Goal: Task Accomplishment & Management: Contribute content

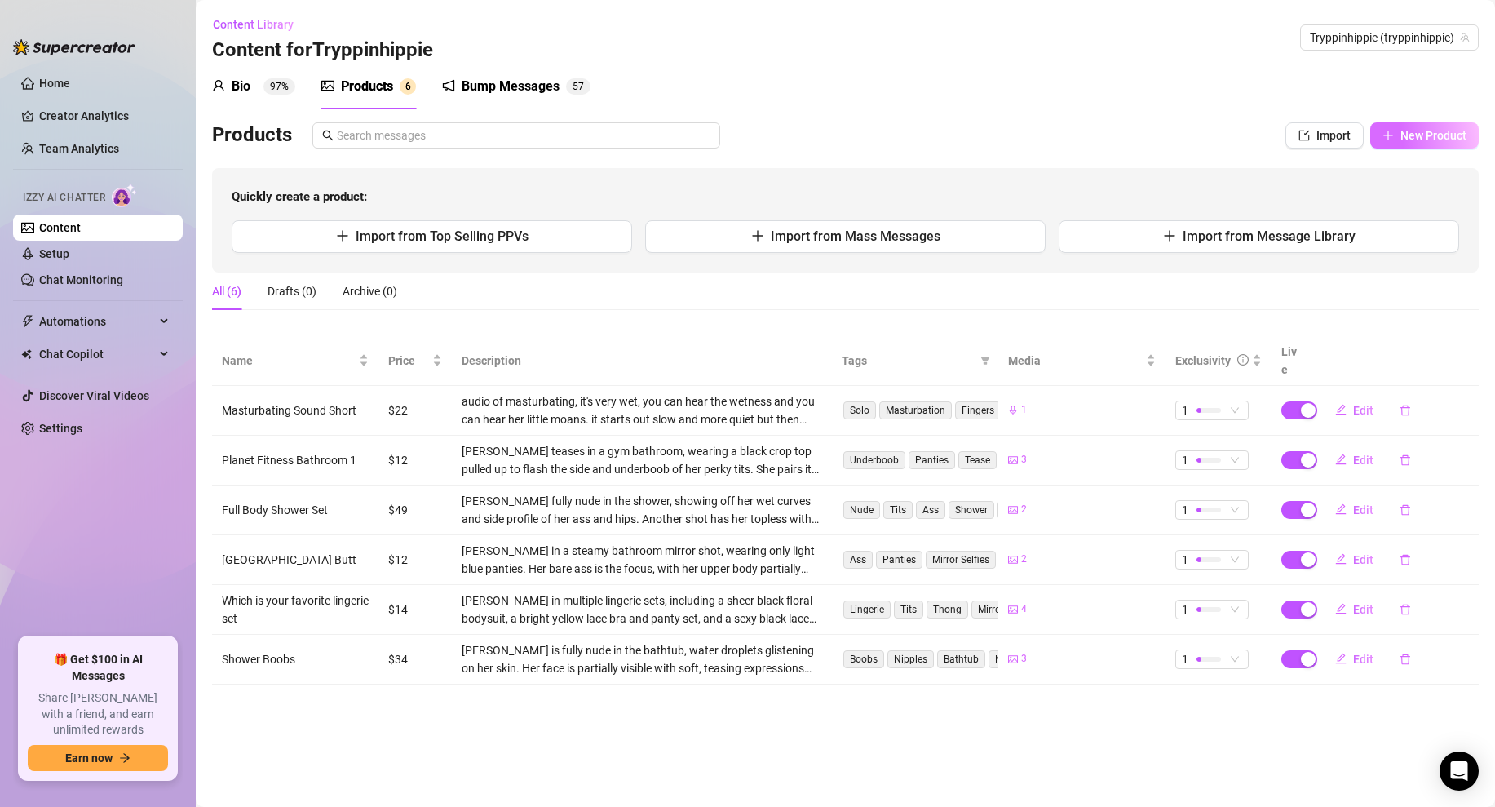
click at [1395, 136] on button "New Product" at bounding box center [1424, 135] width 108 height 26
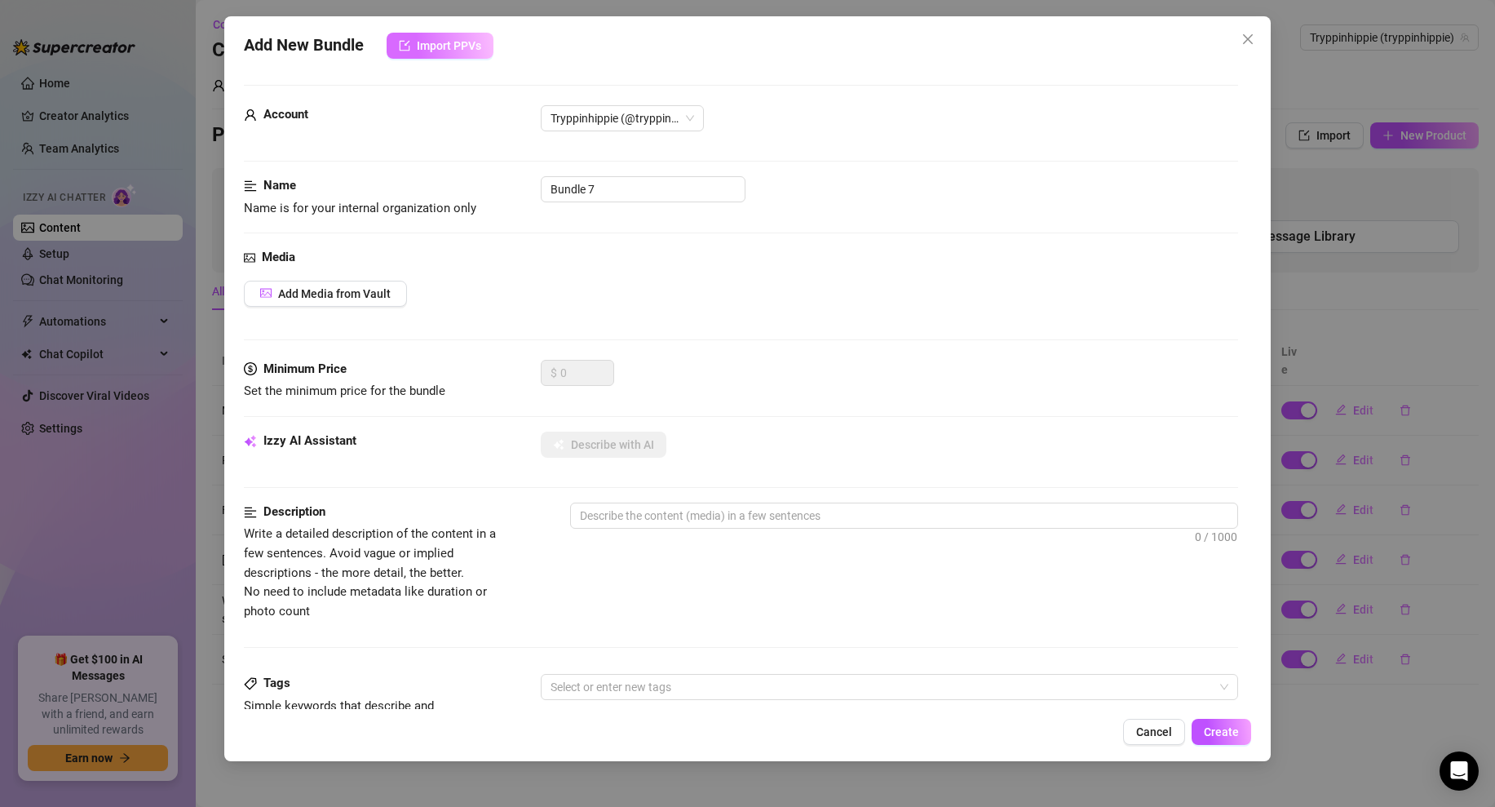
click at [410, 47] on icon "import" at bounding box center [404, 45] width 11 height 11
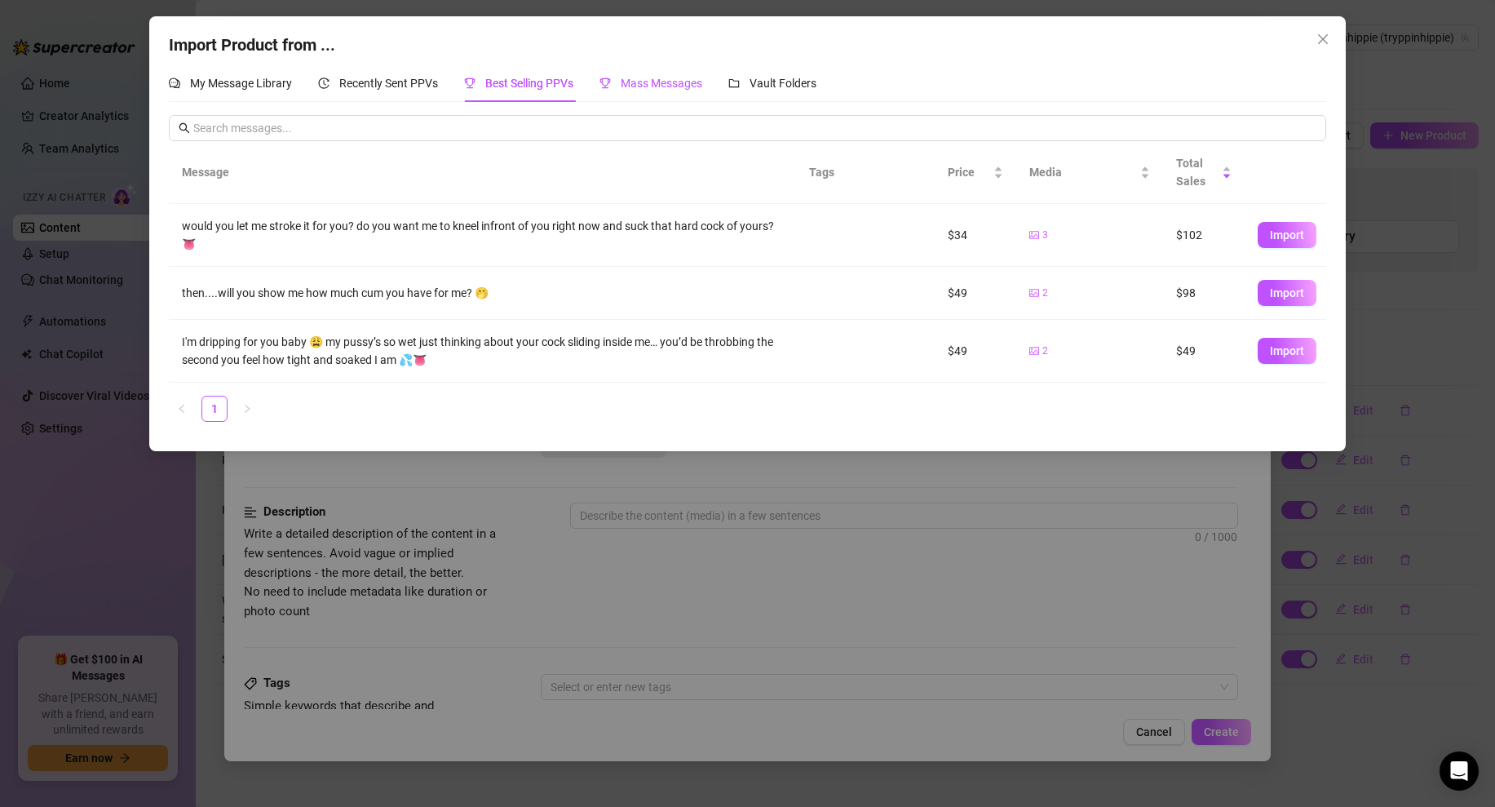
click at [657, 89] on span "Mass Messages" at bounding box center [662, 83] width 82 height 13
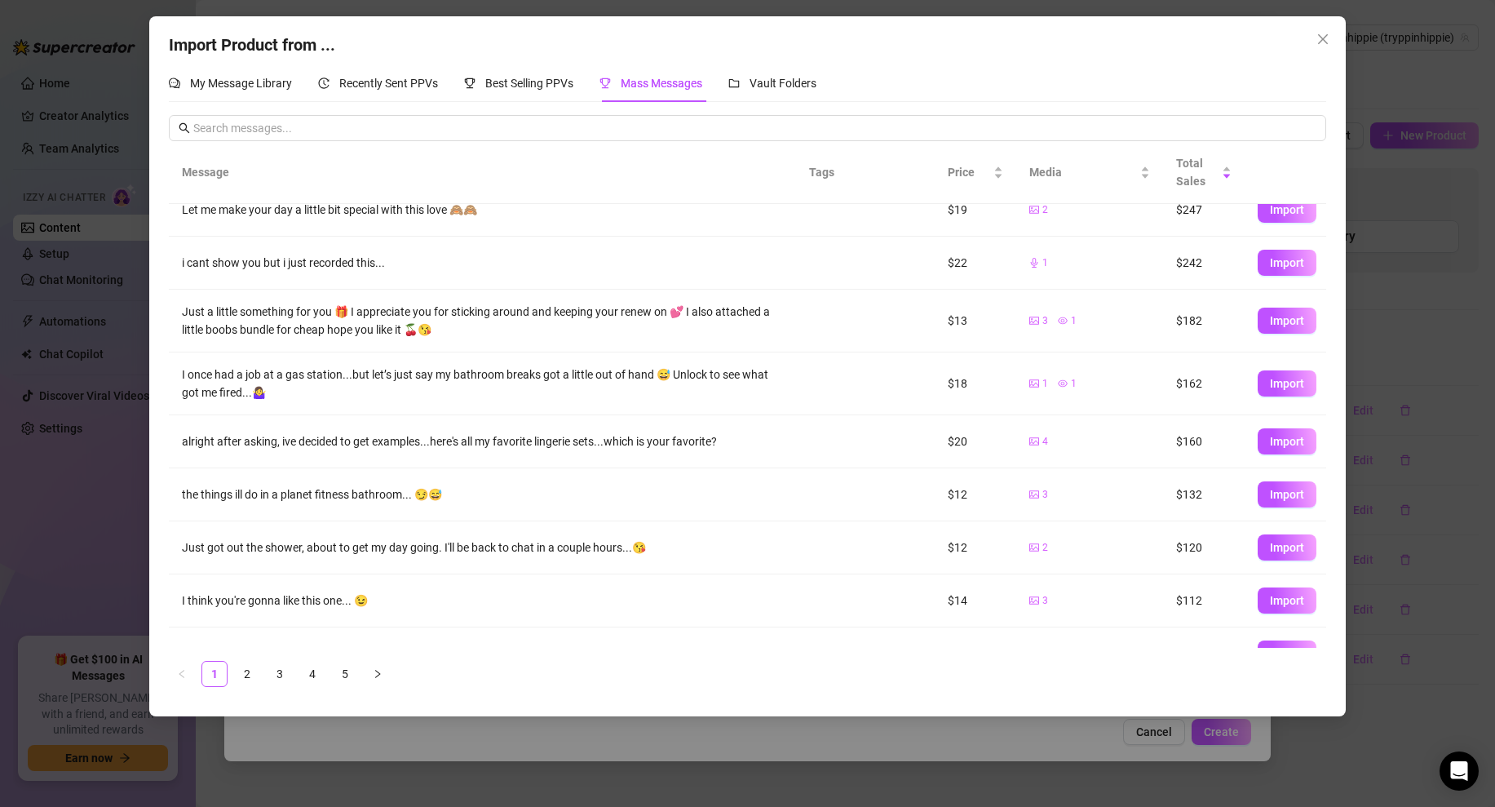
scroll to position [134, 0]
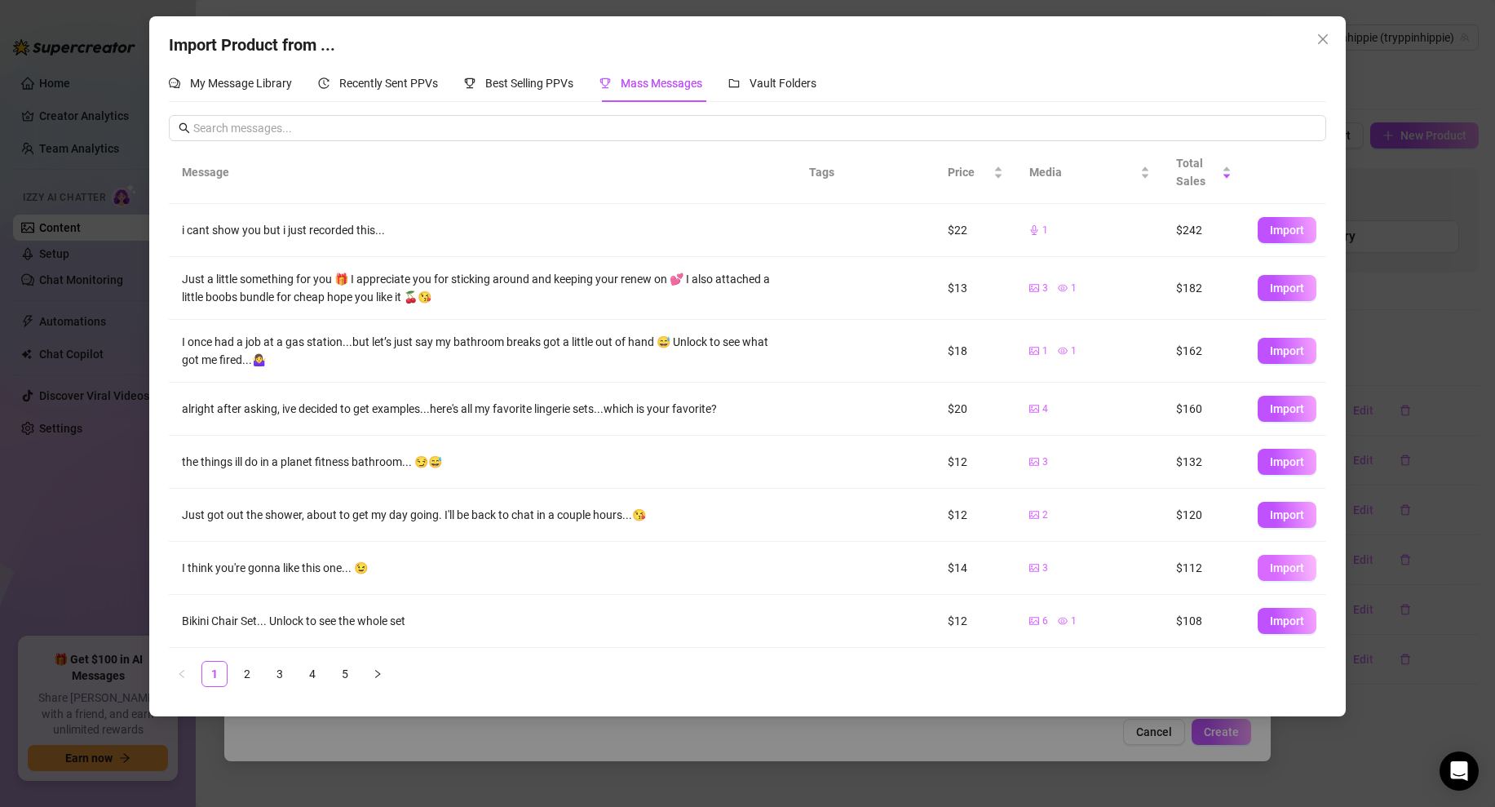
click at [1289, 568] on span "Import" at bounding box center [1287, 567] width 34 height 13
type textarea "I think you're gonna like this one... 😉"
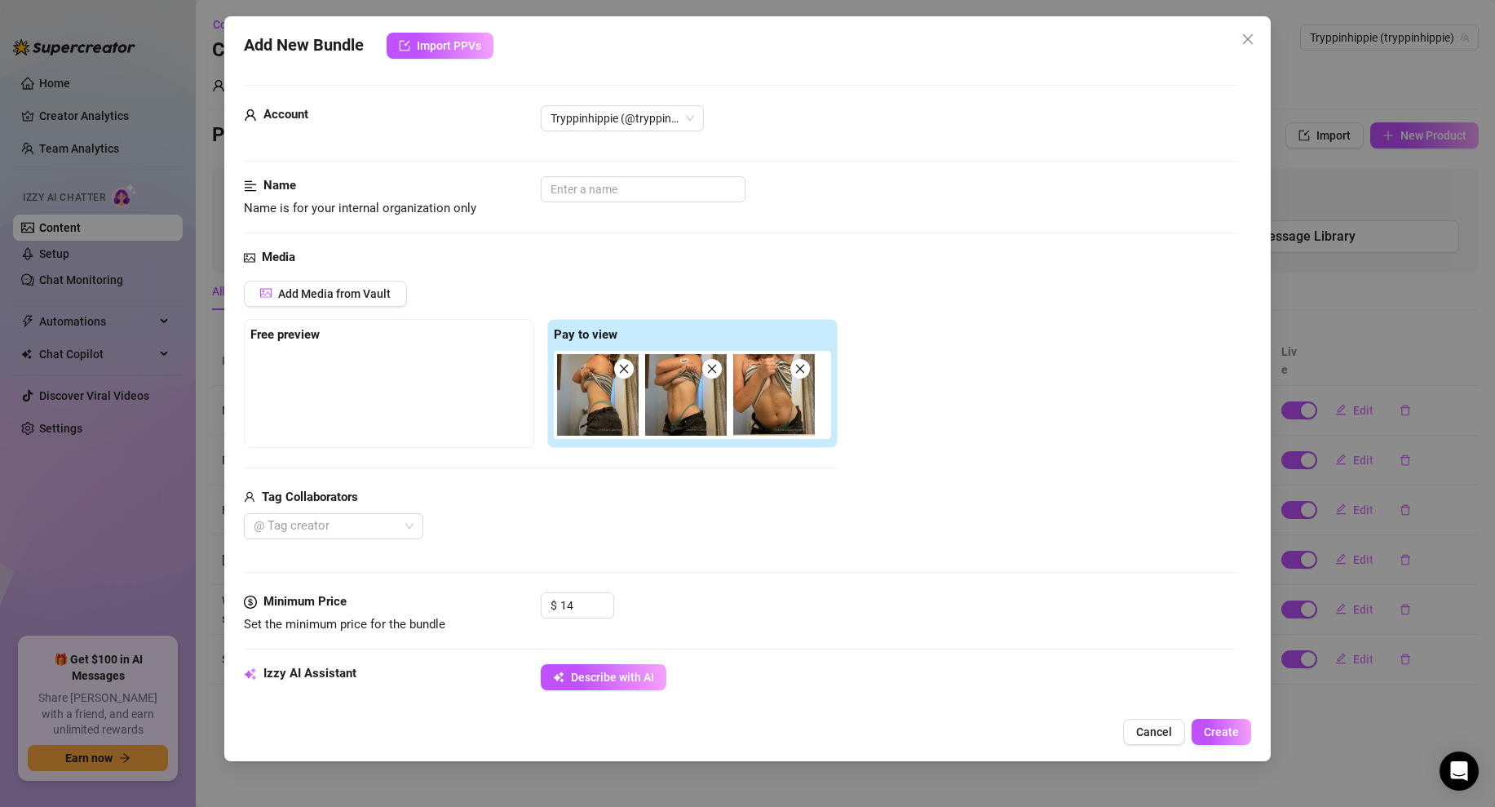
scroll to position [38, 0]
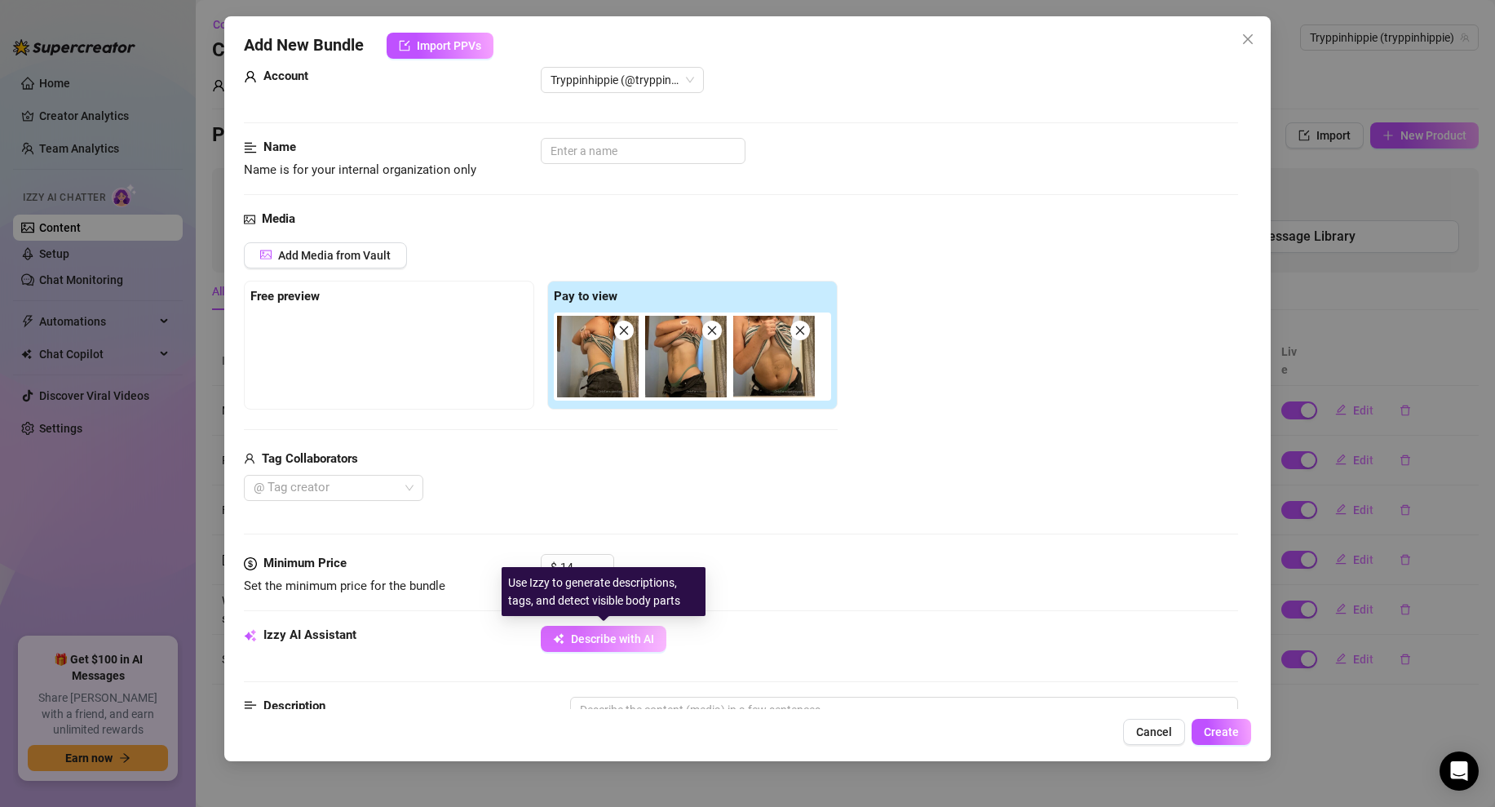
click at [621, 643] on span "Describe with AI" at bounding box center [612, 638] width 83 height 13
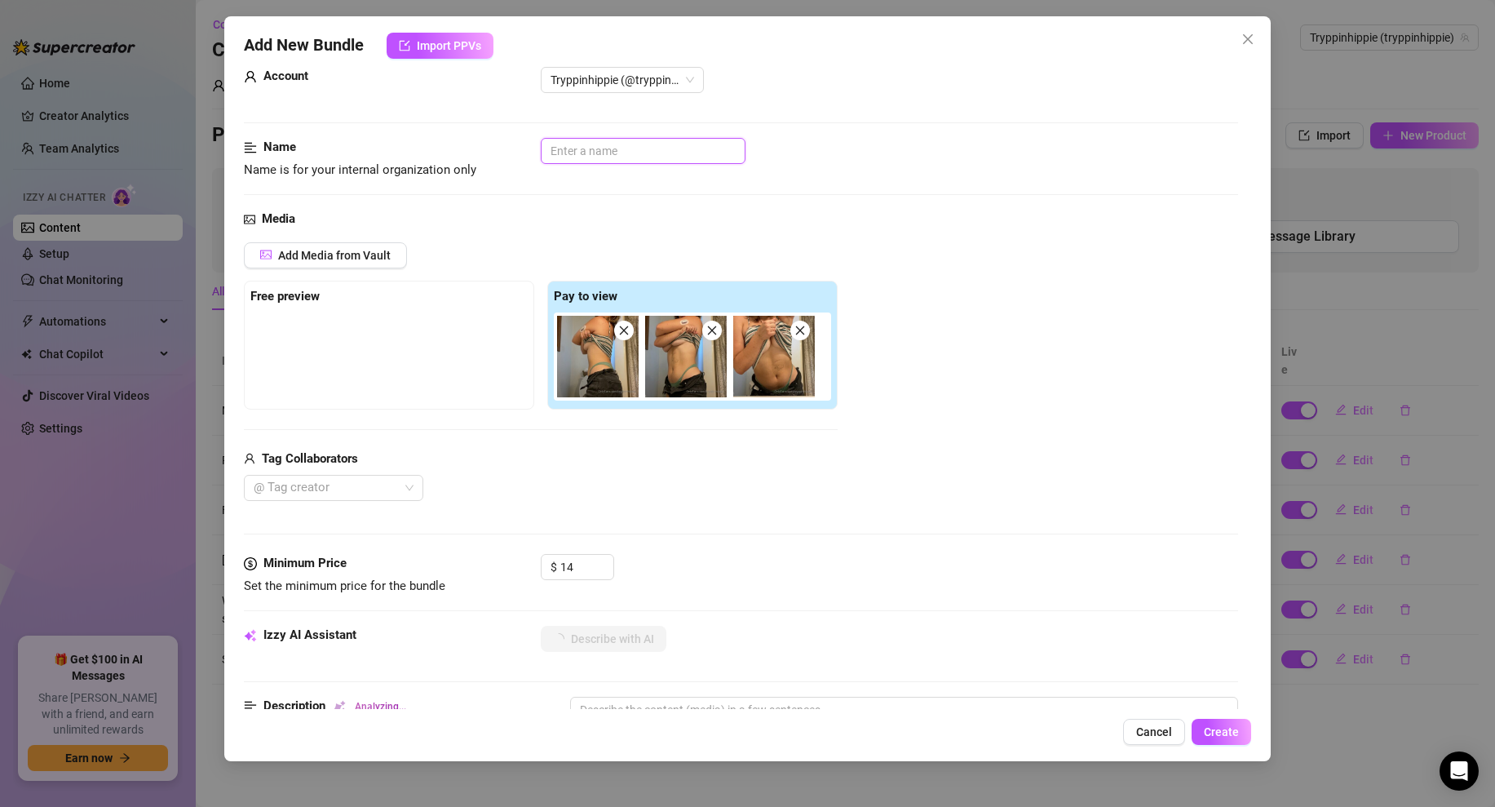
click at [599, 148] on input "text" at bounding box center [643, 151] width 205 height 26
type input "Bathr"
type textarea "[PERSON_NAME]"
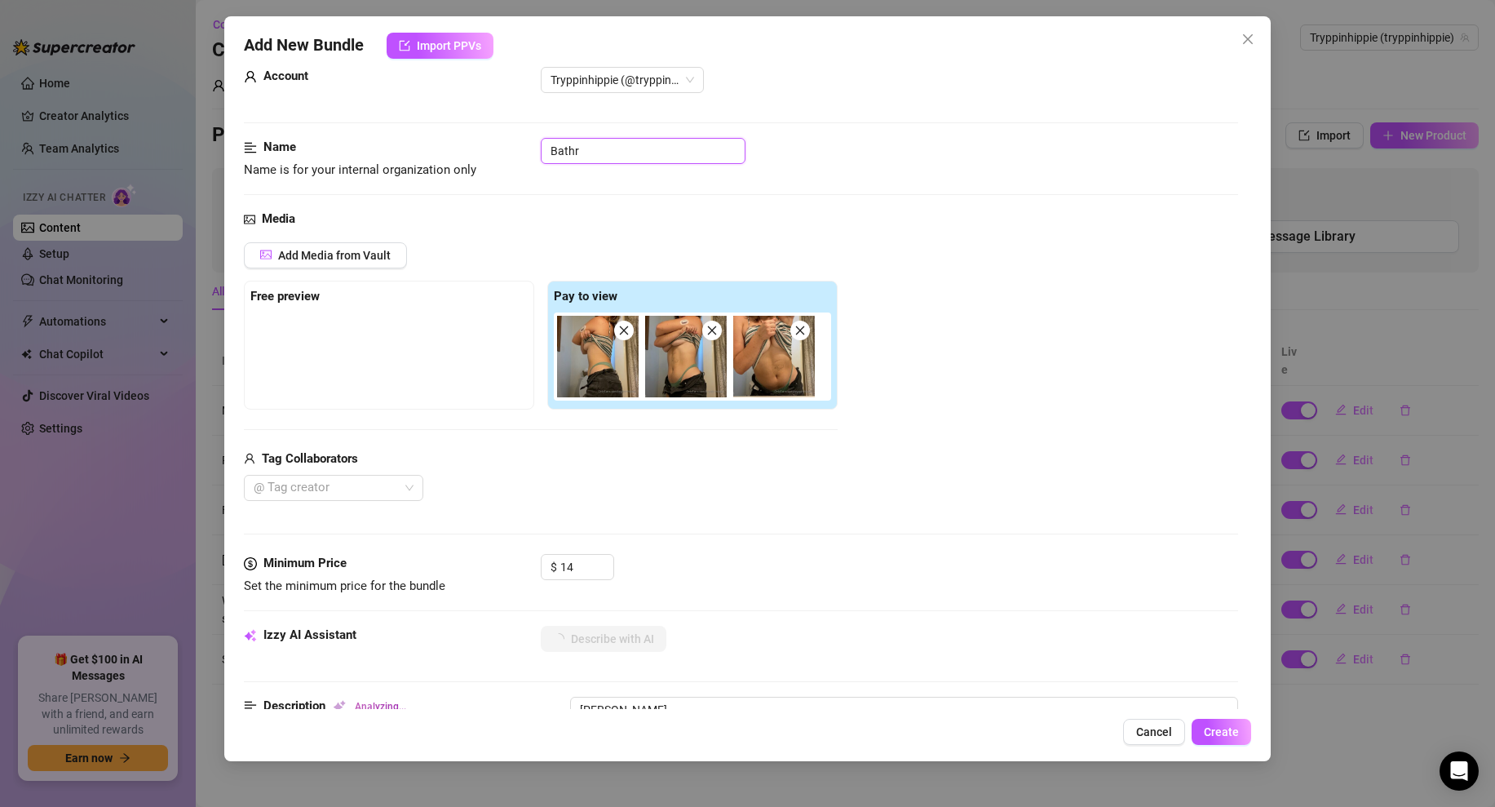
type textarea "[PERSON_NAME]"
type input "Bathrr"
type textarea "[PERSON_NAME] in"
type textarea "[PERSON_NAME] in a"
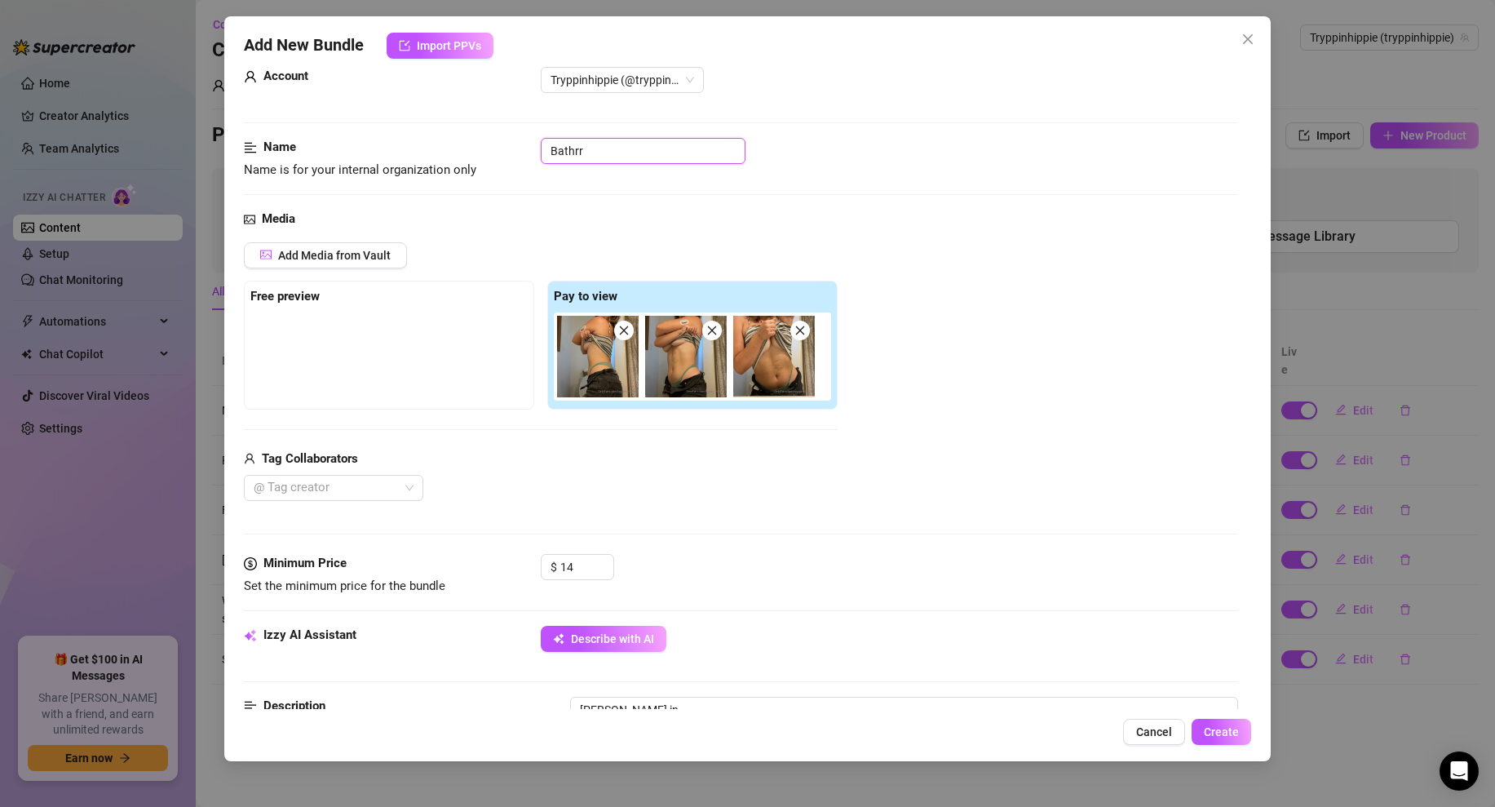
type textarea "[PERSON_NAME] in a"
type textarea "[PERSON_NAME] teases in a striped"
type textarea "[PERSON_NAME] teases in a striped crop"
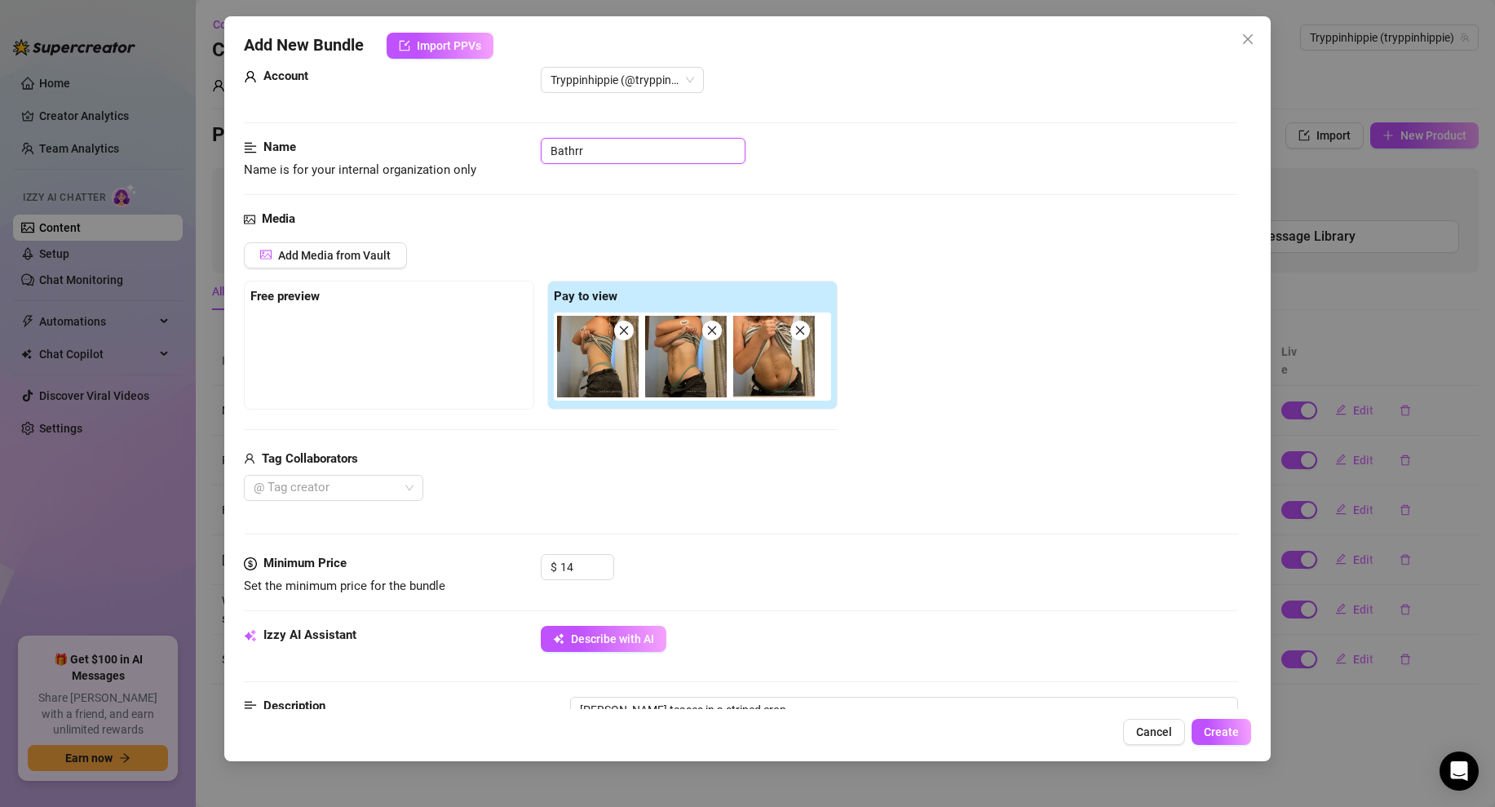
type input "Bathr"
type textarea "[PERSON_NAME] teases in a striped crop top"
type textarea "[PERSON_NAME] teases in a striped crop top and"
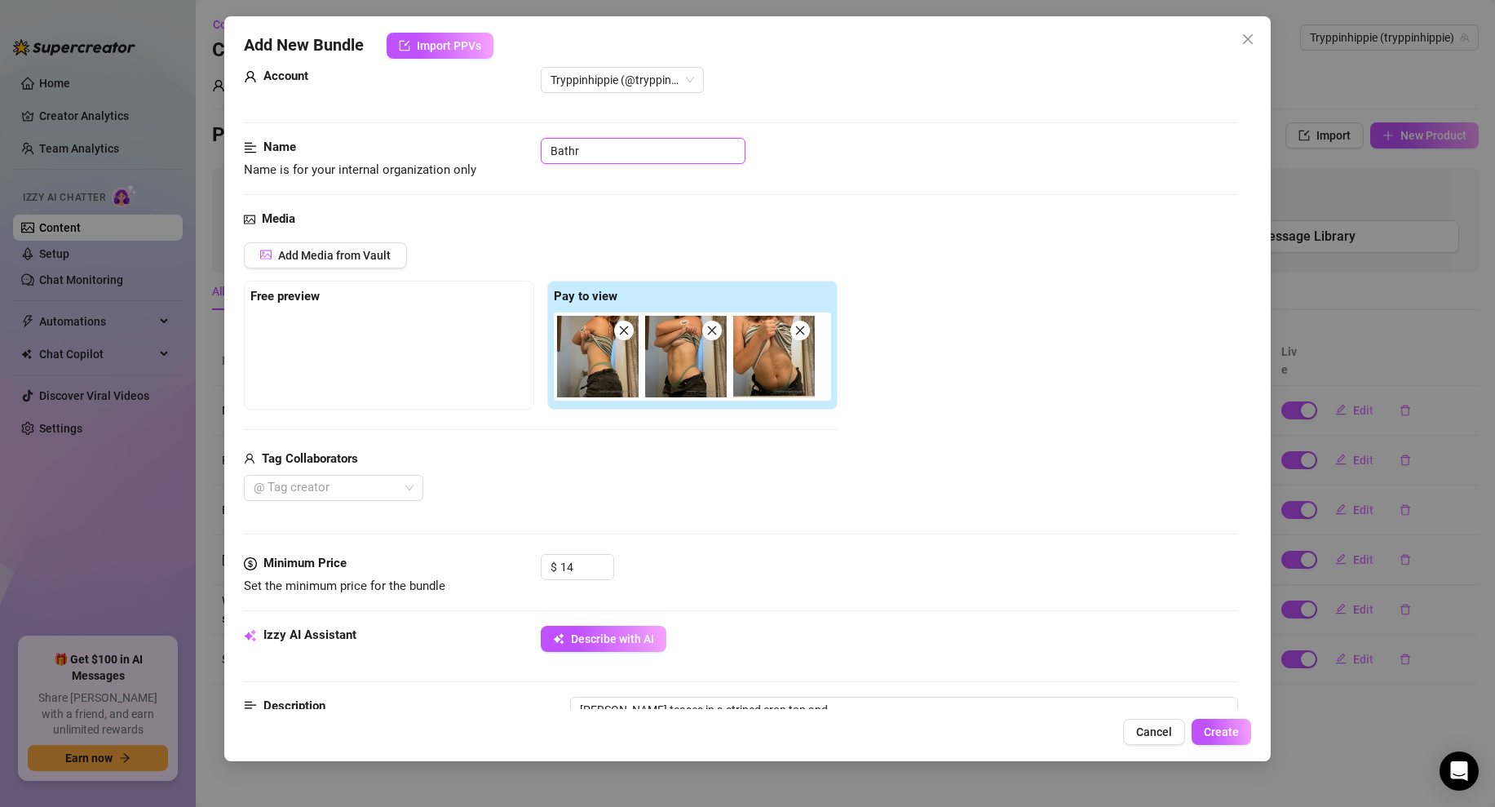
type textarea "[PERSON_NAME] teases in a striped crop top and green"
type input "Bathro"
type textarea "[PERSON_NAME] teases in a striped crop top and green thong,"
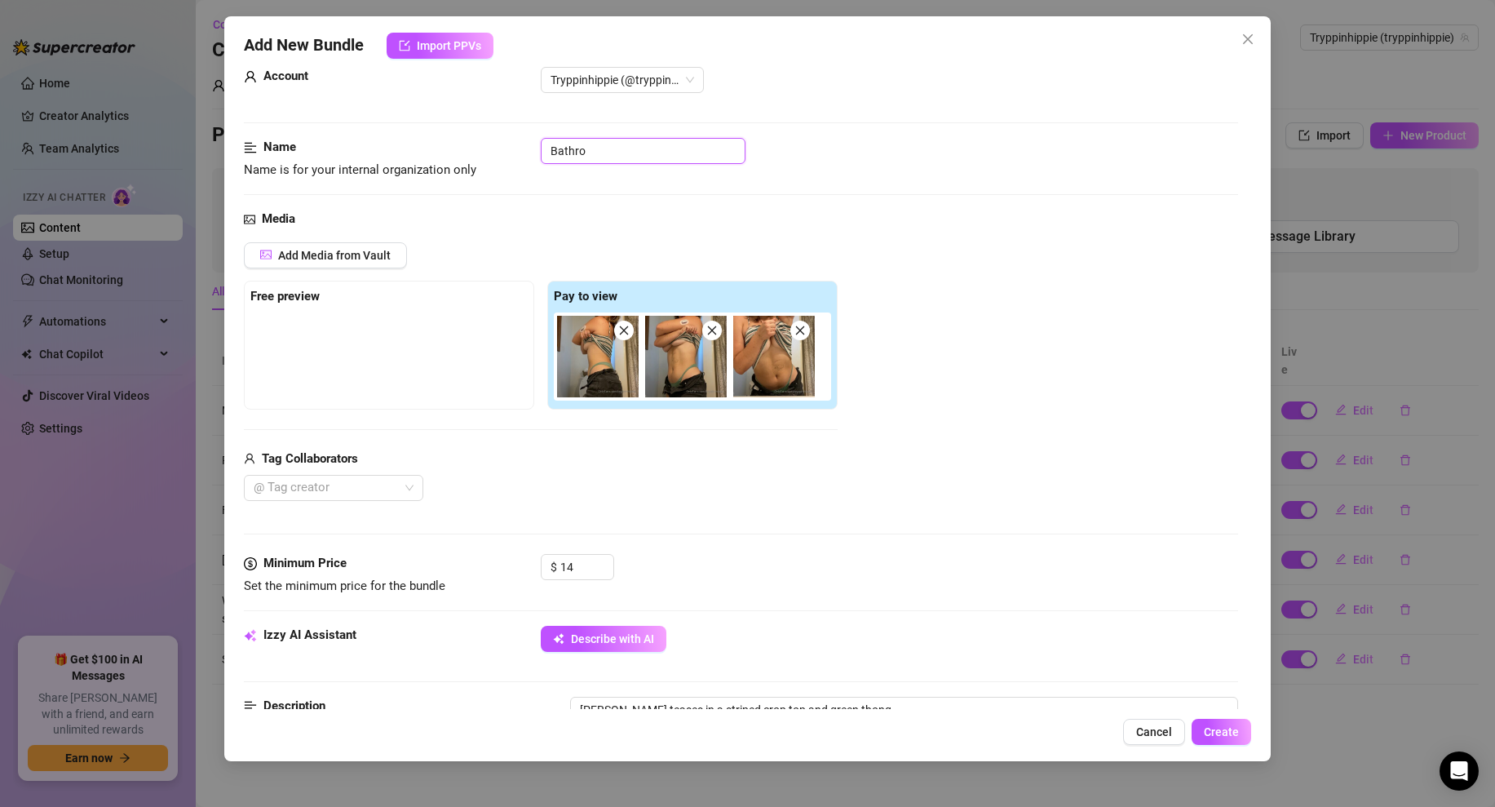
type textarea "[PERSON_NAME] teases in a striped crop top and green thong, pulling"
type input "Bathroo"
type textarea "[PERSON_NAME] teases in a striped crop top and green thong, pulling her"
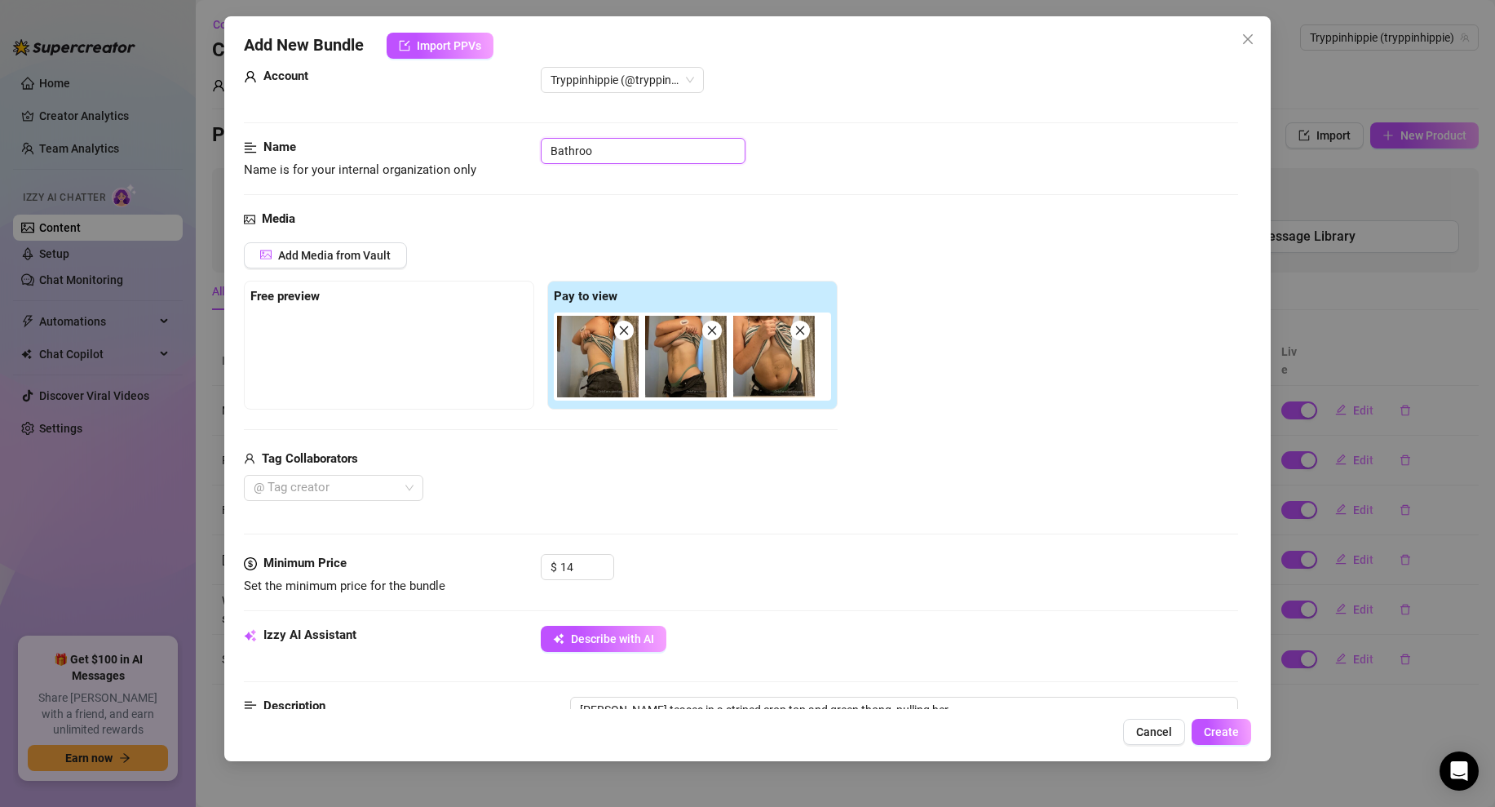
type input "Bathroom"
type textarea "[PERSON_NAME] teases in a striped crop top and green thong, pulling her shirt"
type textarea "[PERSON_NAME] teases in a striped crop top and green thong, pulling her shirt up"
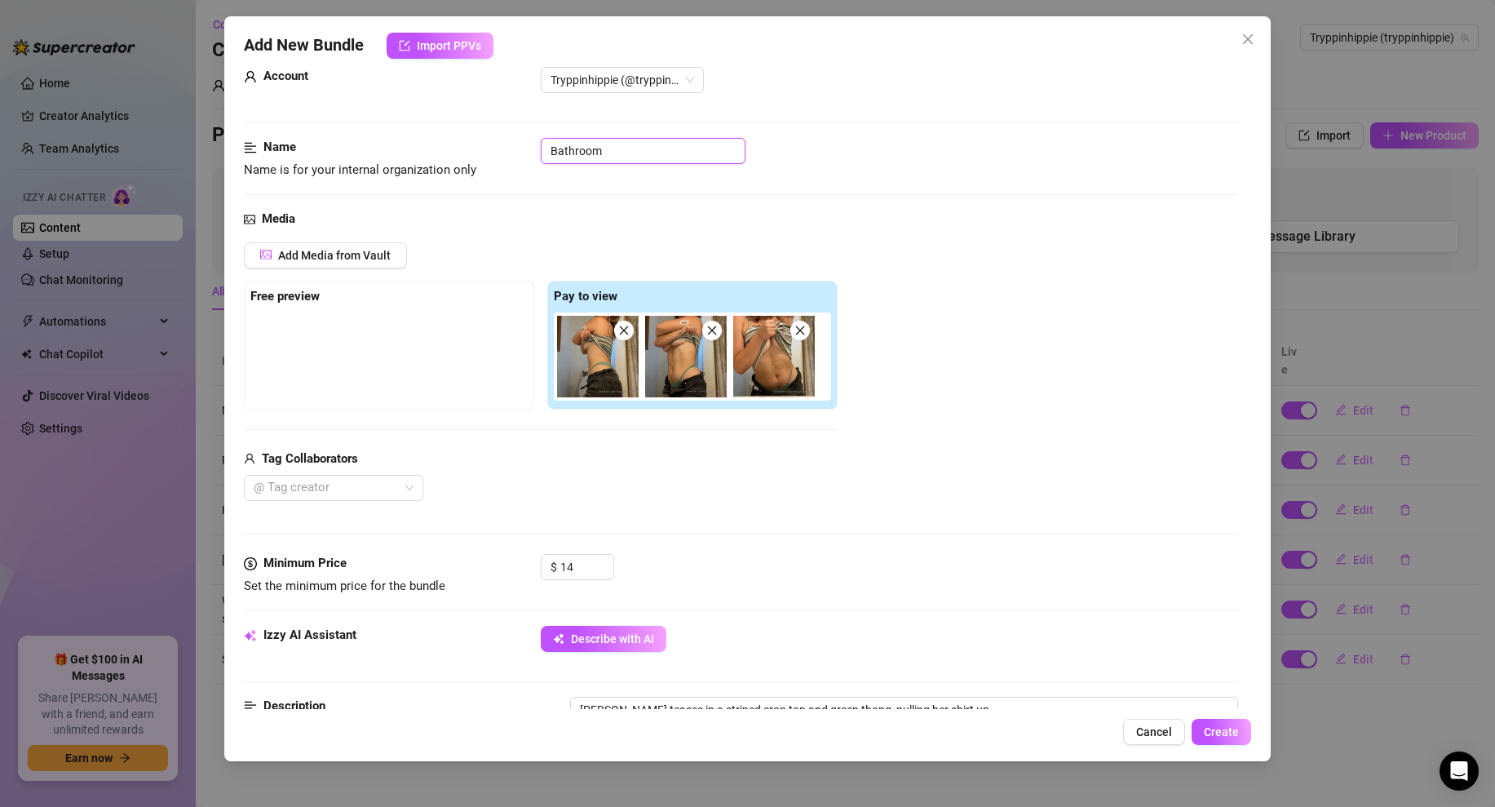
type input "Bathroom"
type textarea "[PERSON_NAME] teases in a striped crop top and green thong, pulling her shirt u…"
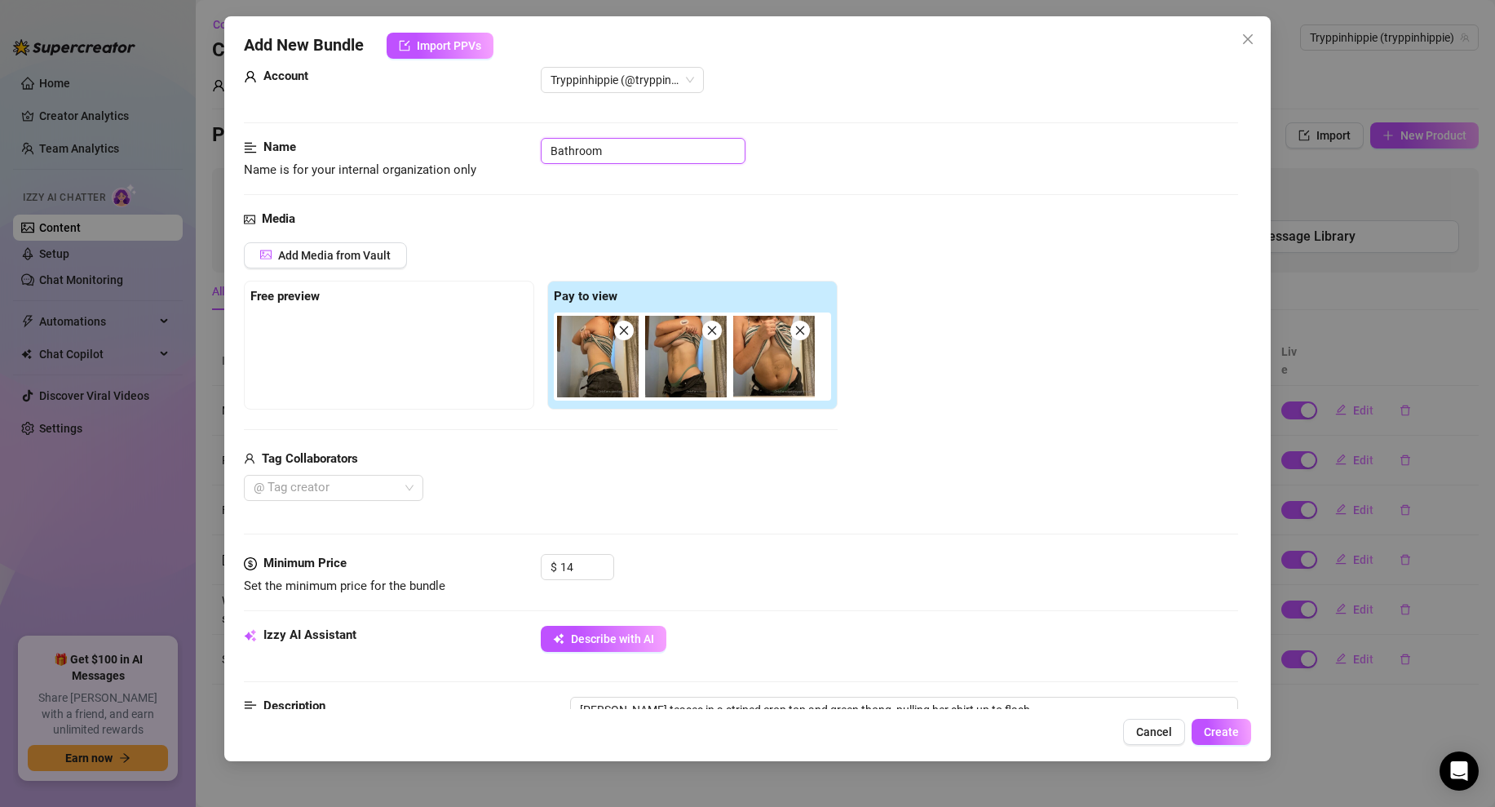
type textarea "[PERSON_NAME] teases in a striped crop top and green thong, pulling her shirt u…"
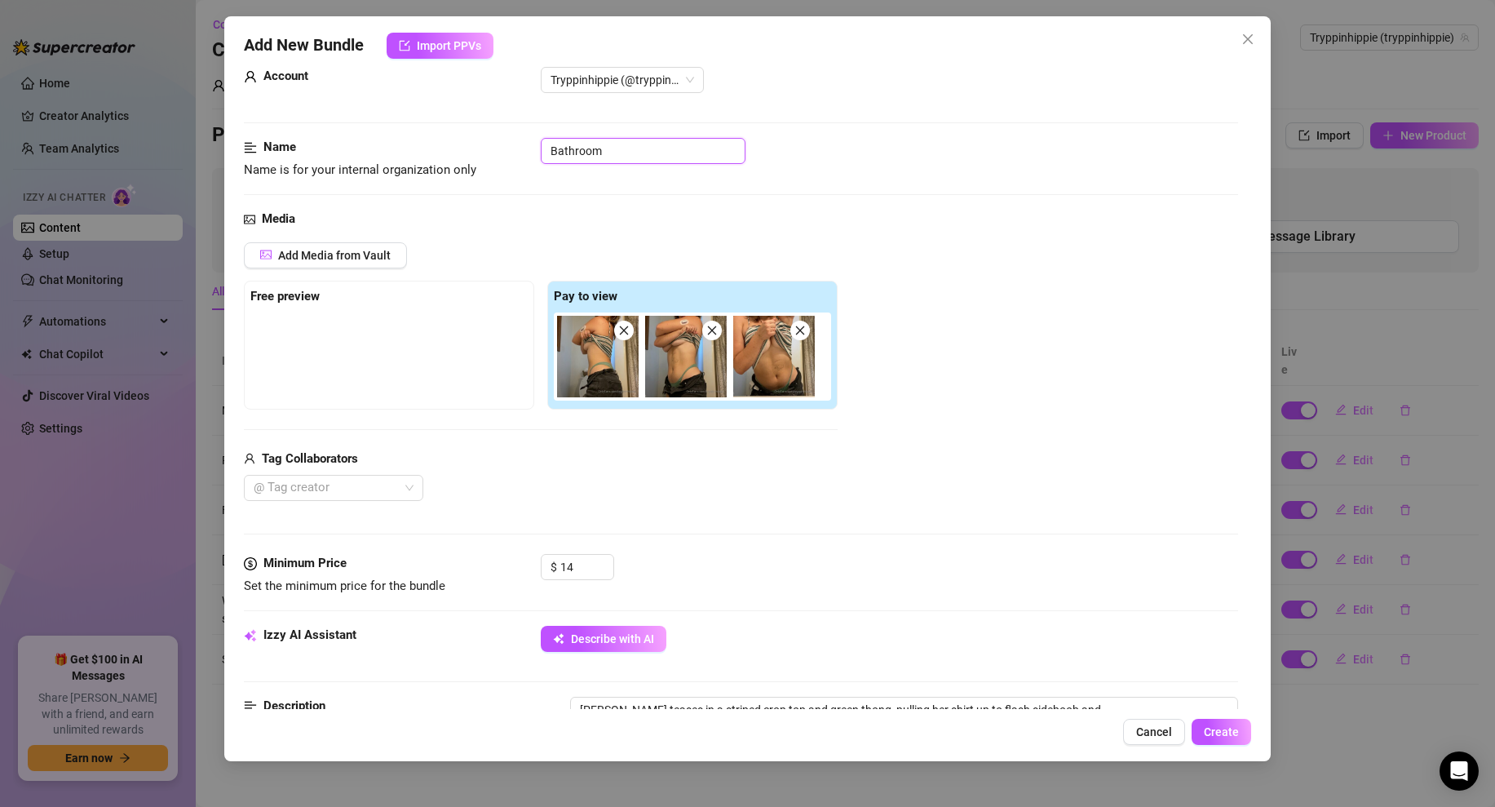
type textarea "[PERSON_NAME] teases in a striped crop top and green thong, pulling her shirt u…"
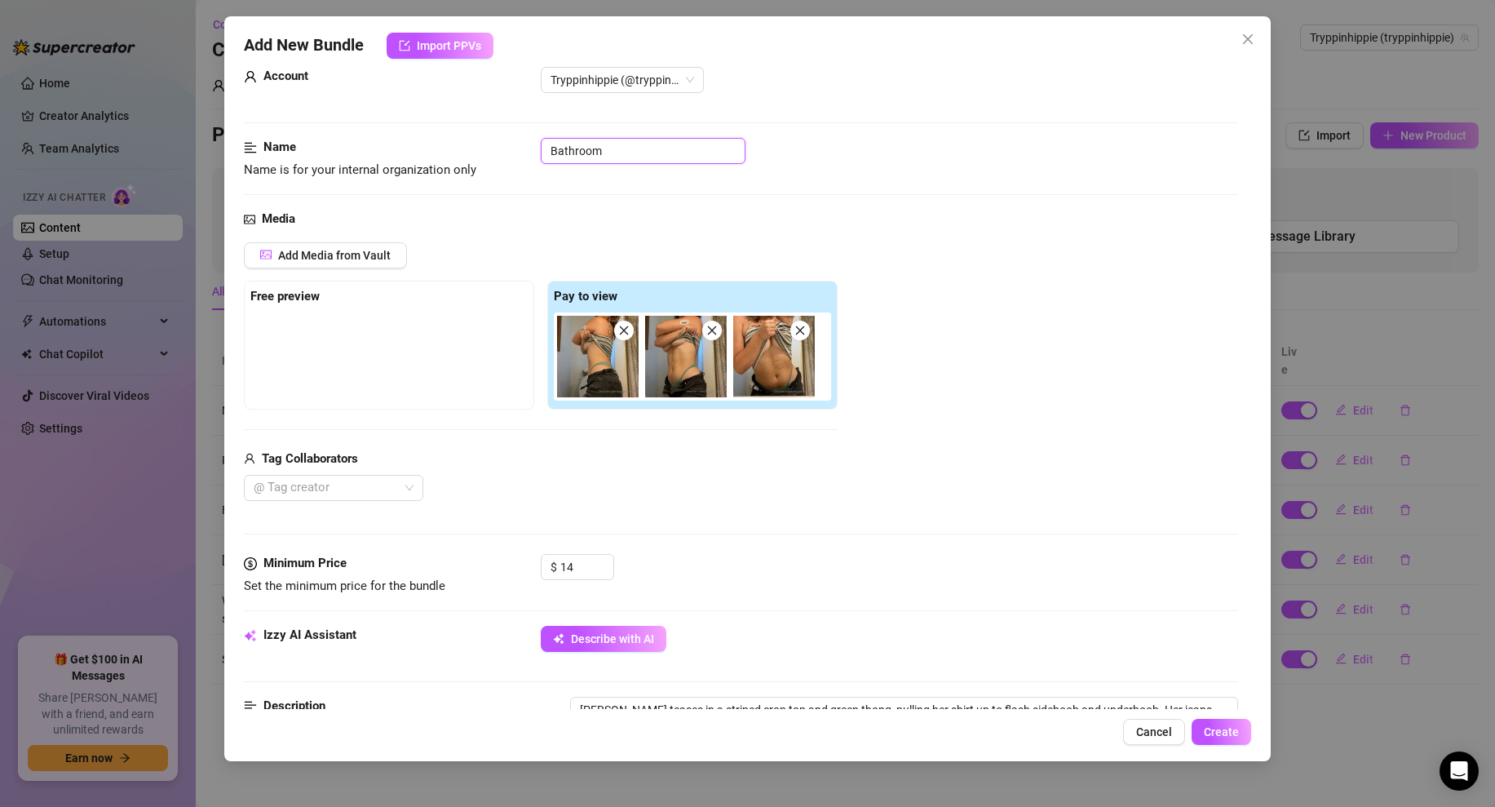
type textarea "[PERSON_NAME] teases in a striped crop top and green thong, pulling her shirt u…"
type input "Bathroom T"
type textarea "[PERSON_NAME] teases in a striped crop top and green thong, pulling her shirt u…"
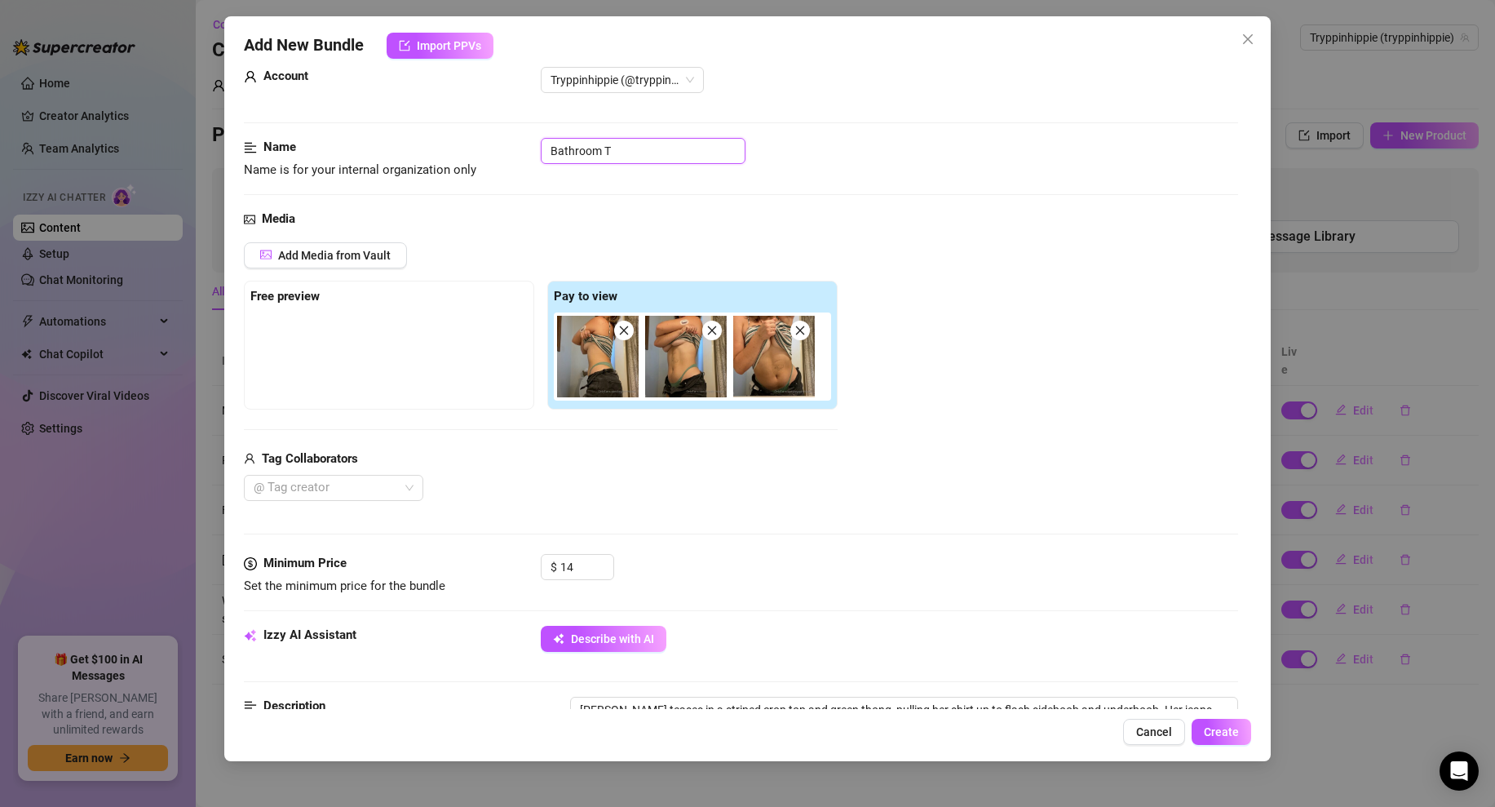
type textarea "[PERSON_NAME] teases in a striped crop top and green thong, pulling her shirt u…"
type input "Bathroom Th"
type textarea "[PERSON_NAME] teases in a striped crop top and green thong, pulling her shirt u…"
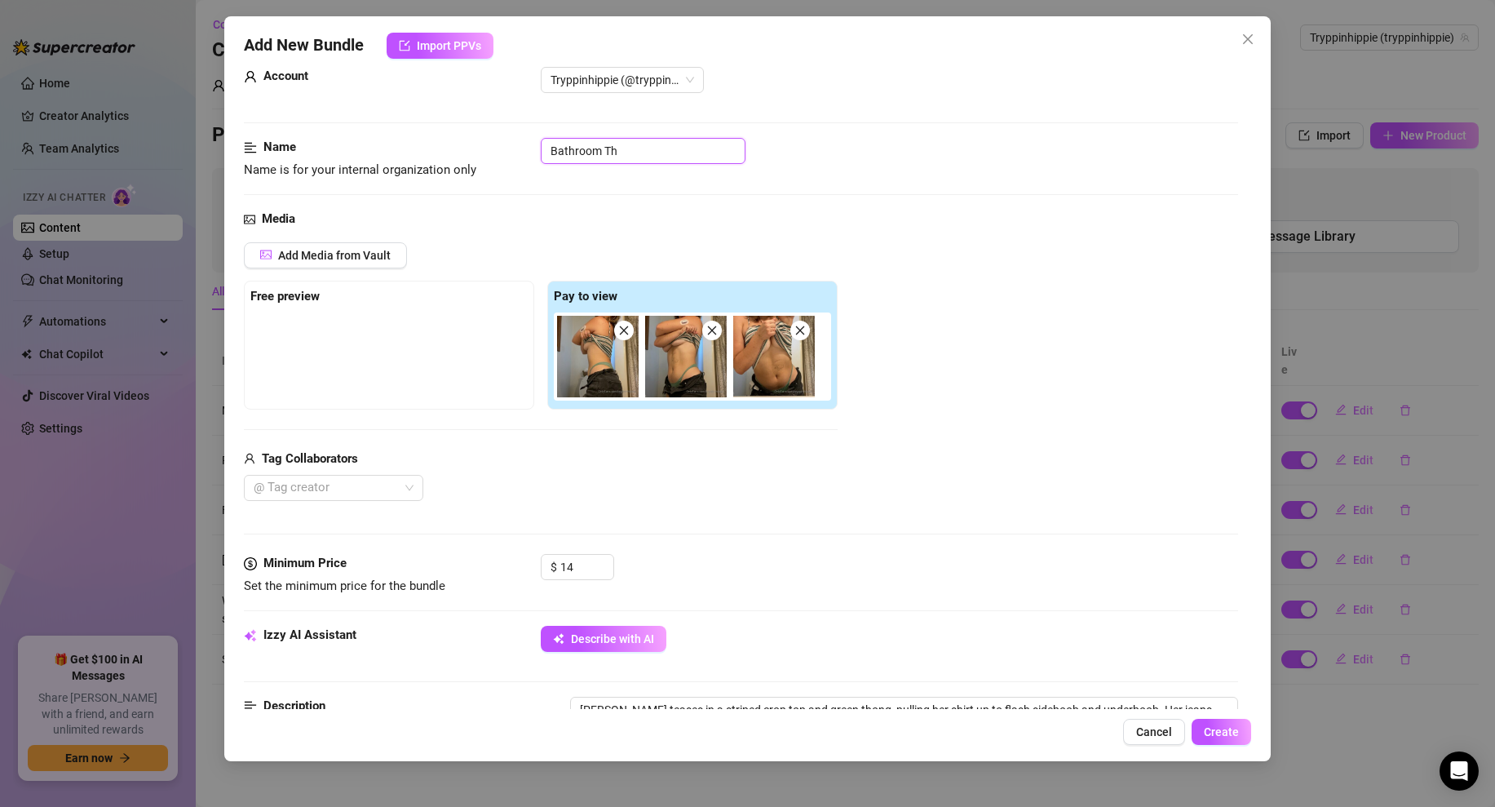
type textarea "[PERSON_NAME] teases in a striped crop top and green thong, pulling her shirt u…"
type input "Bathroom Thi"
type textarea "[PERSON_NAME] teases in a striped crop top and green thong, pulling her shirt u…"
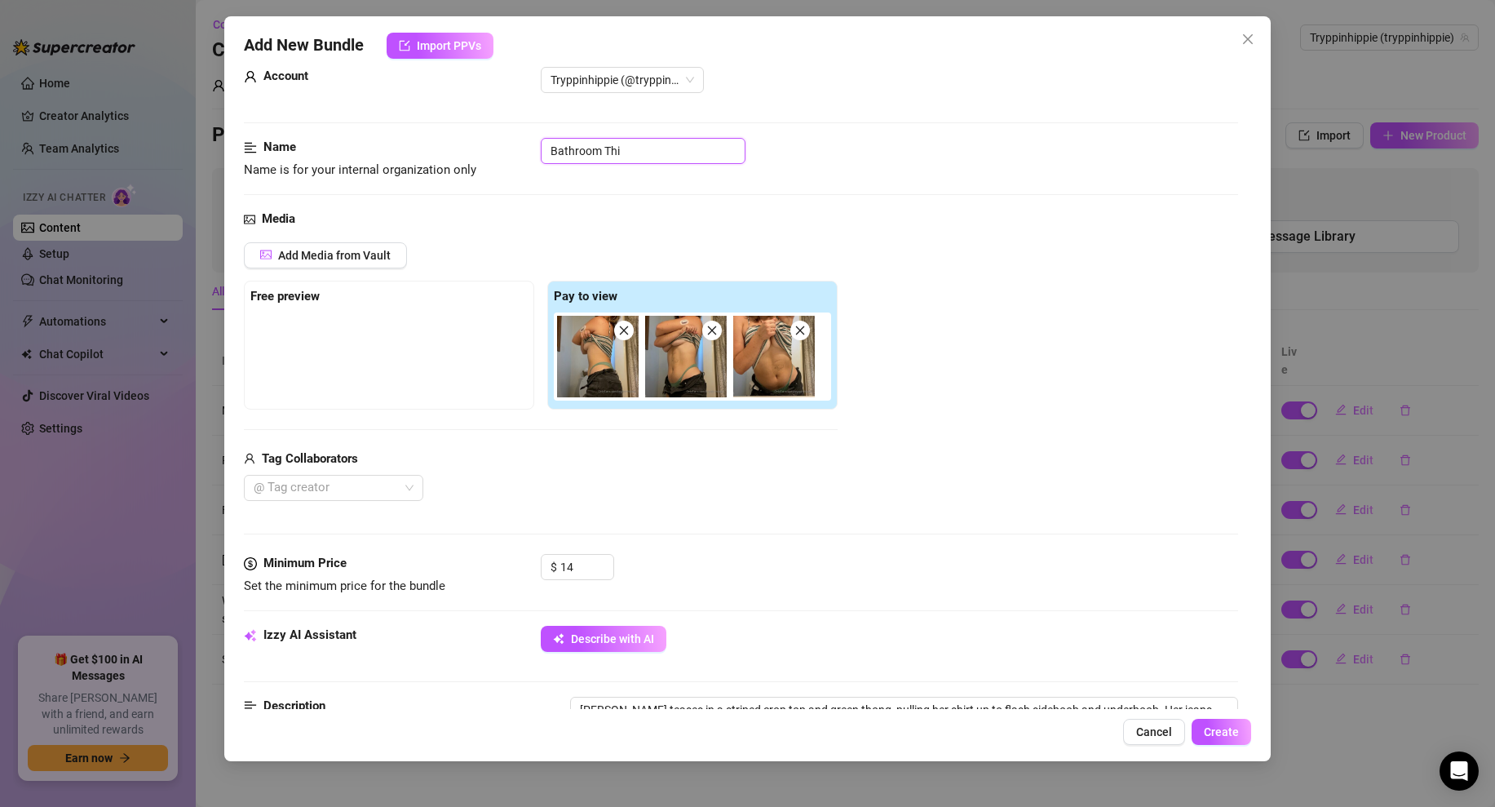
type input "Bathroom Thin"
type textarea "[PERSON_NAME] teases in a striped crop top and green thong, pulling her shirt u…"
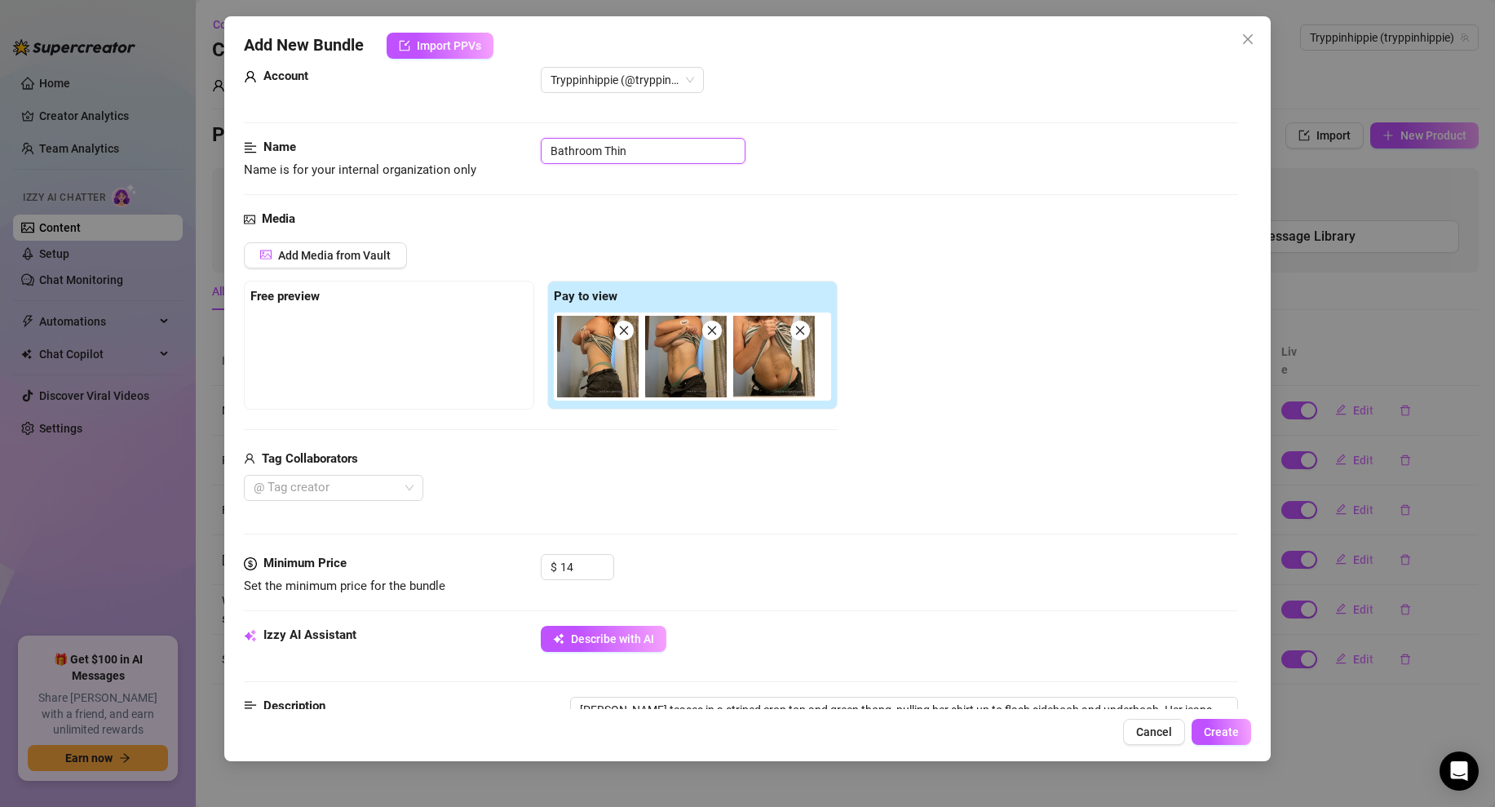
type textarea "[PERSON_NAME] teases in a striped crop top and green thong, pulling her shirt u…"
type input "Bathroom Thing"
type textarea "[PERSON_NAME] teases in a striped crop top and green thong, pulling her shirt u…"
type input "Bathroom Thing"
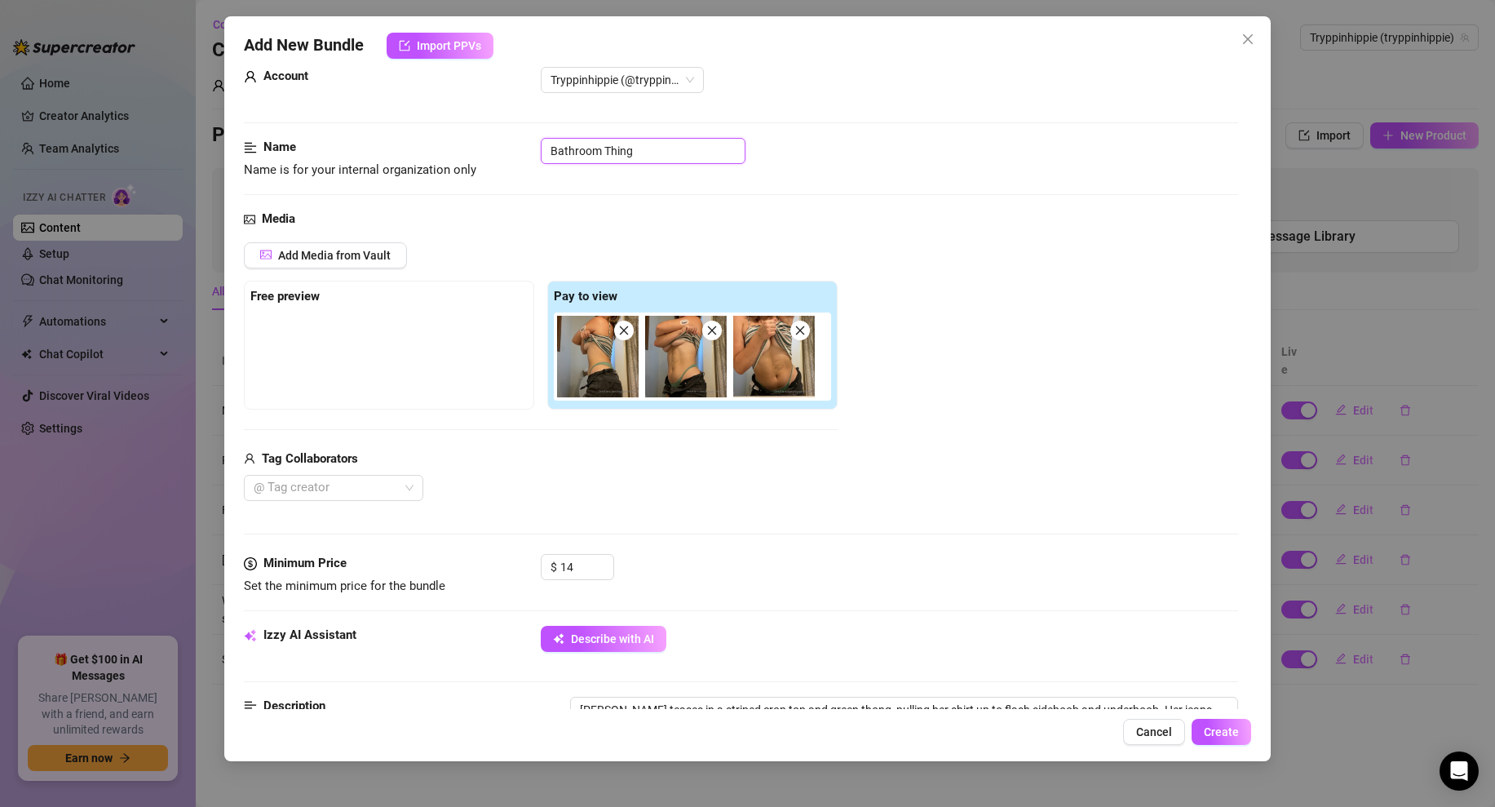
type textarea "[PERSON_NAME] teases in a striped crop top and green thong, pulling her shirt u…"
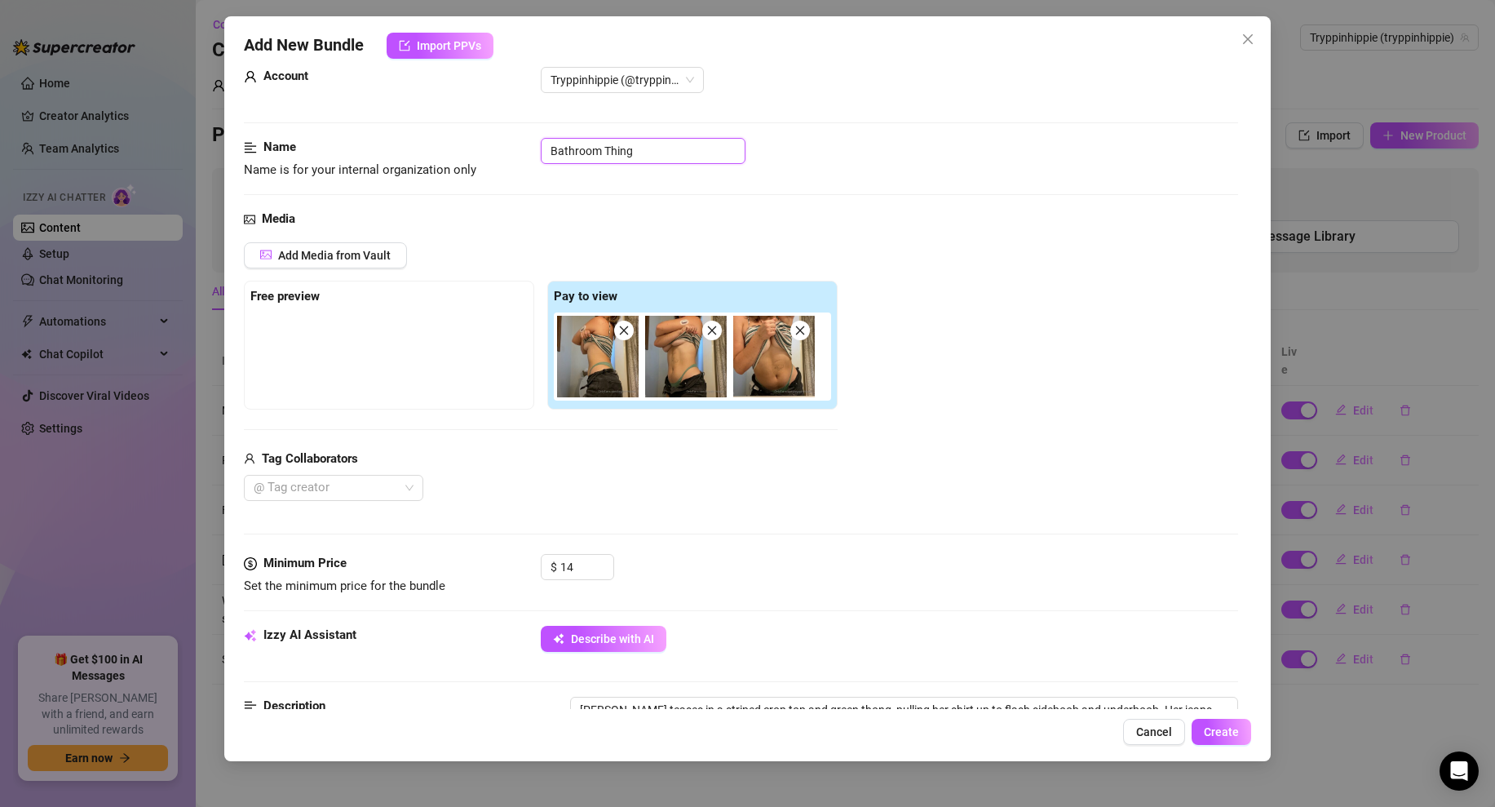
type textarea "[PERSON_NAME] teases in a striped crop top and green thong, pulling her shirt u…"
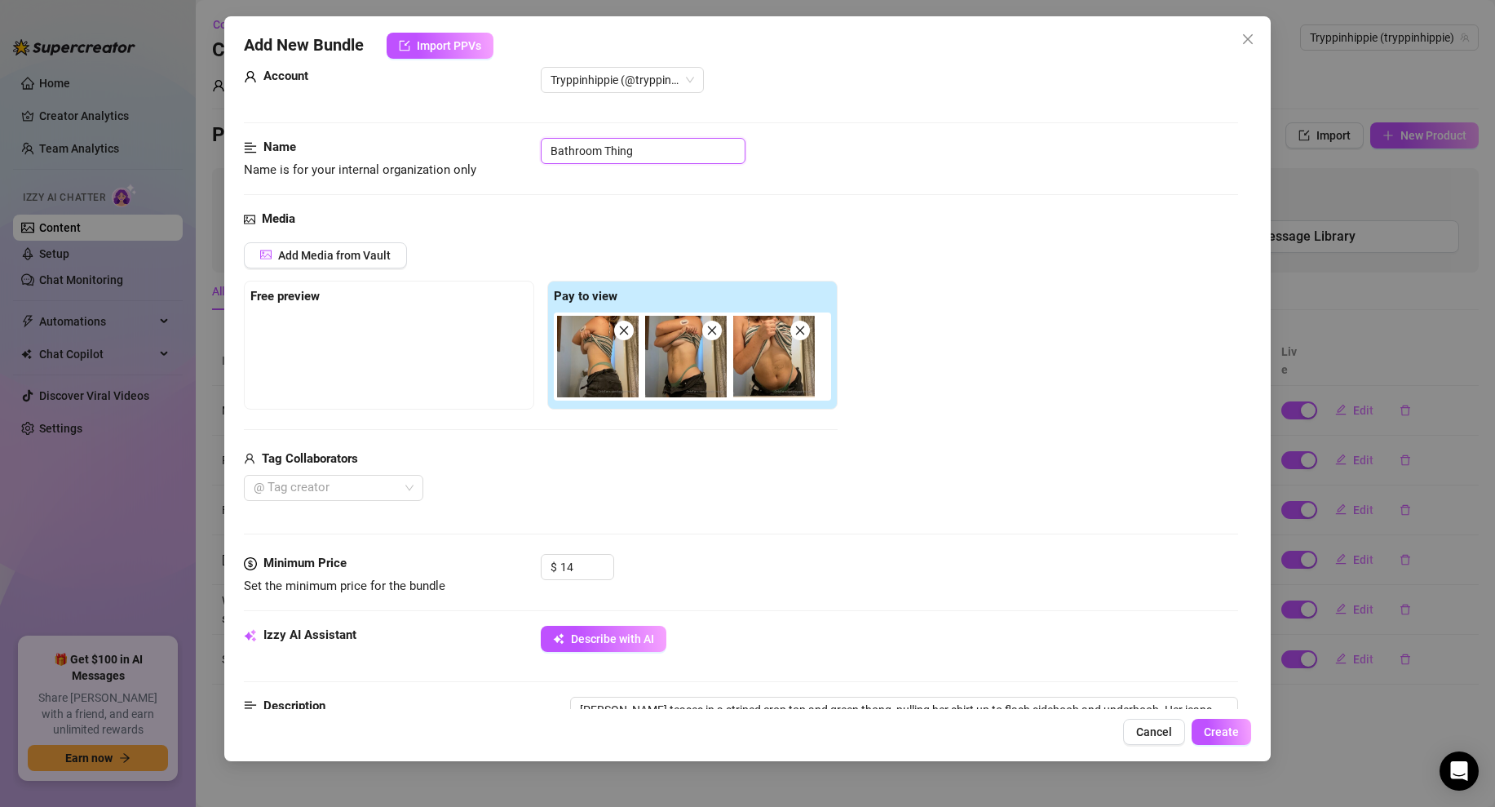
type textarea "[PERSON_NAME] teases in a striped crop top and green thong, pulling her shirt u…"
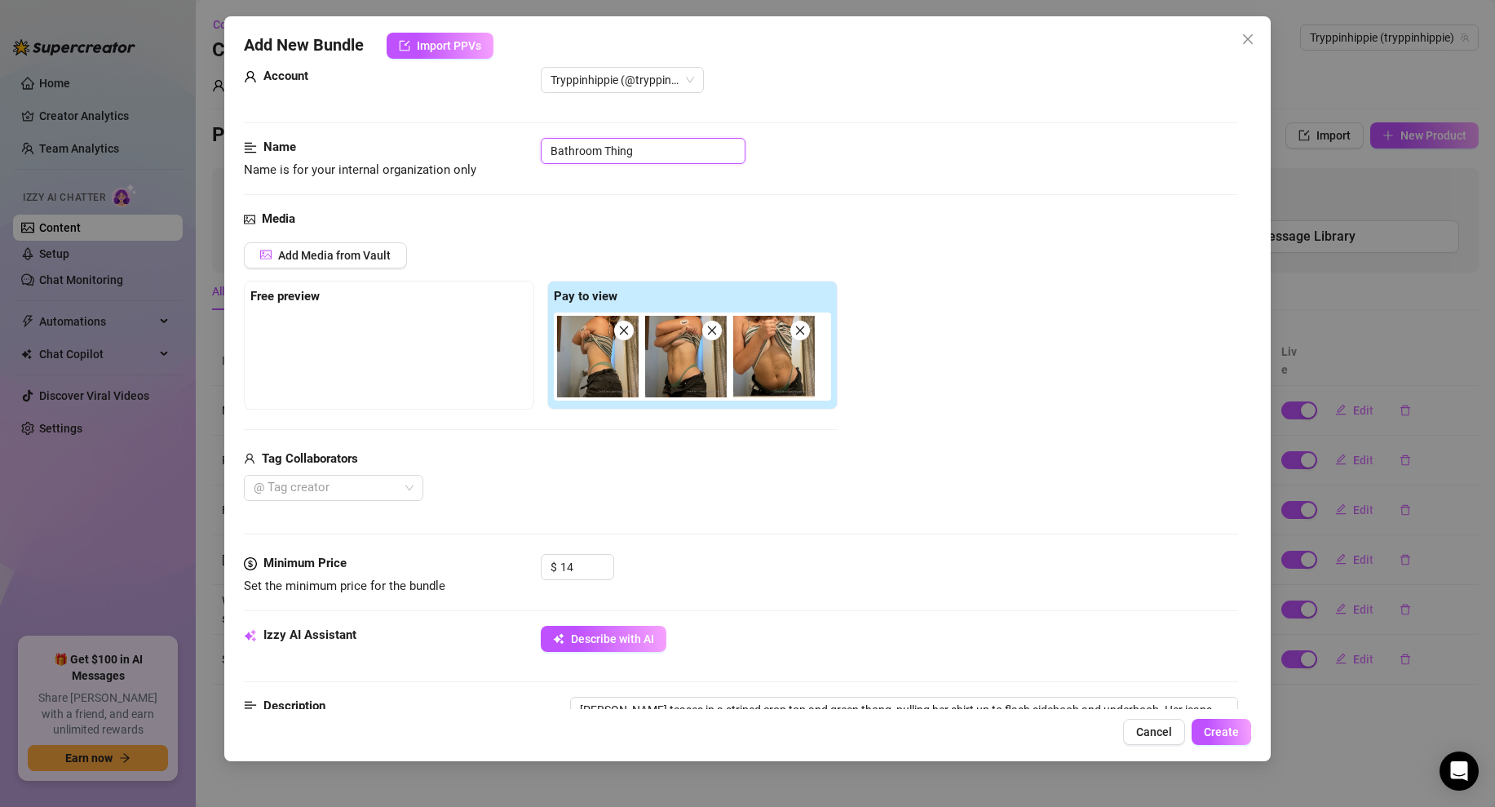
type textarea "[PERSON_NAME] teases in a striped crop top and green thong, pulling her shirt u…"
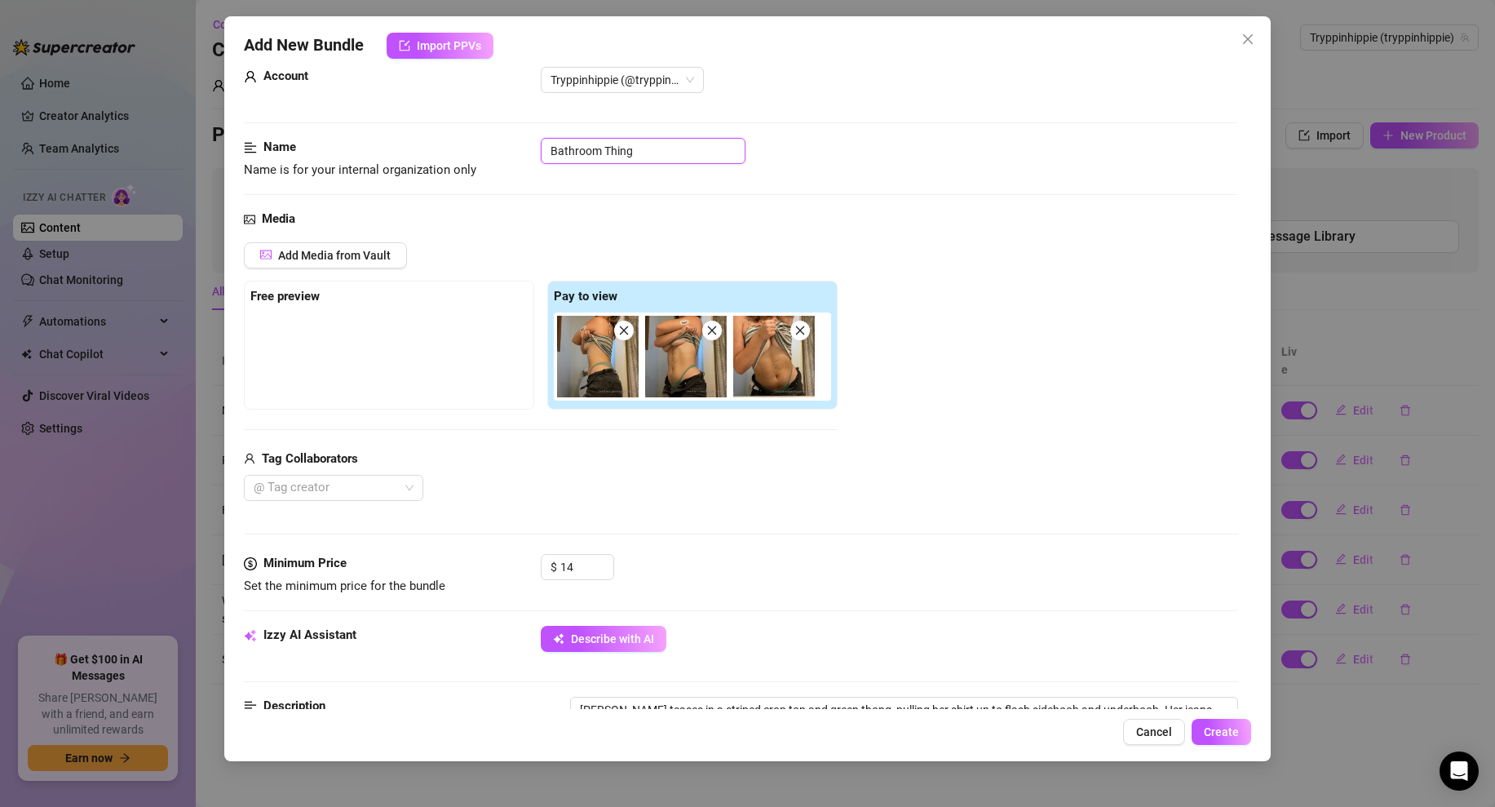
type textarea "[PERSON_NAME] teases in a striped crop top and green thong, pulling her shirt u…"
type input "Bathroom Thing S"
type textarea "[PERSON_NAME] teases in a striped crop top and green thong, pulling her shirt u…"
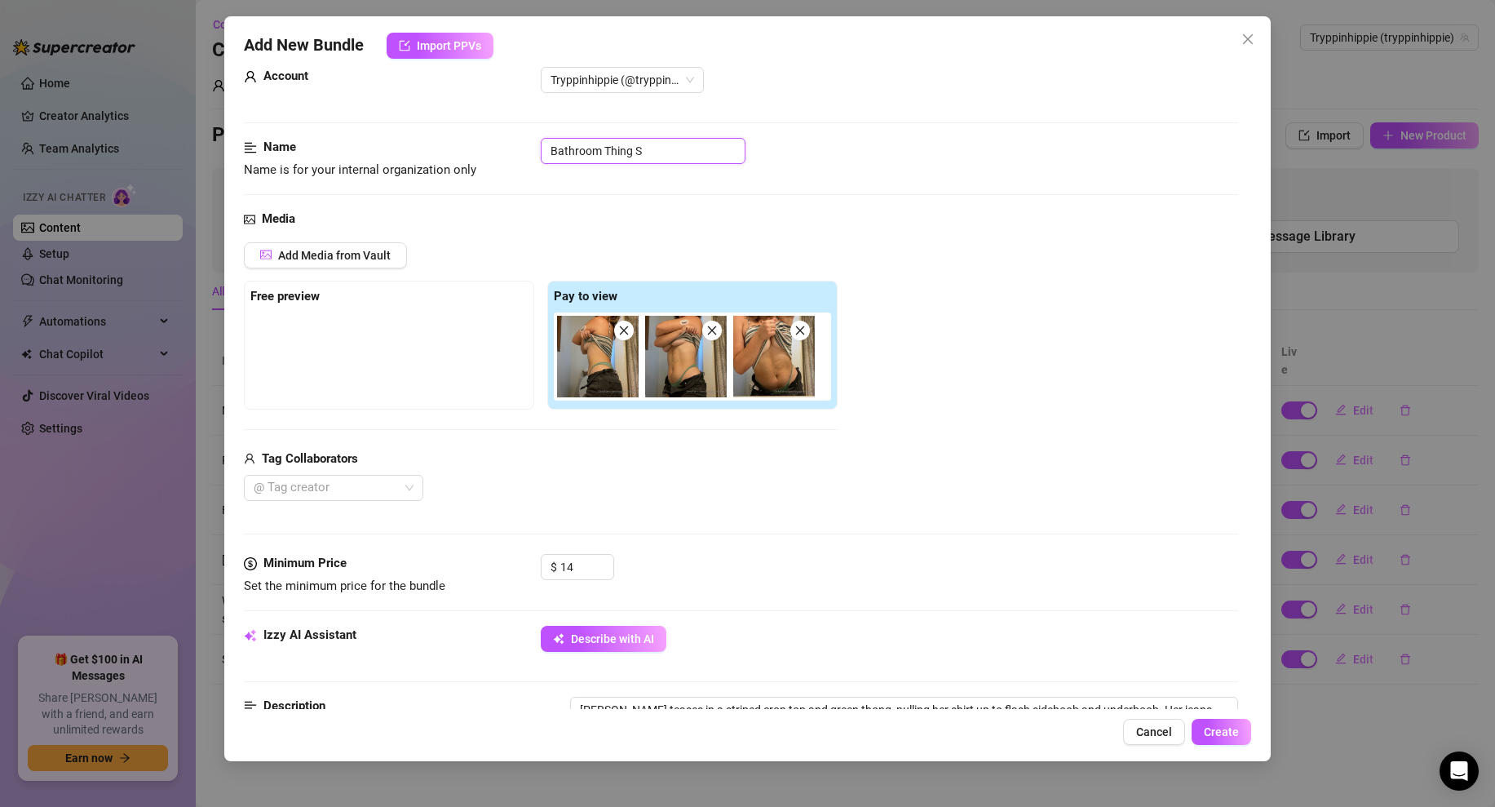
type textarea "[PERSON_NAME] teases in a striped crop top and green thong, pulling her shirt u…"
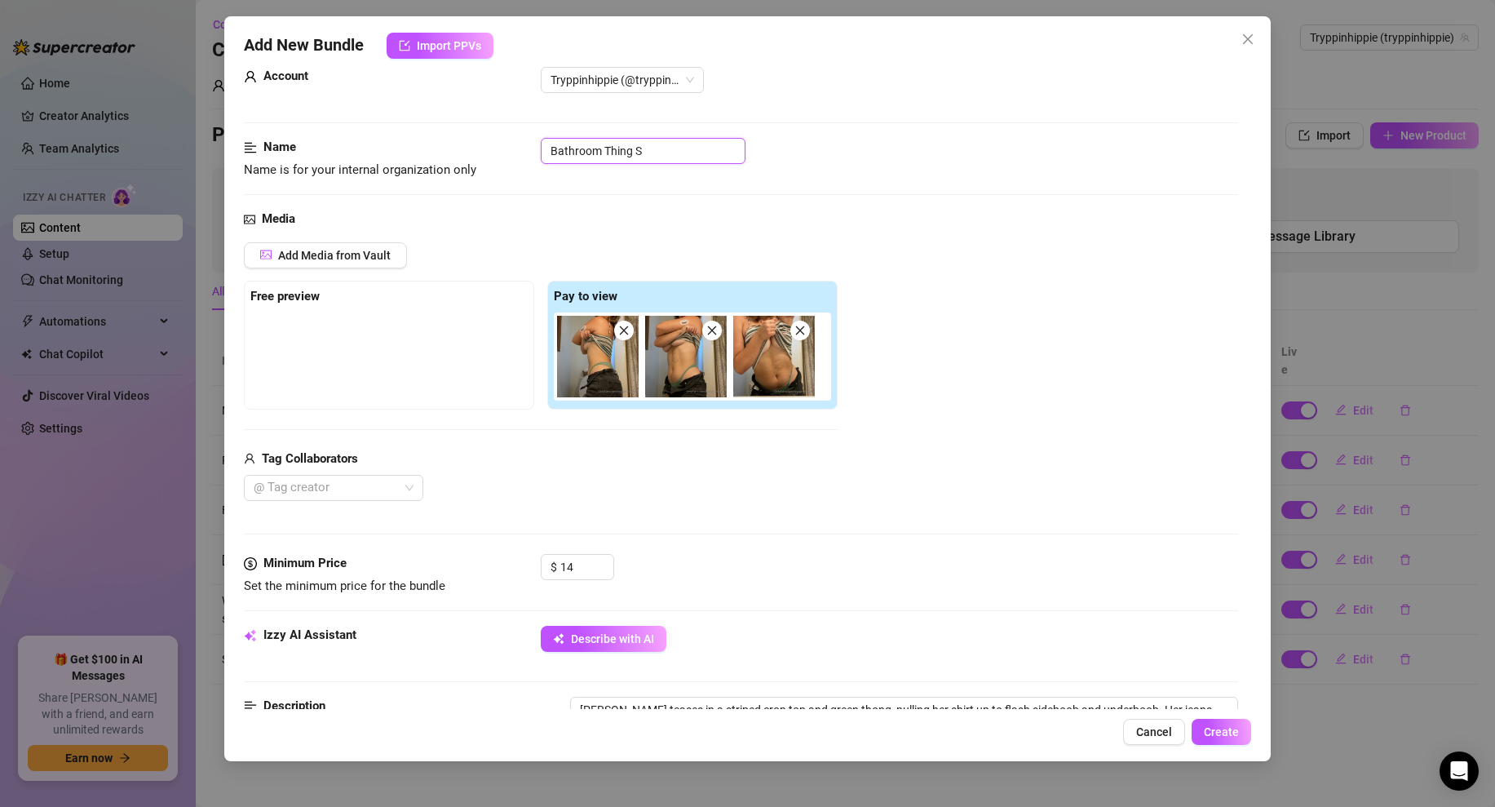
type input "Bathroom Thing St"
type textarea "[PERSON_NAME] teases in a striped crop top and green thong, pulling her shirt u…"
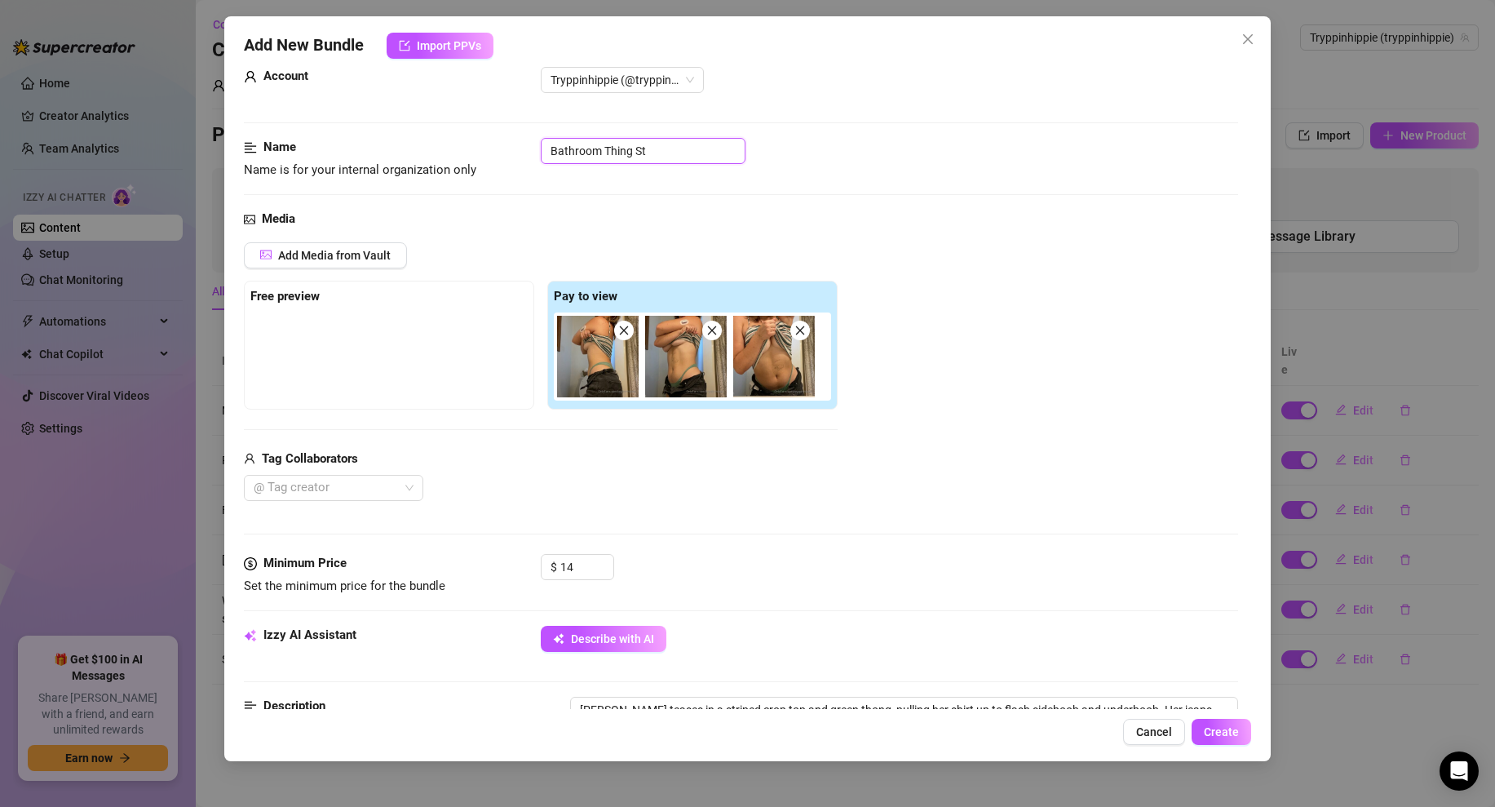
type textarea "[PERSON_NAME] teases in a striped crop top and green thong, pulling her shirt u…"
type input "Bathroom Thing Str"
type textarea "[PERSON_NAME] teases in a striped crop top and green thong, pulling her shirt u…"
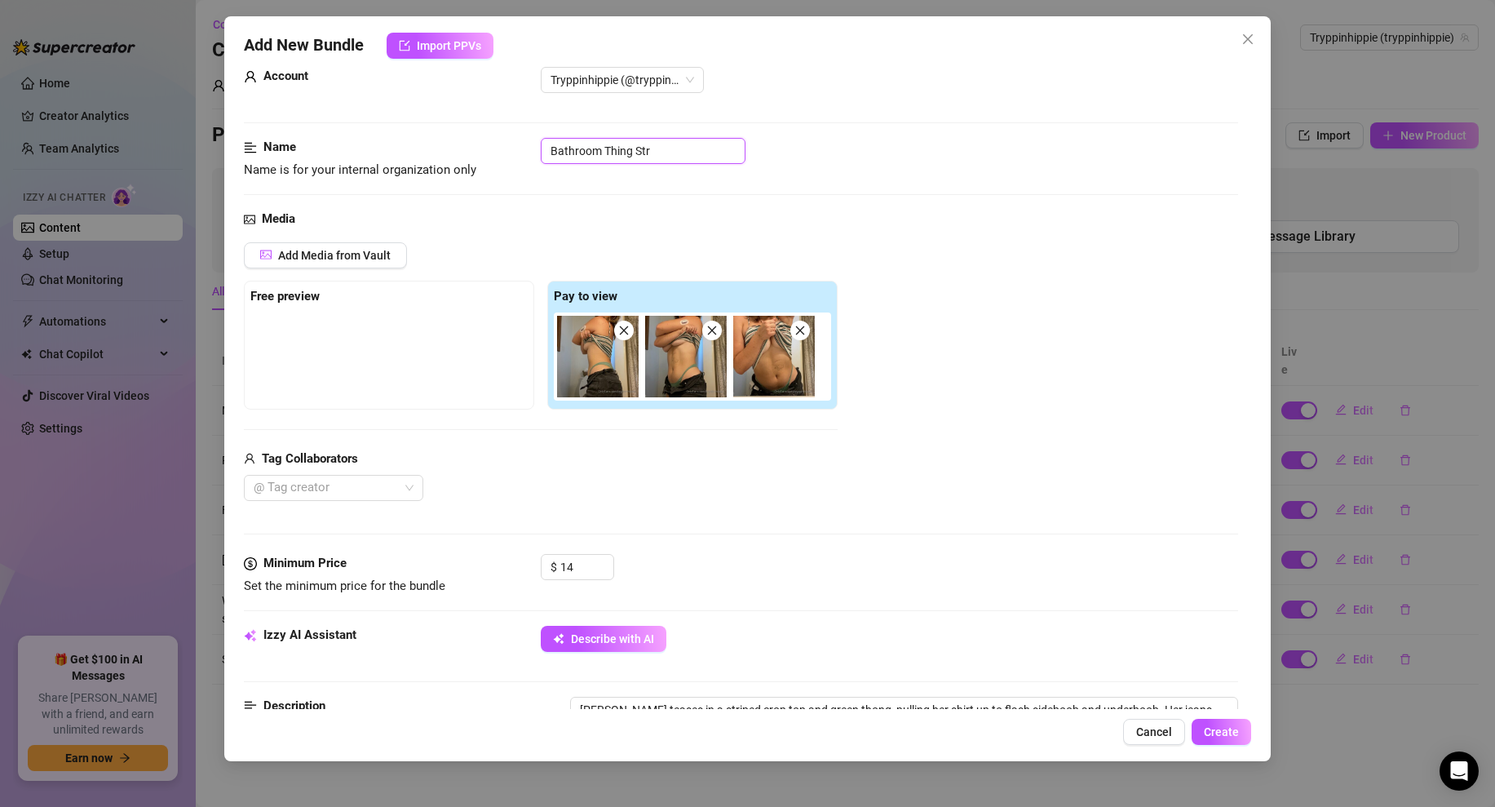
type textarea "[PERSON_NAME] teases in a striped crop top and green thong, pulling her shirt u…"
drag, startPoint x: 621, startPoint y: 148, endPoint x: 634, endPoint y: 153, distance: 13.2
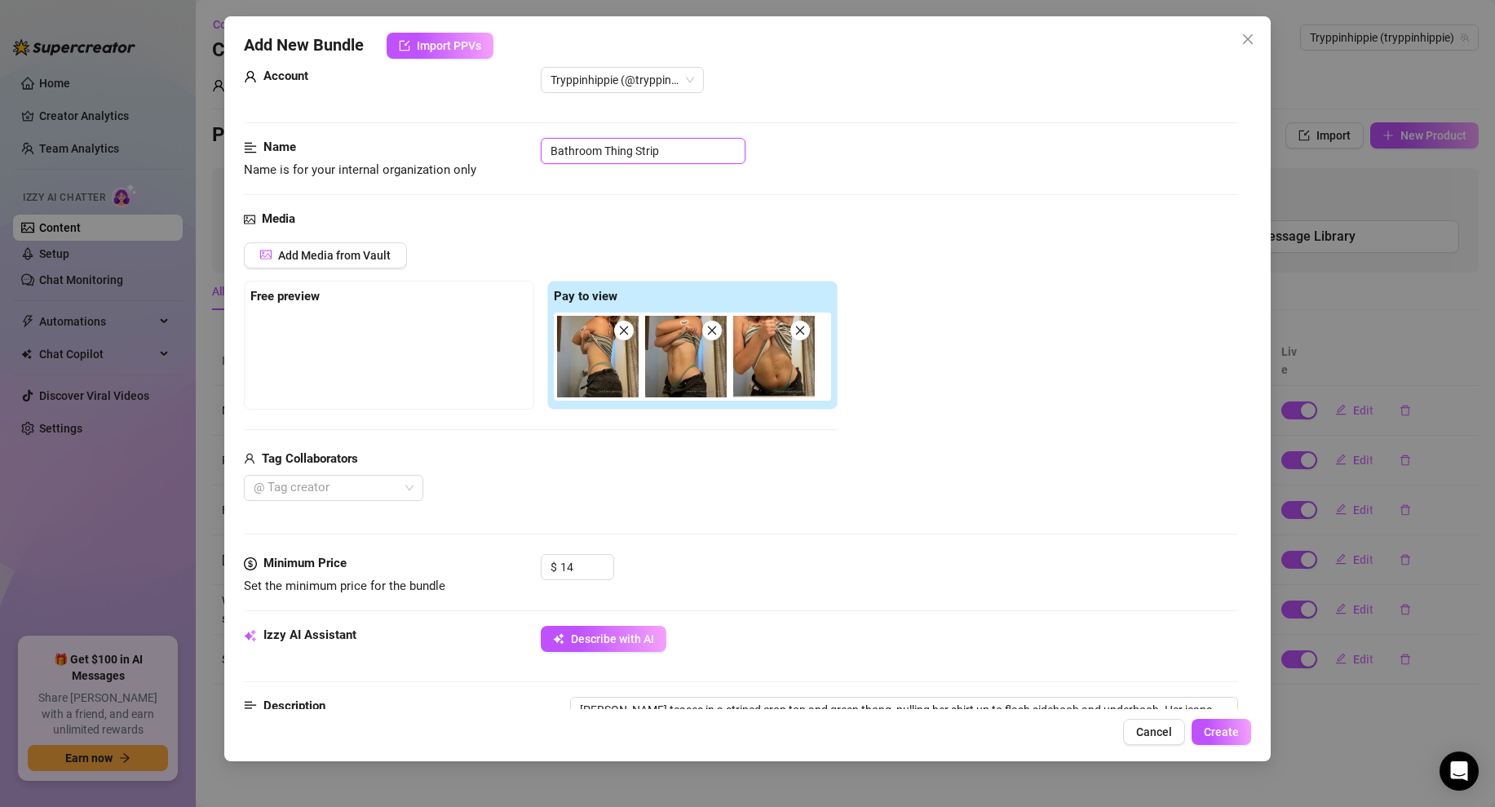
click at [633, 153] on input "Bathroom Thing Strip" at bounding box center [643, 151] width 205 height 26
click at [848, 205] on div "Name Name is for your internal organization only Bathroom Thong Strip" at bounding box center [741, 174] width 994 height 72
click at [679, 148] on input "Bathroom [GEOGRAPHIC_DATA]" at bounding box center [643, 151] width 205 height 26
type input "Bathroom Thong Strip - Cleavage"
click at [858, 249] on div "Add Media from Vault Free preview Pay to view Tag Collaborators @ Tag creator" at bounding box center [741, 371] width 994 height 259
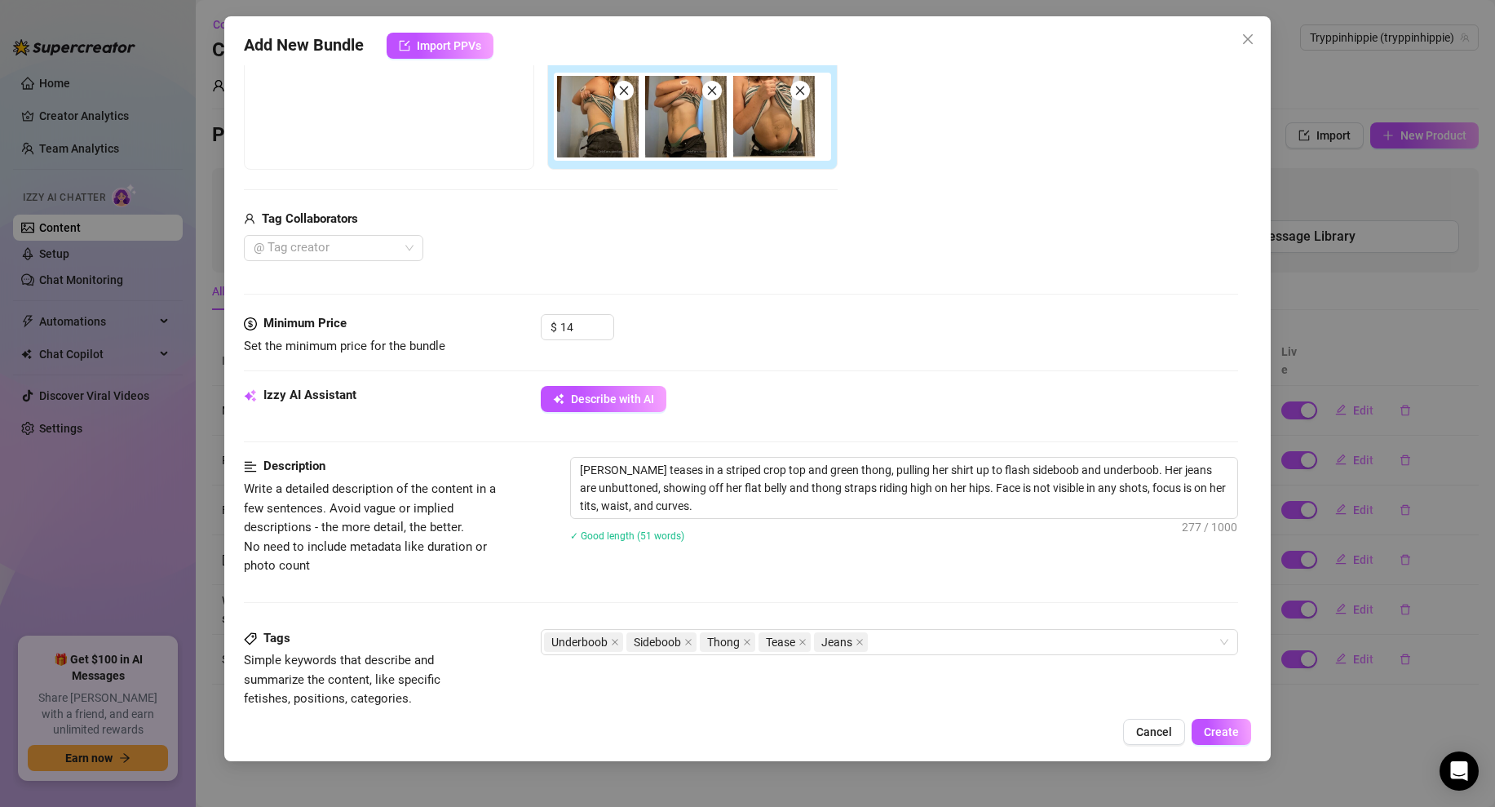
scroll to position [749, 0]
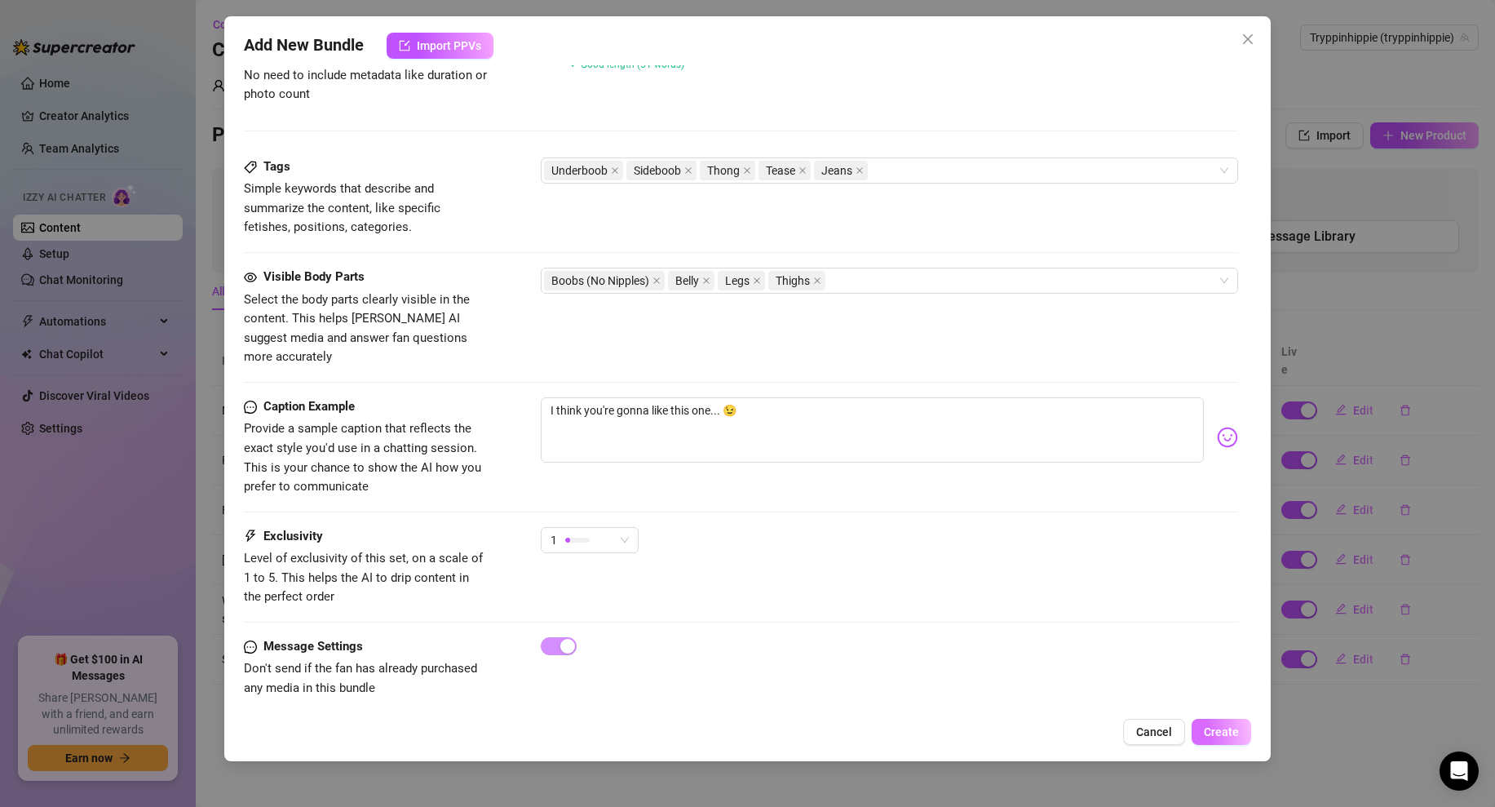
click at [1222, 722] on button "Create" at bounding box center [1222, 731] width 60 height 26
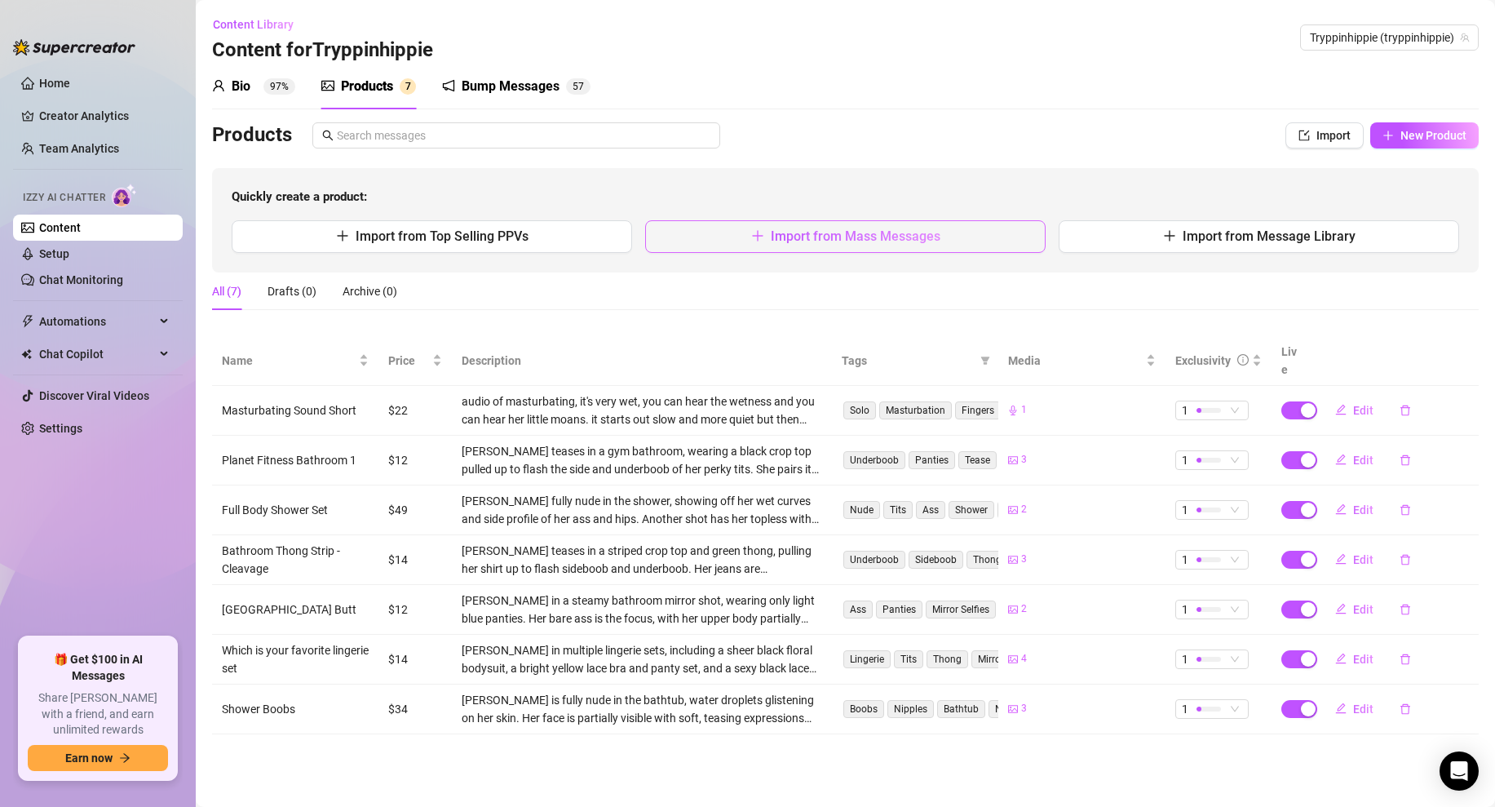
click at [929, 237] on span "Import from Mass Messages" at bounding box center [856, 235] width 170 height 15
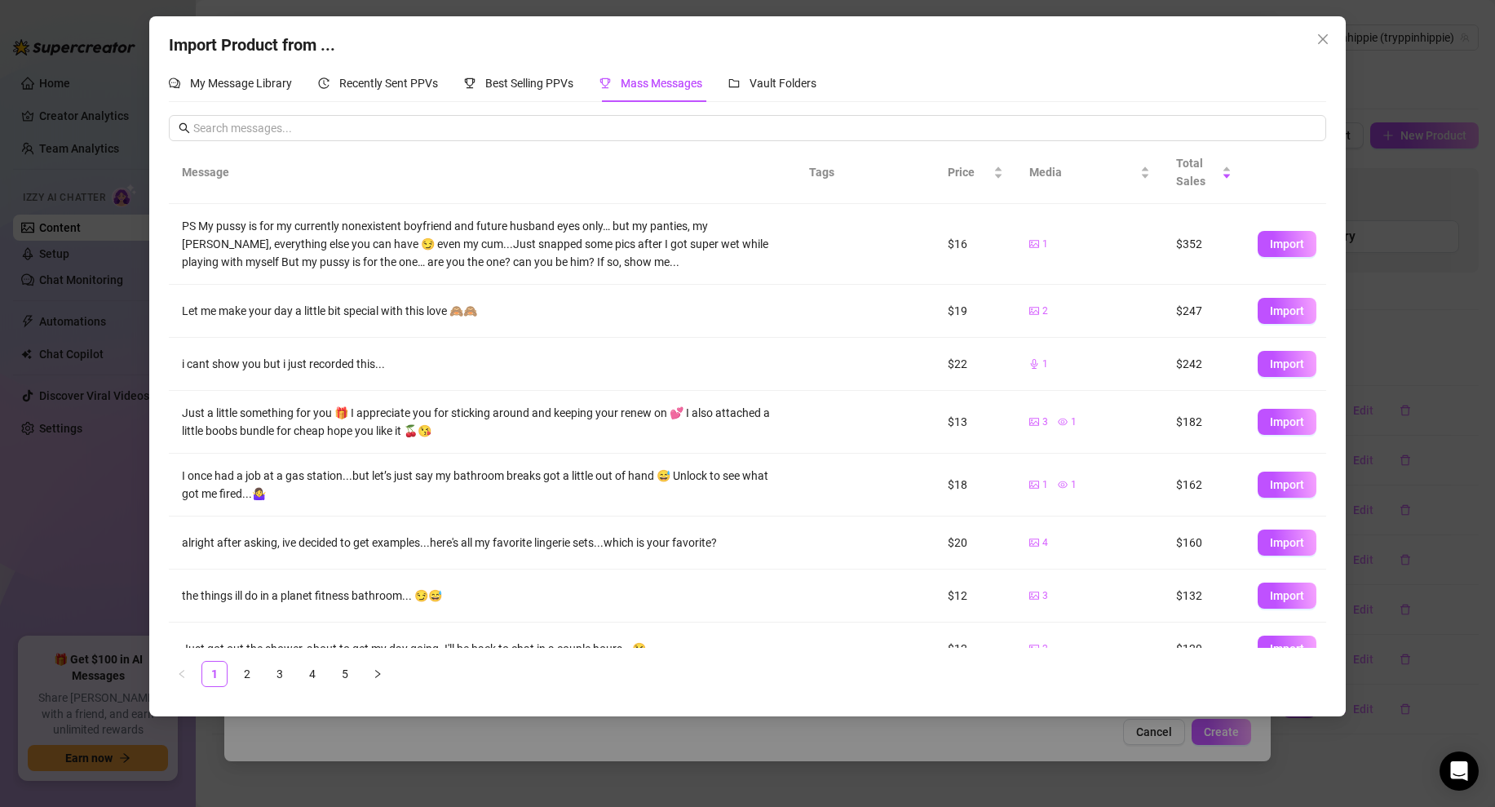
scroll to position [134, 0]
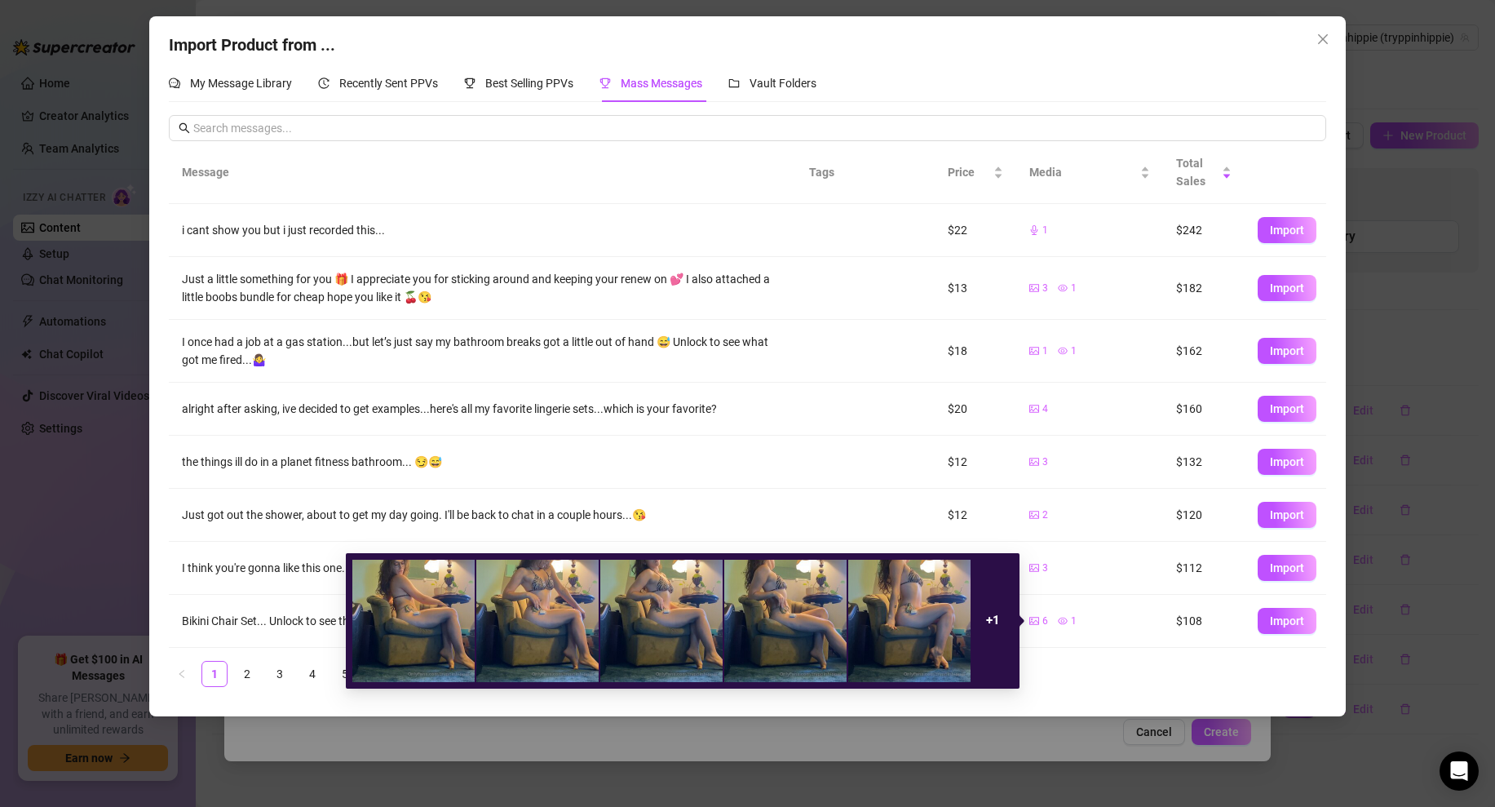
click at [1062, 621] on icon "eye" at bounding box center [1063, 621] width 10 height 10
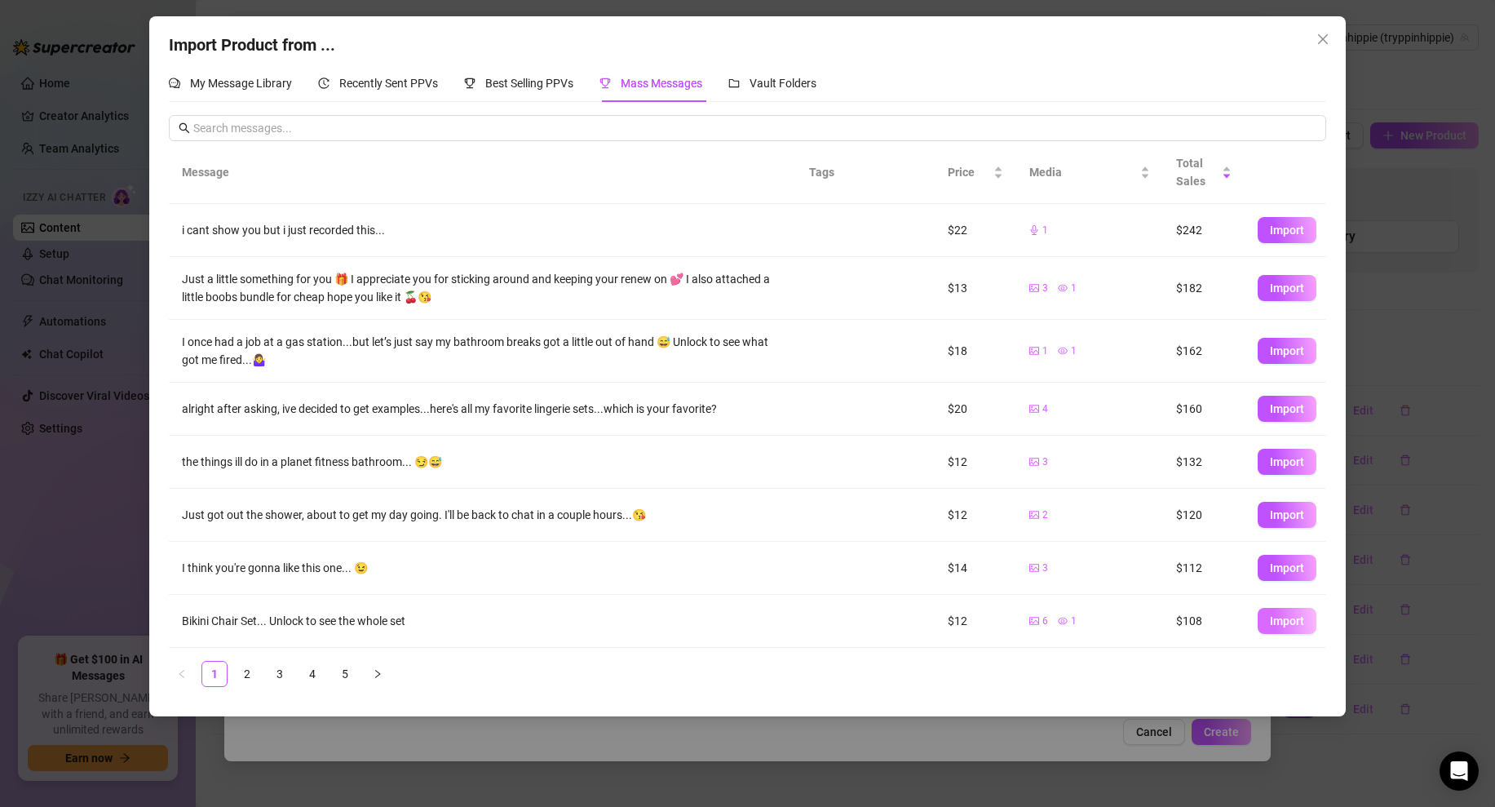
click at [1291, 620] on span "Import" at bounding box center [1287, 620] width 34 height 13
type textarea "Bikini Chair Set... Unlock to see the whole set"
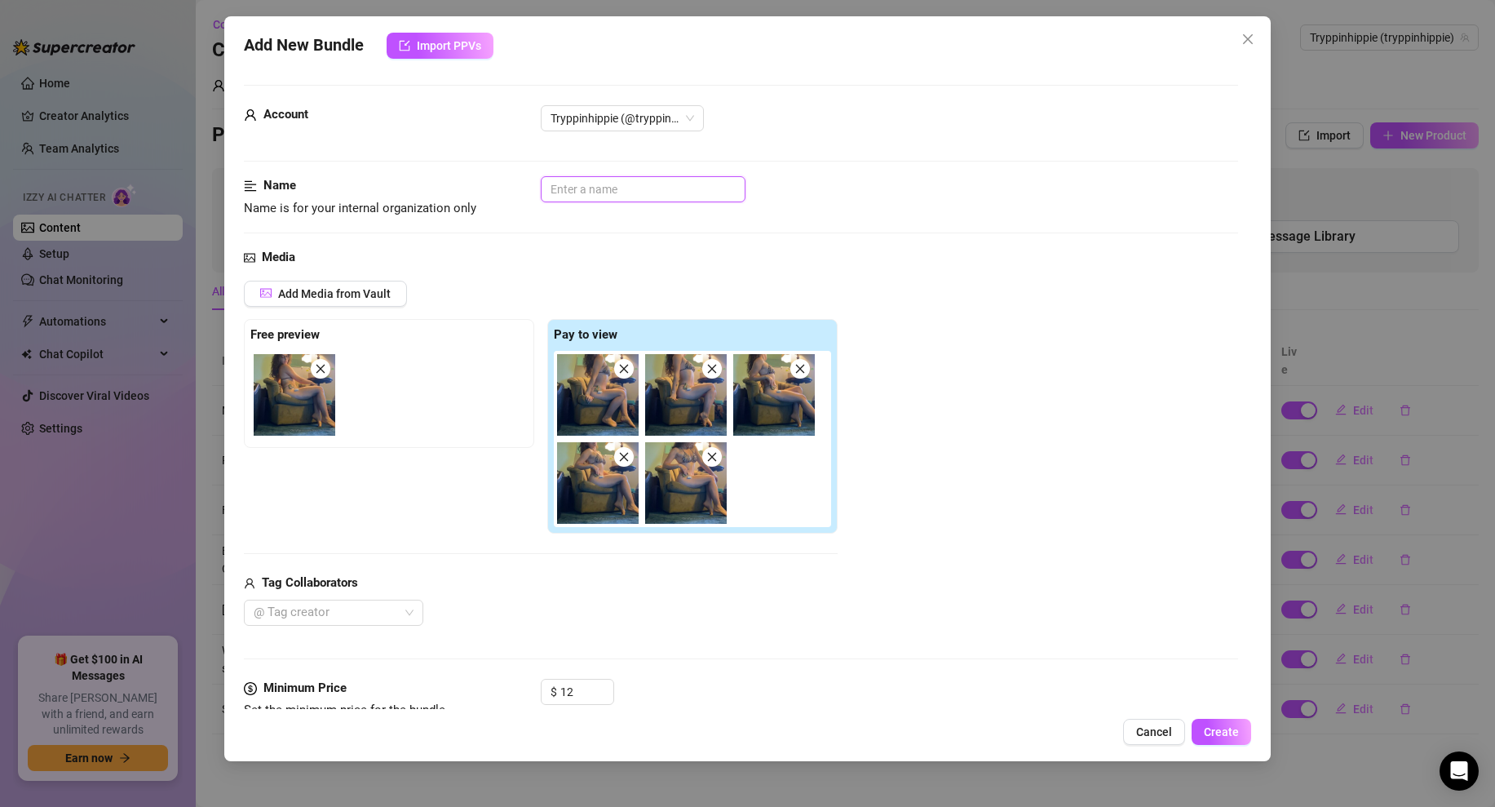
click at [578, 187] on input "text" at bounding box center [643, 189] width 205 height 26
click at [550, 189] on input "Chair set" at bounding box center [643, 189] width 205 height 26
type input "Bikini Chair set"
click at [740, 263] on div "Media" at bounding box center [741, 258] width 994 height 20
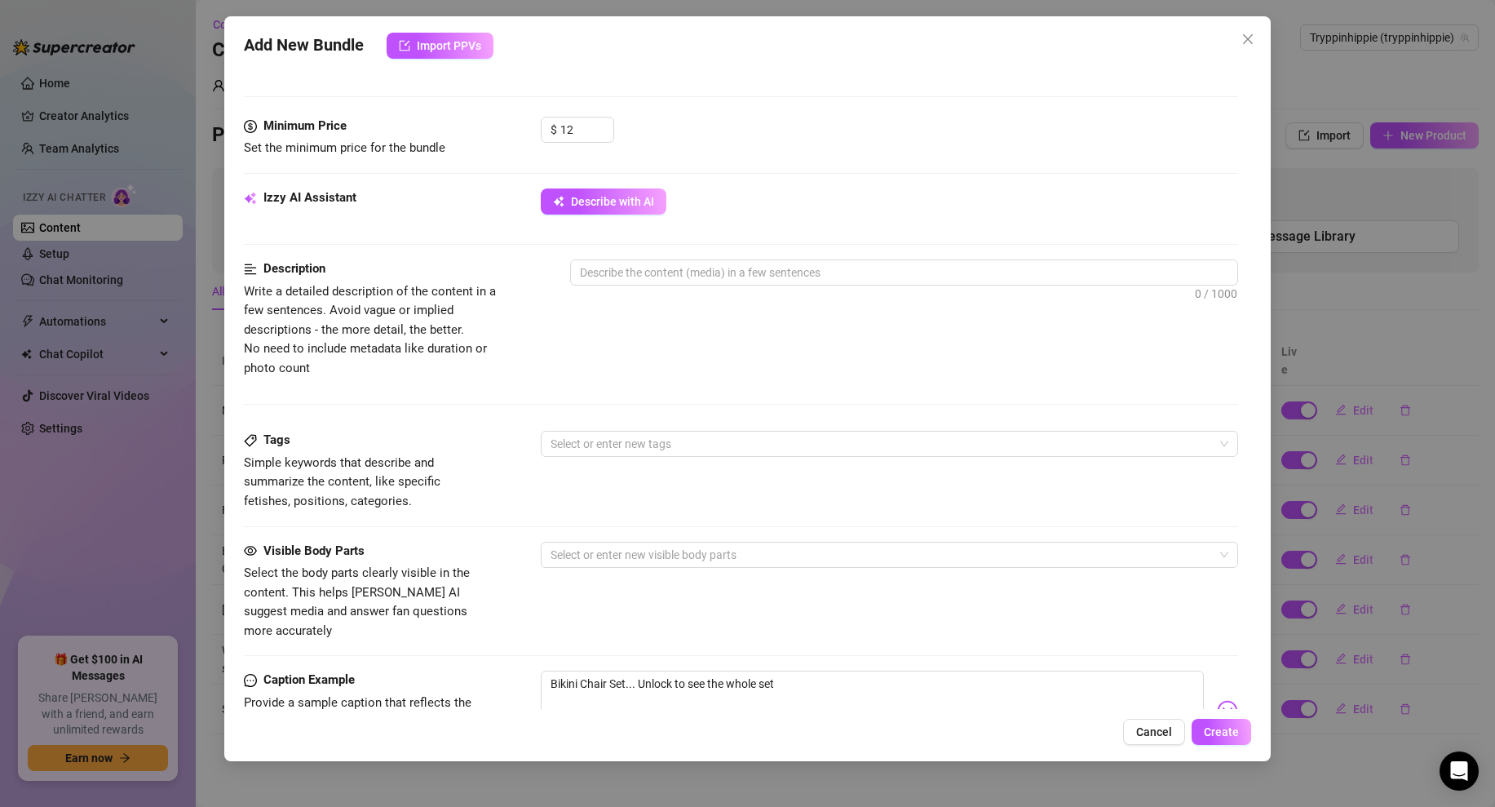
scroll to position [477, 0]
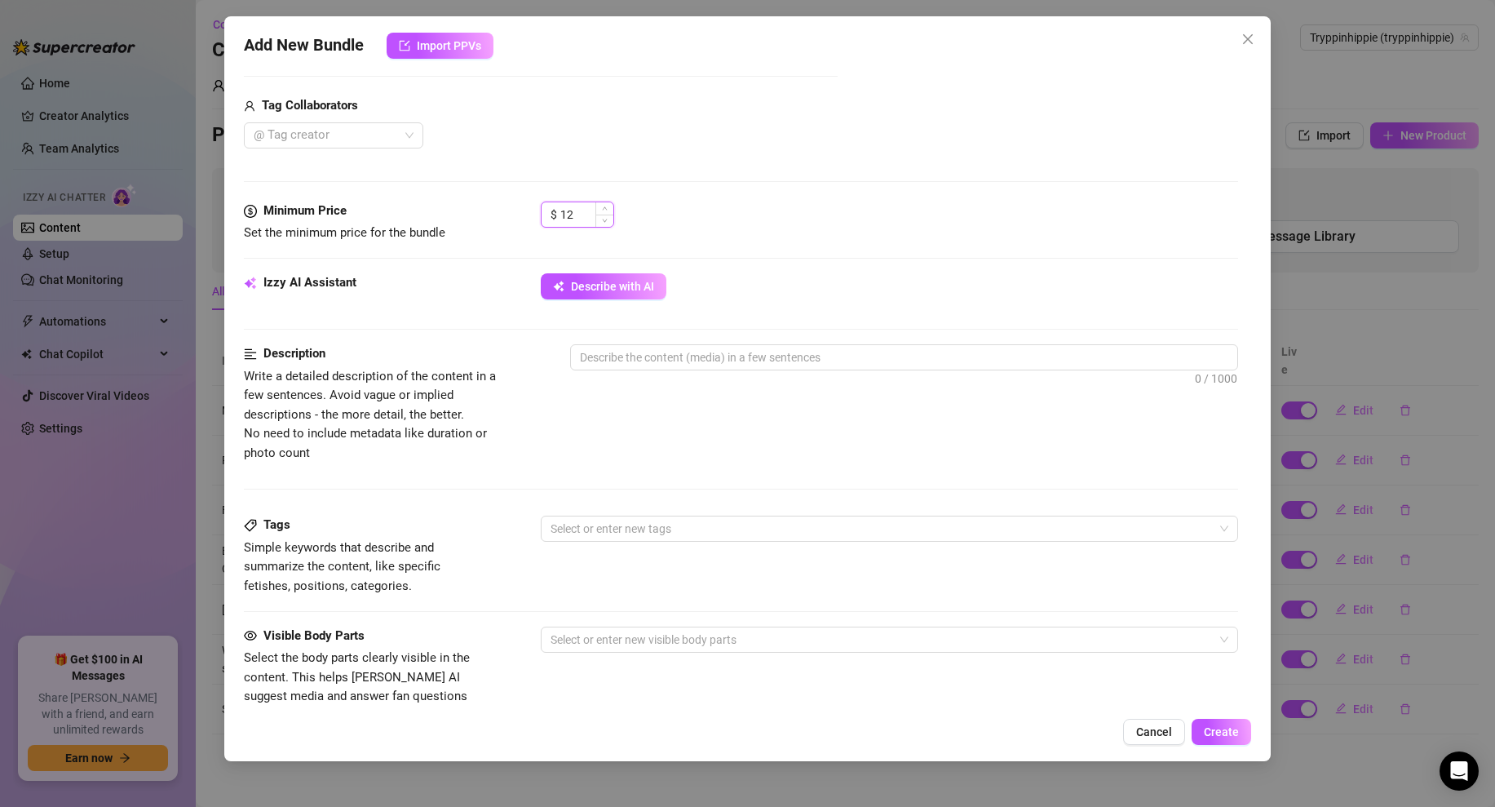
click at [584, 218] on input "12" at bounding box center [586, 214] width 53 height 24
type input "8"
click at [814, 234] on div "$ 8" at bounding box center [889, 221] width 697 height 41
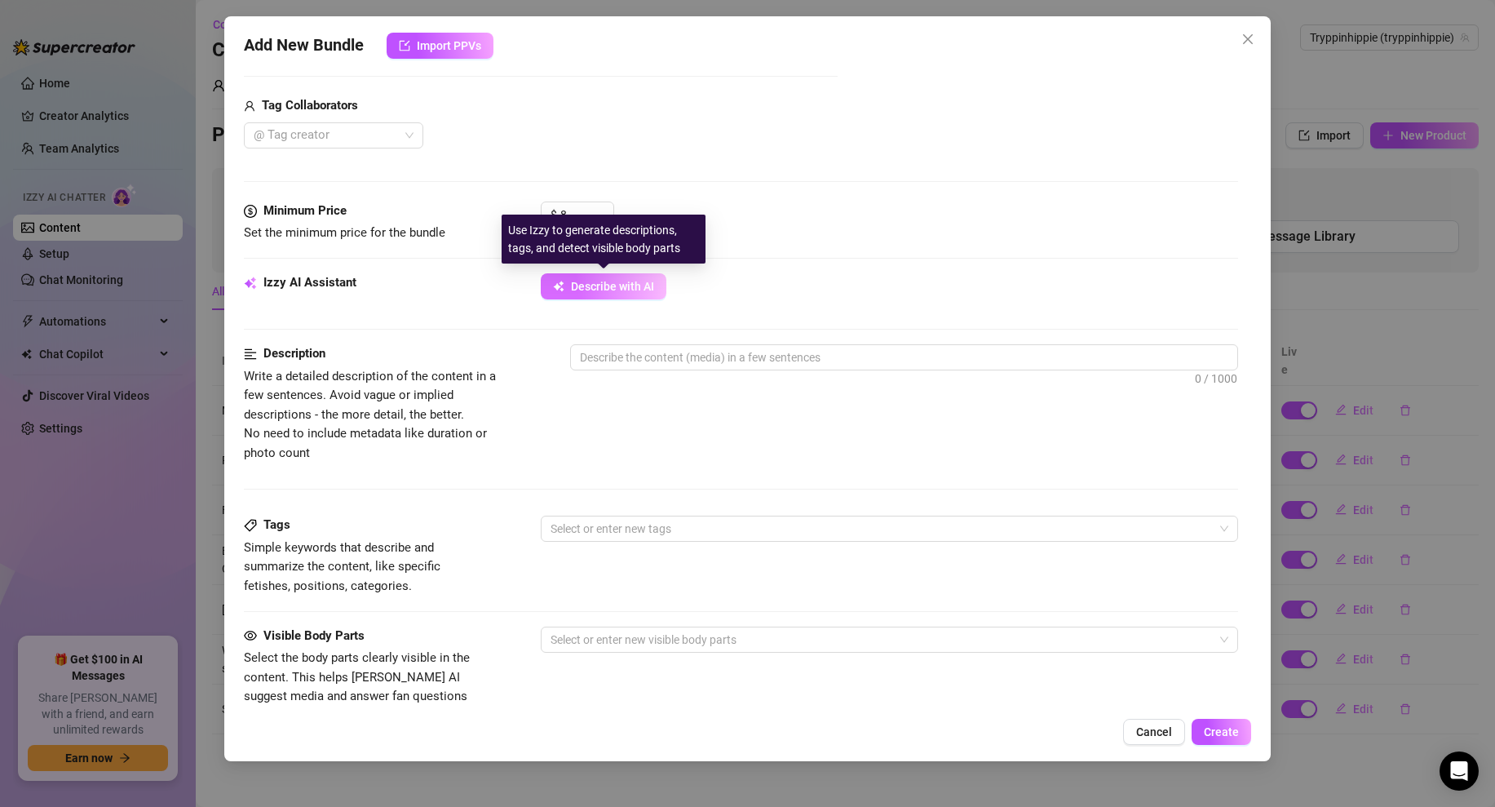
click at [605, 289] on span "Describe with AI" at bounding box center [612, 286] width 83 height 13
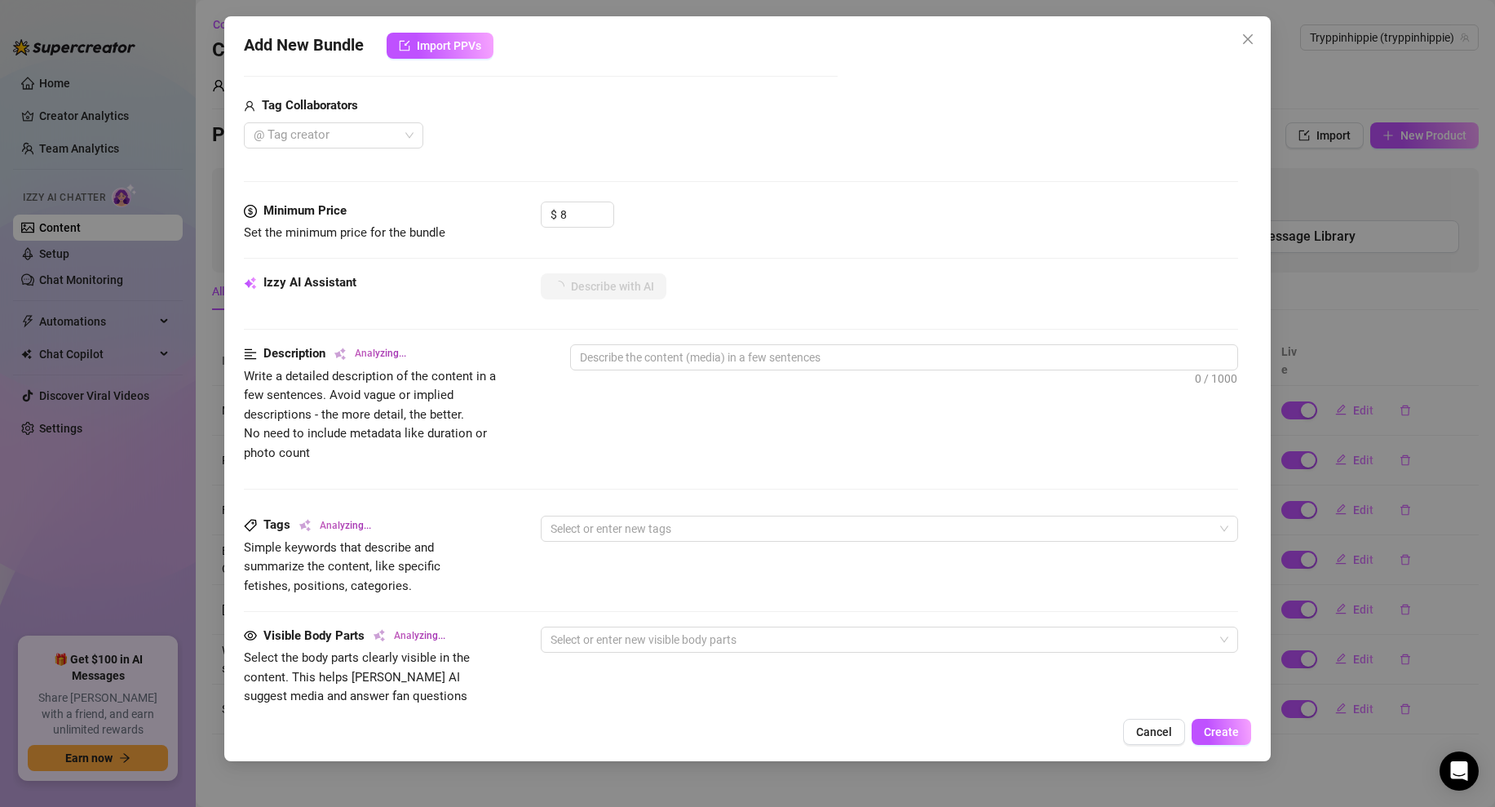
type textarea "[PERSON_NAME]"
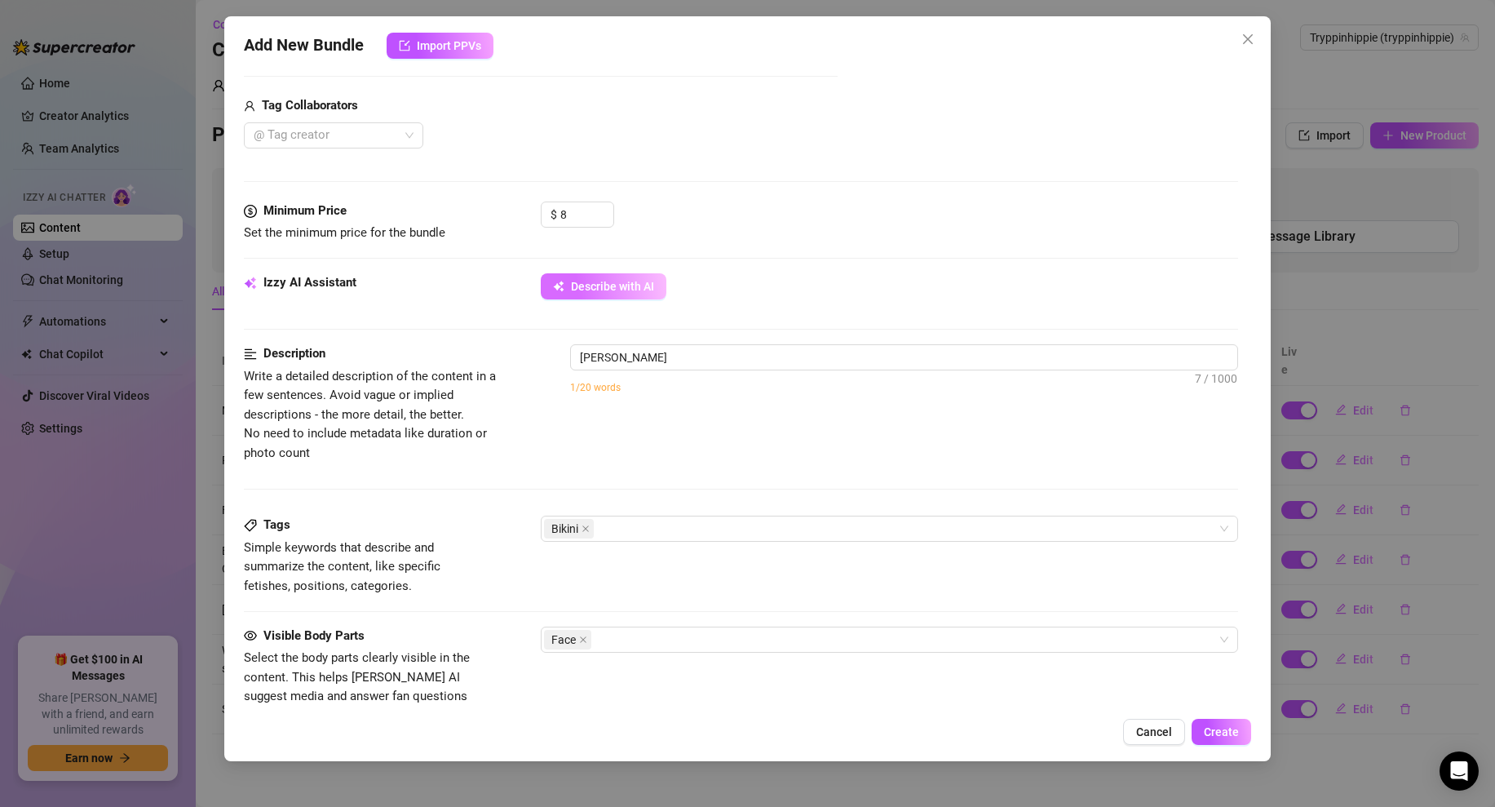
type textarea "[PERSON_NAME] lounges"
type textarea "[PERSON_NAME] lounges in"
type textarea "[PERSON_NAME] lounges in a"
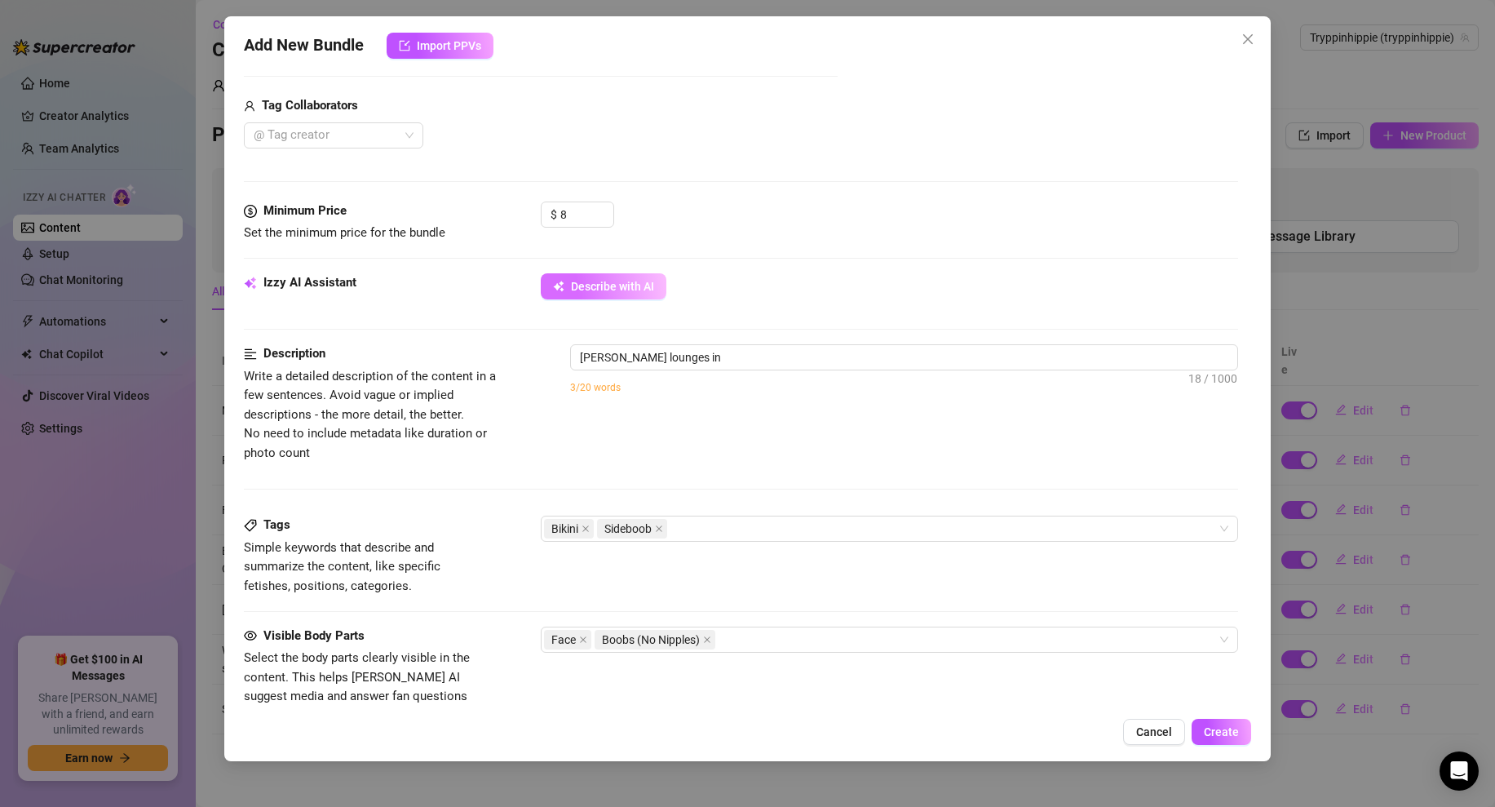
type textarea "[PERSON_NAME] lounges in a"
type textarea "[PERSON_NAME] lounges in a zebra-print"
type textarea "[PERSON_NAME] lounges in a zebra-print bikini,"
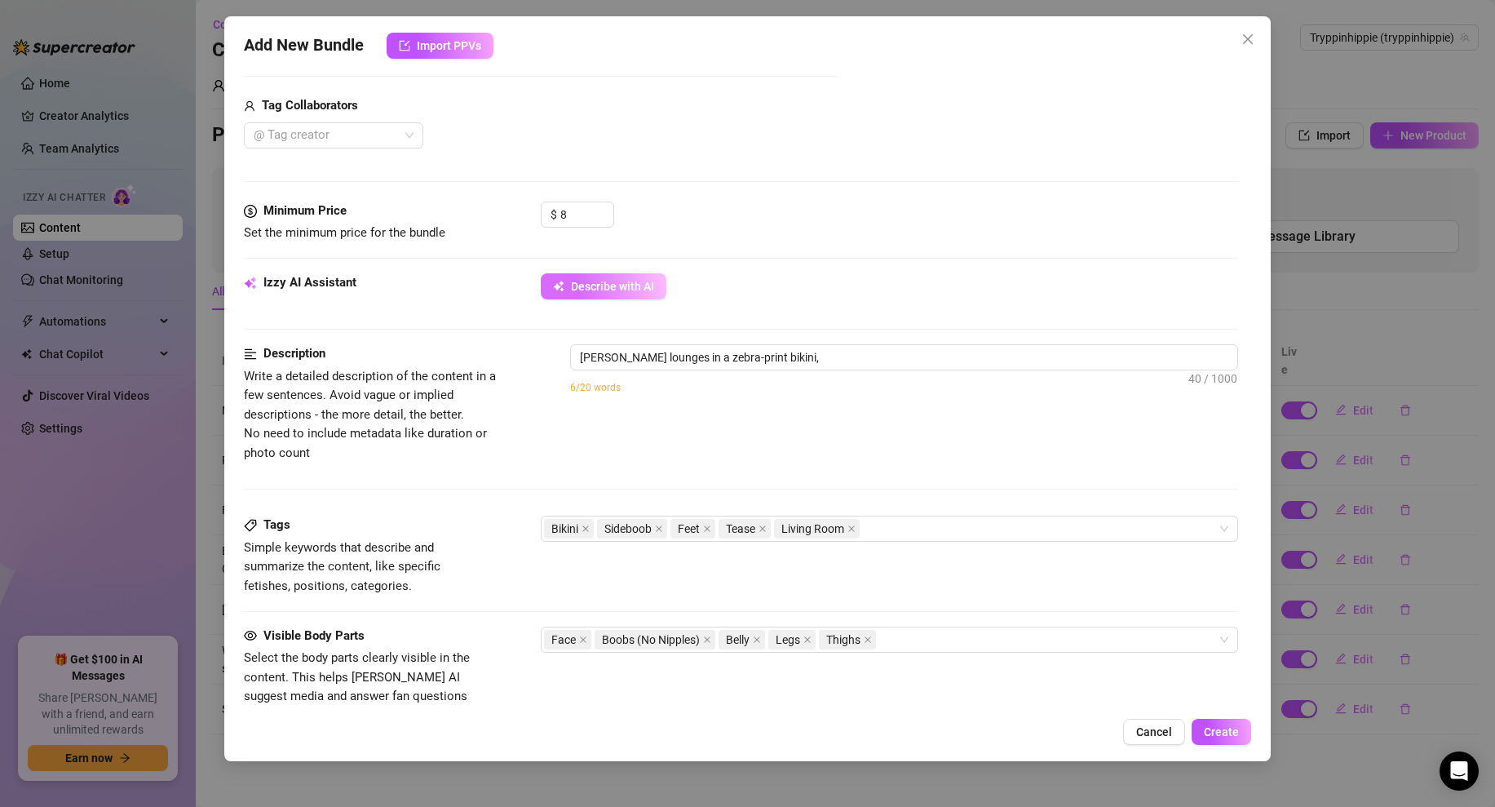
type textarea "[PERSON_NAME] lounges in a zebra-print bikini, showing"
type textarea "[PERSON_NAME] lounges in a zebra-print bikini, showing off"
type textarea "[PERSON_NAME] lounges in a zebra-print bikini, showing off her"
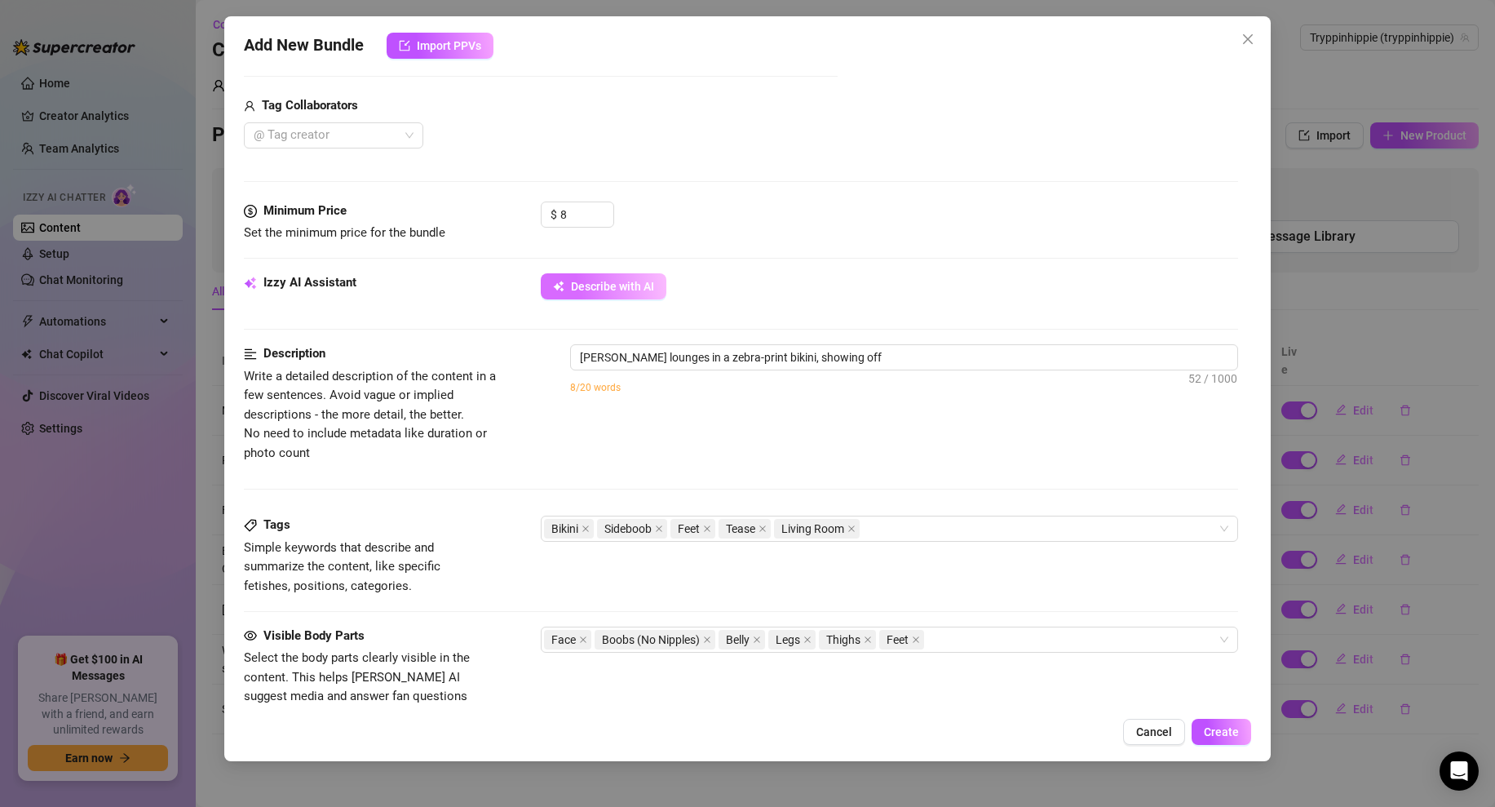
type textarea "[PERSON_NAME] lounges in a zebra-print bikini, showing off her"
type textarea "[PERSON_NAME] lounges in a zebra-print bikini, showing off her toned"
type textarea "[PERSON_NAME] lounges in a zebra-print bikini, showing off her toned legs"
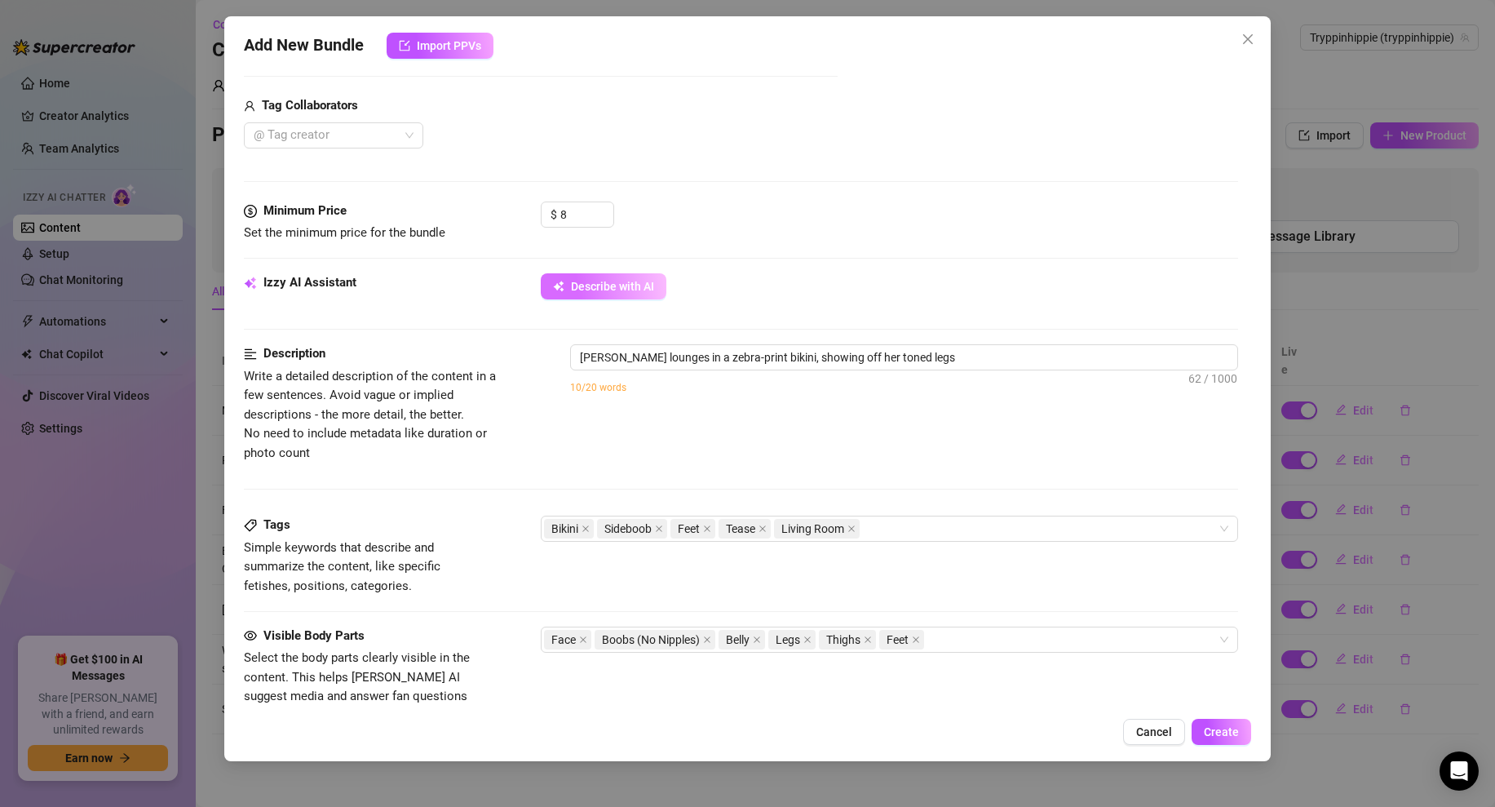
type textarea "[PERSON_NAME] lounges in a zebra-print bikini, showing off her toned legs and"
type textarea "[PERSON_NAME] lounges in a zebra-print bikini, showing off her toned legs and b…"
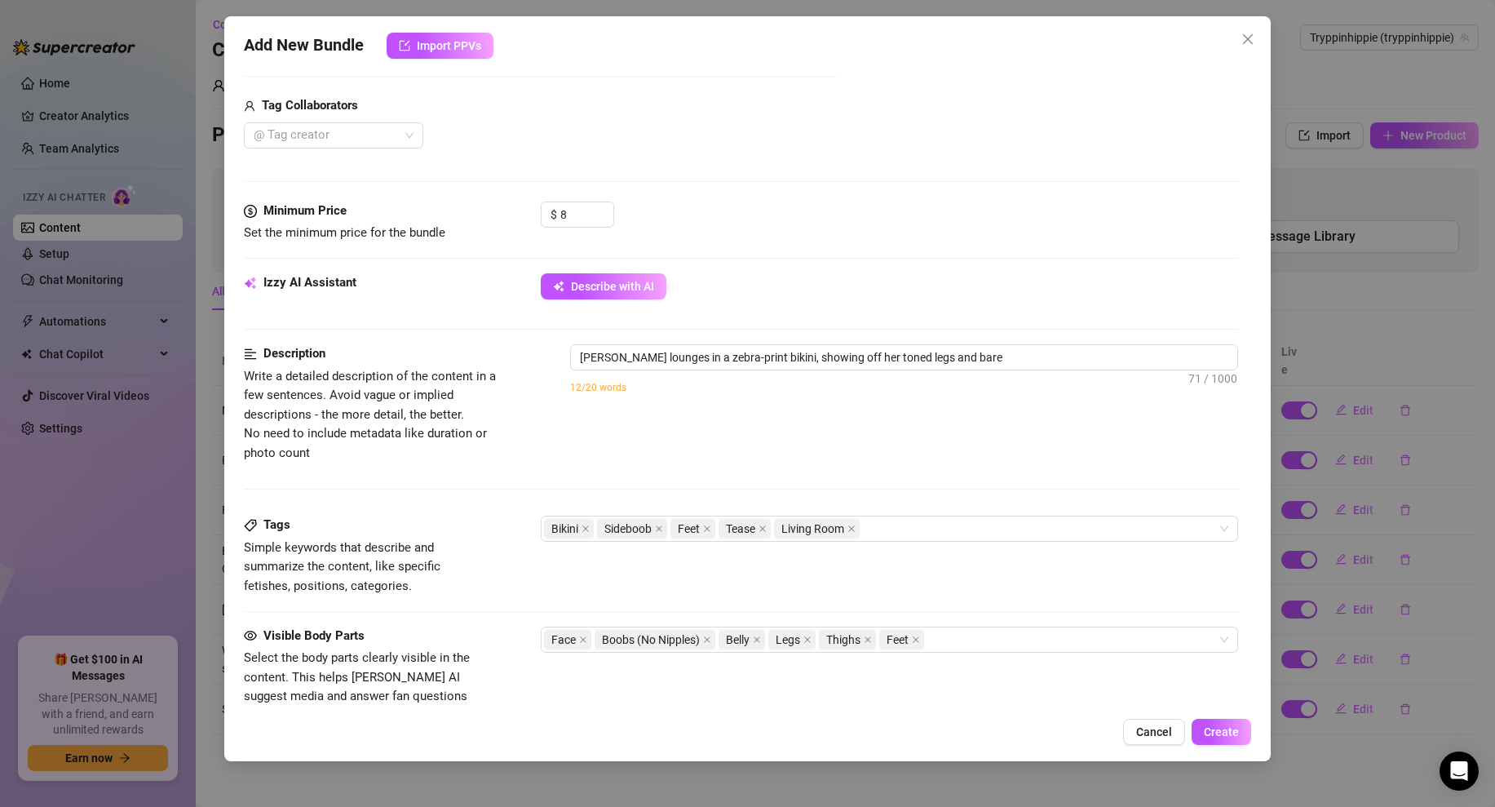
type textarea "[PERSON_NAME] lounges in a zebra-print bikini, showing off her toned legs and b…"
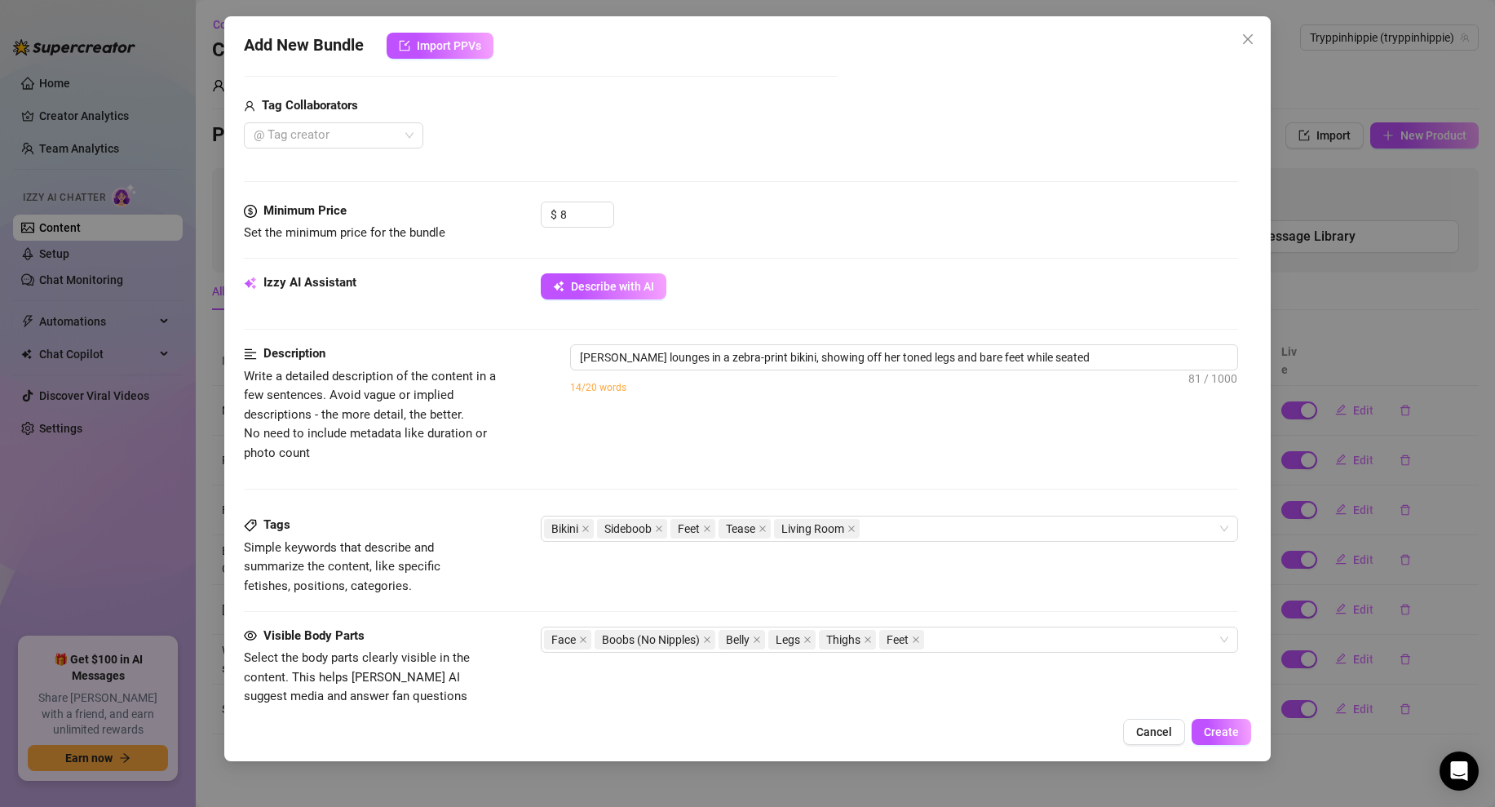
type textarea "[PERSON_NAME] lounges in a zebra-print bikini, showing off her toned legs and b…"
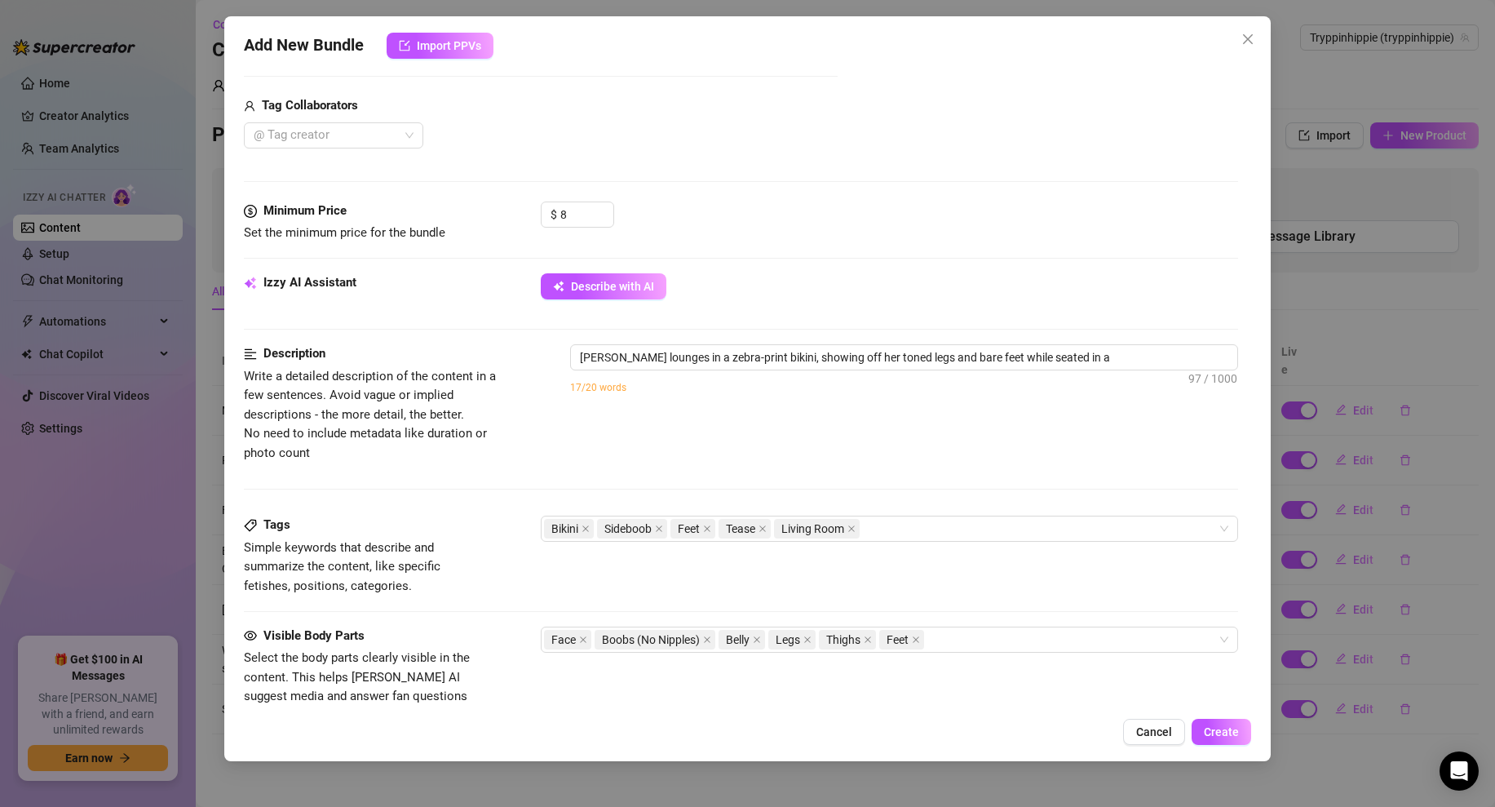
type textarea "[PERSON_NAME] lounges in a zebra-print bikini, showing off her toned legs and b…"
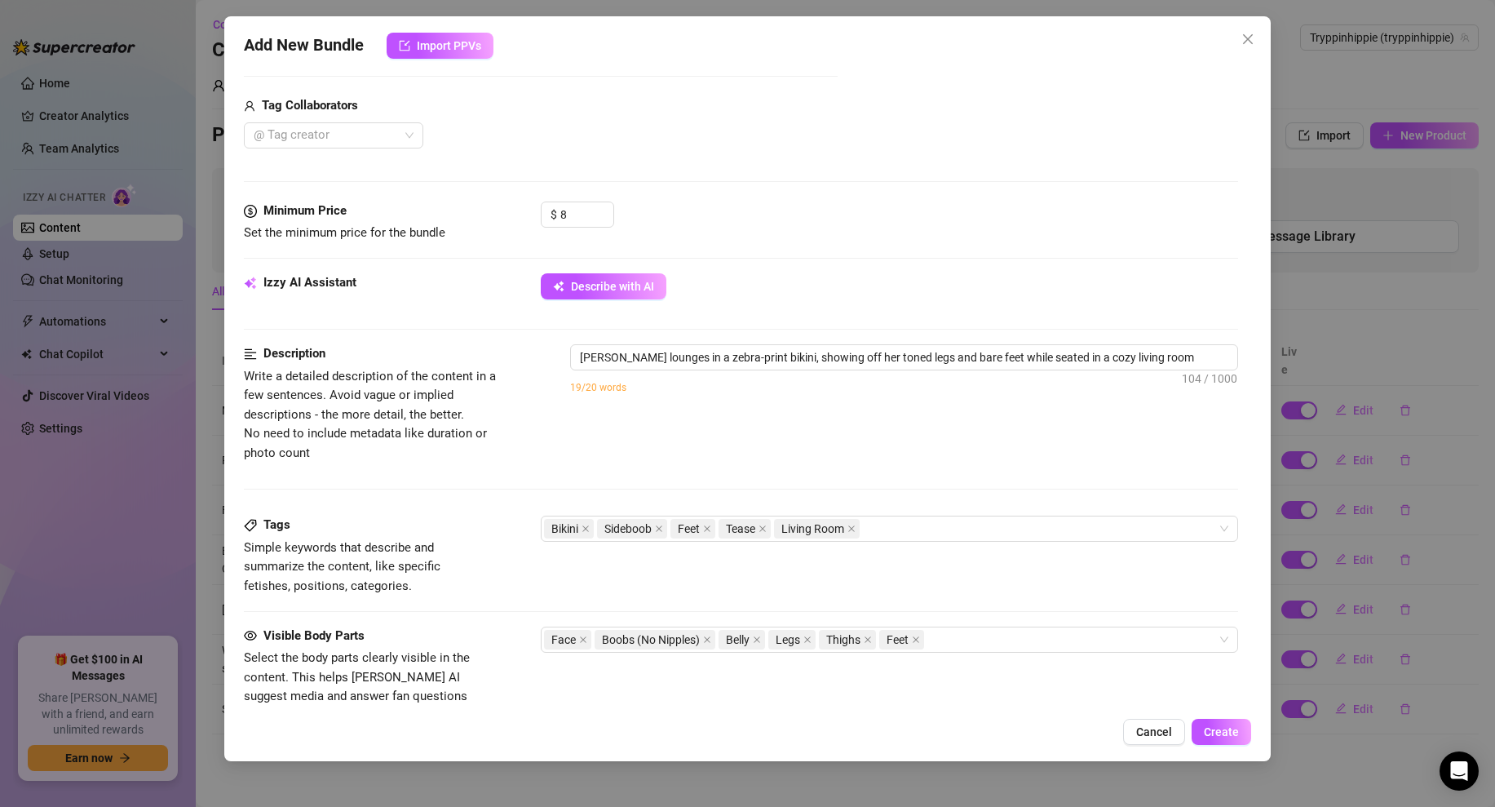
type textarea "[PERSON_NAME] lounges in a zebra-print bikini, showing off her toned legs and b…"
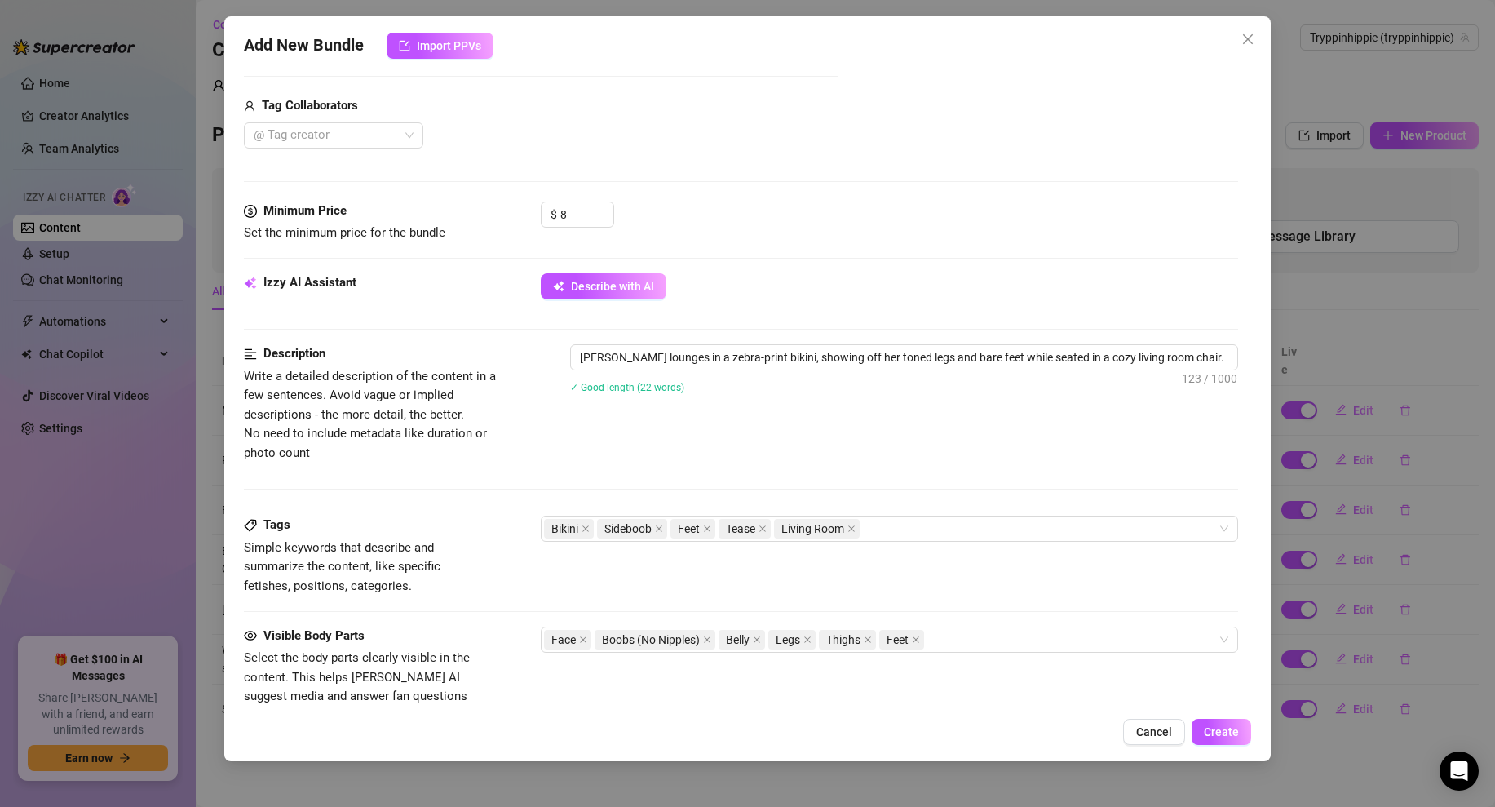
type textarea "[PERSON_NAME] lounges in a zebra-print bikini, showing off her toned legs and b…"
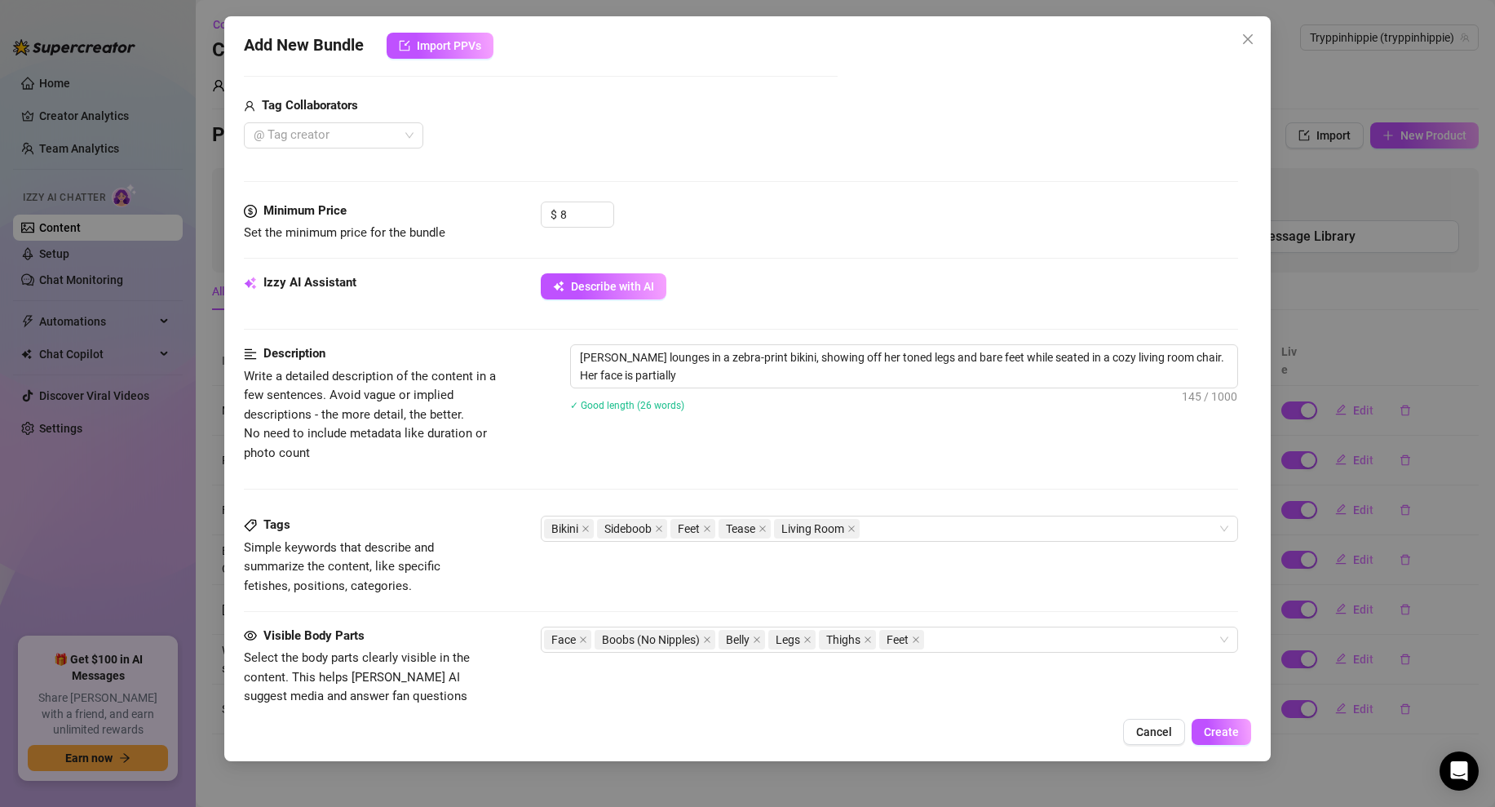
type textarea "[PERSON_NAME] lounges in a zebra-print bikini, showing off her toned legs and b…"
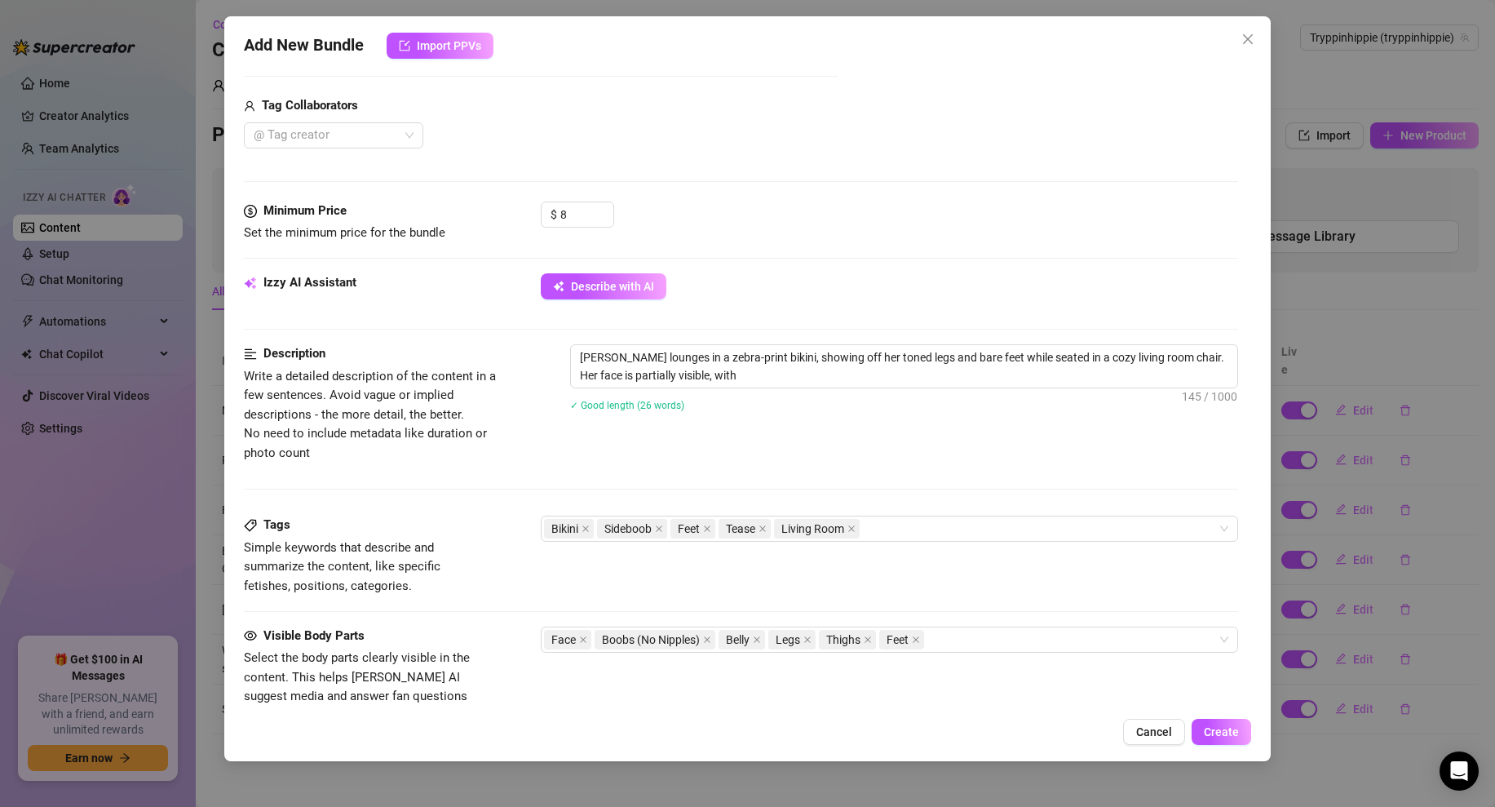
type textarea "[PERSON_NAME] lounges in a zebra-print bikini, showing off her toned legs and b…"
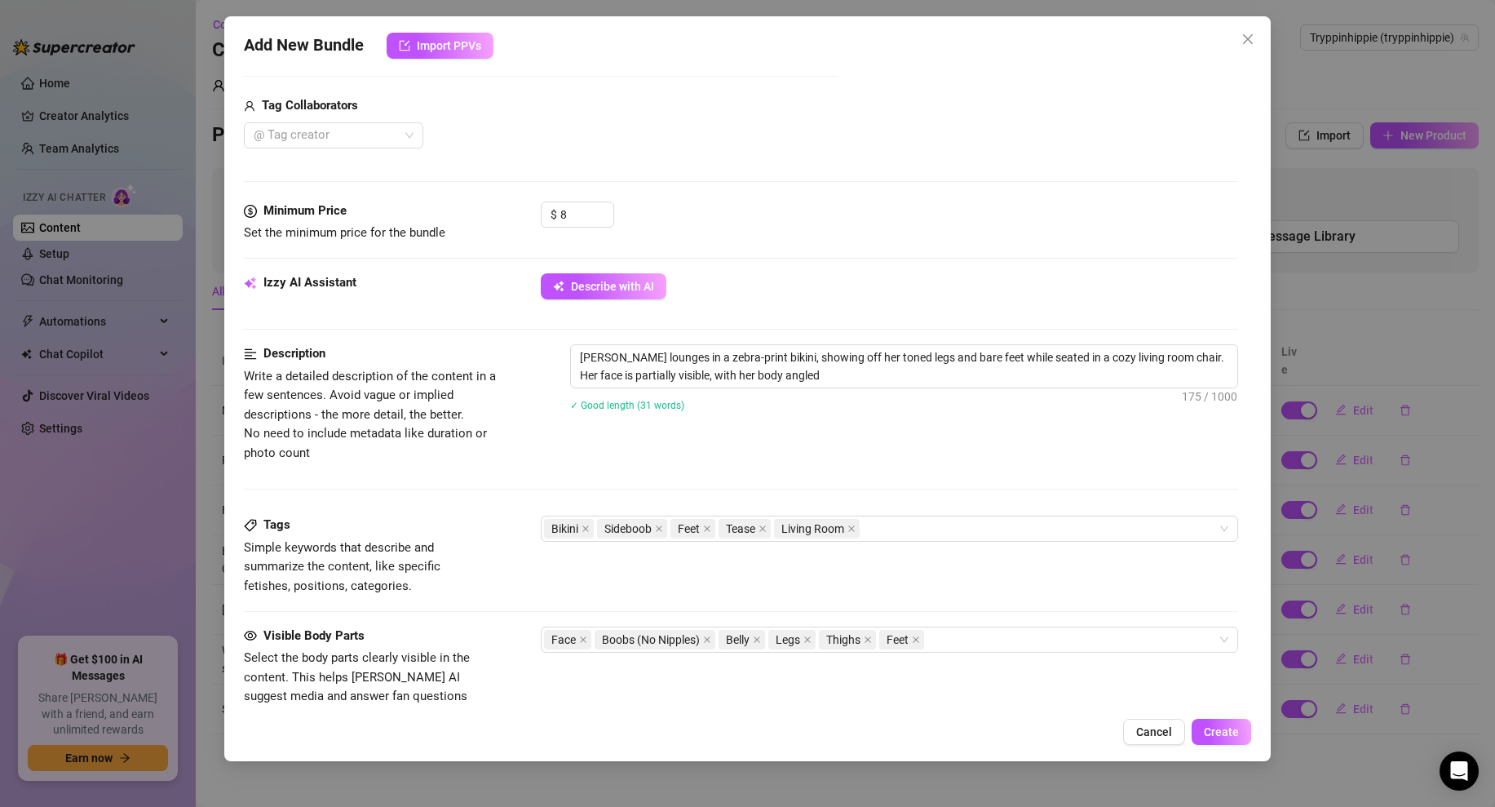
type textarea "[PERSON_NAME] lounges in a zebra-print bikini, showing off her toned legs and b…"
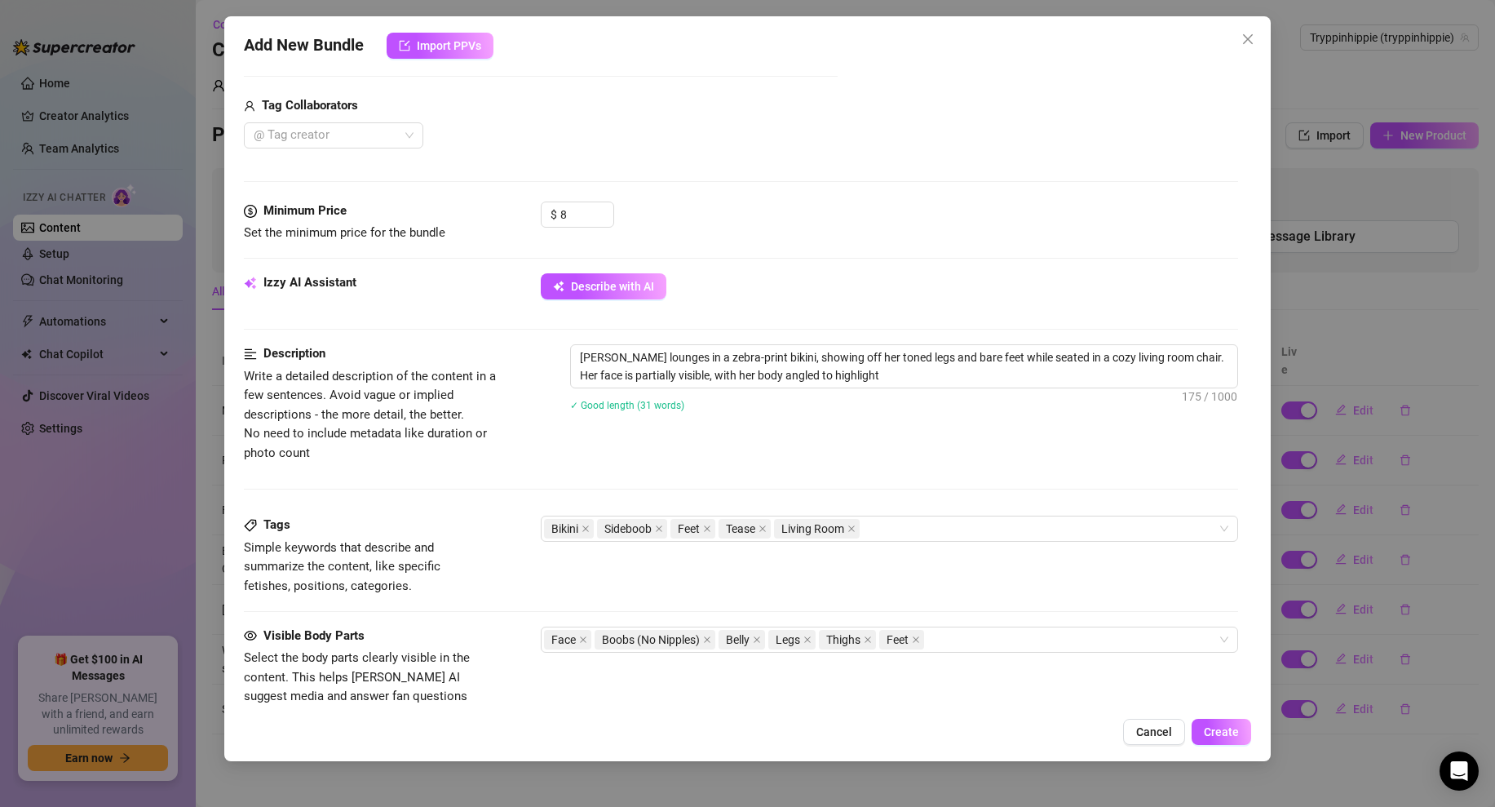
type textarea "[PERSON_NAME] lounges in a zebra-print bikini, showing off her toned legs and b…"
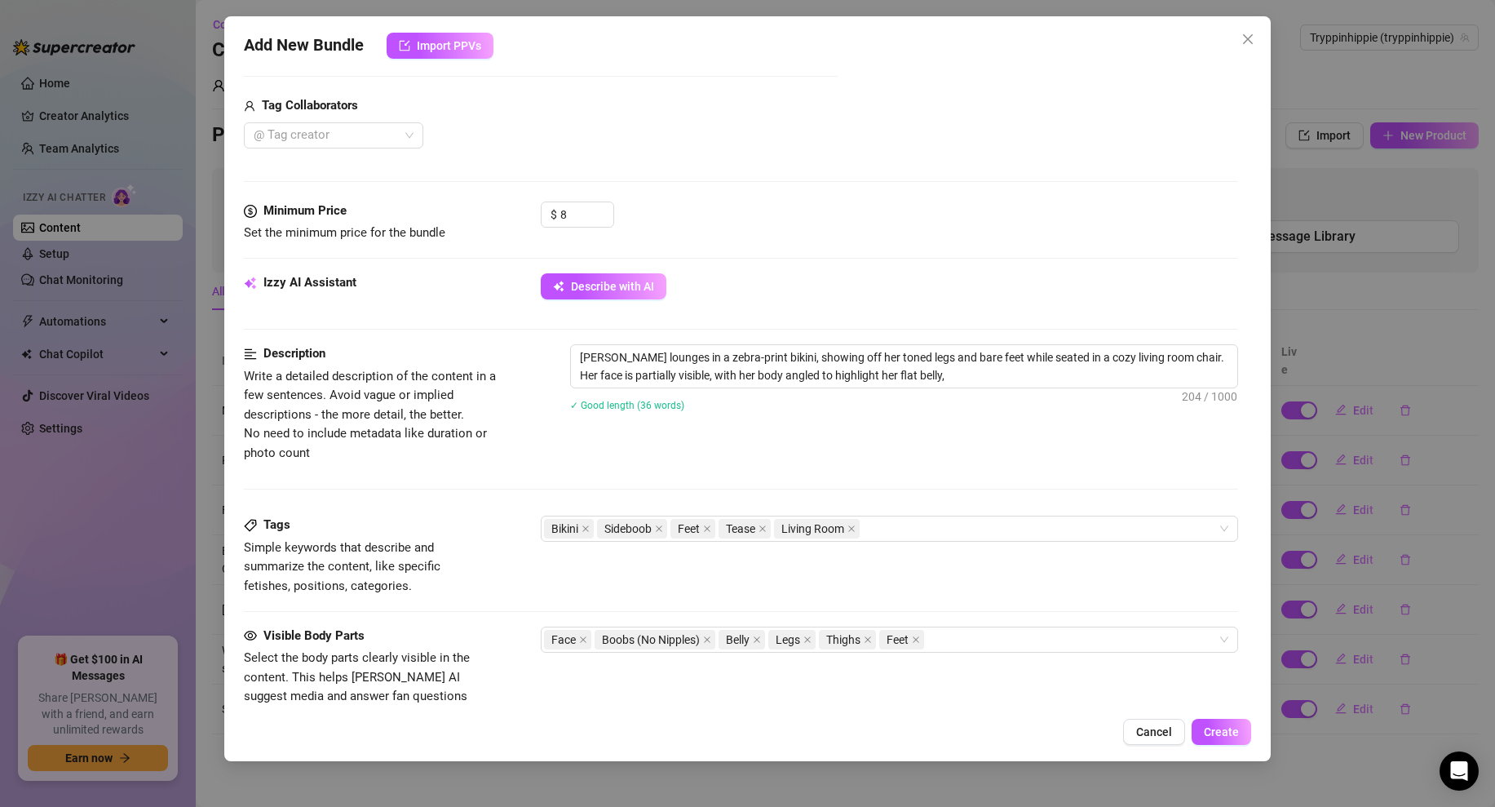
type textarea "[PERSON_NAME] lounges in a zebra-print bikini, showing off her toned legs and b…"
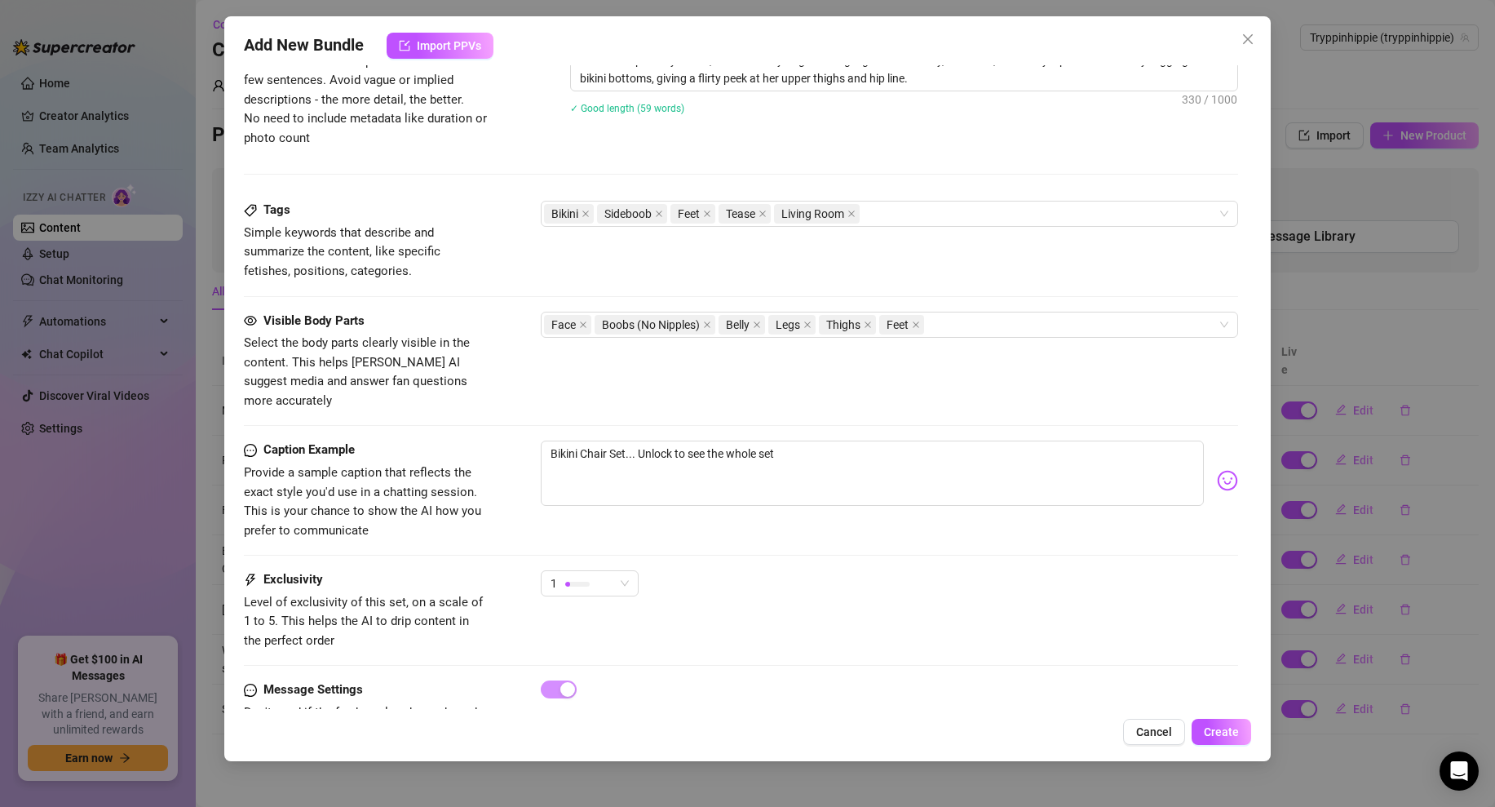
scroll to position [836, 0]
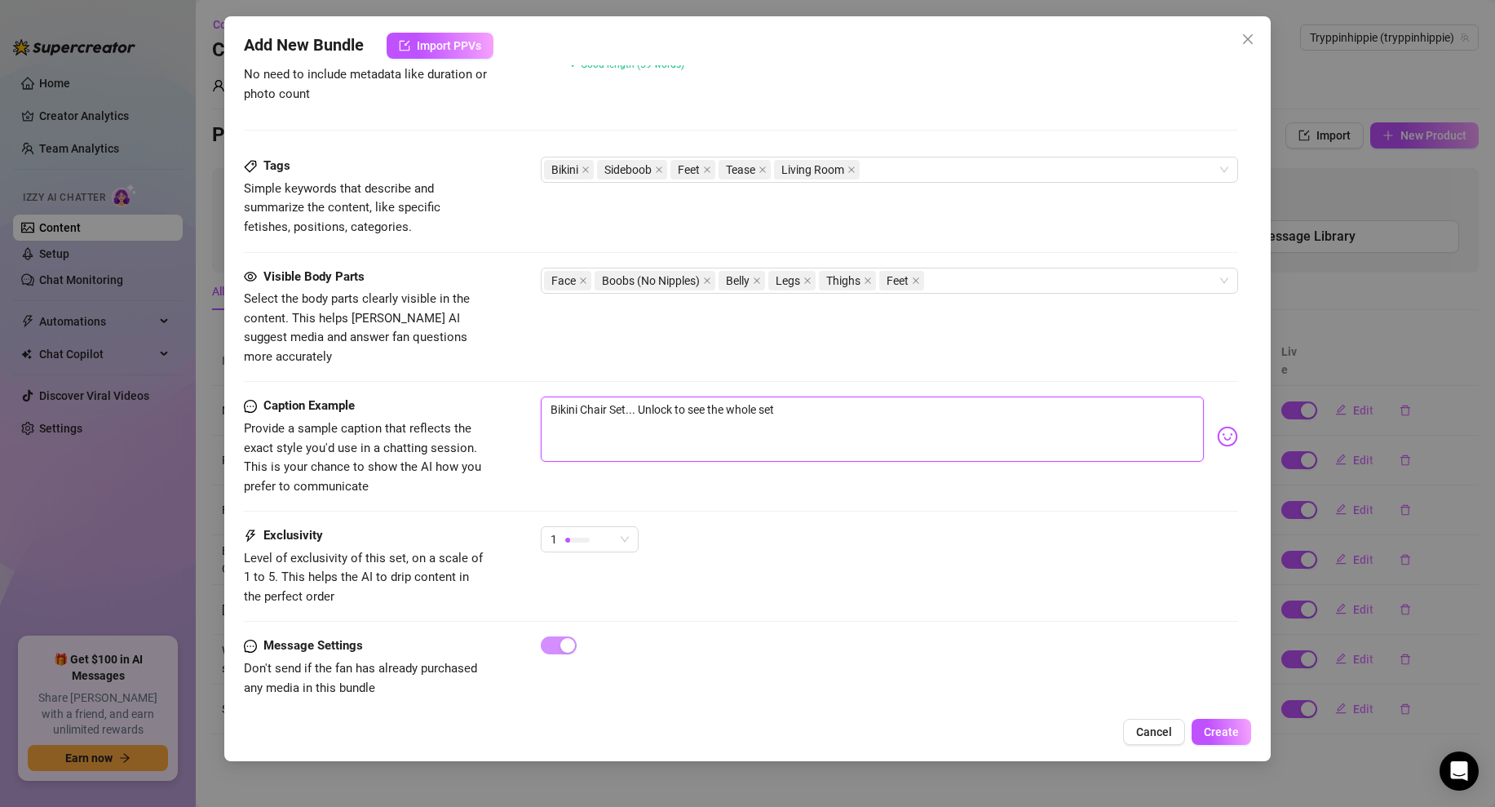
drag, startPoint x: 783, startPoint y: 391, endPoint x: 728, endPoint y: 388, distance: 54.7
click at [728, 396] on textarea "Bikini Chair Set... Unlock to see the whole set" at bounding box center [872, 428] width 663 height 65
click at [1215, 730] on span "Create" at bounding box center [1221, 731] width 35 height 13
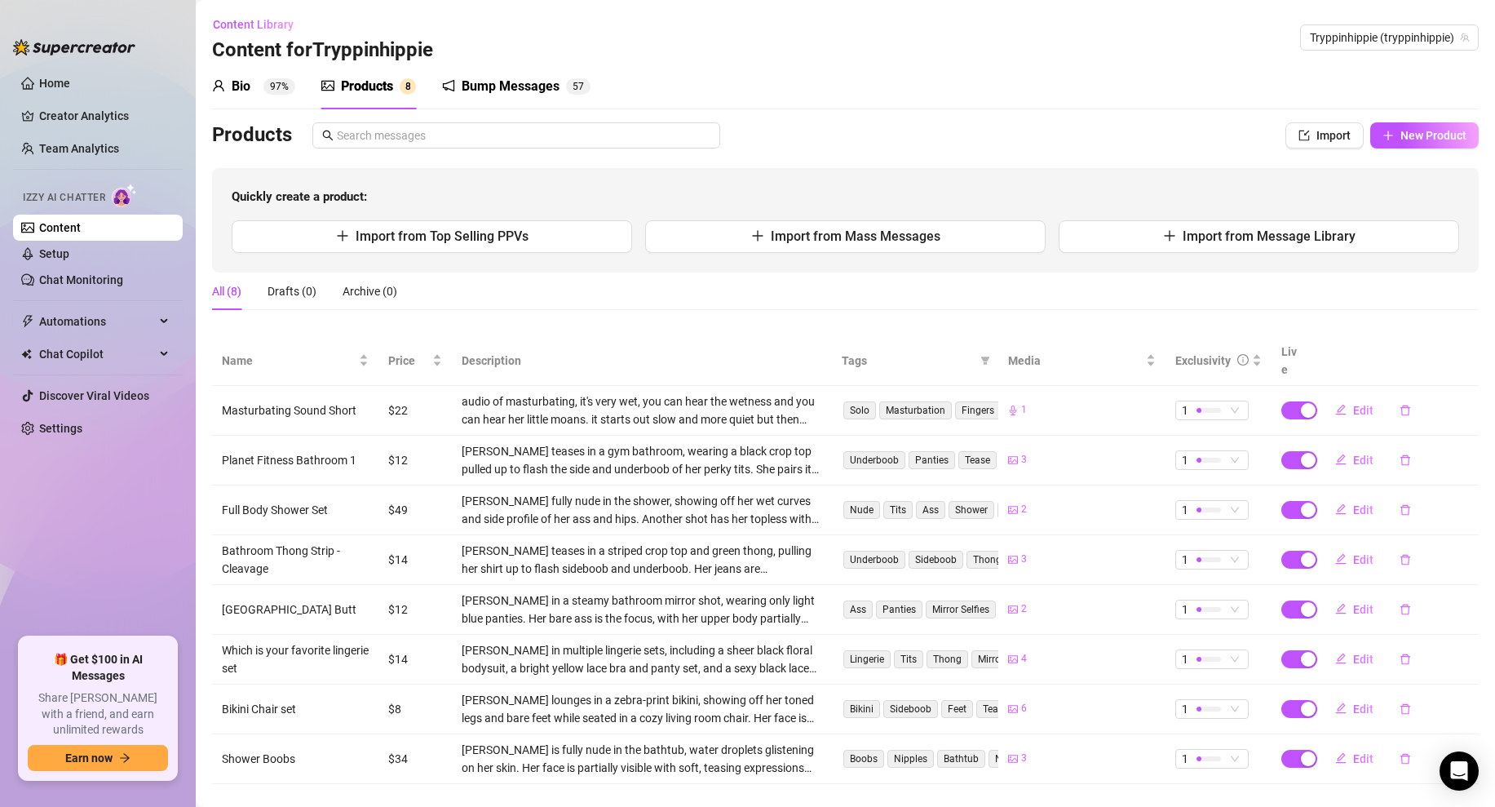
click at [903, 303] on div "All (8) Drafts (0) Archive (0)" at bounding box center [845, 291] width 1267 height 38
click at [798, 236] on span "Import from Mass Messages" at bounding box center [856, 235] width 170 height 15
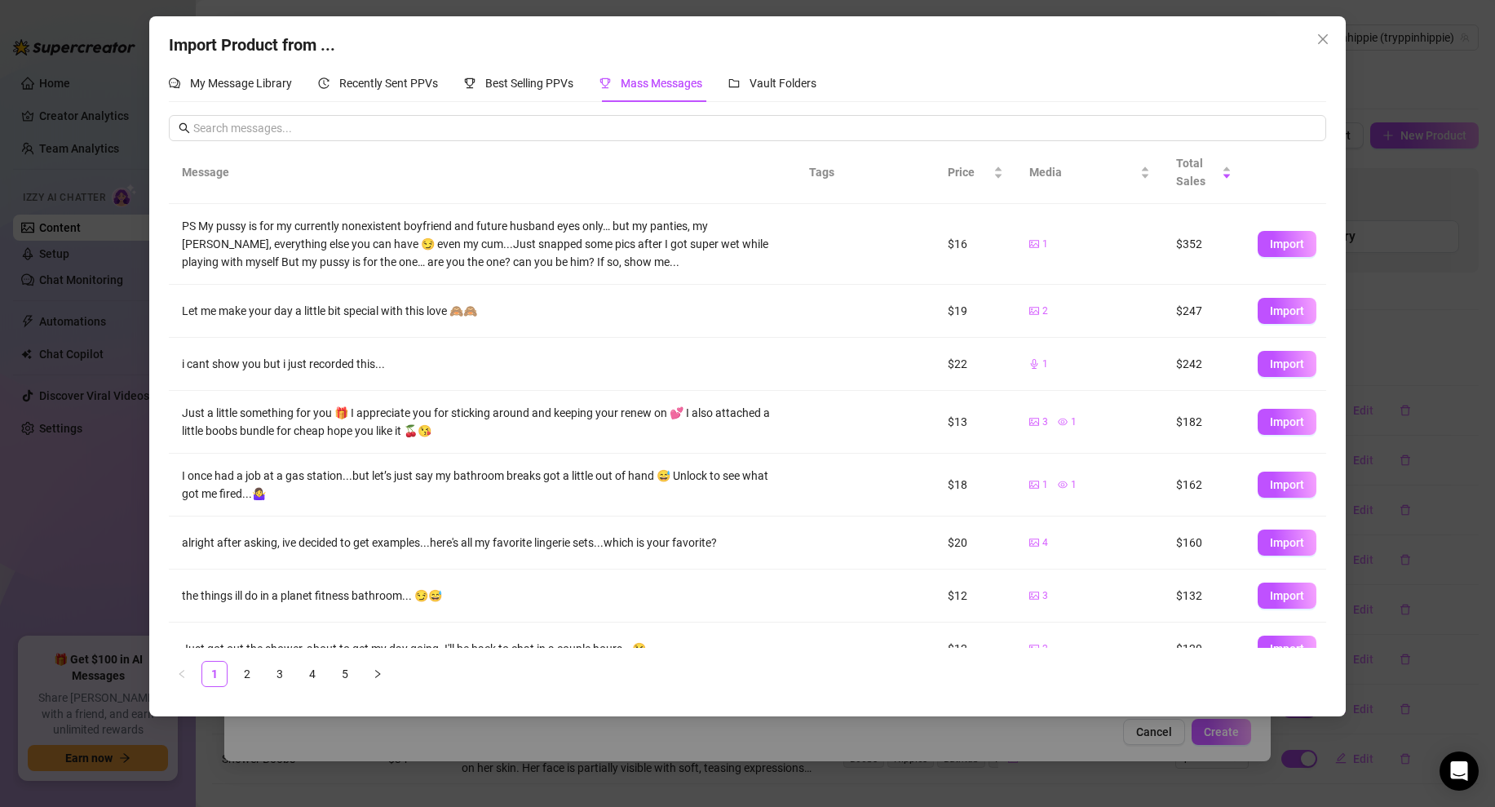
scroll to position [134, 0]
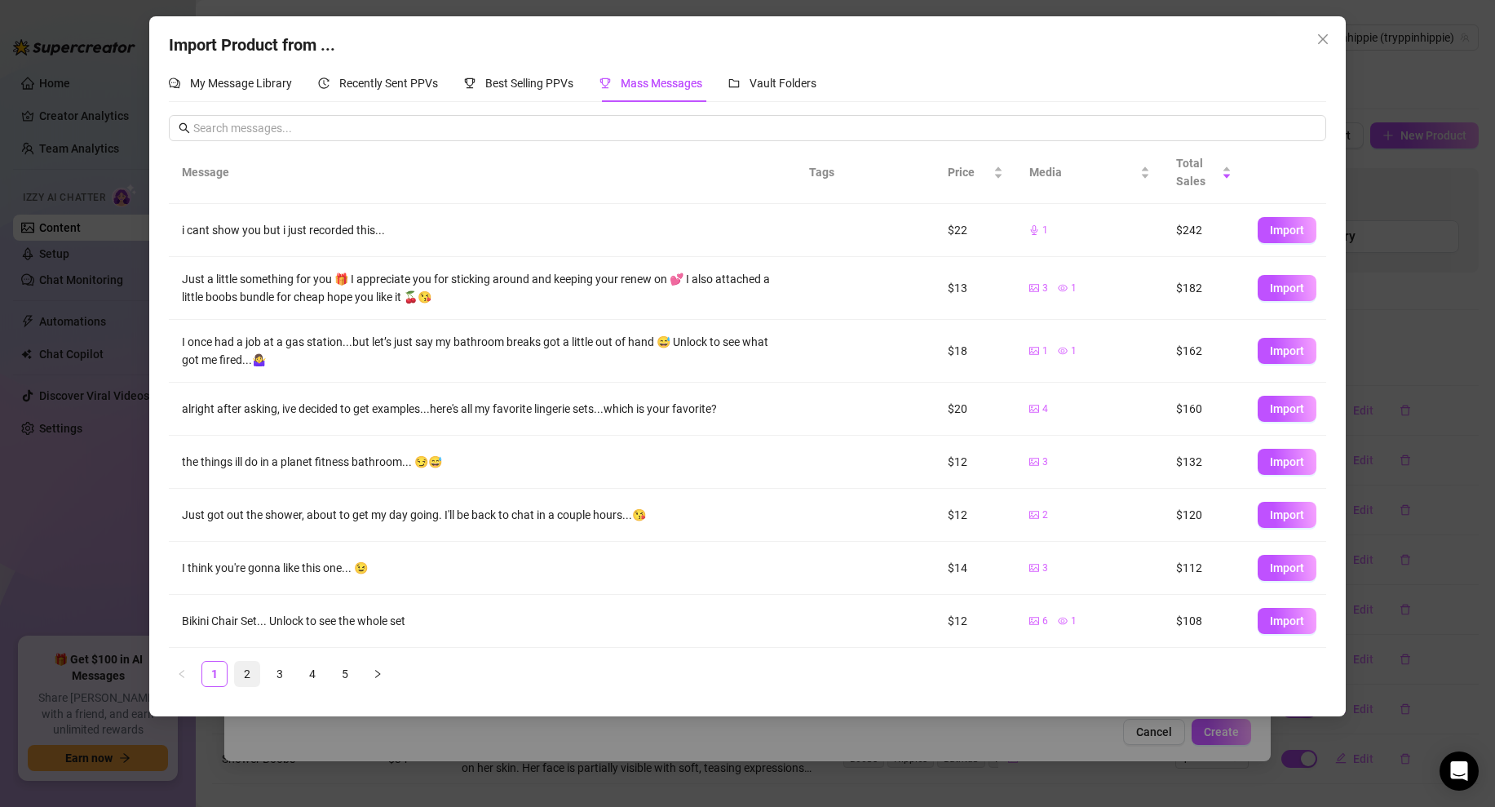
click at [248, 670] on link "2" at bounding box center [247, 673] width 24 height 24
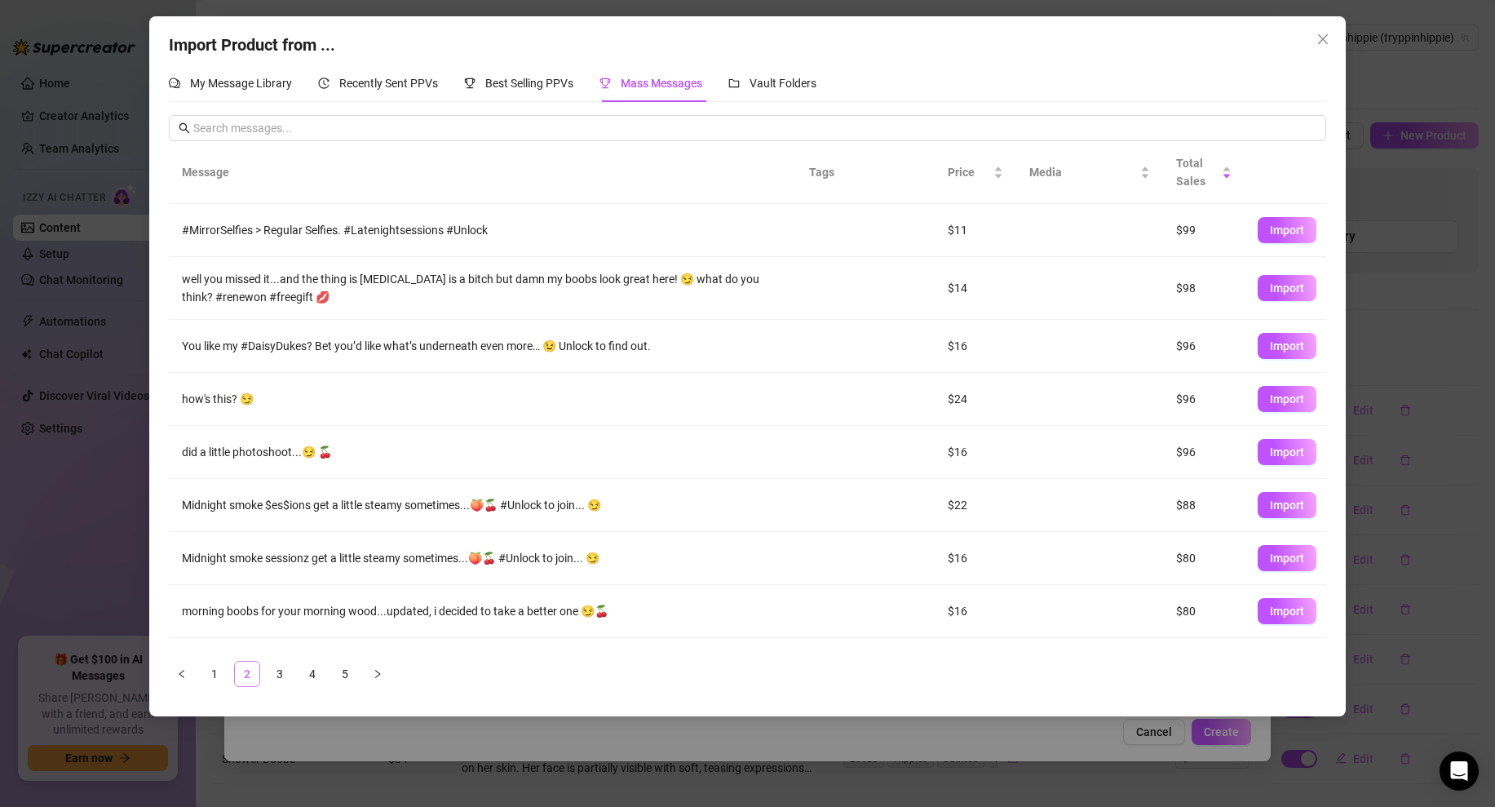
scroll to position [0, 0]
click at [1063, 232] on td at bounding box center [1089, 230] width 147 height 53
click at [1041, 400] on td at bounding box center [1089, 399] width 147 height 53
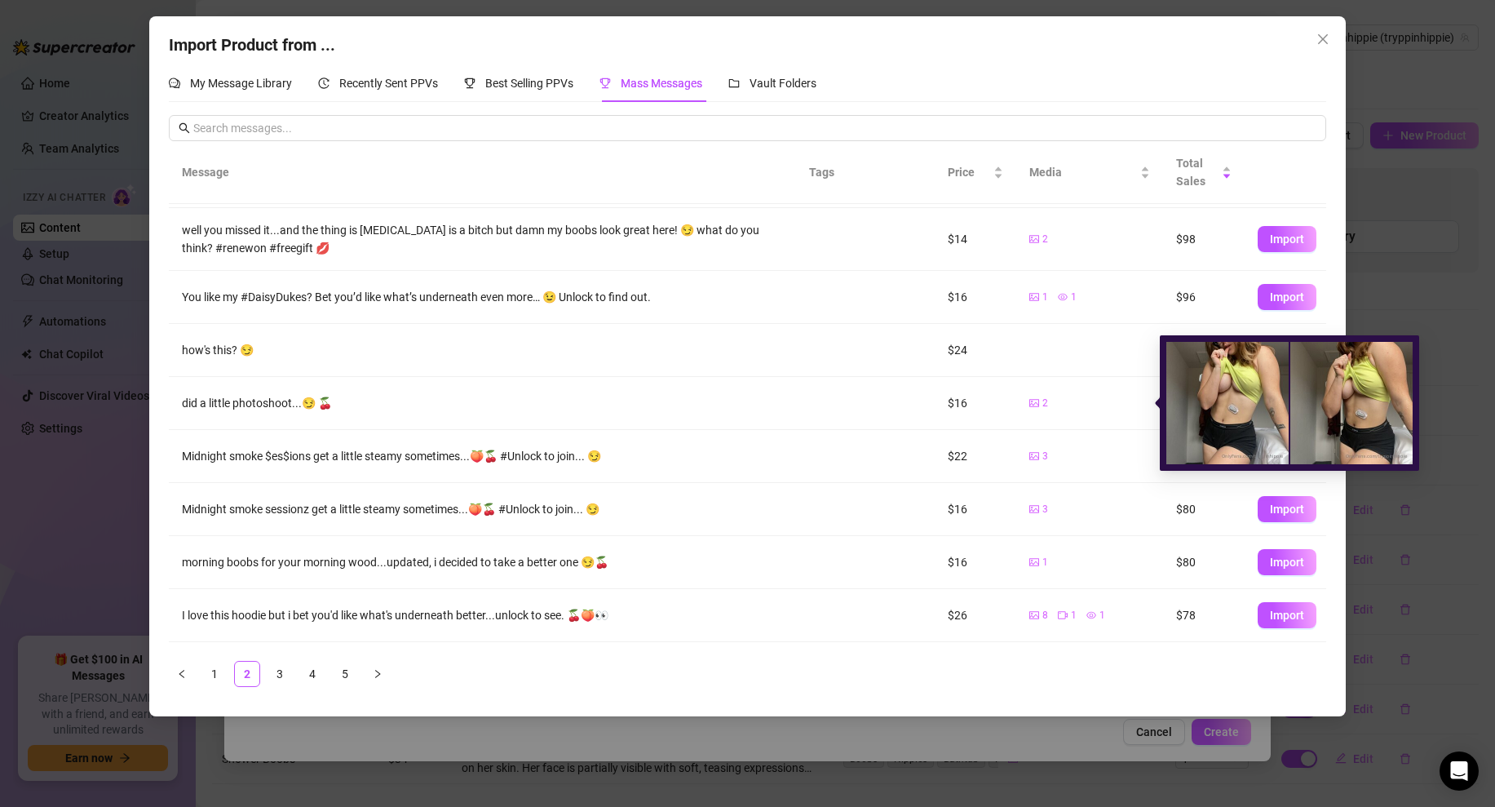
scroll to position [96, 0]
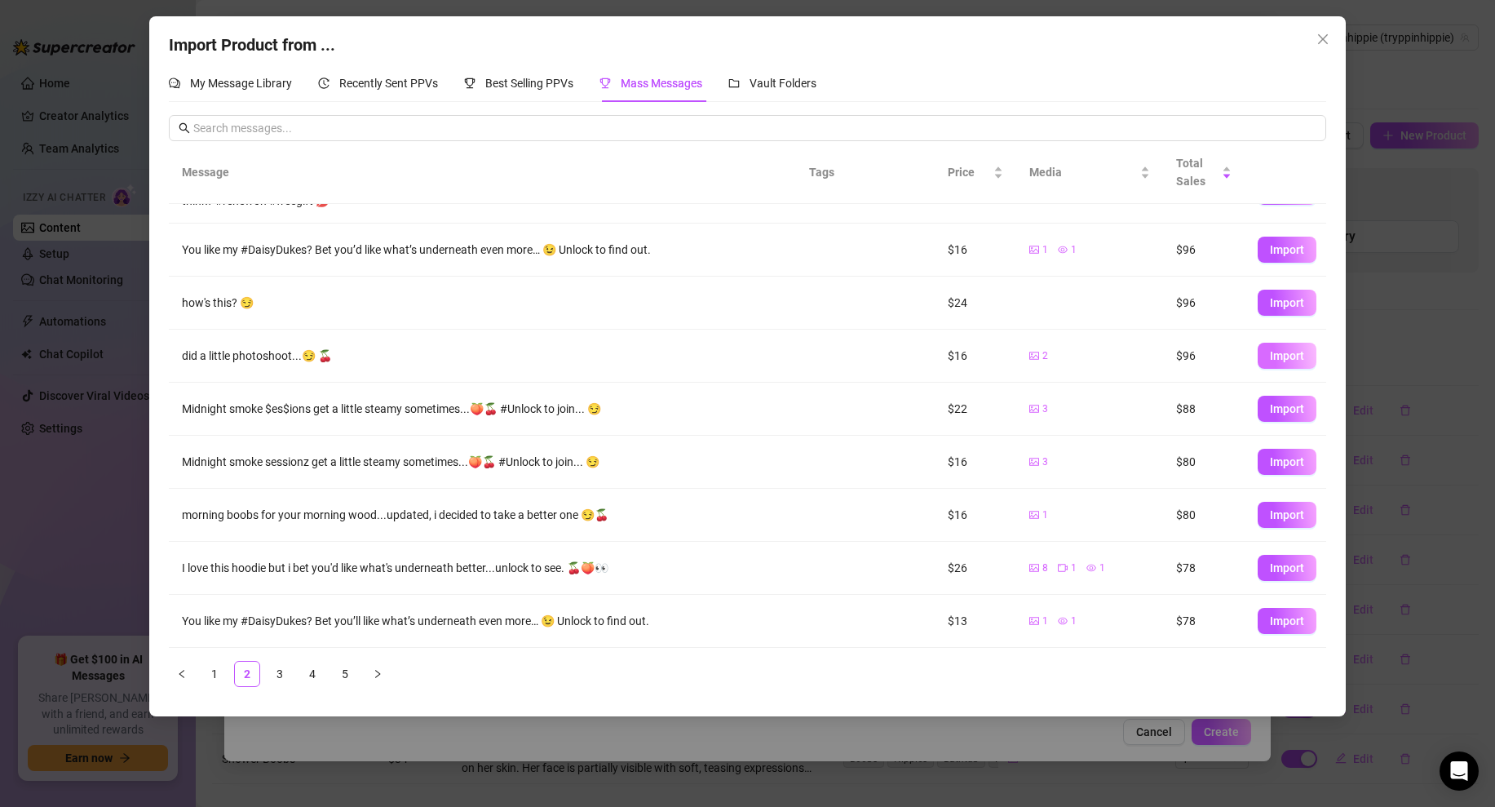
click at [1280, 349] on span "Import" at bounding box center [1287, 355] width 34 height 13
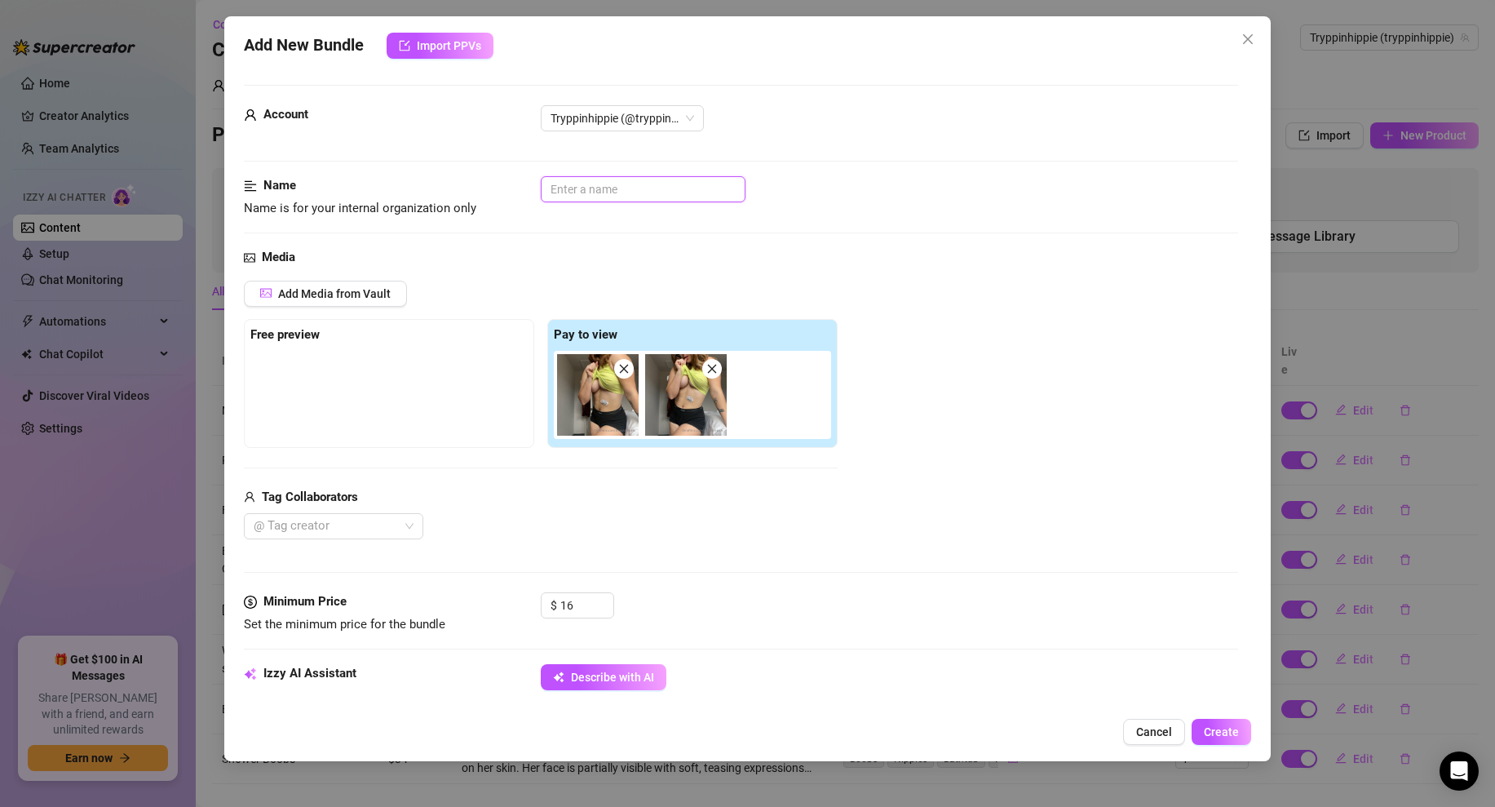
click at [592, 196] on input "text" at bounding box center [643, 189] width 205 height 26
click at [927, 283] on div "Add Media from Vault Free preview Pay to view Tag Collaborators @ Tag creator" at bounding box center [741, 410] width 994 height 259
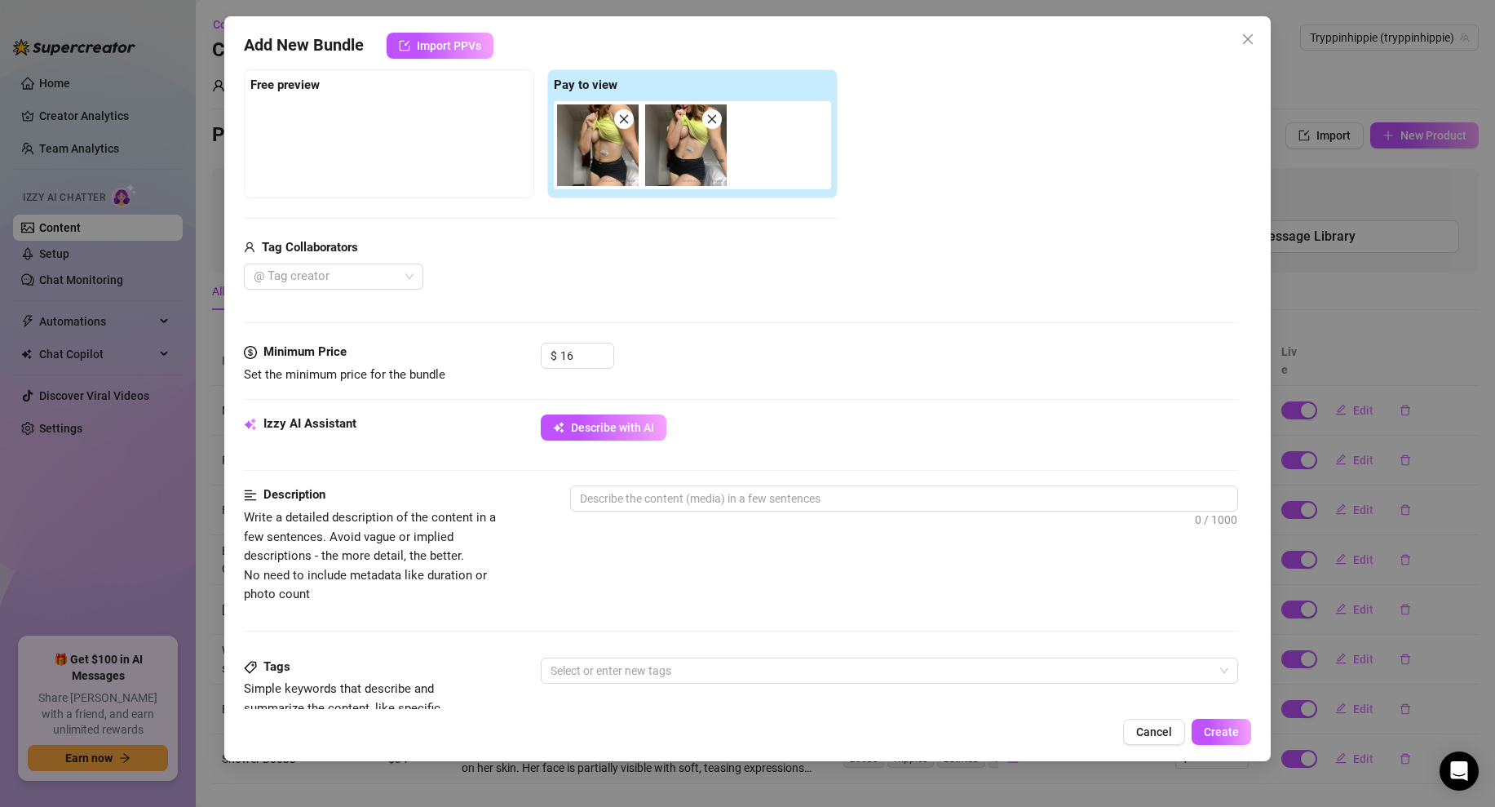
scroll to position [274, 0]
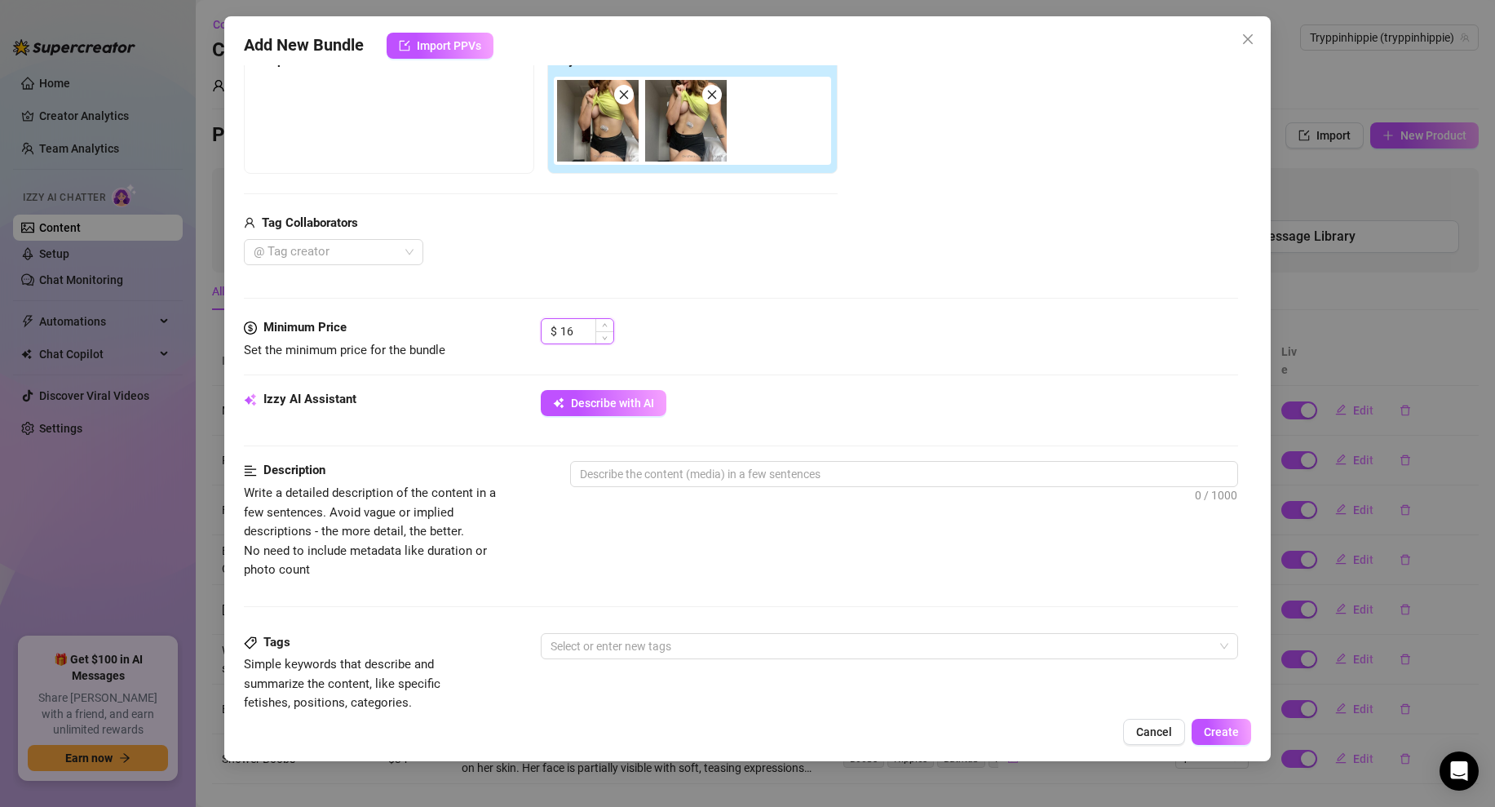
click at [585, 325] on input "16" at bounding box center [586, 331] width 53 height 24
click at [780, 303] on div "Media Add Media from Vault Free preview Pay to view Tag Collaborators @ Tag cre…" at bounding box center [741, 146] width 994 height 344
click at [586, 387] on div "Minimum Price Set the minimum price for the bundle $ 14" at bounding box center [741, 354] width 994 height 72
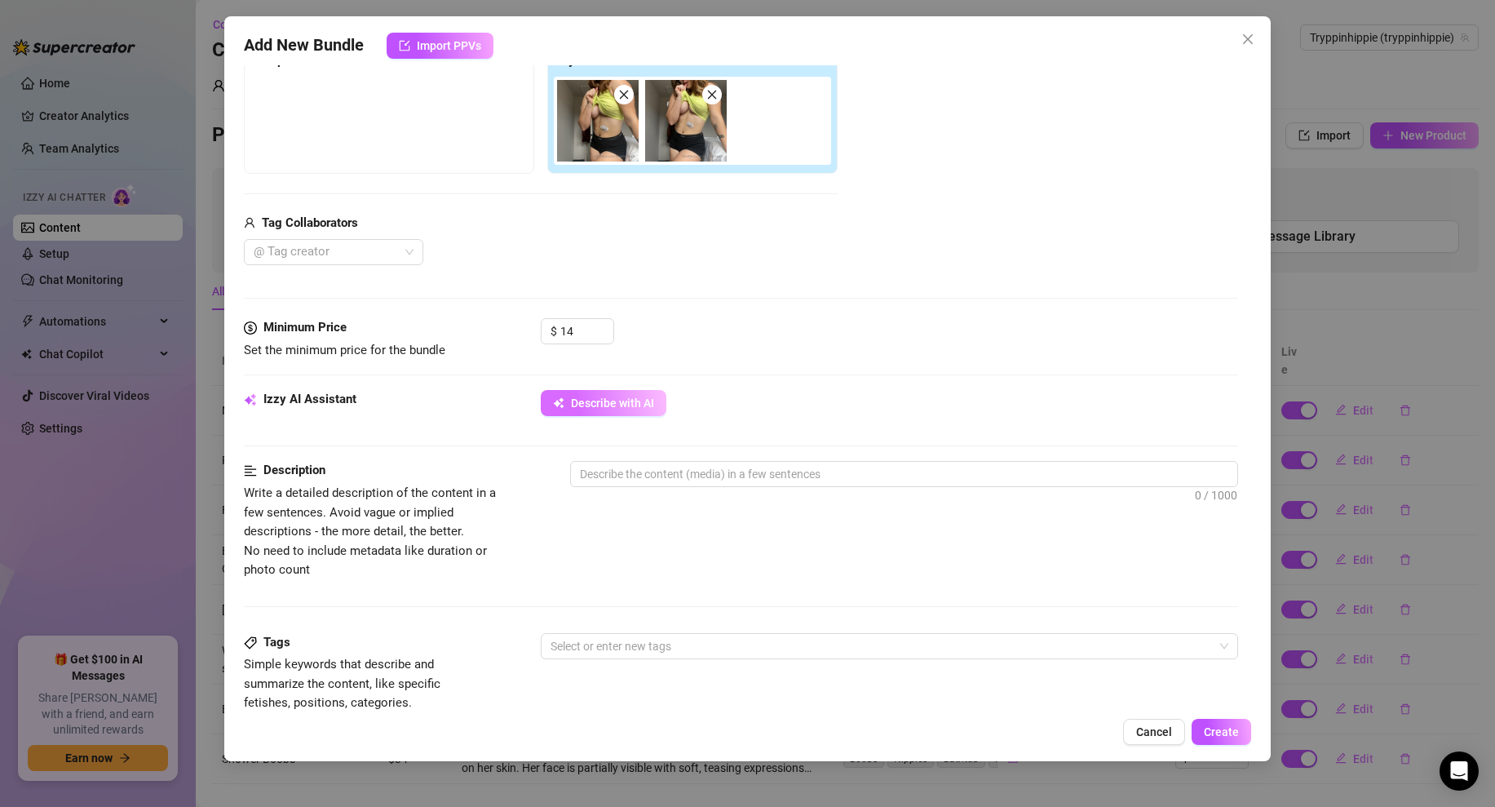
click at [586, 394] on button "Describe with AI" at bounding box center [604, 403] width 126 height 26
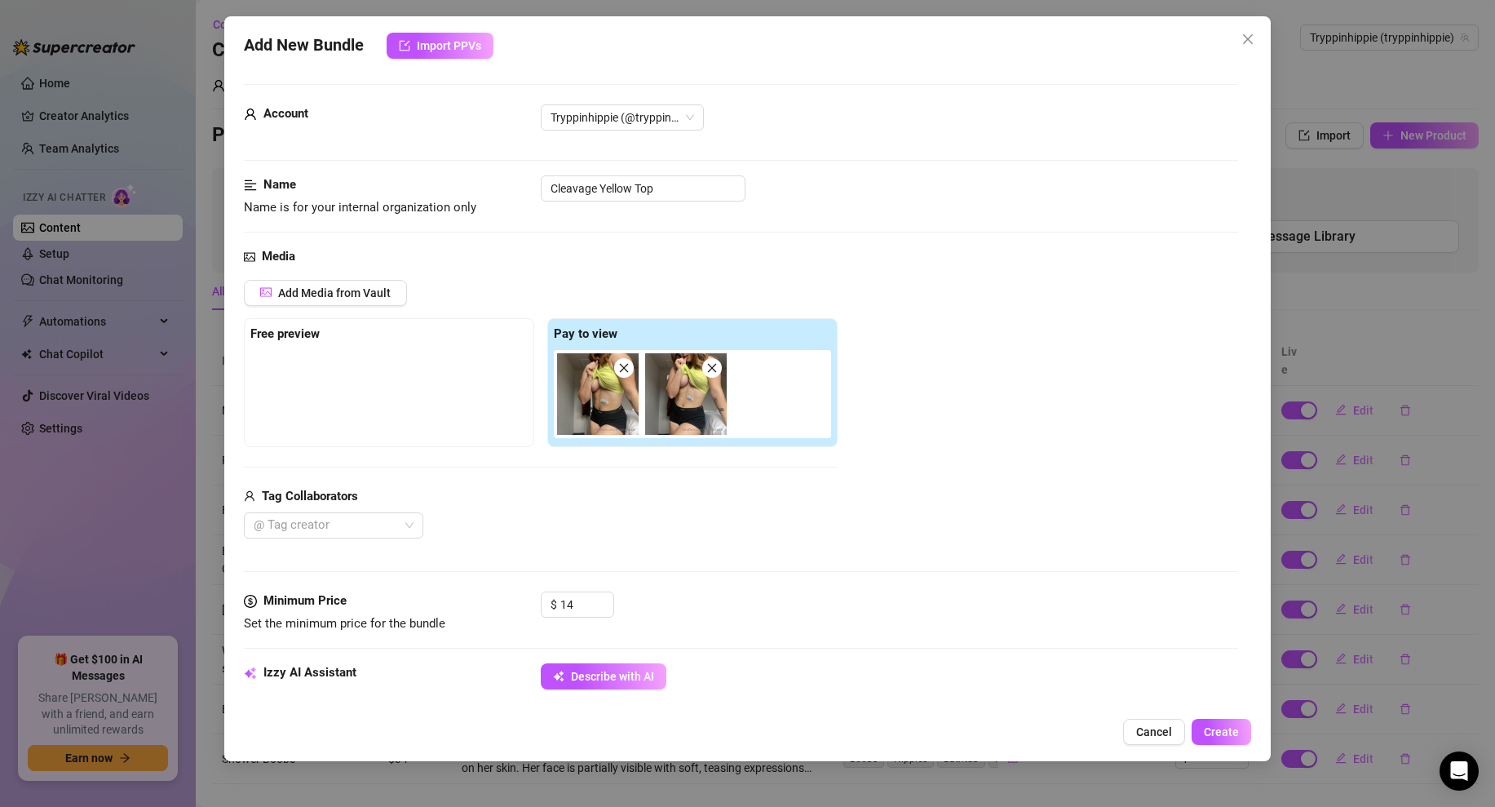
scroll to position [0, 0]
click at [589, 604] on input "14" at bounding box center [586, 605] width 53 height 24
click at [723, 580] on div "Media Add Media from Vault Free preview Pay to view Tag Collaborators @ Tag cre…" at bounding box center [741, 420] width 994 height 344
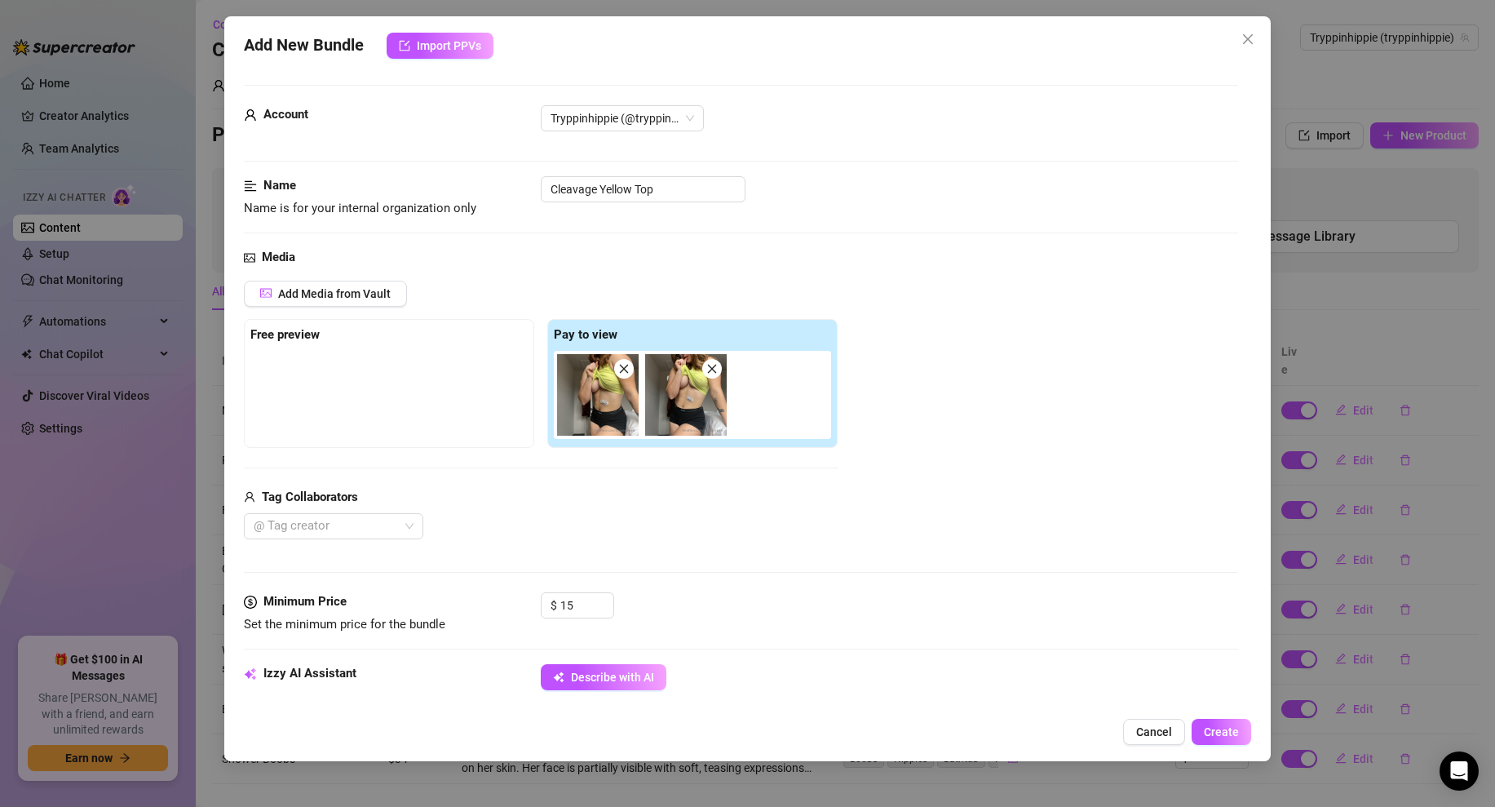
scroll to position [749, 0]
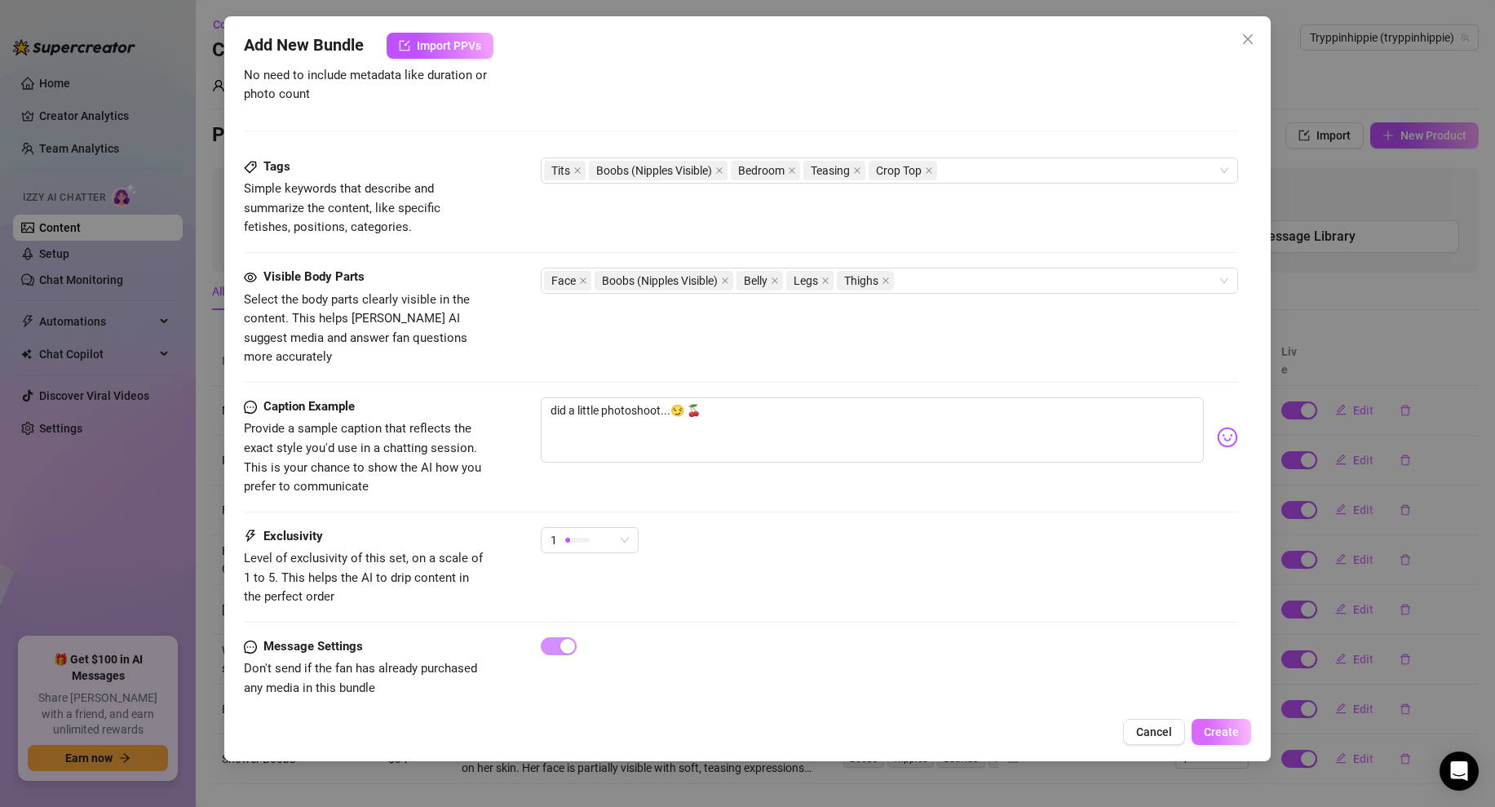
click at [1228, 725] on span "Create" at bounding box center [1221, 731] width 35 height 13
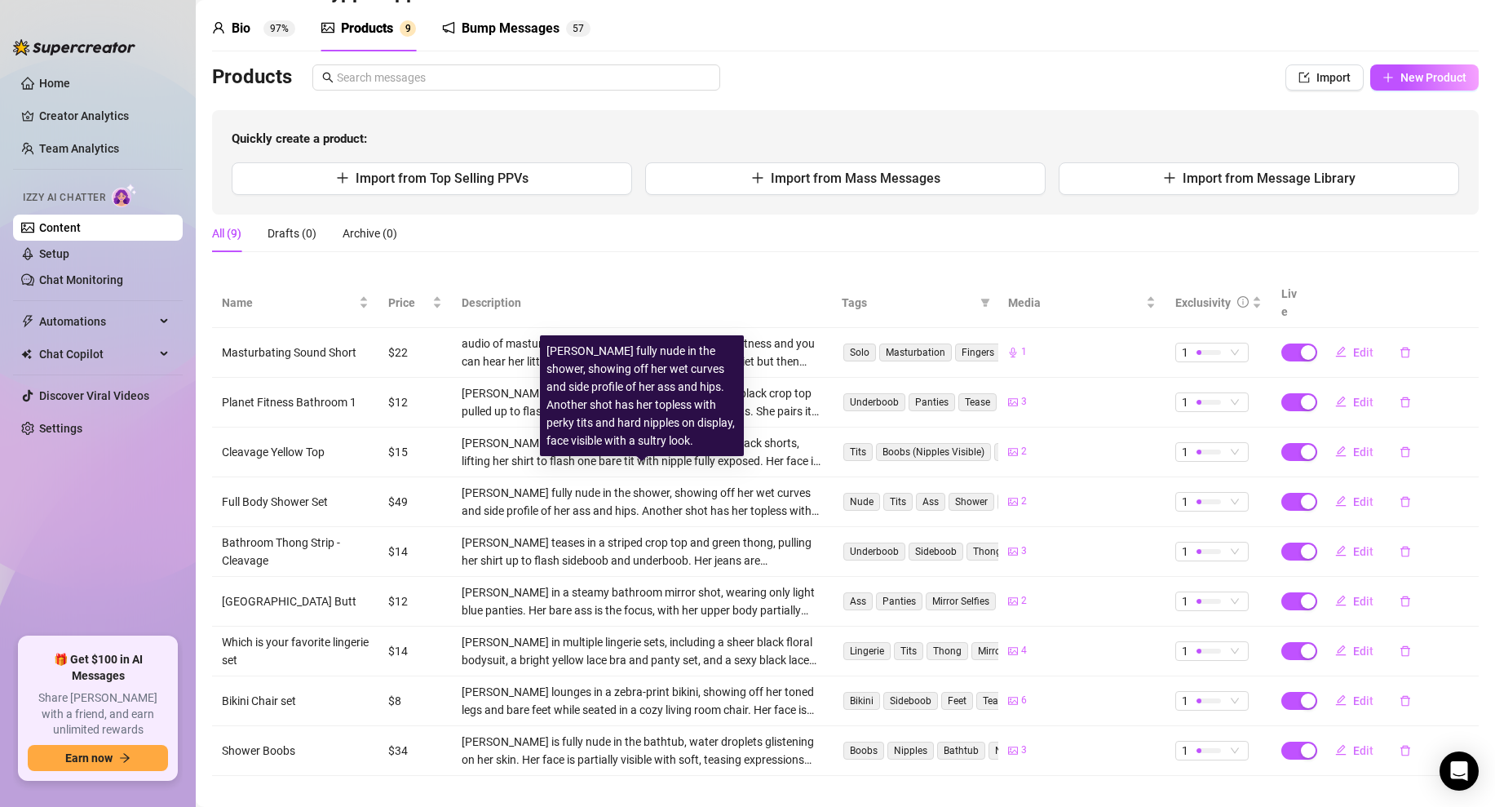
scroll to position [0, 0]
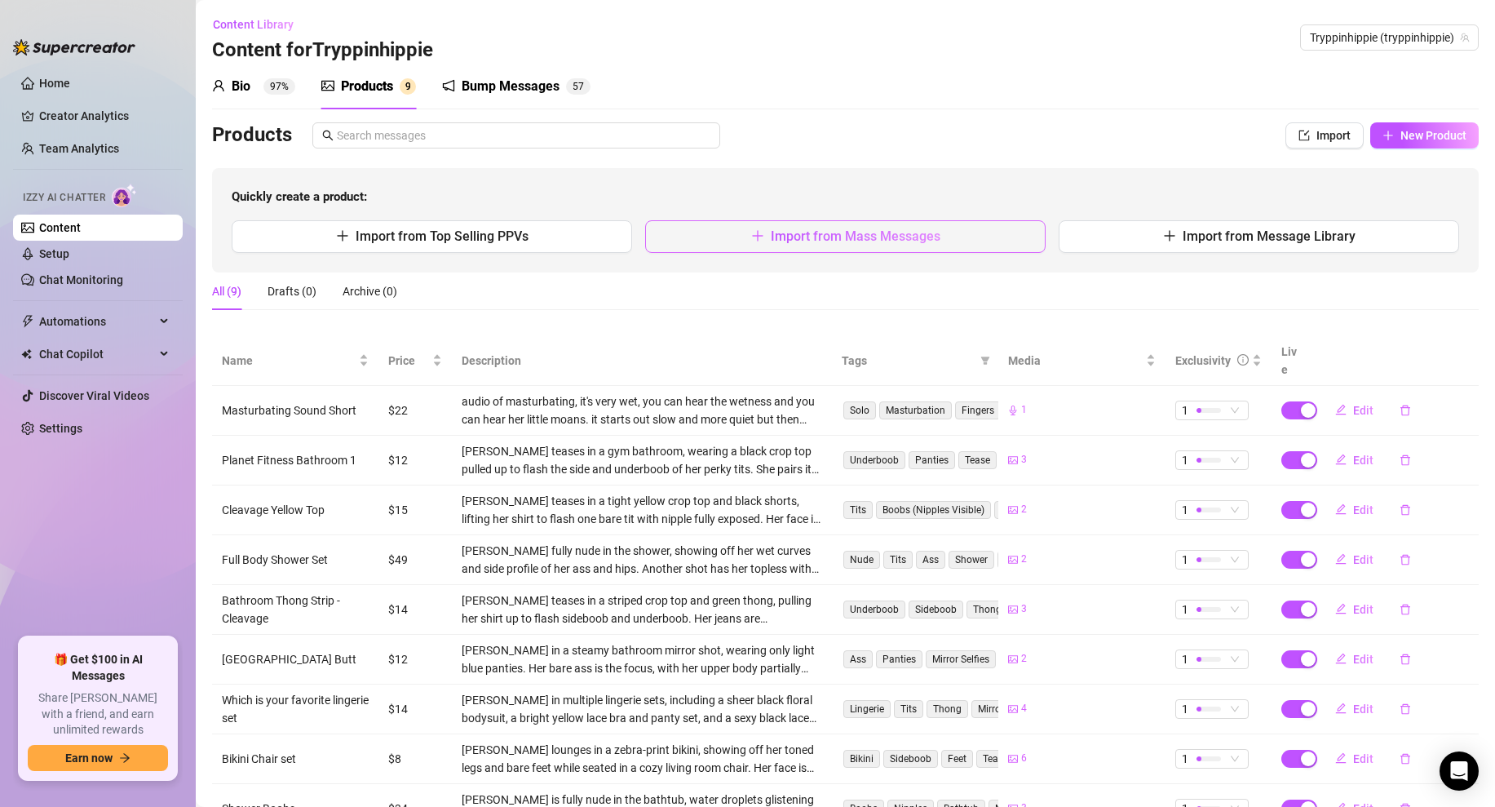
click at [797, 237] on span "Import from Mass Messages" at bounding box center [856, 235] width 170 height 15
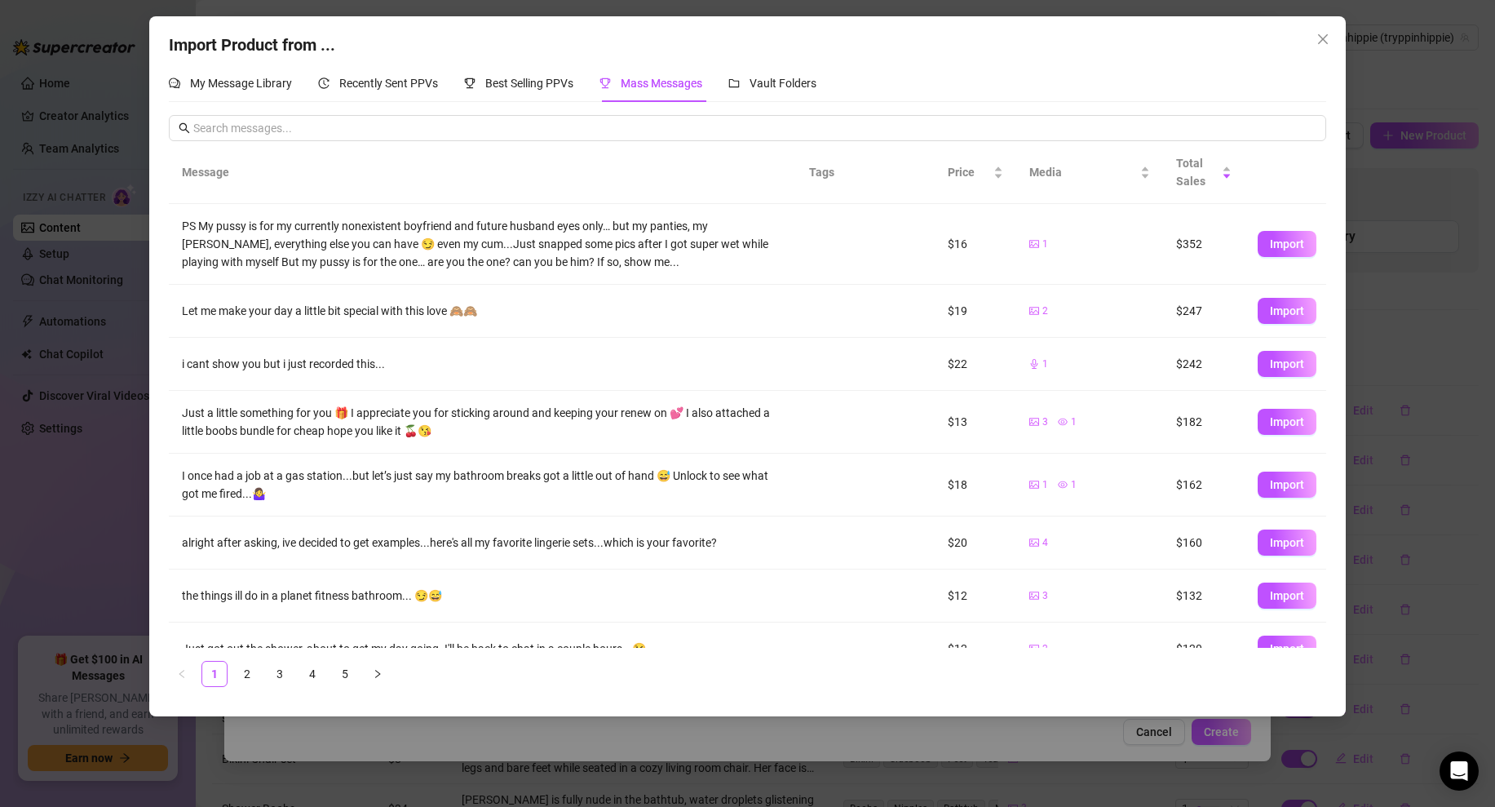
scroll to position [134, 0]
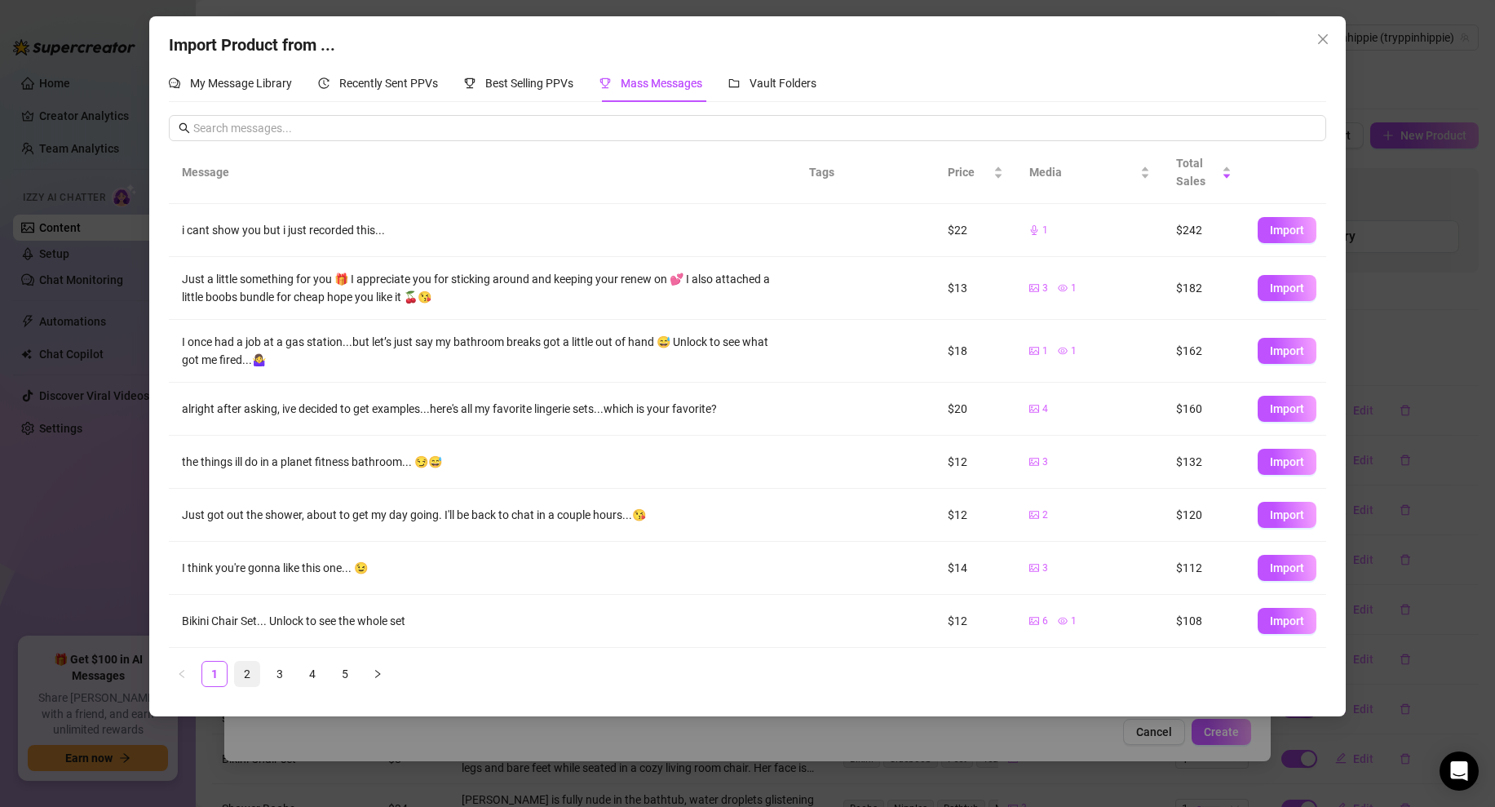
click at [248, 671] on link "2" at bounding box center [247, 673] width 24 height 24
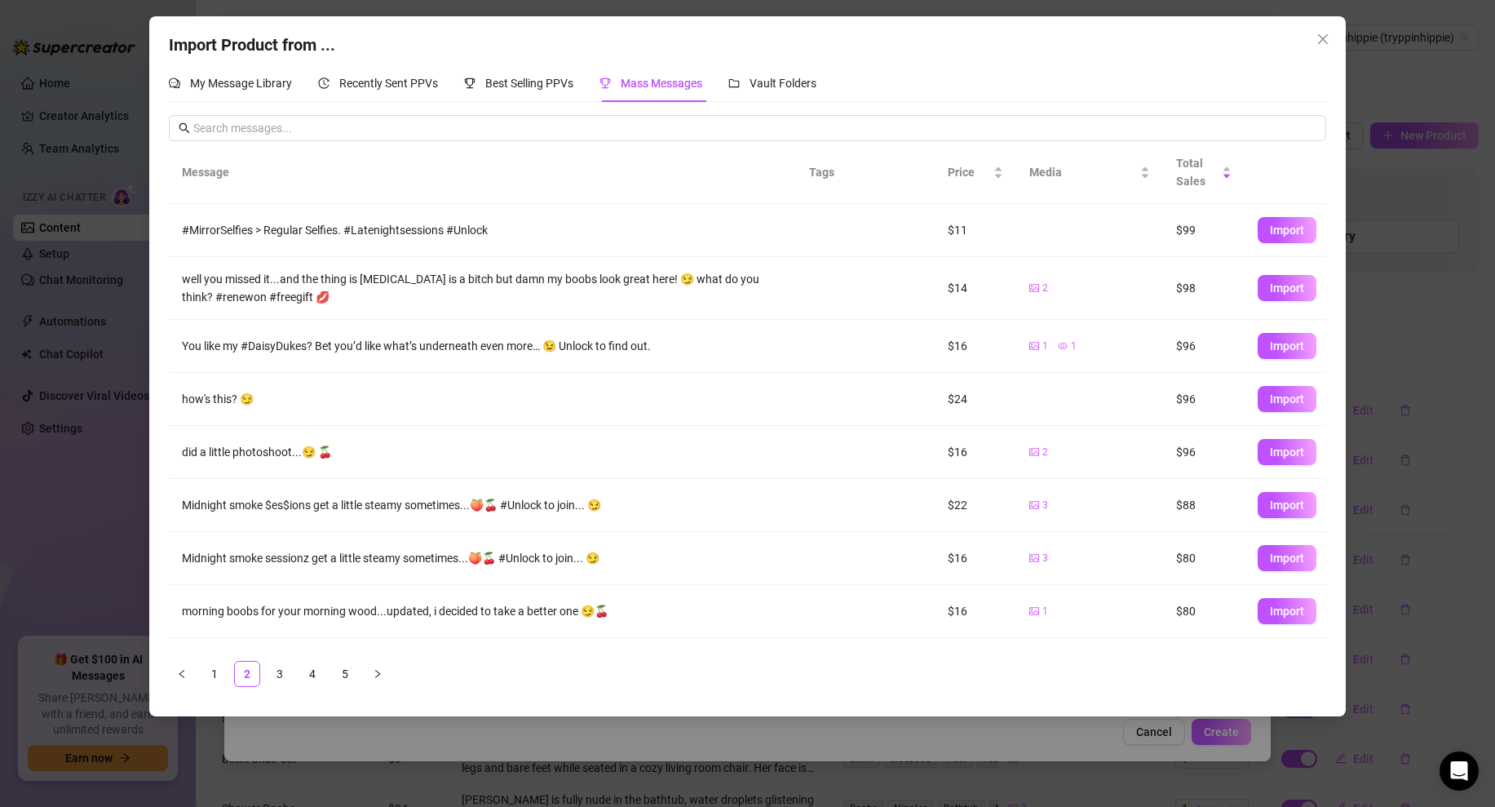
scroll to position [96, 0]
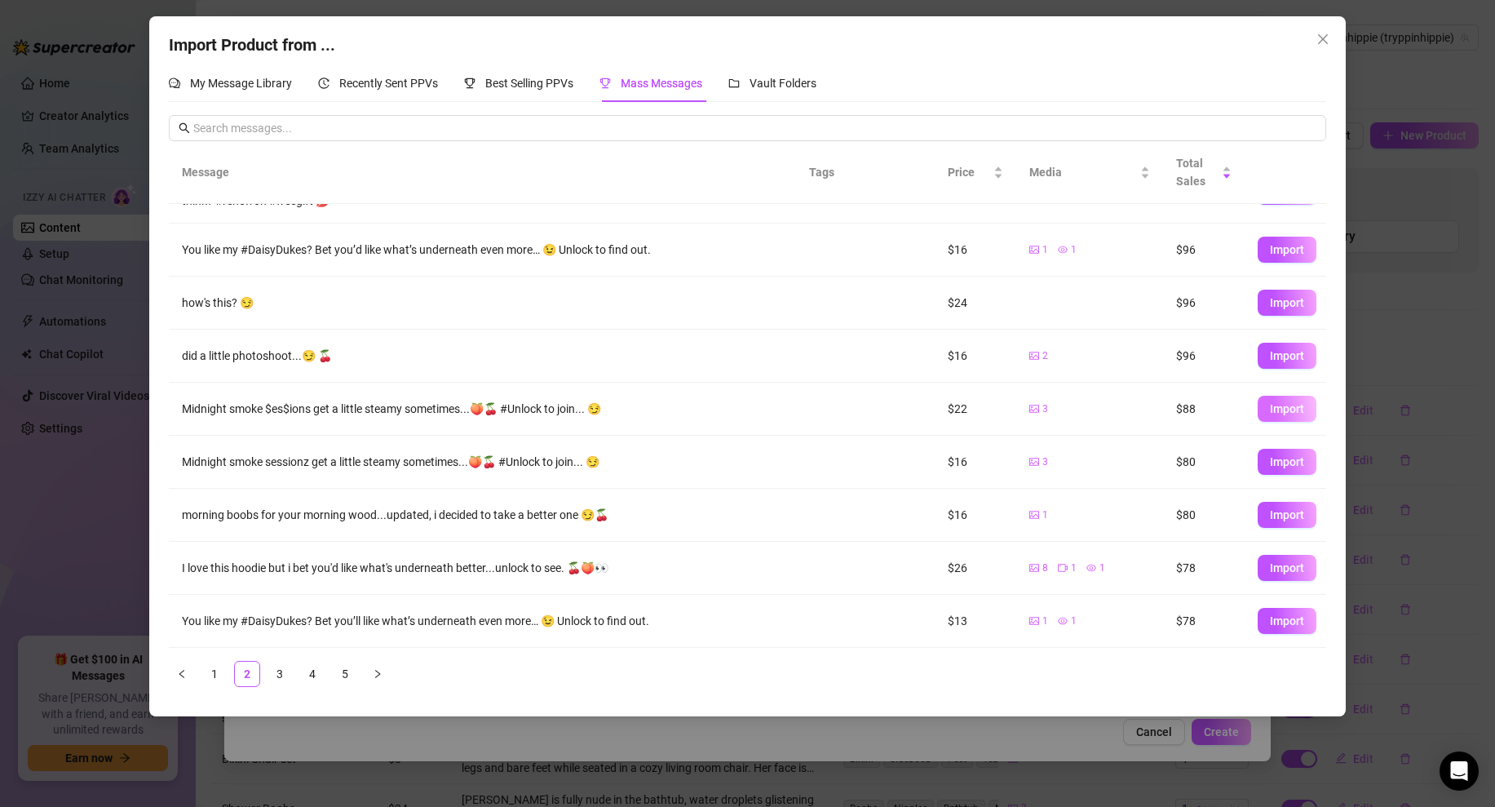
click at [1284, 400] on button "Import" at bounding box center [1287, 409] width 59 height 26
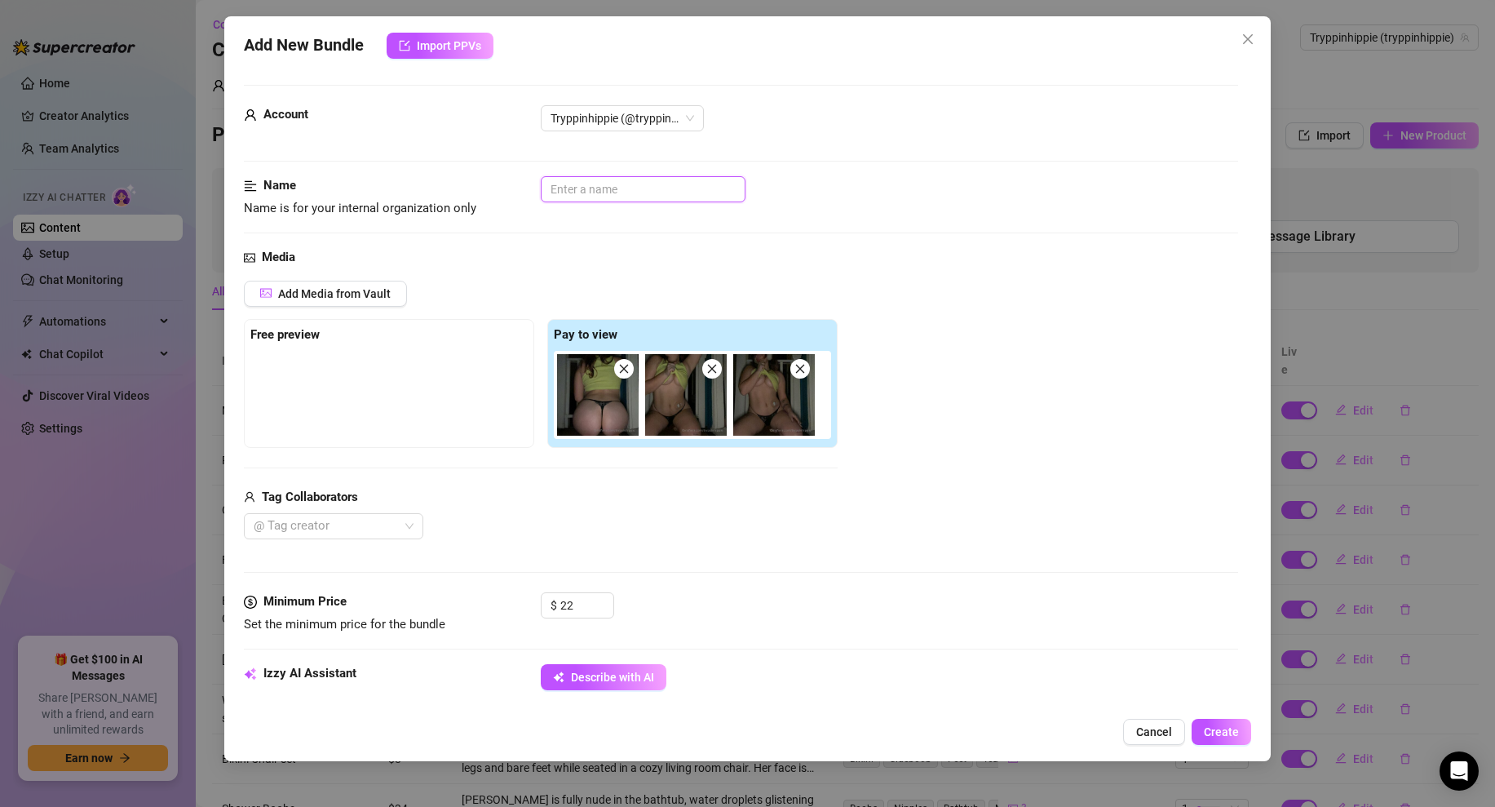
click at [608, 187] on input "text" at bounding box center [643, 189] width 205 height 26
click at [714, 223] on div "Name Name is for your internal organization only Midnight Smoke Session - ass a…" at bounding box center [741, 212] width 994 height 72
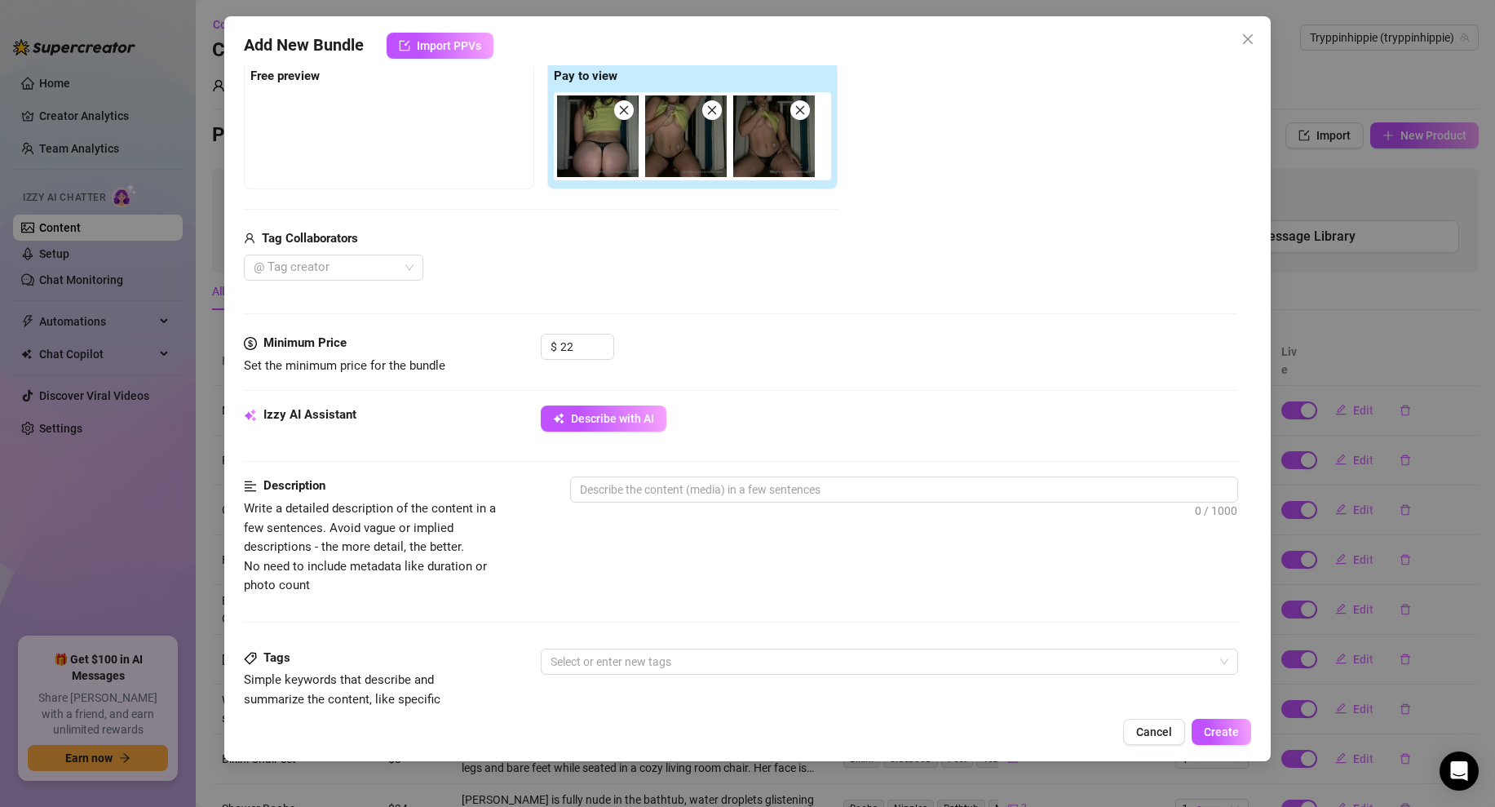
scroll to position [287, 0]
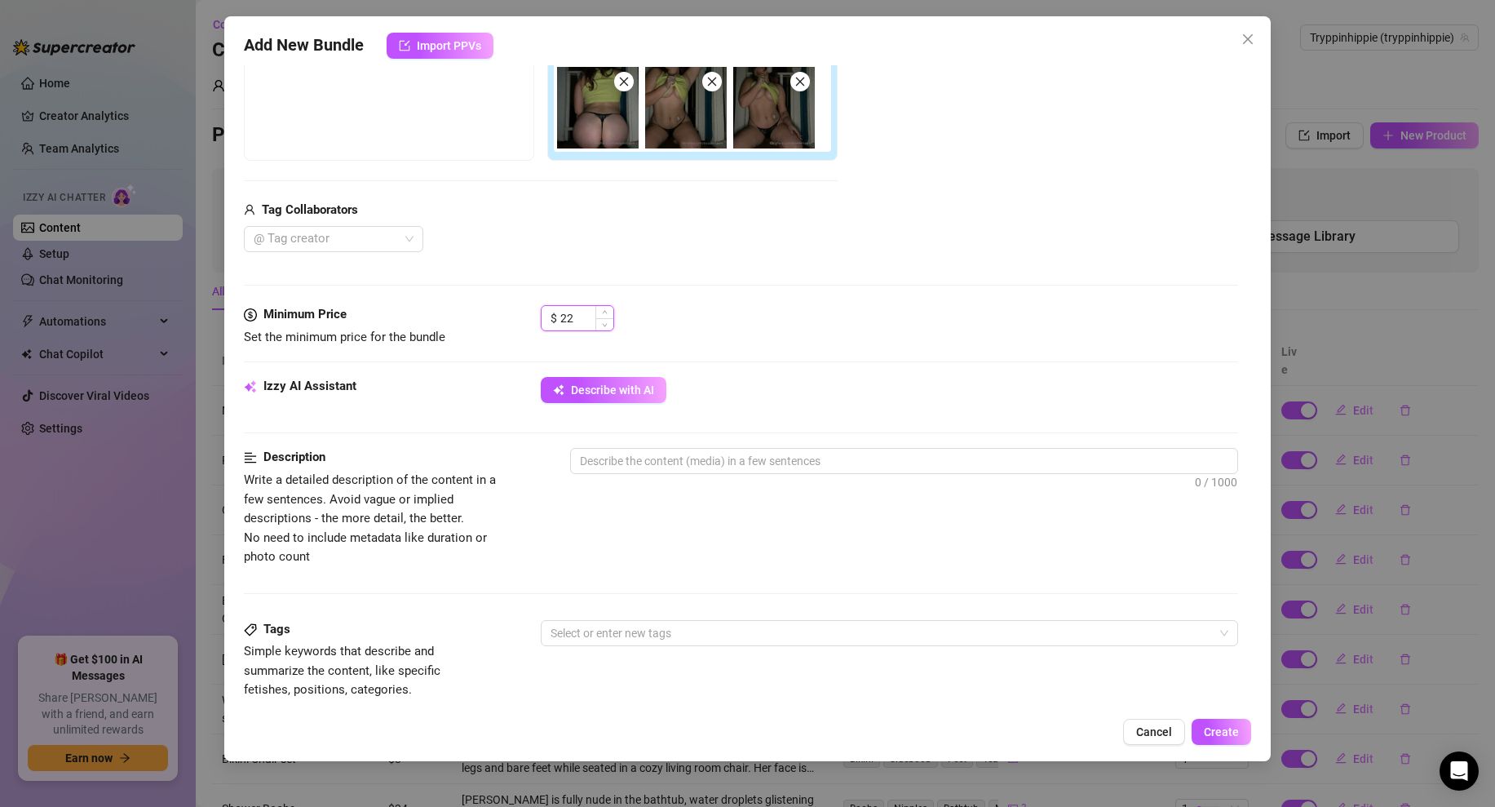
click at [576, 313] on input "22" at bounding box center [586, 318] width 53 height 24
click at [777, 299] on div "Media Add Media from Vault Free preview Pay to view Tag Collaborators @ Tag cre…" at bounding box center [741, 133] width 994 height 344
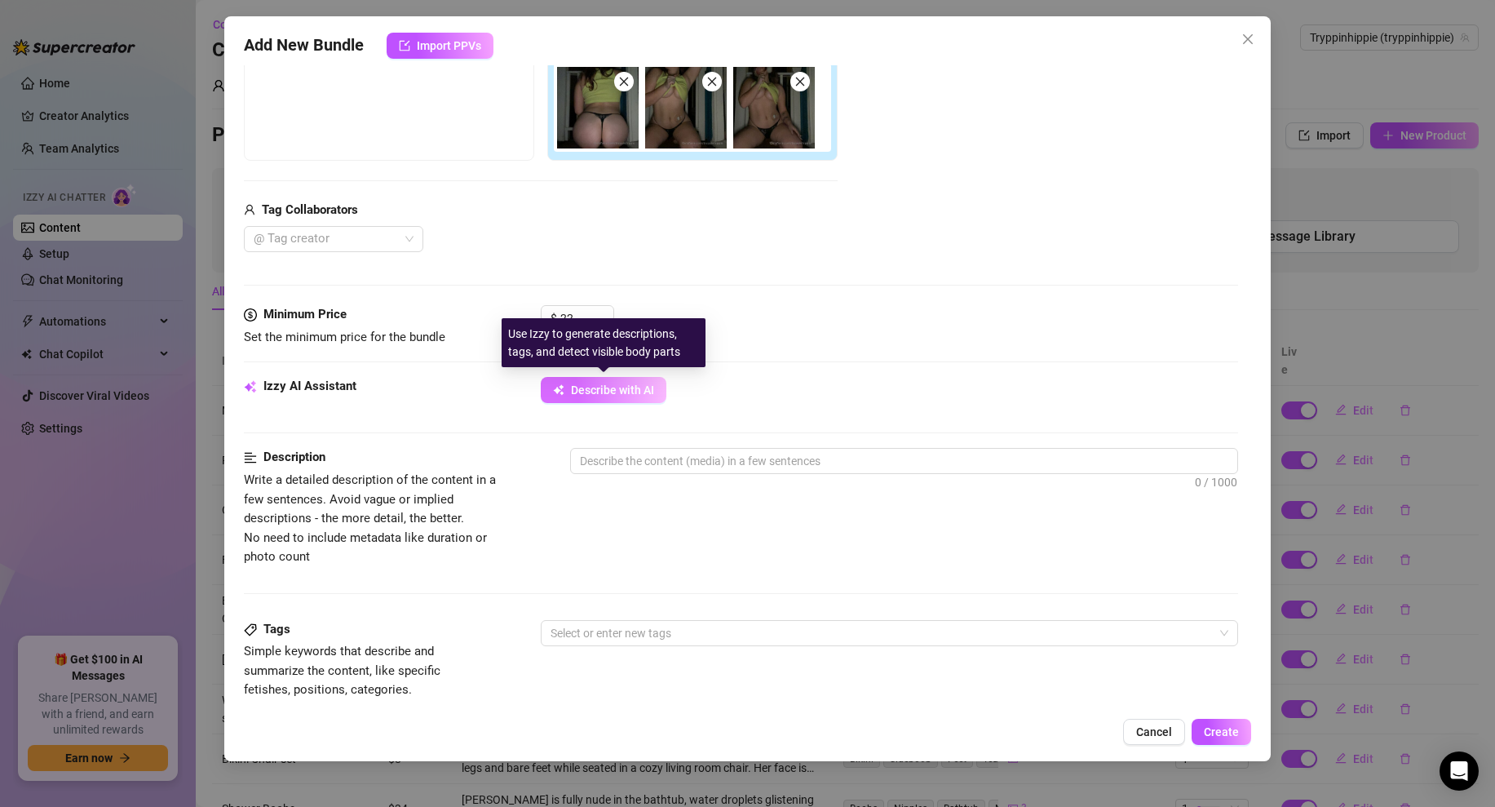
click at [634, 387] on span "Describe with AI" at bounding box center [612, 389] width 83 height 13
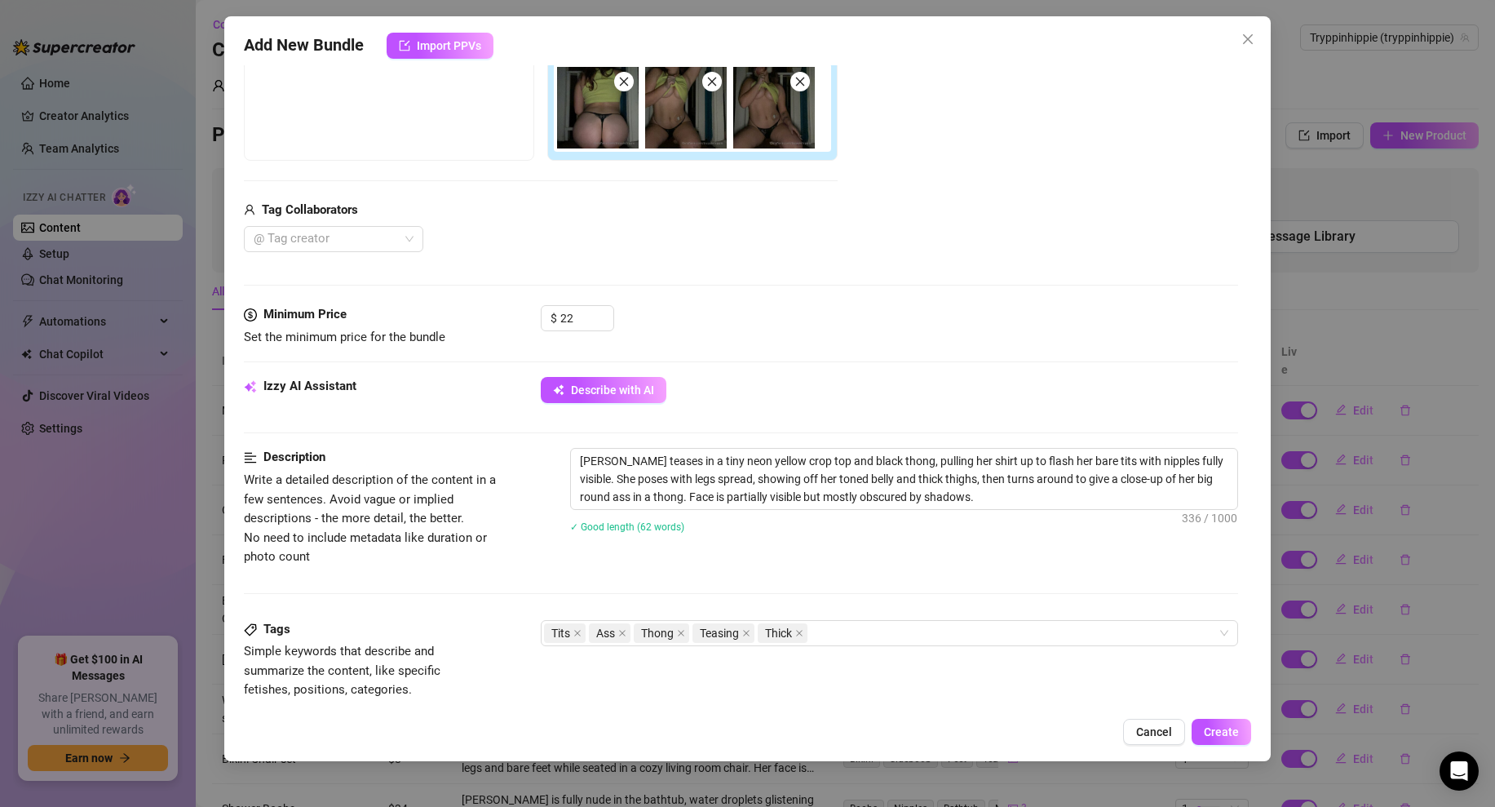
scroll to position [749, 0]
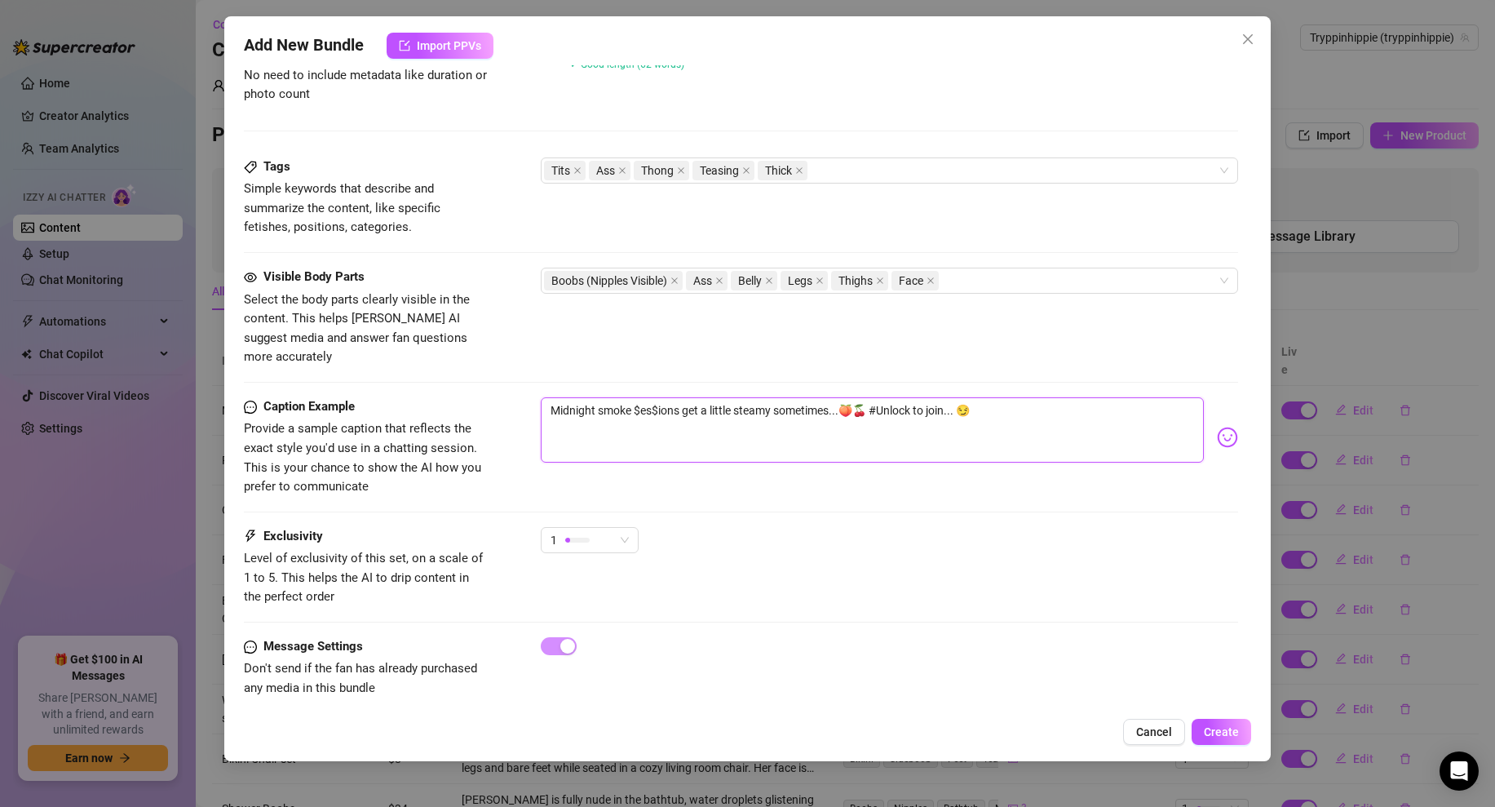
drag, startPoint x: 844, startPoint y: 391, endPoint x: 960, endPoint y: 386, distance: 115.9
click at [960, 397] on textarea "Midnight smoke $es$ions get a little steamy sometimes...🍑🍒 #Unlock to join... 😏" at bounding box center [872, 429] width 663 height 65
click at [1223, 730] on span "Create" at bounding box center [1221, 731] width 35 height 13
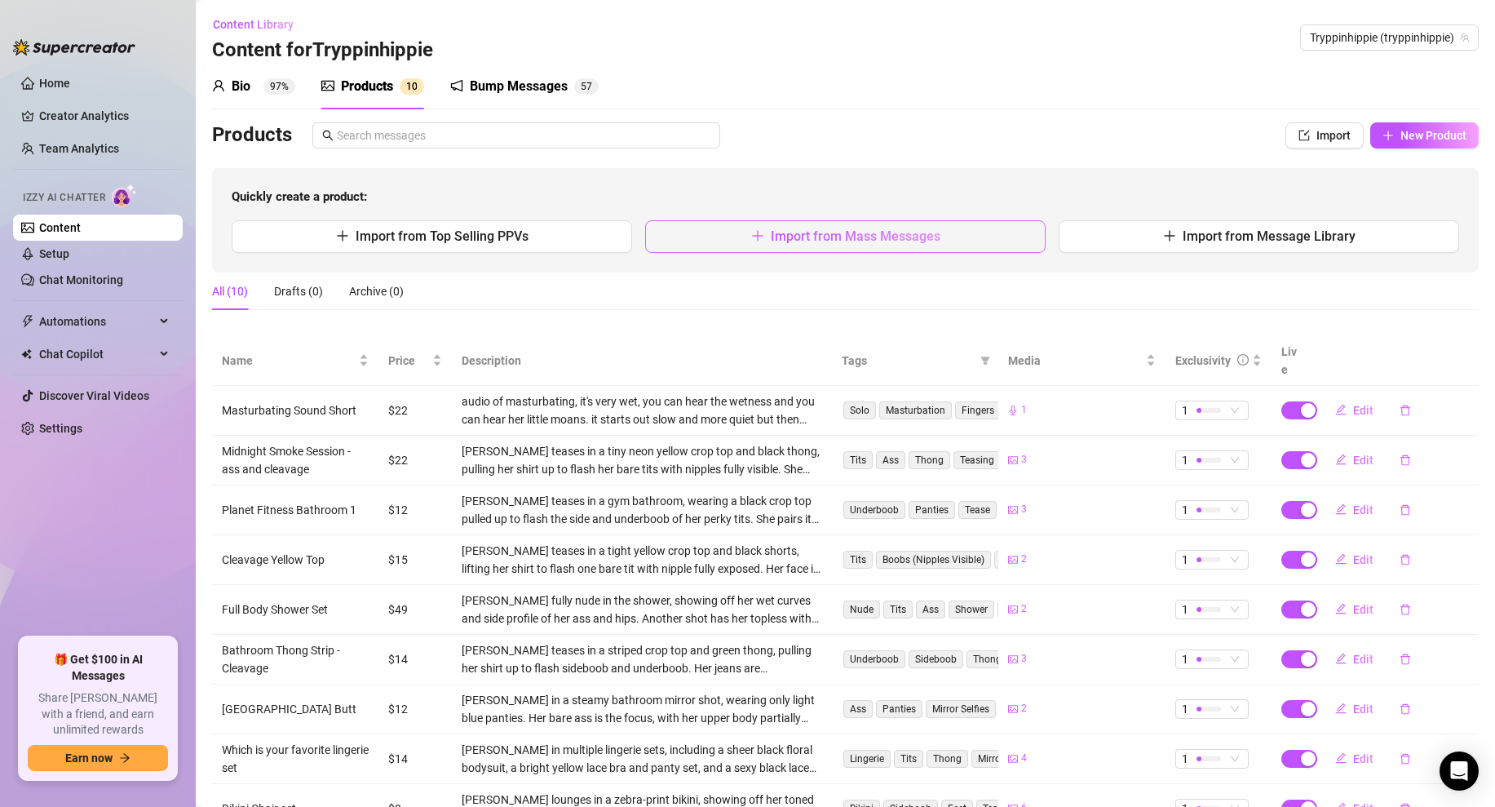
click at [795, 237] on span "Import from Mass Messages" at bounding box center [856, 235] width 170 height 15
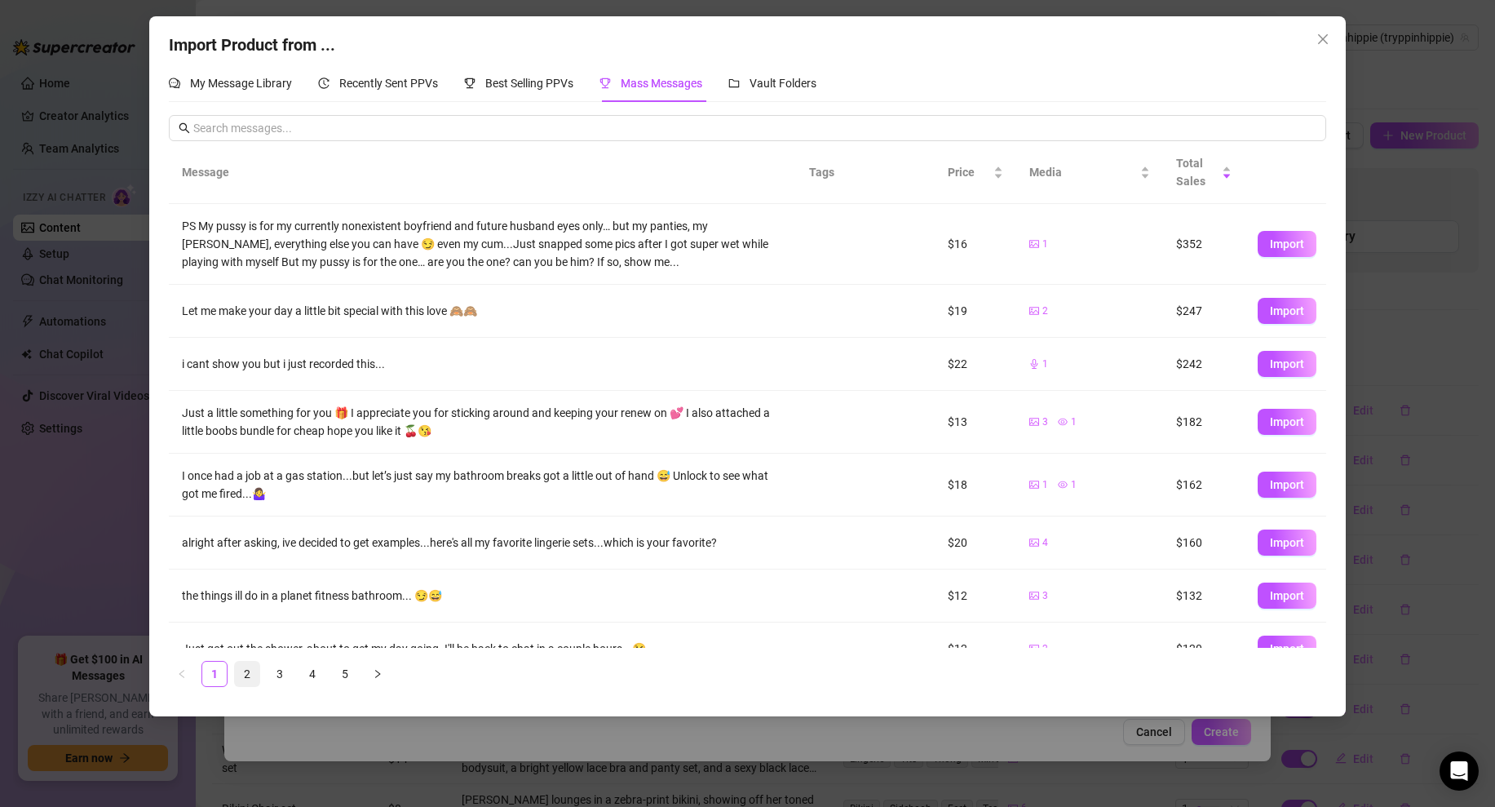
click at [251, 670] on link "2" at bounding box center [247, 673] width 24 height 24
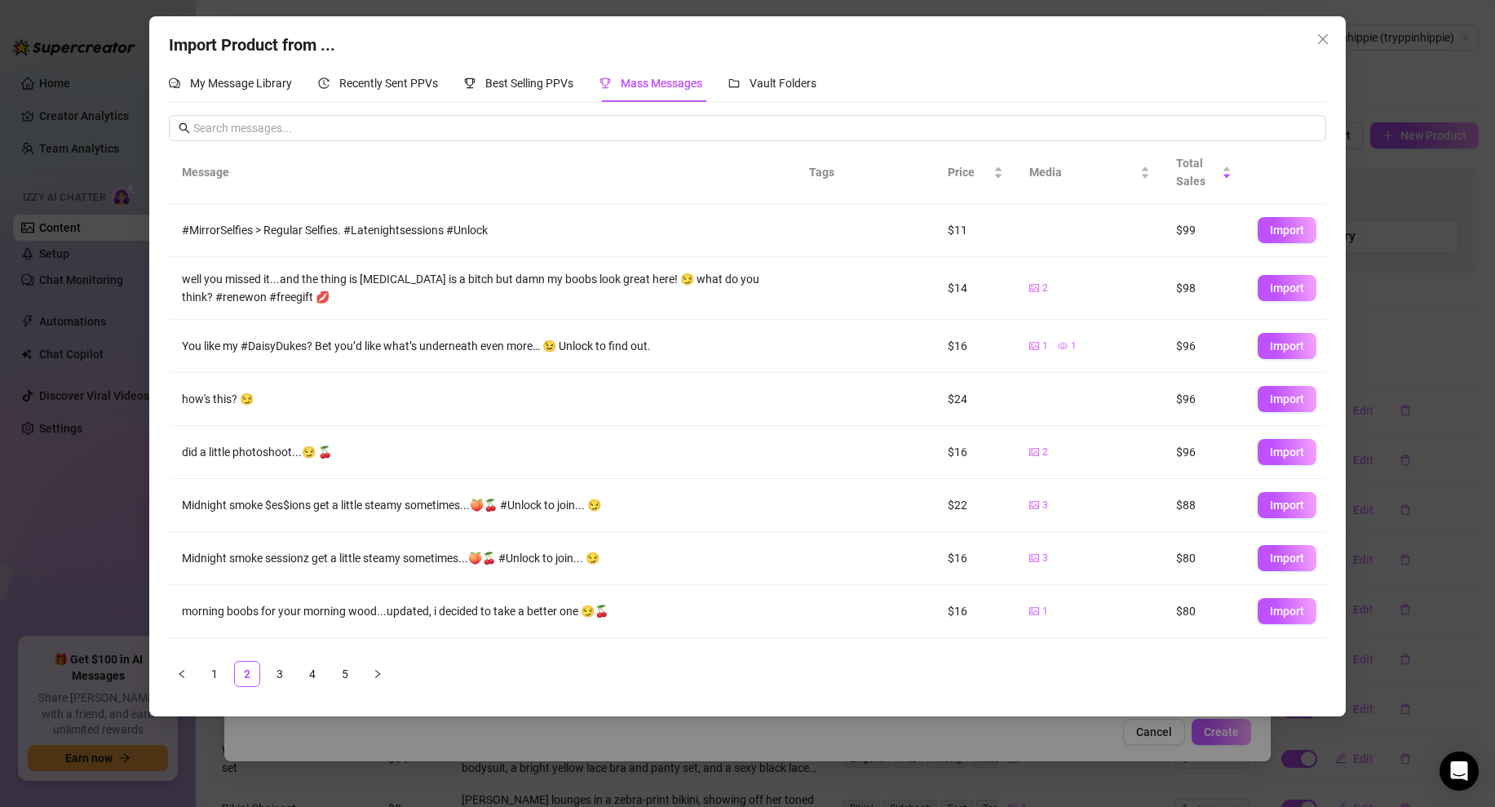
scroll to position [96, 0]
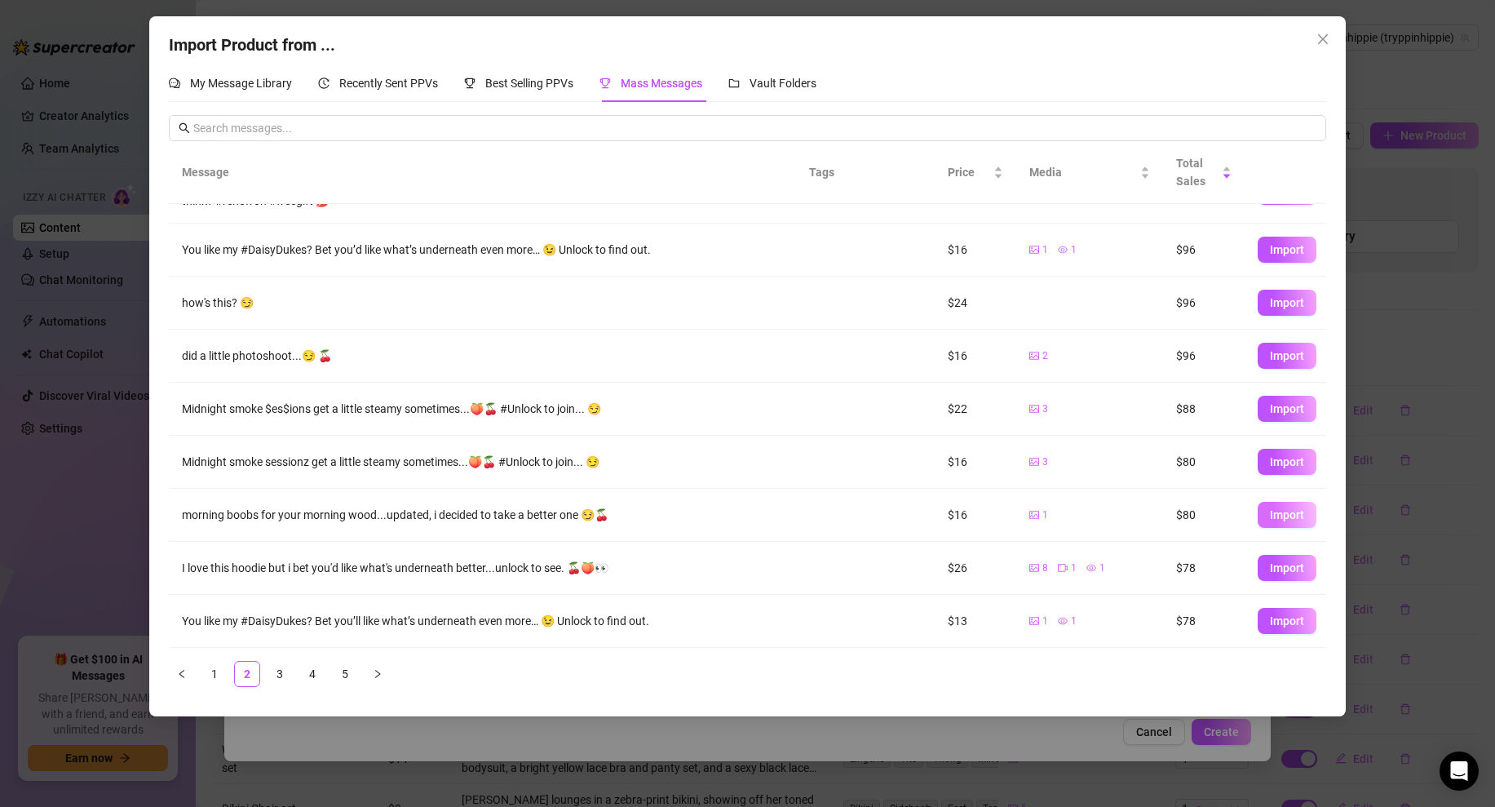
click at [1282, 509] on span "Import" at bounding box center [1287, 514] width 34 height 13
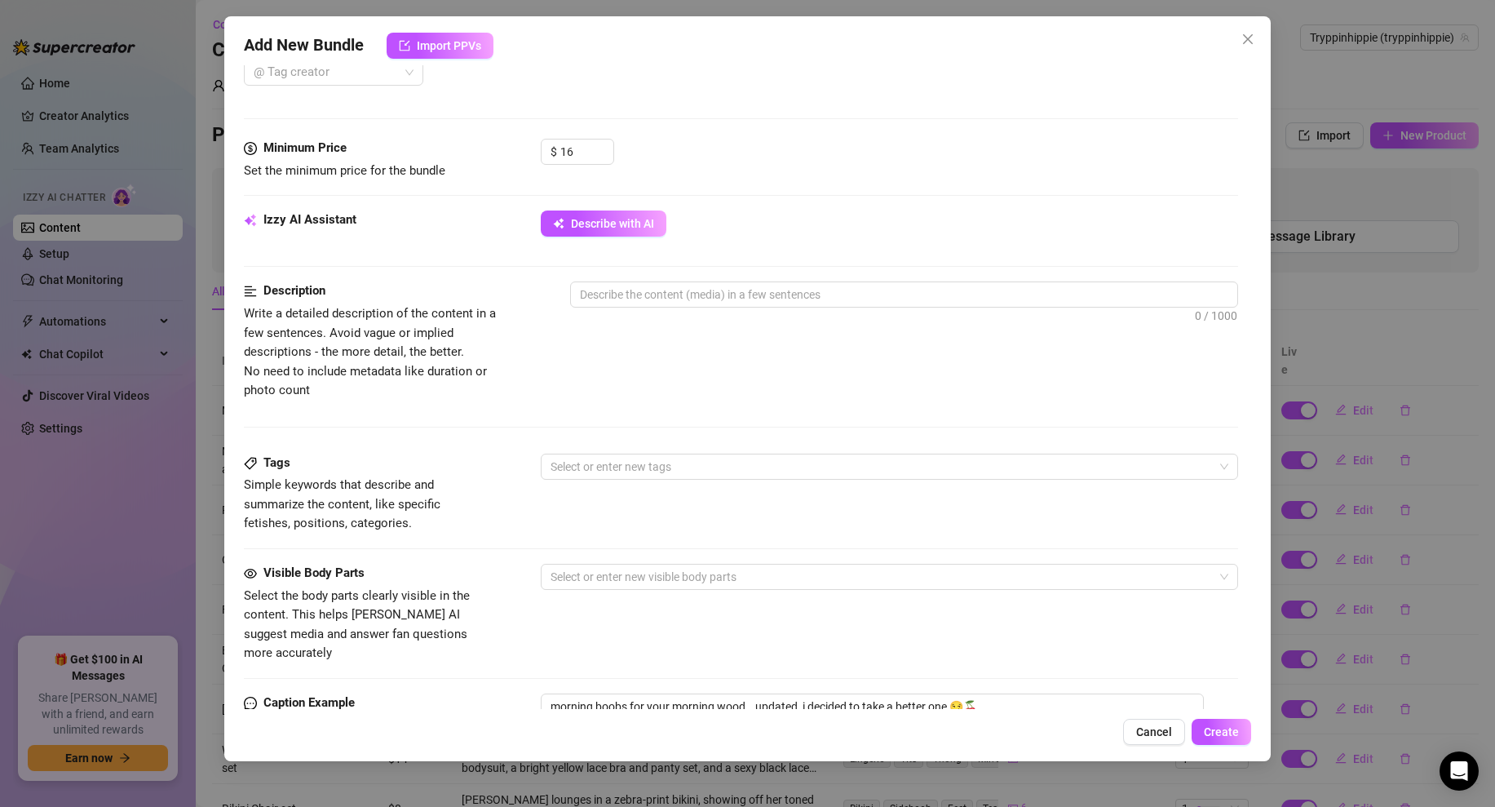
scroll to position [749, 0]
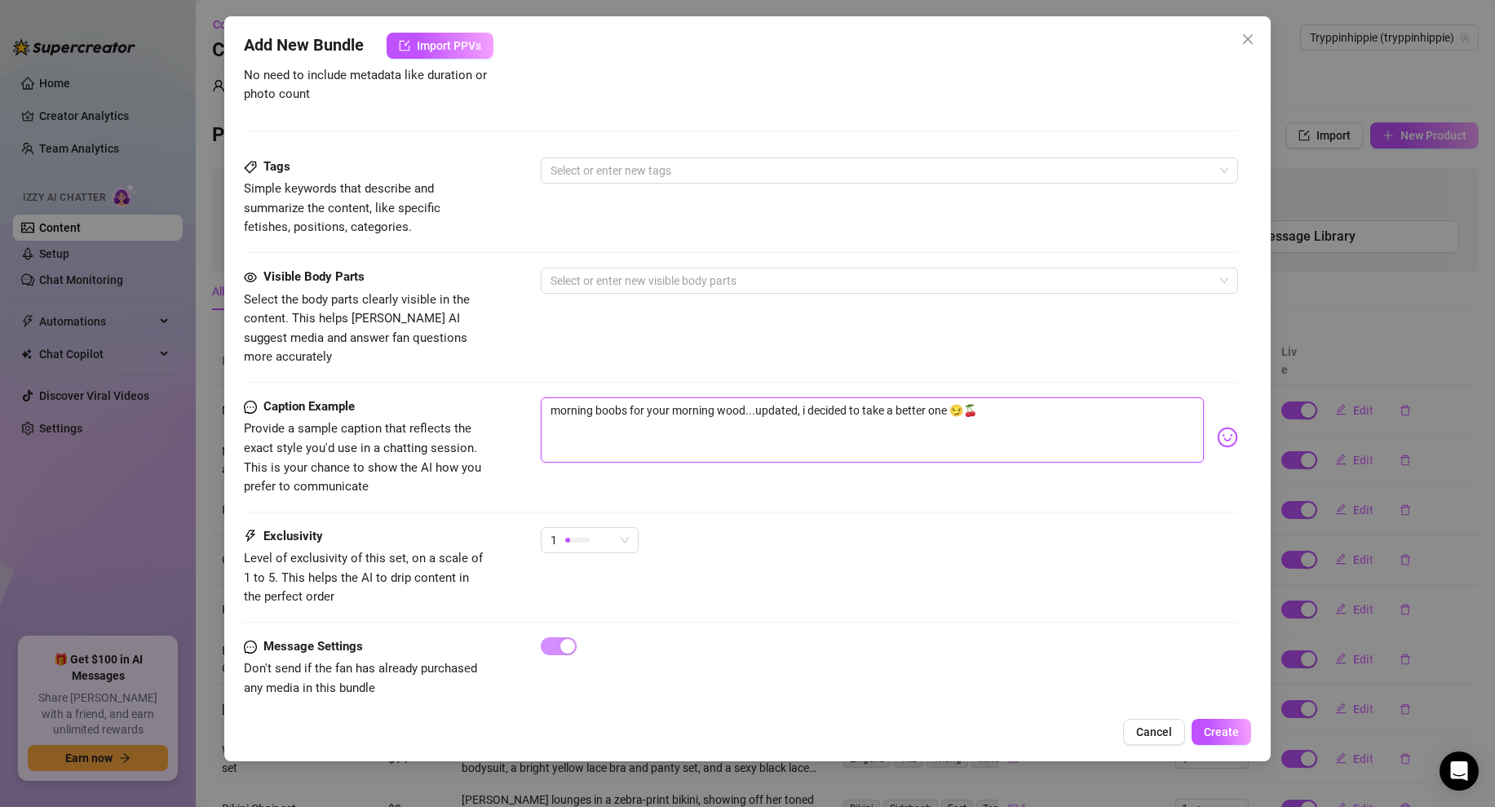
drag, startPoint x: 596, startPoint y: 389, endPoint x: 493, endPoint y: 389, distance: 103.6
click at [493, 397] on div "Caption Example Provide a sample caption that reflects the exact style you'd us…" at bounding box center [741, 446] width 994 height 99
click at [649, 397] on textarea "boobs for your morning wood...updated, i decided to take a better one 😏🍒" at bounding box center [872, 429] width 663 height 65
drag, startPoint x: 671, startPoint y: 390, endPoint x: 869, endPoint y: 386, distance: 197.4
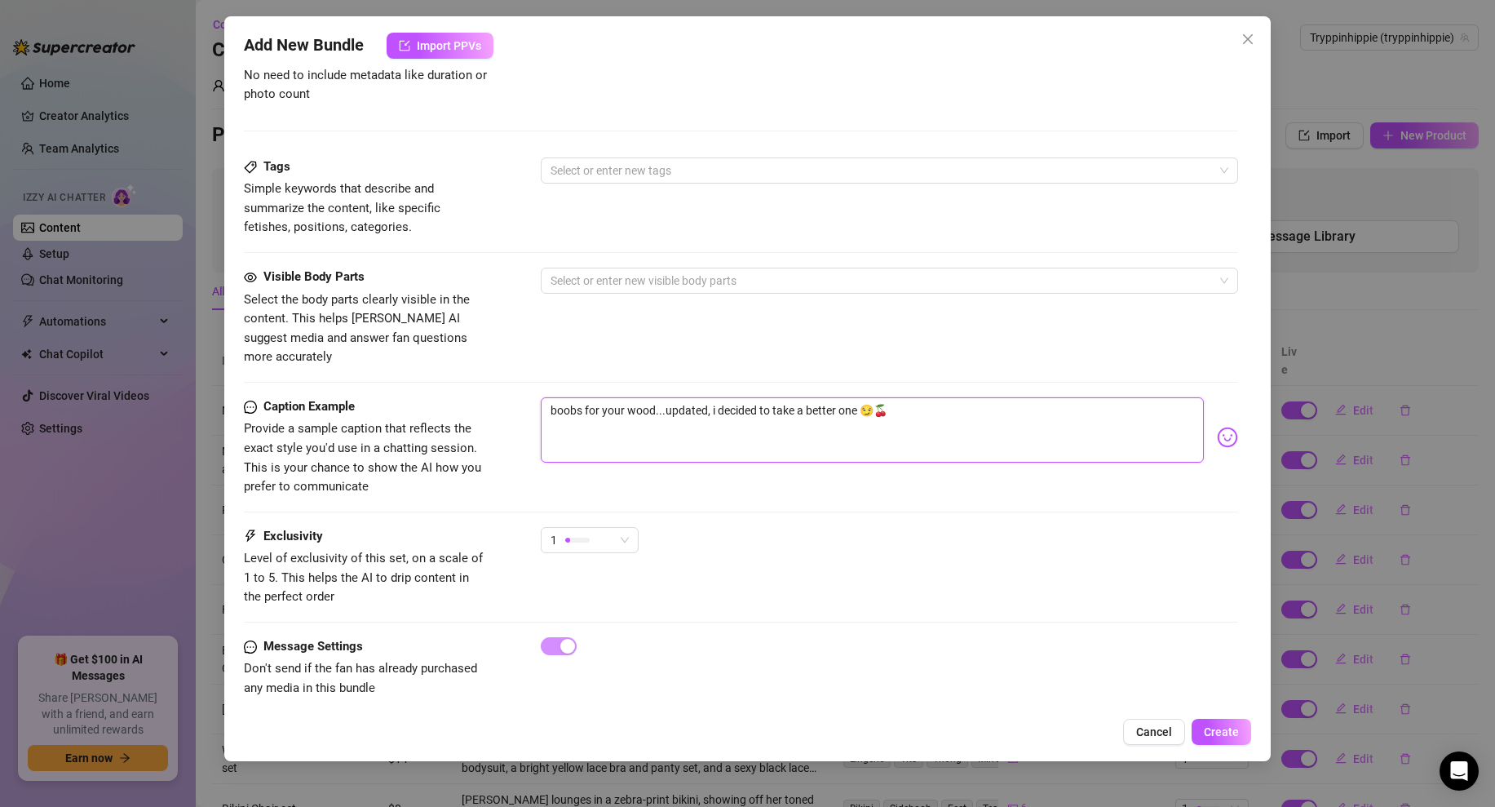
click at [869, 397] on textarea "boobs for your wood...updated, i decided to take a better one 😏🍒" at bounding box center [872, 429] width 663 height 65
drag, startPoint x: 866, startPoint y: 386, endPoint x: 672, endPoint y: 389, distance: 194.1
click at [672, 397] on textarea "boobs for your wood...updated, i decided to take a better one 😏🍒" at bounding box center [872, 429] width 663 height 65
click at [698, 397] on textarea "boobs for your wood...updated, i decided to take a better one 😏🍒" at bounding box center [872, 429] width 663 height 65
click at [708, 397] on textarea "boobs for your wood...updated, i decided to take a better one 😏🍒" at bounding box center [872, 429] width 663 height 65
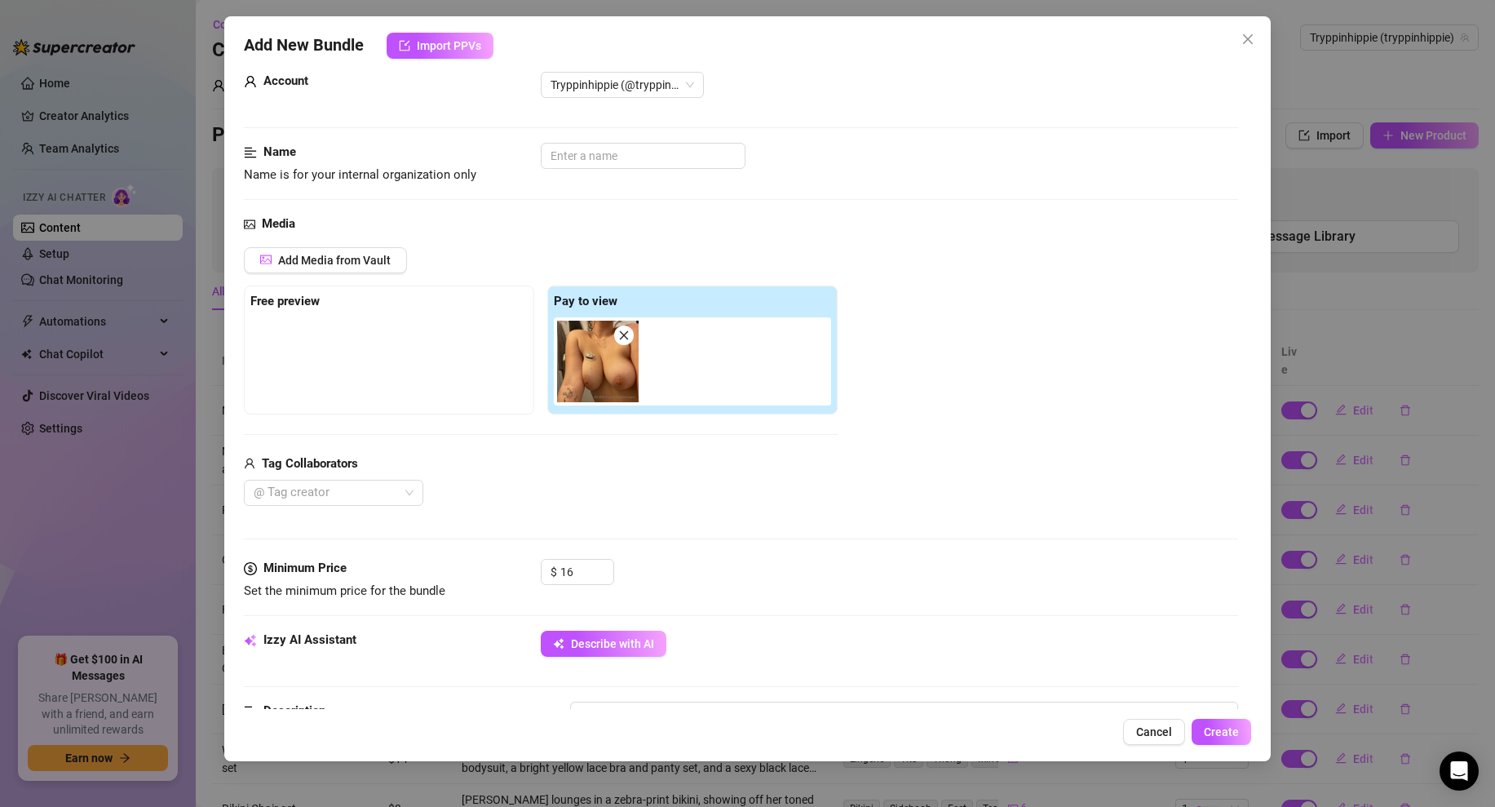
scroll to position [0, 0]
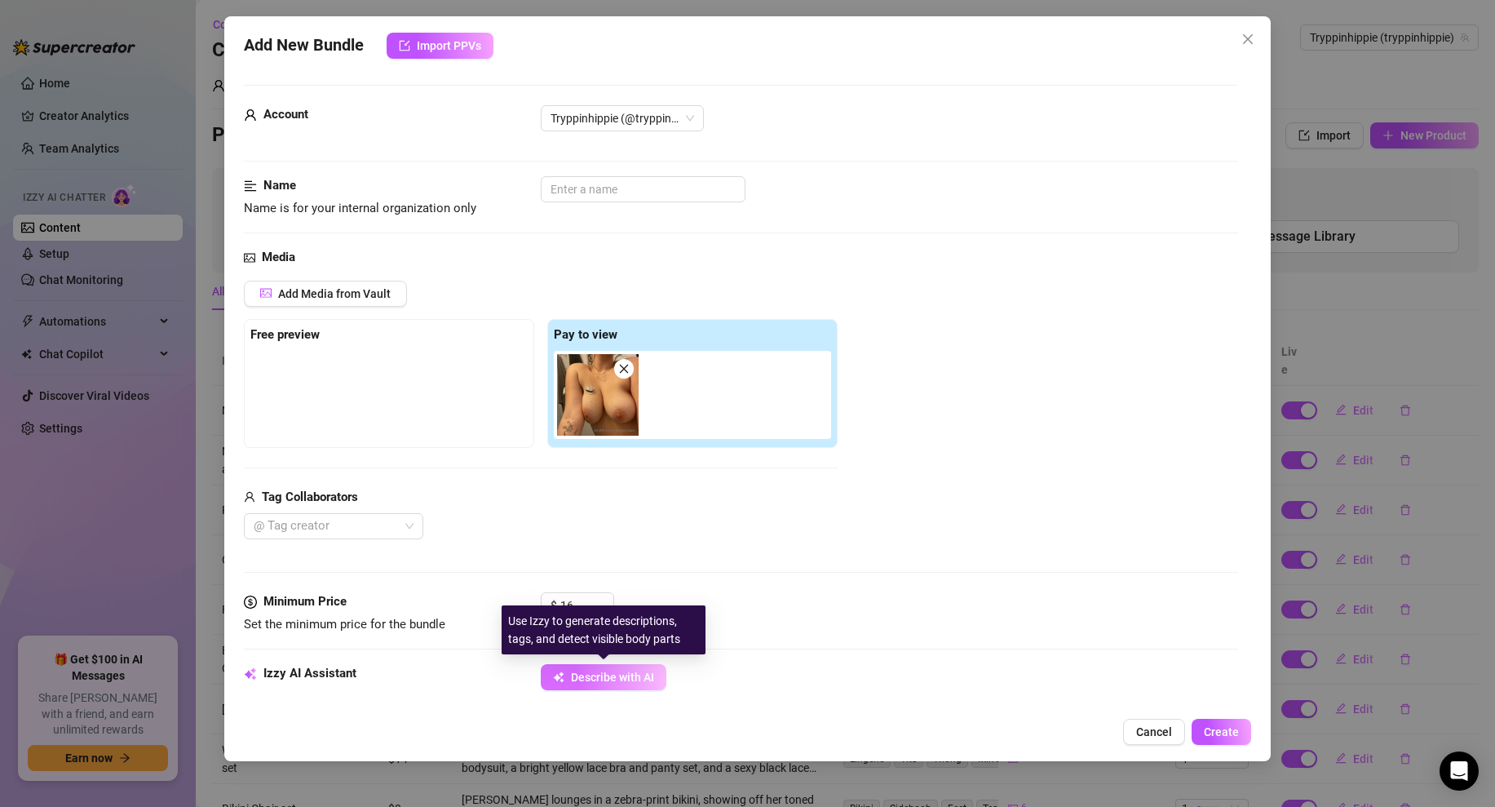
click at [603, 675] on span "Describe with AI" at bounding box center [612, 676] width 83 height 13
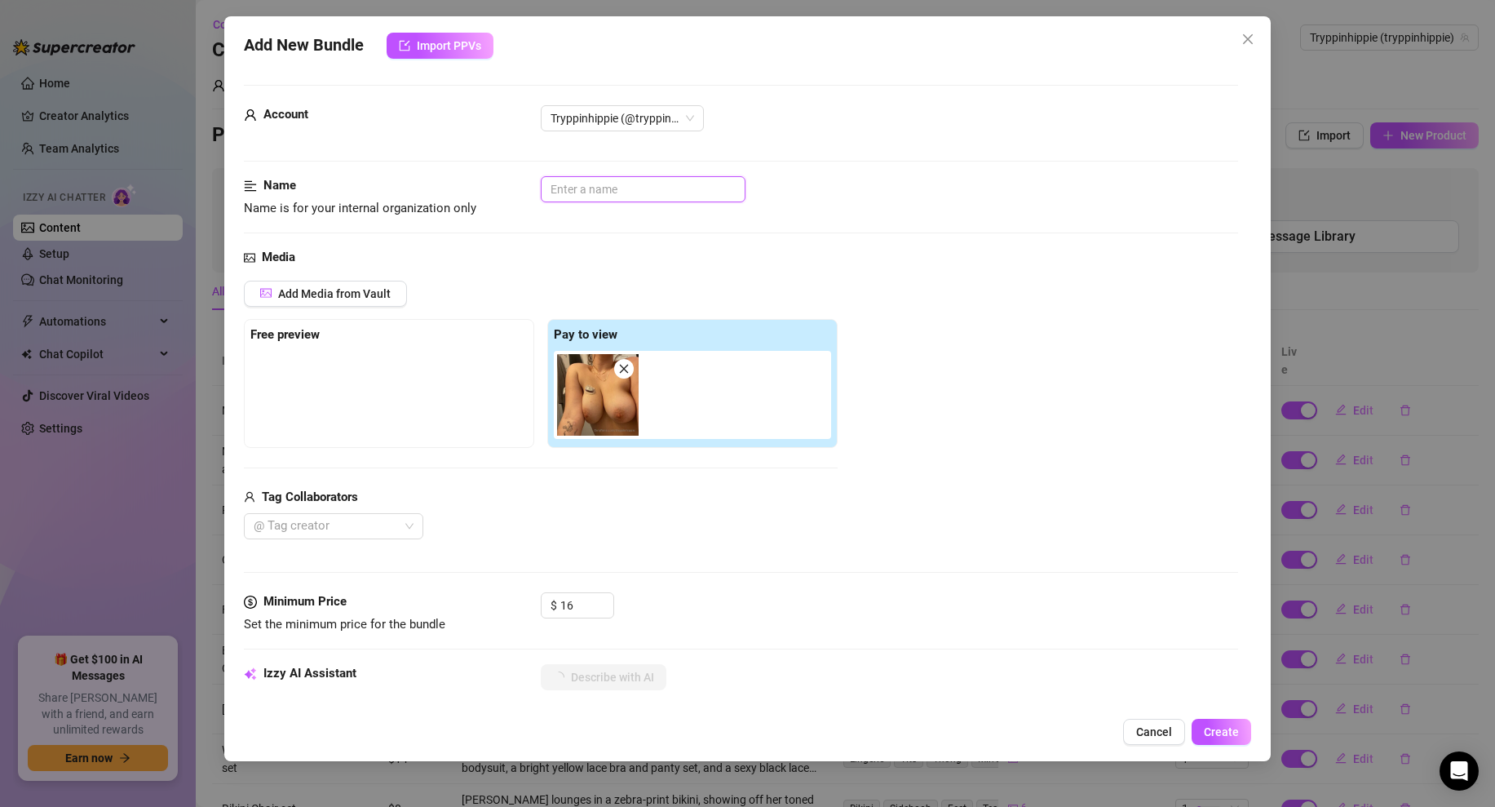
click at [601, 189] on input "text" at bounding box center [643, 189] width 205 height 26
click at [776, 261] on div "Media" at bounding box center [741, 258] width 994 height 20
click at [922, 252] on div "Media" at bounding box center [741, 258] width 994 height 20
click at [929, 463] on div "Add Media from Vault Free preview Pay to view Tag Collaborators @ Tag creator" at bounding box center [741, 410] width 994 height 259
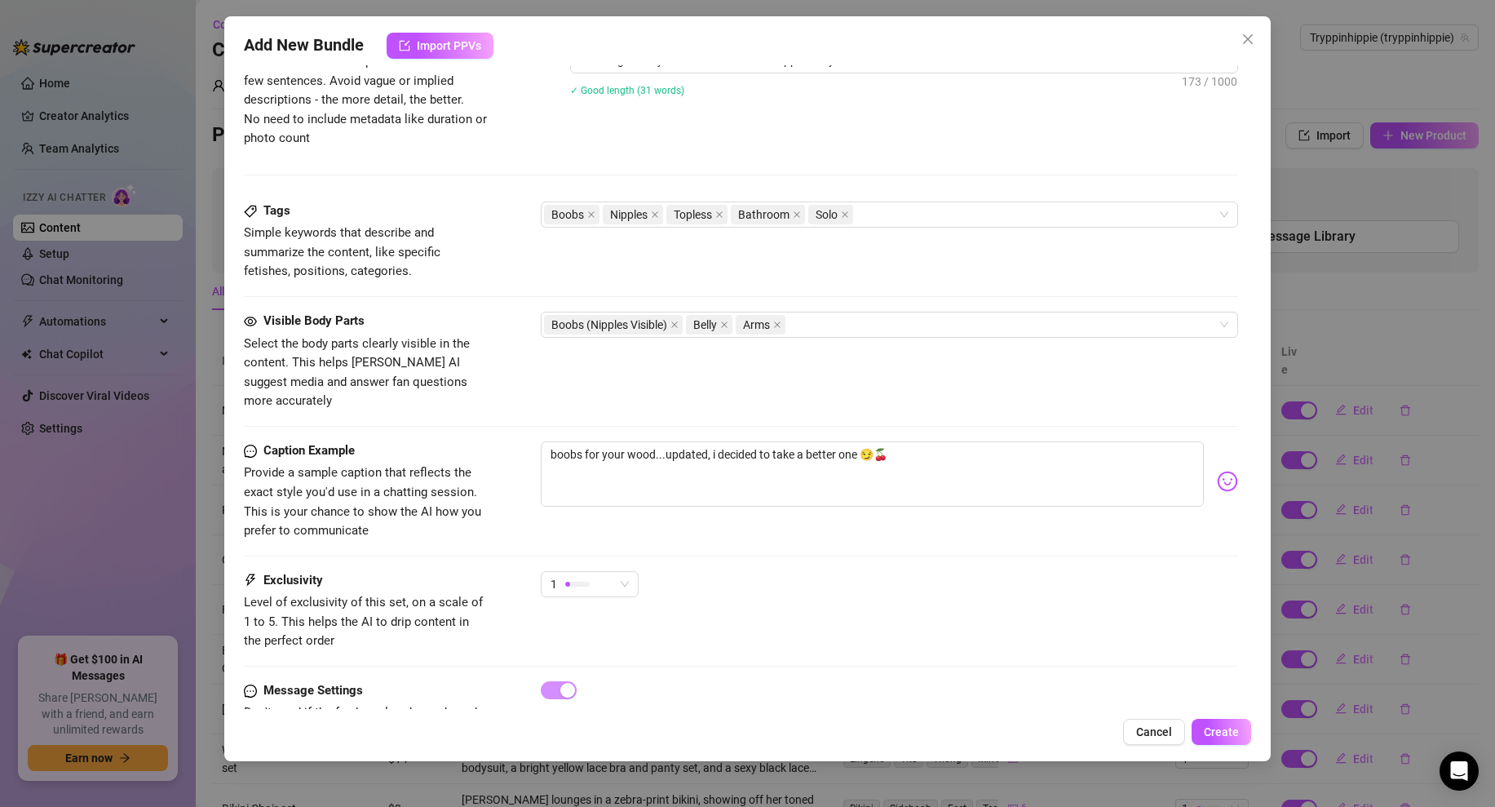
scroll to position [749, 0]
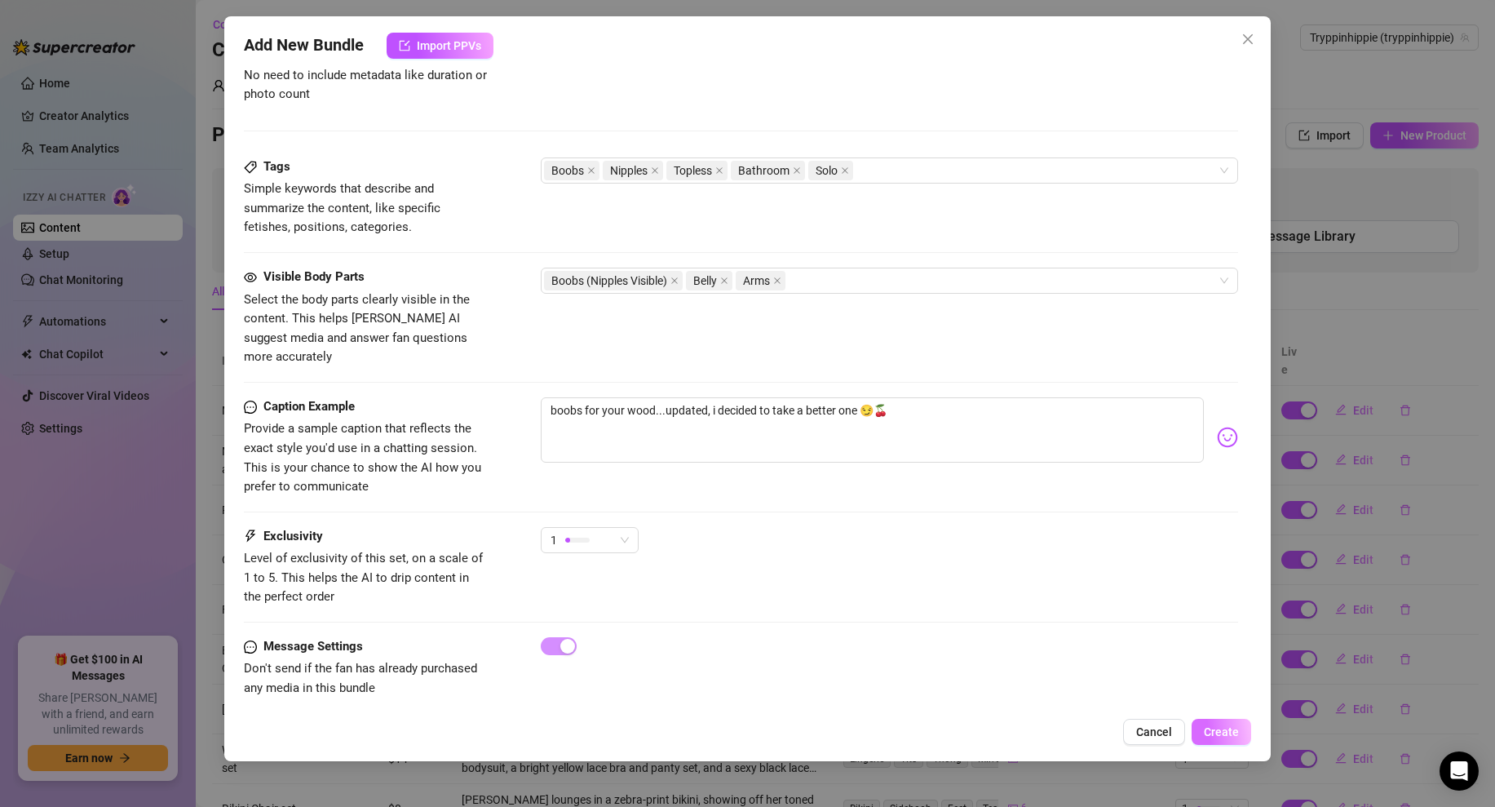
click at [1218, 729] on span "Create" at bounding box center [1221, 731] width 35 height 13
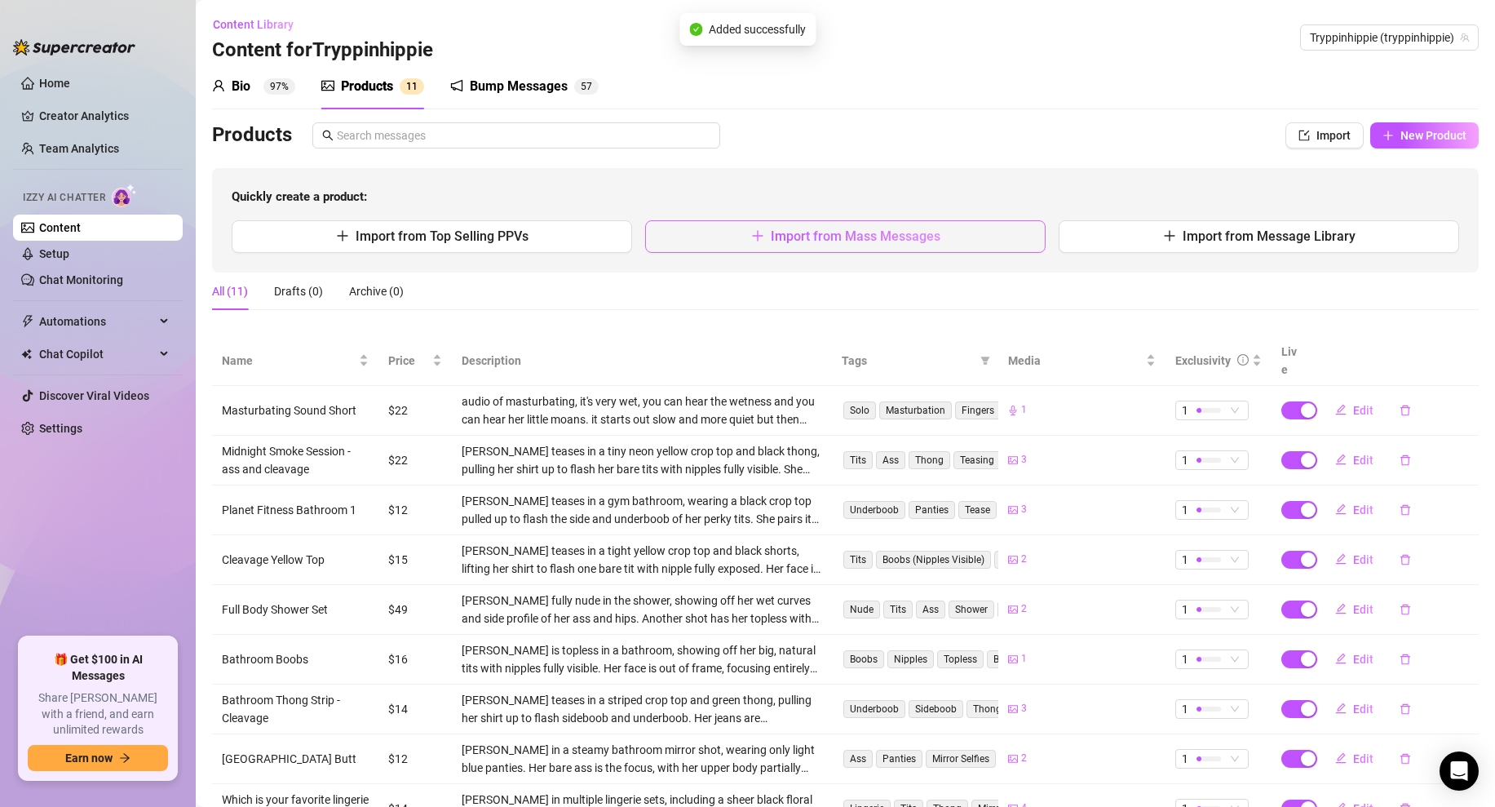
click at [731, 240] on button "Import from Mass Messages" at bounding box center [845, 236] width 400 height 33
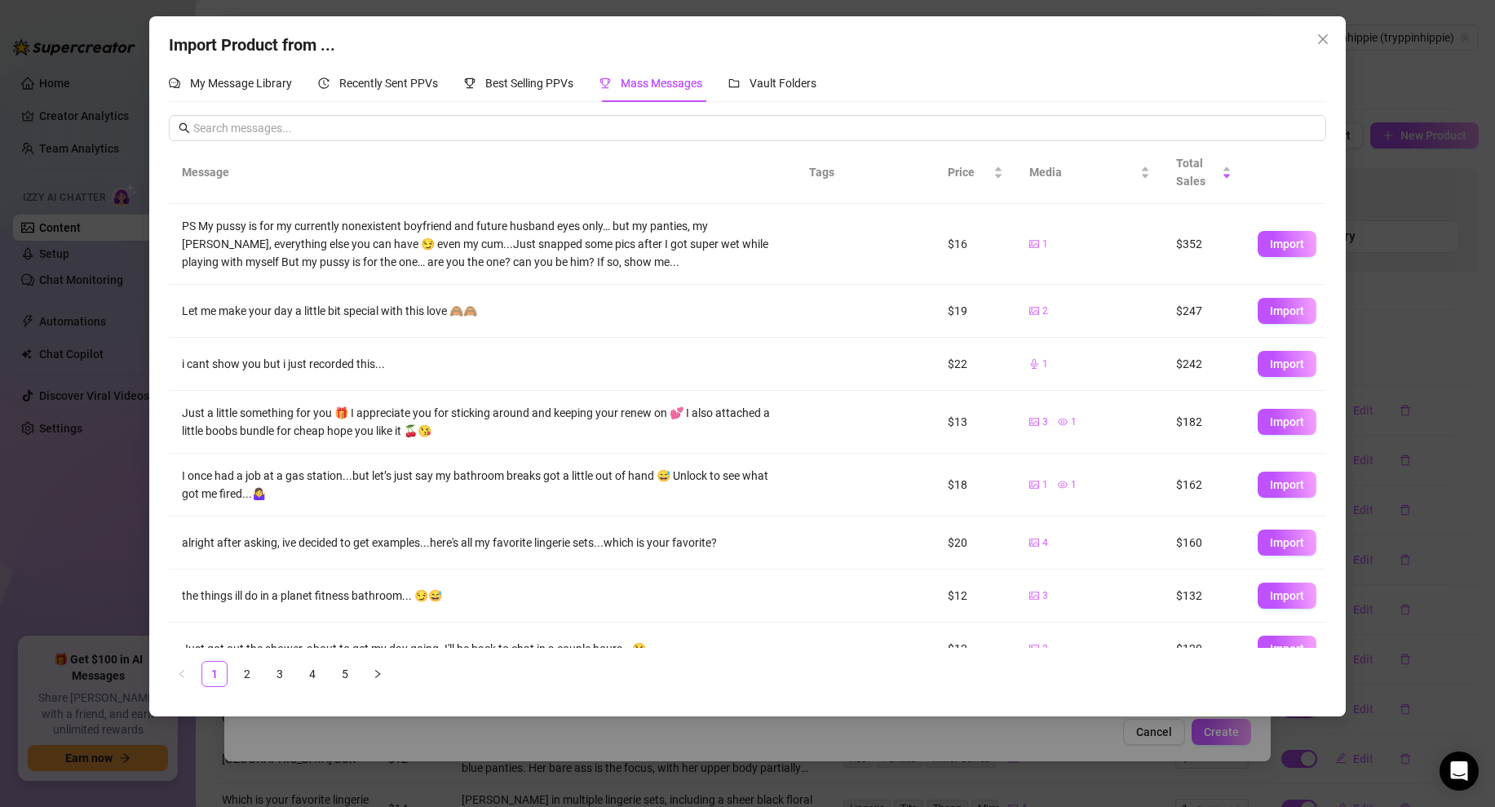
scroll to position [134, 0]
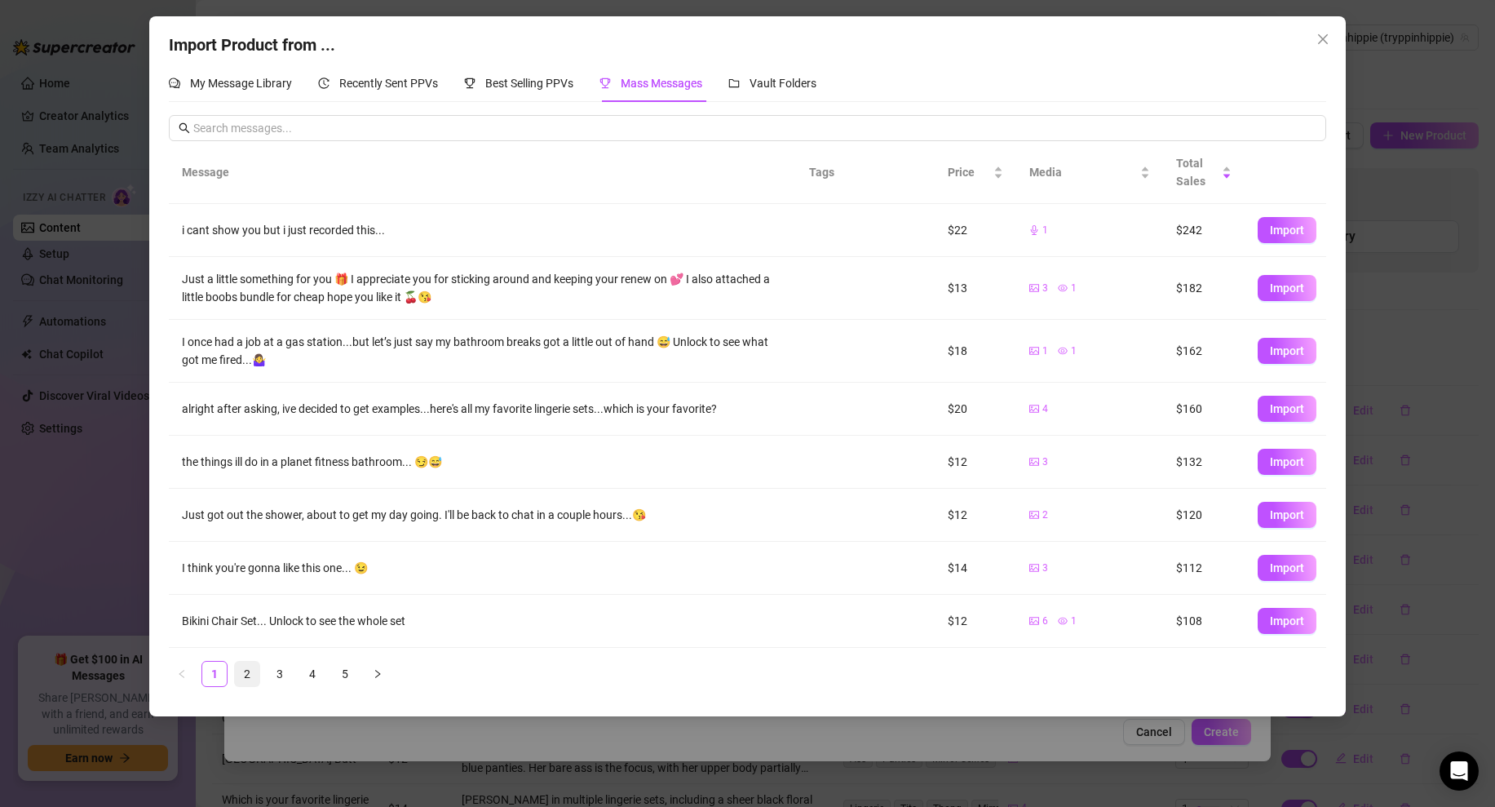
click at [253, 670] on link "2" at bounding box center [247, 673] width 24 height 24
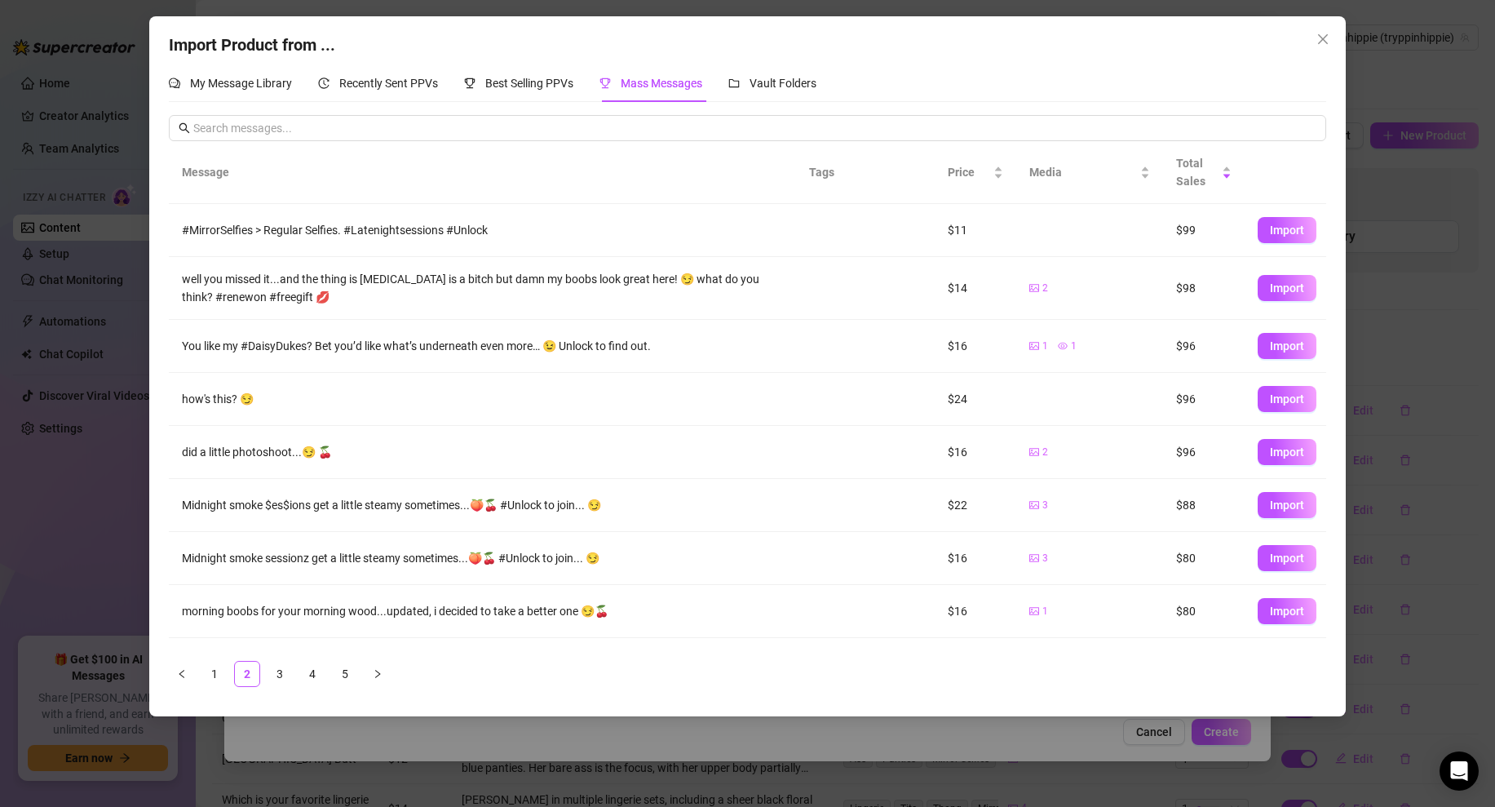
scroll to position [96, 0]
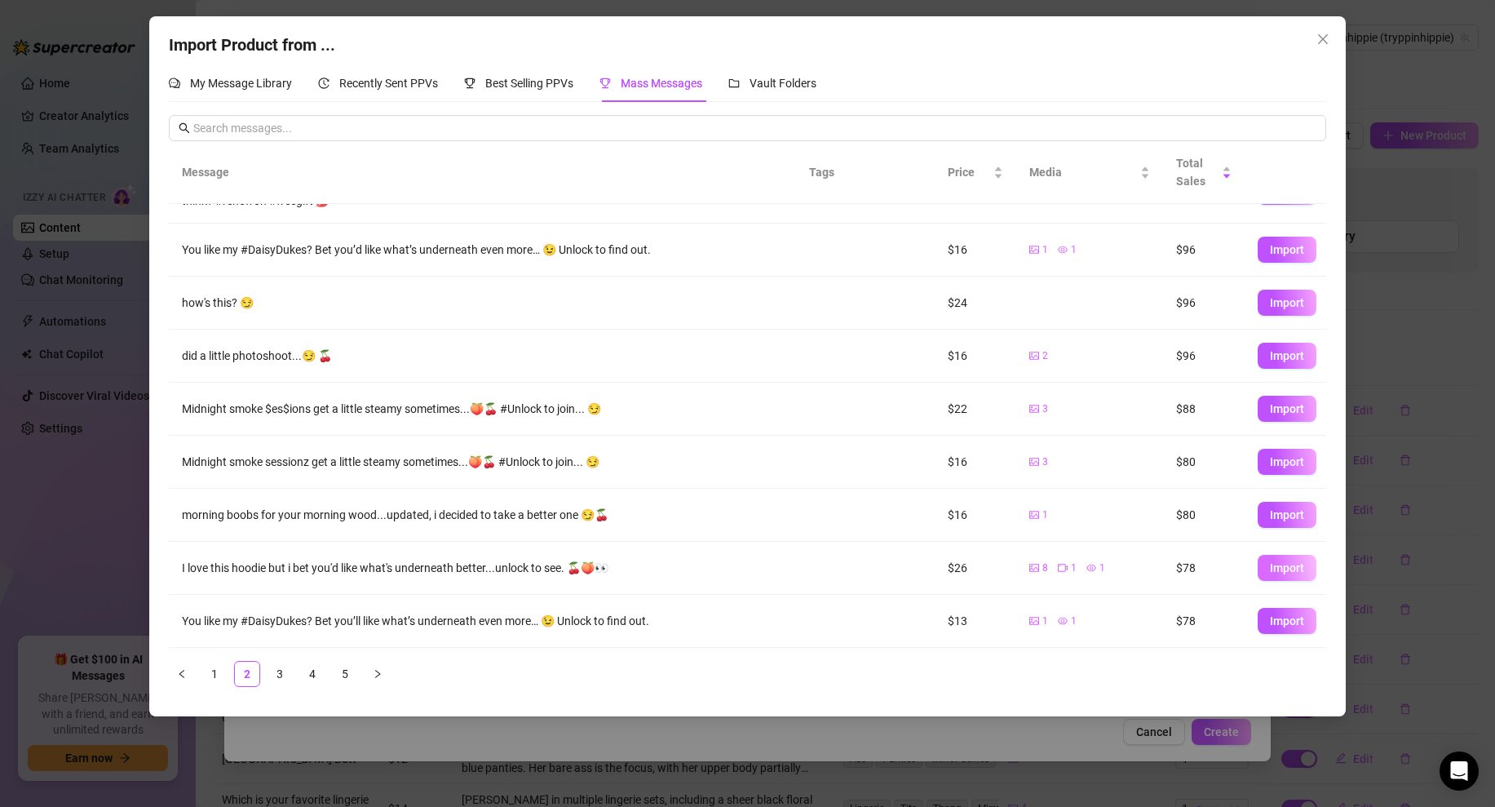
click at [1295, 568] on span "Import" at bounding box center [1287, 567] width 34 height 13
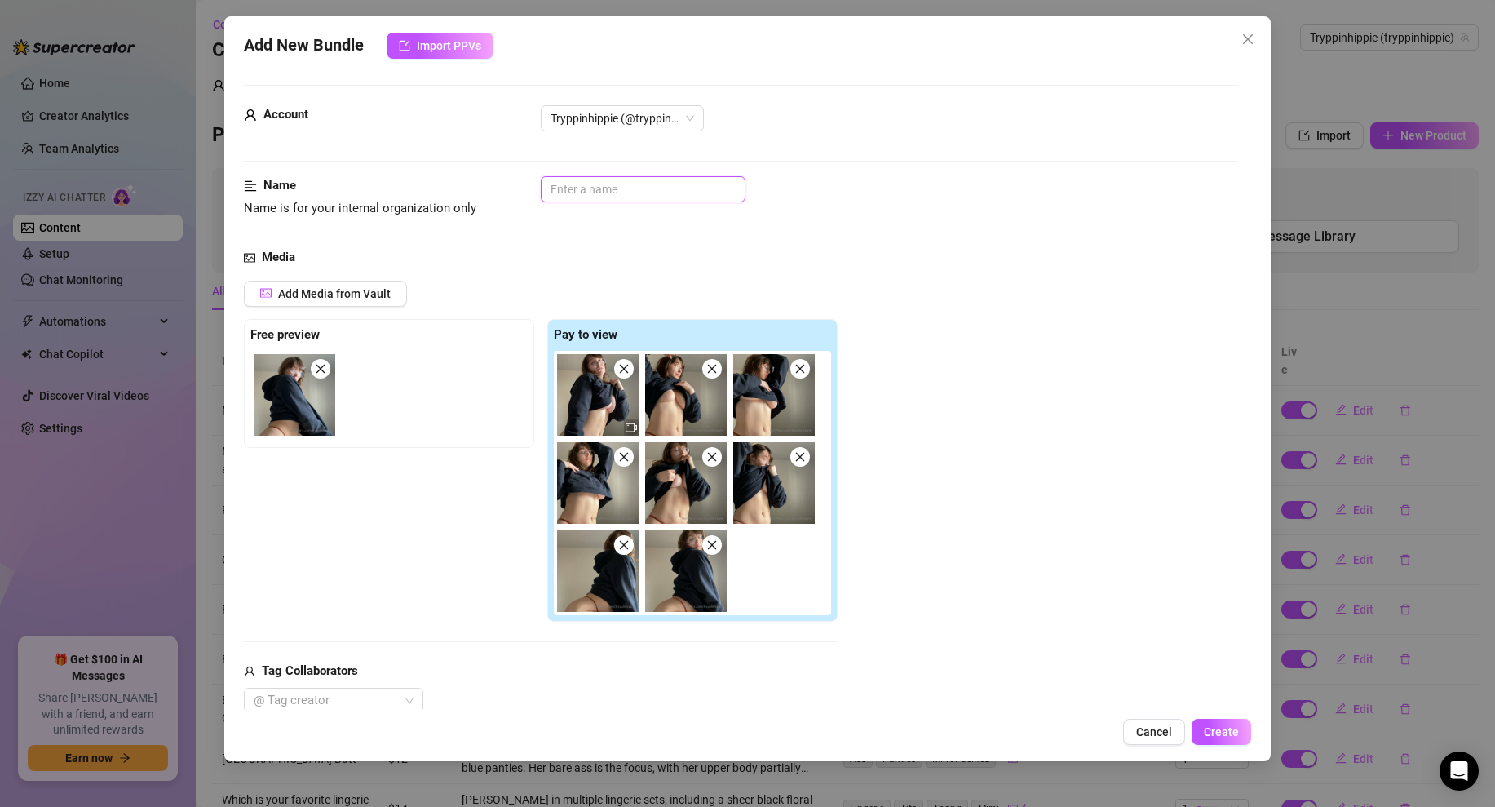
click at [668, 192] on input "text" at bounding box center [643, 189] width 205 height 26
click at [889, 290] on div "Add Media from Vault Free preview Pay to view Tag Collaborators @ Tag creator" at bounding box center [741, 497] width 994 height 433
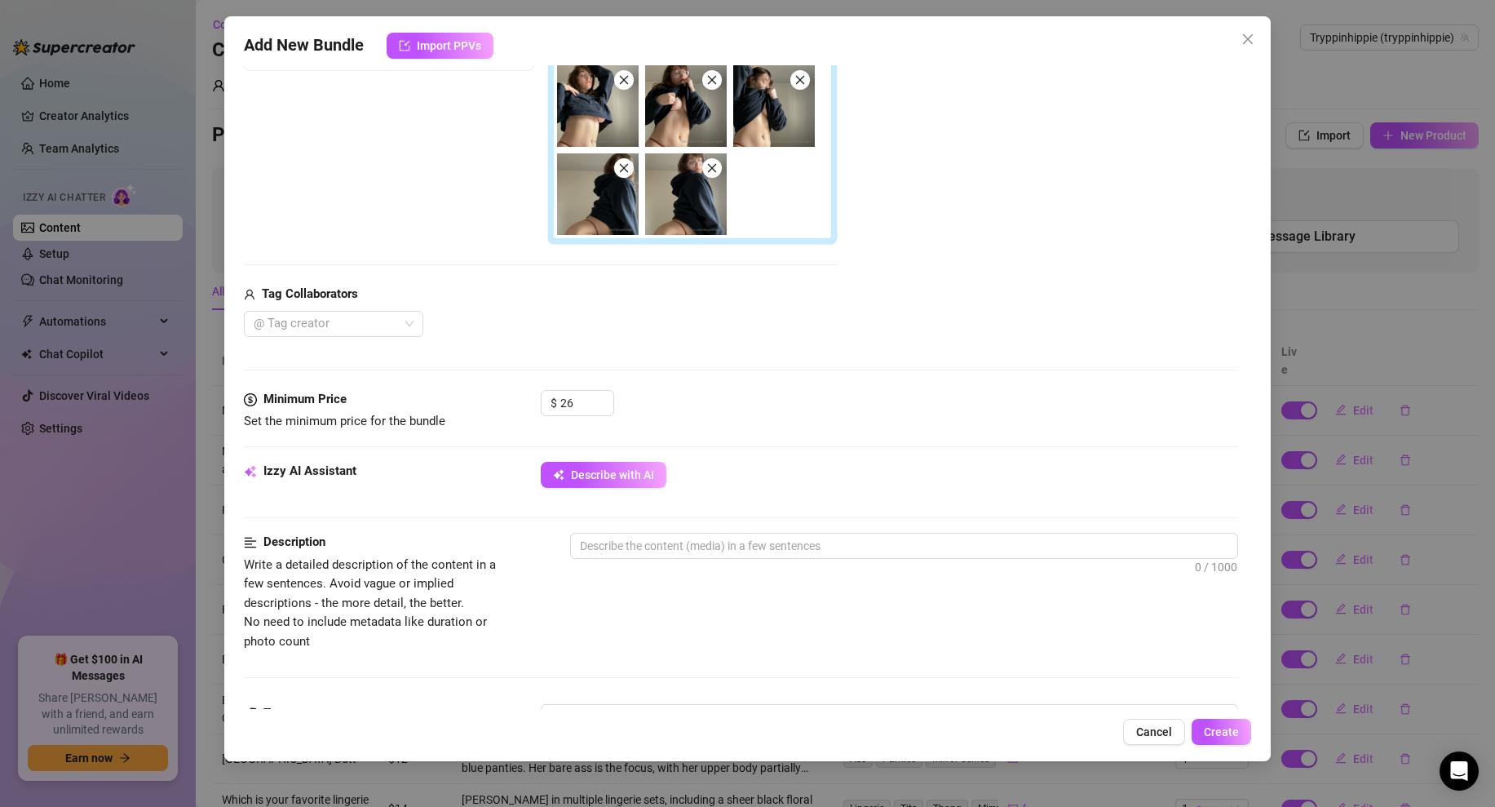
scroll to position [555, 0]
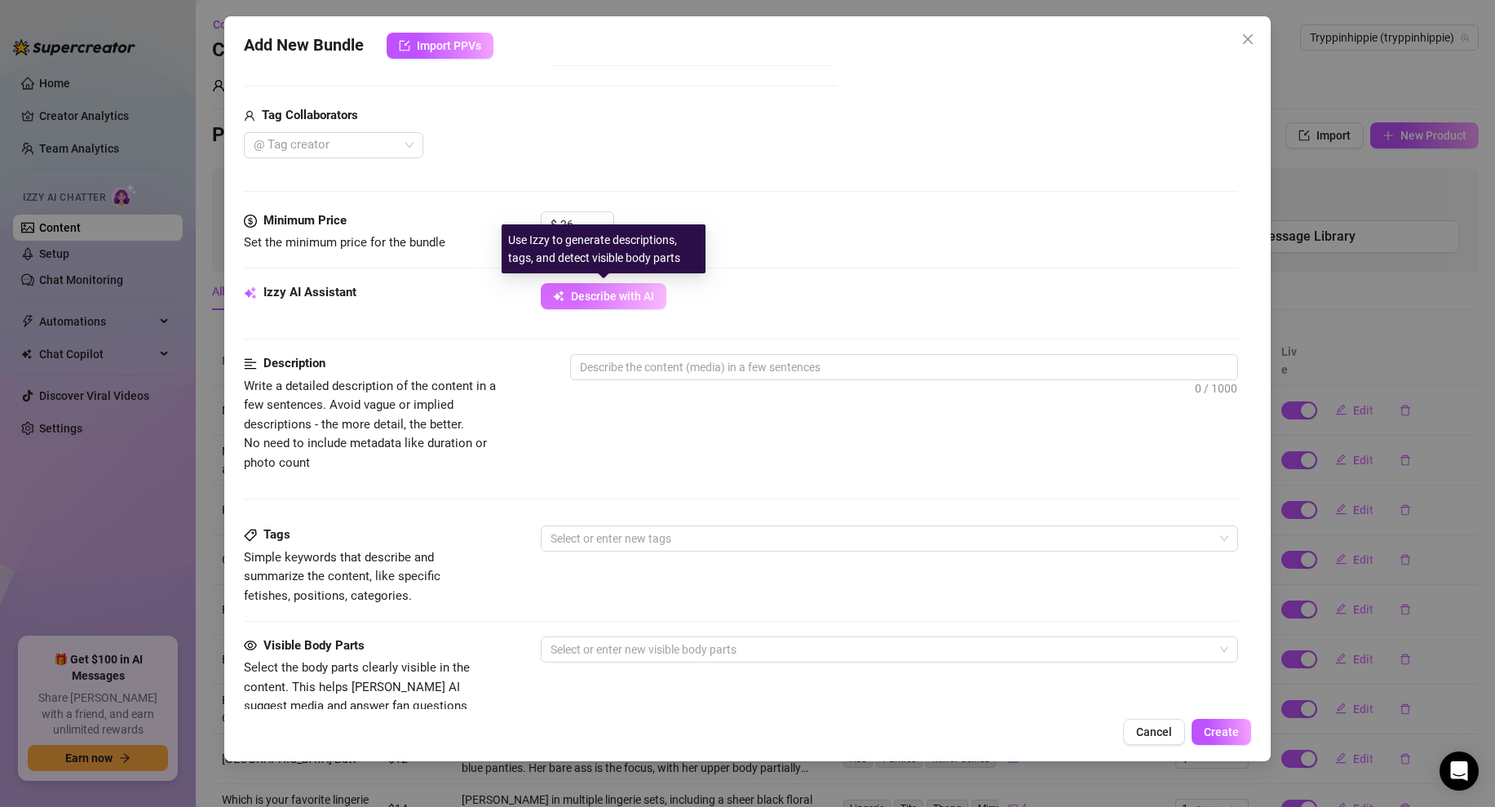
click at [625, 301] on span "Describe with AI" at bounding box center [612, 296] width 83 height 13
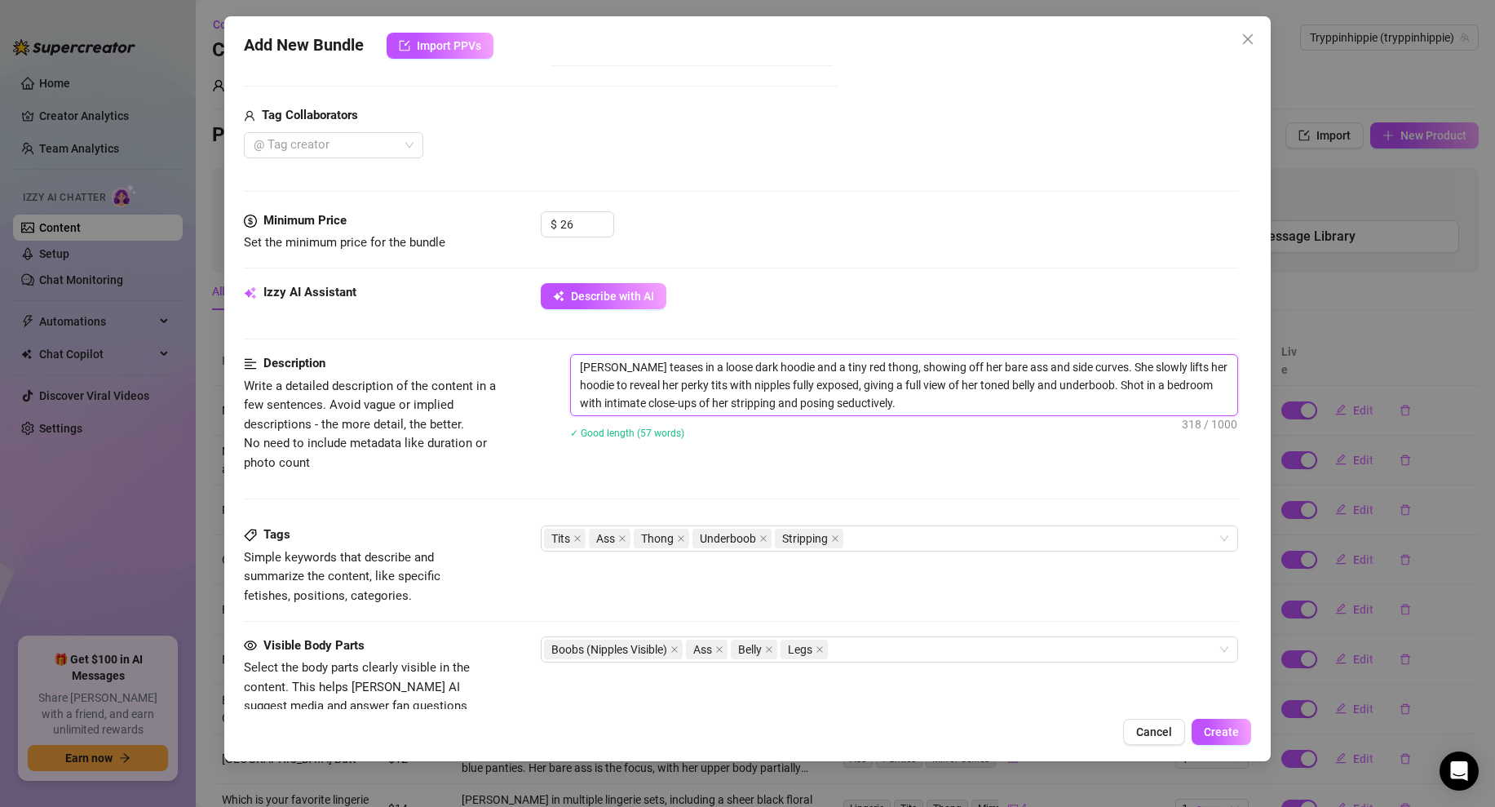
click at [897, 409] on textarea "[PERSON_NAME] teases in a loose dark hoodie and a tiny red thong, showing off h…" at bounding box center [904, 385] width 666 height 60
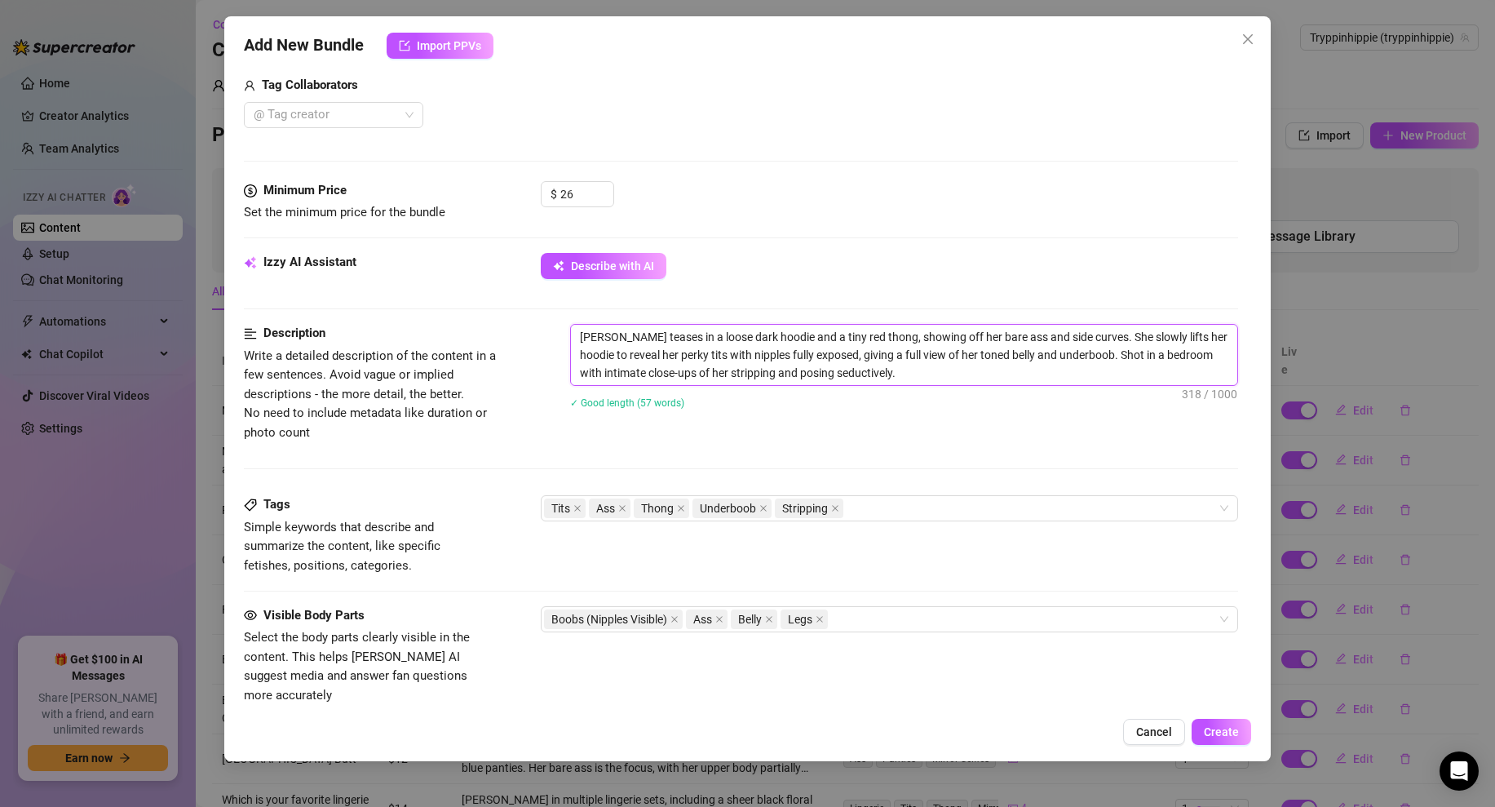
scroll to position [924, 0]
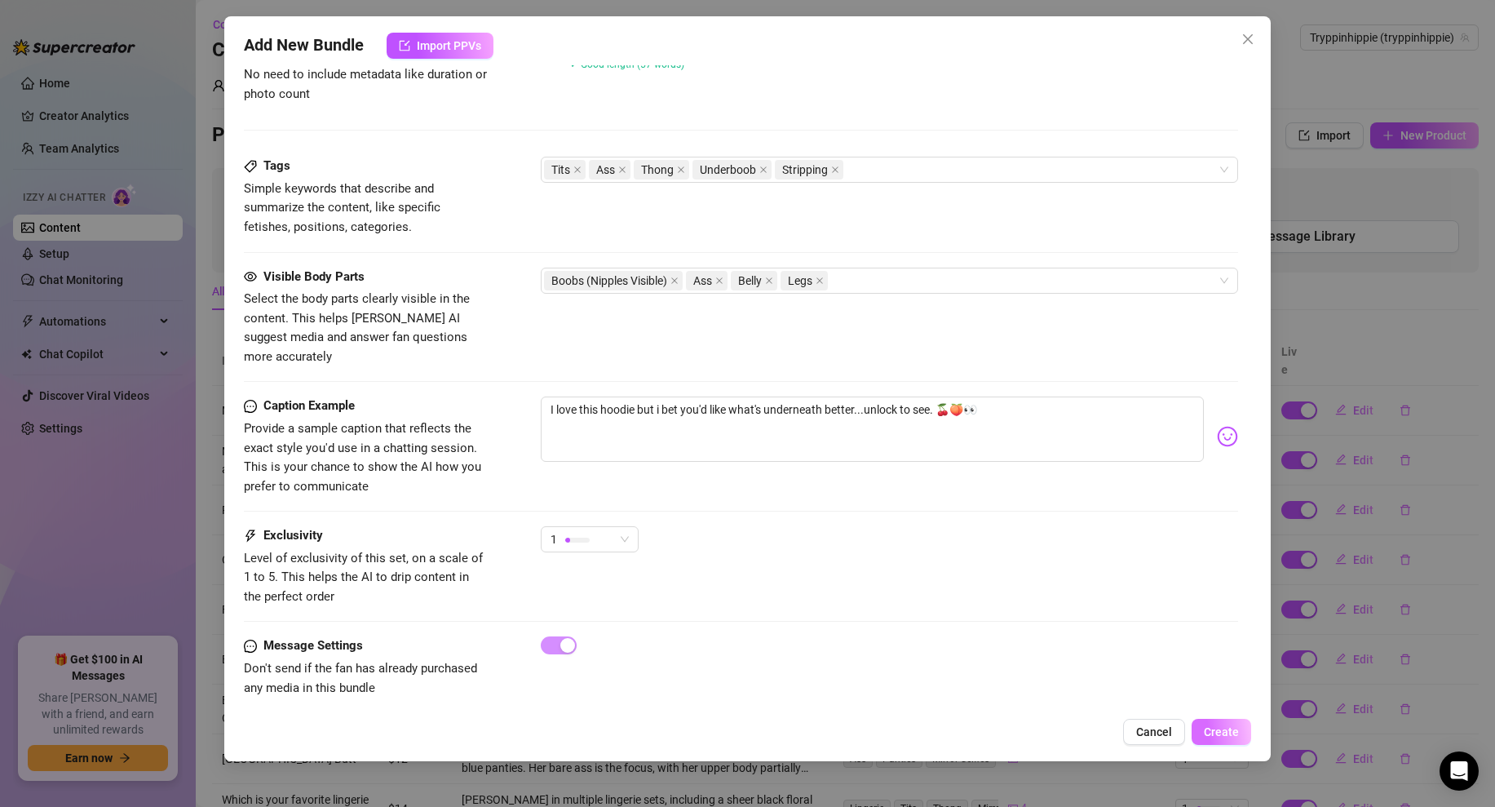
click at [1215, 740] on button "Create" at bounding box center [1222, 731] width 60 height 26
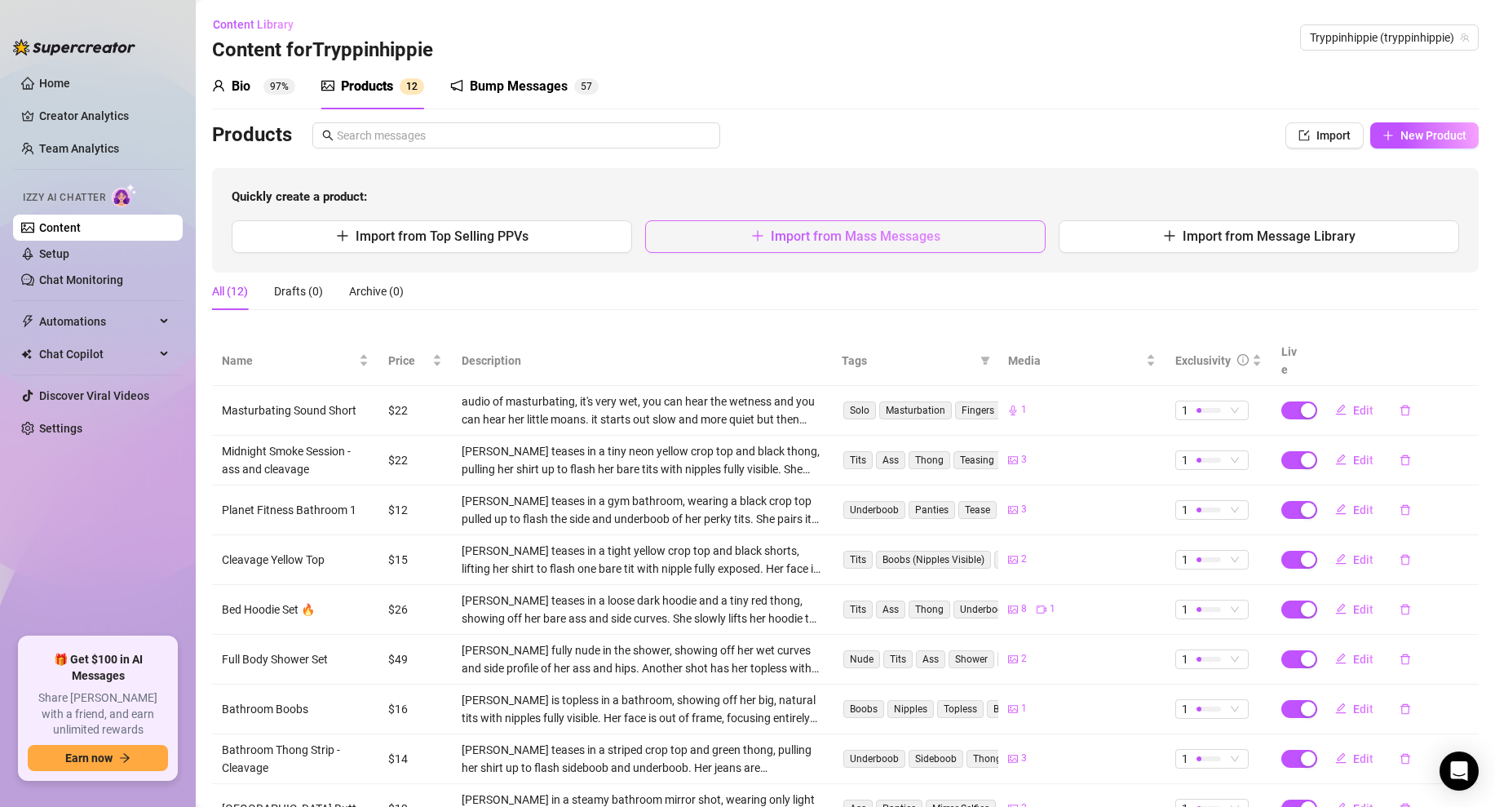
click at [805, 238] on span "Import from Mass Messages" at bounding box center [856, 235] width 170 height 15
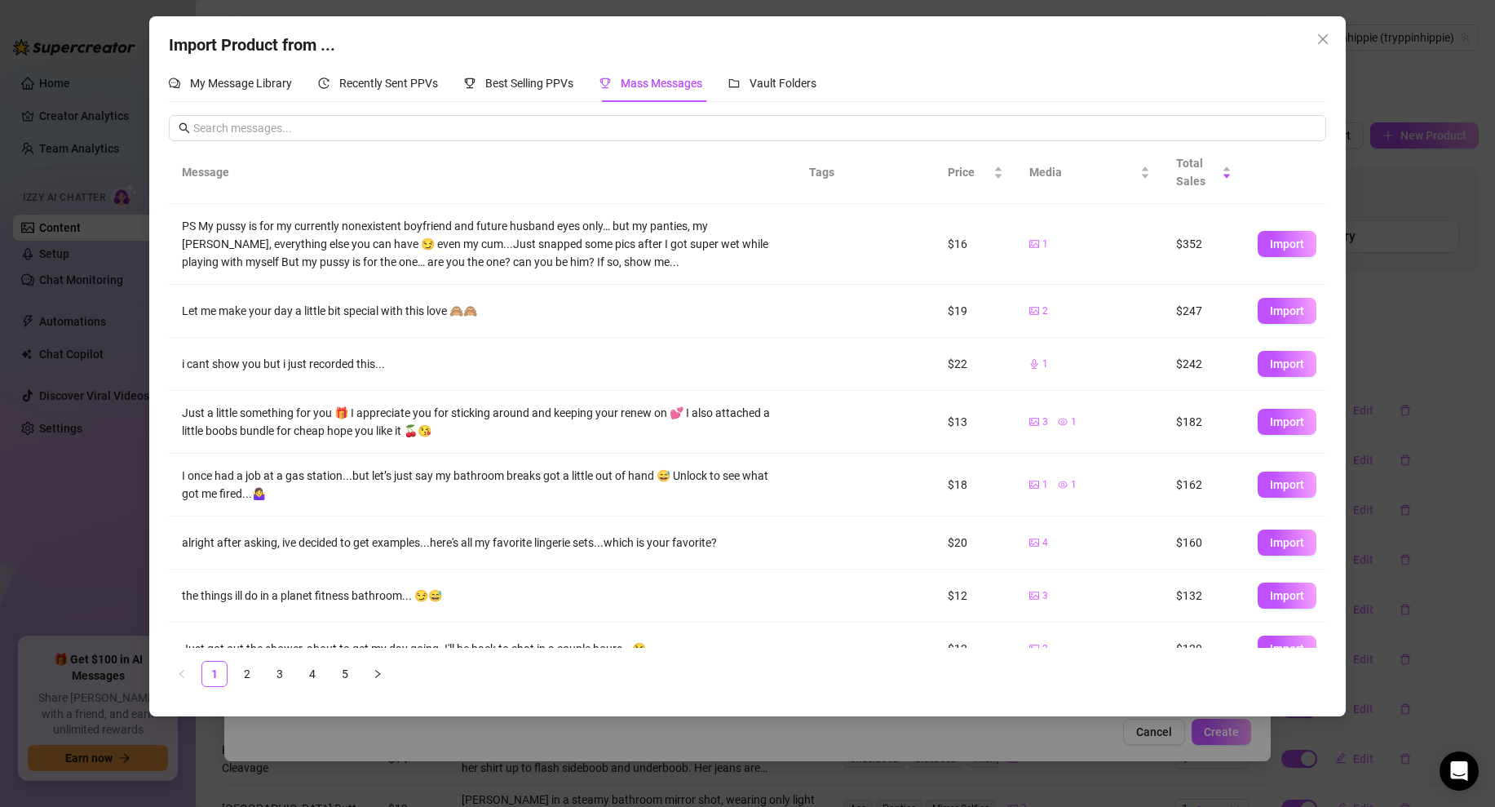
scroll to position [134, 0]
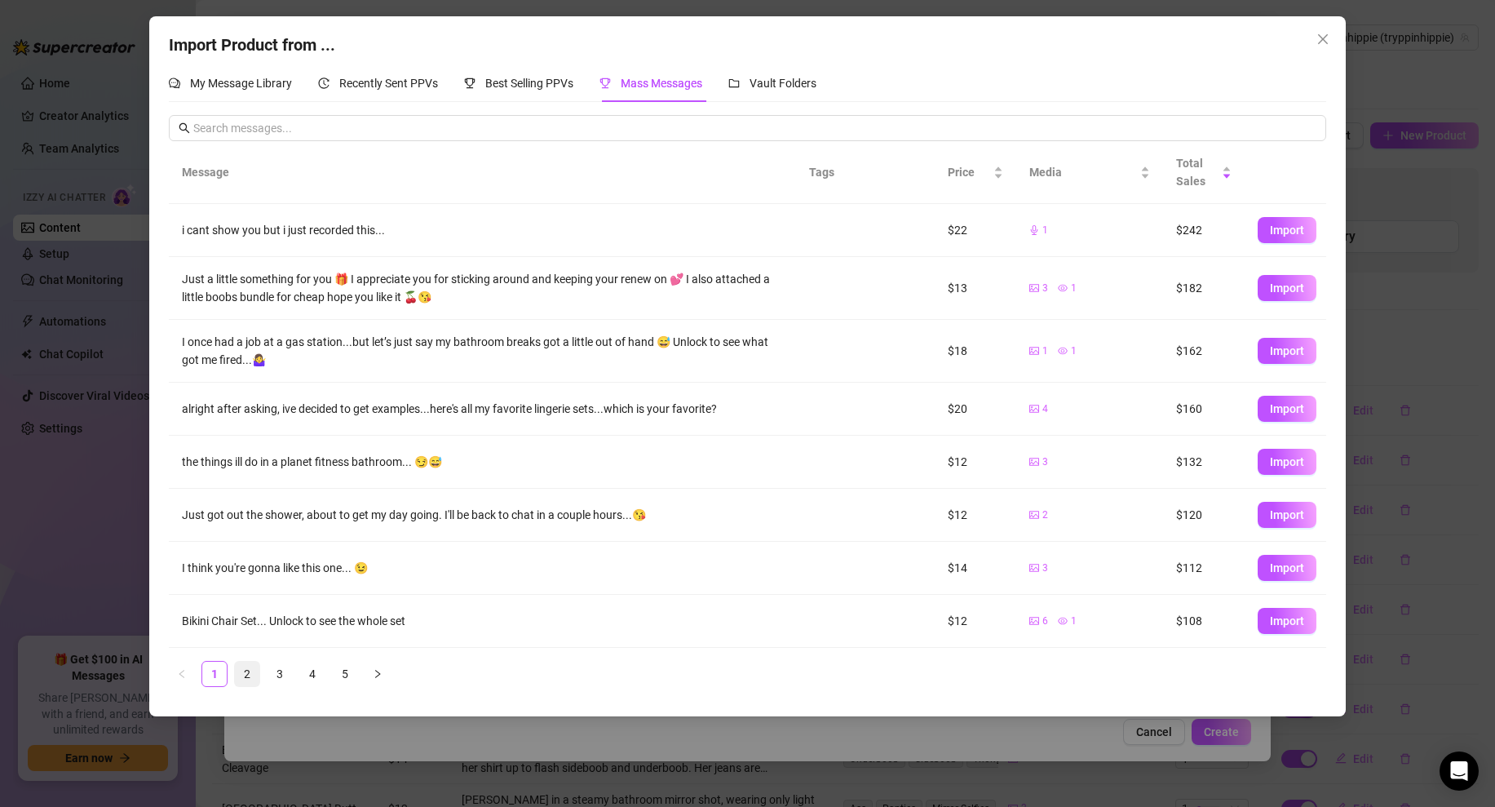
click at [255, 672] on link "2" at bounding box center [247, 673] width 24 height 24
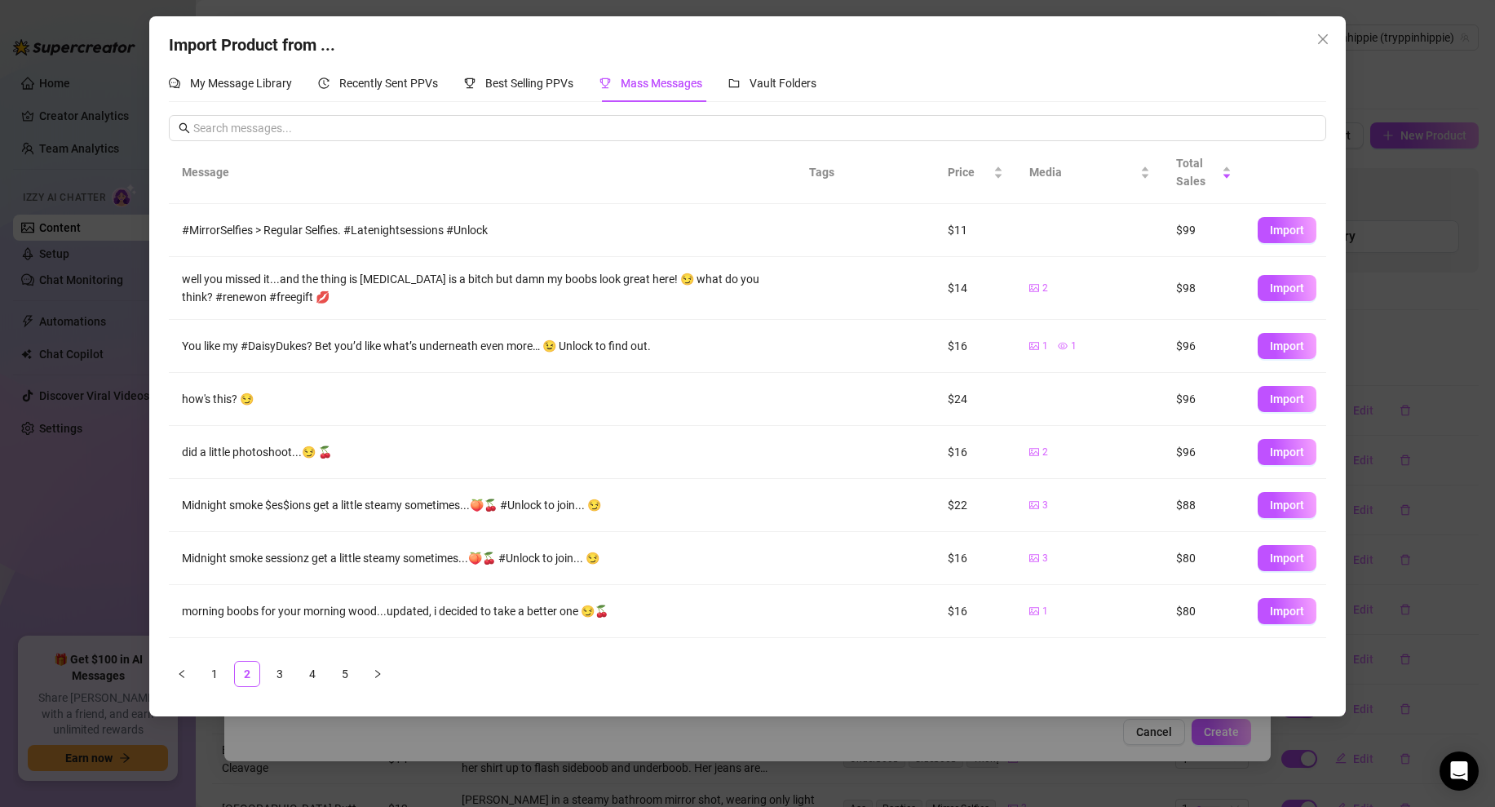
scroll to position [96, 0]
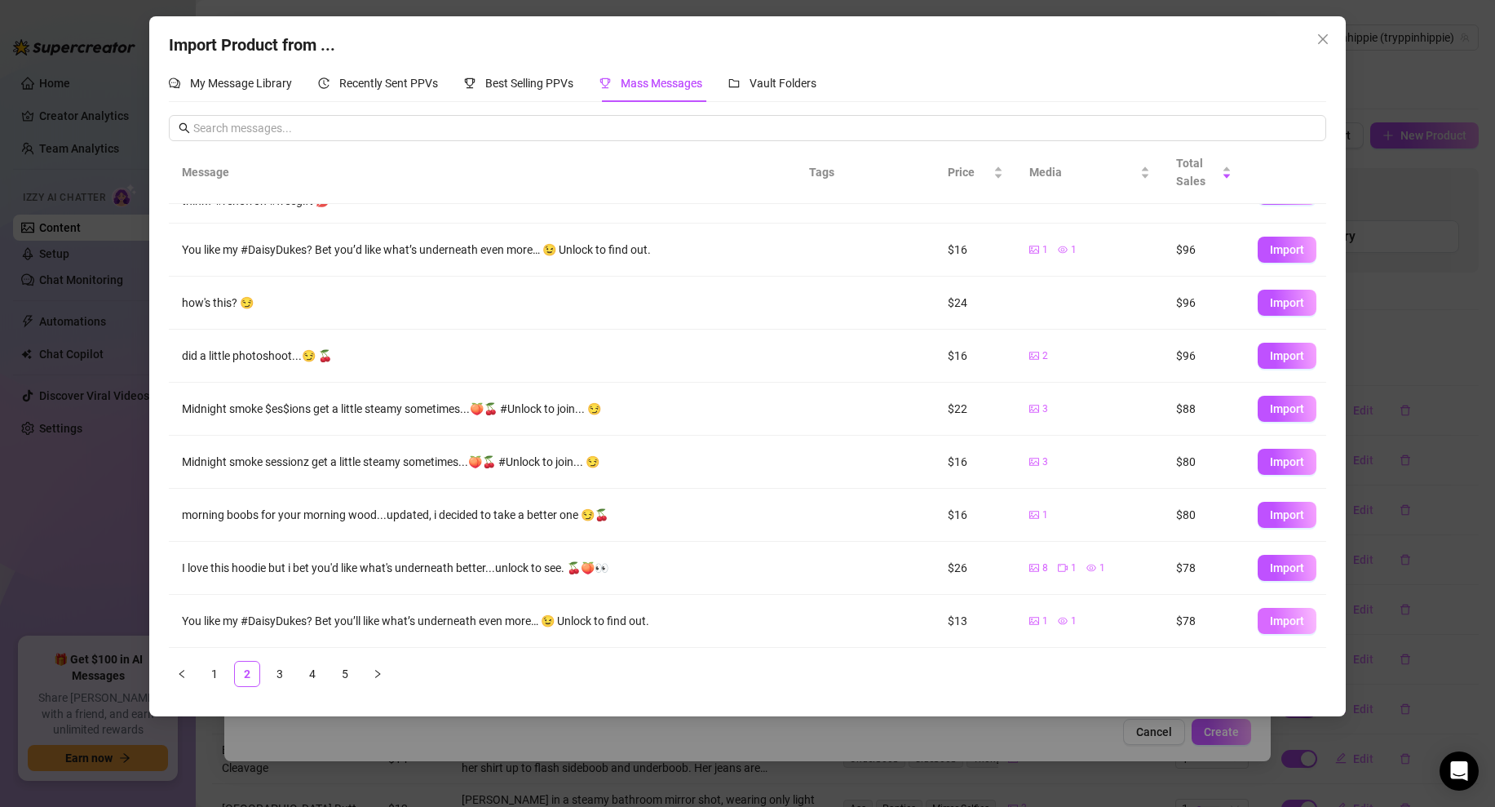
click at [1276, 617] on span "Import" at bounding box center [1287, 620] width 34 height 13
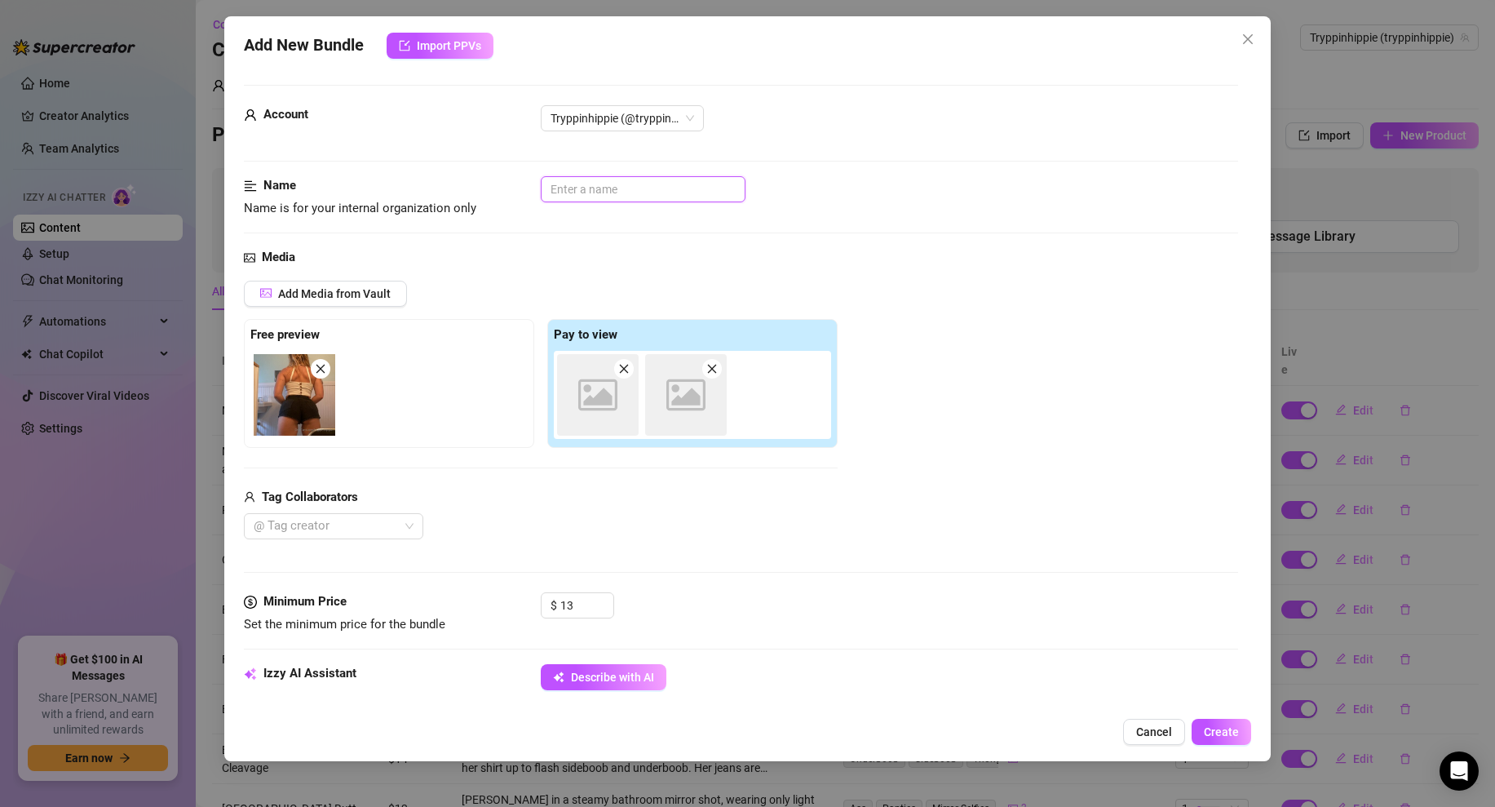
click at [636, 193] on input "text" at bounding box center [643, 189] width 205 height 26
click at [939, 307] on div "Add Media from Vault Free preview Pay to view Image placeholder Image placehold…" at bounding box center [741, 410] width 994 height 259
click at [1147, 723] on button "Cancel" at bounding box center [1154, 731] width 62 height 26
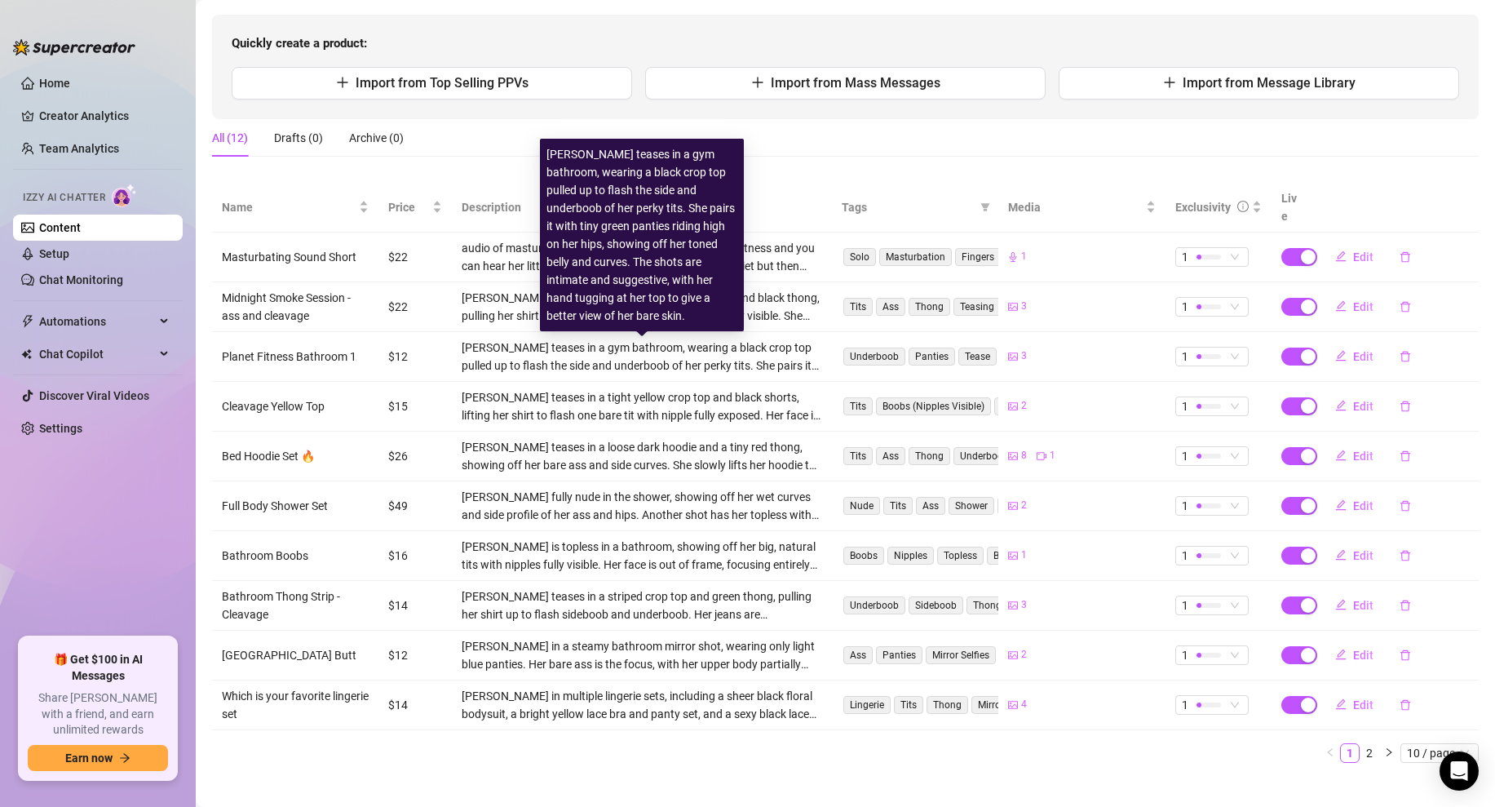
scroll to position [0, 0]
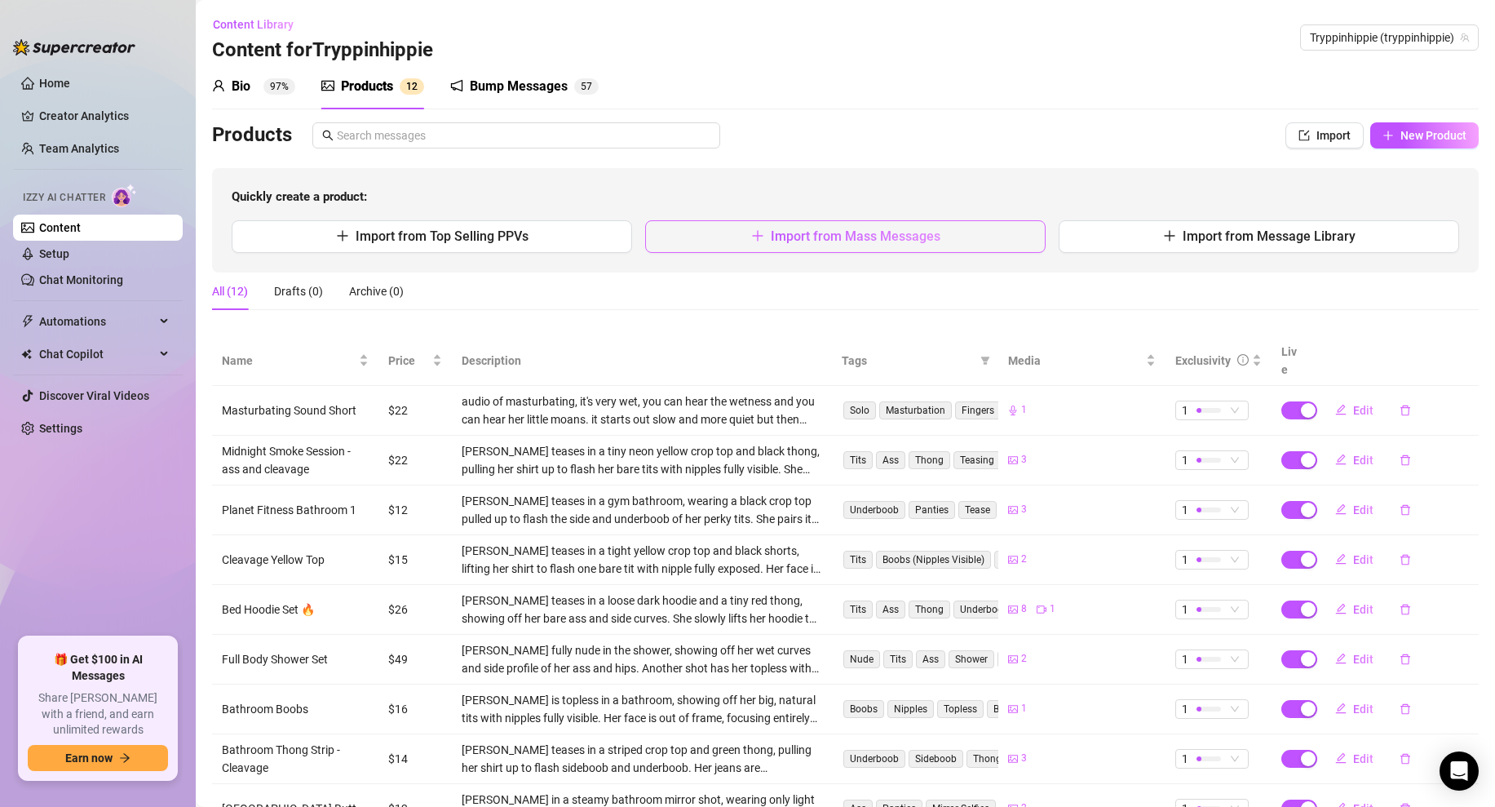
click at [730, 237] on button "Import from Mass Messages" at bounding box center [845, 236] width 400 height 33
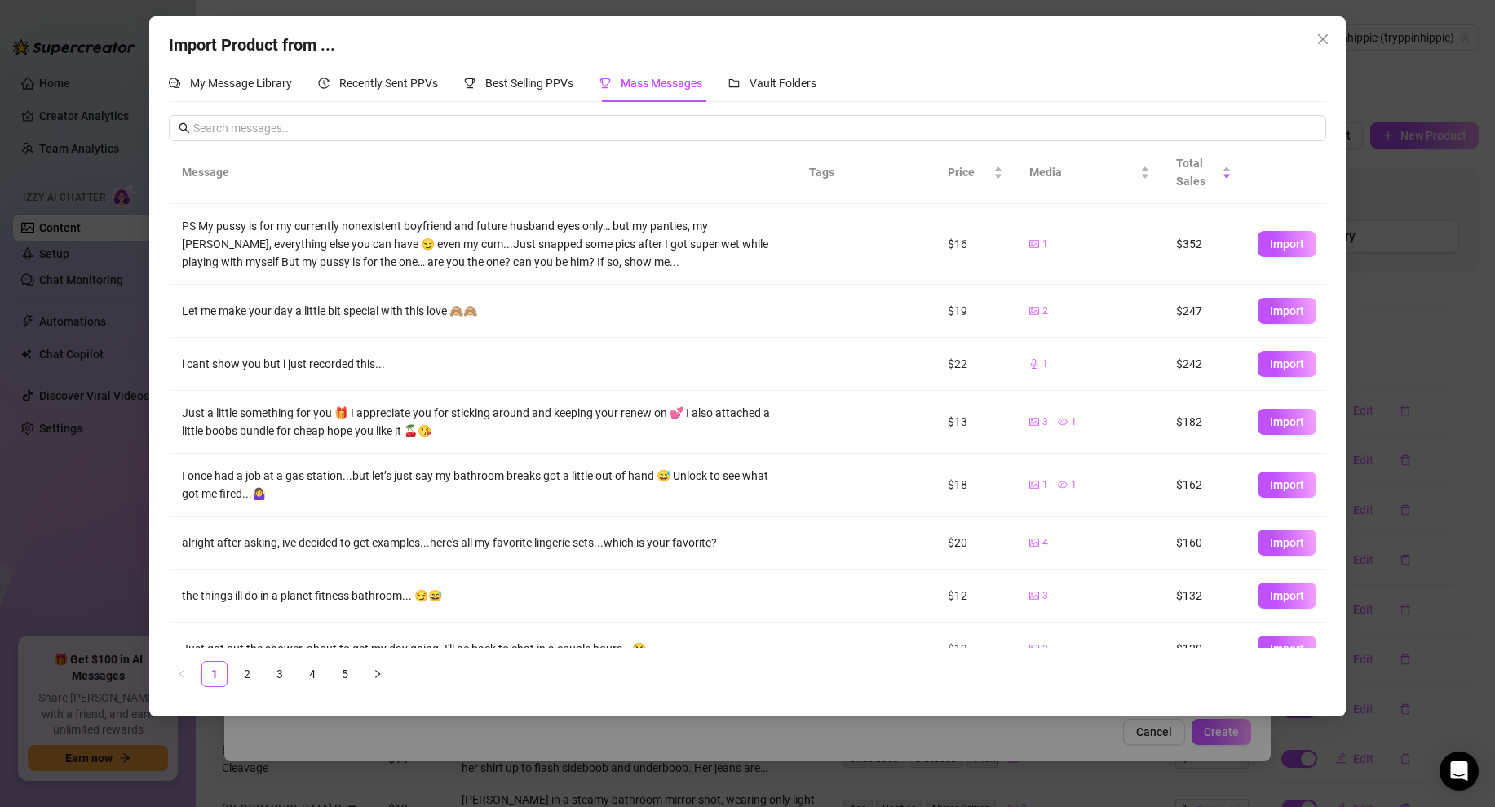
scroll to position [134, 0]
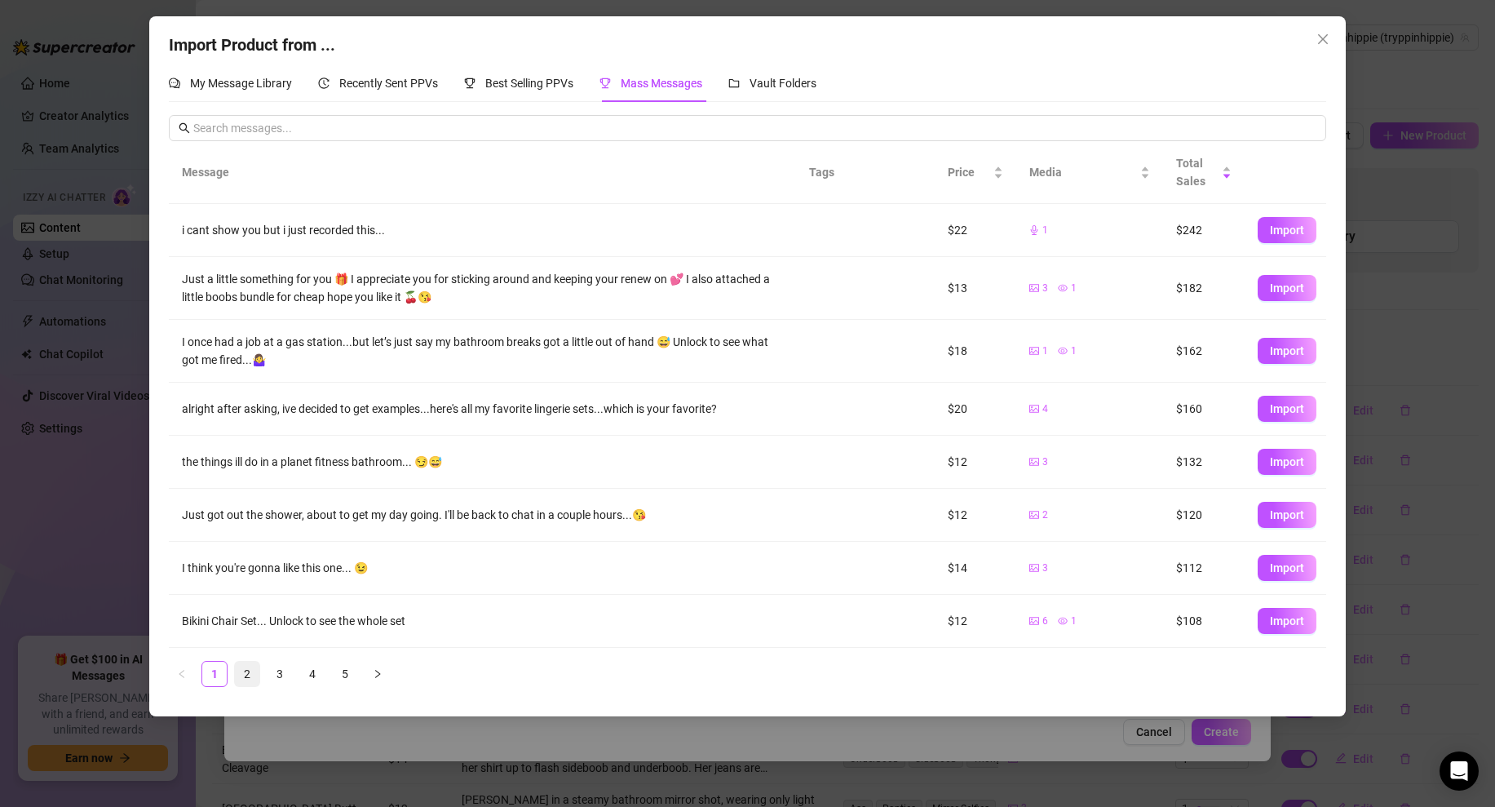
click at [254, 681] on link "2" at bounding box center [247, 673] width 24 height 24
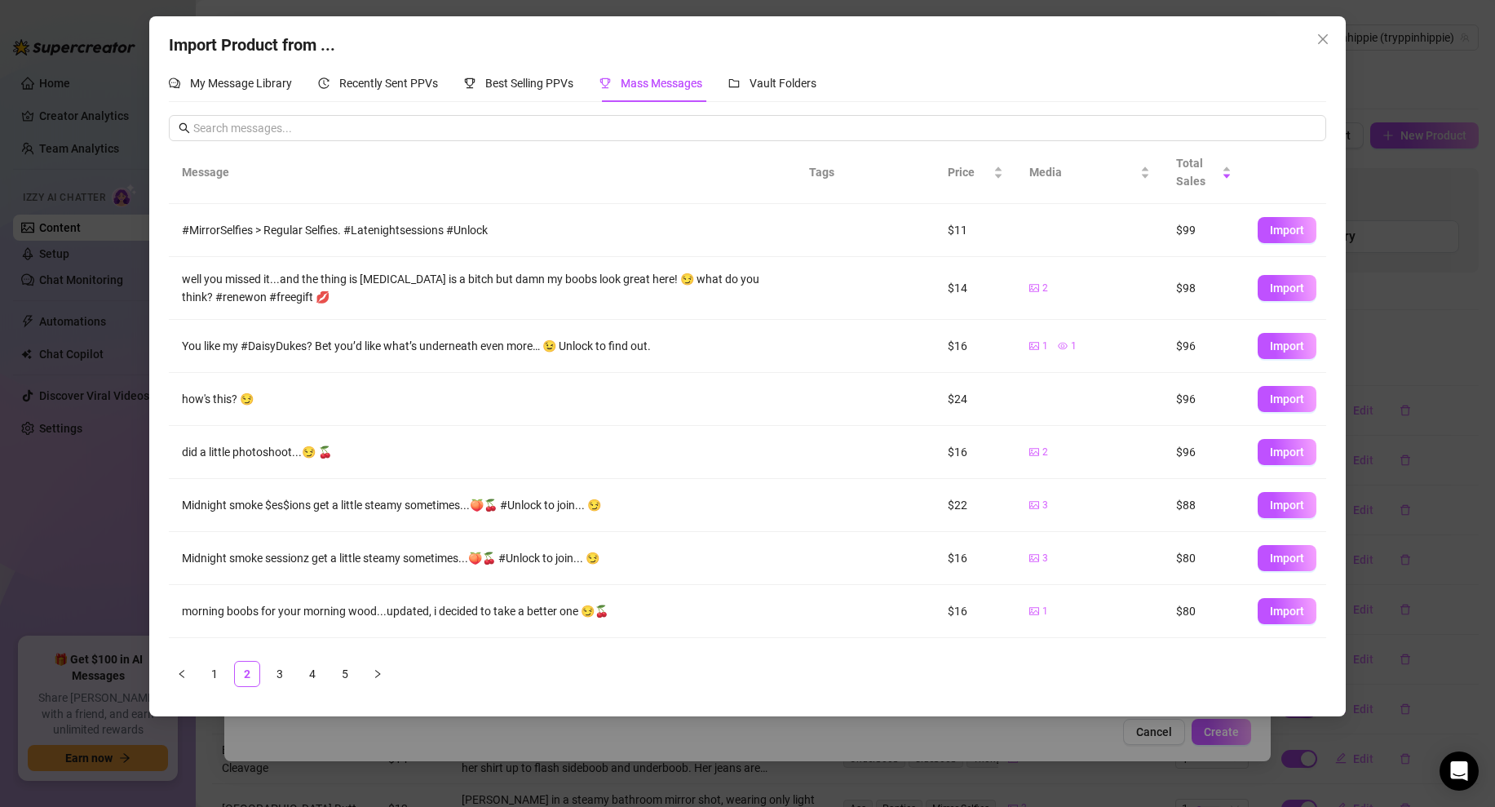
scroll to position [96, 0]
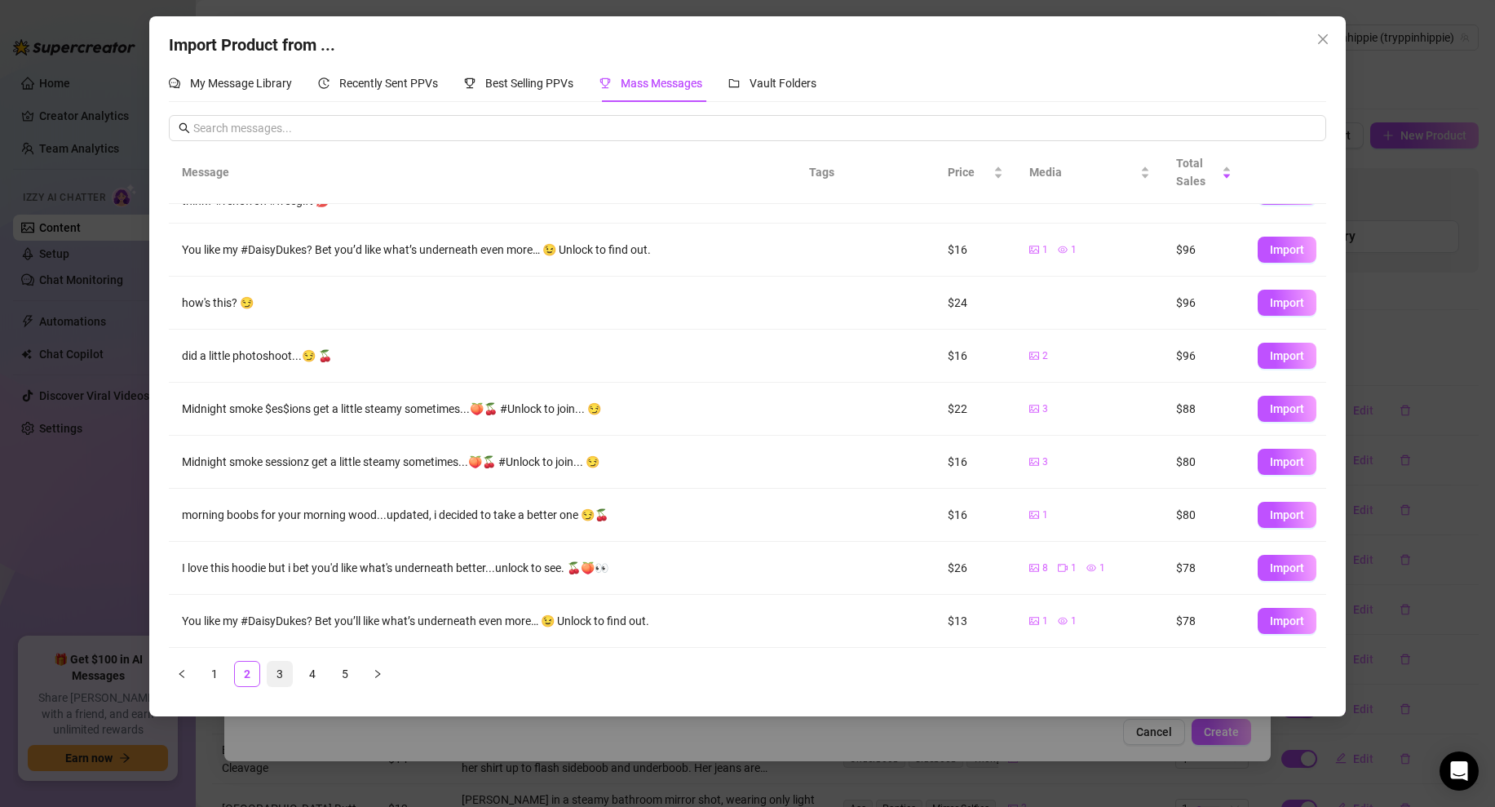
click at [285, 665] on link "3" at bounding box center [279, 673] width 24 height 24
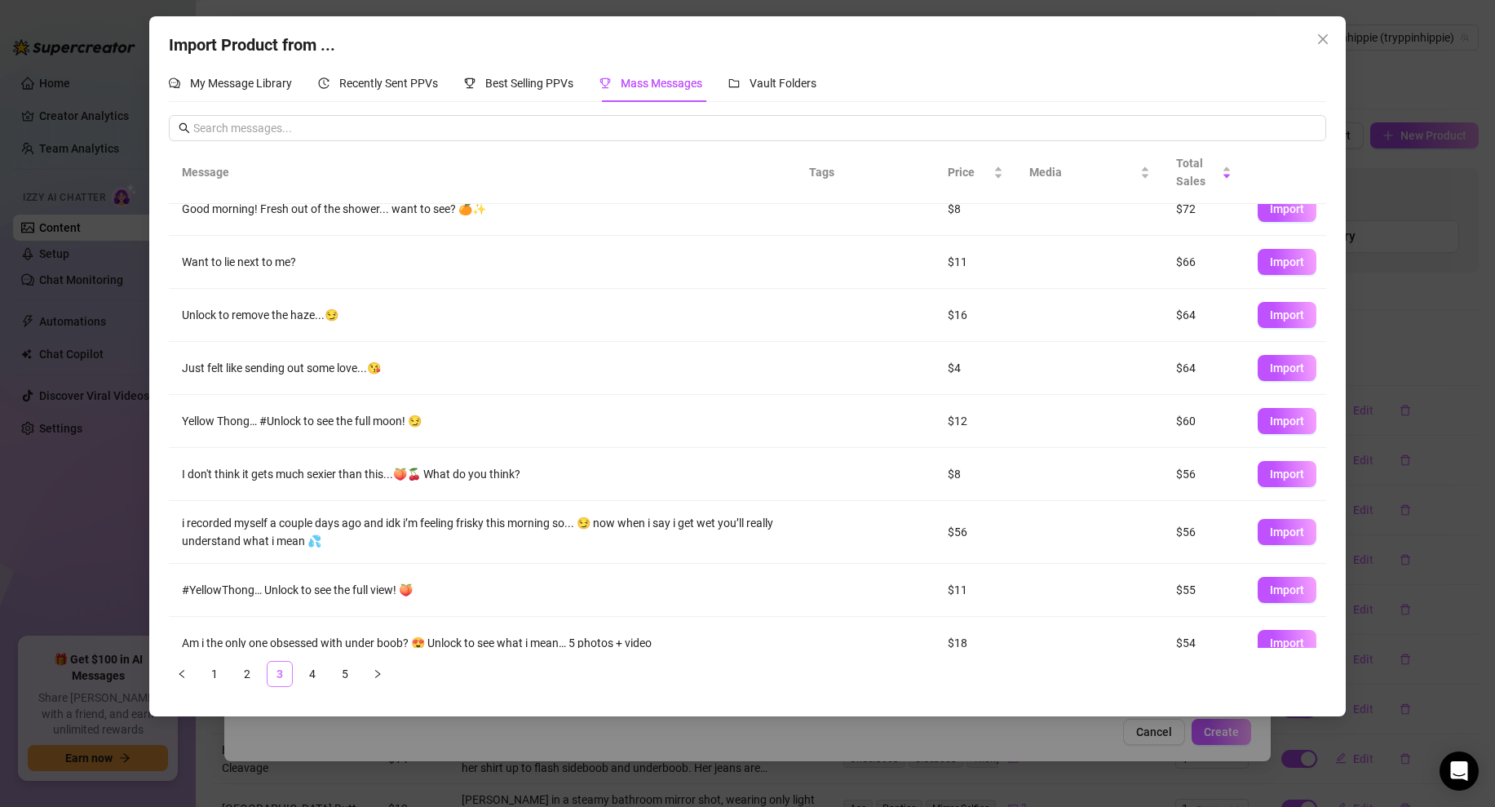
scroll to position [0, 0]
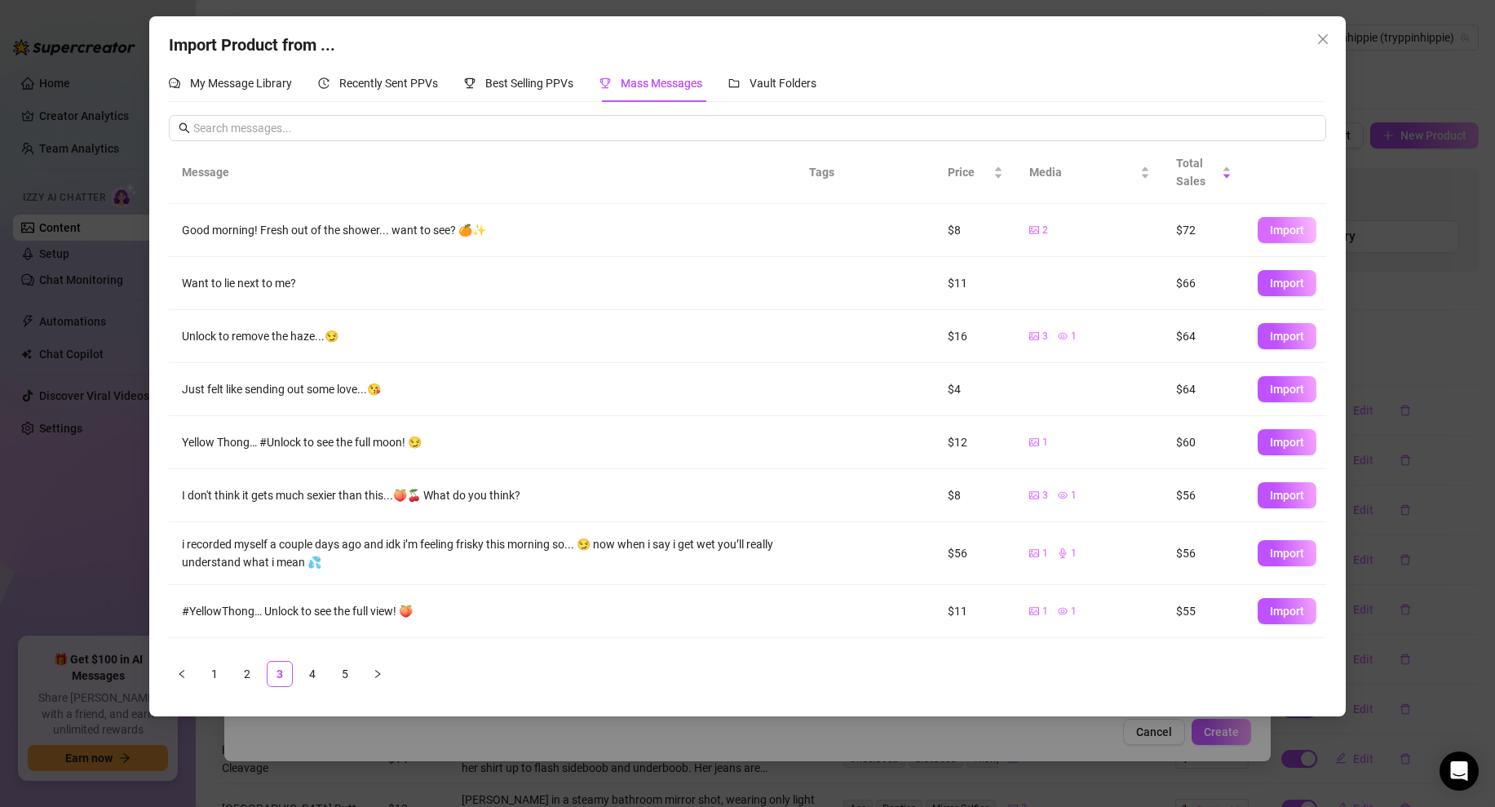
click at [1277, 234] on span "Import" at bounding box center [1287, 229] width 34 height 13
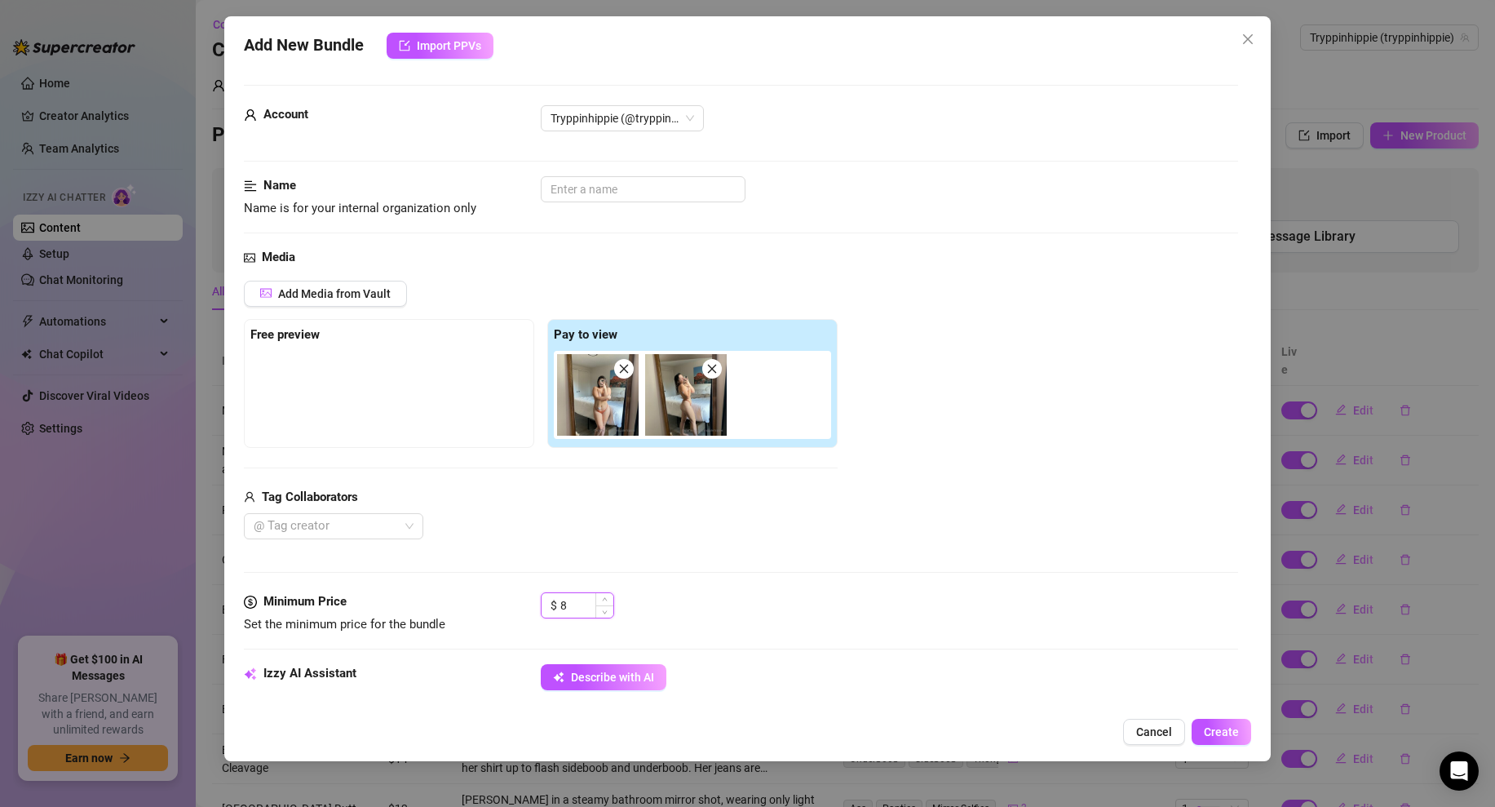
click at [569, 600] on input "8" at bounding box center [586, 605] width 53 height 24
click at [700, 600] on div "$ 15" at bounding box center [889, 612] width 697 height 41
click at [333, 287] on span "Add Media from Vault" at bounding box center [334, 293] width 113 height 13
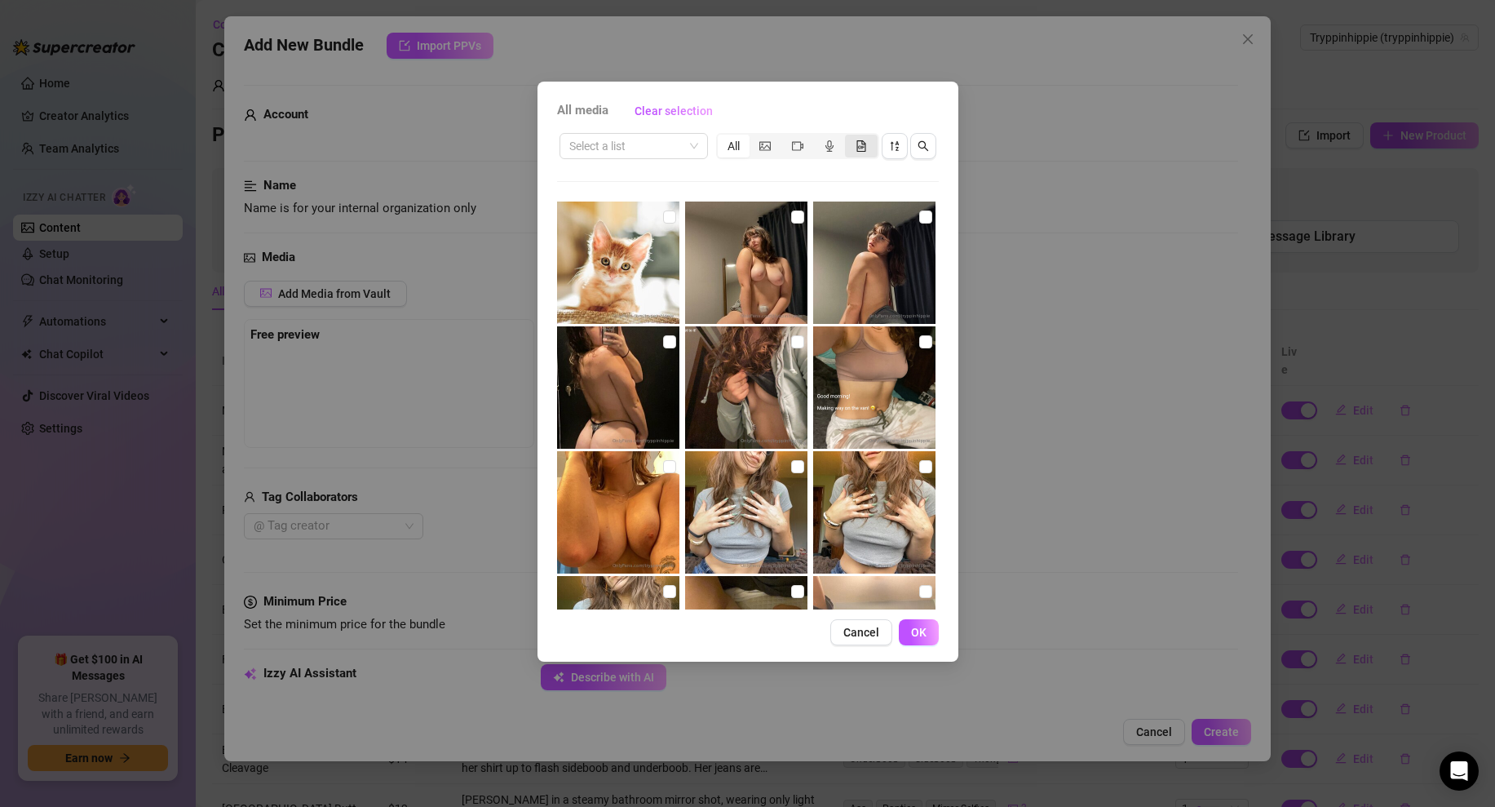
click at [870, 146] on div "segmented control" at bounding box center [861, 146] width 32 height 23
click at [849, 137] on input "segmented control" at bounding box center [849, 137] width 0 height 0
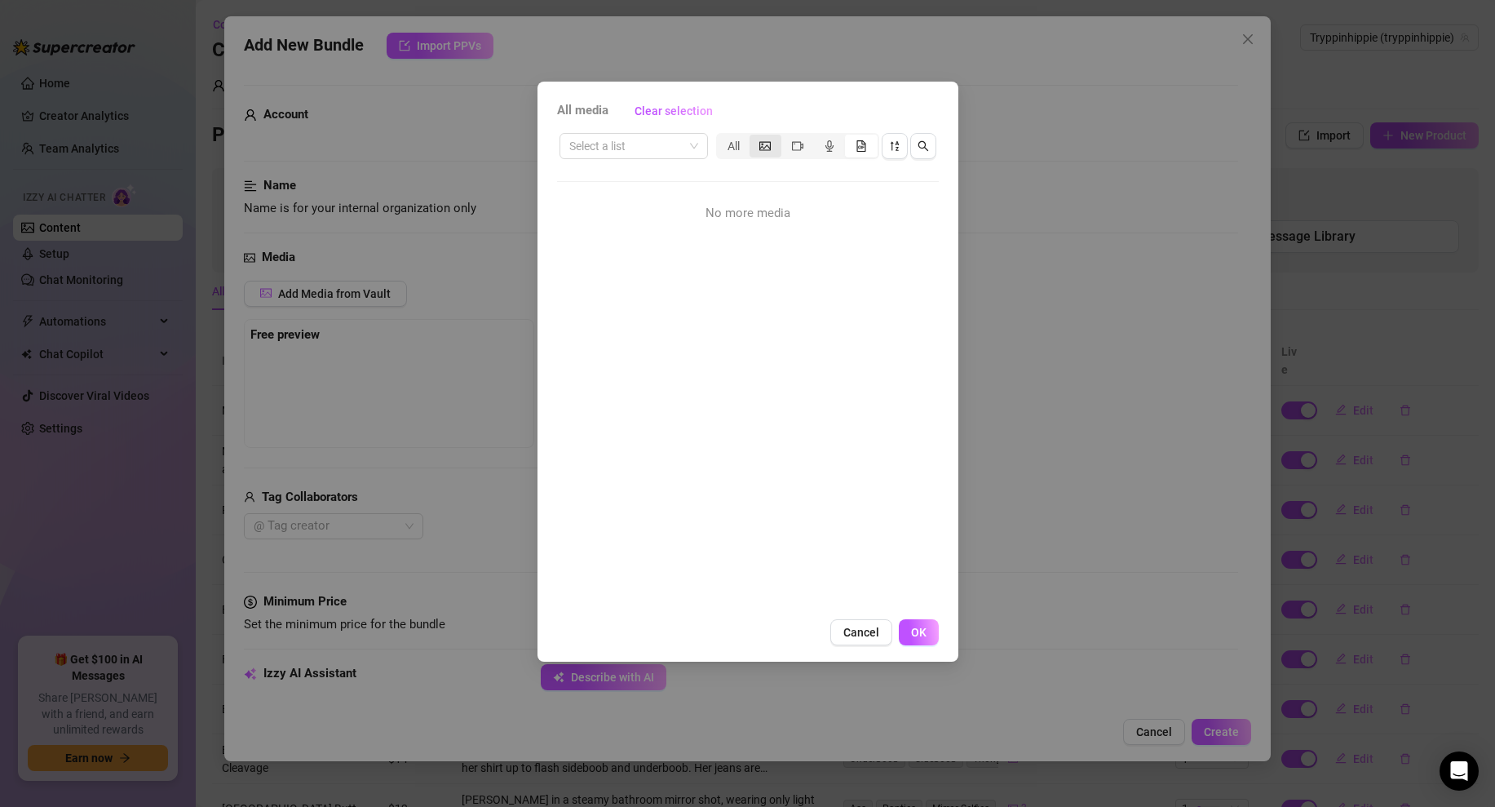
click at [769, 149] on icon "picture" at bounding box center [764, 145] width 11 height 11
click at [754, 137] on input "segmented control" at bounding box center [754, 137] width 0 height 0
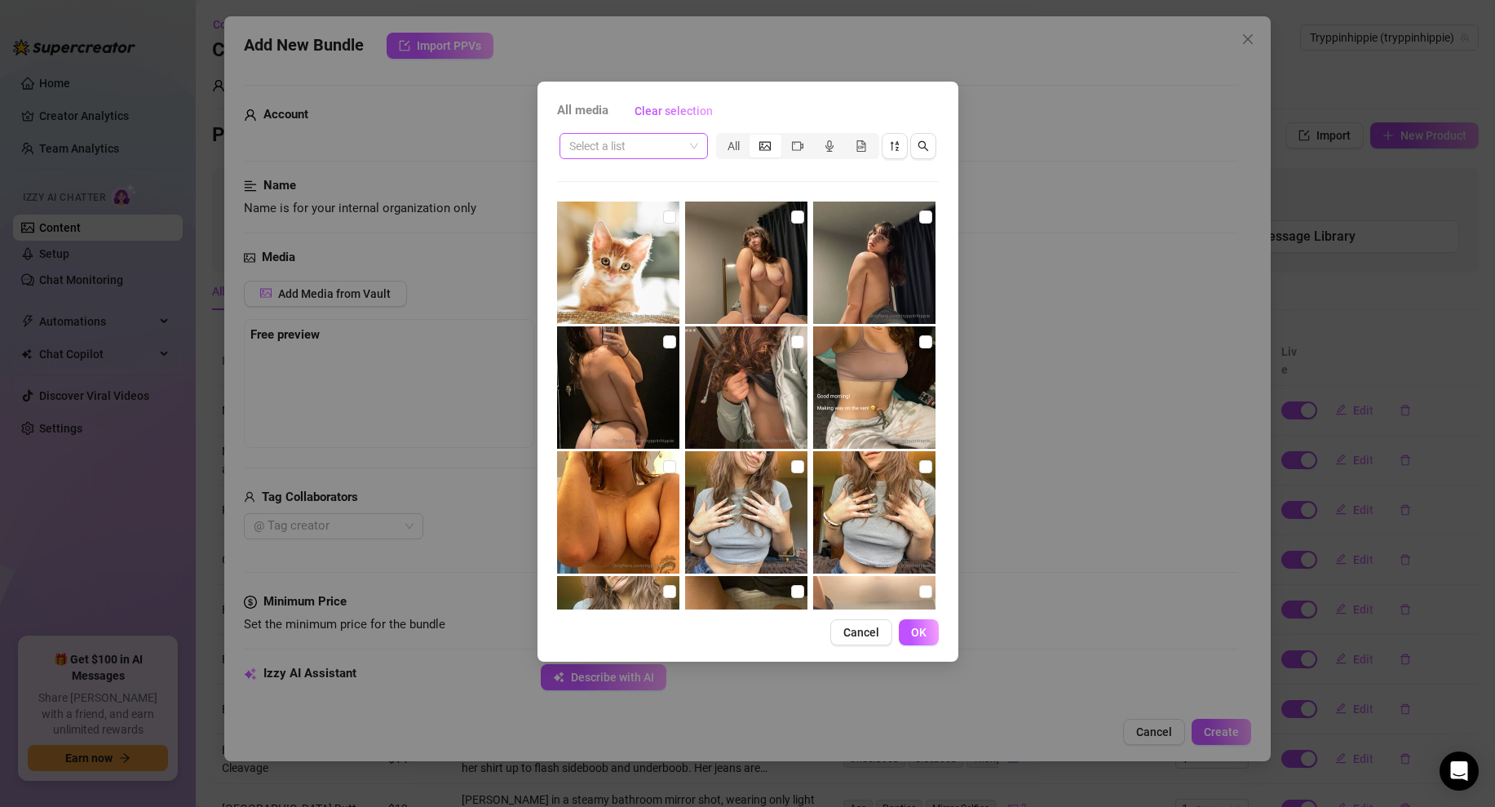
click at [680, 148] on input "search" at bounding box center [626, 146] width 114 height 24
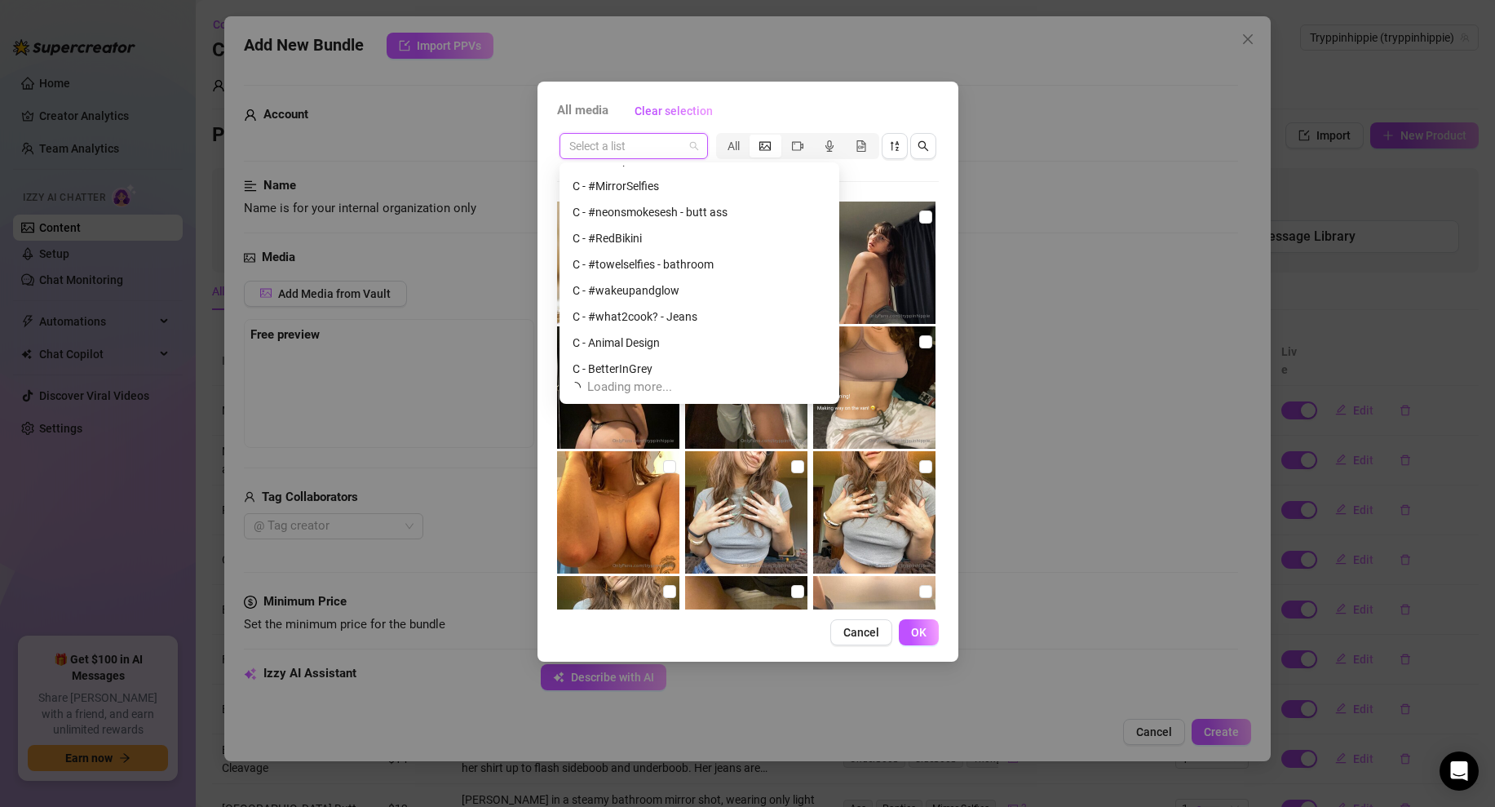
scroll to position [313, 0]
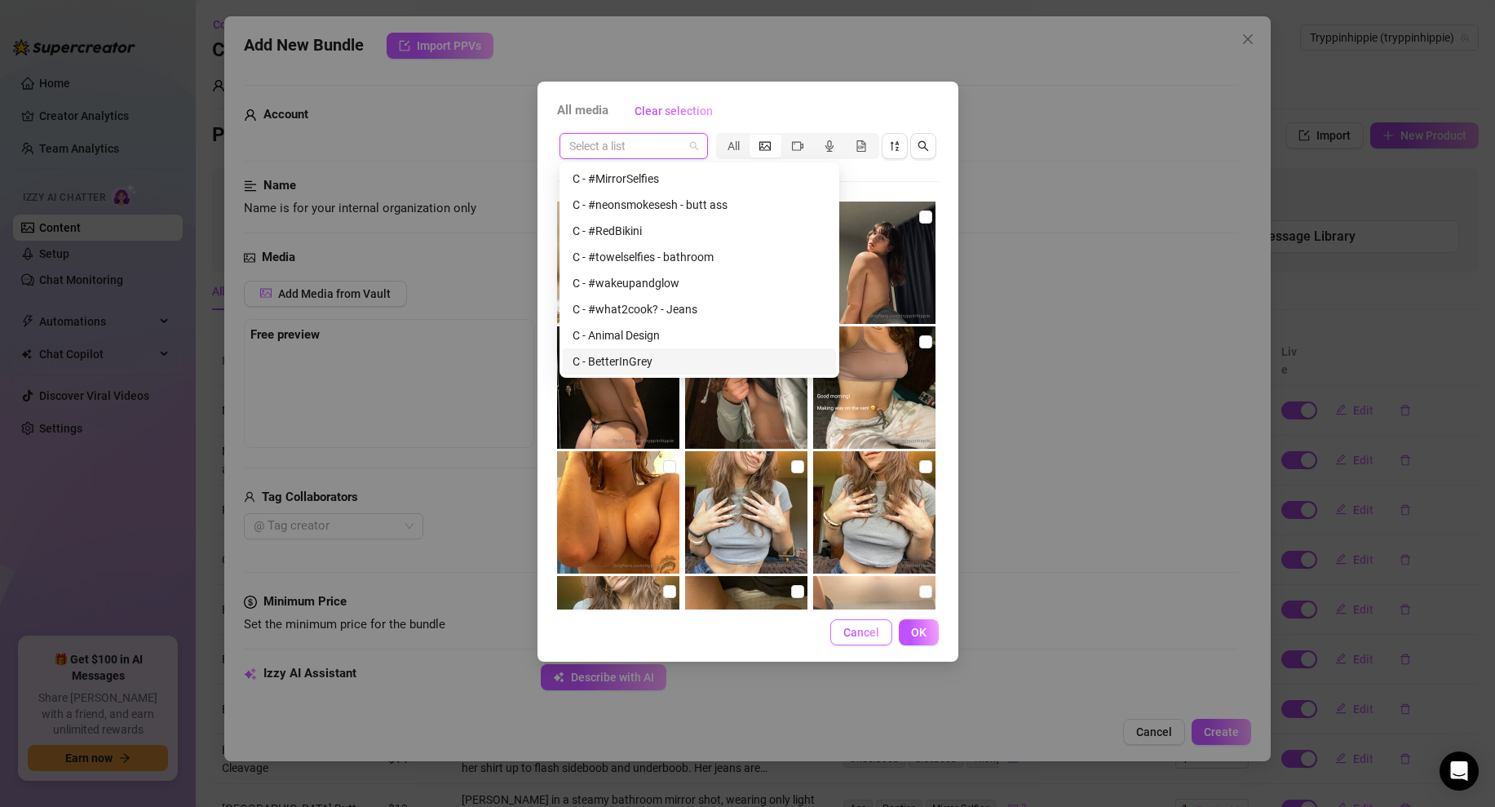
click at [853, 629] on span "Cancel" at bounding box center [861, 632] width 36 height 13
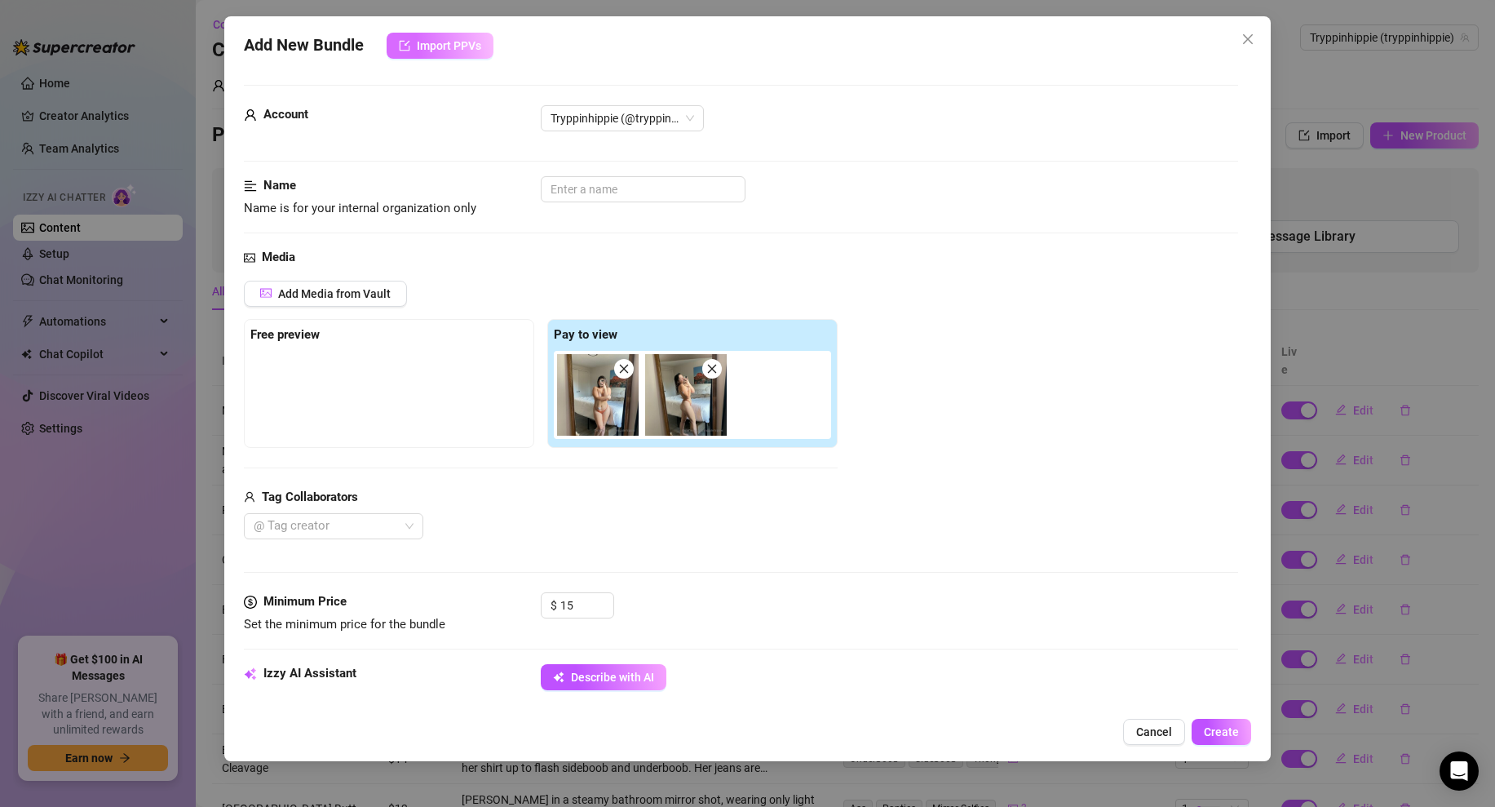
click at [414, 55] on button "Import PPVs" at bounding box center [440, 46] width 107 height 26
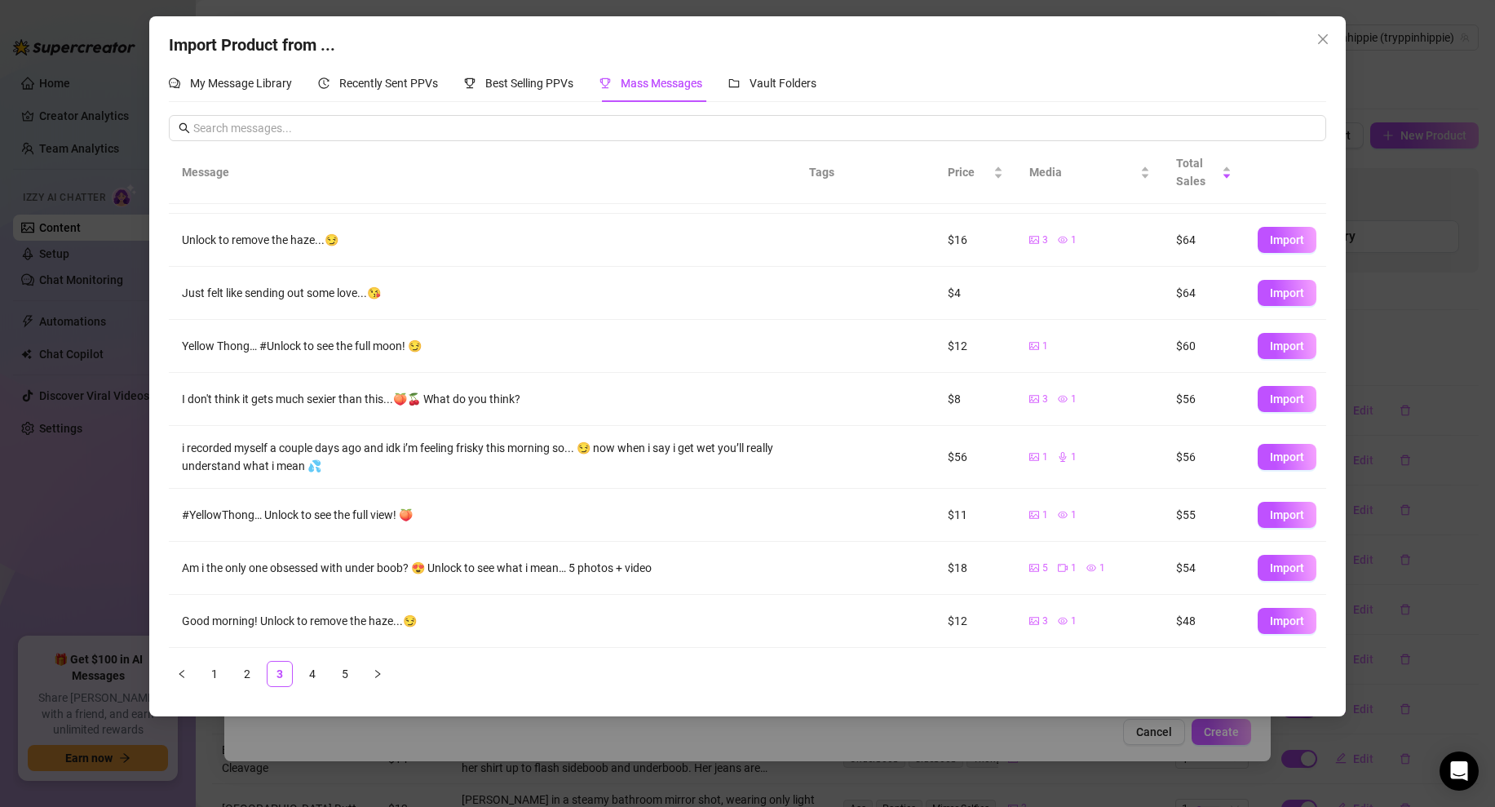
scroll to position [0, 0]
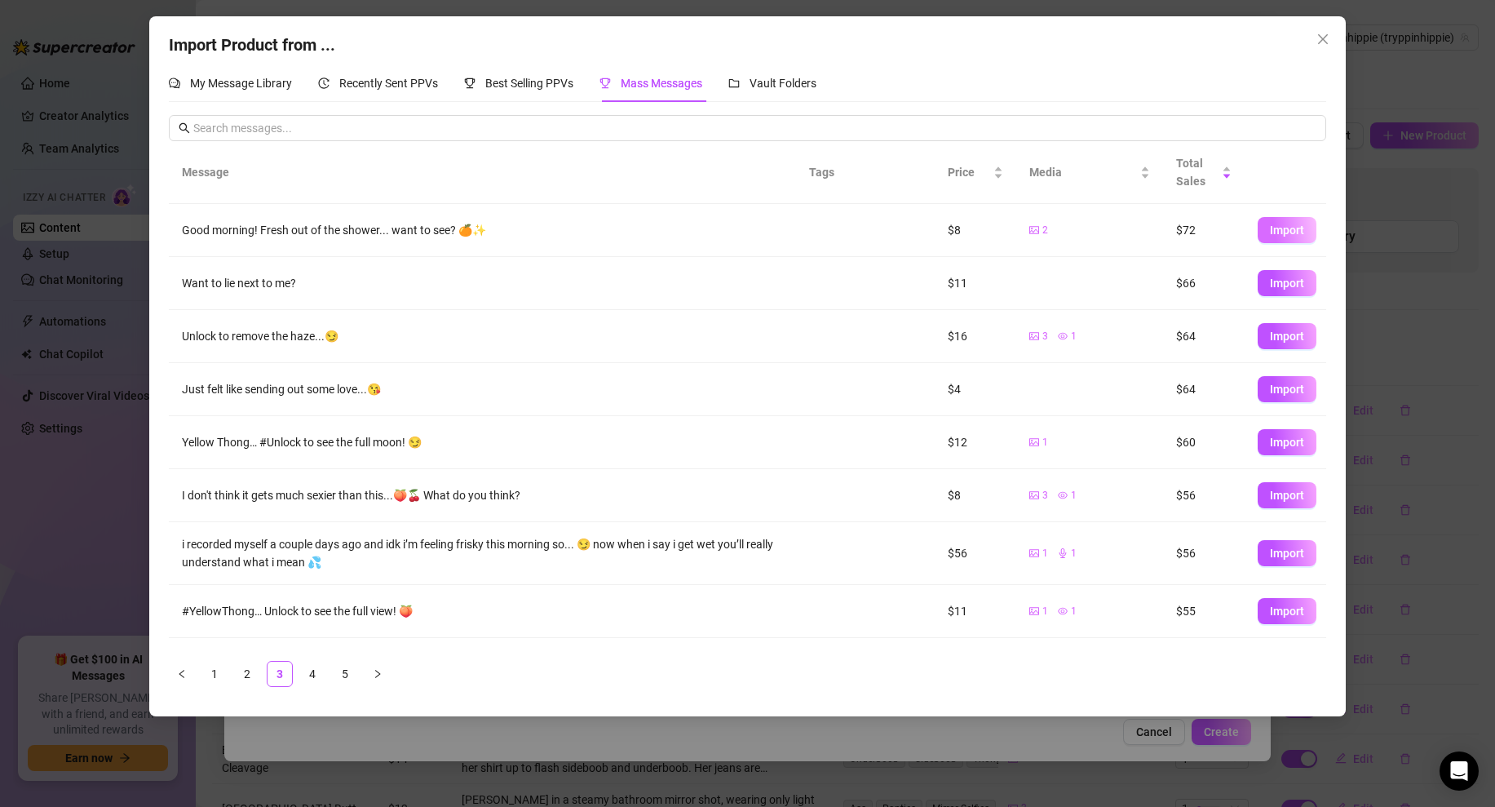
click at [1282, 232] on span "Import" at bounding box center [1287, 229] width 34 height 13
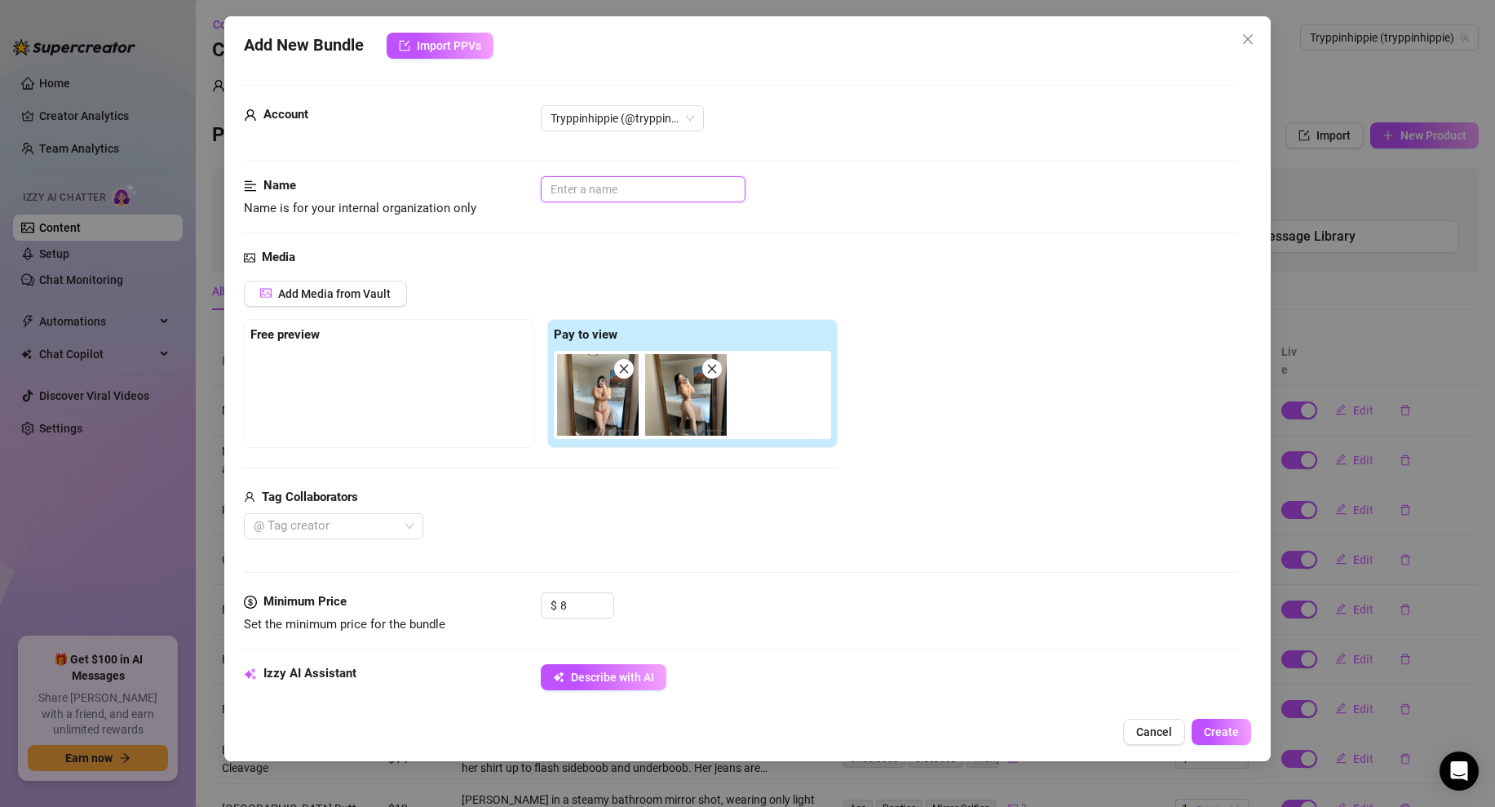
click at [617, 194] on input "text" at bounding box center [643, 189] width 205 height 26
click at [615, 192] on input "Bedroom Organge Thing" at bounding box center [643, 189] width 205 height 26
click at [876, 220] on div "Name Name is for your internal organization only Bedroom Orange Thing" at bounding box center [741, 212] width 994 height 72
click at [654, 187] on input "Bedroom Orange Thing" at bounding box center [643, 189] width 205 height 26
click at [888, 226] on div "Name Name is for your internal organization only Bedroom Orange Thong" at bounding box center [741, 212] width 994 height 72
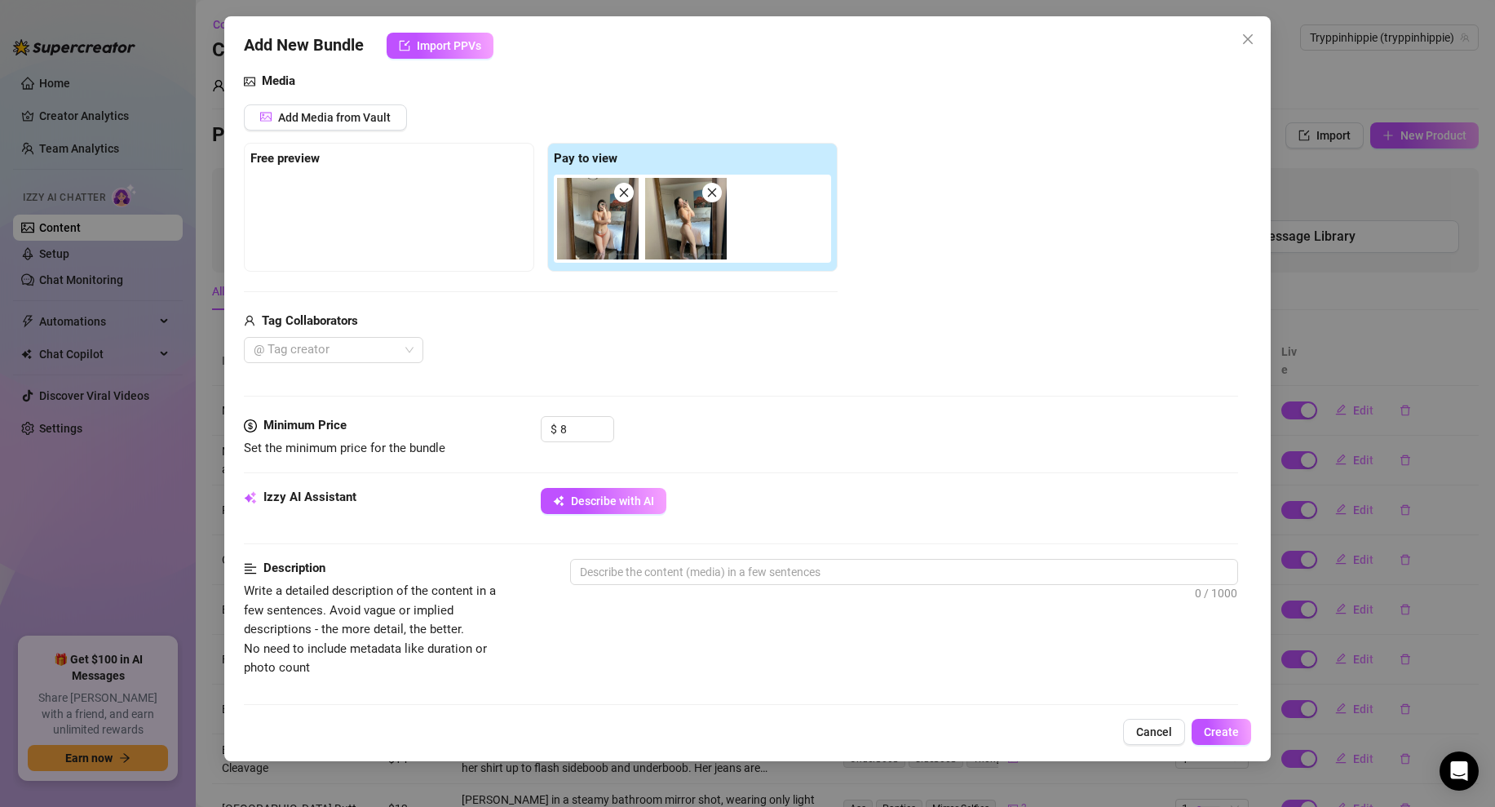
scroll to position [177, 0]
click at [582, 429] on input "8" at bounding box center [586, 428] width 53 height 24
click at [673, 422] on div "$ 13" at bounding box center [889, 435] width 697 height 41
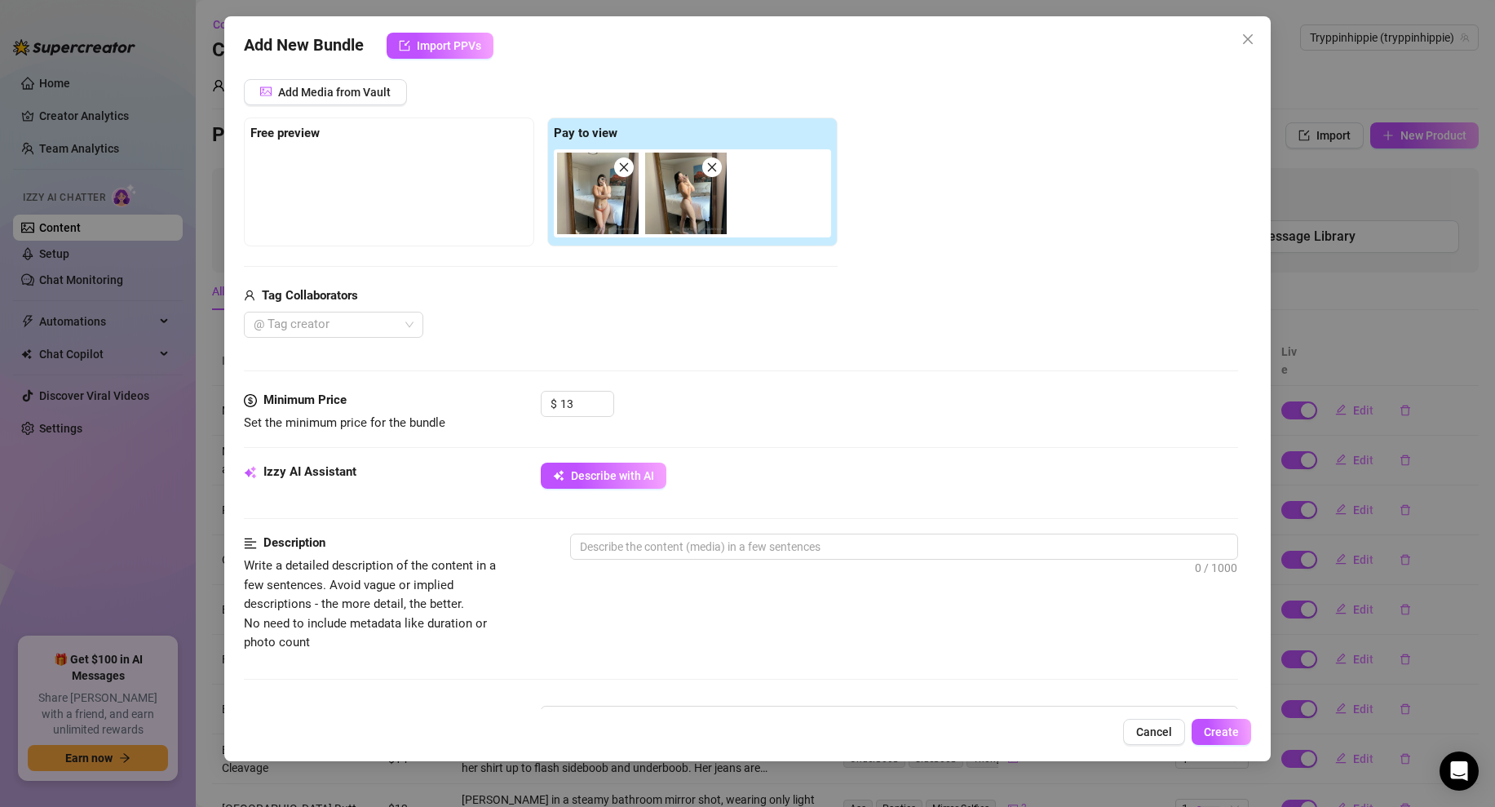
scroll to position [203, 0]
click at [568, 398] on input "13" at bounding box center [586, 402] width 53 height 24
click at [779, 421] on div "$ 12" at bounding box center [889, 409] width 697 height 41
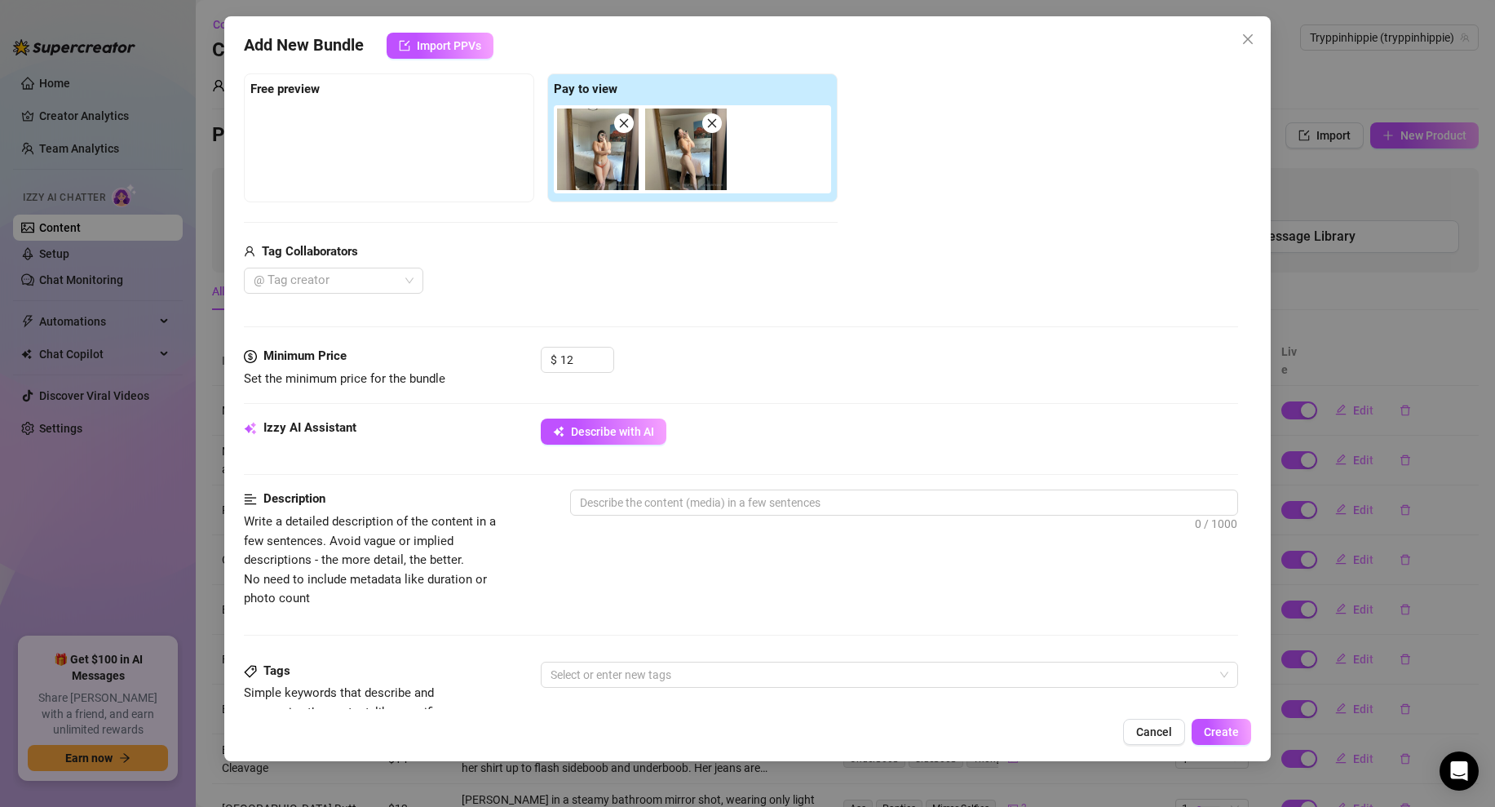
scroll to position [293, 0]
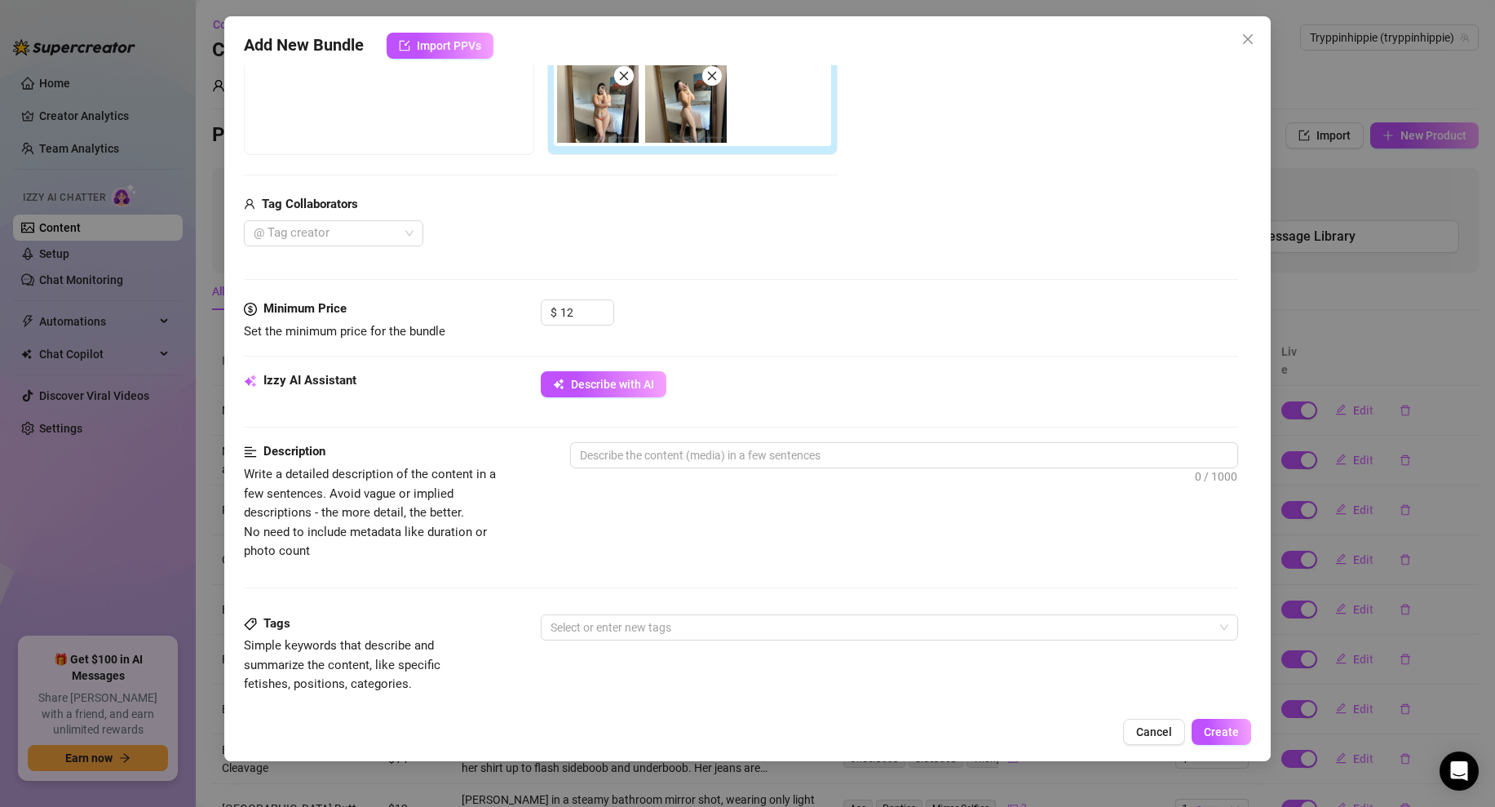
click at [584, 400] on div "Izzy AI Assistant Describe with AI" at bounding box center [741, 391] width 994 height 41
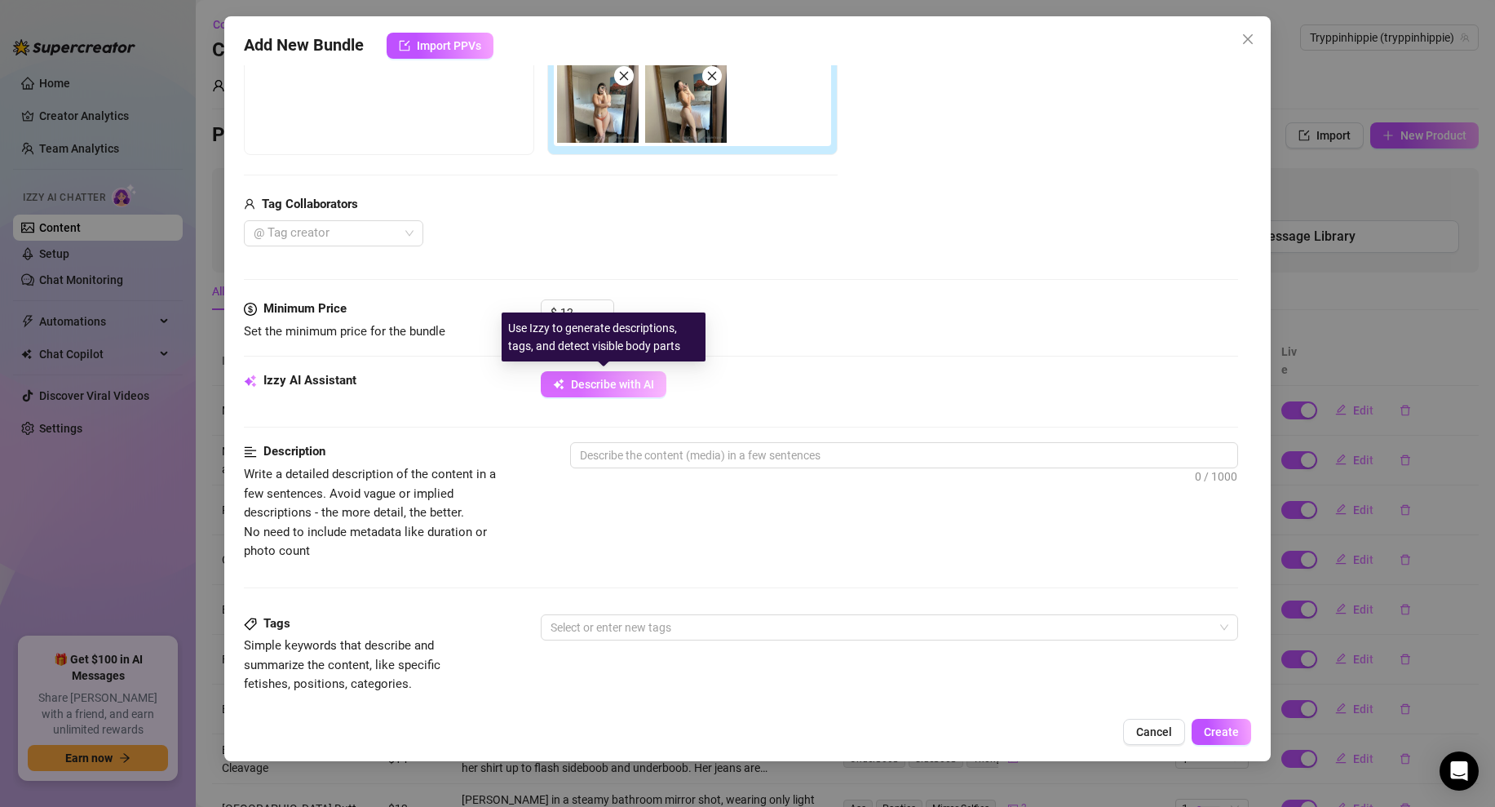
click at [608, 387] on span "Describe with AI" at bounding box center [612, 384] width 83 height 13
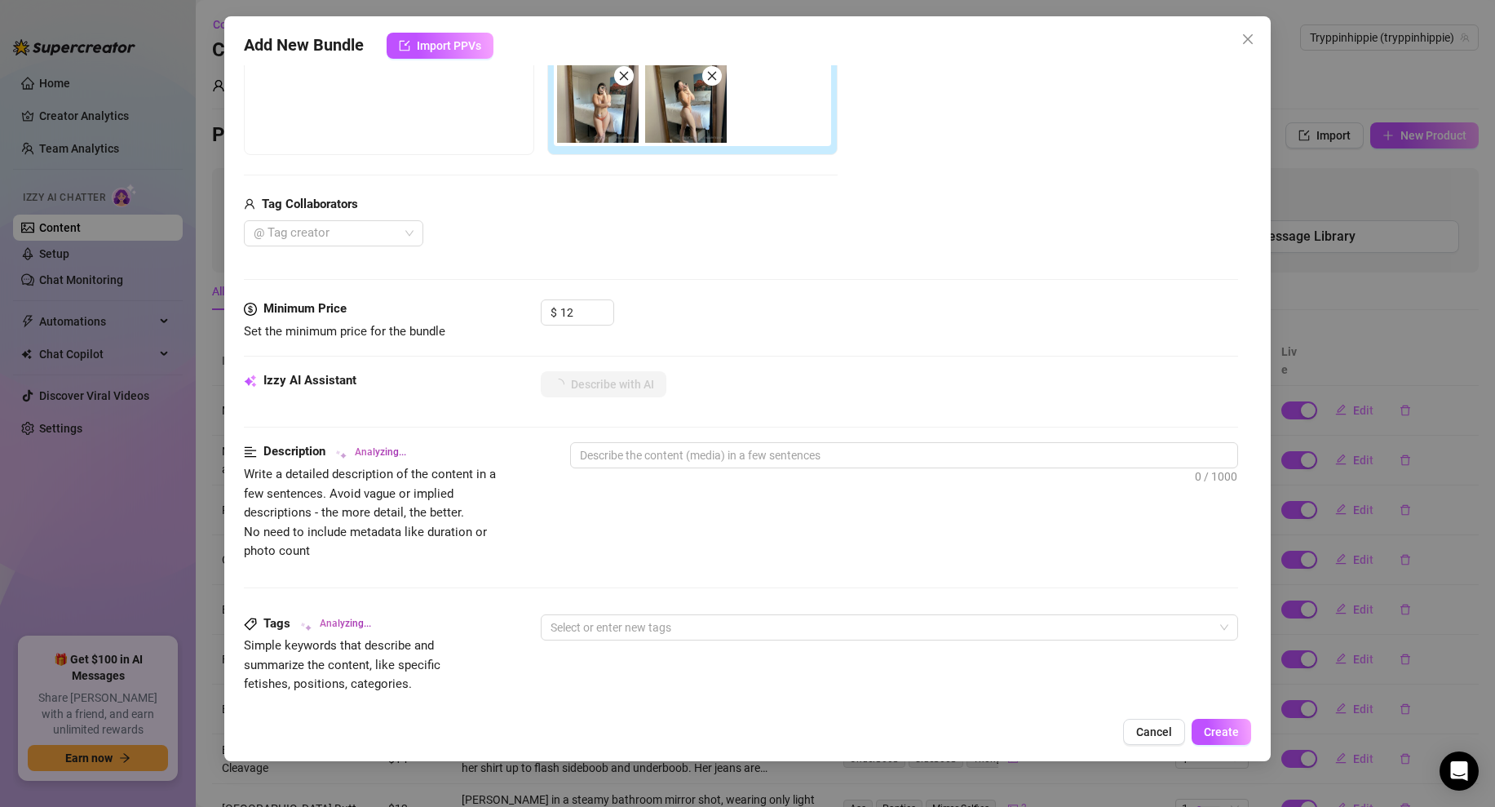
scroll to position [749, 0]
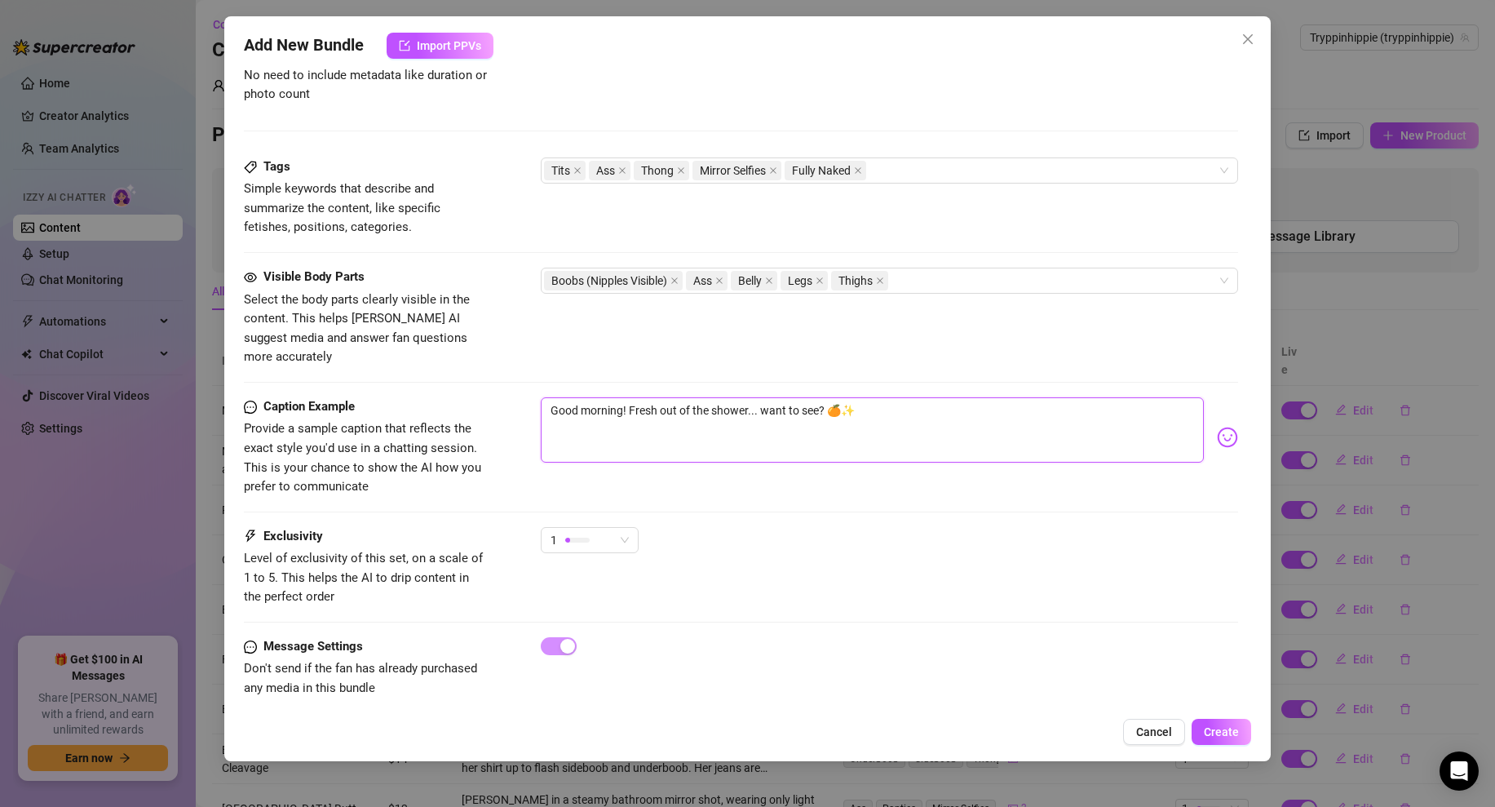
drag, startPoint x: 630, startPoint y: 393, endPoint x: 449, endPoint y: 387, distance: 181.2
click at [449, 397] on div "Caption Example Provide a sample caption that reflects the exact style you'd us…" at bounding box center [741, 446] width 994 height 99
click at [920, 537] on div "1" at bounding box center [889, 547] width 697 height 41
click at [1226, 737] on span "Create" at bounding box center [1221, 731] width 35 height 13
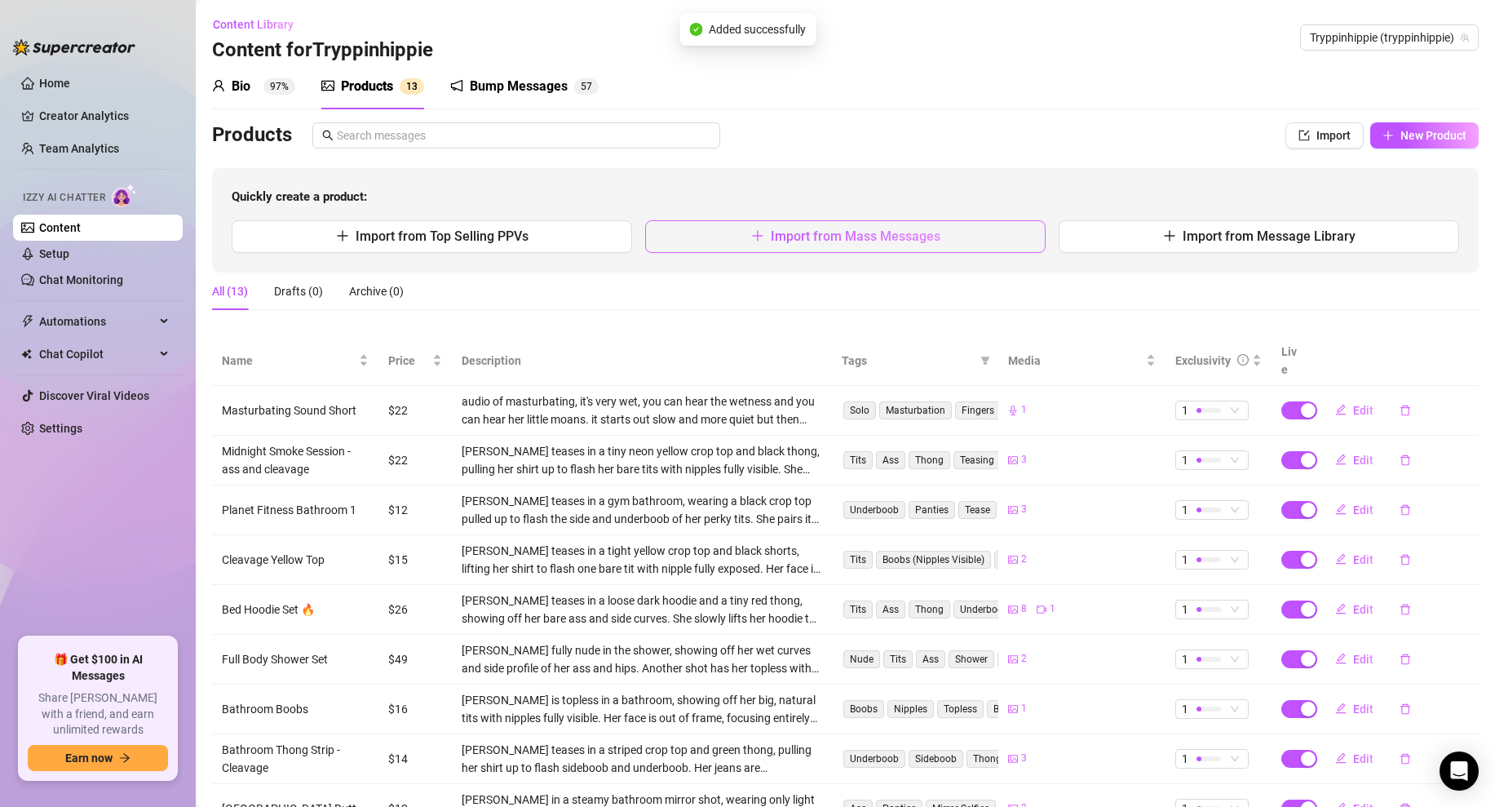
click at [762, 228] on span "button" at bounding box center [757, 235] width 13 height 15
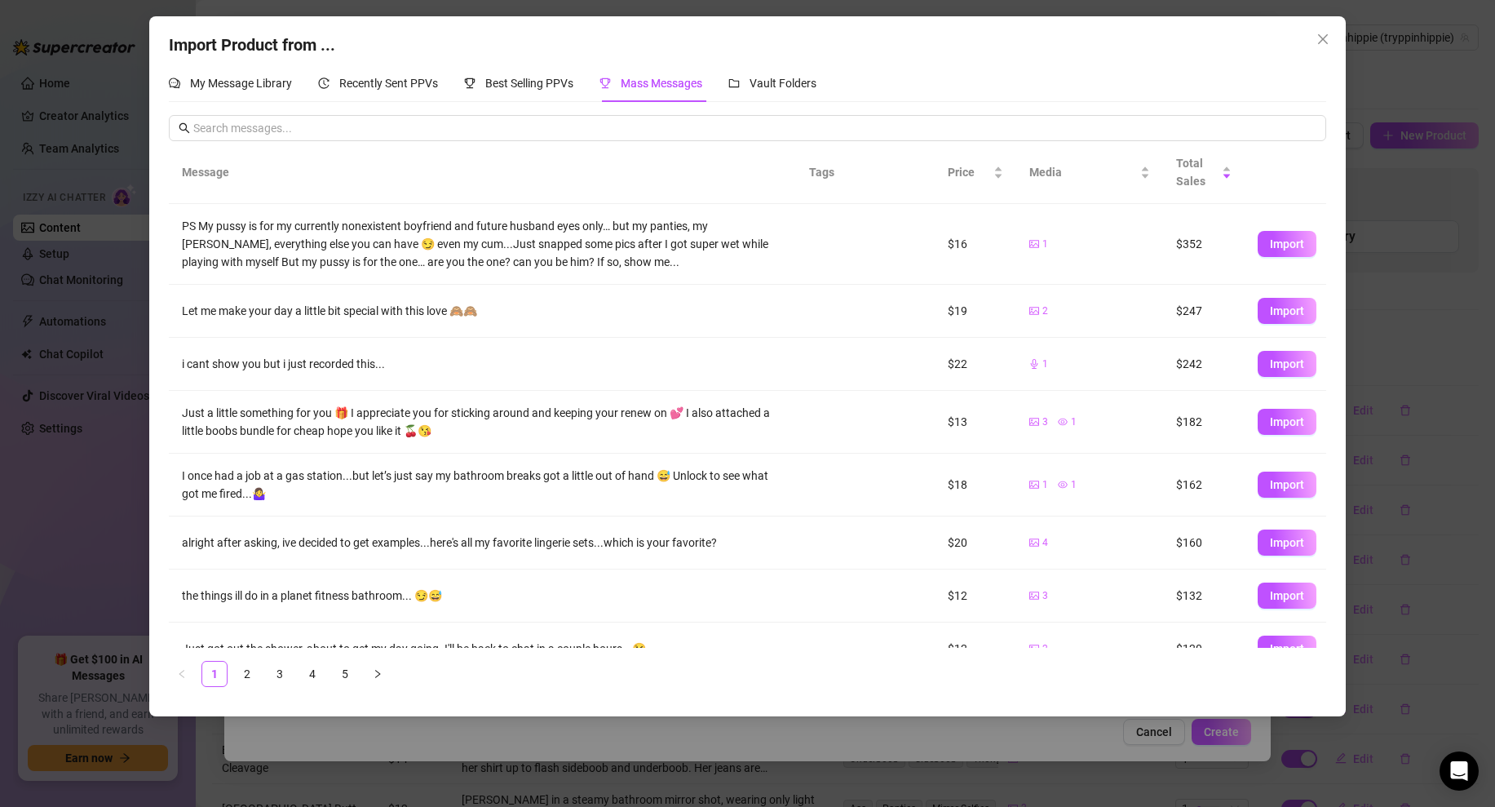
scroll to position [134, 0]
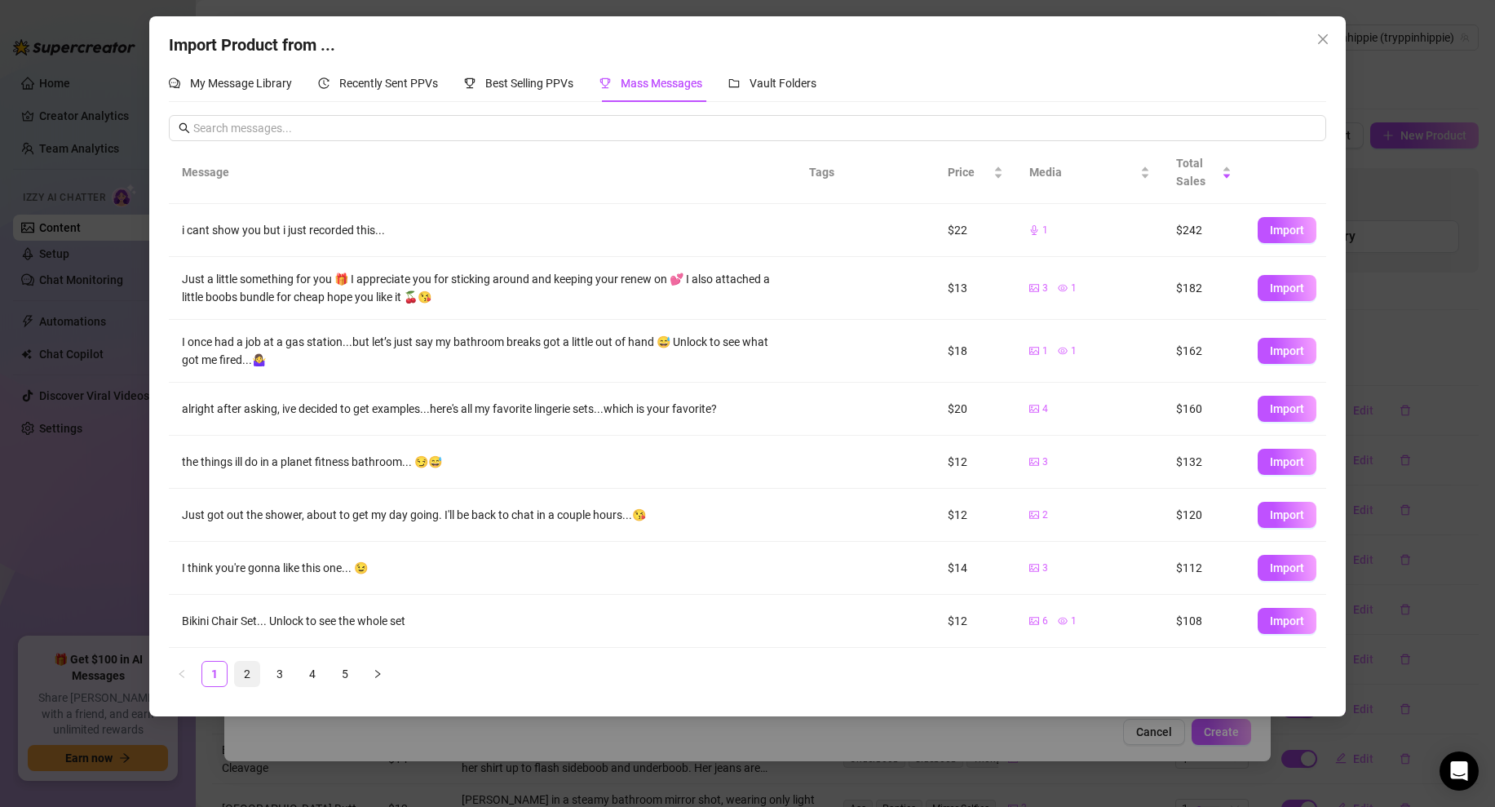
click at [249, 681] on link "2" at bounding box center [247, 673] width 24 height 24
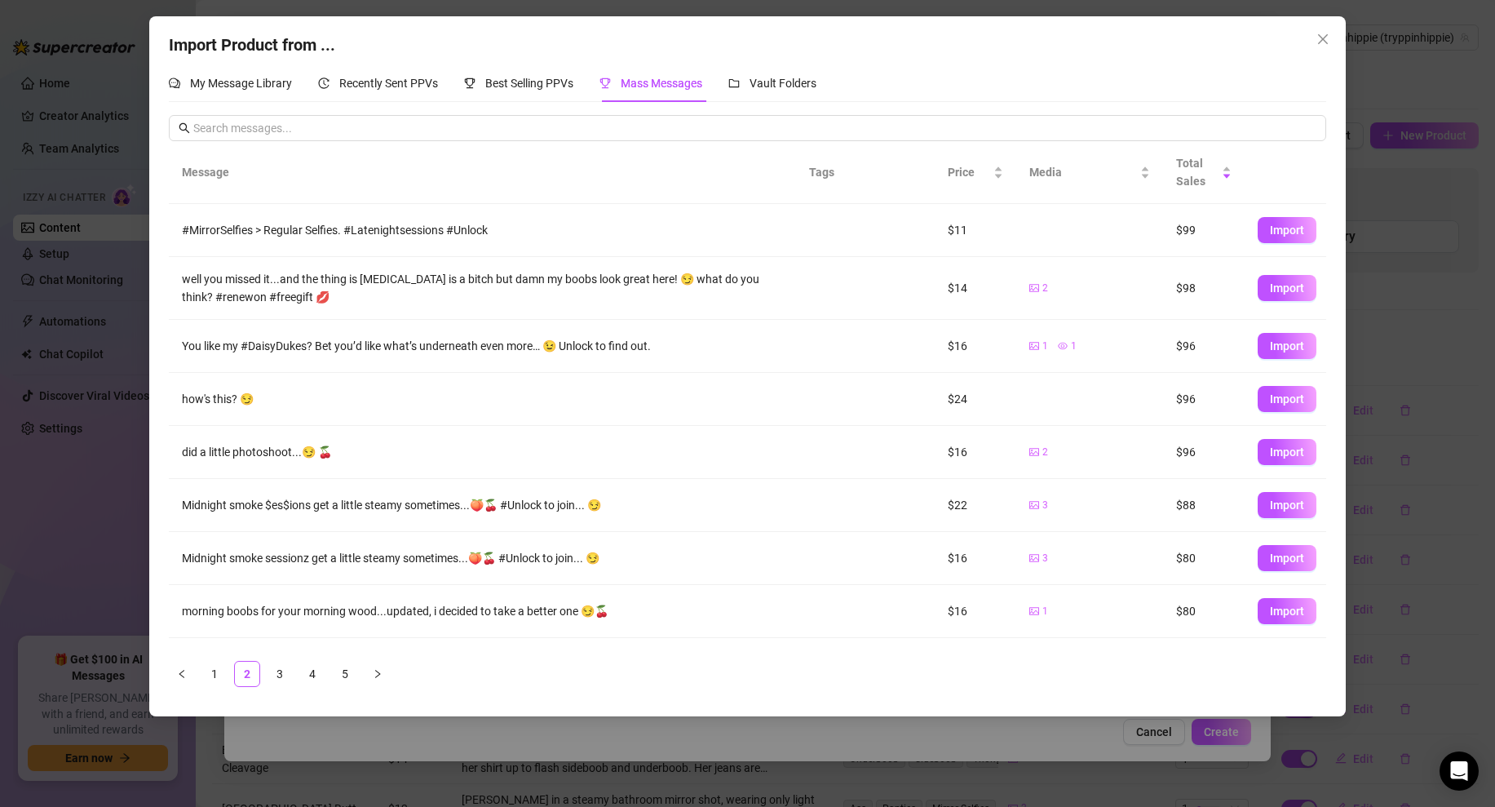
scroll to position [96, 0]
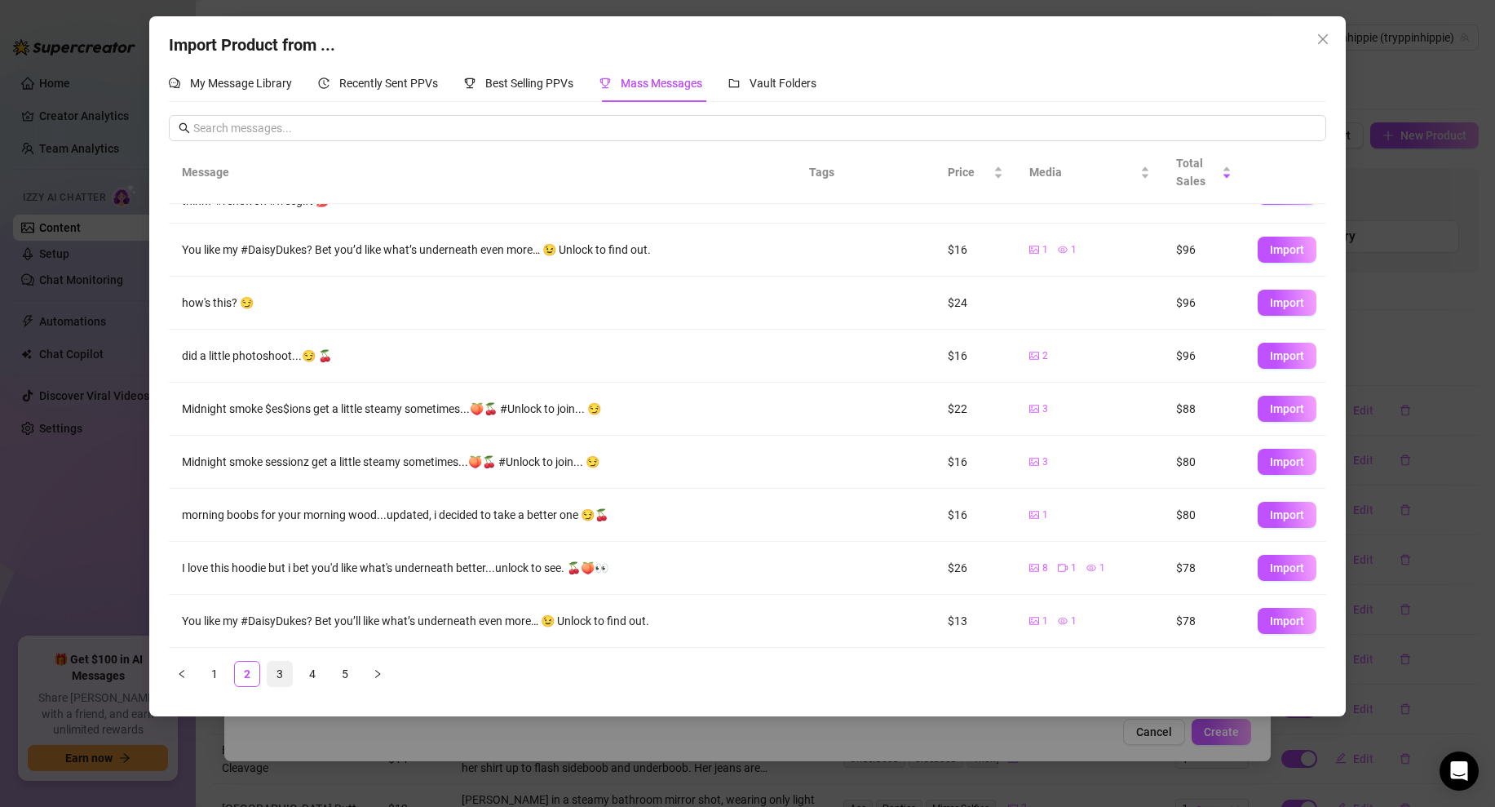
click at [280, 674] on link "3" at bounding box center [279, 673] width 24 height 24
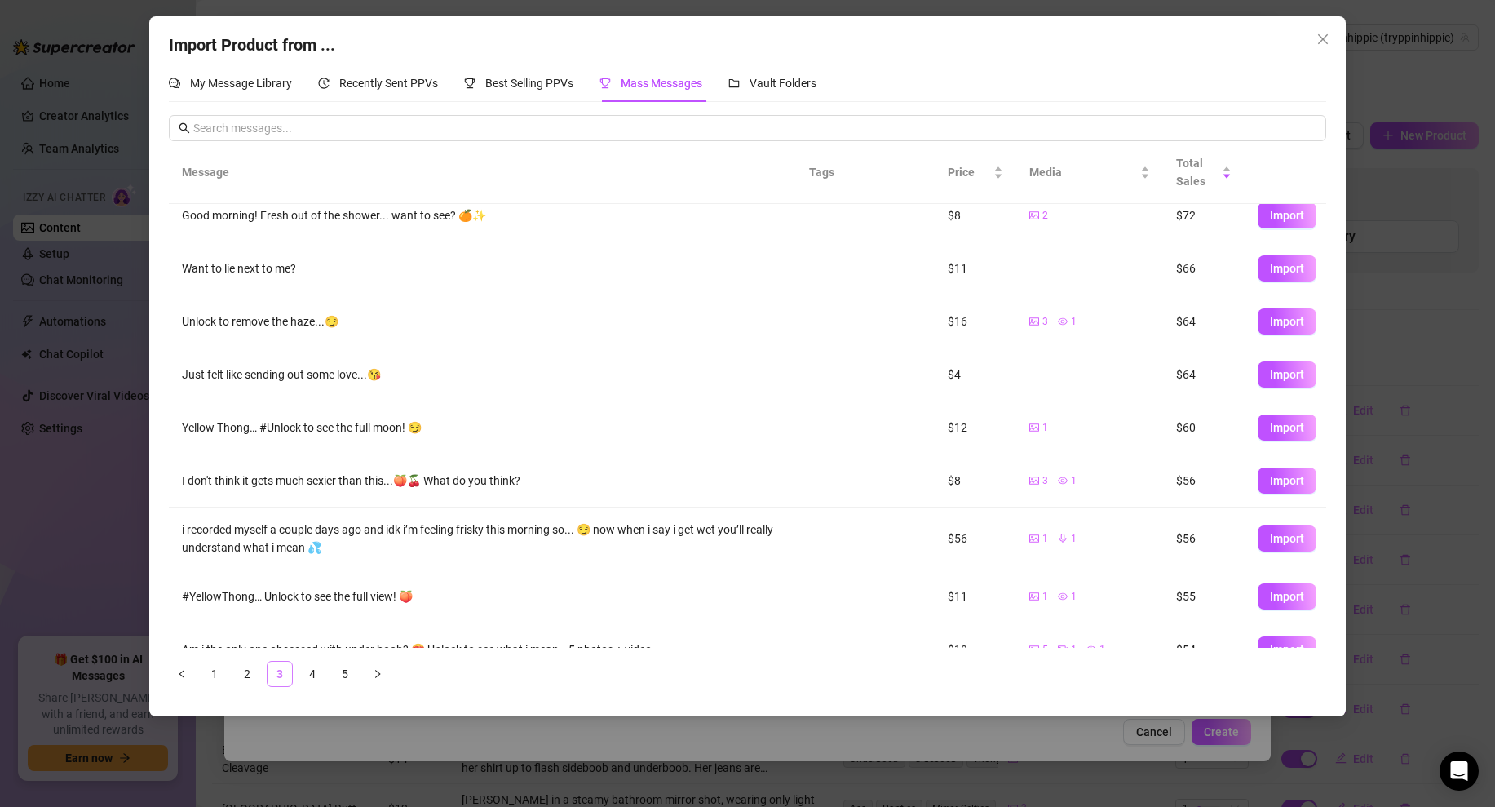
scroll to position [0, 0]
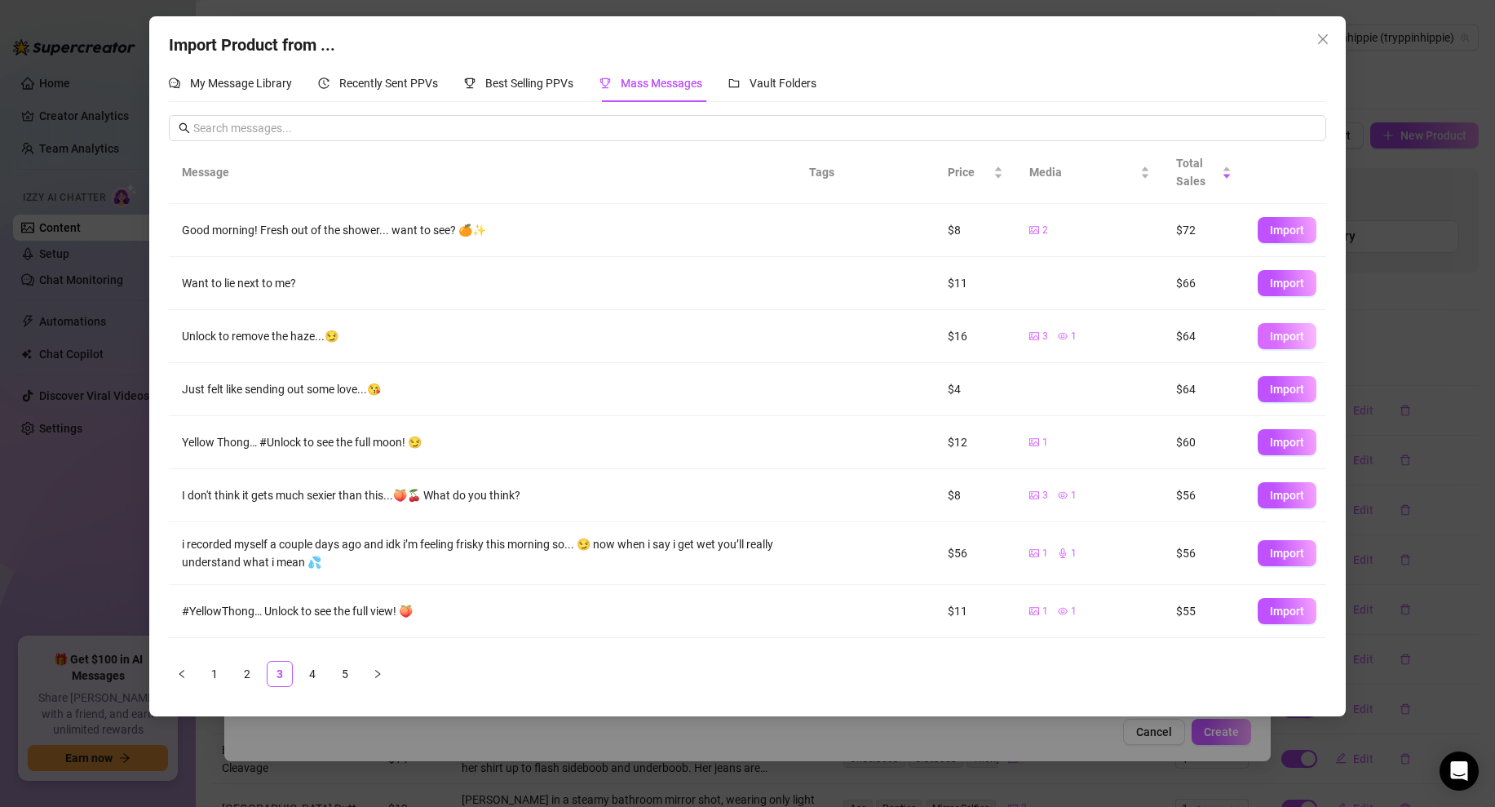
click at [1304, 330] on button "Import" at bounding box center [1287, 336] width 59 height 26
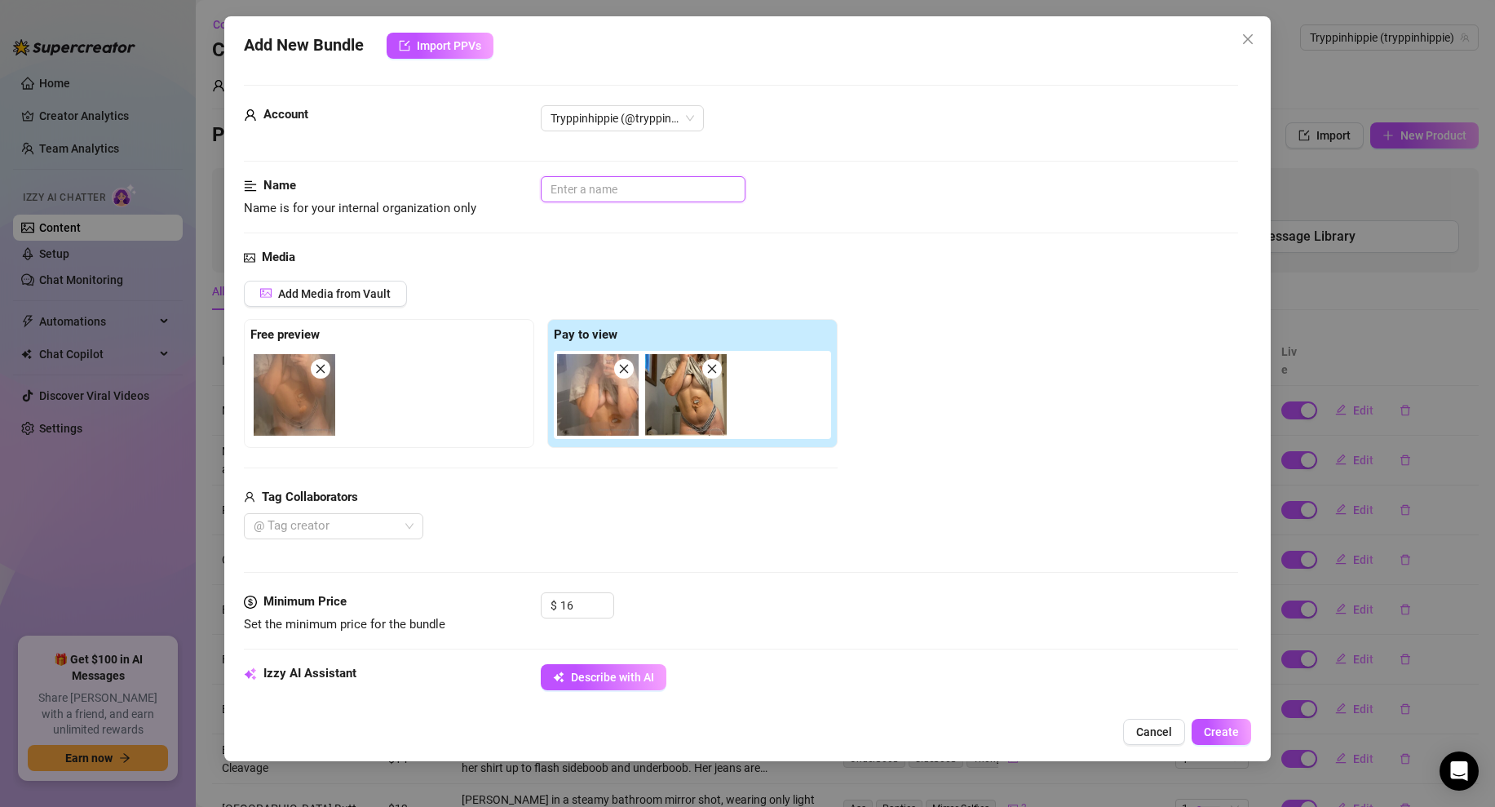
click at [573, 192] on input "text" at bounding box center [643, 189] width 205 height 26
click at [715, 217] on div "Name Name is for your internal organization only Bathrooom boobs" at bounding box center [741, 197] width 994 height 42
click at [590, 190] on input "Bathrooom boobs" at bounding box center [643, 189] width 205 height 26
click at [670, 210] on div "Name Name is for your internal organization only Bathroom boobs" at bounding box center [741, 197] width 994 height 42
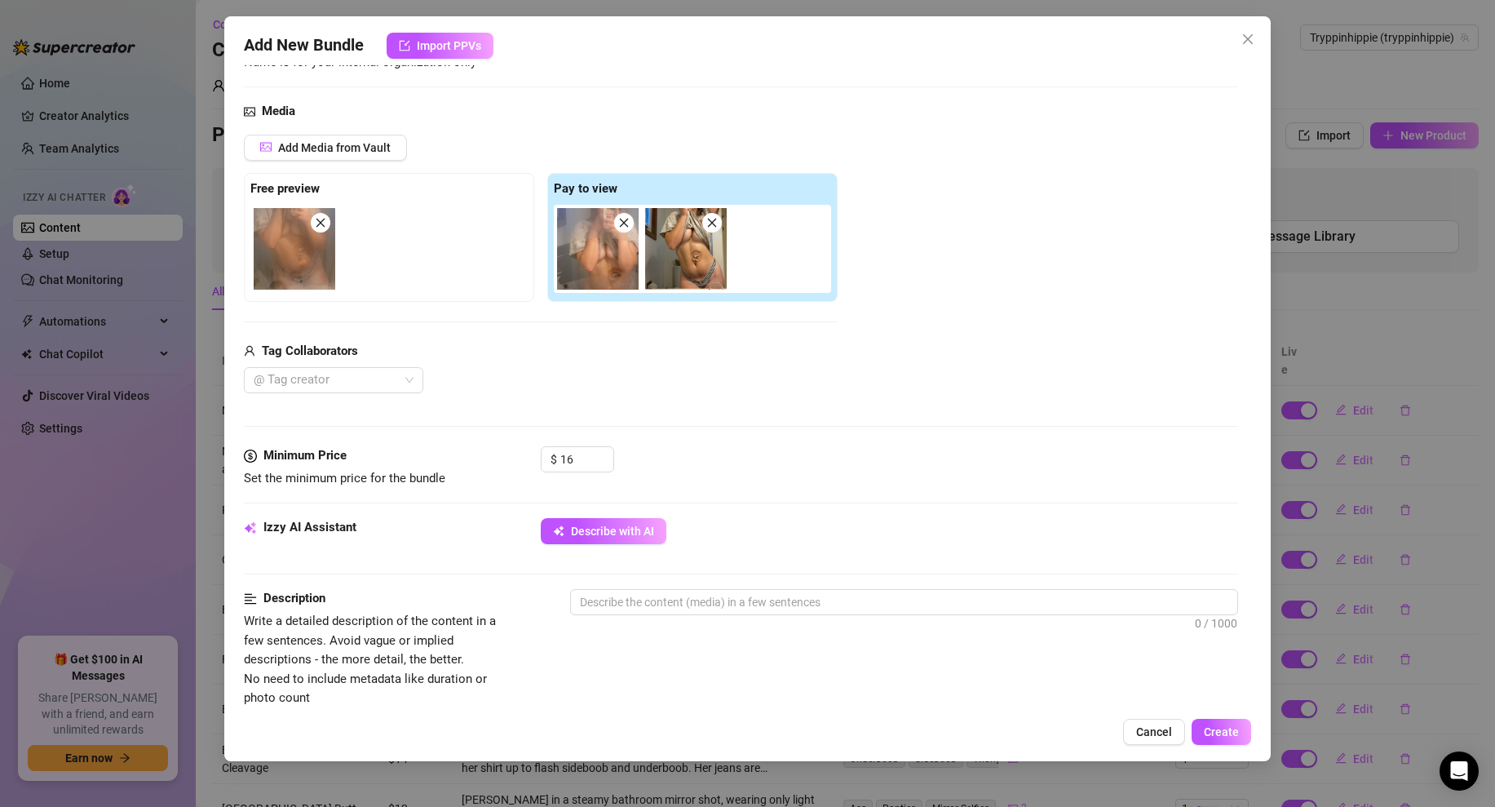
scroll to position [310, 0]
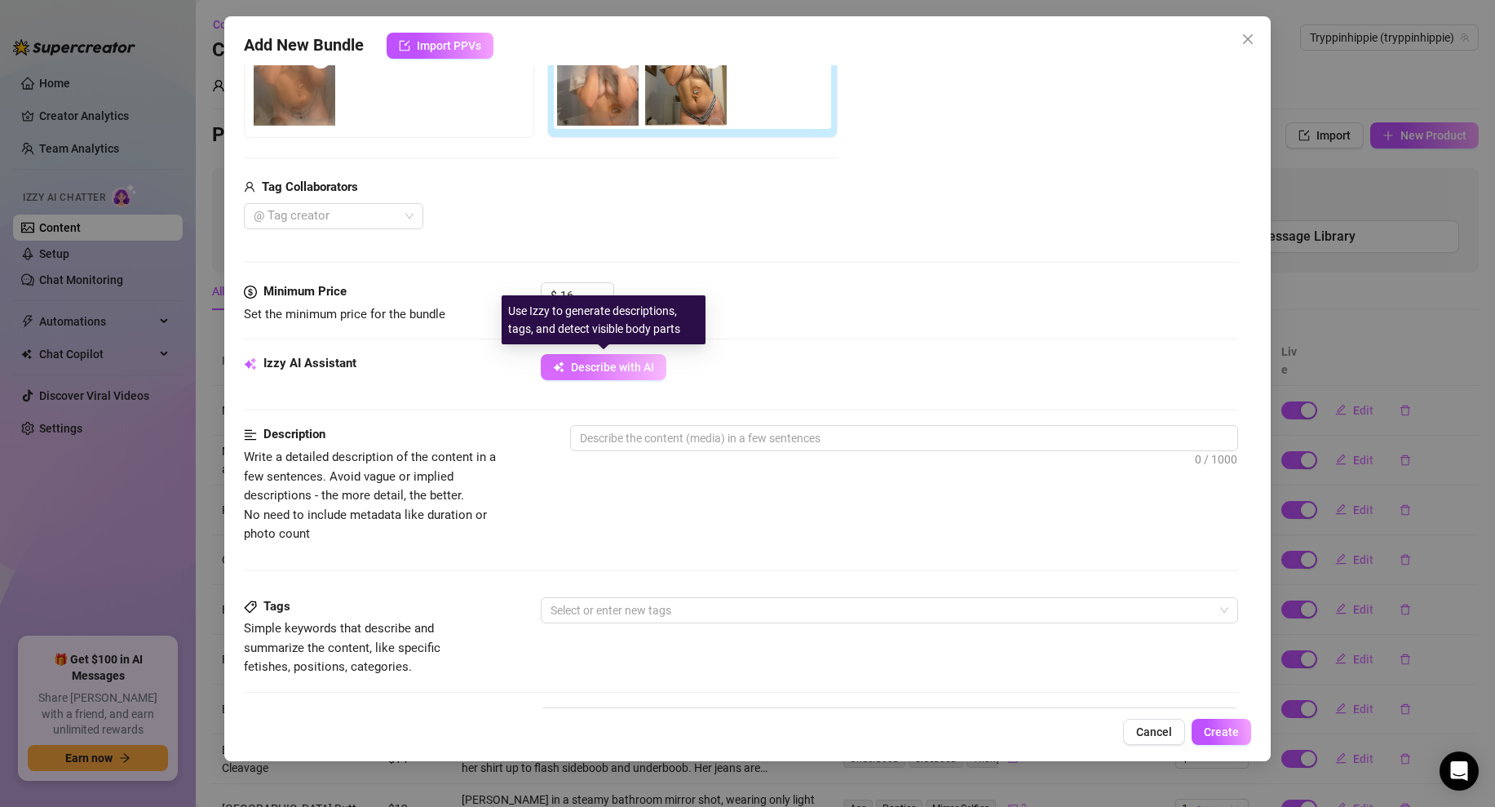
click at [574, 363] on span "Describe with AI" at bounding box center [612, 366] width 83 height 13
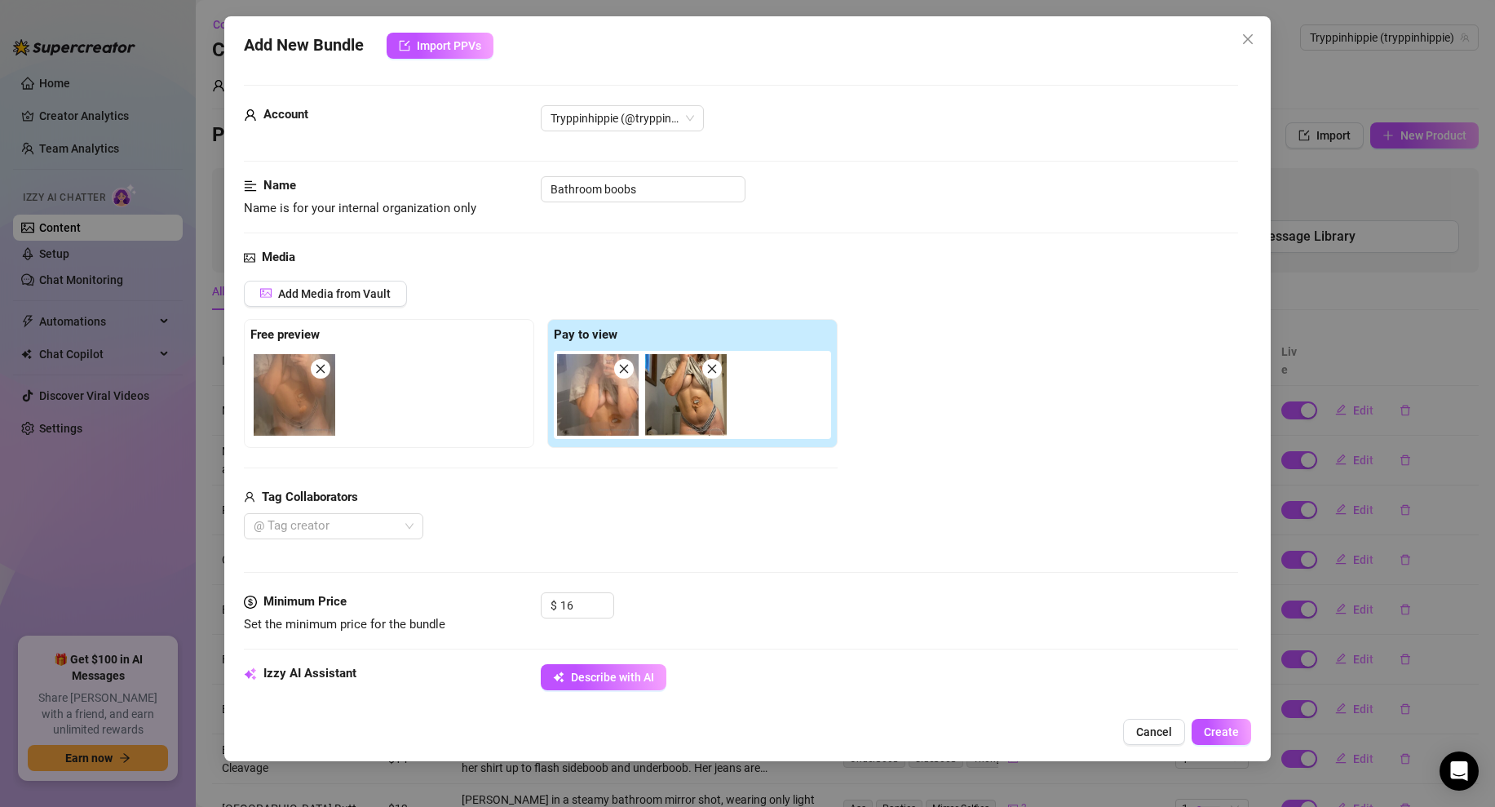
scroll to position [749, 0]
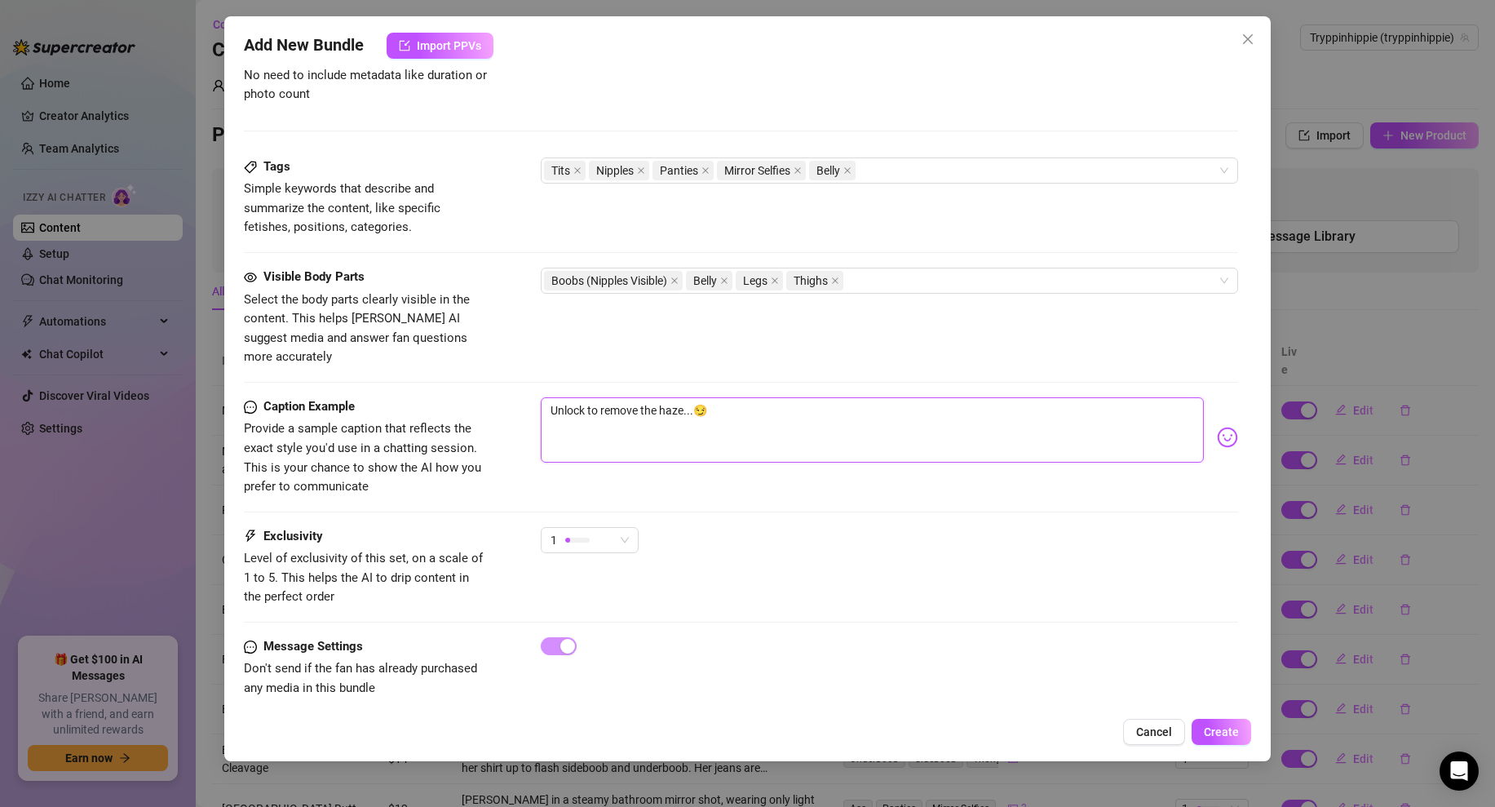
click at [723, 400] on textarea "Unlock to remove the haze...😏" at bounding box center [872, 429] width 663 height 65
click at [1216, 727] on span "Create" at bounding box center [1221, 731] width 35 height 13
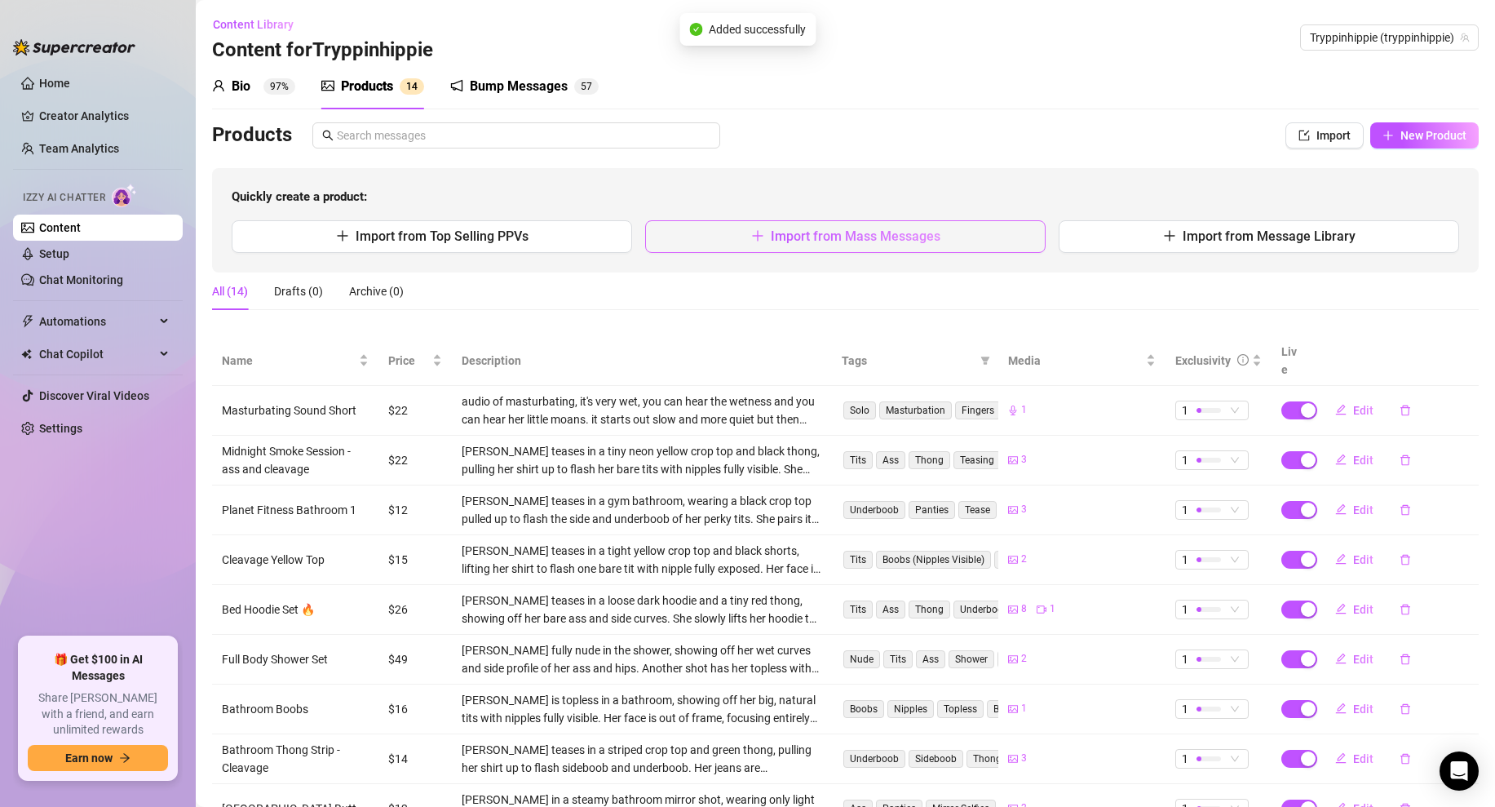
click at [780, 236] on span "Import from Mass Messages" at bounding box center [856, 235] width 170 height 15
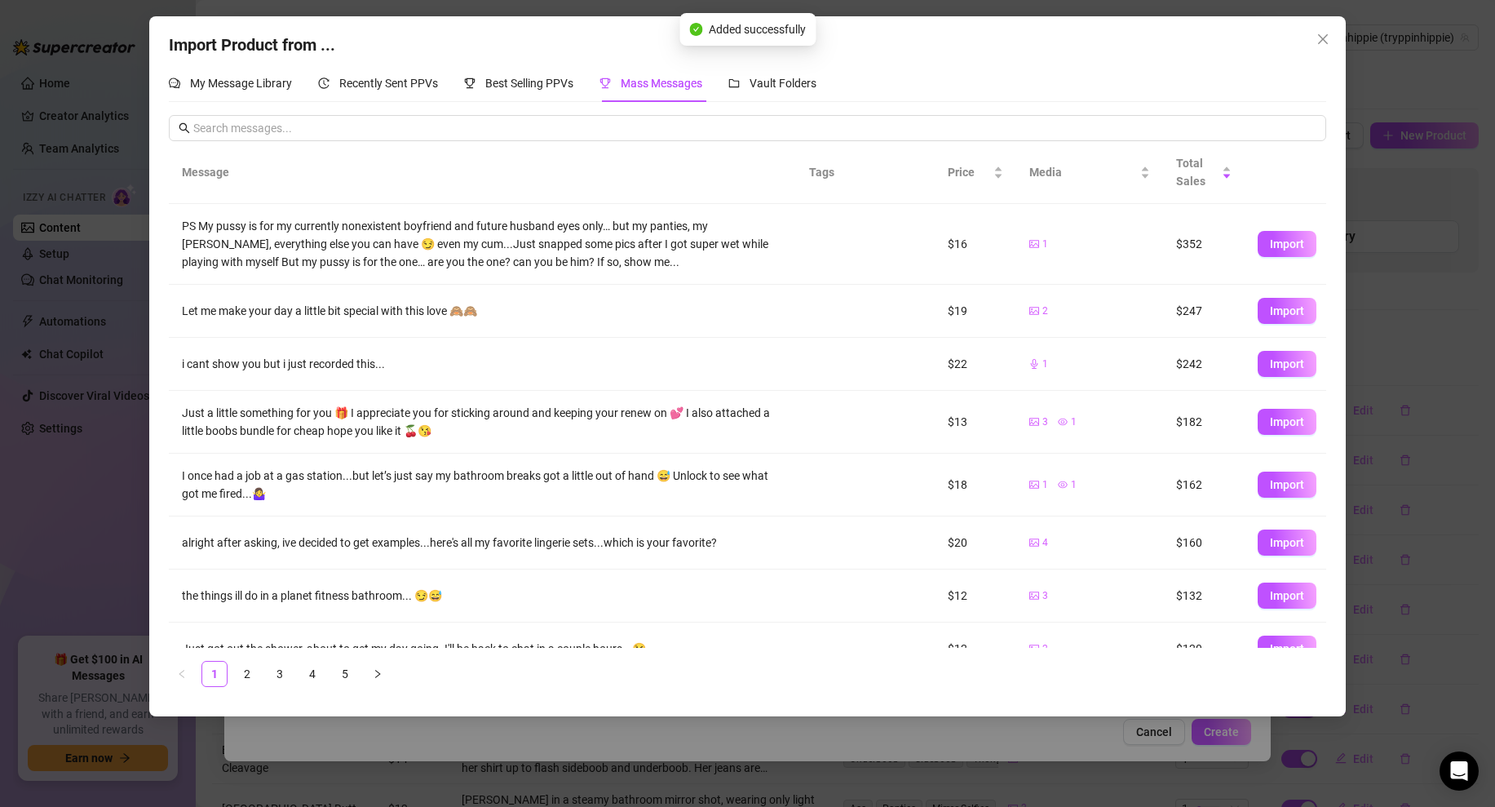
scroll to position [134, 0]
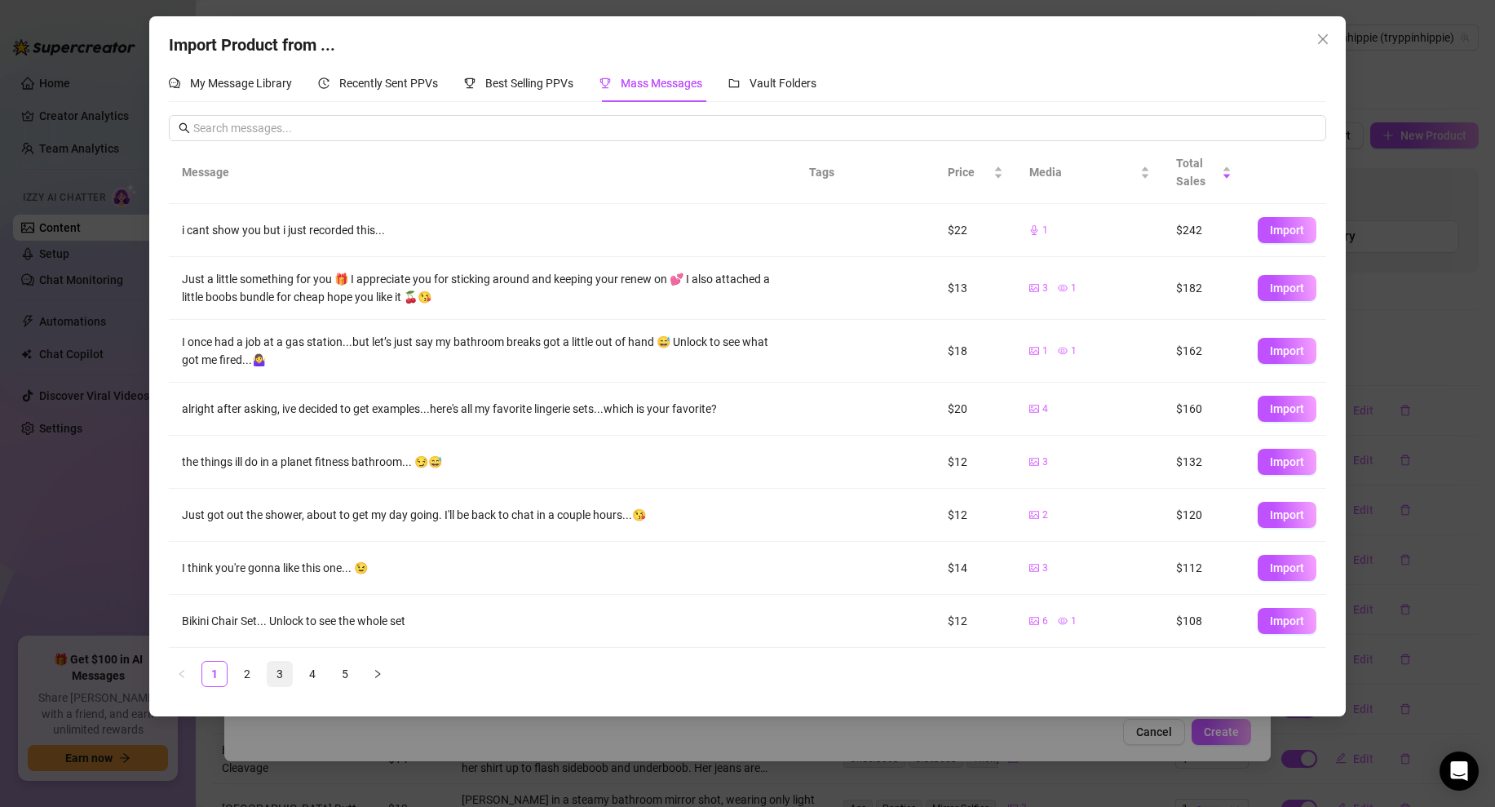
click at [285, 669] on link "3" at bounding box center [279, 673] width 24 height 24
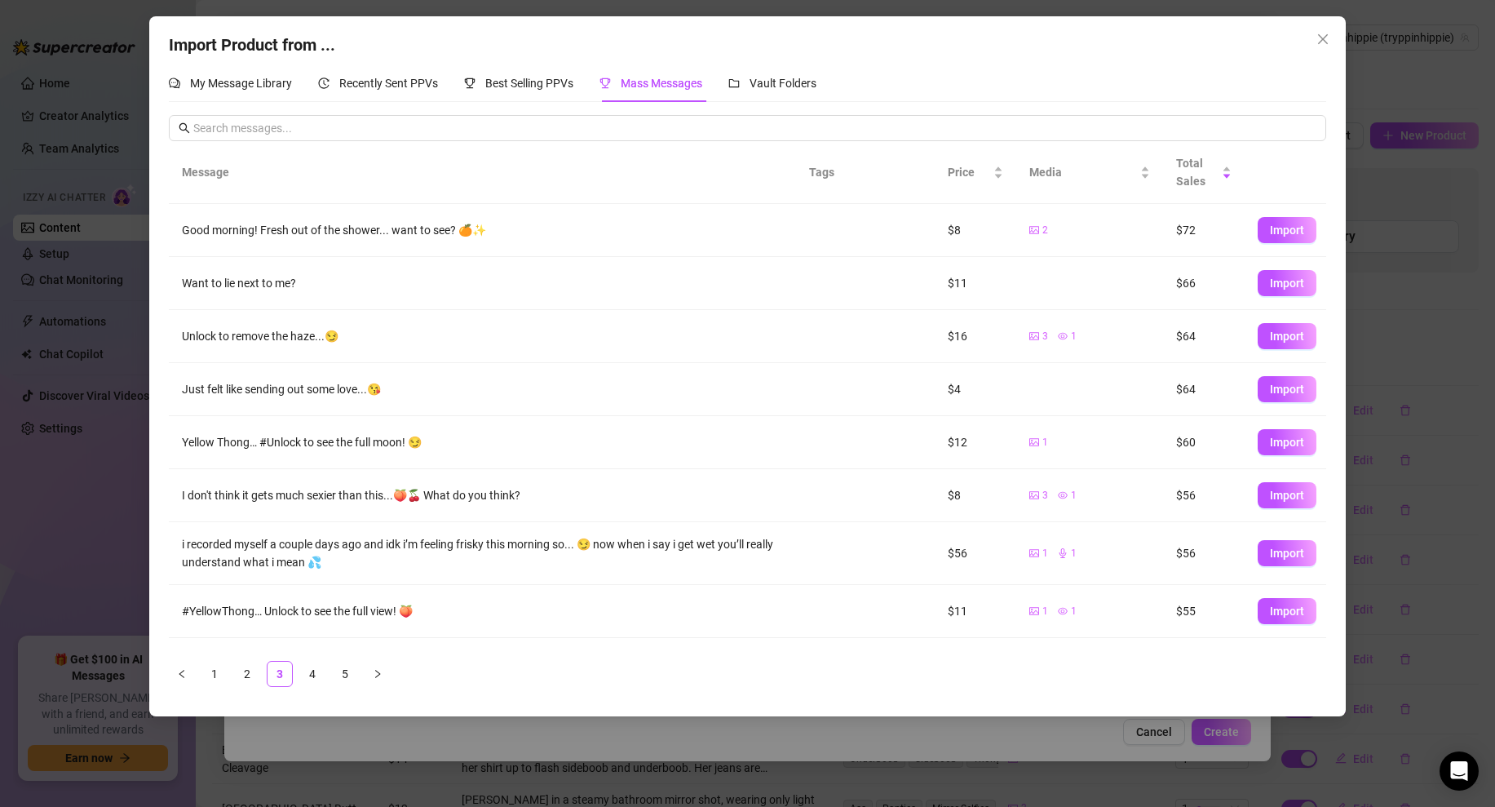
scroll to position [96, 0]
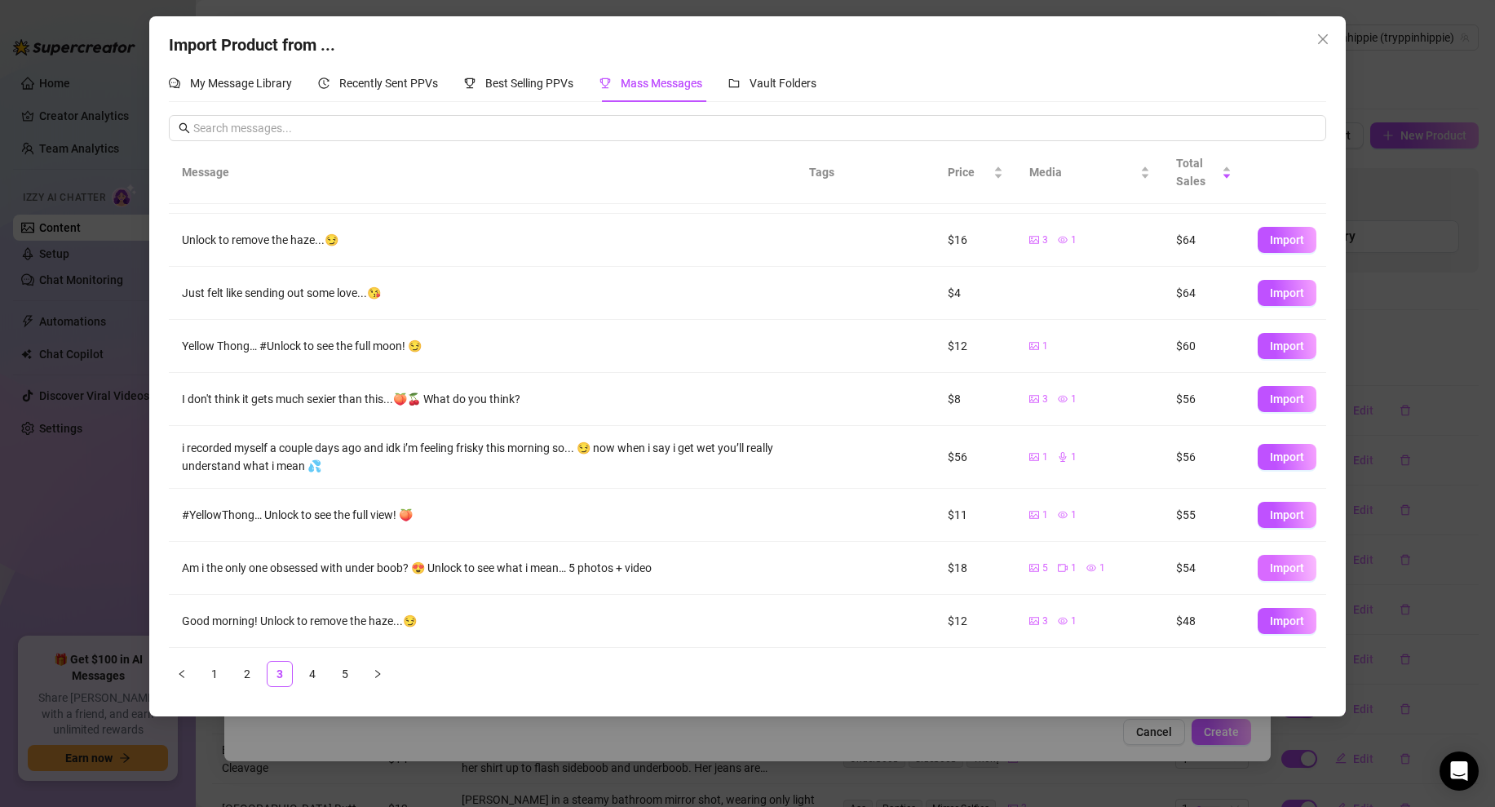
click at [1283, 557] on button "Import" at bounding box center [1287, 568] width 59 height 26
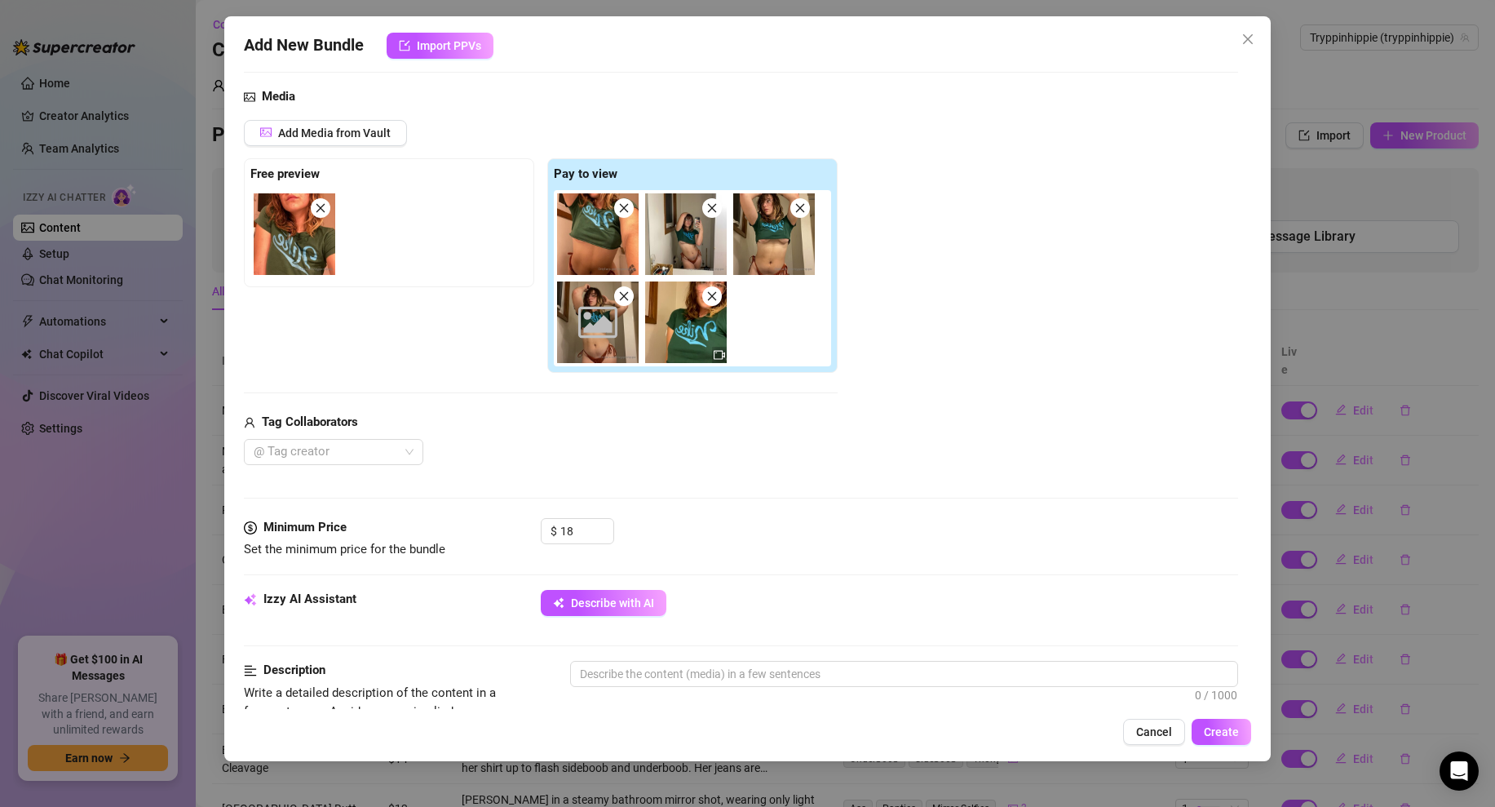
scroll to position [192, 0]
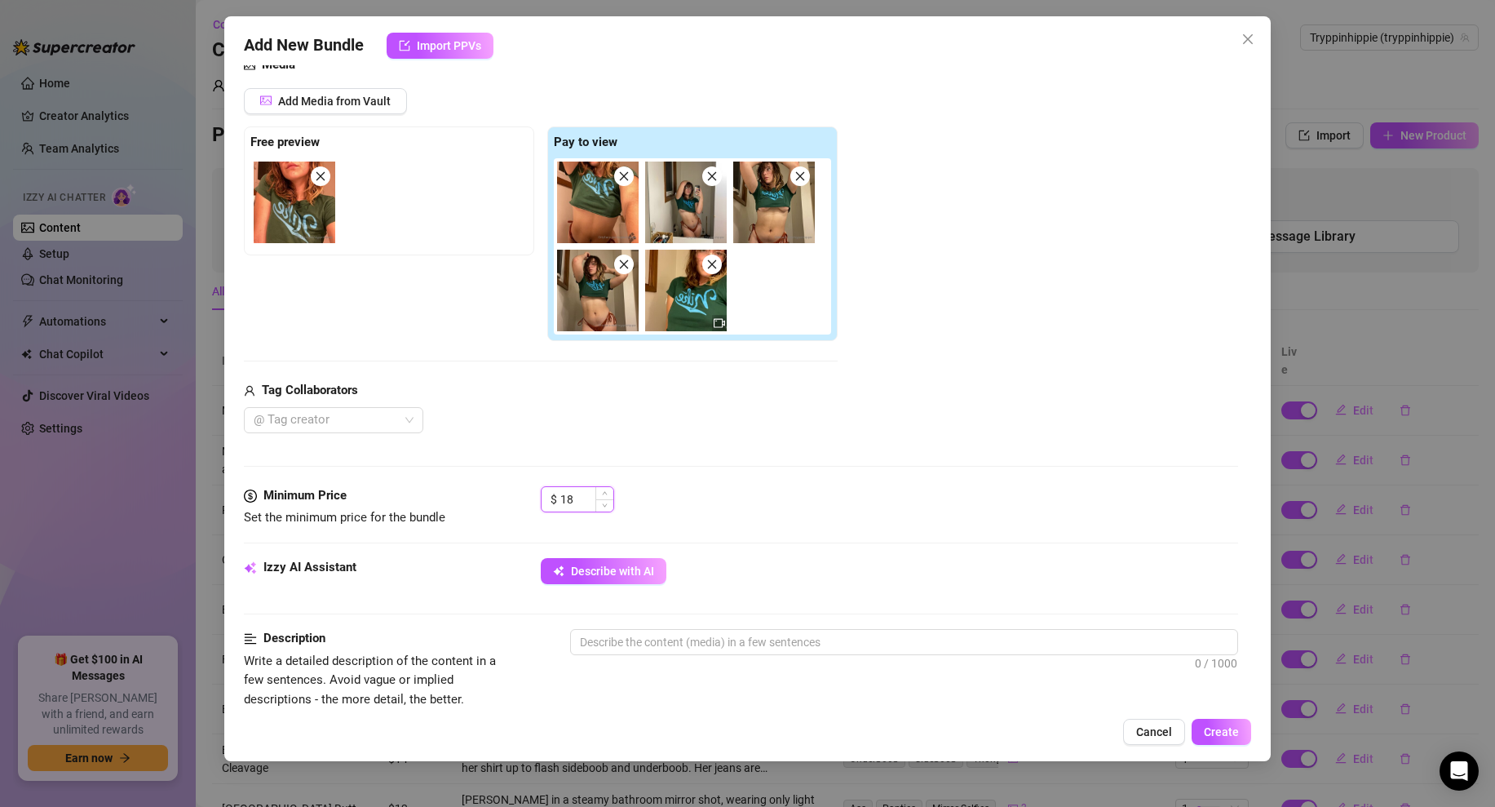
click at [578, 496] on input "18" at bounding box center [586, 499] width 53 height 24
click at [575, 497] on input "24" at bounding box center [586, 499] width 53 height 24
click at [679, 470] on div "Media Add Media from Vault Free preview Pay to view Tag Collaborators @ Tag cre…" at bounding box center [741, 270] width 994 height 431
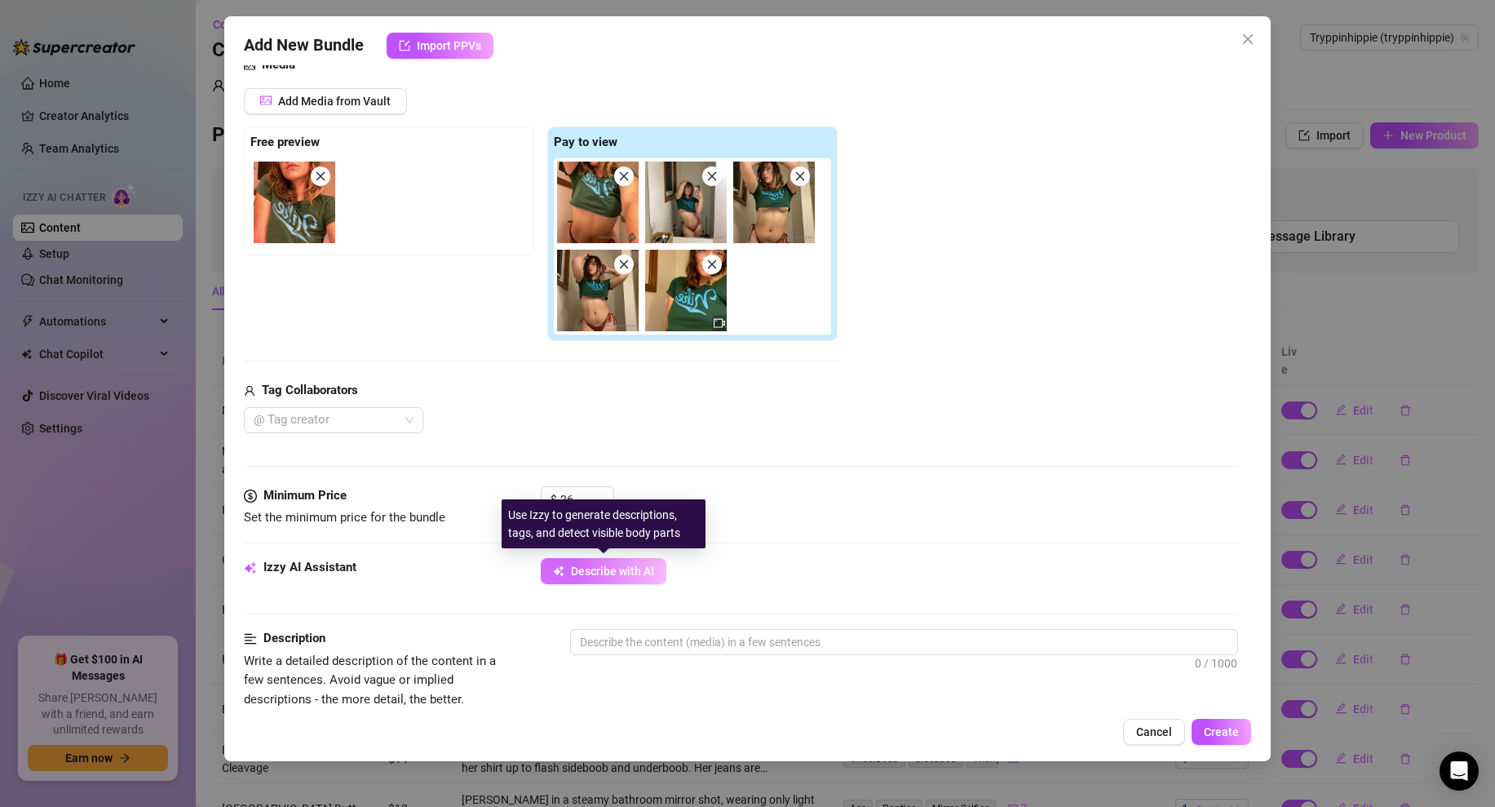
click at [590, 579] on button "Describe with AI" at bounding box center [604, 571] width 126 height 26
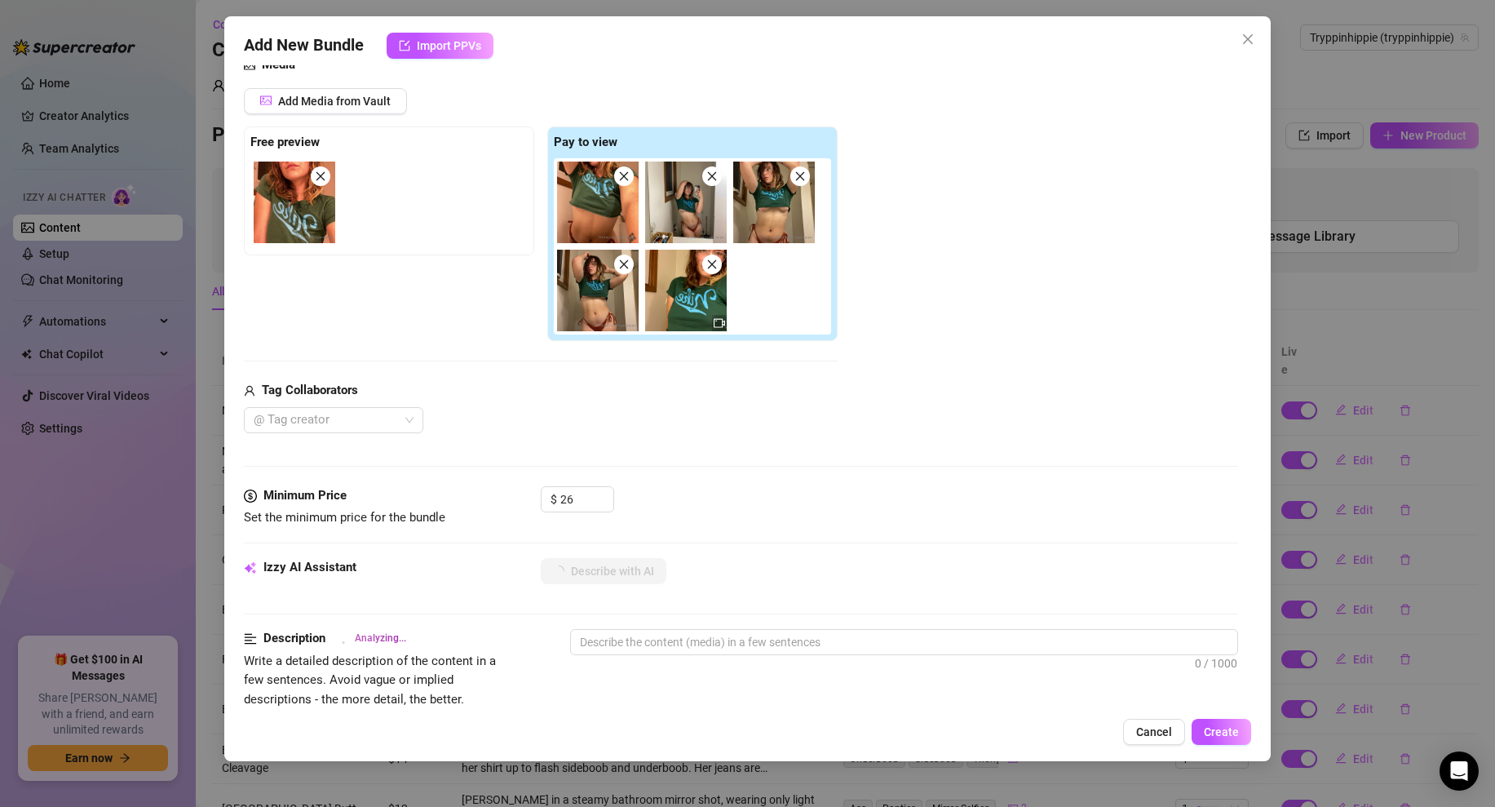
scroll to position [0, 0]
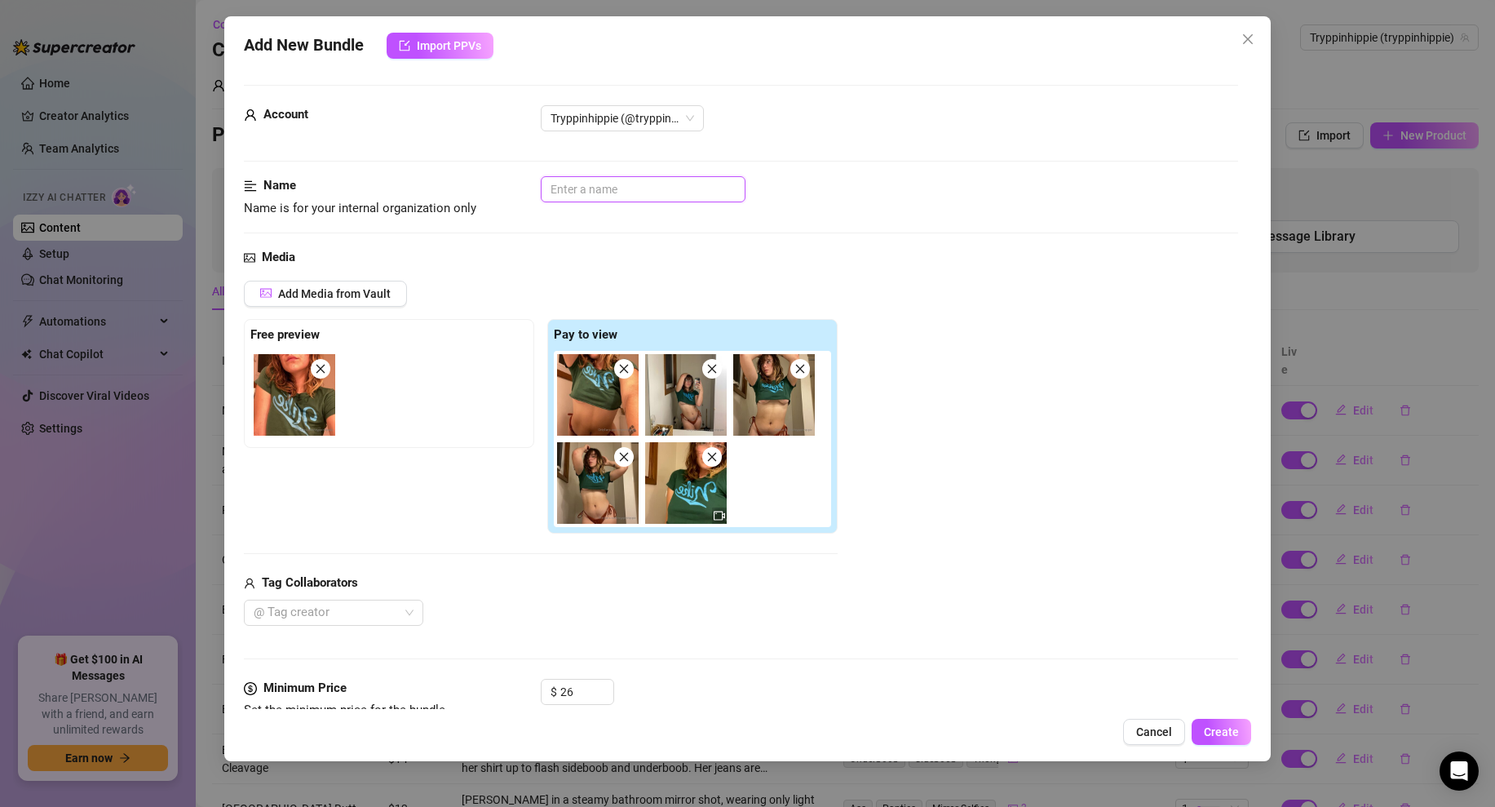
click at [590, 184] on input "text" at bounding box center [643, 189] width 205 height 26
drag, startPoint x: 604, startPoint y: 190, endPoint x: 772, endPoint y: 199, distance: 168.2
click at [772, 200] on div "Bathroom unDERBOOB" at bounding box center [889, 189] width 697 height 26
click at [1054, 302] on div "Add Media from Vault Free preview Pay to view Tag Collaborators @ Tag creator" at bounding box center [741, 453] width 994 height 345
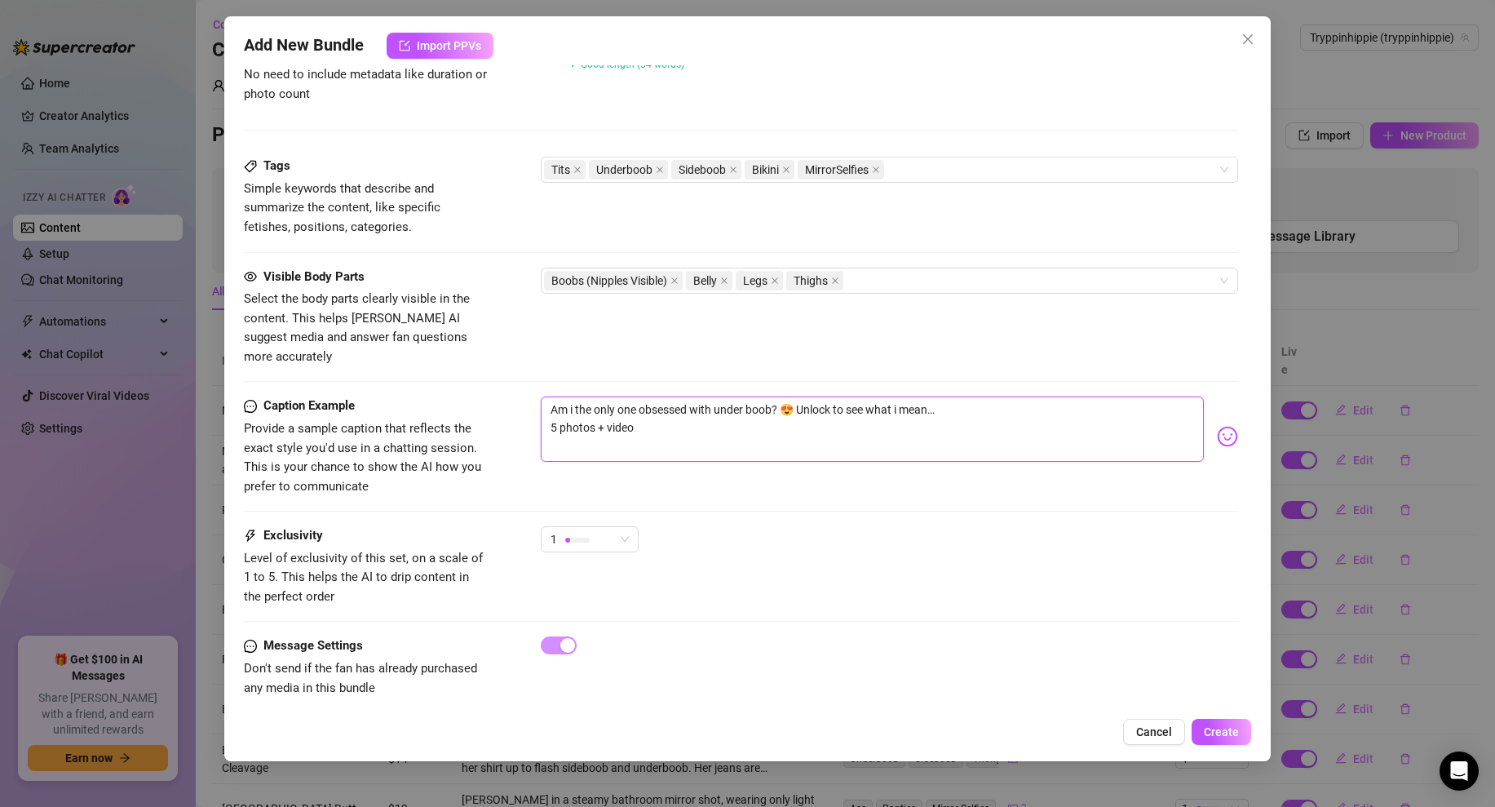
click at [810, 396] on textarea "Am i the only one obsessed with under boob? 😍 Unlock to see what i mean… 5 phot…" at bounding box center [872, 428] width 663 height 65
click at [902, 396] on textarea "Am i the only one obsessed with under boob? 😍 Unlock to see what i mean… 5 phot…" at bounding box center [872, 428] width 663 height 65
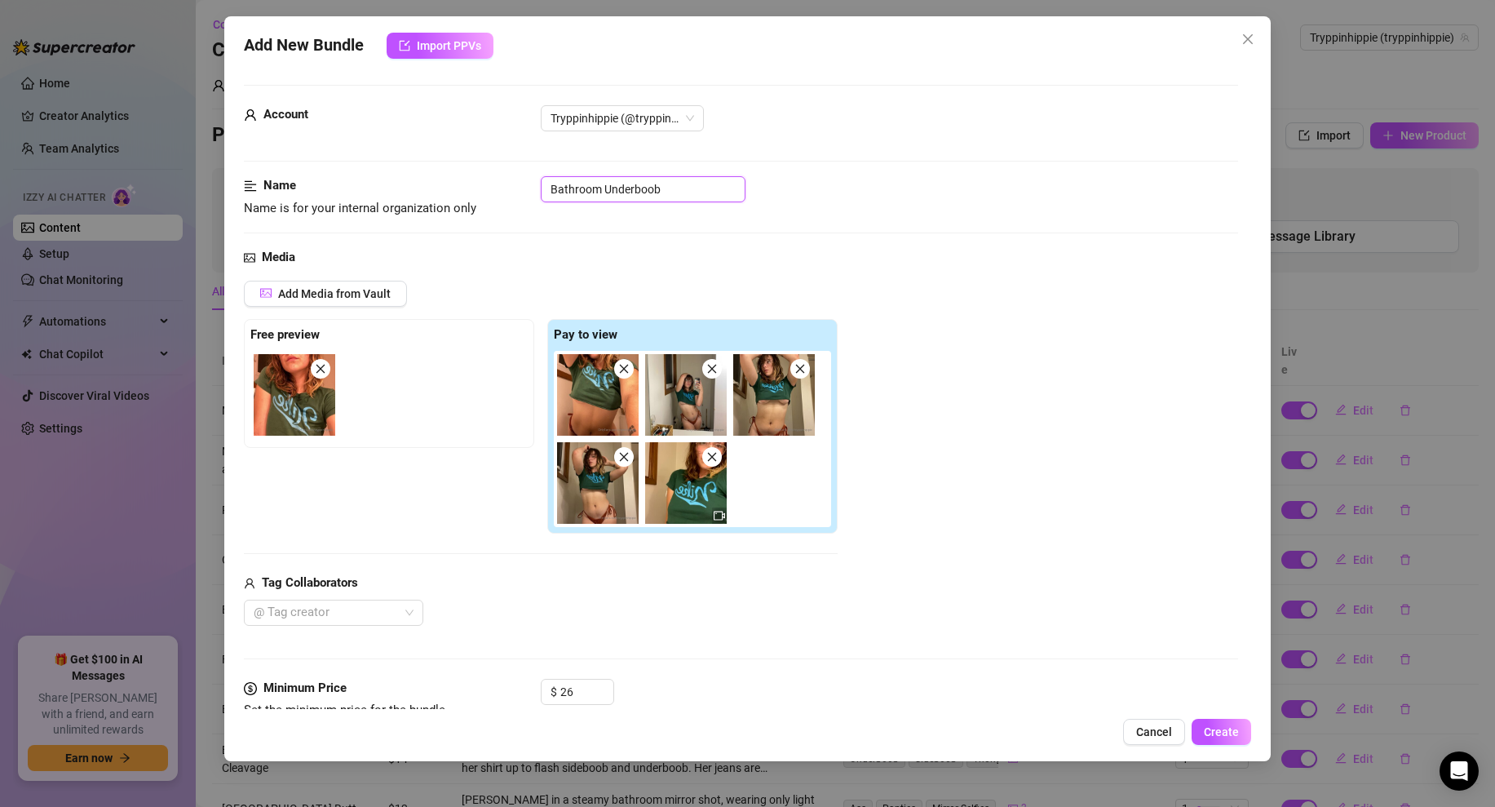
click at [552, 191] on input "Bathroom Underboob" at bounding box center [643, 189] width 205 height 26
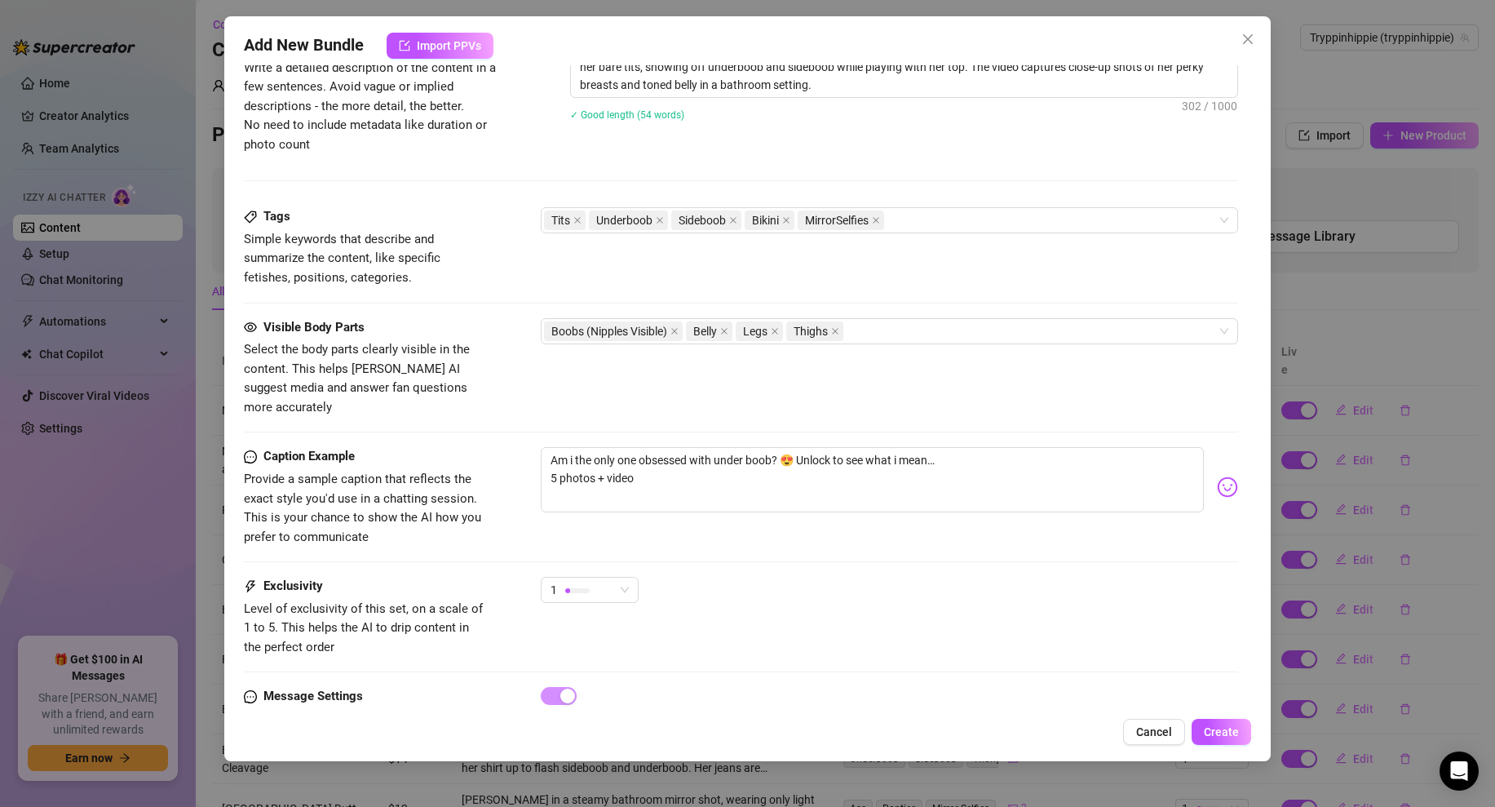
scroll to position [796, 0]
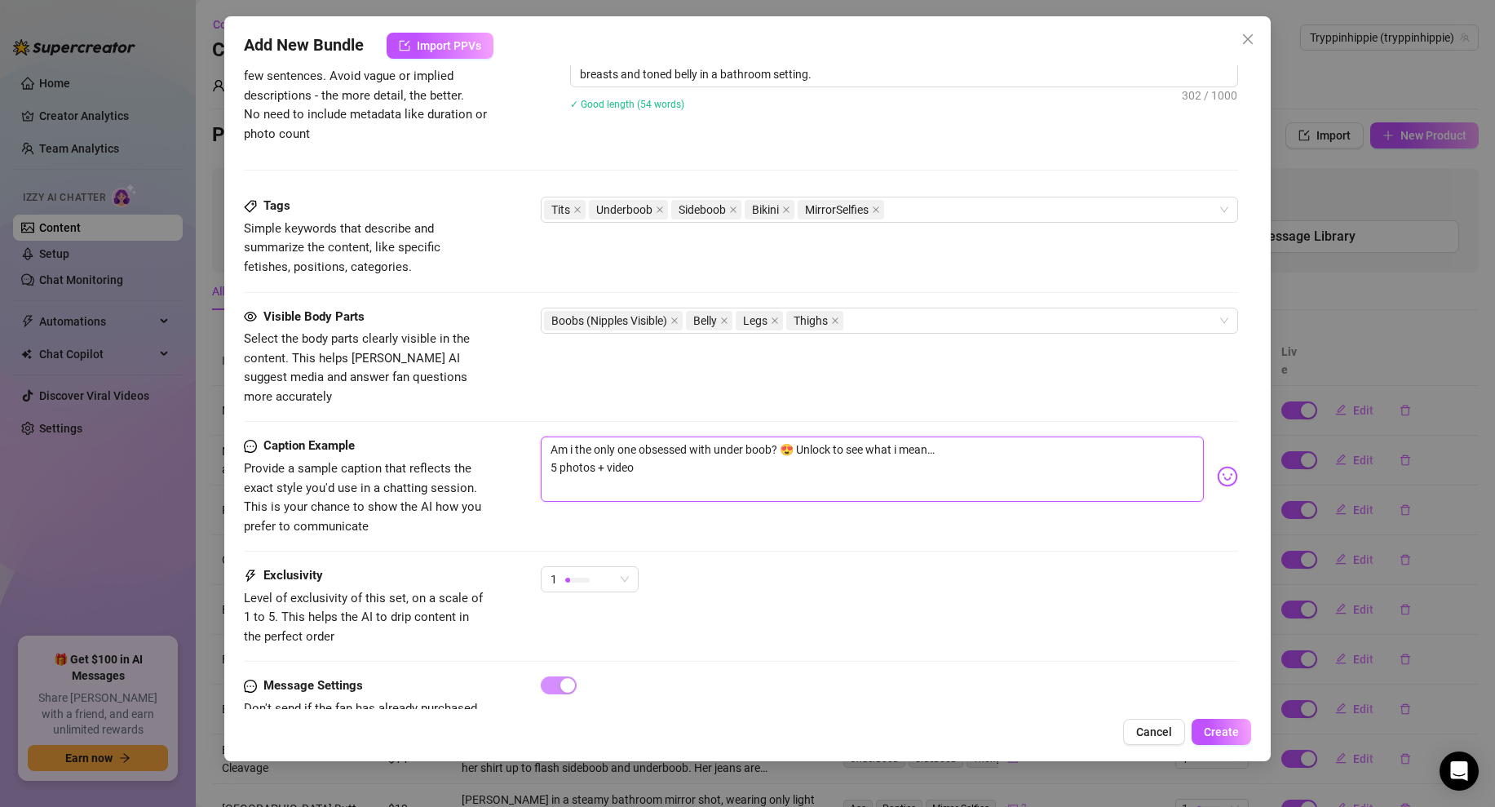
click at [778, 436] on textarea "Am i the only one obsessed with under boob? 😍 Unlock to see what i mean… 5 phot…" at bounding box center [872, 468] width 663 height 65
click at [913, 436] on textarea "Am i the only one obsessed with under boob? 😍 Unlock to see what i mean… 5 phot…" at bounding box center [872, 468] width 663 height 65
click at [602, 450] on textarea "Am i the only one obsessed with under boob? 😍 Unlock to see what i mean… 5 phot…" at bounding box center [872, 468] width 663 height 65
drag, startPoint x: 655, startPoint y: 448, endPoint x: 522, endPoint y: 447, distance: 132.9
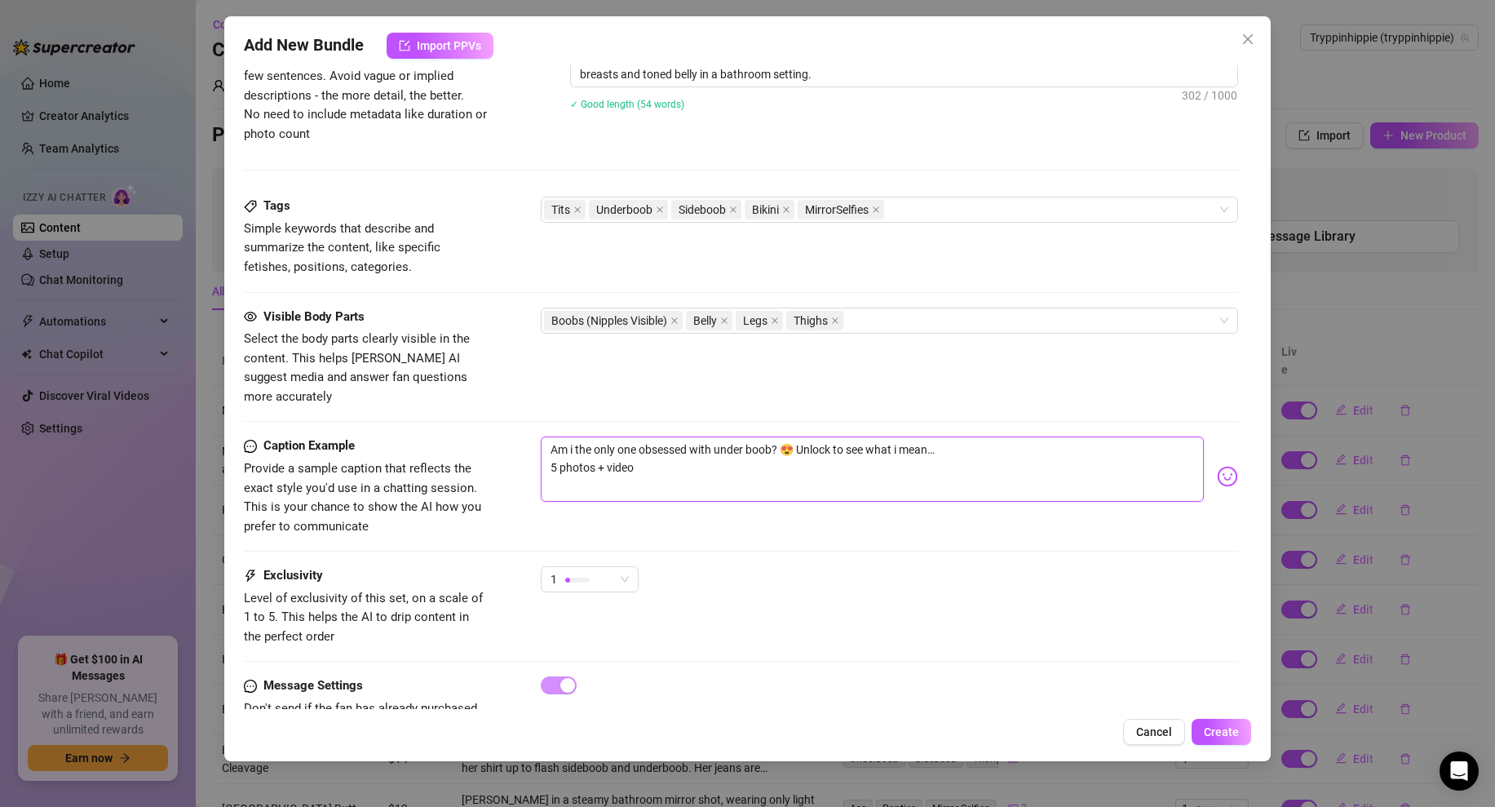
click at [522, 447] on div "Caption Example Provide a sample caption that reflects the exact style you'd us…" at bounding box center [741, 485] width 994 height 99
click at [729, 529] on div "Caption Example Provide a sample caption that reflects the exact style you'd us…" at bounding box center [741, 501] width 994 height 130
click at [1225, 732] on span "Create" at bounding box center [1221, 731] width 35 height 13
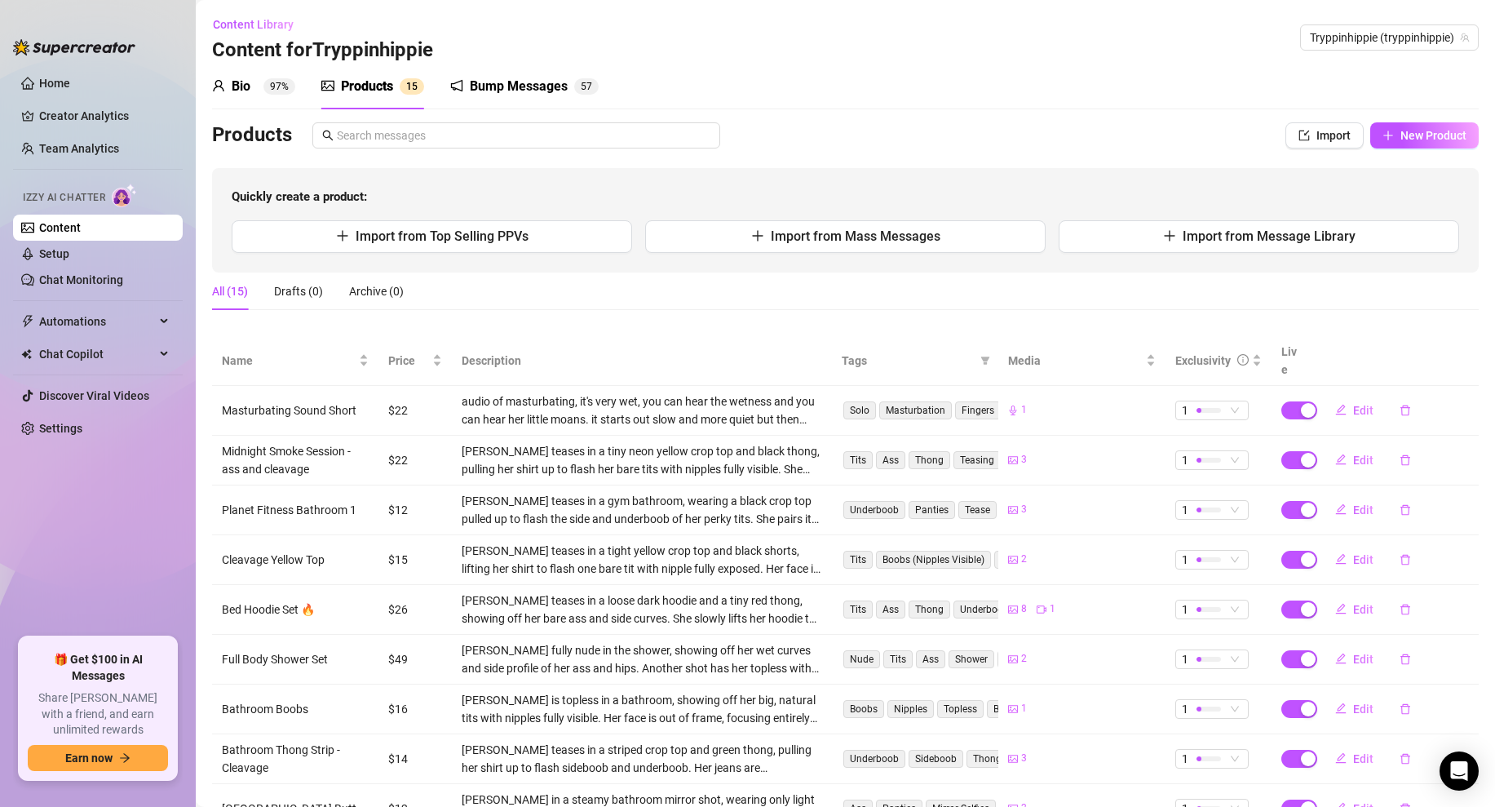
scroll to position [153, 0]
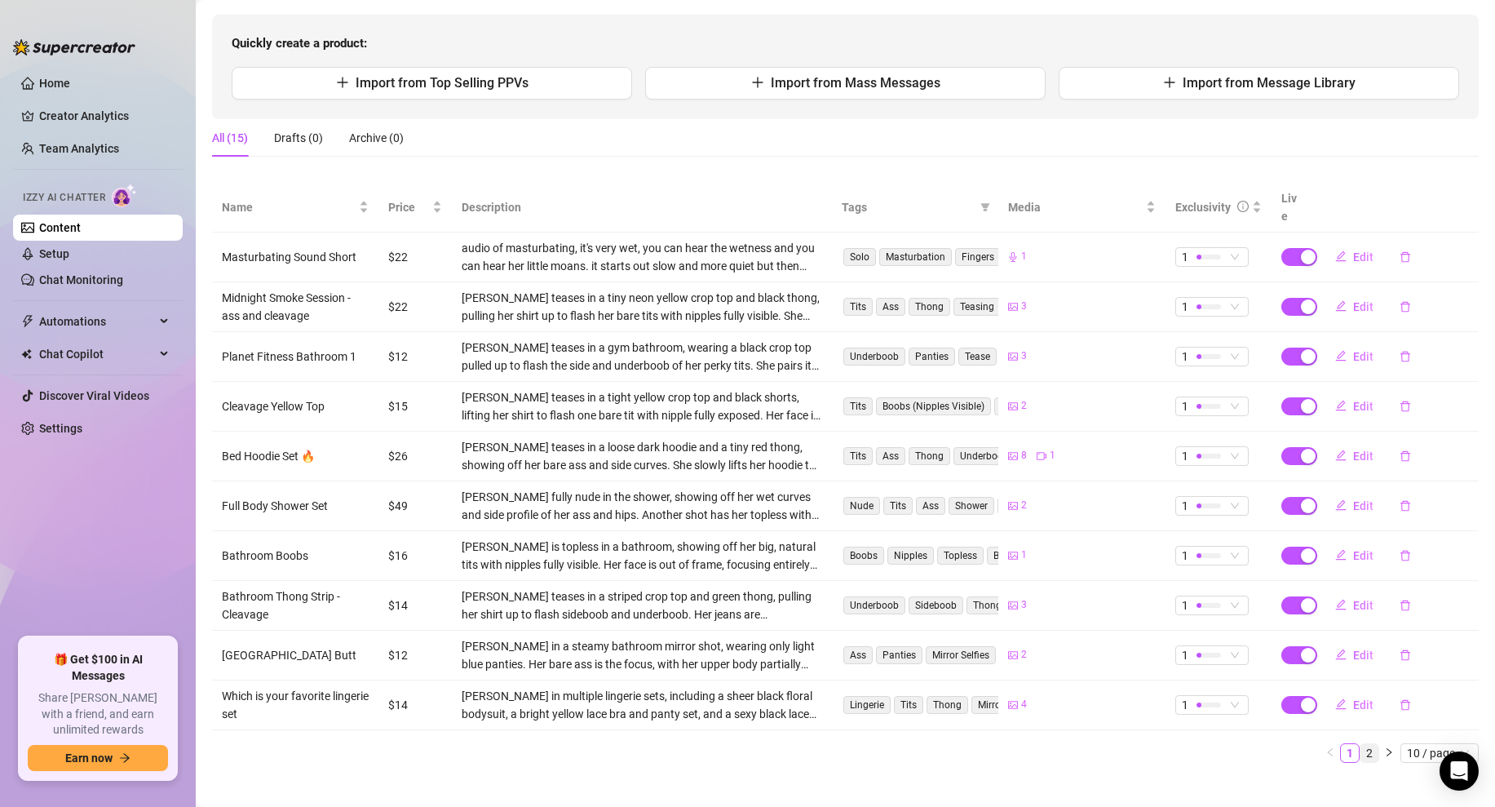
click at [1364, 744] on link "2" at bounding box center [1369, 753] width 18 height 18
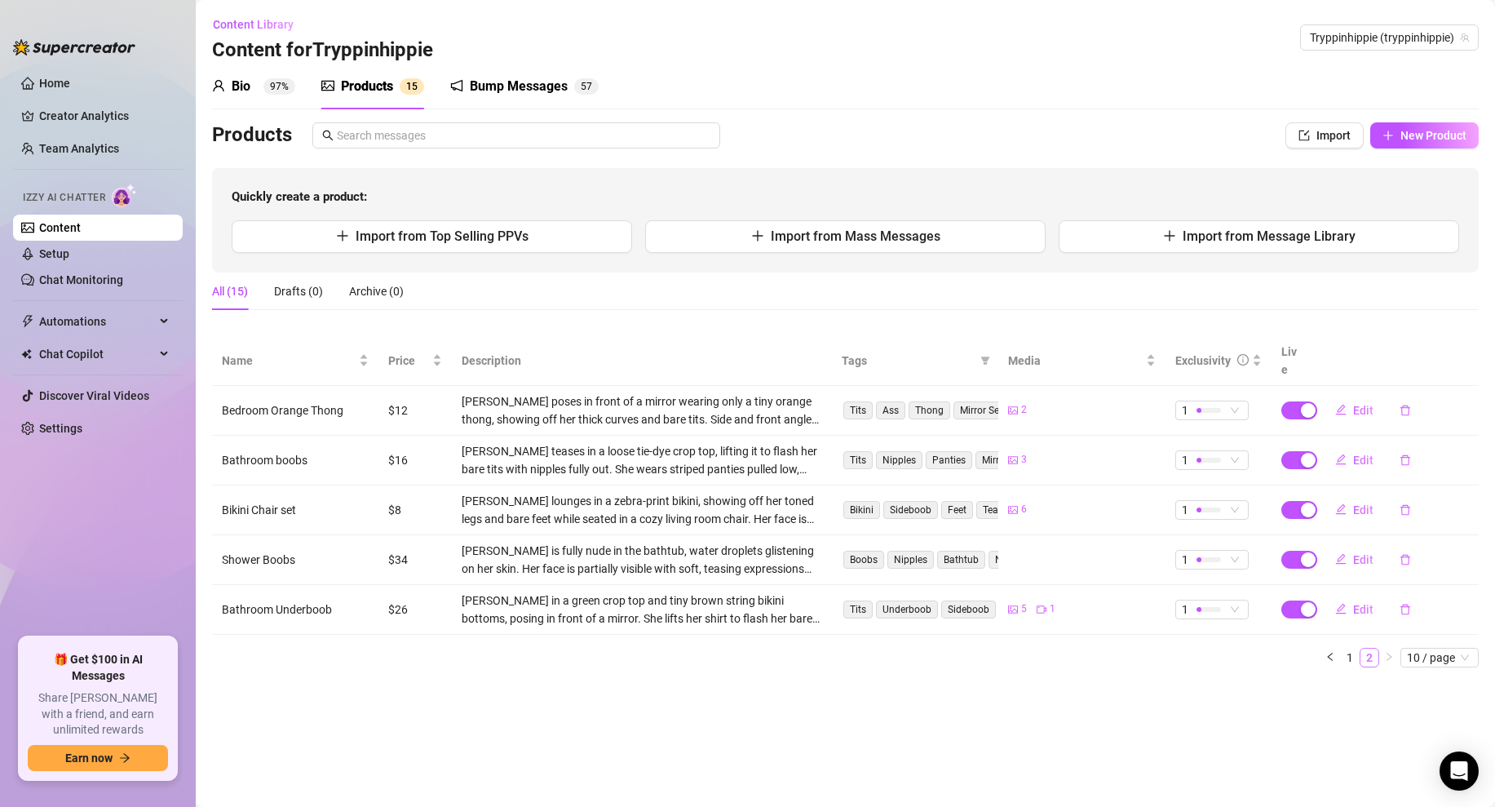
scroll to position [0, 0]
click at [1357, 603] on span "Edit" at bounding box center [1363, 609] width 20 height 13
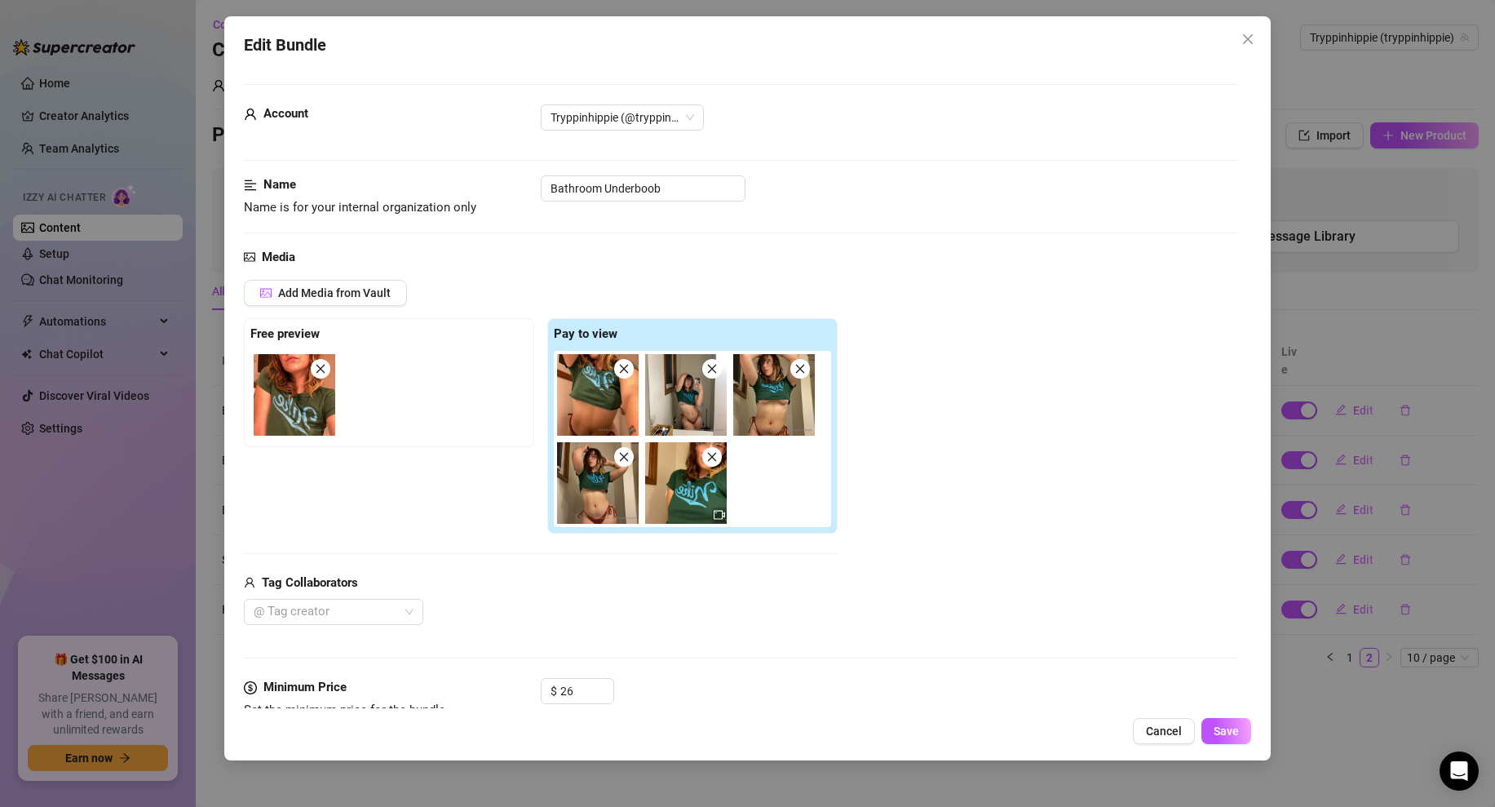
scroll to position [836, 0]
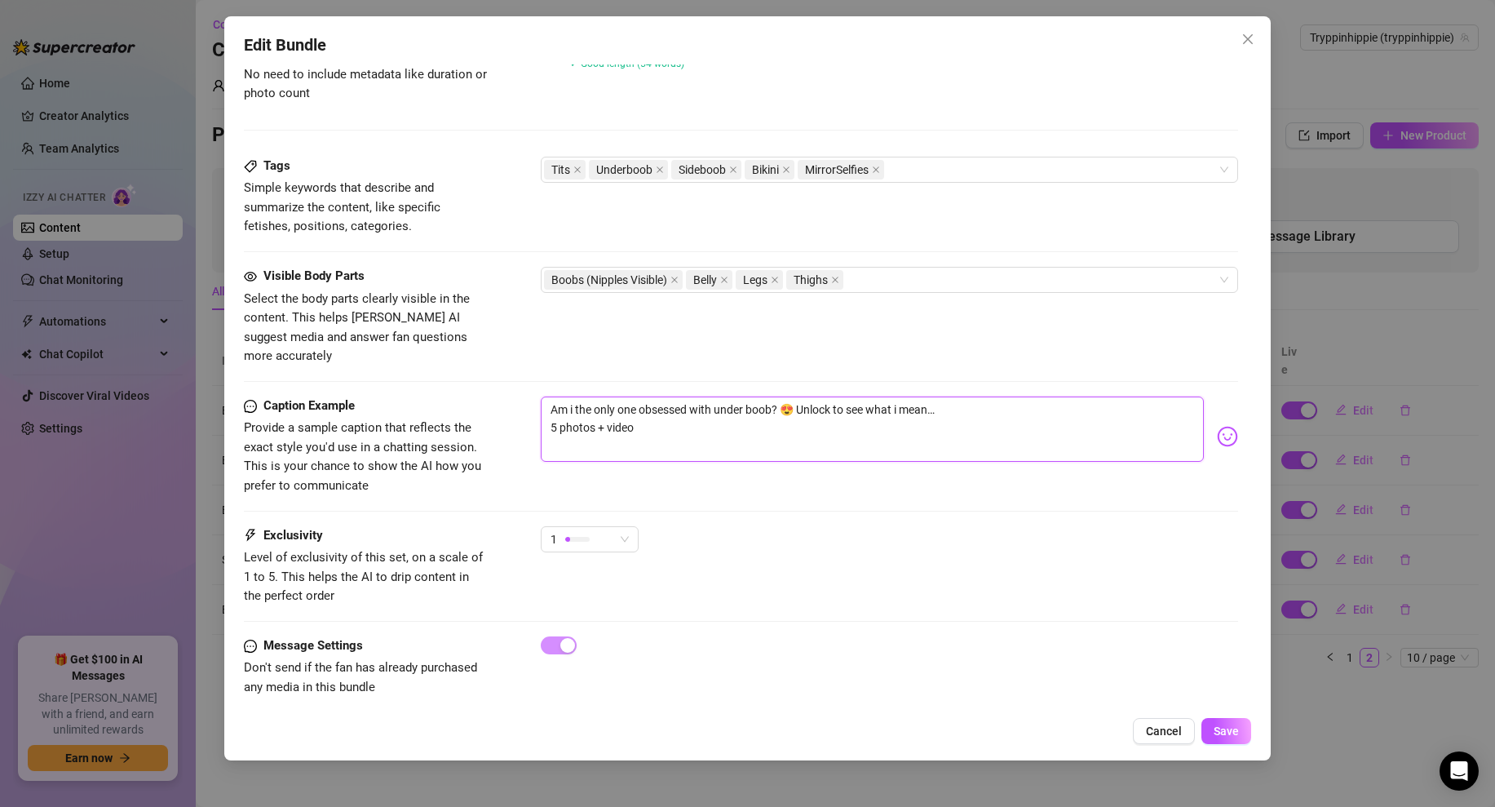
drag, startPoint x: 645, startPoint y: 405, endPoint x: 514, endPoint y: 405, distance: 131.3
click at [514, 405] on div "Caption Example Provide a sample caption that reflects the exact style you'd us…" at bounding box center [741, 445] width 994 height 99
click at [1233, 733] on span "Save" at bounding box center [1226, 730] width 25 height 13
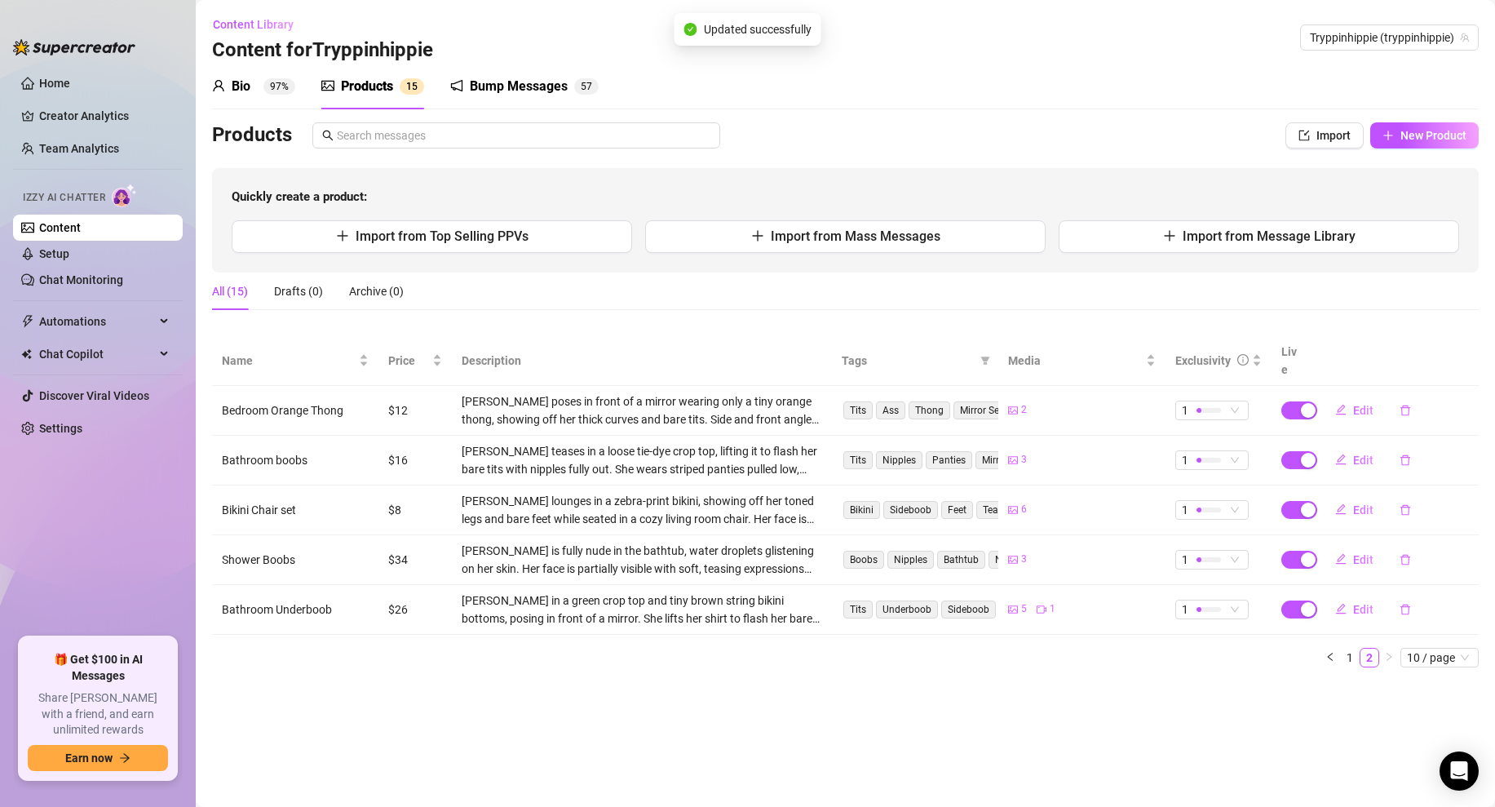
click at [811, 218] on div "Quickly create a product: Import from Top Selling PPVs Import from Mass Message…" at bounding box center [845, 220] width 1267 height 104
click at [825, 242] on span "Import from Mass Messages" at bounding box center [856, 235] width 170 height 15
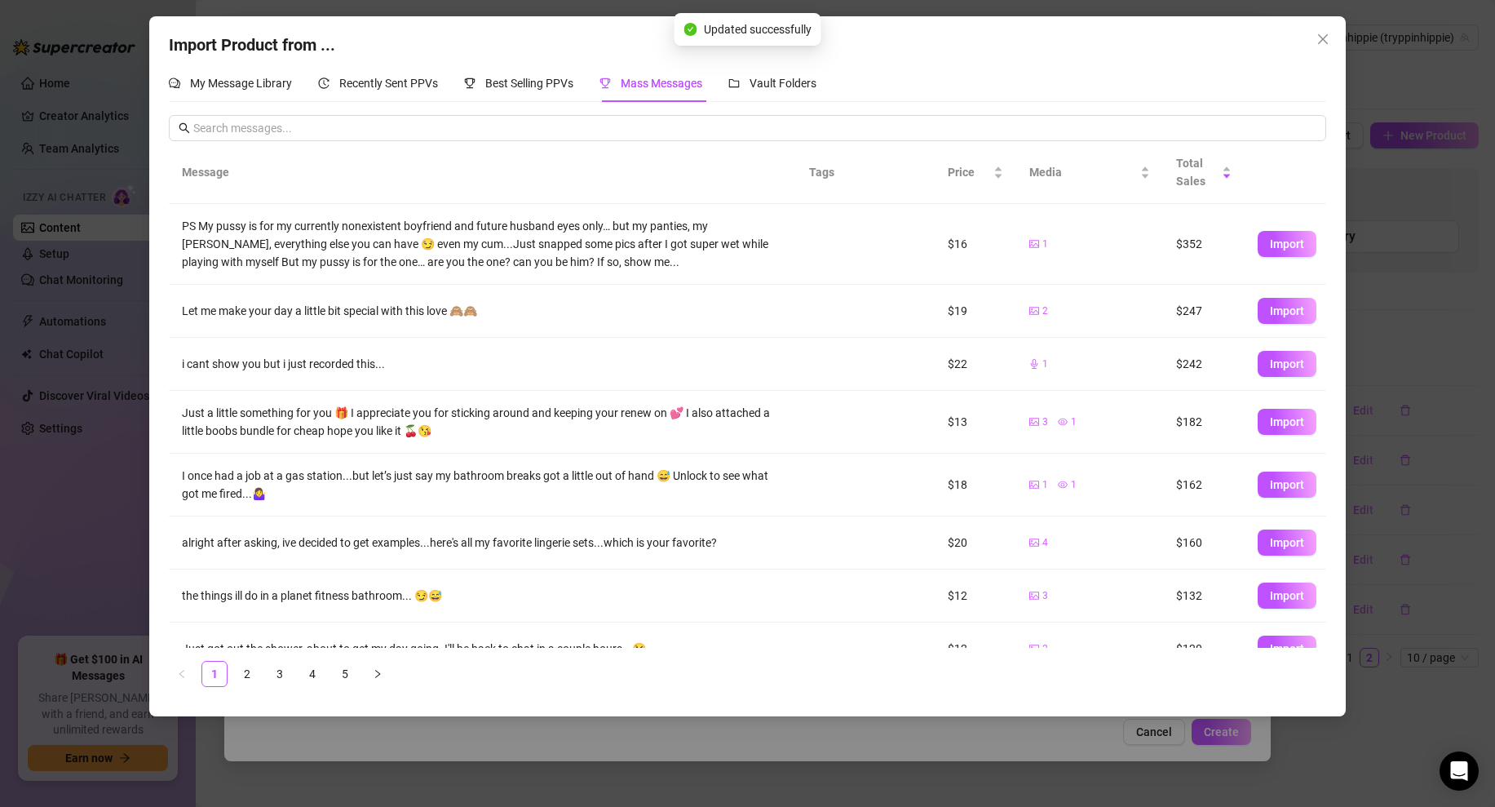
scroll to position [134, 0]
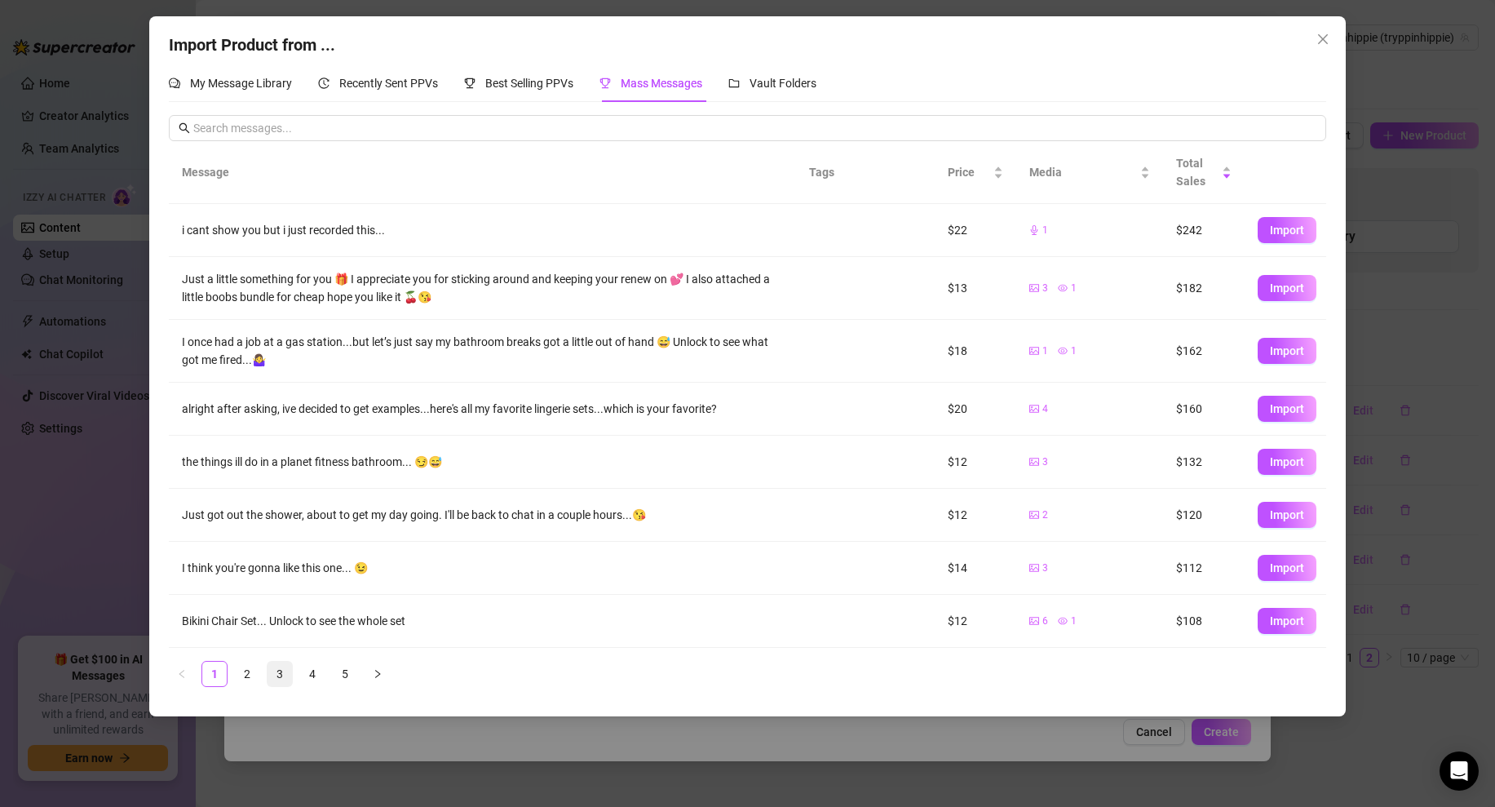
click at [290, 674] on link "3" at bounding box center [279, 673] width 24 height 24
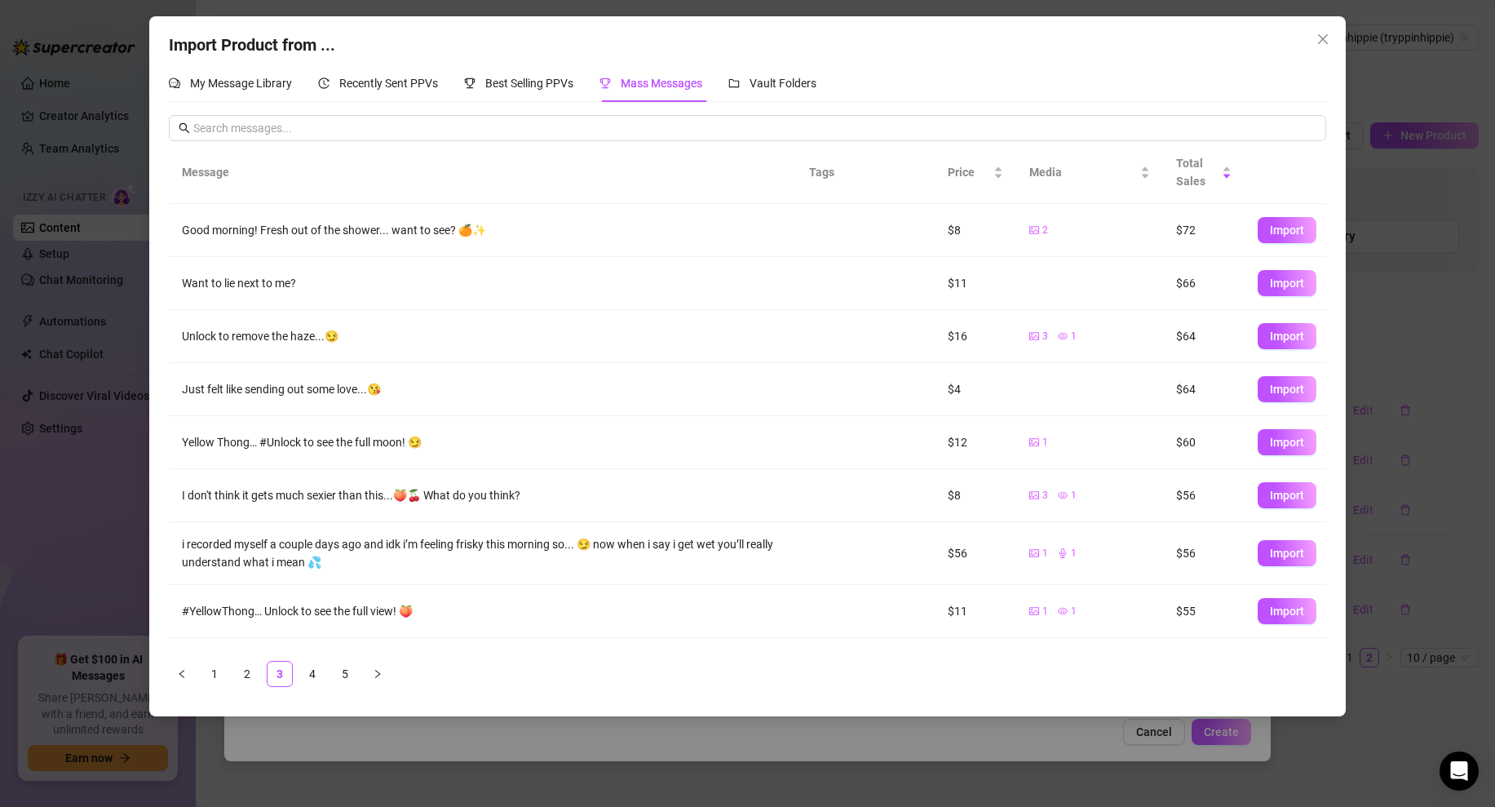
scroll to position [96, 0]
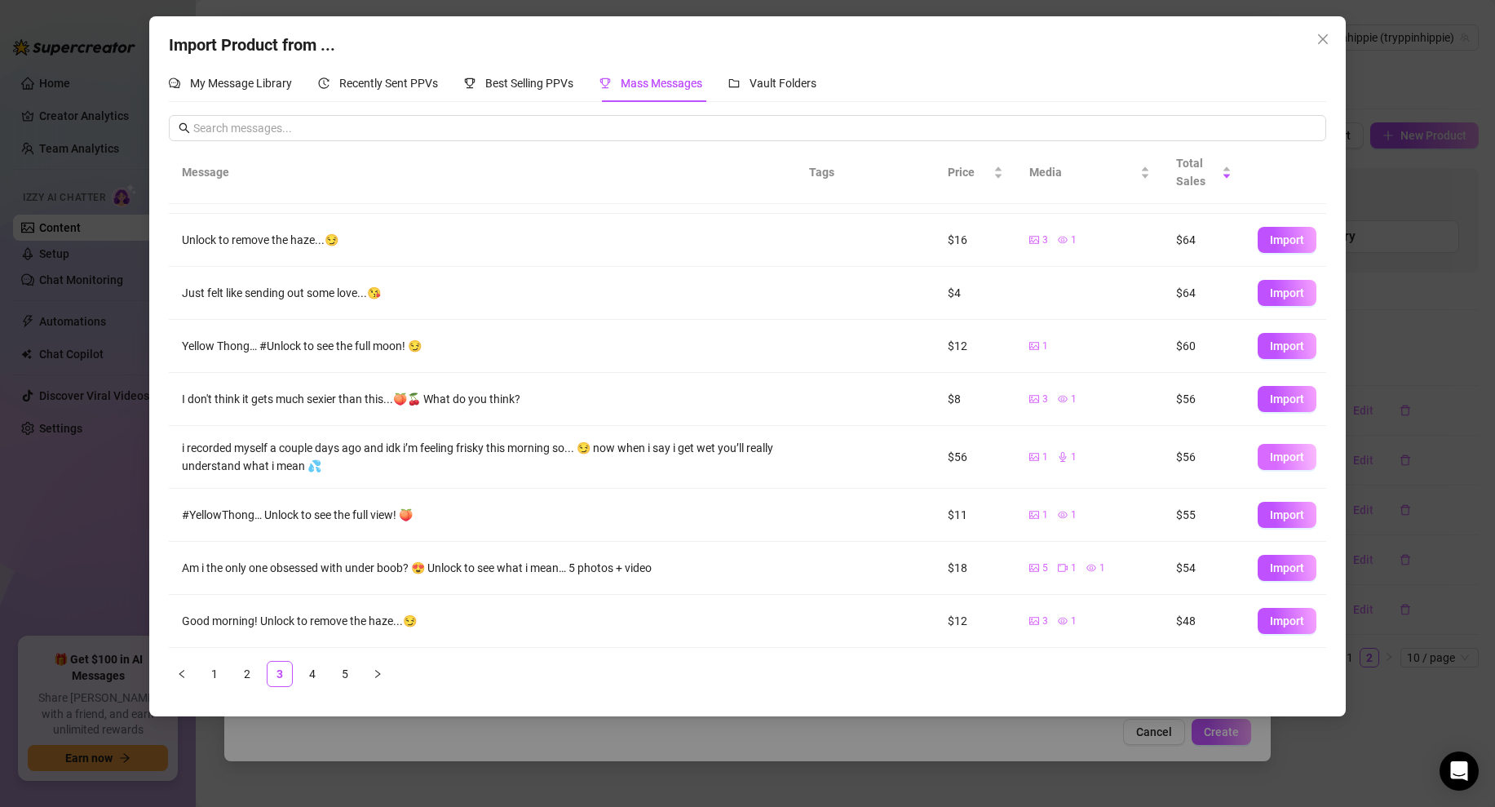
click at [1274, 451] on span "Import" at bounding box center [1287, 456] width 34 height 13
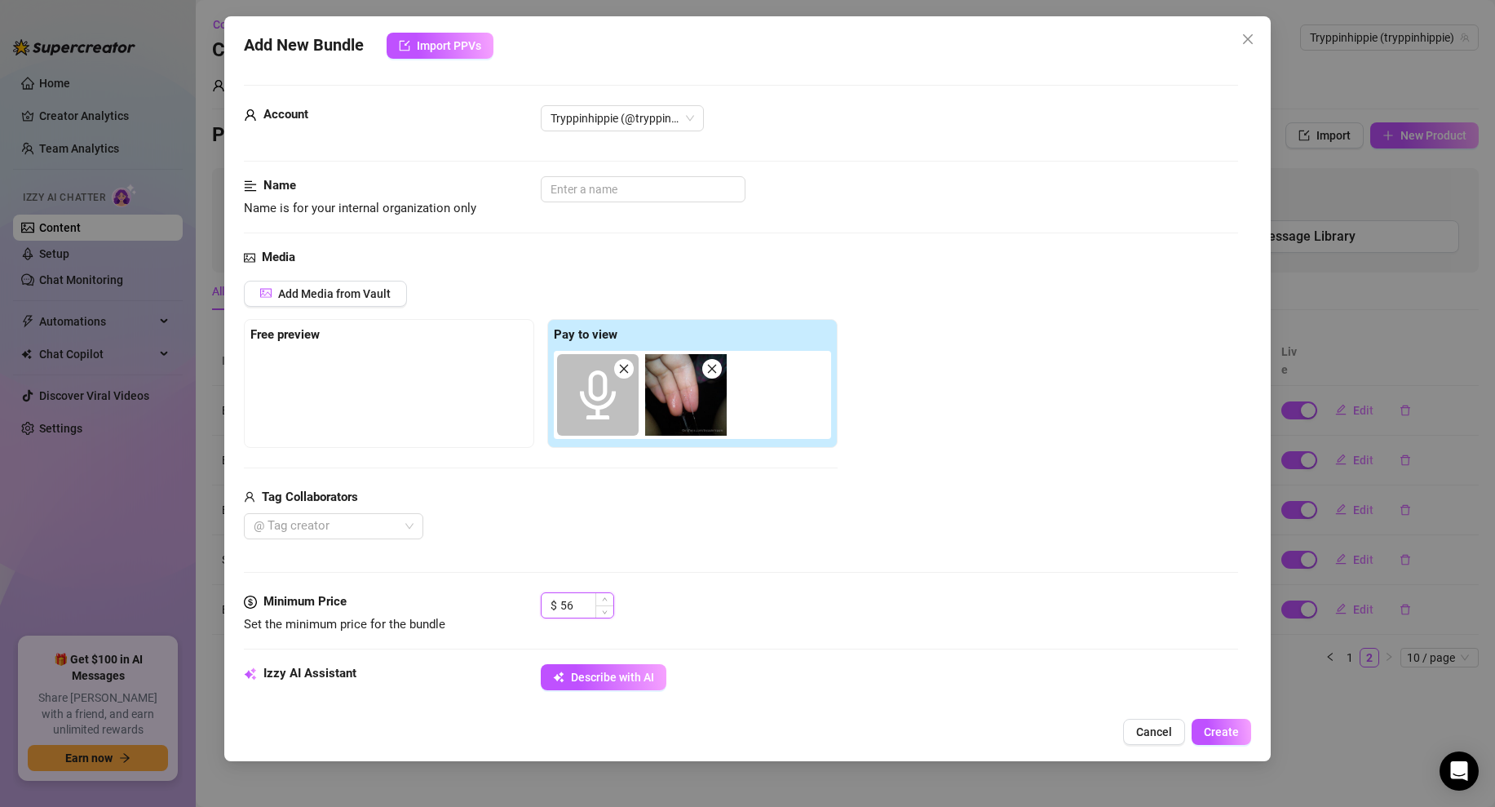
click at [577, 601] on input "56" at bounding box center [586, 605] width 53 height 24
click at [742, 576] on div "Media Add Media from Vault Free preview Pay to view Tag Collaborators @ Tag cre…" at bounding box center [741, 420] width 994 height 344
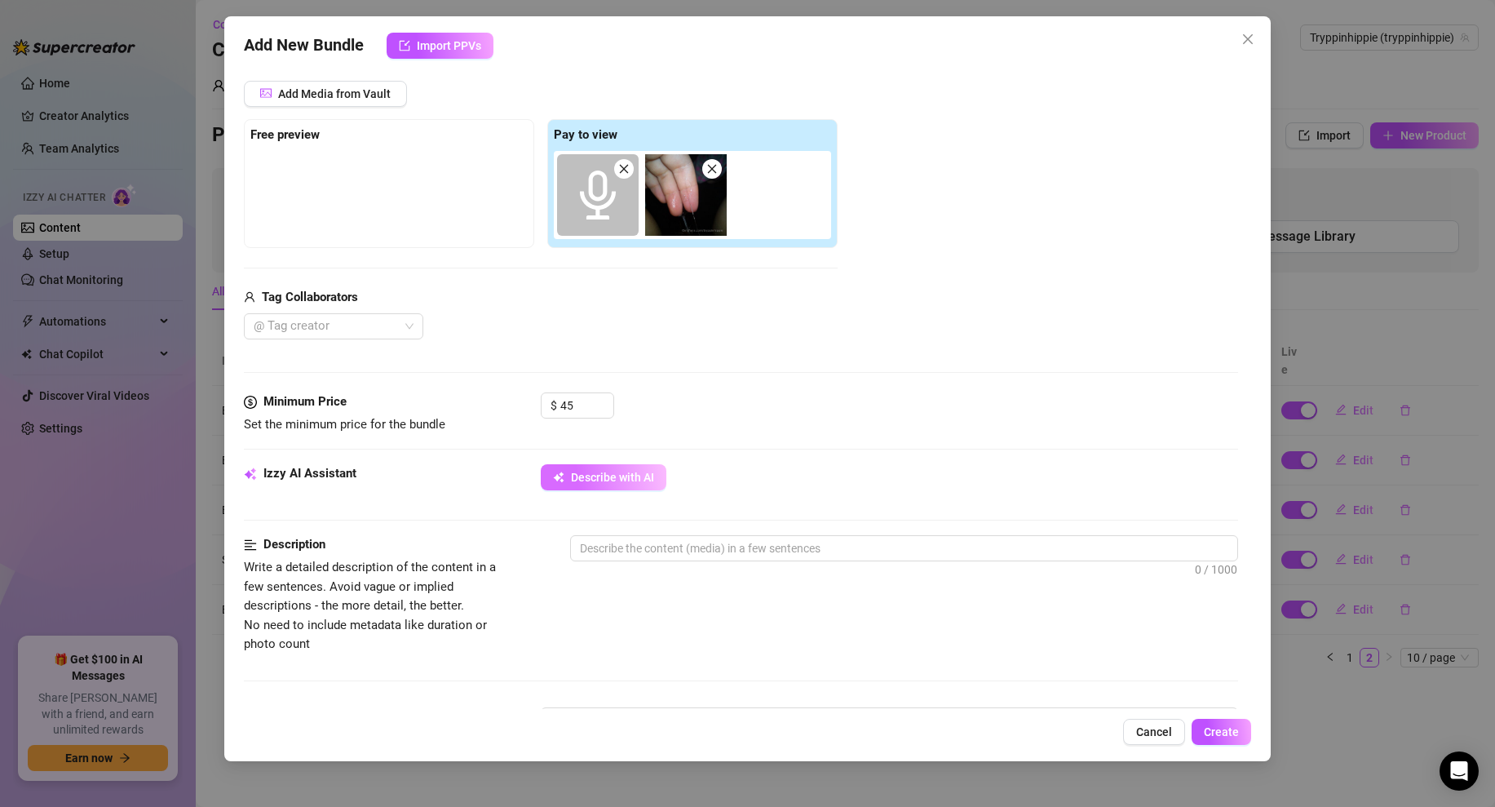
click at [616, 482] on span "Describe with AI" at bounding box center [612, 477] width 83 height 13
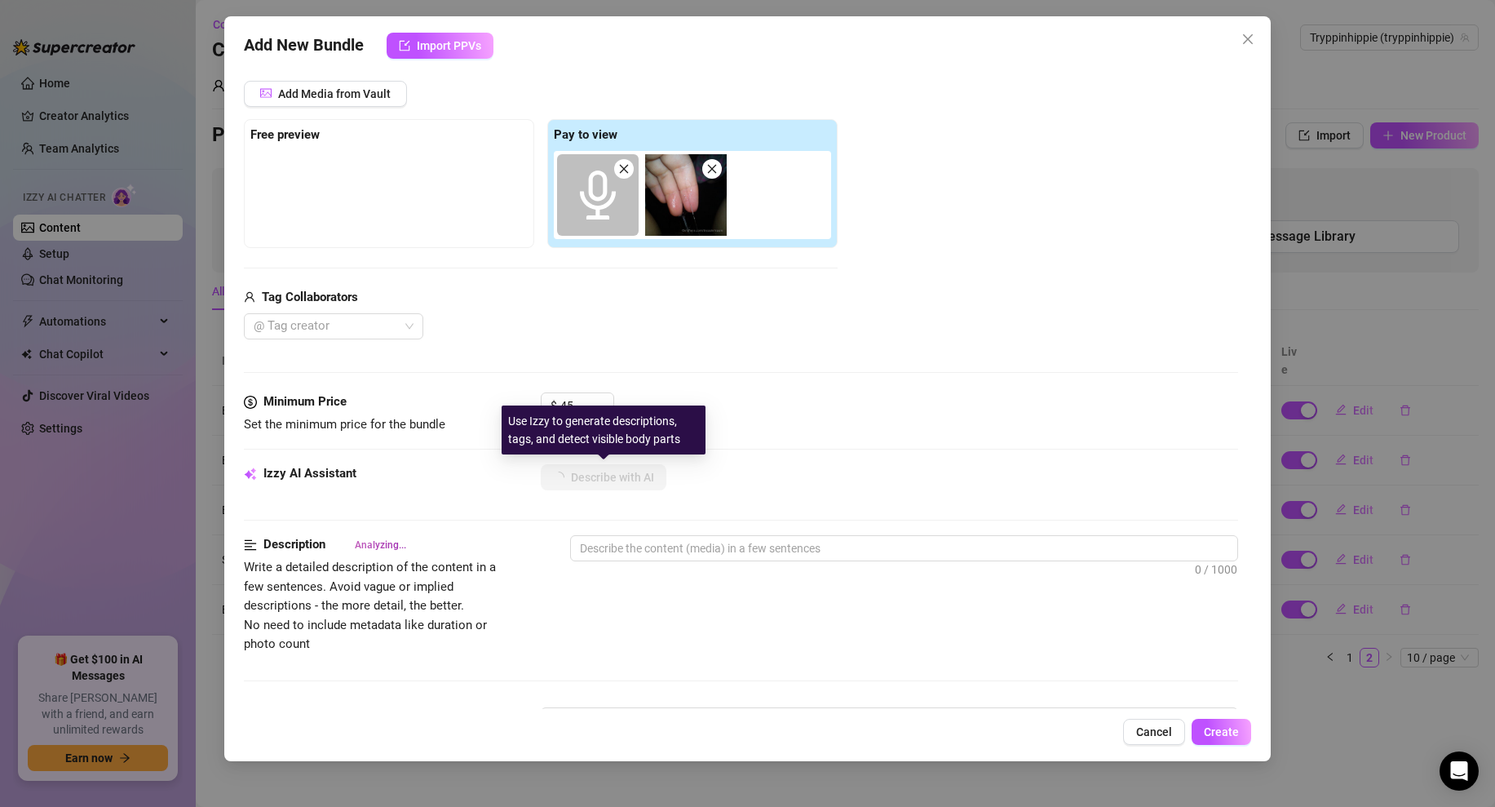
scroll to position [0, 0]
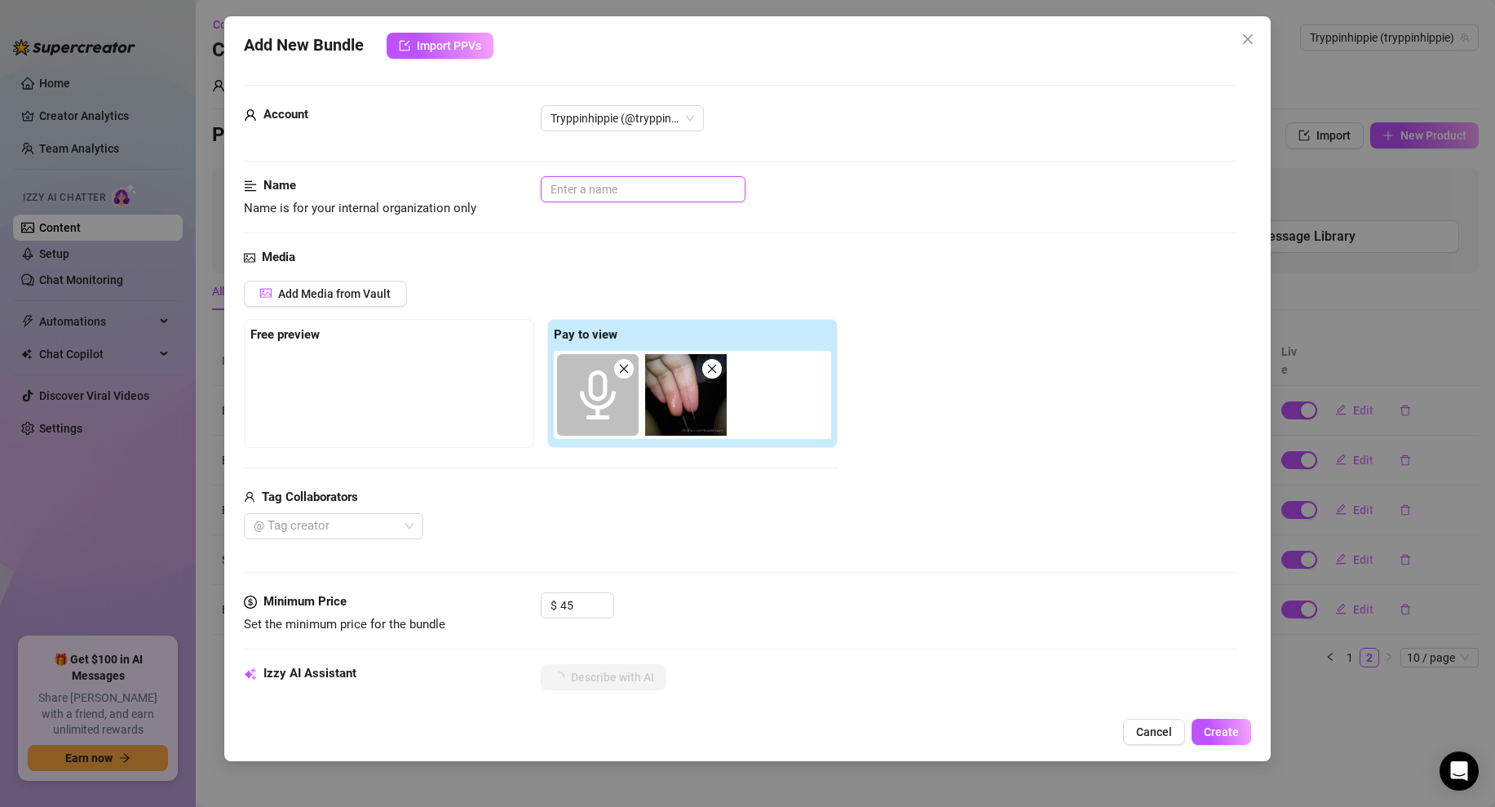
click at [600, 182] on input "text" at bounding box center [643, 189] width 205 height 26
click at [573, 185] on input "Finderging" at bounding box center [643, 189] width 205 height 26
click at [880, 208] on div "Name Name is for your internal organization only Fingering" at bounding box center [741, 197] width 994 height 42
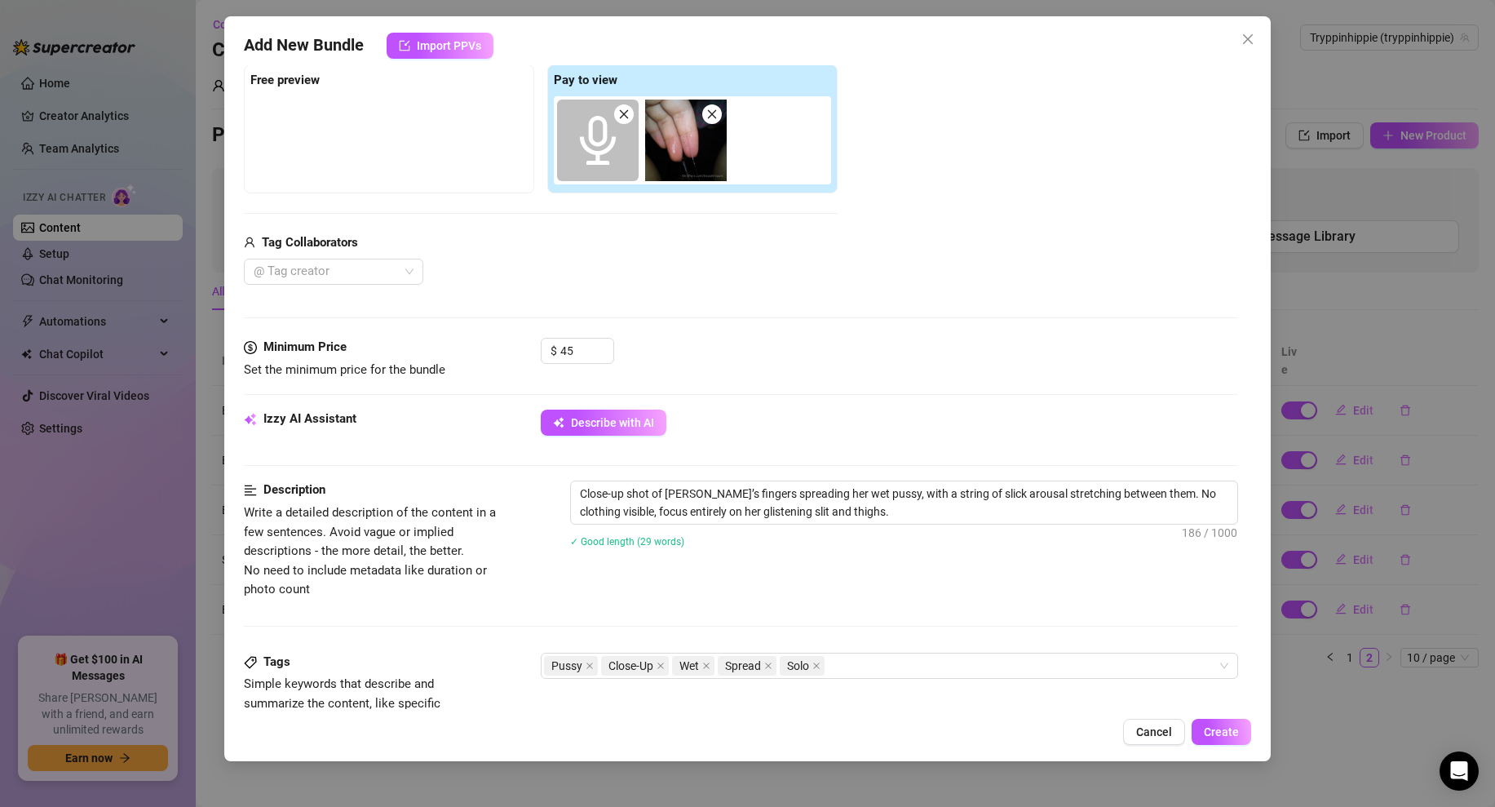
scroll to position [502, 0]
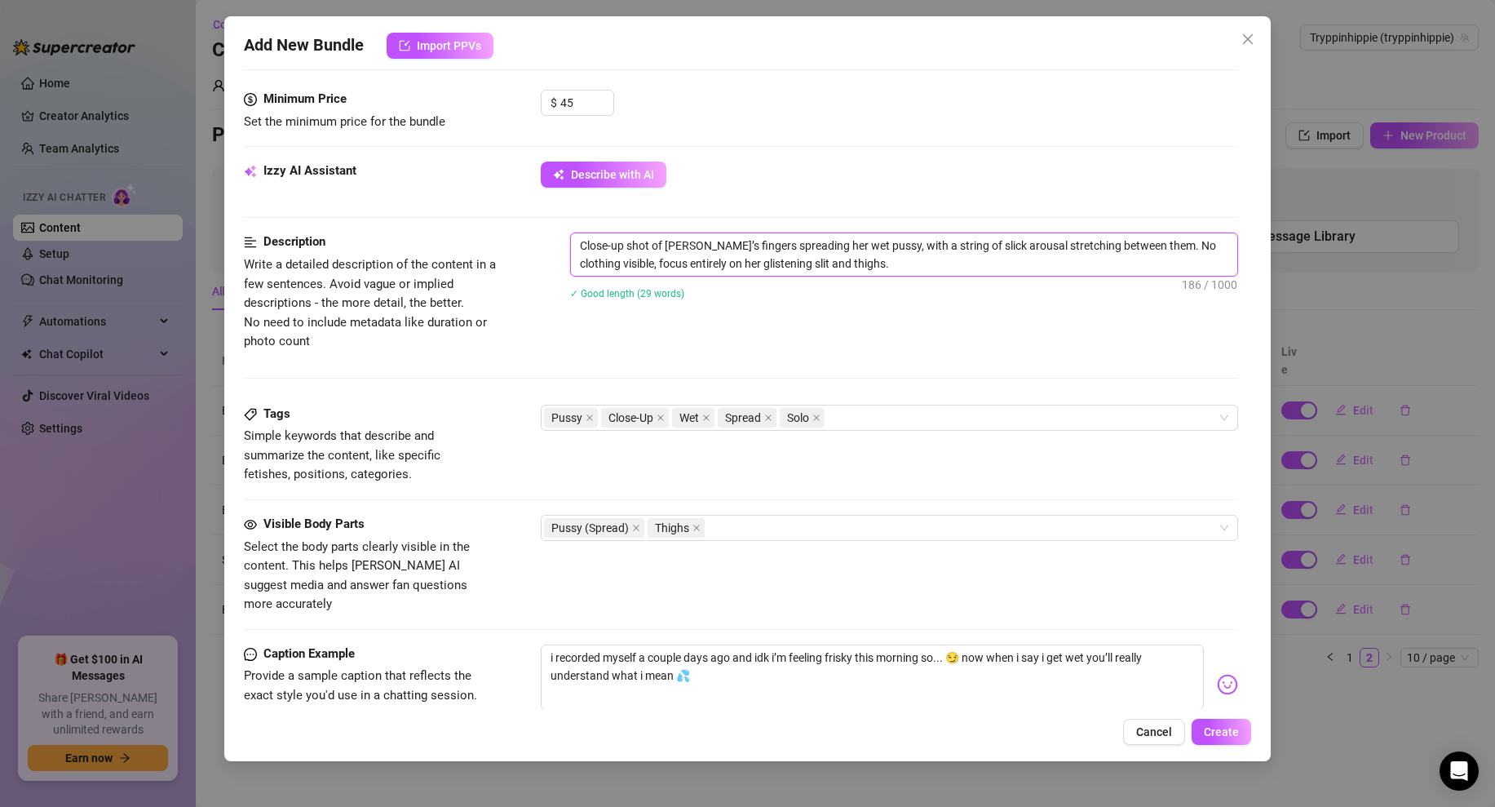
click at [880, 272] on textarea "Close-up shot of [PERSON_NAME]’s fingers spreading her wet pussy, with a string…" at bounding box center [904, 254] width 666 height 42
click at [1191, 259] on textarea "Close-up shot of [PERSON_NAME]’s fingers spreading her wet pussy, with a string…" at bounding box center [904, 263] width 666 height 60
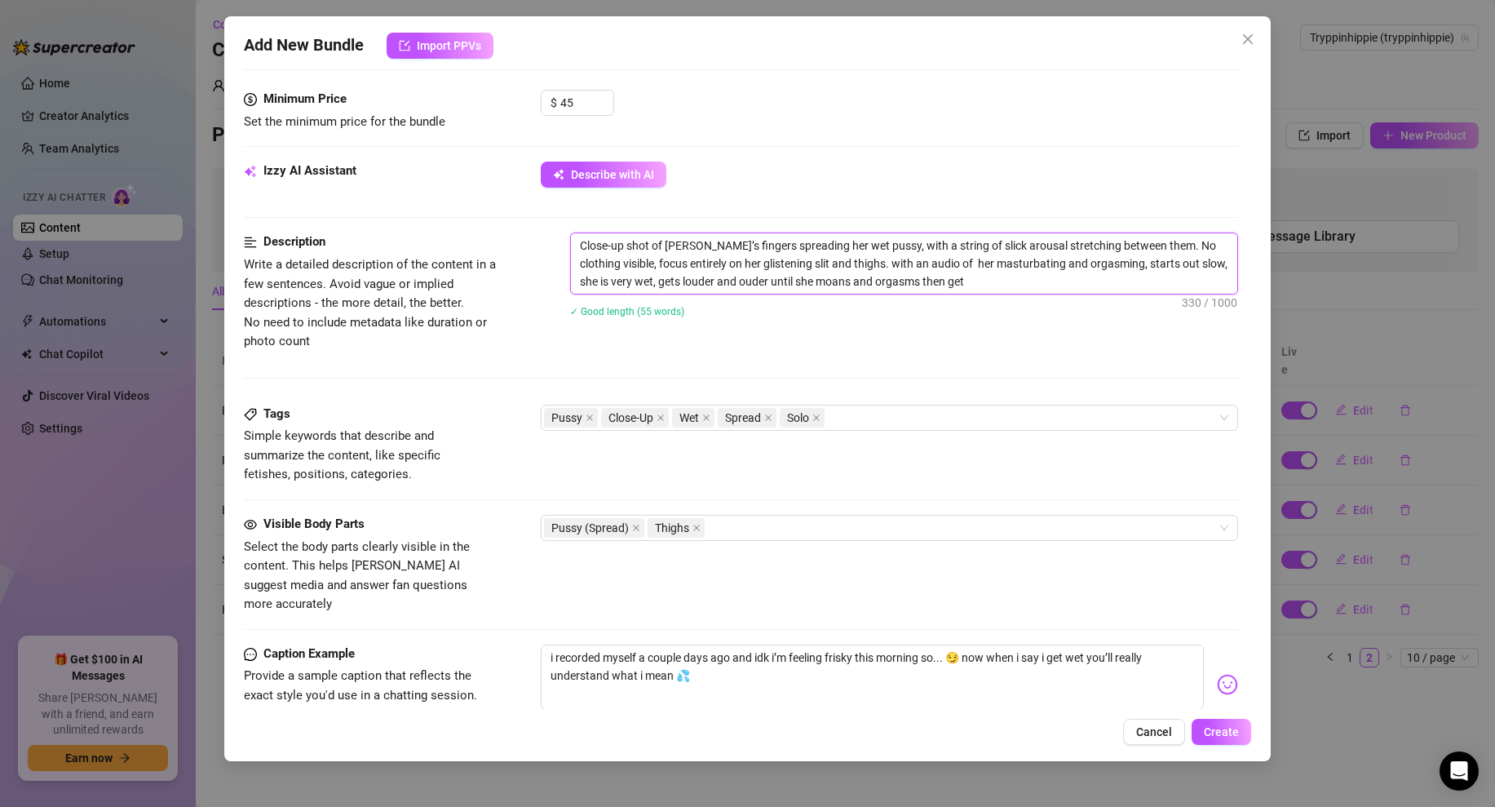
drag, startPoint x: 942, startPoint y: 280, endPoint x: 887, endPoint y: 282, distance: 54.7
click at [887, 282] on textarea "Close-up shot of [PERSON_NAME]’s fingers spreading her wet pussy, with a string…" at bounding box center [904, 263] width 666 height 60
click at [903, 363] on div "Description Write a detailed description of the content in a few sentences. Avo…" at bounding box center [741, 317] width 994 height 171
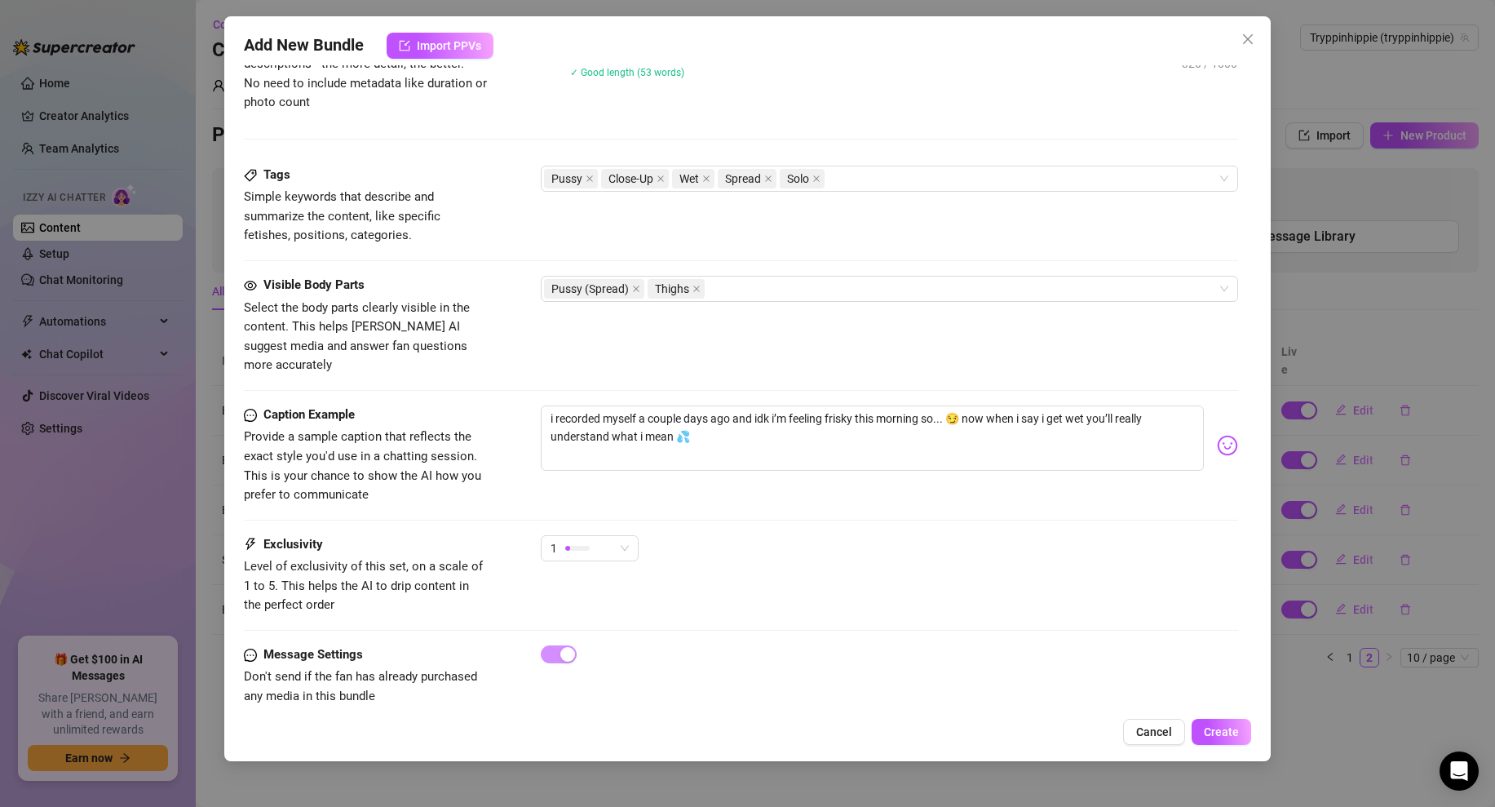
scroll to position [749, 0]
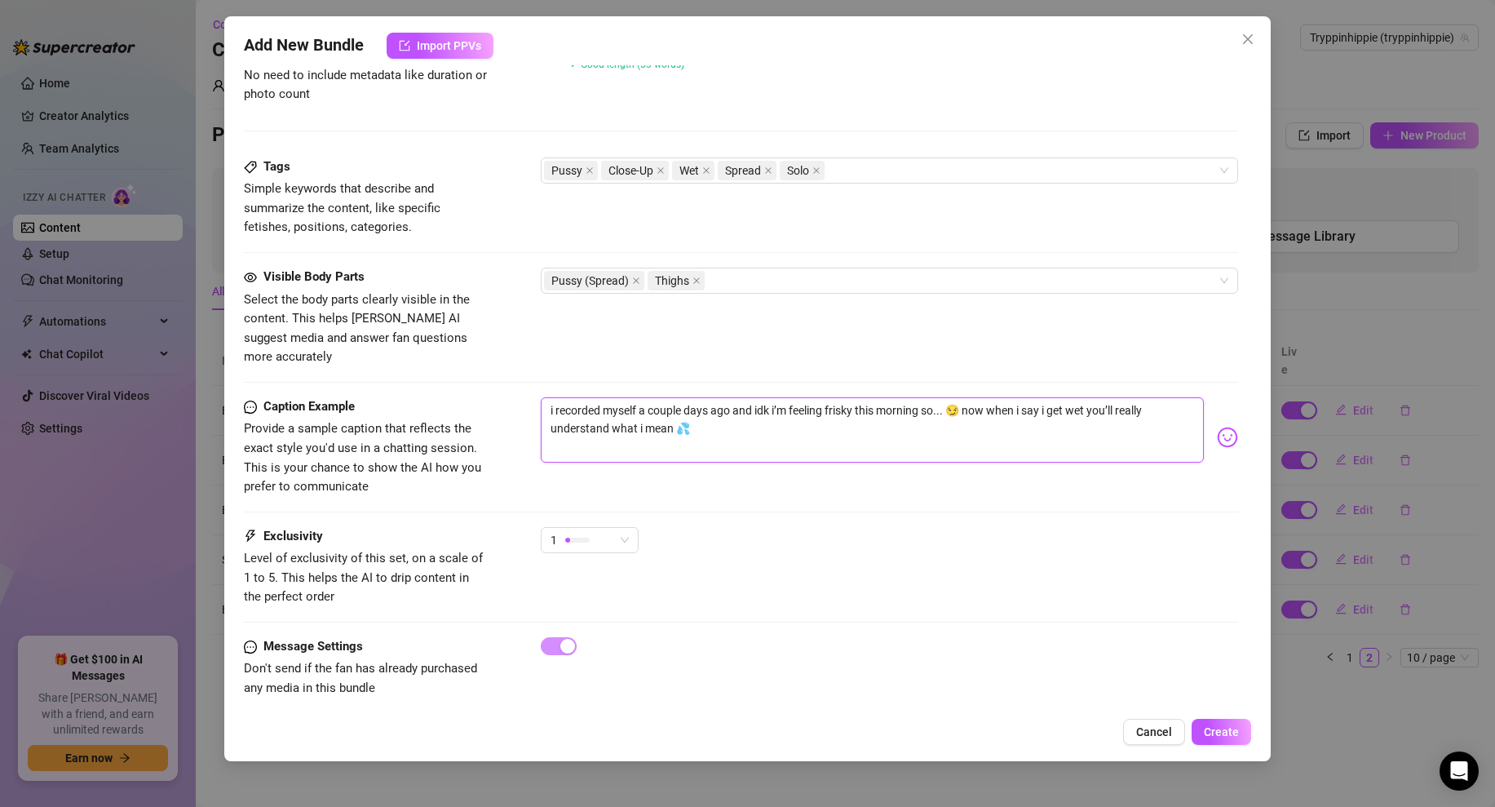
drag, startPoint x: 735, startPoint y: 389, endPoint x: 648, endPoint y: 389, distance: 87.3
click at [648, 397] on textarea "i recorded myself a couple days ago and idk i’m feeling frisky this morning so.…" at bounding box center [872, 429] width 663 height 65
click at [638, 397] on textarea "i recorded myself a couple days ago and idk i’m feeling frisky this morning so.…" at bounding box center [872, 429] width 663 height 65
drag, startPoint x: 643, startPoint y: 392, endPoint x: 736, endPoint y: 391, distance: 93.0
click at [736, 397] on textarea "i recorded myself a couple days ago and idk i’m feeling frisky this morning so.…" at bounding box center [872, 429] width 663 height 65
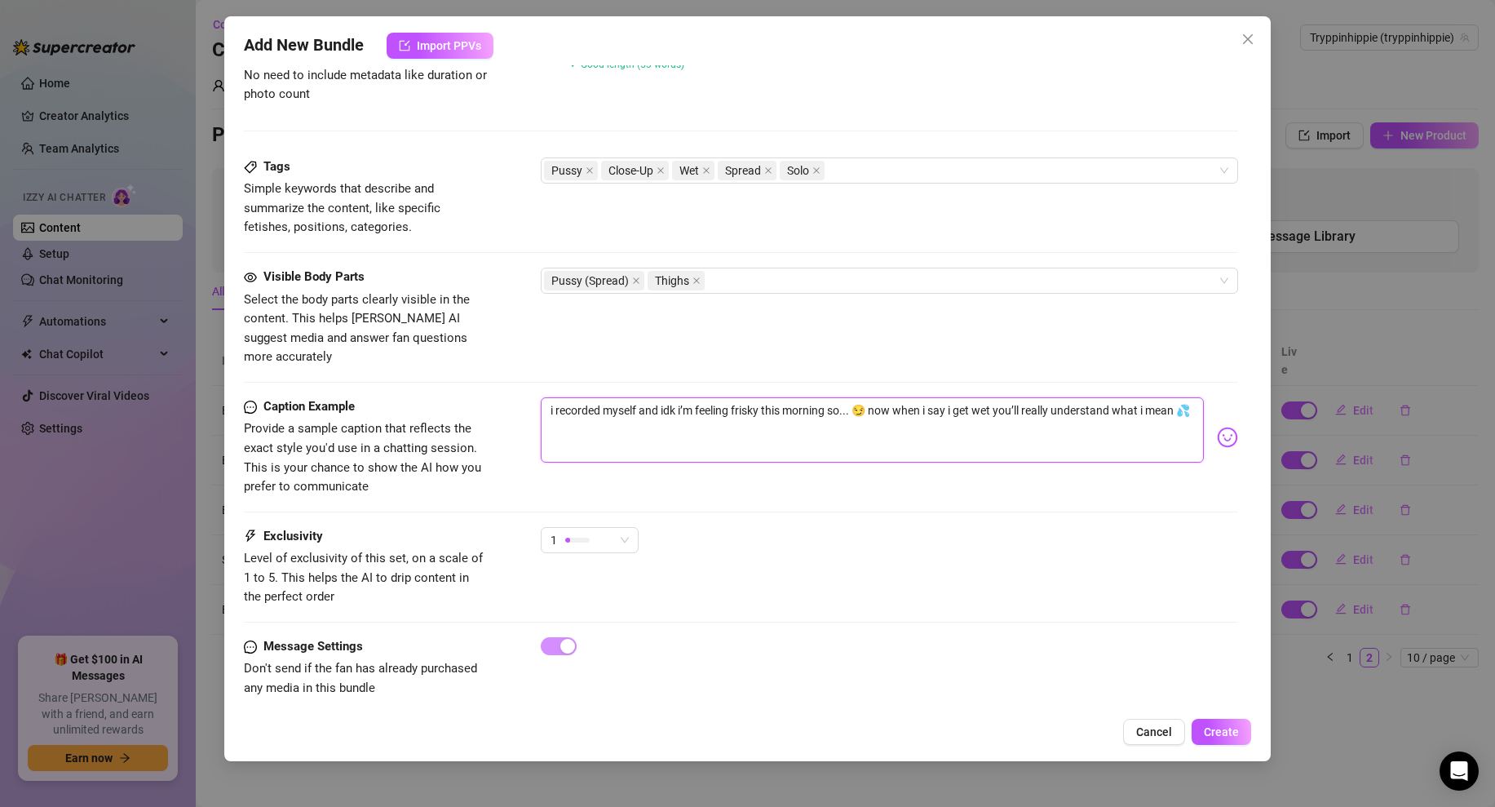
drag, startPoint x: 856, startPoint y: 387, endPoint x: 641, endPoint y: 384, distance: 215.3
click at [641, 397] on textarea "i recorded myself and idk i’m feeling frisky this morning so... 😏 now when i sa…" at bounding box center [872, 429] width 663 height 65
drag, startPoint x: 838, startPoint y: 392, endPoint x: 1142, endPoint y: 395, distance: 304.2
click at [1142, 397] on textarea "i recorded myself do you want to see how wet i get? 😏 now when i say i get wet …" at bounding box center [872, 429] width 663 height 65
click at [912, 397] on textarea "i recorded myself do you want to see how wet i get? 💦" at bounding box center [872, 429] width 663 height 65
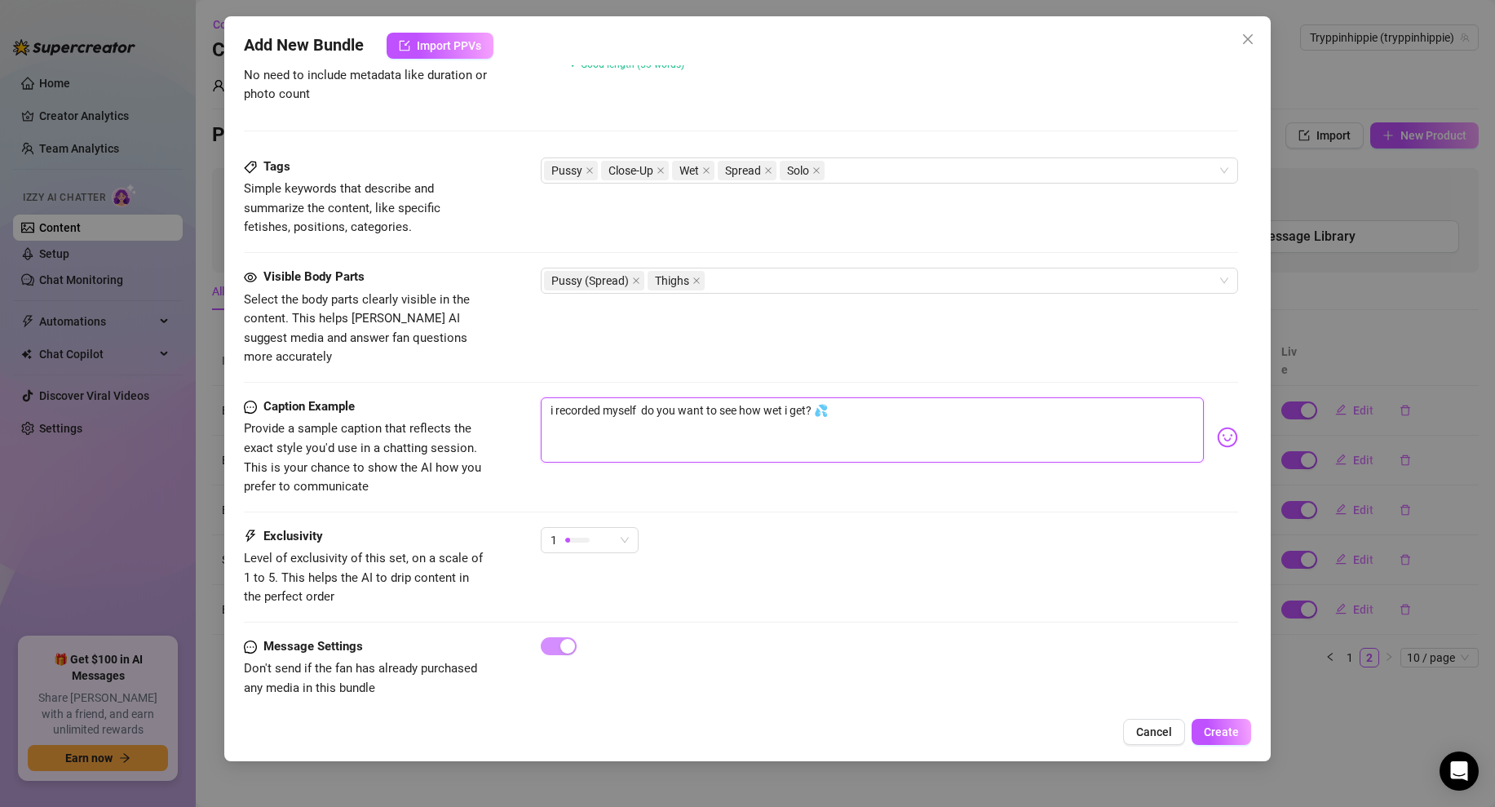
click at [641, 397] on textarea "i recorded myself do you want to see how wet i get? 💦" at bounding box center [872, 429] width 663 height 65
click at [872, 412] on textarea "i recorded myself, do you want to see how wet i get? 💦" at bounding box center [872, 429] width 663 height 65
click at [1222, 732] on span "Create" at bounding box center [1221, 731] width 35 height 13
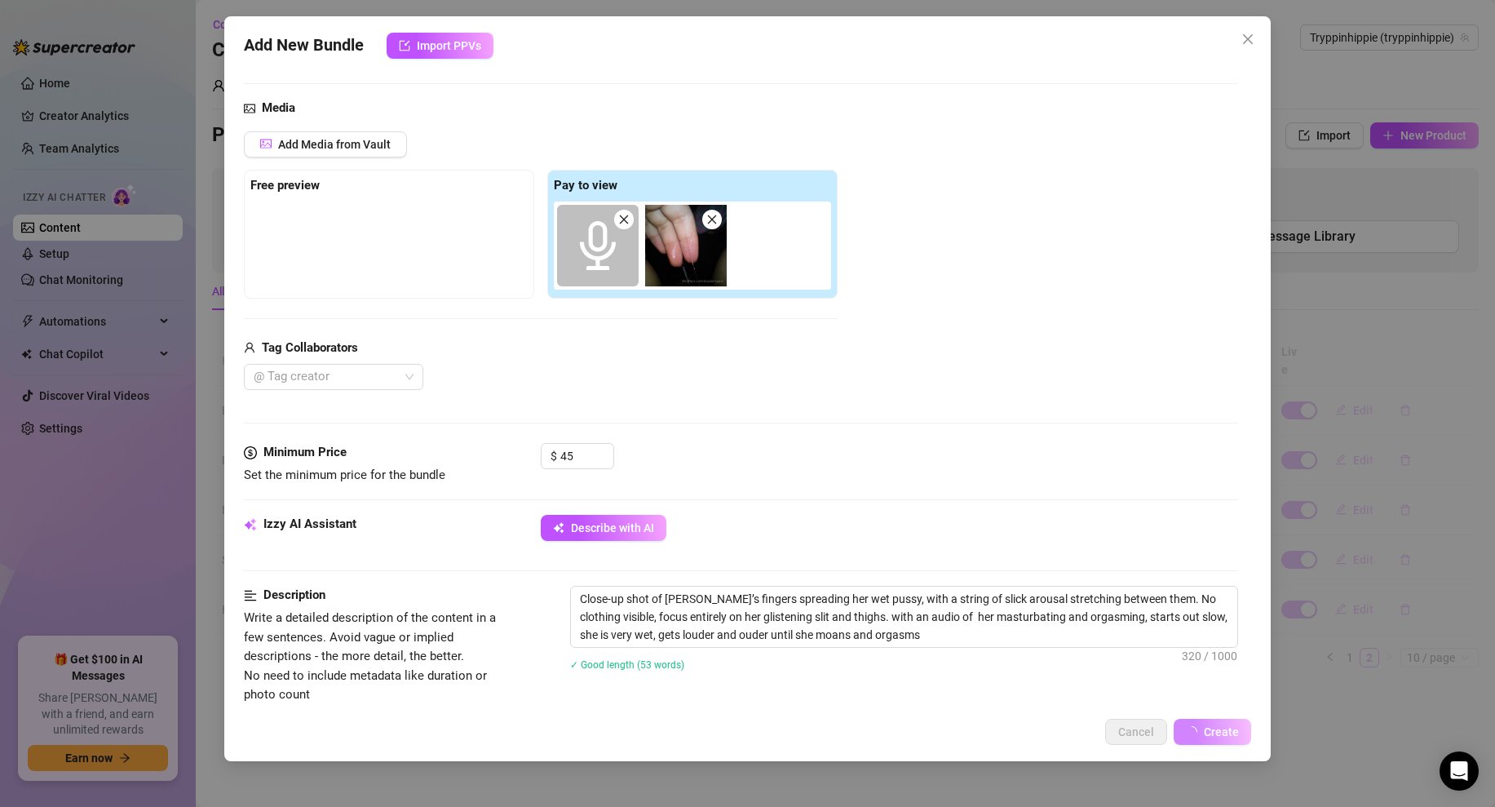
scroll to position [0, 0]
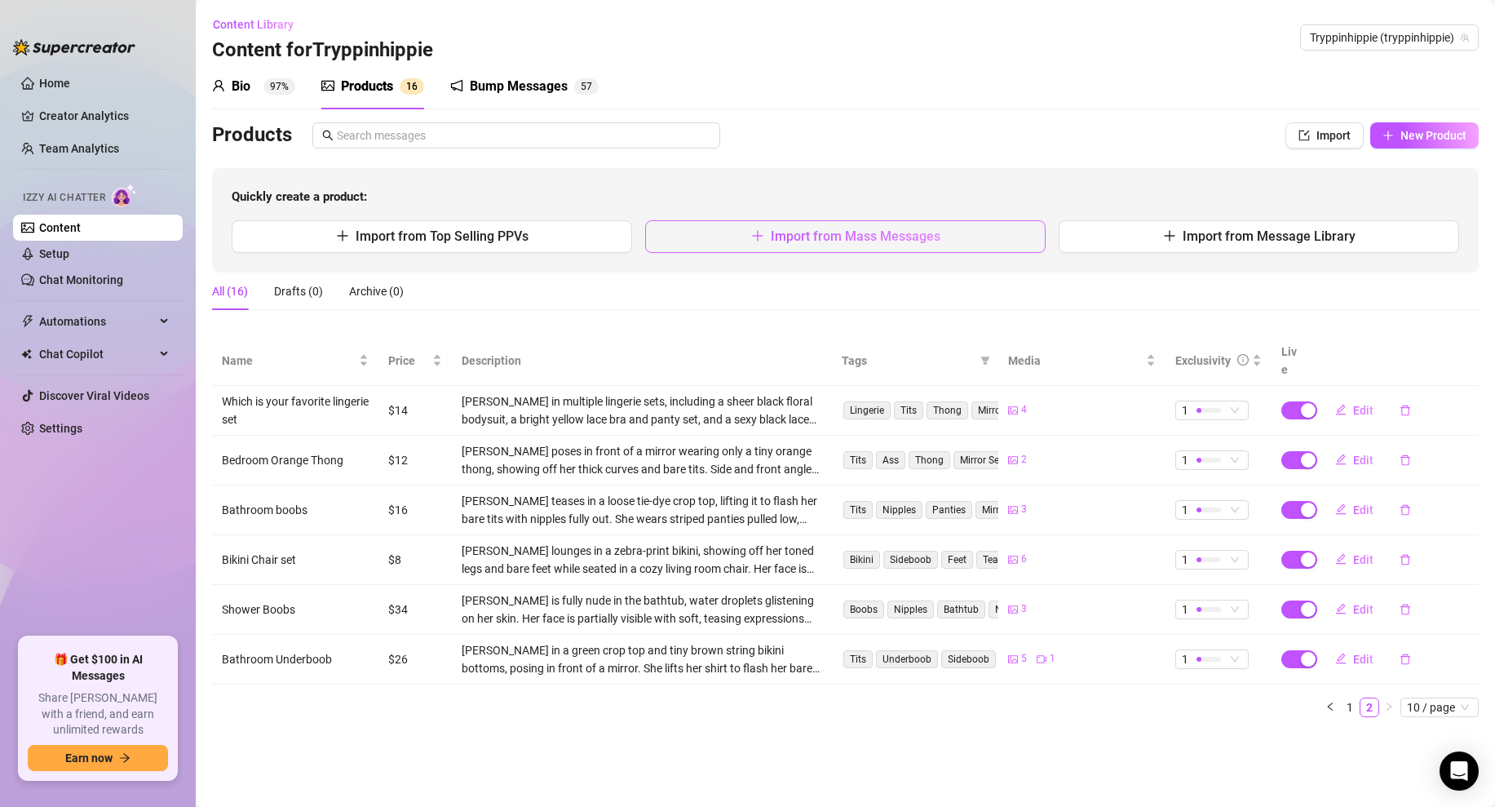
click at [827, 223] on button "Import from Mass Messages" at bounding box center [845, 236] width 400 height 33
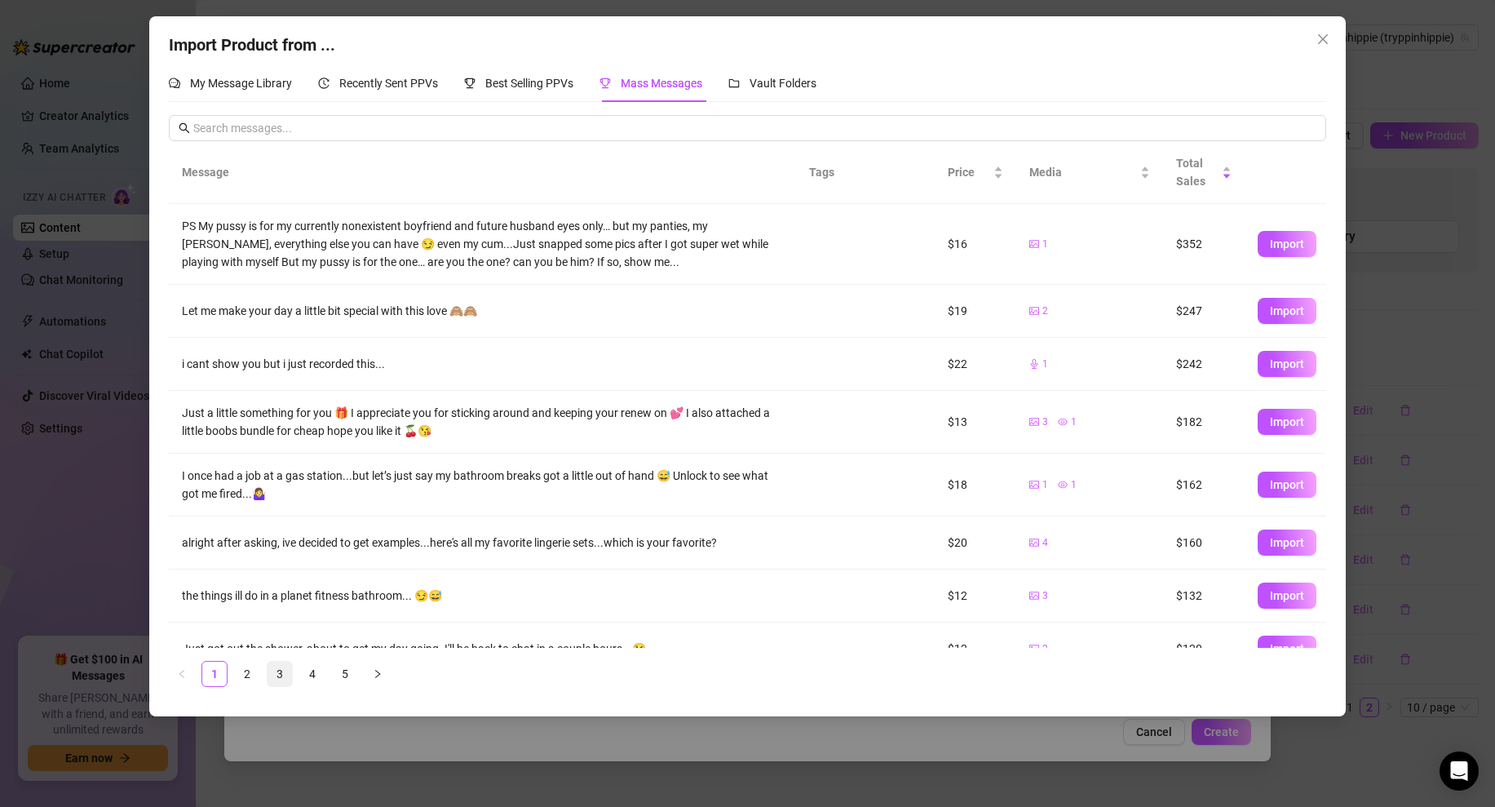
click at [277, 662] on link "3" at bounding box center [279, 673] width 24 height 24
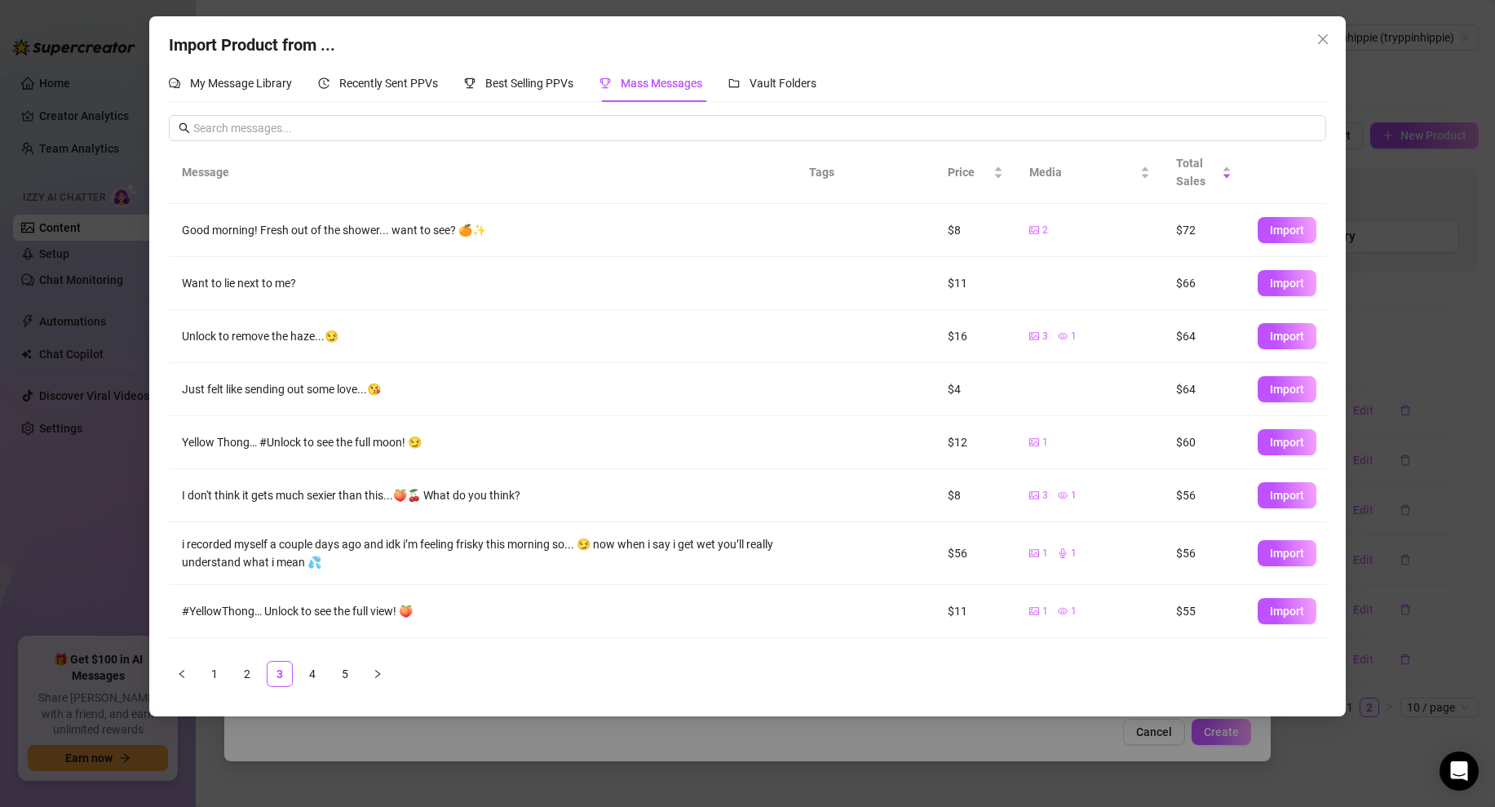
scroll to position [96, 0]
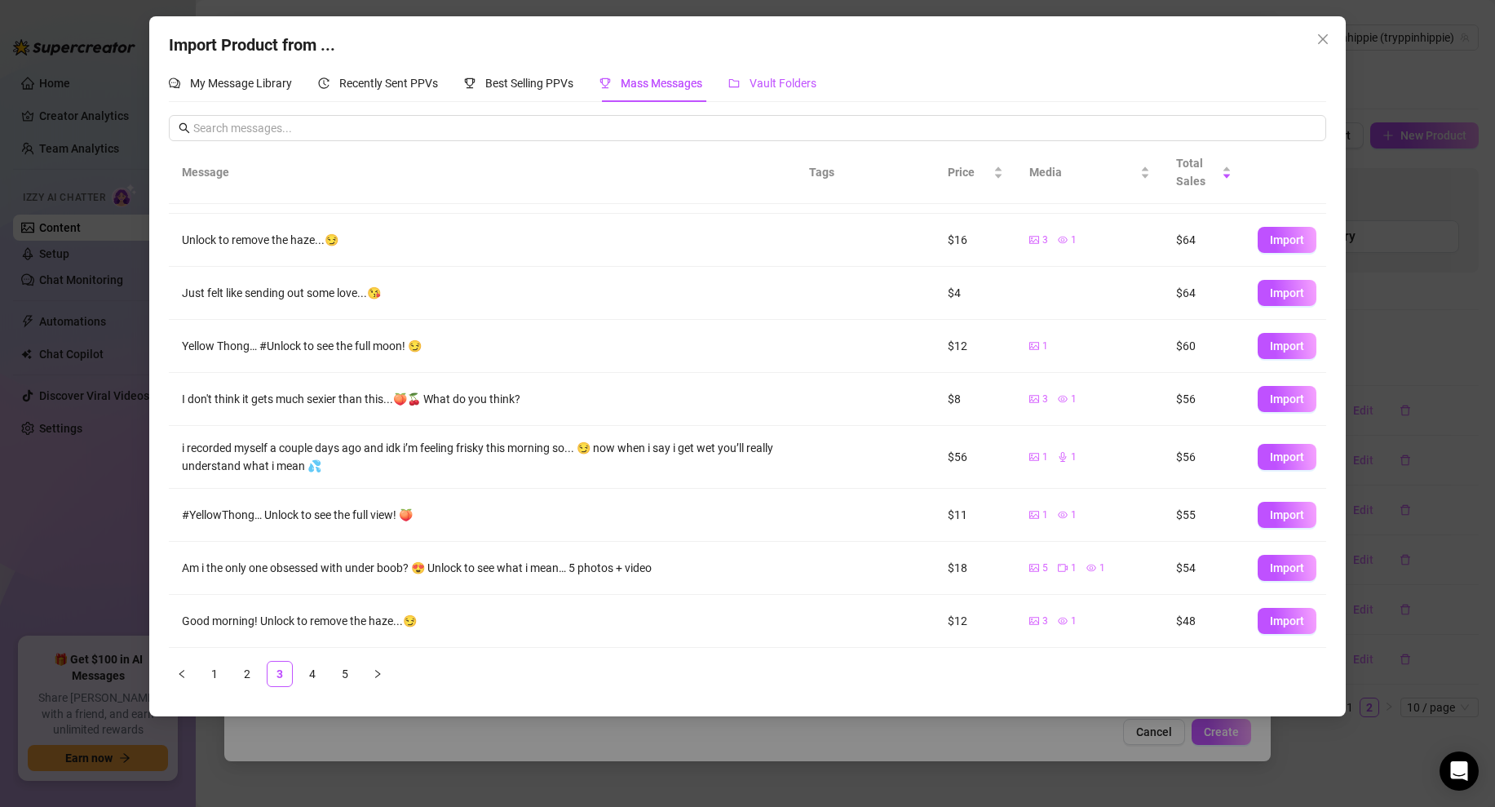
click at [795, 78] on span "Vault Folders" at bounding box center [782, 83] width 67 height 13
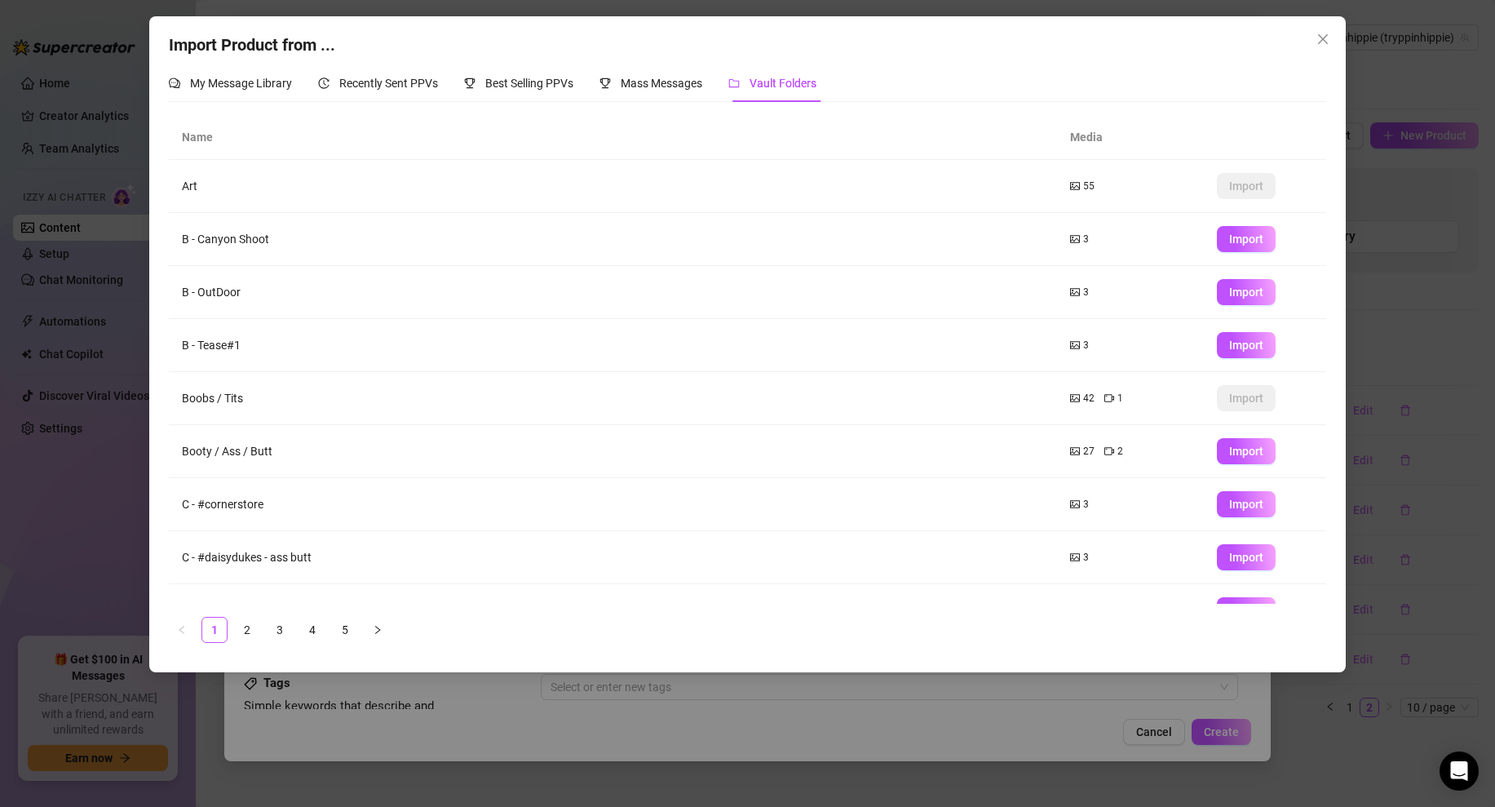
scroll to position [86, 0]
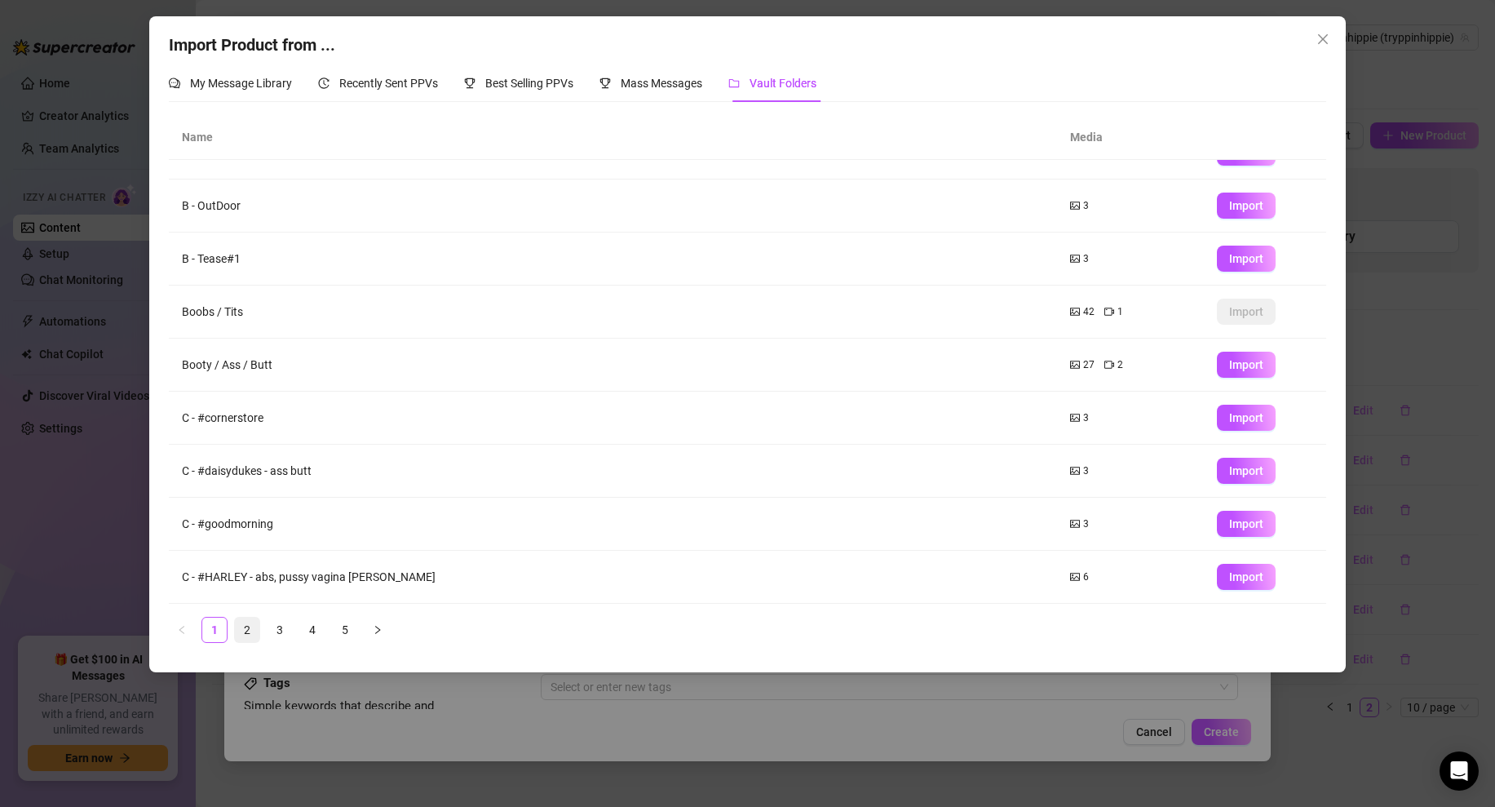
click at [255, 628] on link "2" at bounding box center [247, 629] width 24 height 24
click at [285, 627] on link "3" at bounding box center [279, 629] width 24 height 24
click at [303, 637] on link "4" at bounding box center [312, 629] width 24 height 24
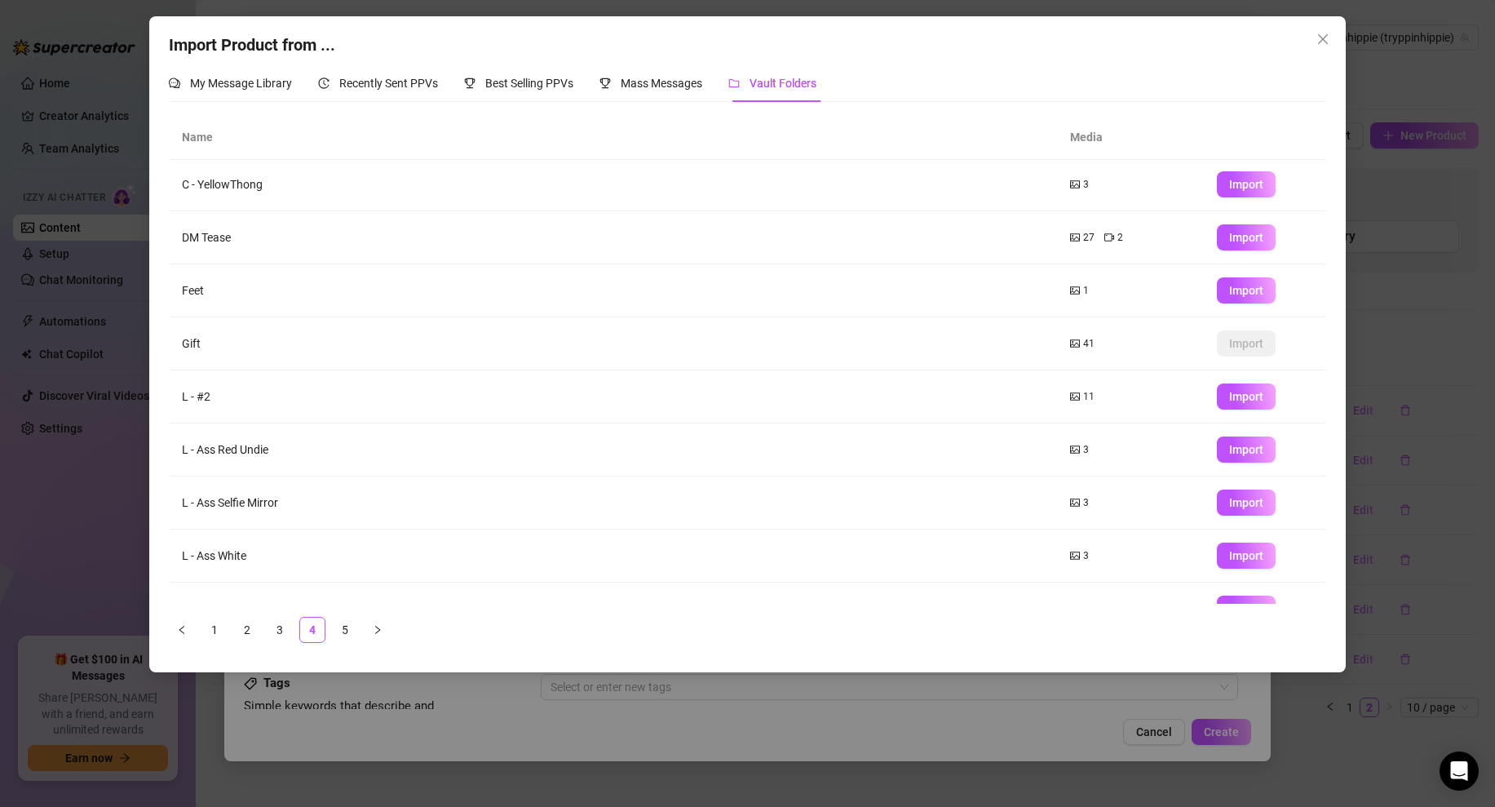
scroll to position [0, 0]
click at [1075, 396] on icon "picture" at bounding box center [1075, 398] width 10 height 10
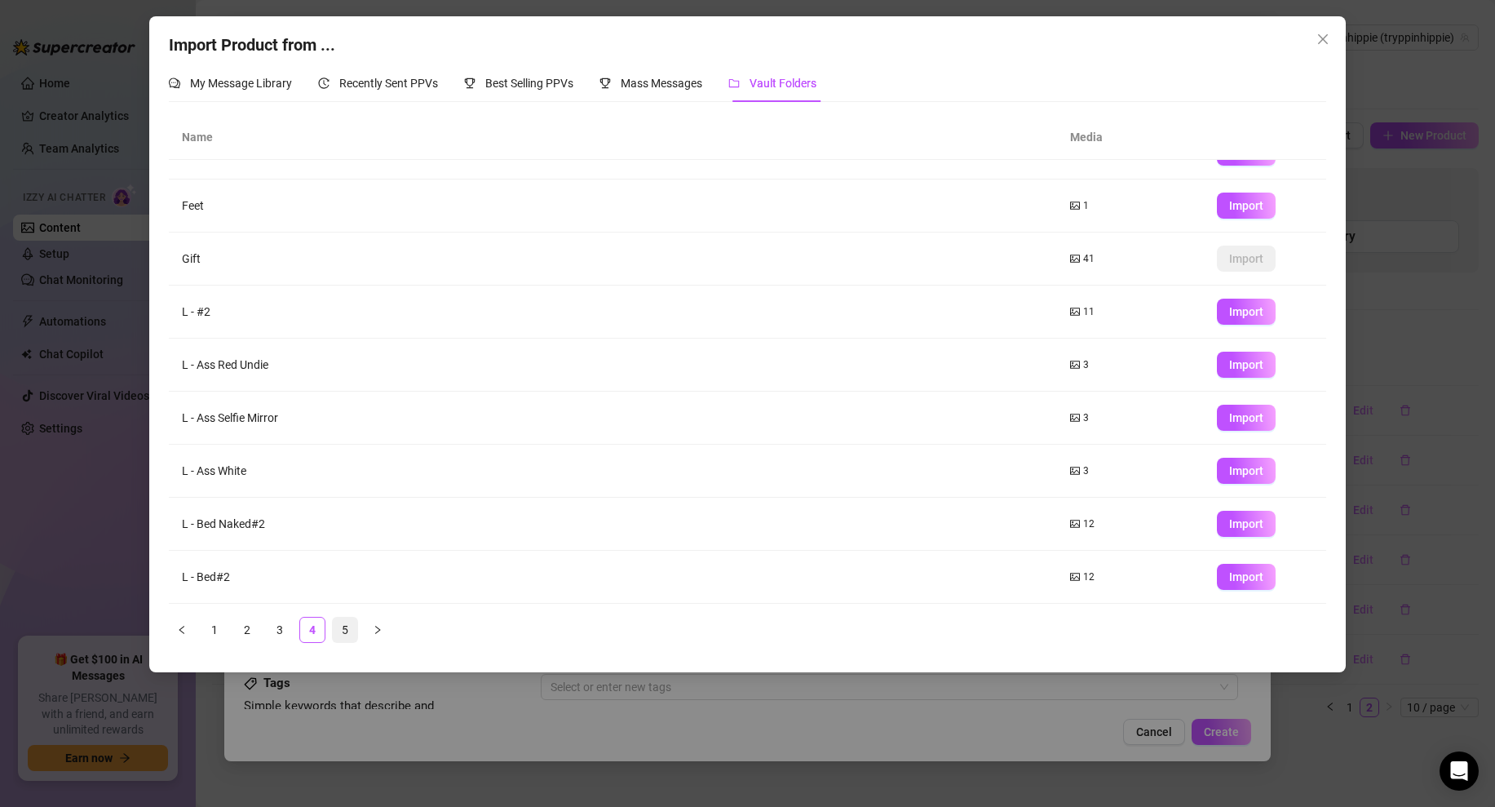
click at [345, 618] on link "5" at bounding box center [345, 629] width 24 height 24
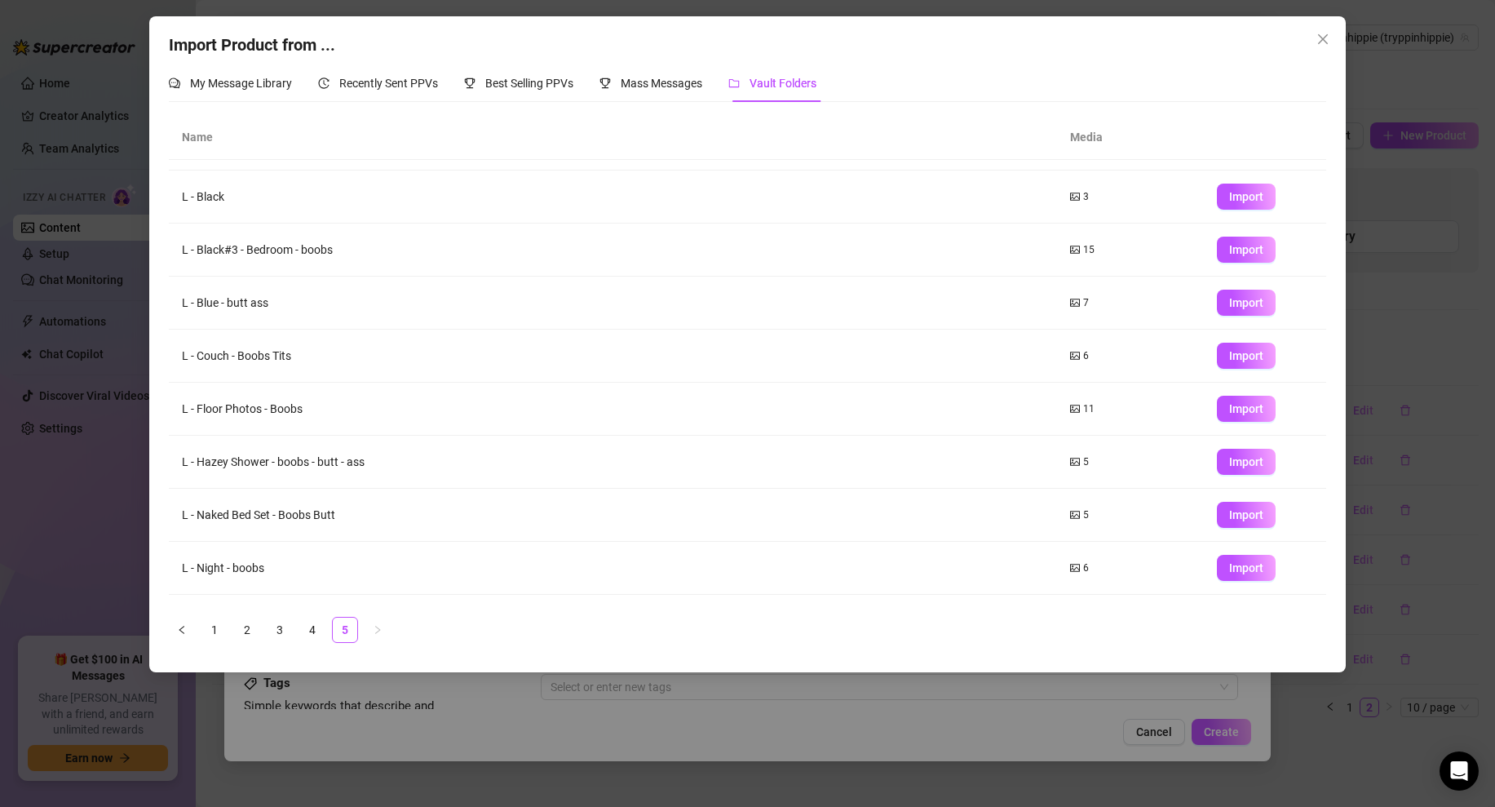
scroll to position [43, 0]
click at [1077, 359] on icon "picture" at bounding box center [1075, 355] width 10 height 10
click at [1245, 356] on span "Import" at bounding box center [1246, 354] width 34 height 13
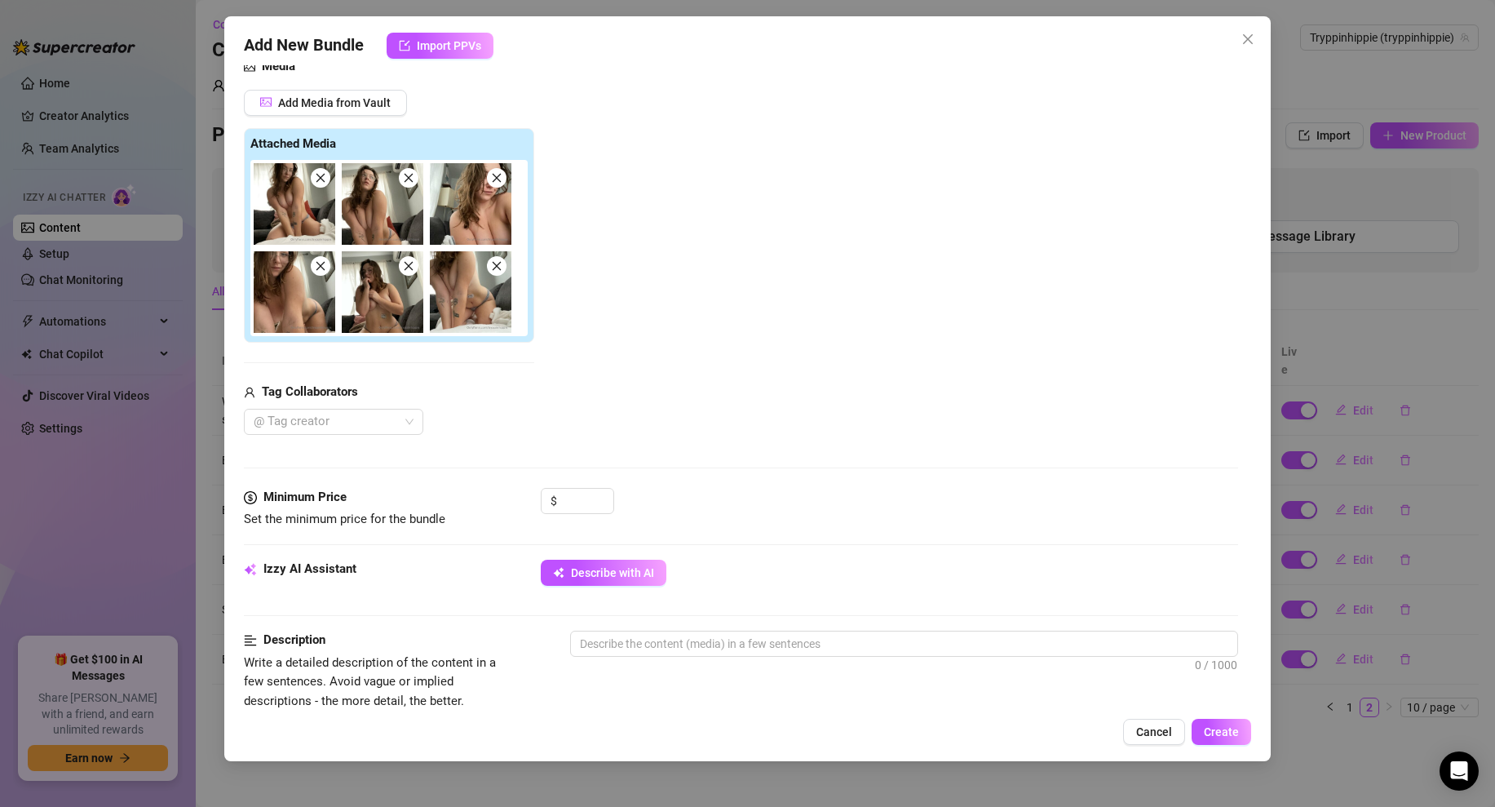
scroll to position [461, 0]
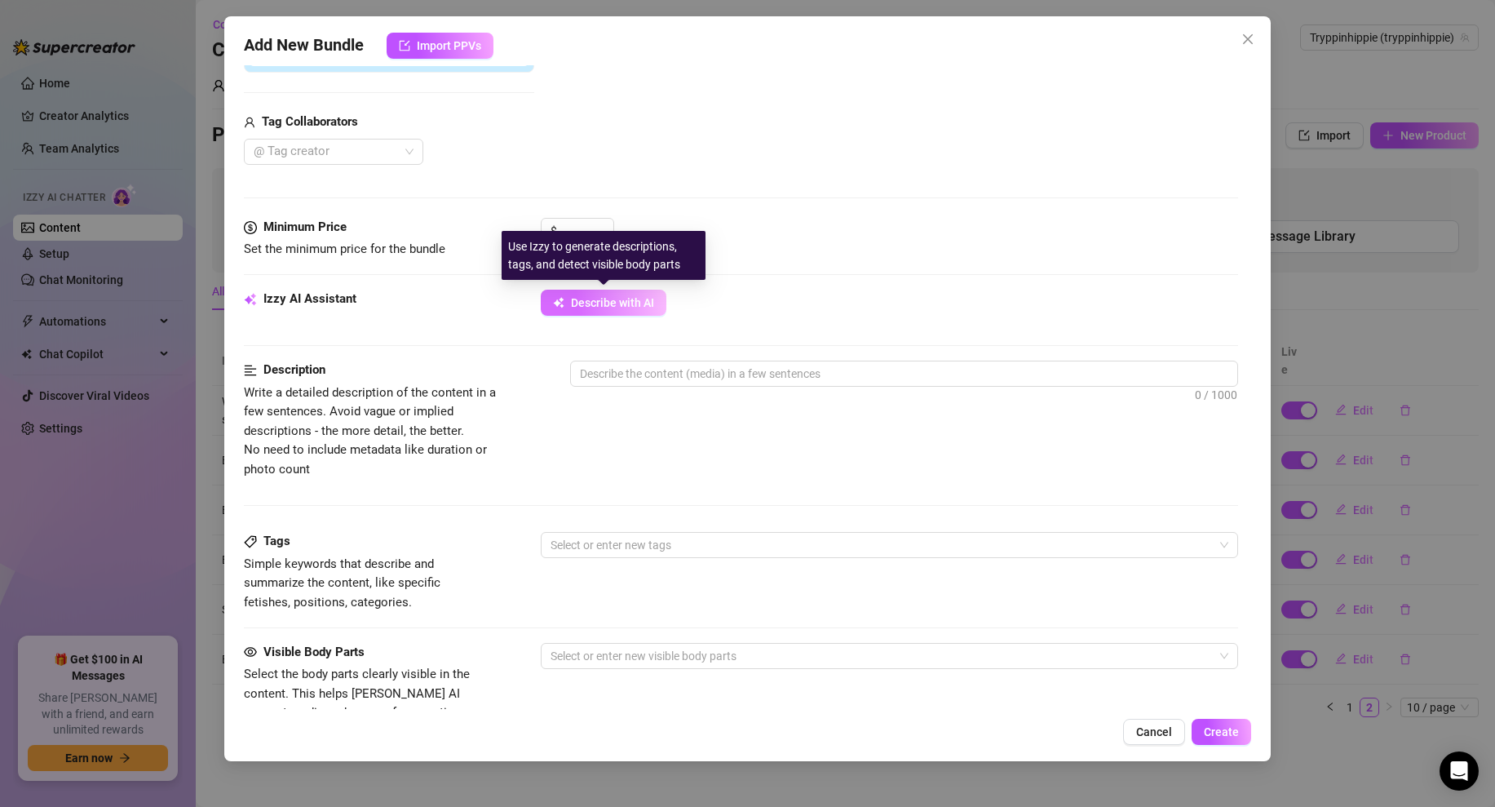
click at [621, 299] on span "Describe with AI" at bounding box center [612, 302] width 83 height 13
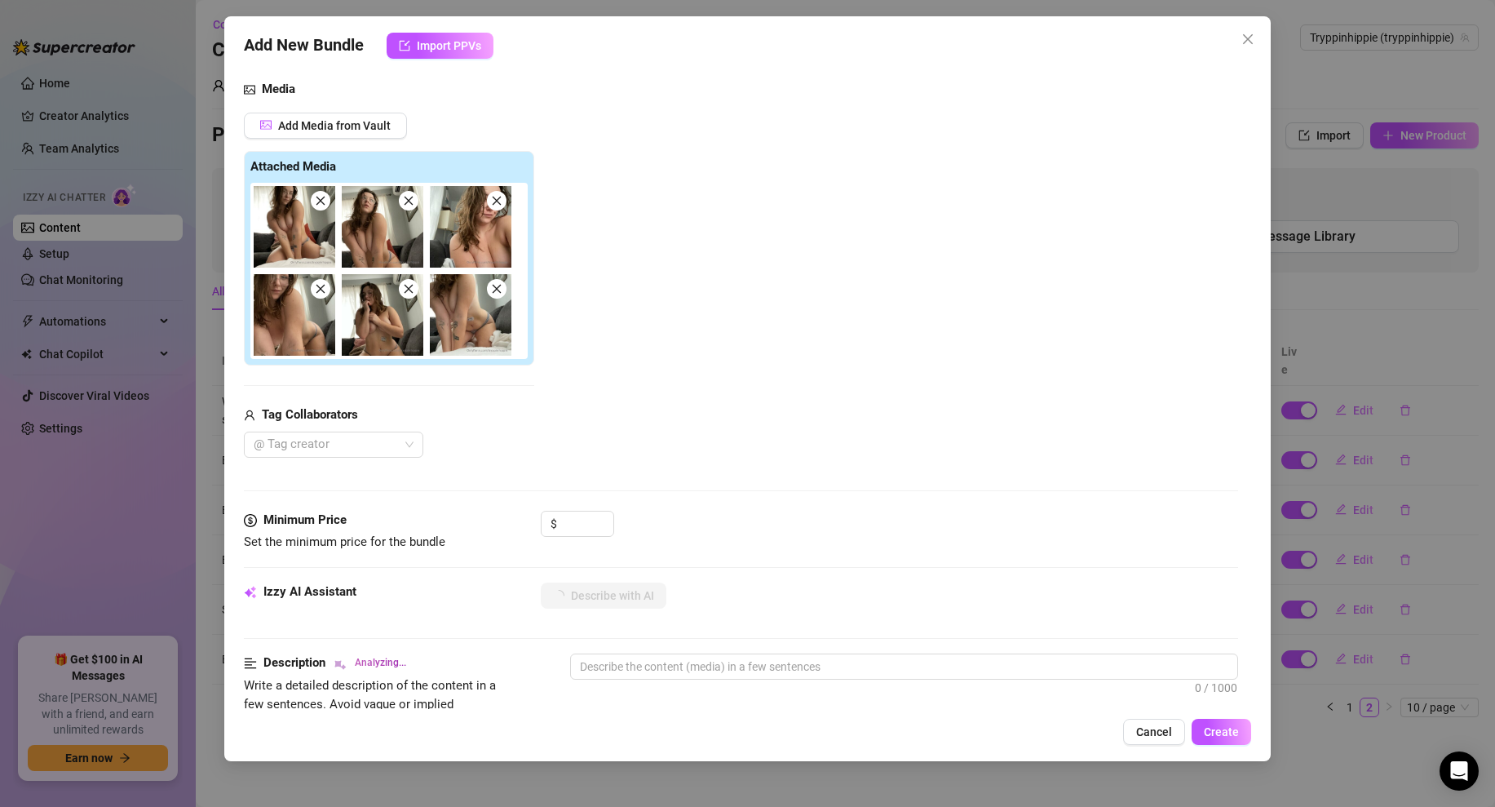
scroll to position [156, 0]
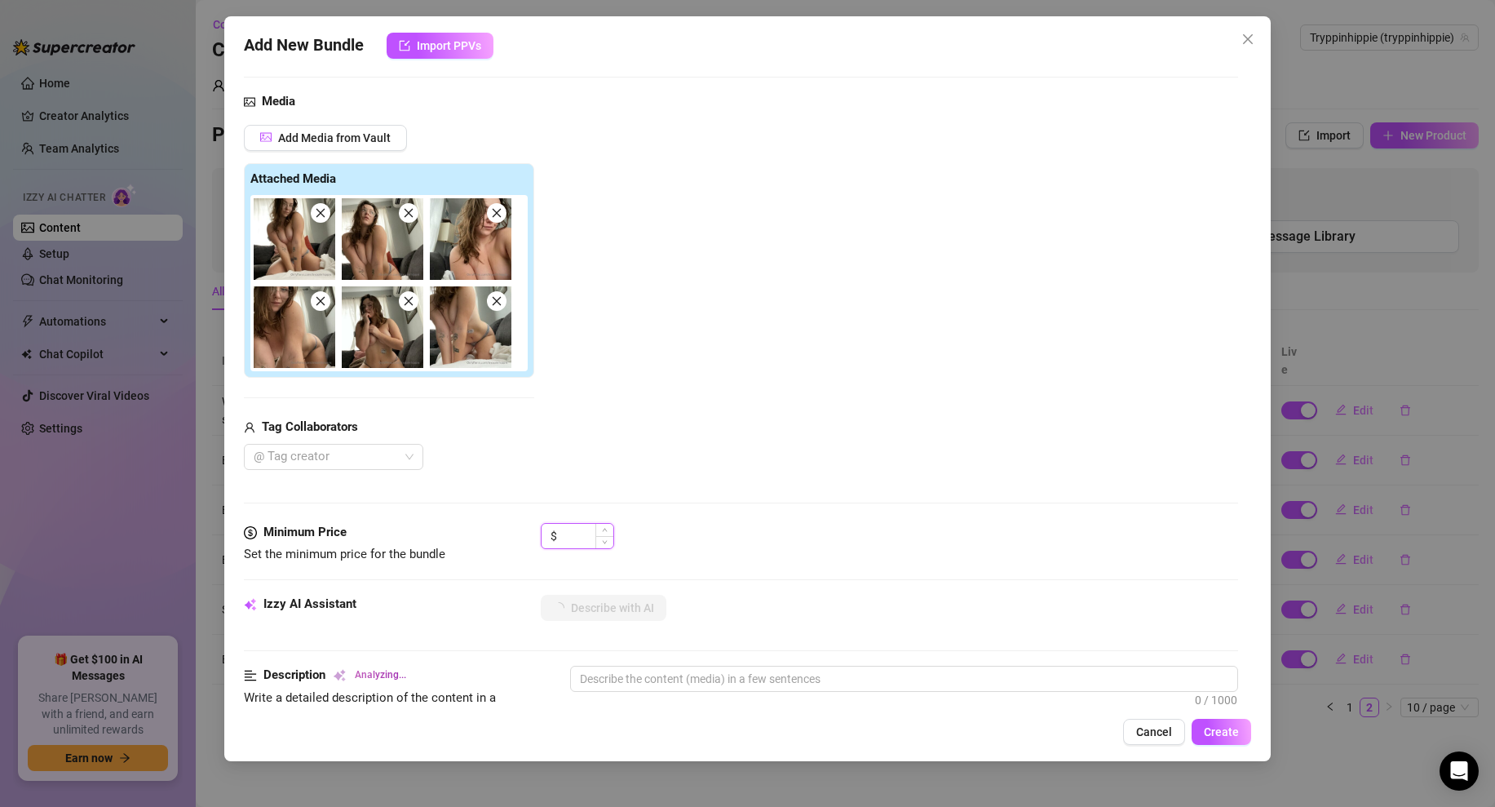
click at [582, 542] on input at bounding box center [586, 536] width 53 height 24
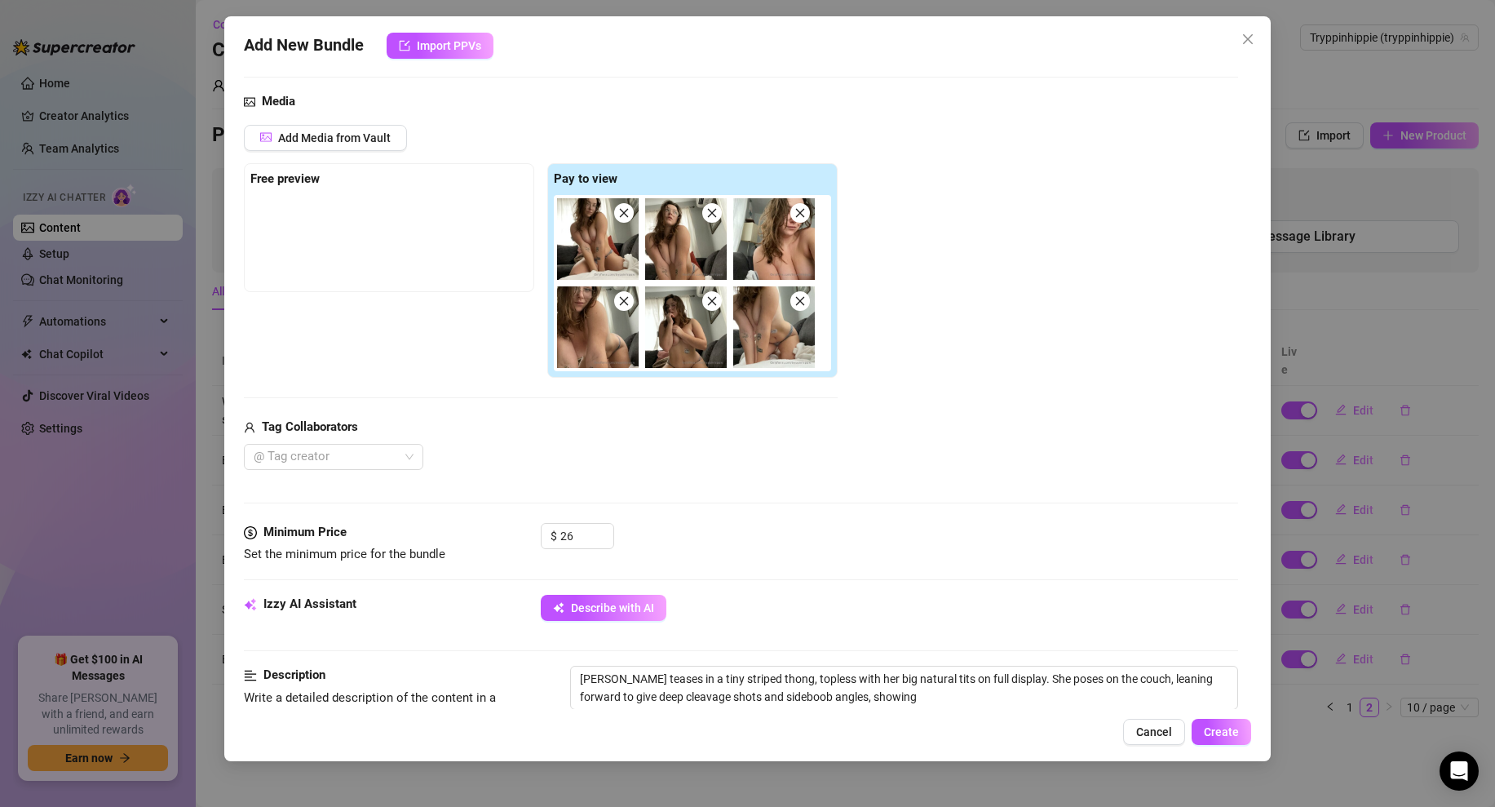
click at [882, 506] on div "Media Add Media from Vault Free preview Pay to view Tag Collaborators @ Tag cre…" at bounding box center [741, 307] width 994 height 431
click at [598, 336] on img at bounding box center [598, 327] width 82 height 82
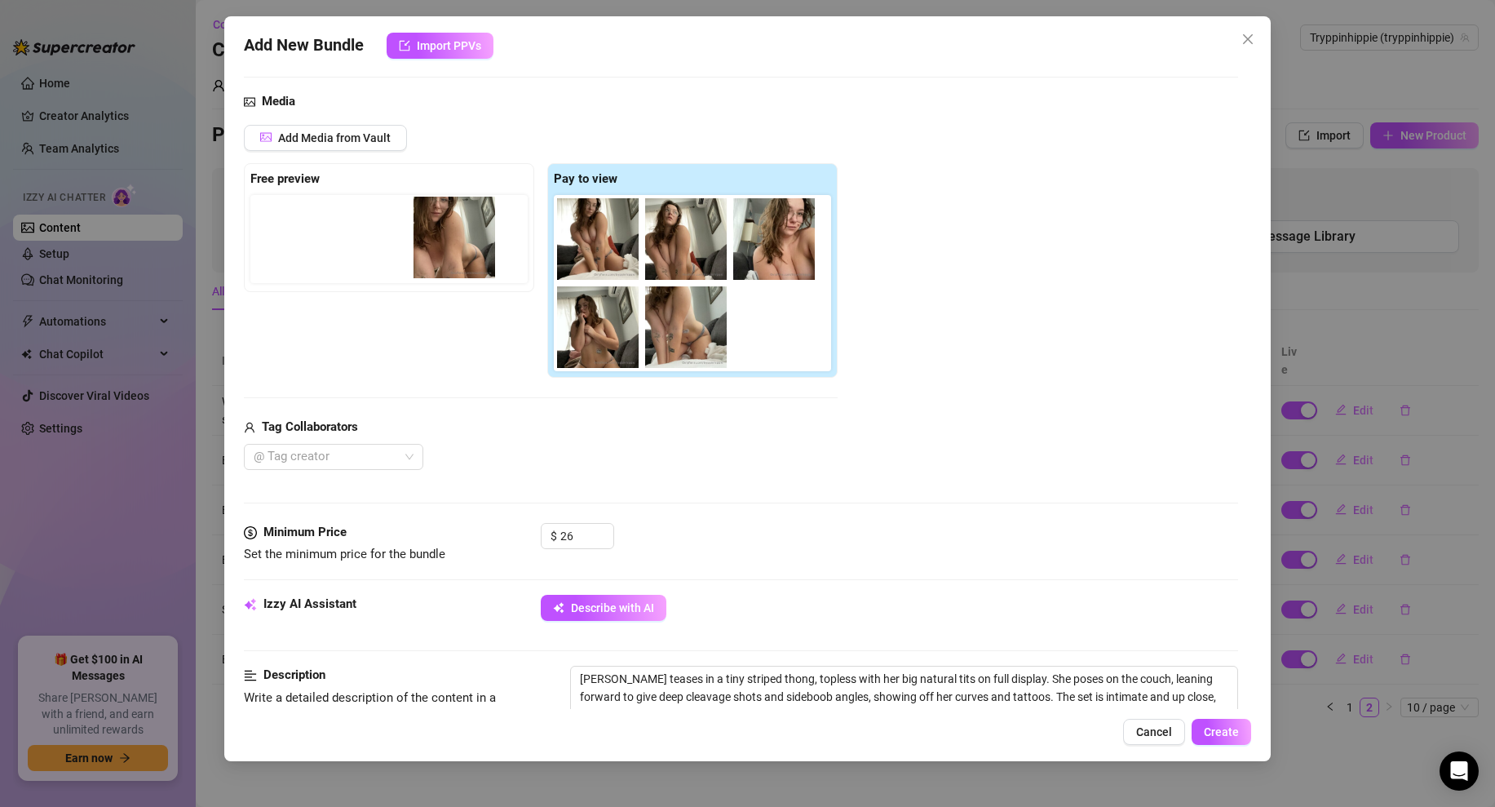
drag, startPoint x: 605, startPoint y: 334, endPoint x: 456, endPoint y: 243, distance: 174.6
click at [456, 243] on div "Free preview Pay to view" at bounding box center [541, 270] width 594 height 215
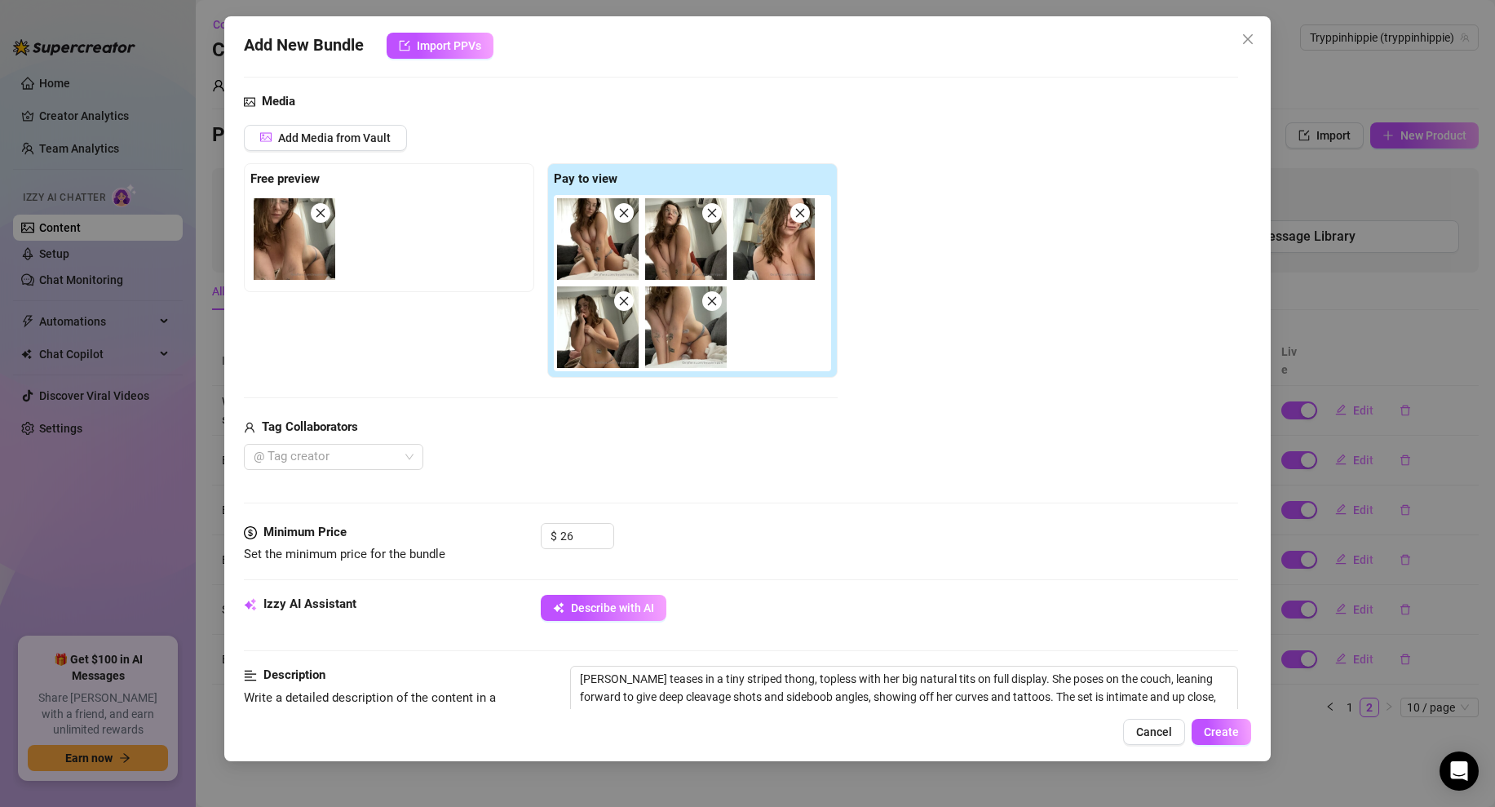
click at [705, 465] on div "@ Tag creator" at bounding box center [541, 457] width 594 height 26
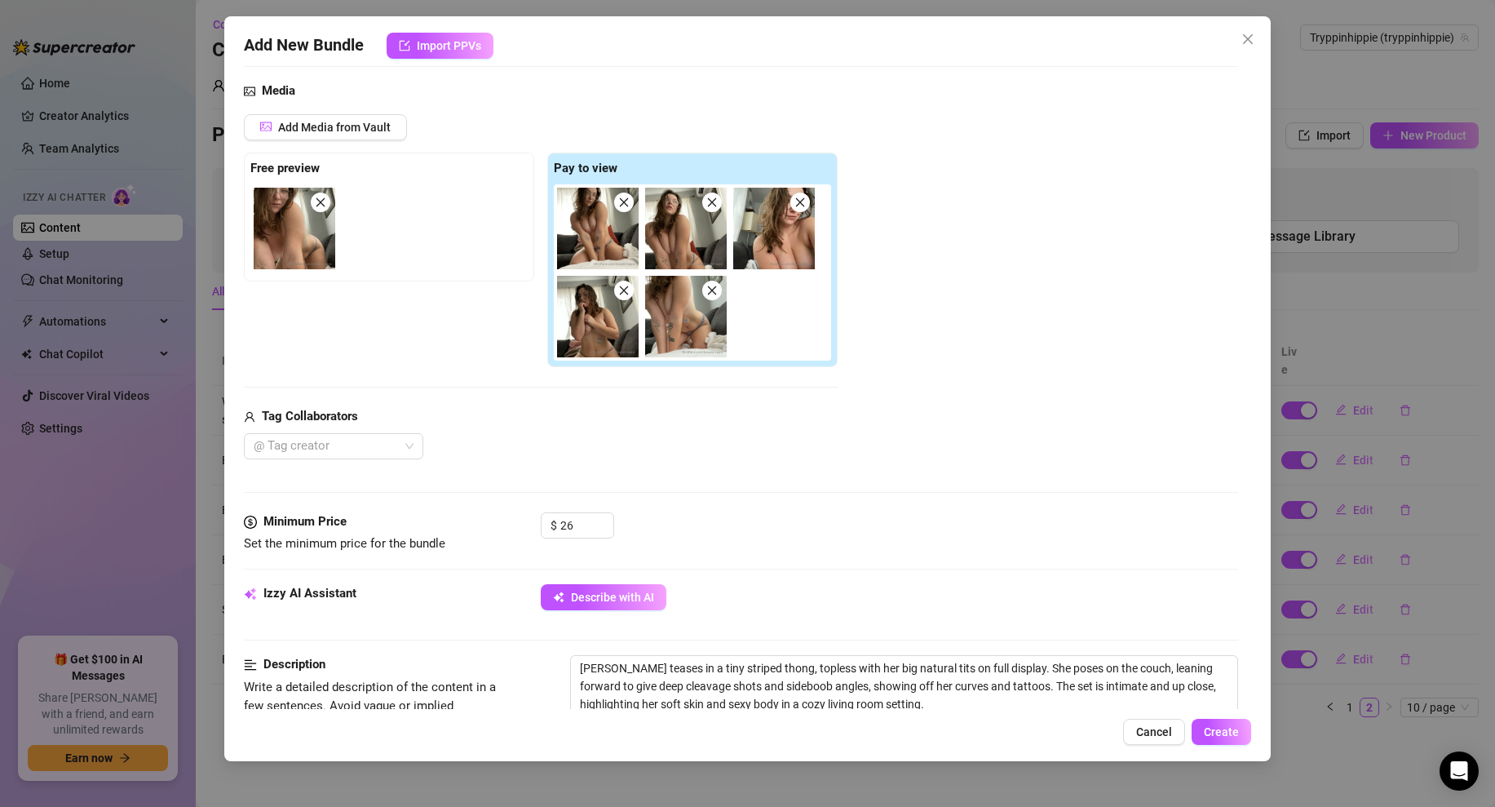
click at [774, 244] on img at bounding box center [774, 229] width 82 height 82
click at [776, 263] on img at bounding box center [774, 229] width 82 height 82
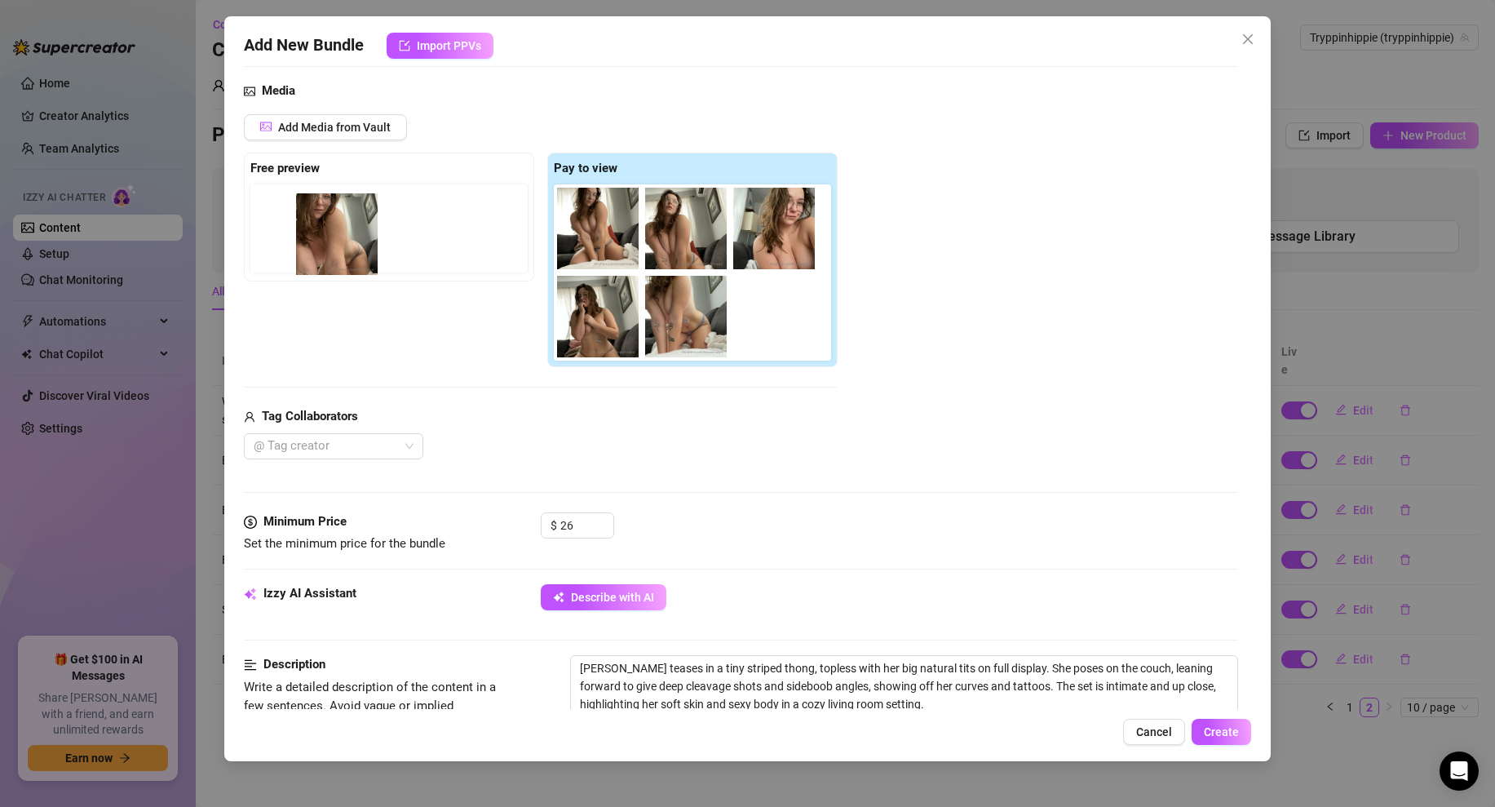
drag, startPoint x: 273, startPoint y: 239, endPoint x: 309, endPoint y: 240, distance: 35.9
click at [309, 241] on div at bounding box center [392, 228] width 284 height 88
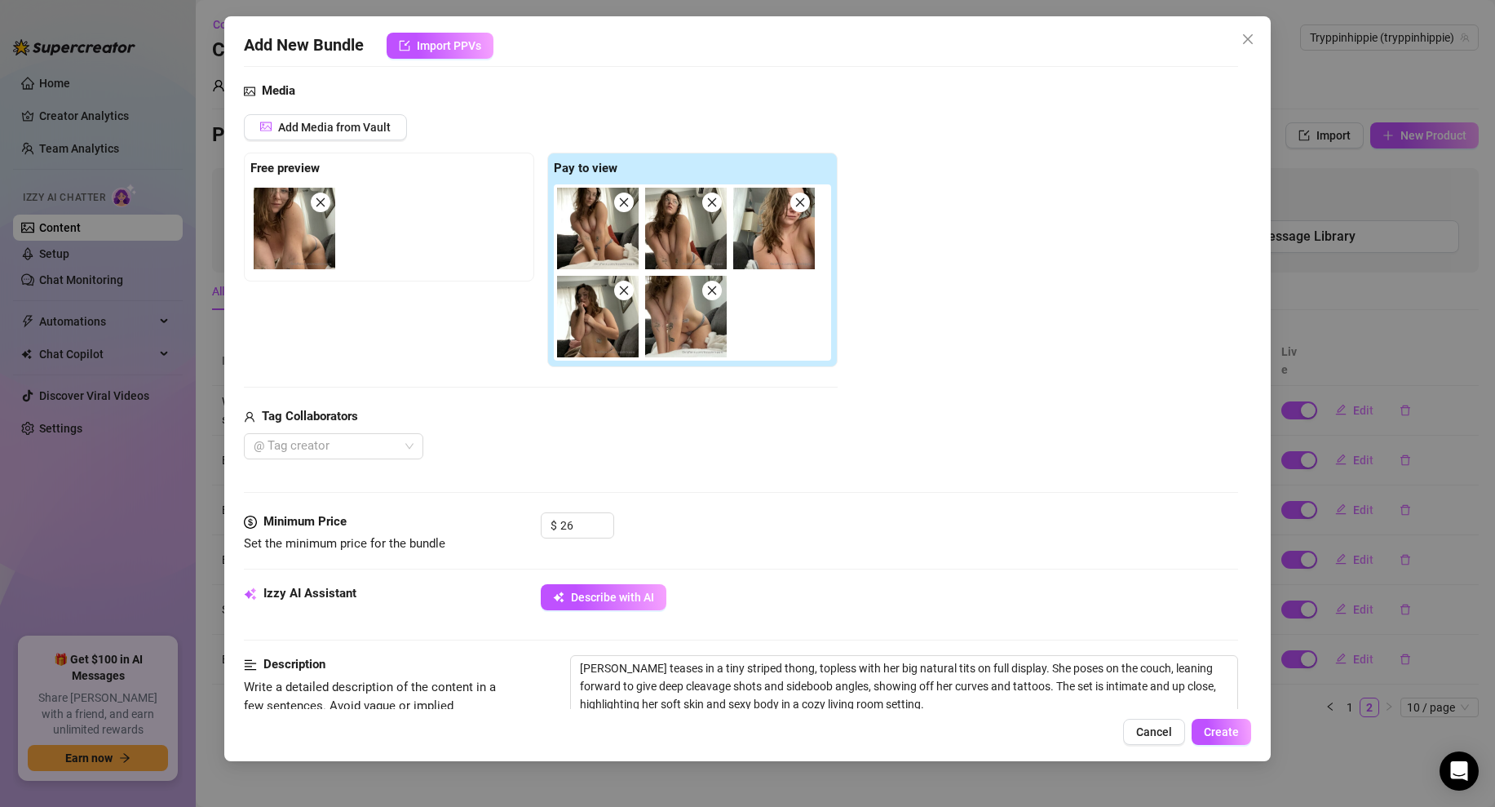
click at [808, 480] on div "Media Add Media from Vault Free preview Pay to view Tag Collaborators @ Tag cre…" at bounding box center [741, 297] width 994 height 431
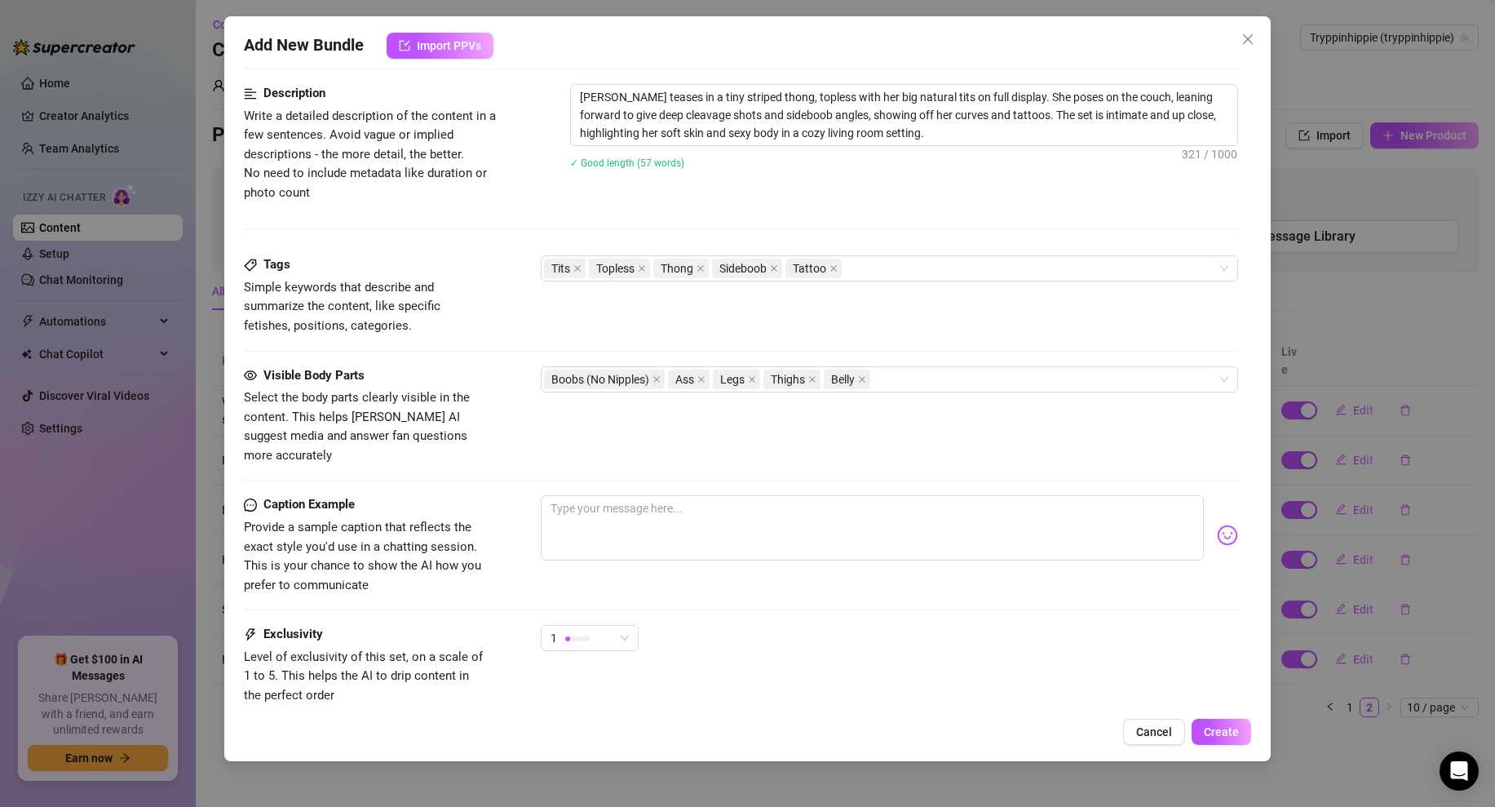
scroll to position [836, 0]
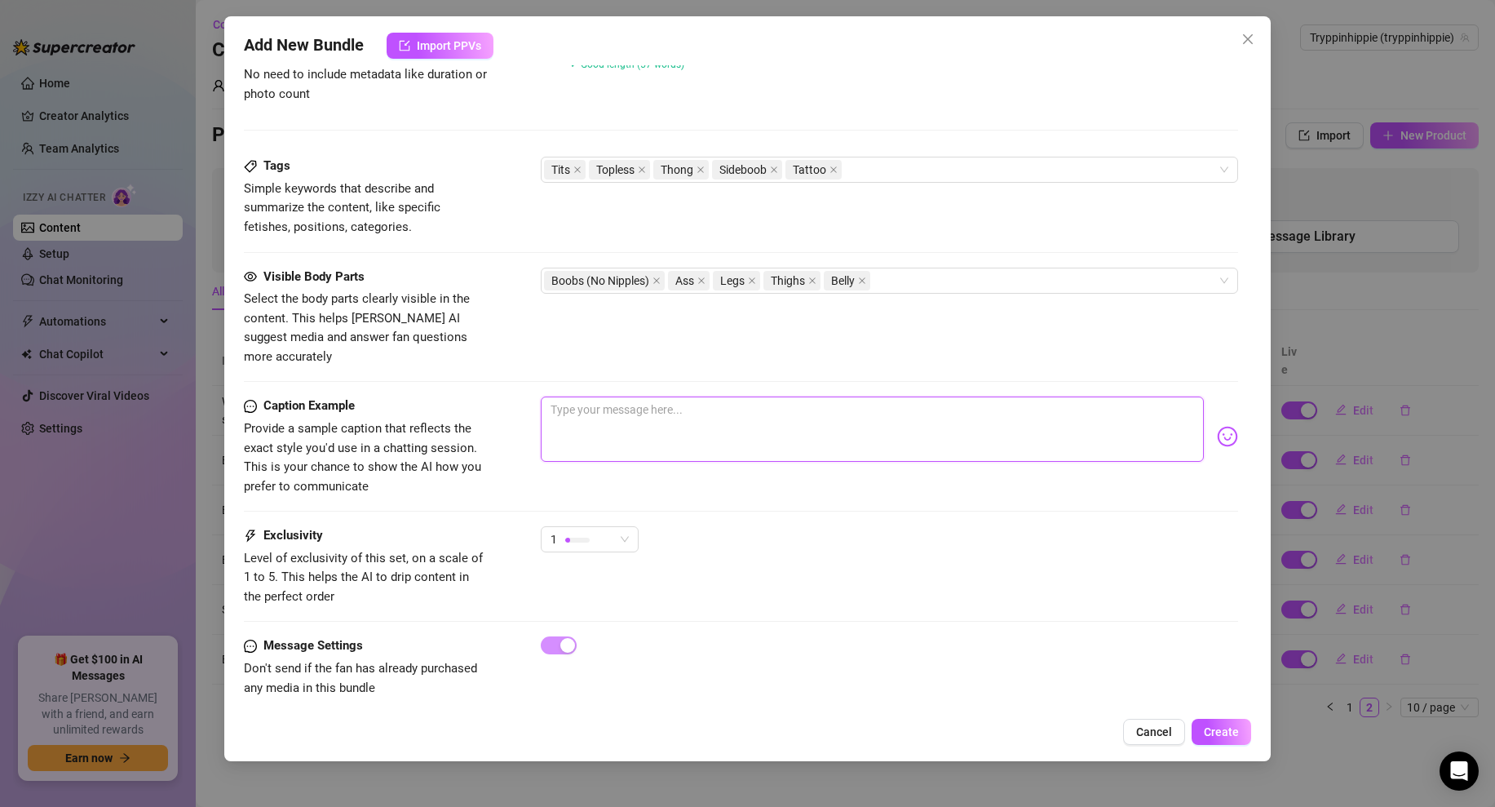
click at [586, 422] on textarea at bounding box center [872, 428] width 663 height 65
click at [615, 409] on textarea at bounding box center [872, 428] width 663 height 65
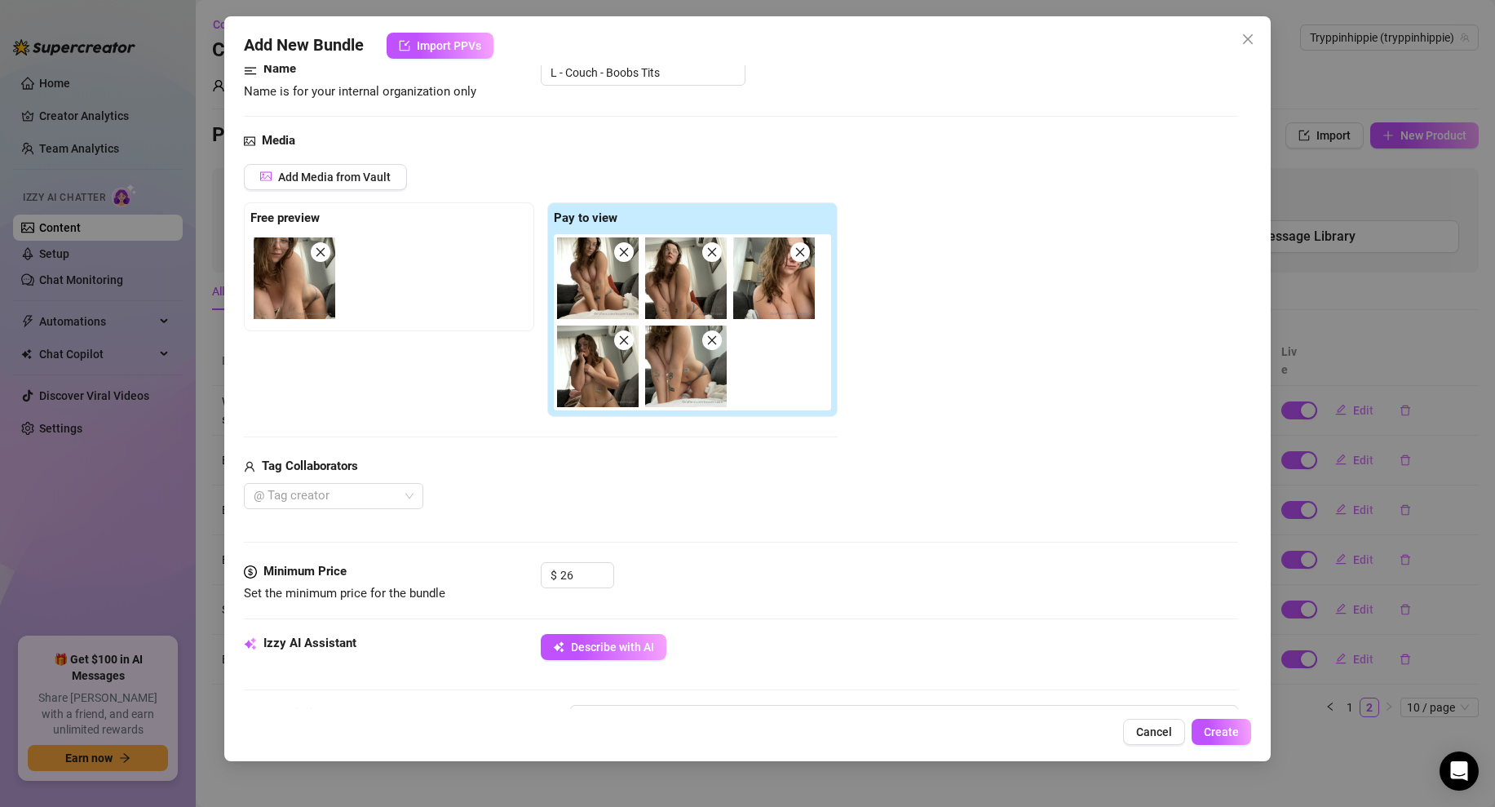
scroll to position [538, 0]
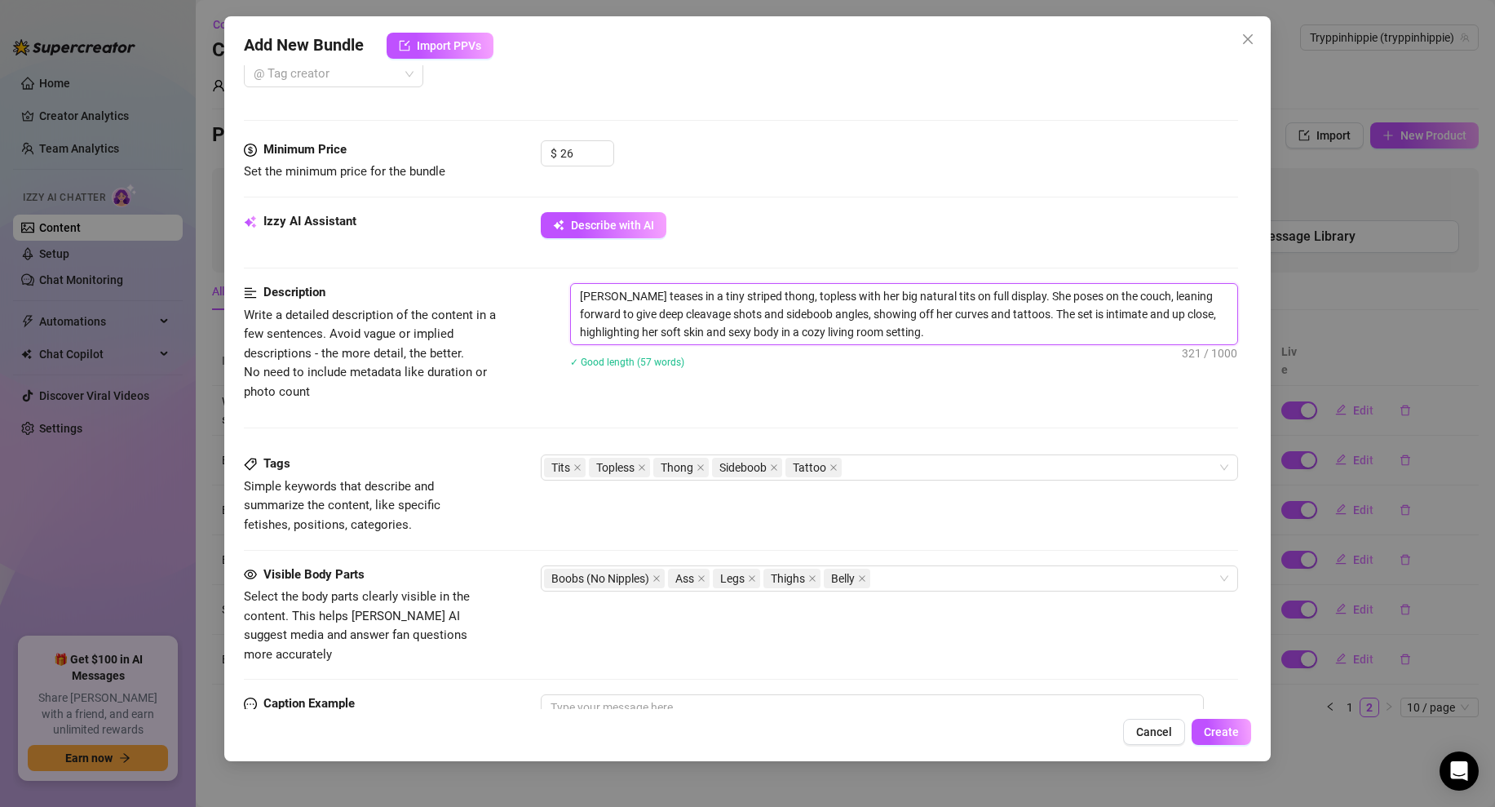
drag, startPoint x: 878, startPoint y: 330, endPoint x: 568, endPoint y: 279, distance: 313.3
click at [568, 279] on form "Account Tryppinhippie (@tryppinhippie) Name Name is for your internal organizat…" at bounding box center [741, 286] width 994 height 1479
click at [794, 377] on div "[PERSON_NAME] teases in a tiny striped thong, topless with her big natural tits…" at bounding box center [904, 336] width 668 height 106
click at [797, 195] on div "Minimum Price Set the minimum price for the bundle $ 26" at bounding box center [741, 176] width 994 height 72
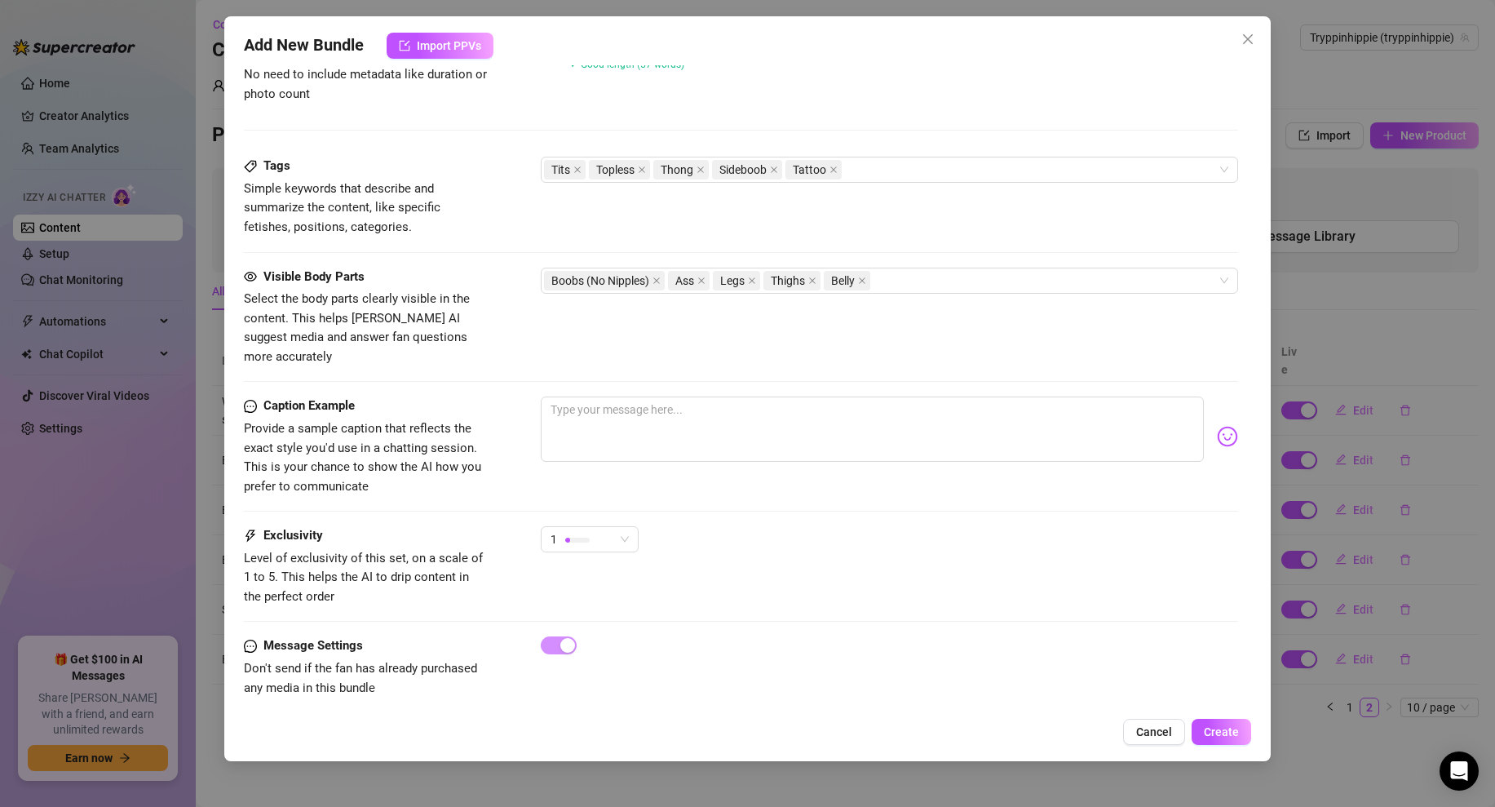
click at [541, 332] on div "Visible Body Parts Select the body parts clearly visible in the content. This h…" at bounding box center [741, 316] width 994 height 99
click at [677, 364] on div "Visible Body Parts Select the body parts clearly visible in the content. This h…" at bounding box center [741, 332] width 994 height 130
click at [614, 396] on textarea at bounding box center [872, 428] width 663 height 65
click at [654, 344] on div "Visible Body Parts Select the body parts clearly visible in the content. This h…" at bounding box center [741, 316] width 994 height 99
click at [678, 396] on textarea at bounding box center [872, 428] width 663 height 65
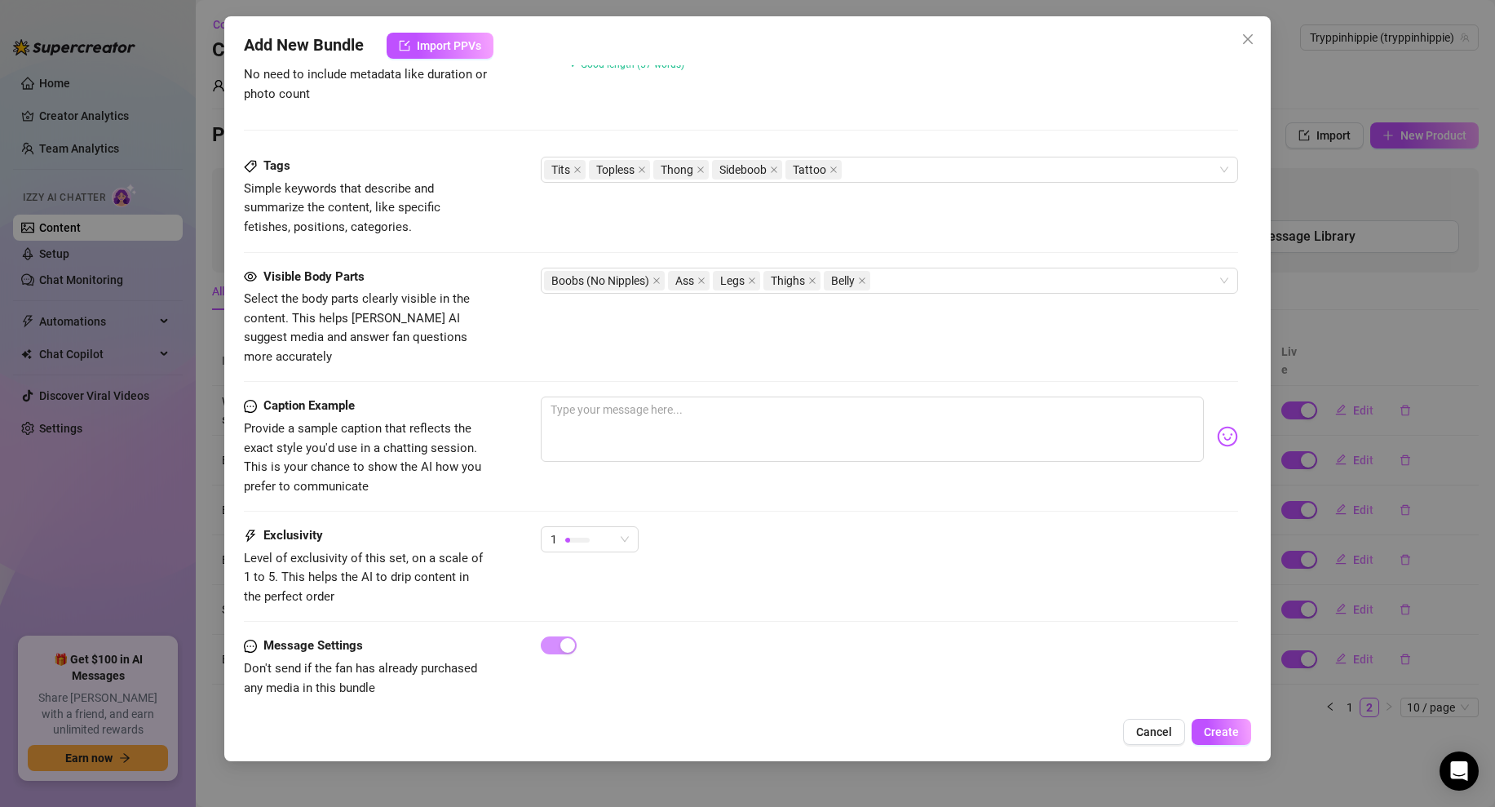
click at [713, 325] on div "Visible Body Parts Select the body parts clearly visible in the content. This h…" at bounding box center [741, 316] width 994 height 99
click at [647, 402] on textarea at bounding box center [872, 428] width 663 height 65
paste textarea "tiny striped thong topless on the couch… big tits out deep cleavage and sideboo…"
click at [708, 325] on div "Visible Body Parts Select the body parts clearly visible in the content. This h…" at bounding box center [741, 316] width 994 height 99
click at [1231, 737] on span "Create" at bounding box center [1221, 731] width 35 height 13
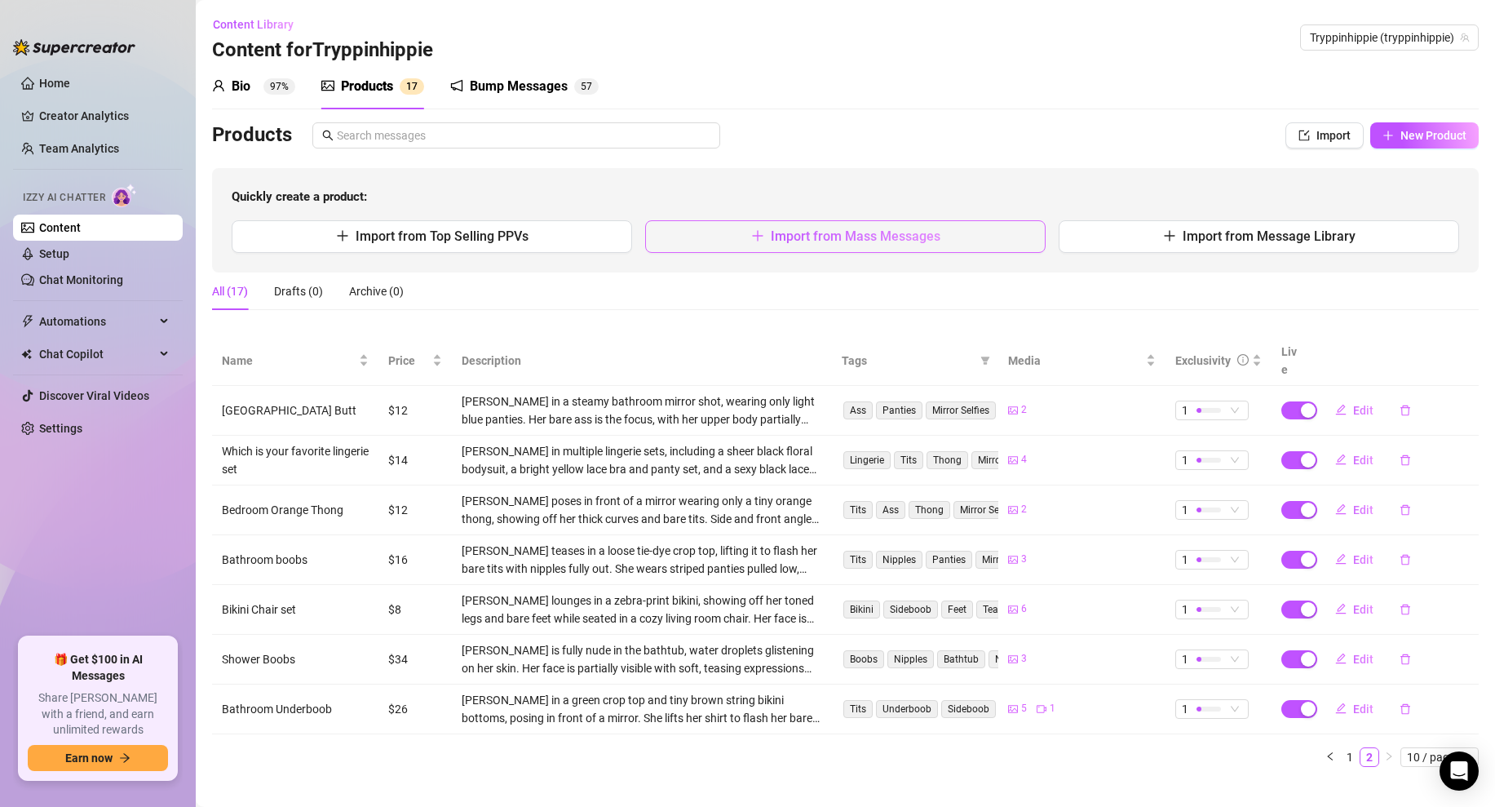
click at [739, 245] on button "Import from Mass Messages" at bounding box center [845, 236] width 400 height 33
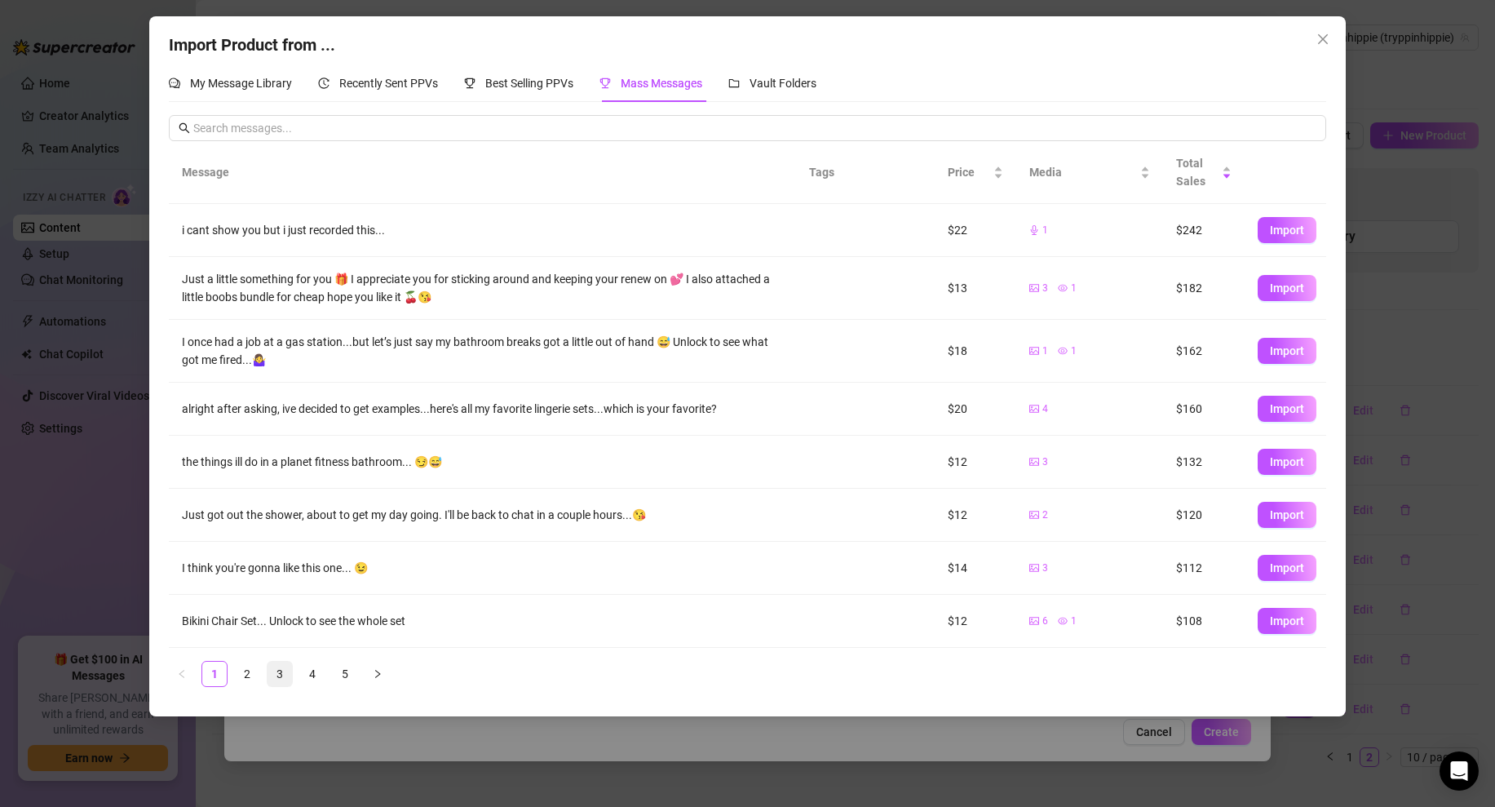
click at [281, 681] on link "3" at bounding box center [279, 673] width 24 height 24
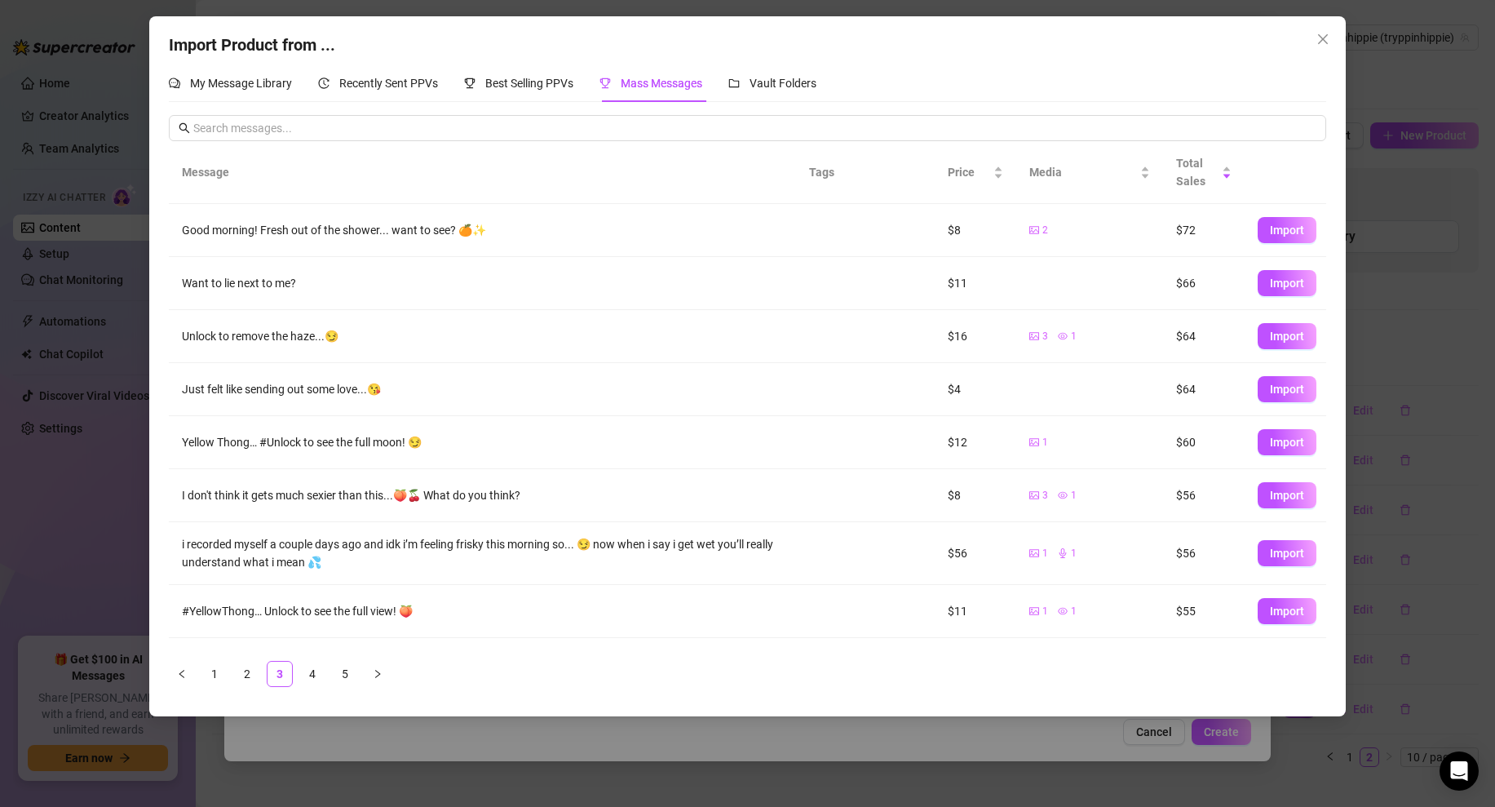
scroll to position [96, 0]
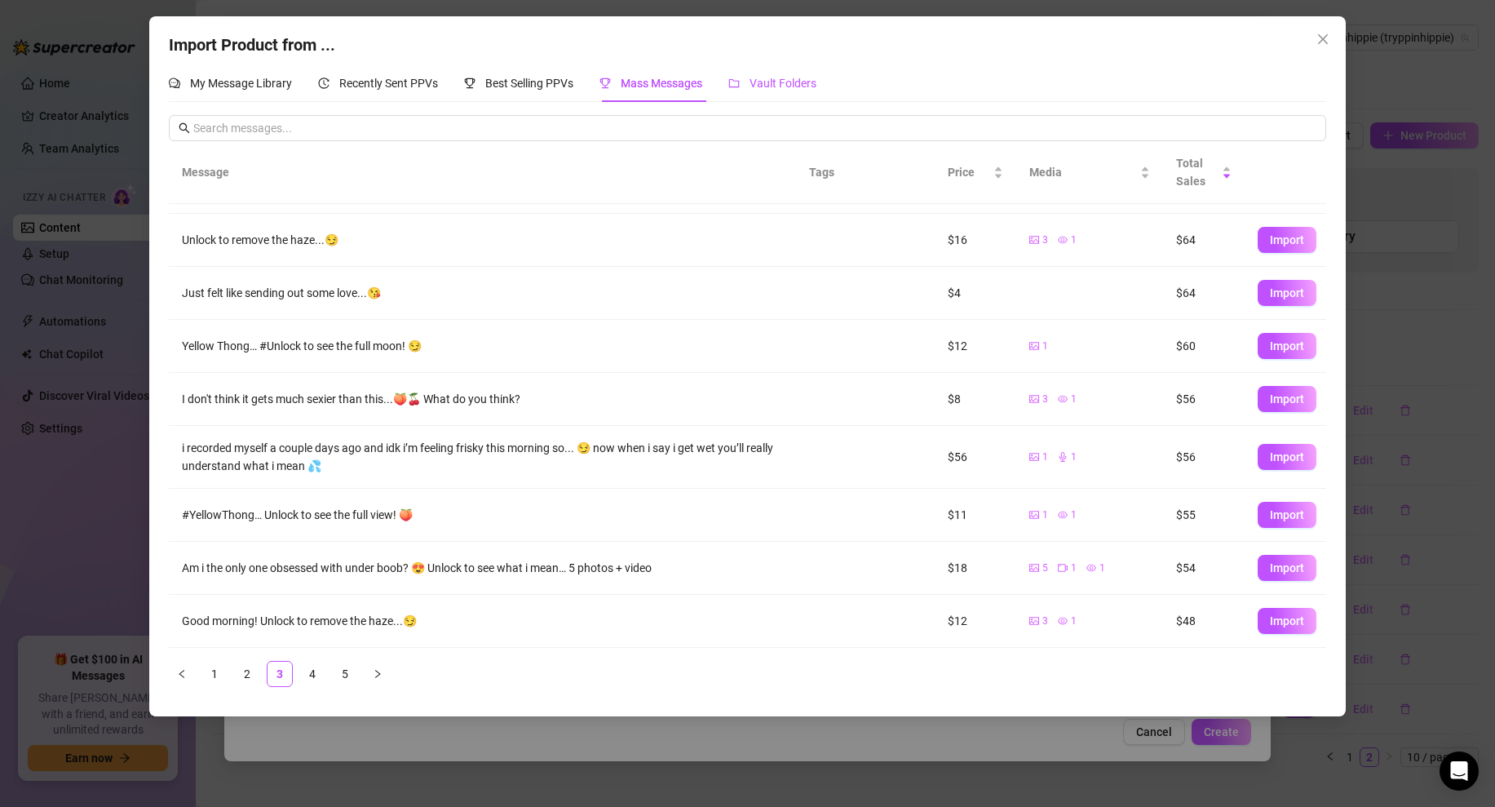
click at [811, 85] on span "Vault Folders" at bounding box center [782, 83] width 67 height 13
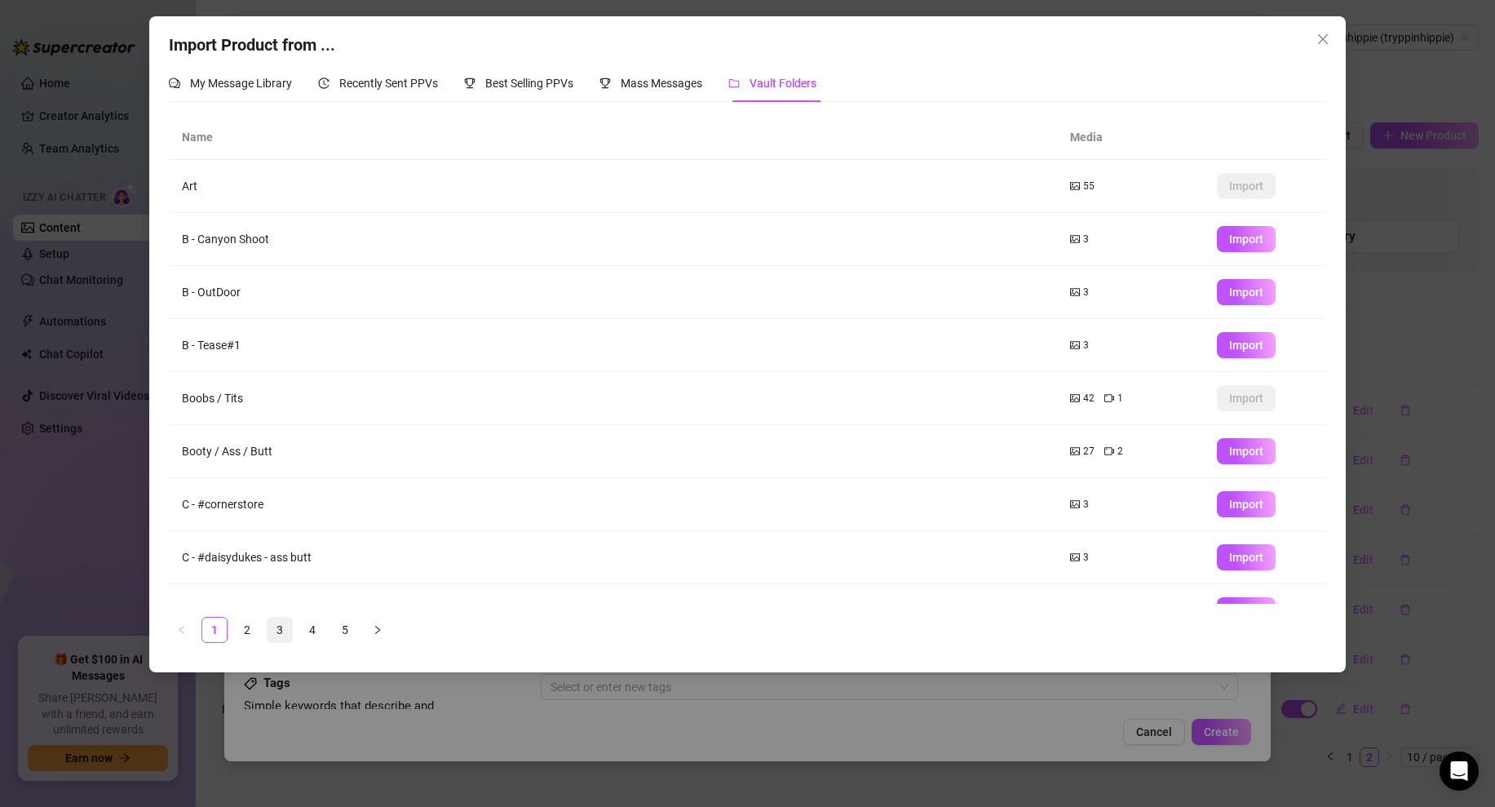
click at [281, 624] on link "3" at bounding box center [279, 629] width 24 height 24
click at [310, 626] on link "4" at bounding box center [312, 629] width 24 height 24
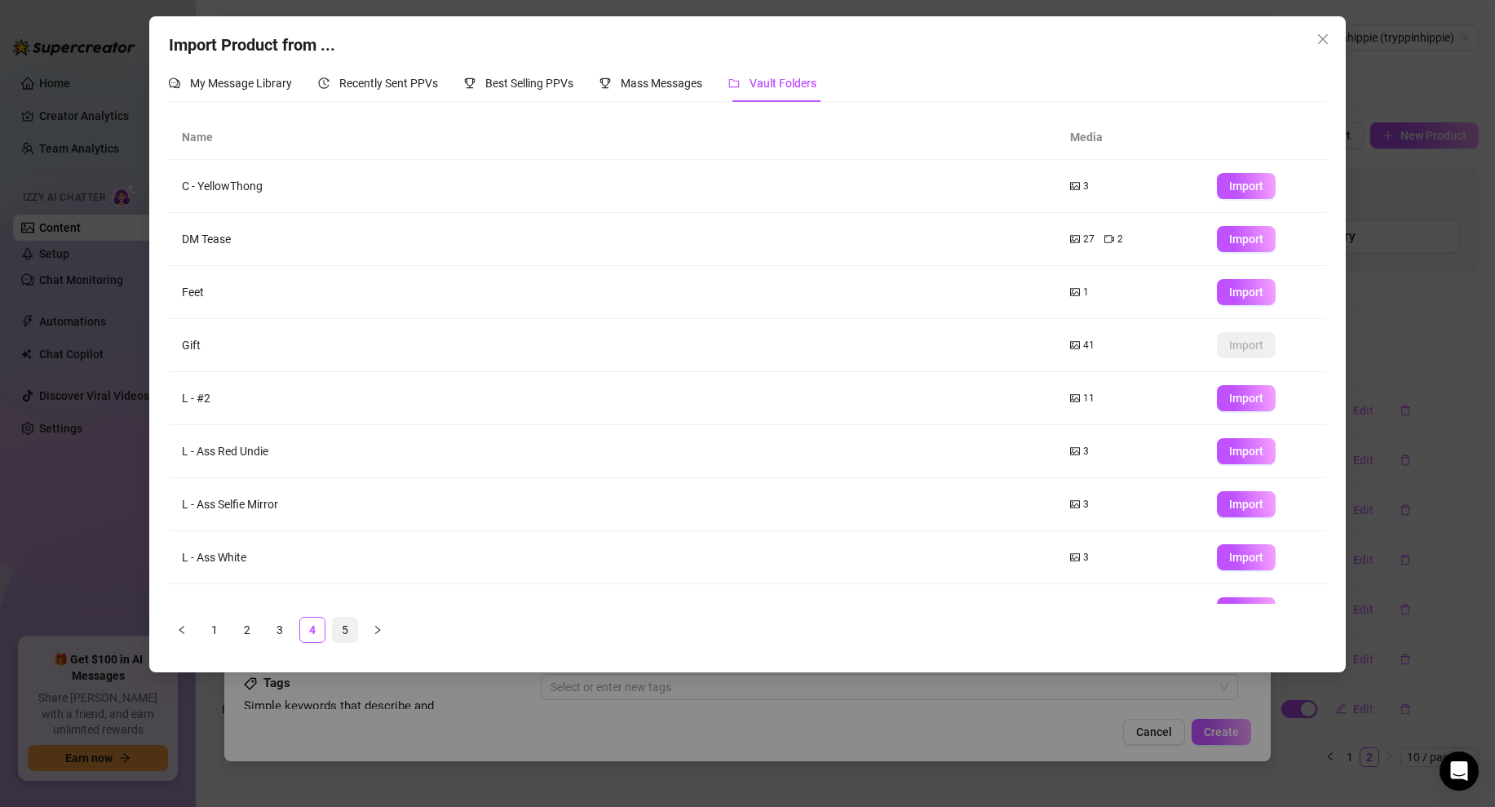
click at [338, 634] on link "5" at bounding box center [345, 629] width 24 height 24
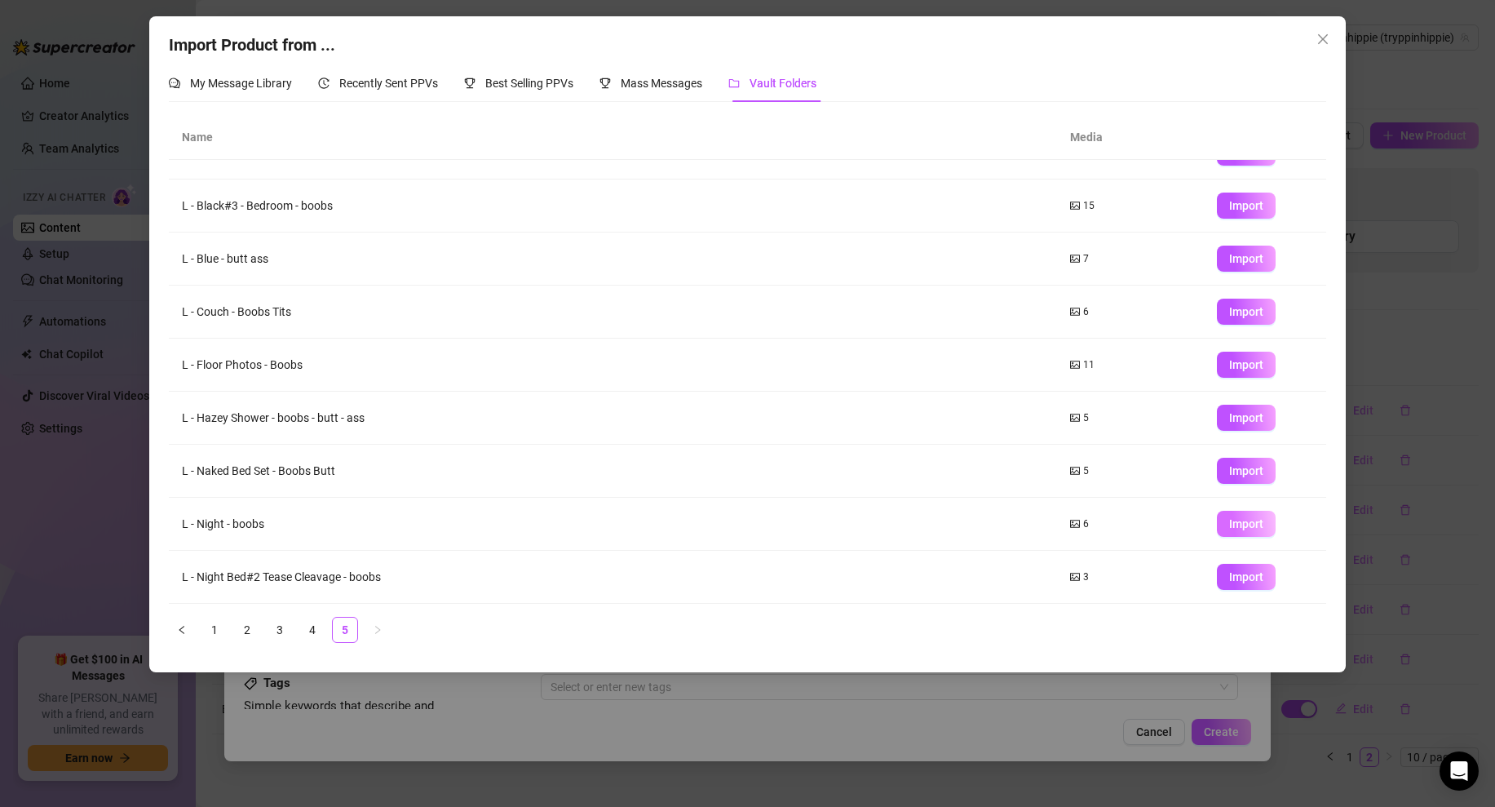
click at [1244, 525] on span "Import" at bounding box center [1246, 523] width 34 height 13
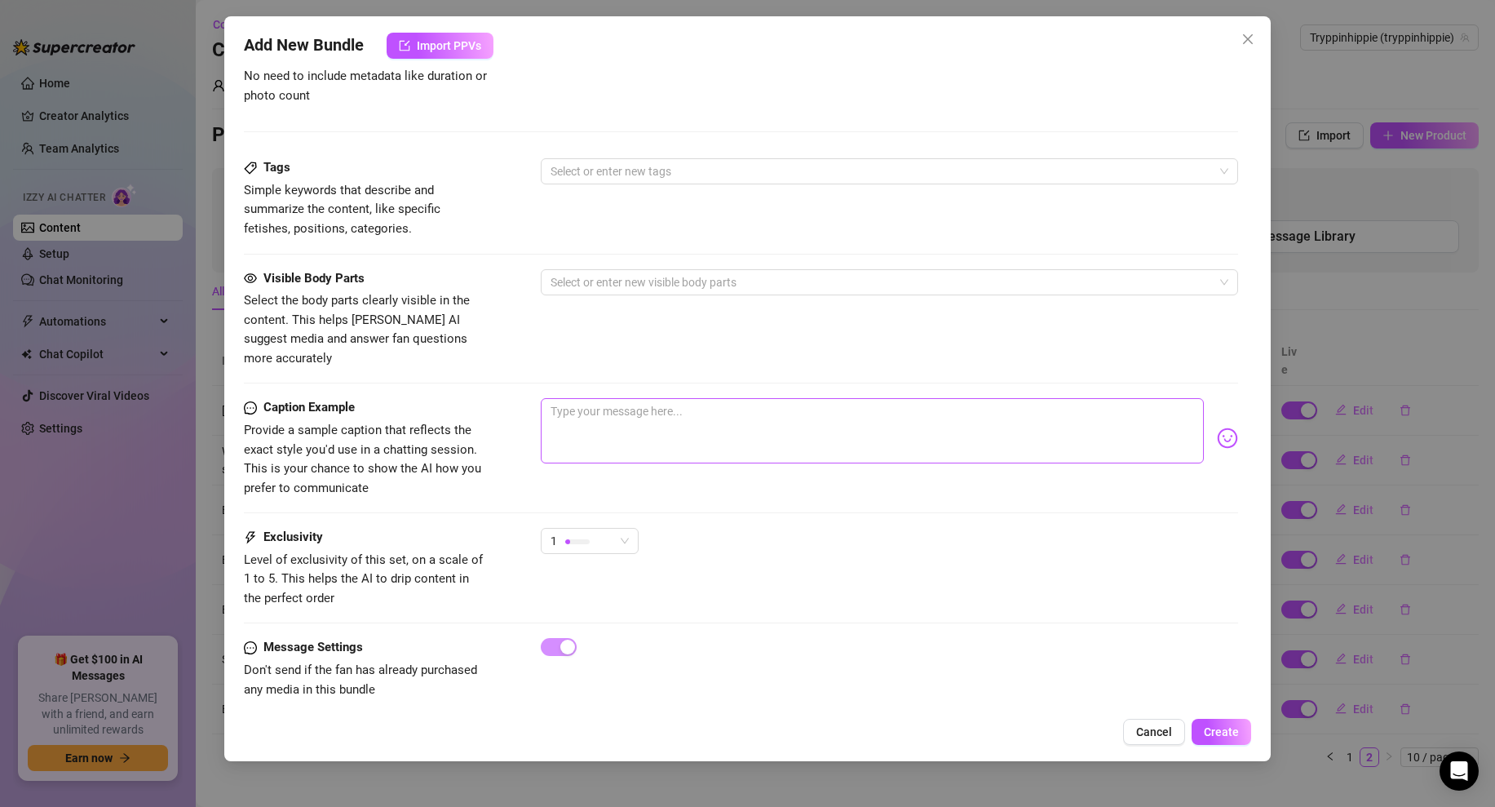
scroll to position [0, 0]
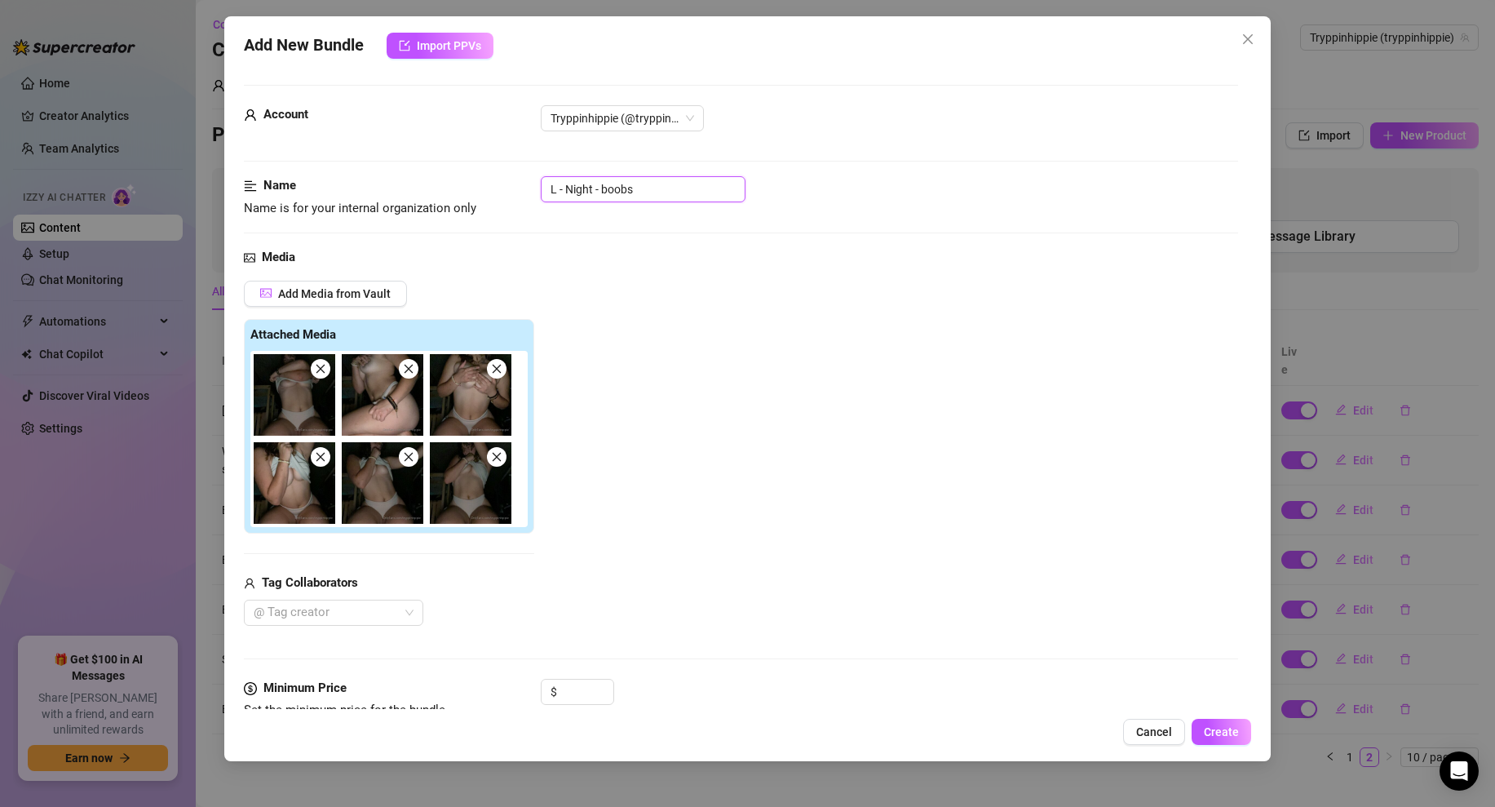
click at [643, 185] on input "L - Night - boobs" at bounding box center [643, 189] width 205 height 26
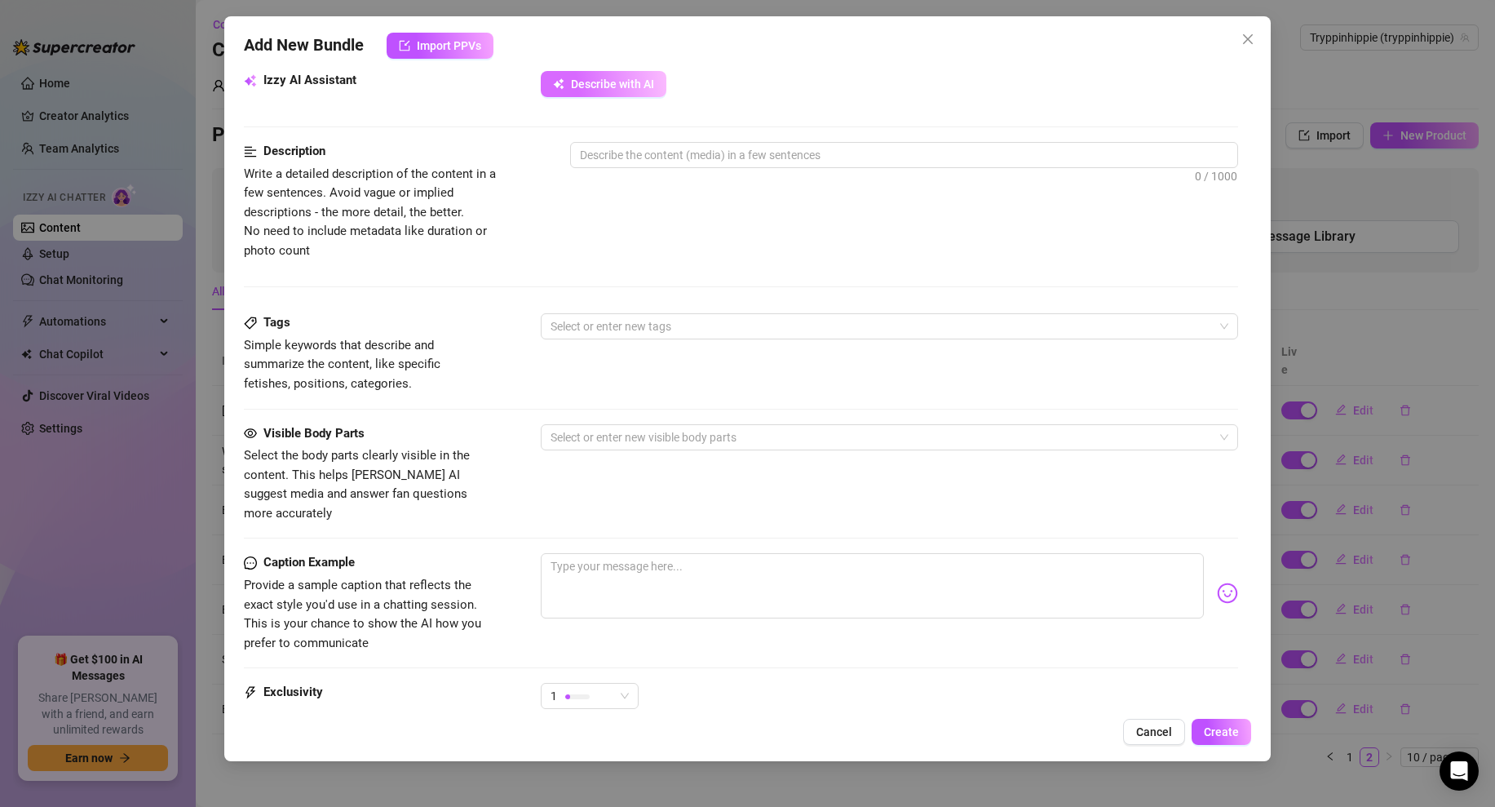
click at [610, 95] on button "Describe with AI" at bounding box center [604, 84] width 126 height 26
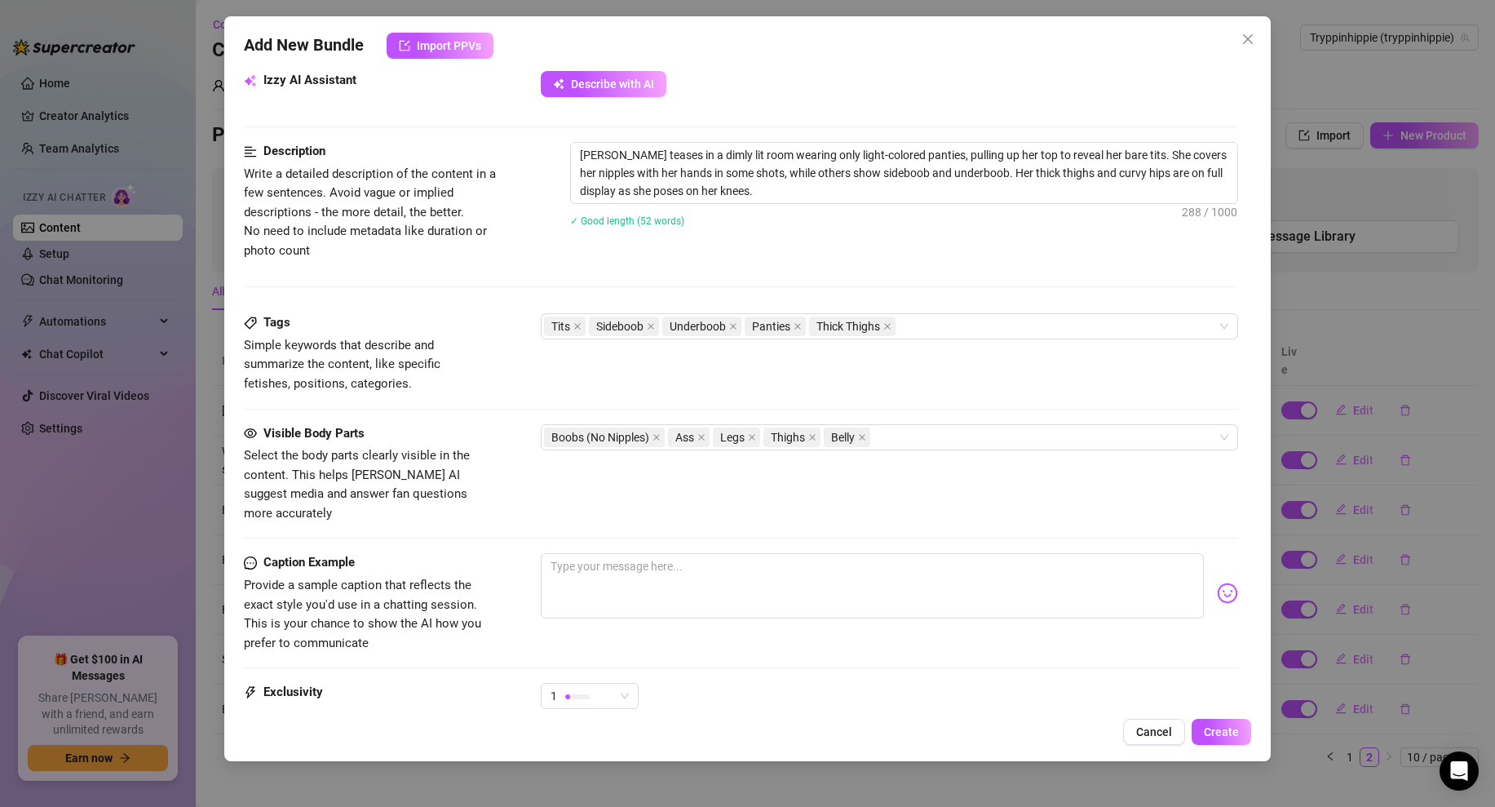
click at [763, 252] on div "Description Write a detailed description of the content in a few sentences. Avo…" at bounding box center [741, 201] width 994 height 118
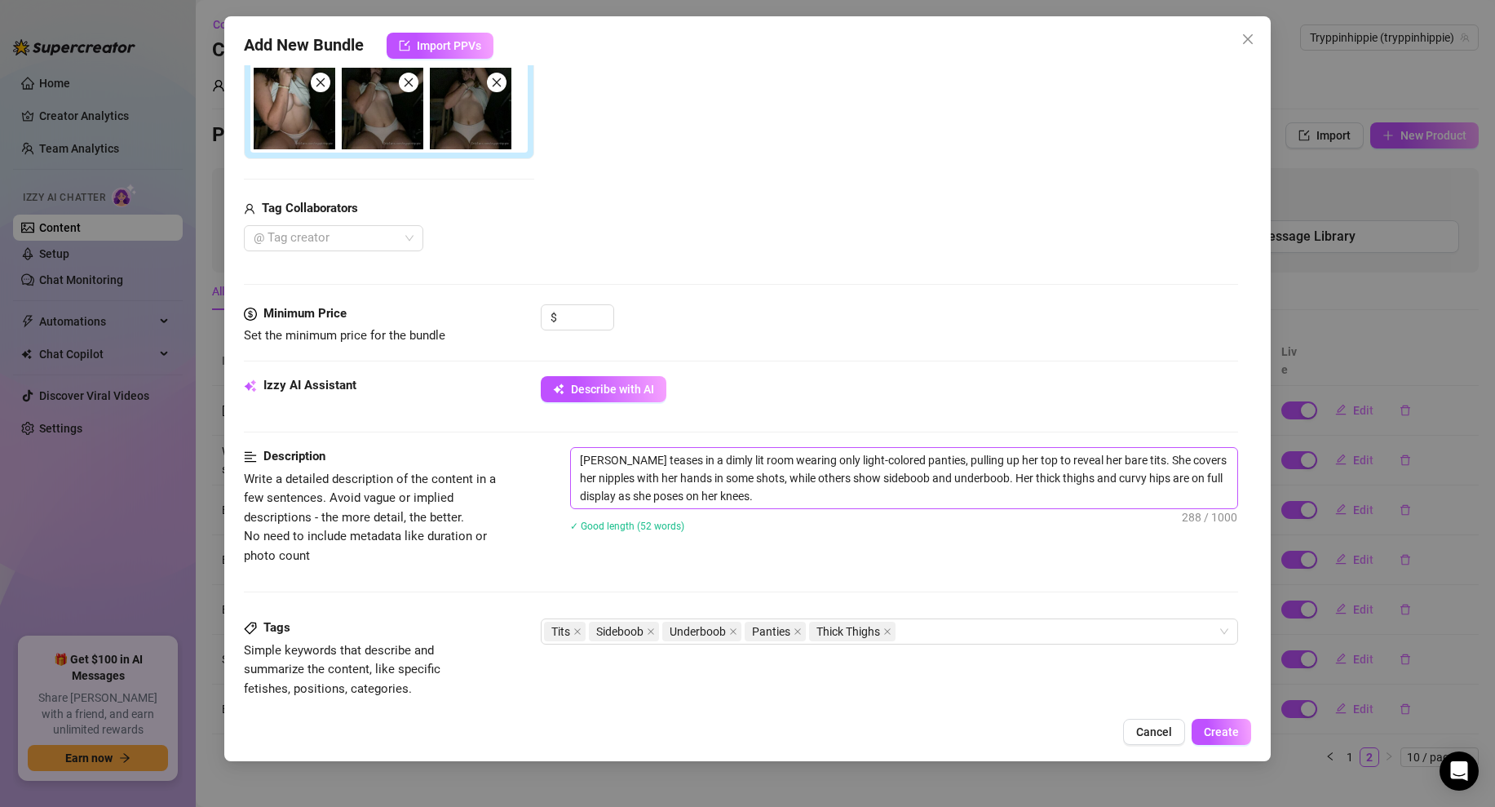
scroll to position [611, 0]
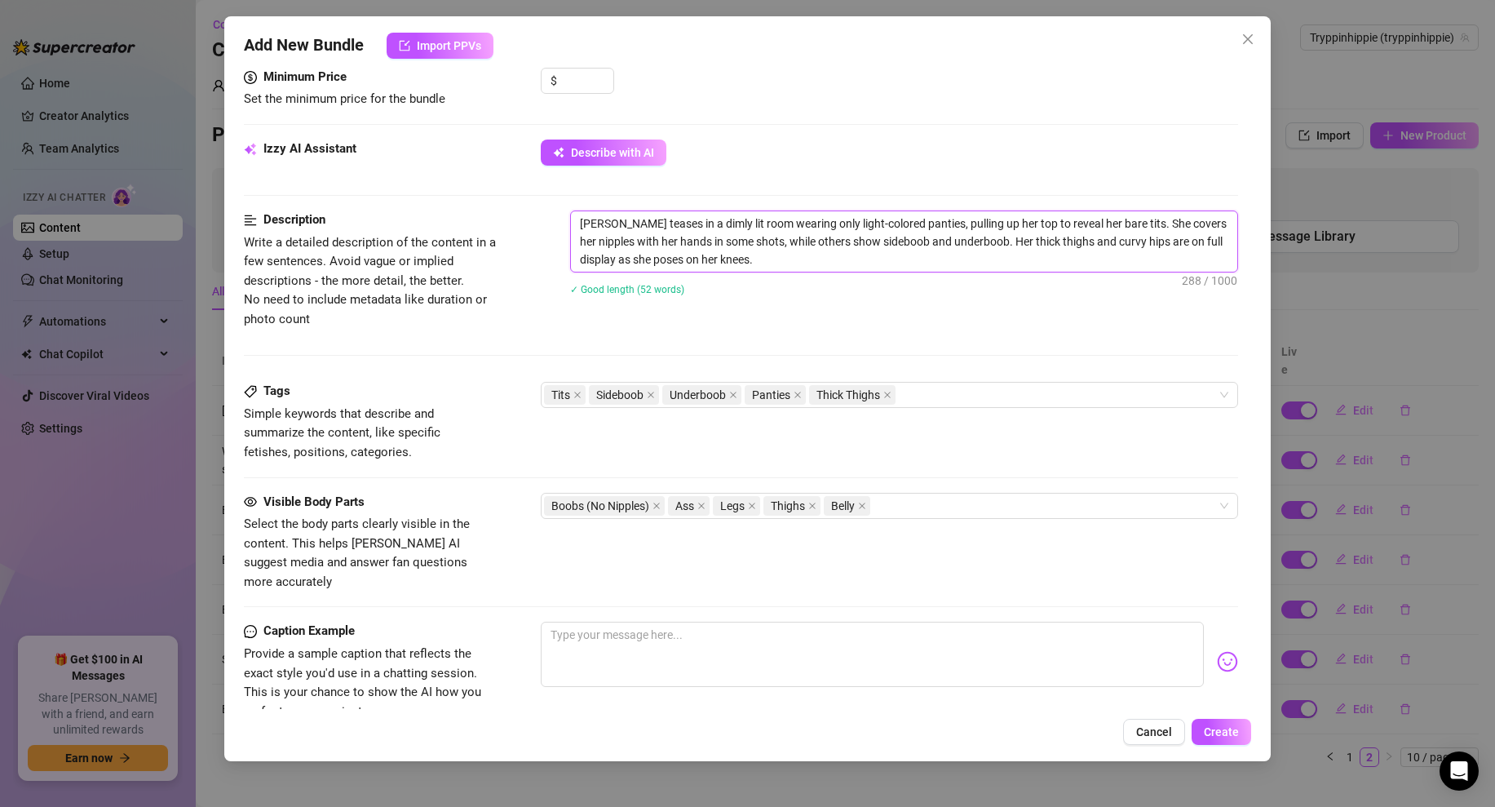
click at [690, 252] on textarea "[PERSON_NAME] teases in a dimly lit room wearing only light-colored panties, pu…" at bounding box center [904, 241] width 666 height 60
click at [611, 627] on textarea at bounding box center [872, 653] width 663 height 65
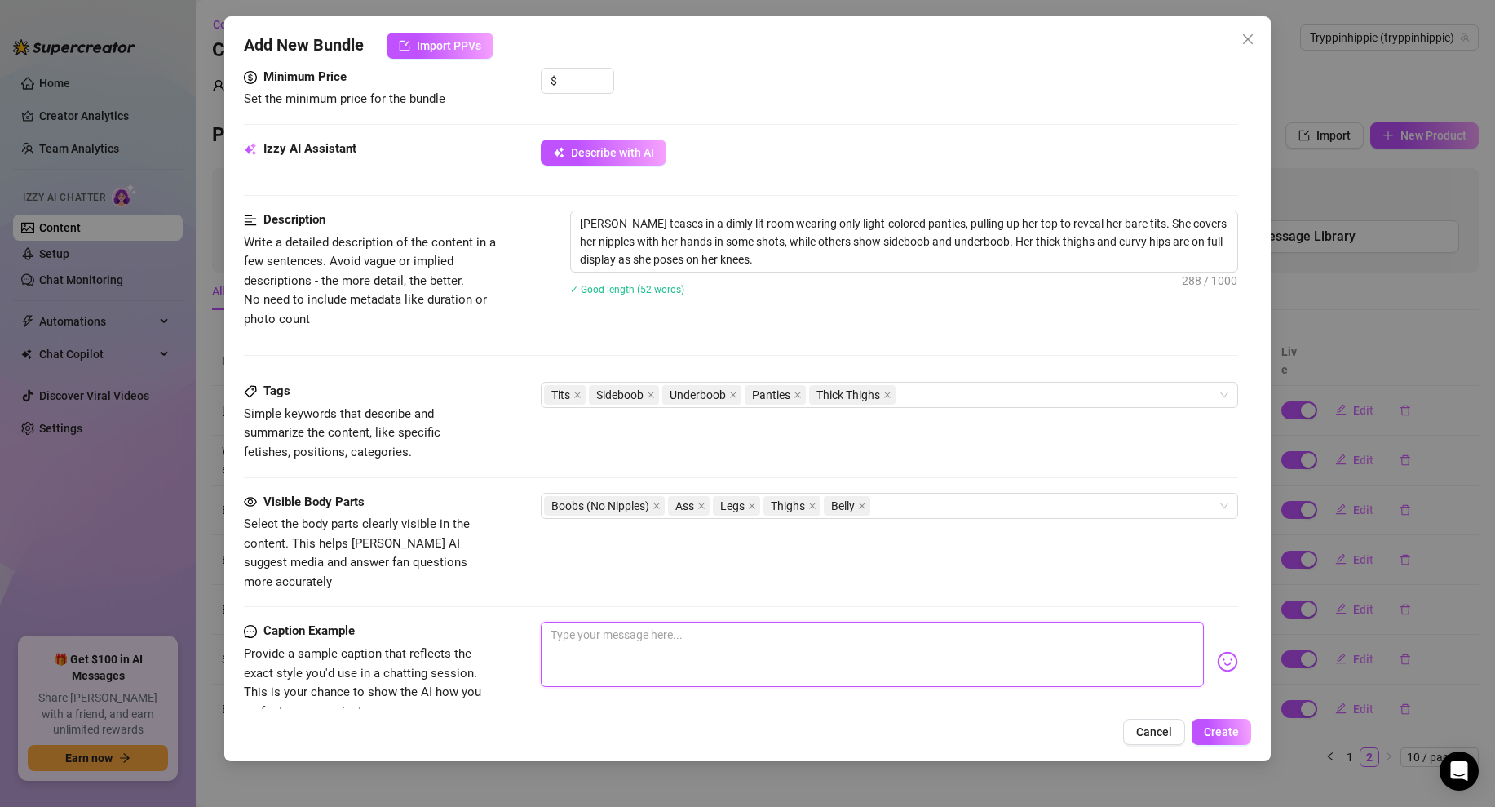
paste textarea "dim lights panties only tits out thick thighs and curves on full display 😏"
click at [948, 563] on div "Visible Body Parts Select the body parts clearly visible in the content. This h…" at bounding box center [741, 542] width 994 height 99
click at [603, 621] on textarea "dim lights panties only tits out thick thighs and curves on full display 😏" at bounding box center [872, 653] width 663 height 65
drag, startPoint x: 665, startPoint y: 613, endPoint x: 534, endPoint y: 612, distance: 130.5
click at [534, 621] on div "Caption Example Provide a sample caption that reflects the exact style you'd us…" at bounding box center [741, 670] width 994 height 99
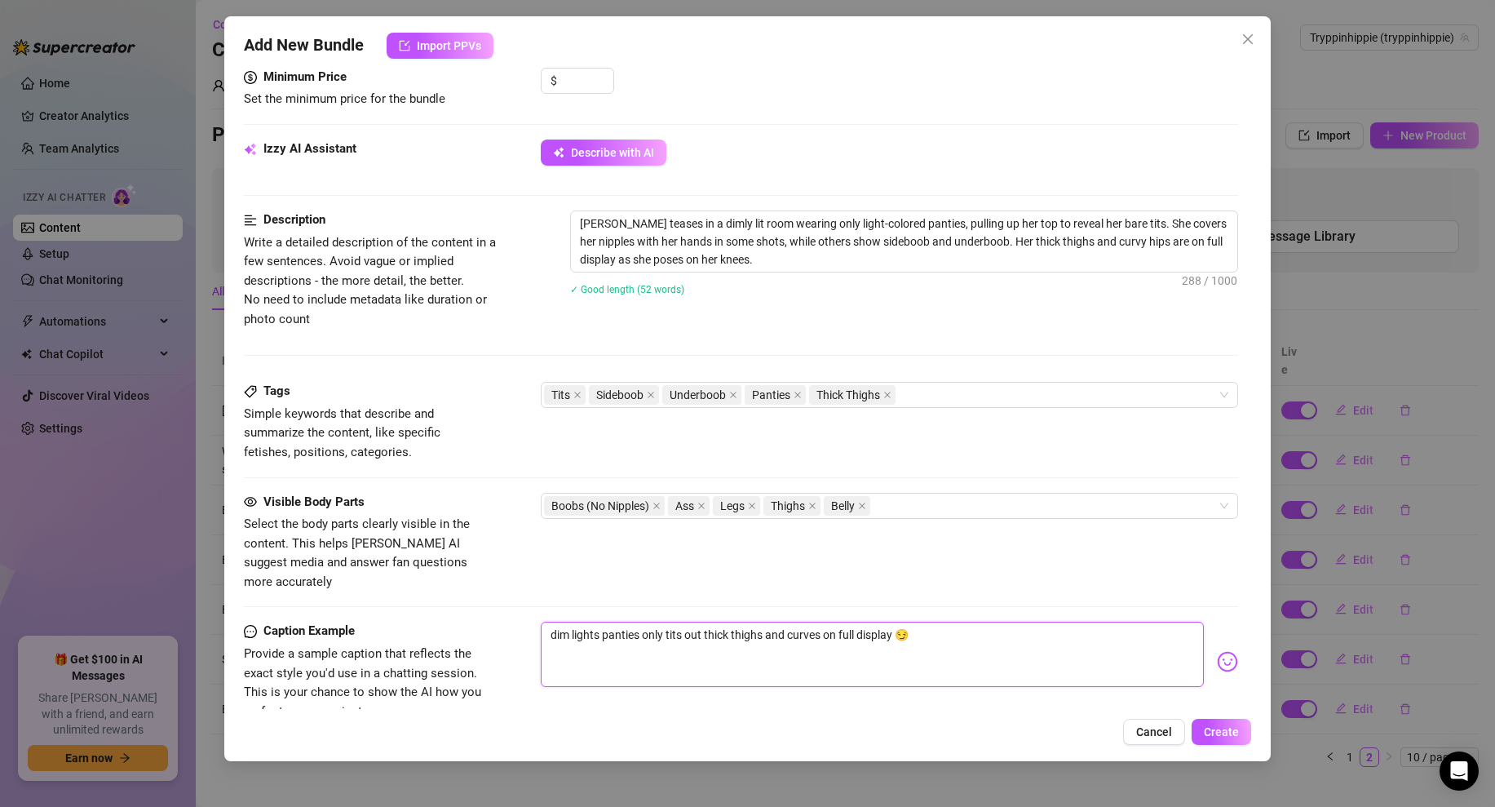
click at [593, 621] on textarea "dim lights panties only tits out thick thighs and curves on full display 😏" at bounding box center [872, 653] width 663 height 65
click at [547, 621] on textarea "dim lights panties only tits out thick thighs and curves on full display 😏" at bounding box center [872, 653] width 663 height 65
click at [656, 621] on textarea "late nights, dim lights panties only tits out thick thighs and curves on full d…" at bounding box center [872, 653] width 663 height 65
click at [718, 621] on textarea "late nights, dim lights, panties only tits out thick thighs and curves on full …" at bounding box center [872, 653] width 663 height 65
drag, startPoint x: 722, startPoint y: 615, endPoint x: 665, endPoint y: 615, distance: 57.1
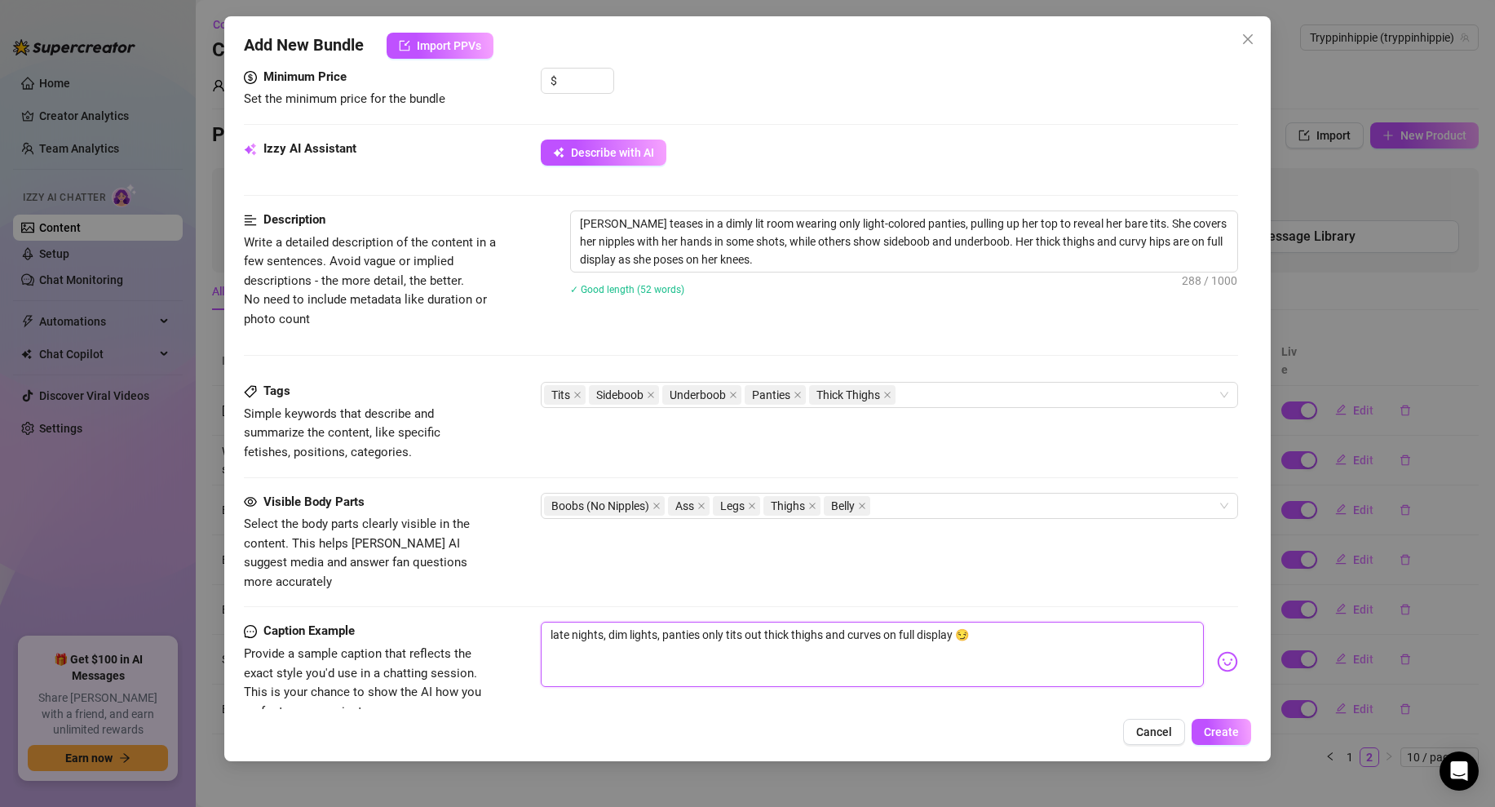
click at [665, 621] on textarea "late nights, dim lights, panties only tits out thick thighs and curves on full …" at bounding box center [872, 653] width 663 height 65
click at [697, 621] on textarea "late nights, dim lights, tits out thick thighs and curves on full display 😏" at bounding box center [872, 653] width 663 height 65
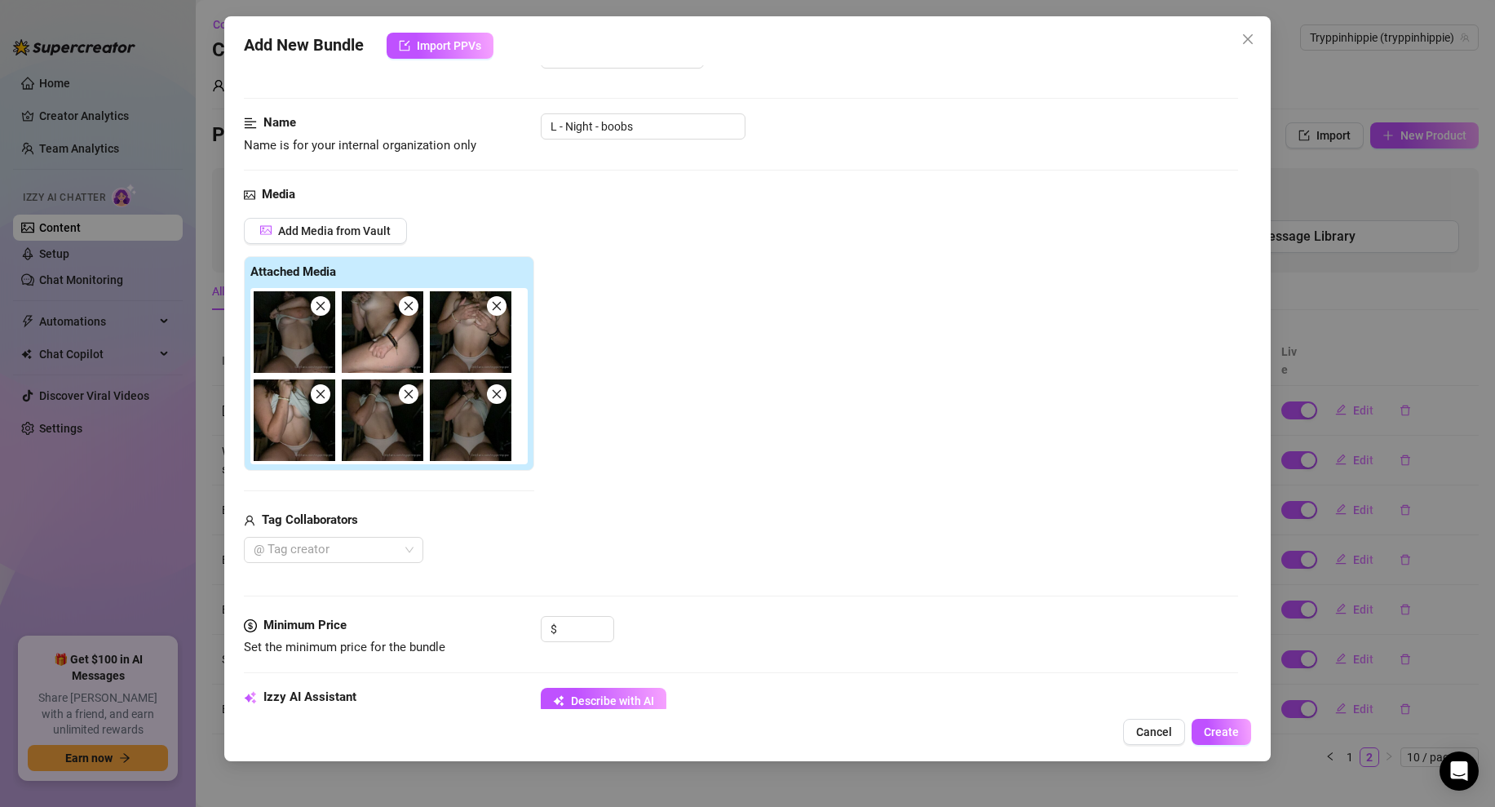
scroll to position [0, 0]
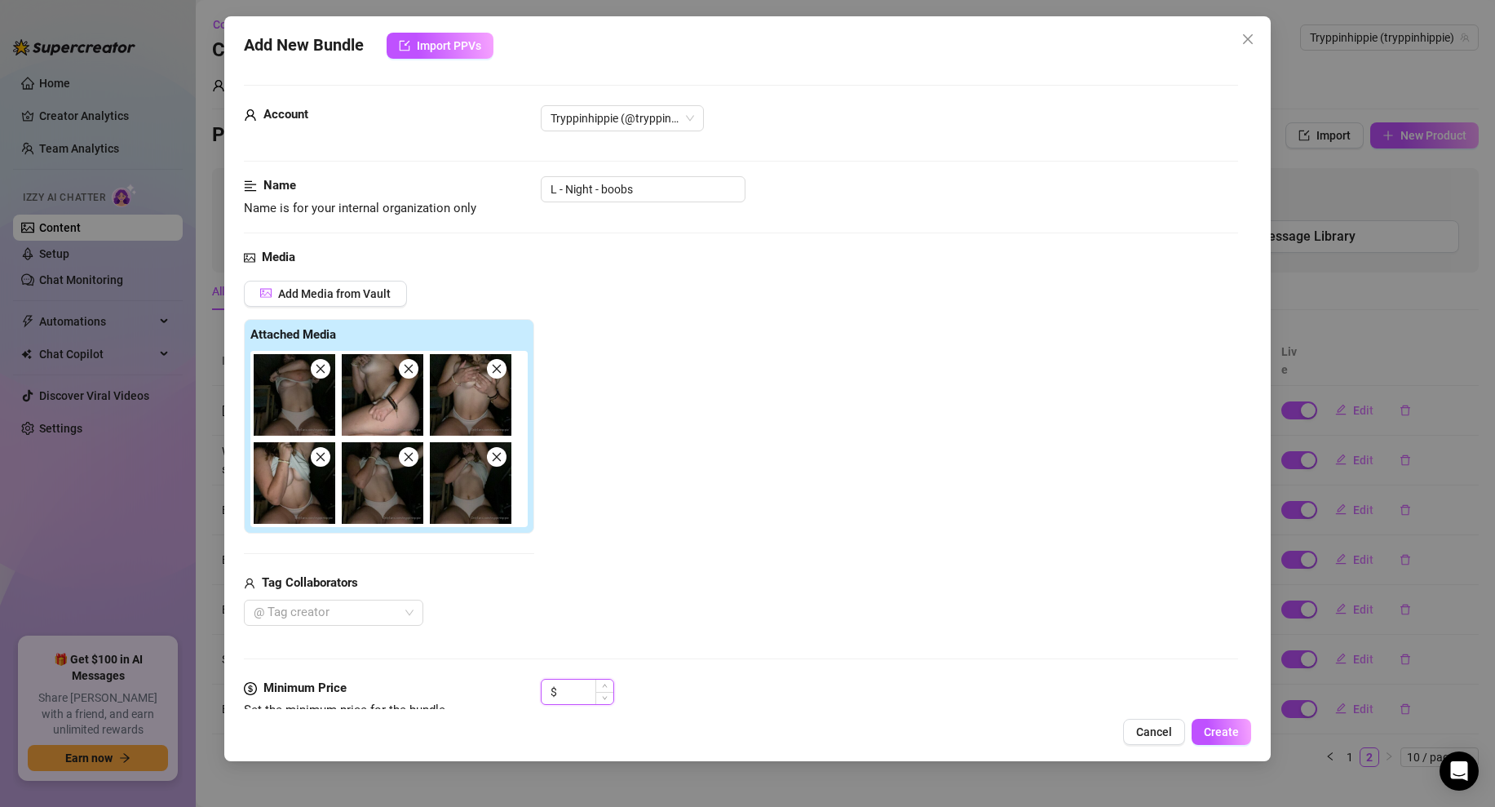
click at [582, 686] on input at bounding box center [586, 691] width 53 height 24
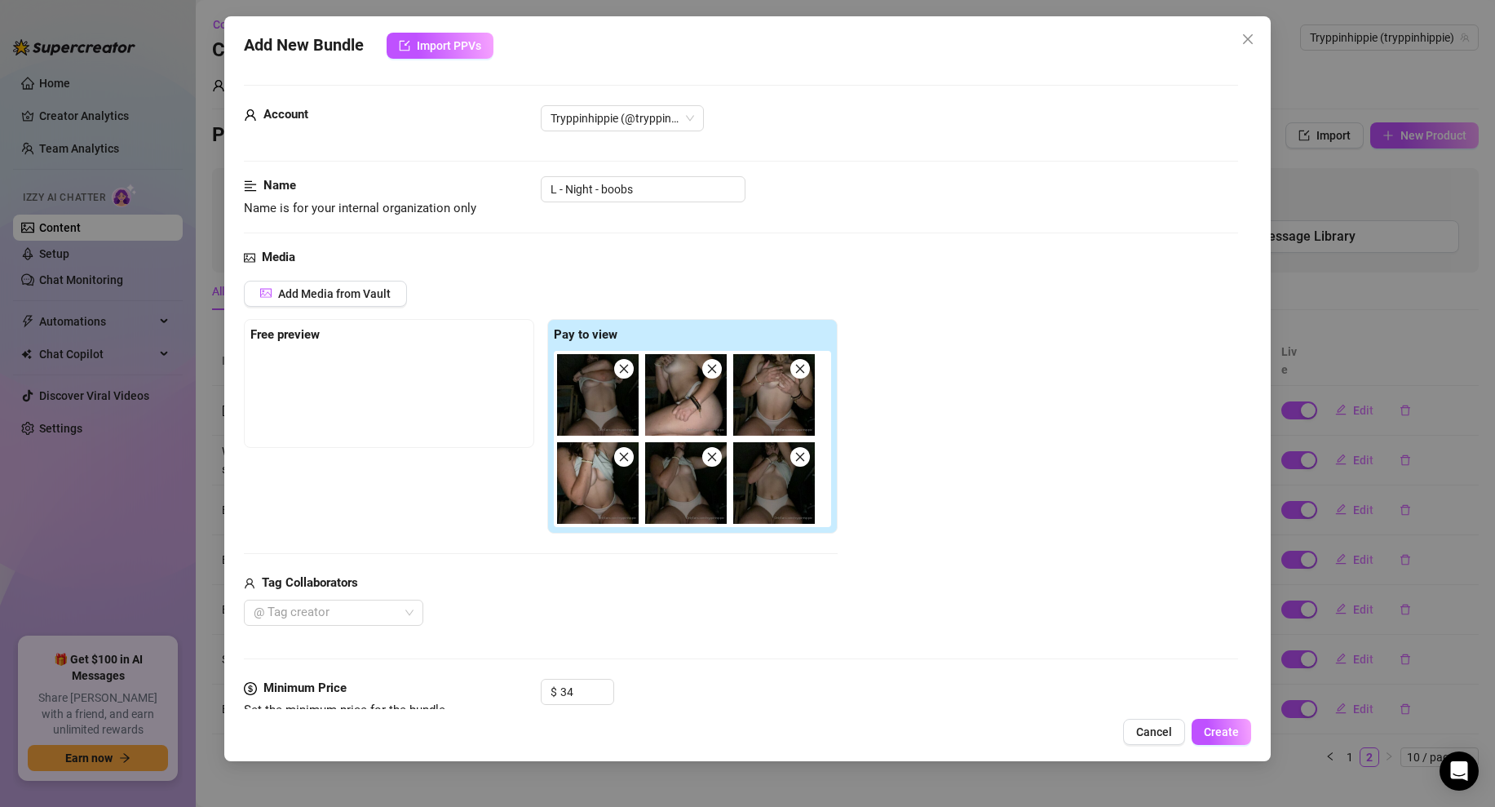
click at [932, 559] on div "Add Media from Vault Free preview Pay to view Tag Collaborators @ Tag creator" at bounding box center [741, 453] width 994 height 345
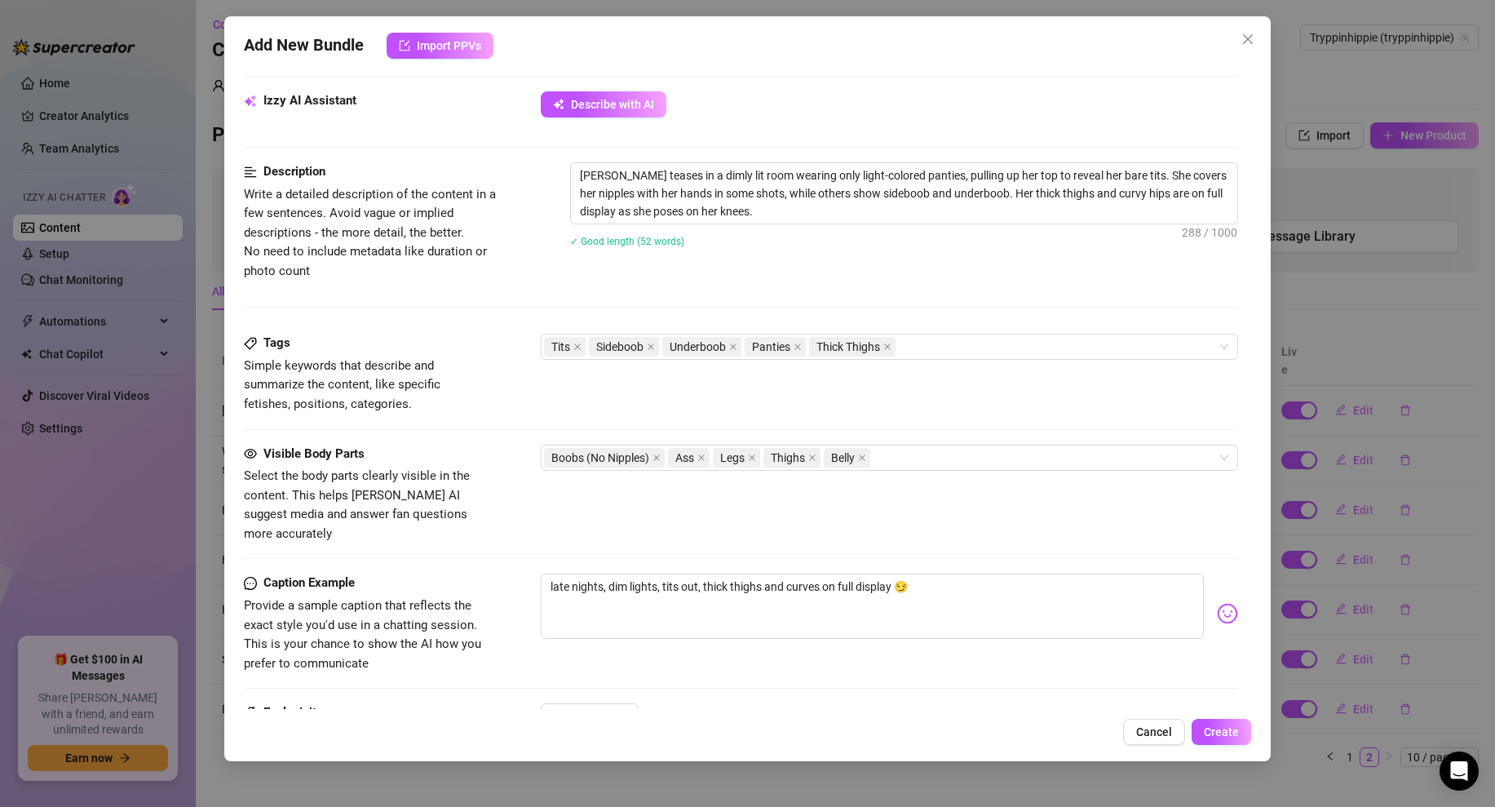
scroll to position [836, 0]
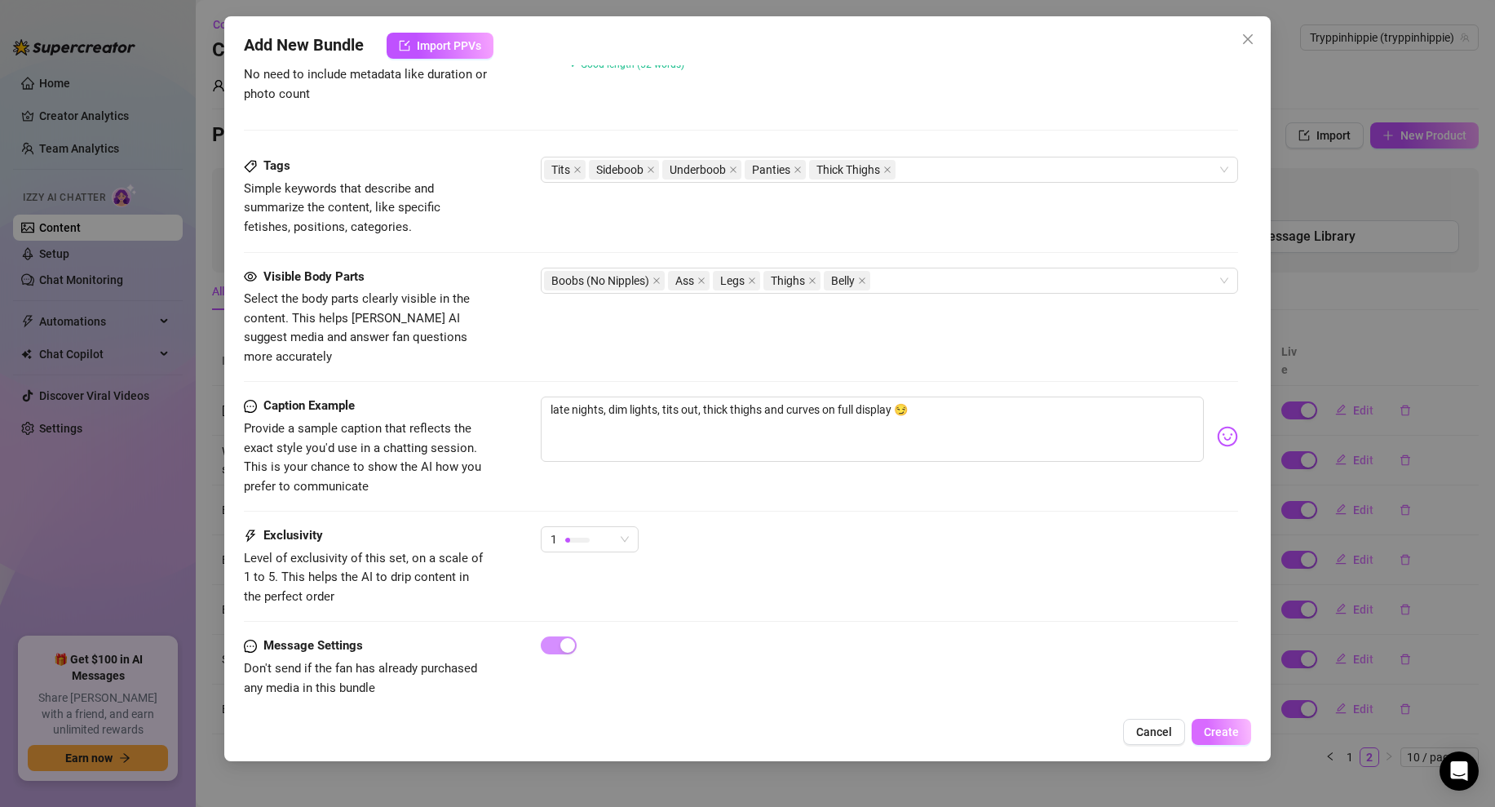
click at [1224, 729] on span "Create" at bounding box center [1221, 731] width 35 height 13
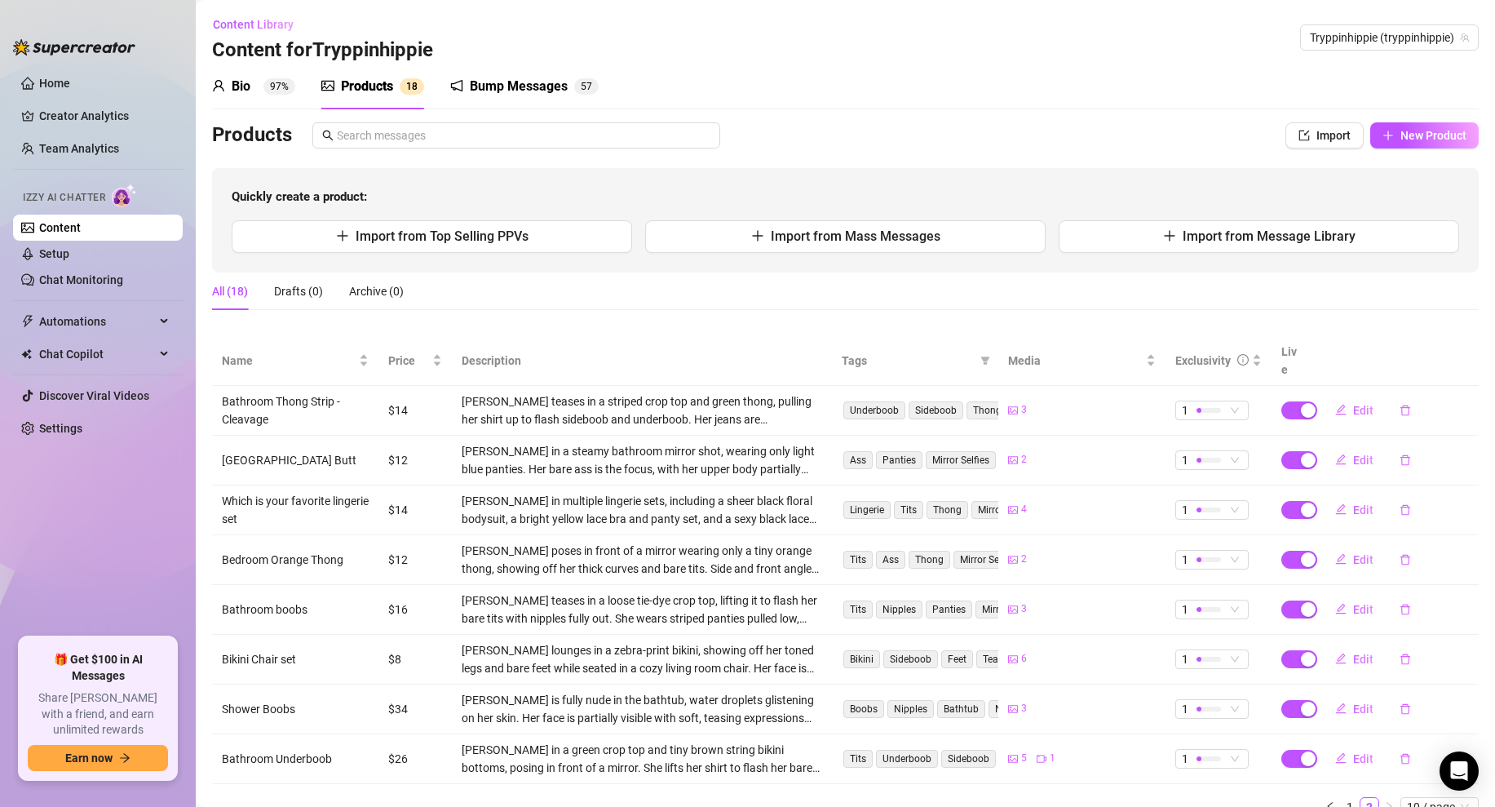
click at [776, 118] on div "Bio 97% Products 1 8 Bump Messages 5 7 Bio Import Bio from other creator Person…" at bounding box center [845, 447] width 1267 height 766
